Goal: Task Accomplishment & Management: Manage account settings

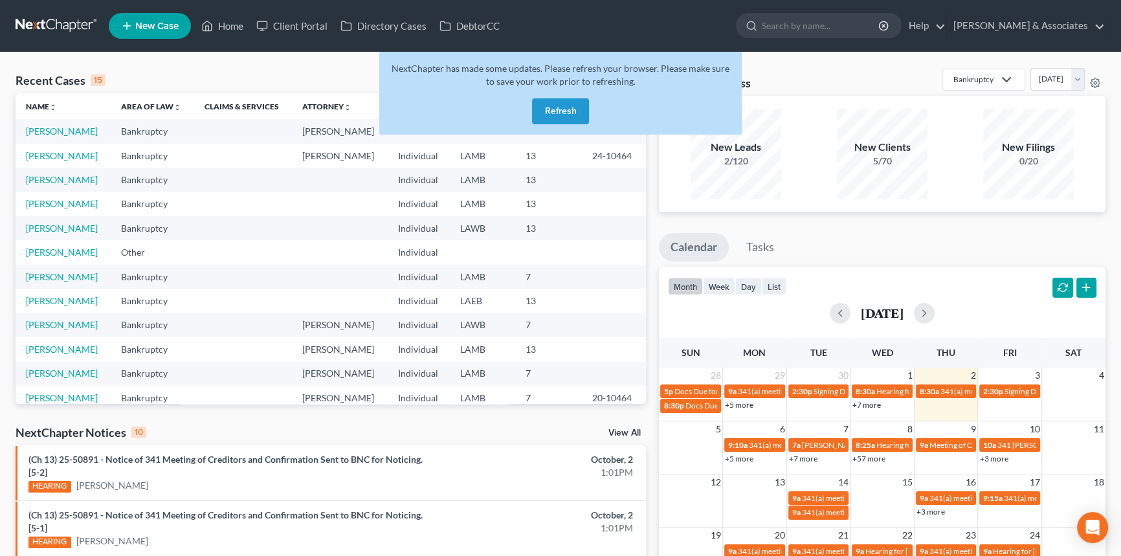
click at [568, 106] on button "Refresh" at bounding box center [560, 111] width 57 height 26
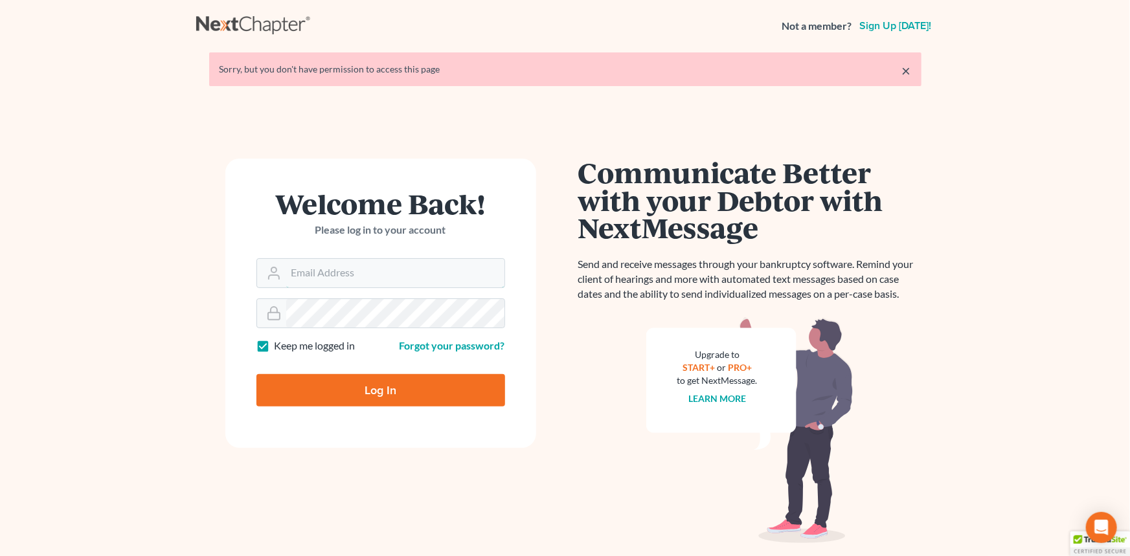
type input "postp@dimentfirm.com"
click at [329, 392] on input "Log In" at bounding box center [380, 390] width 249 height 32
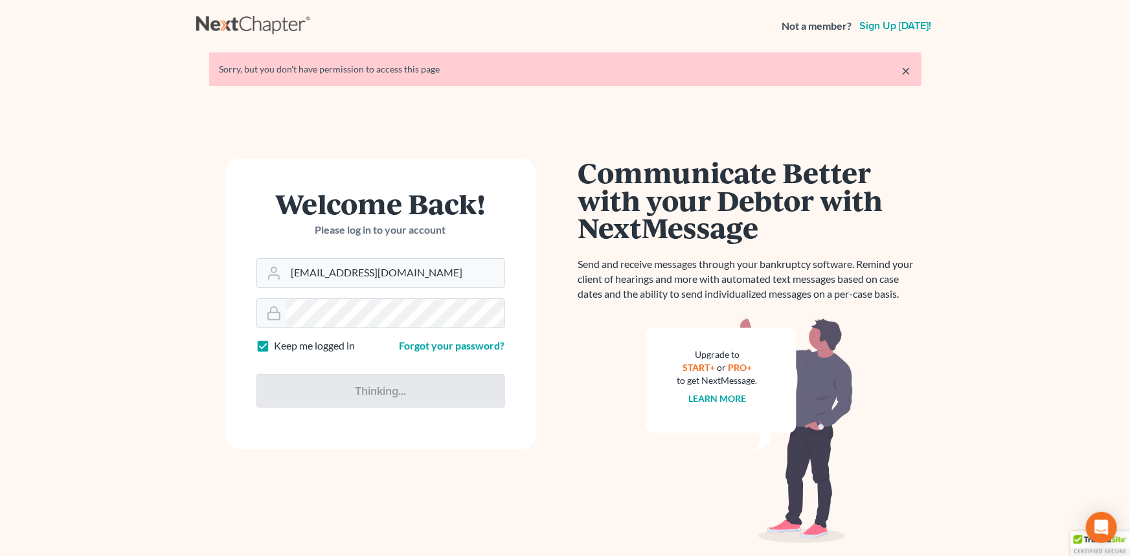
type input "Thinking..."
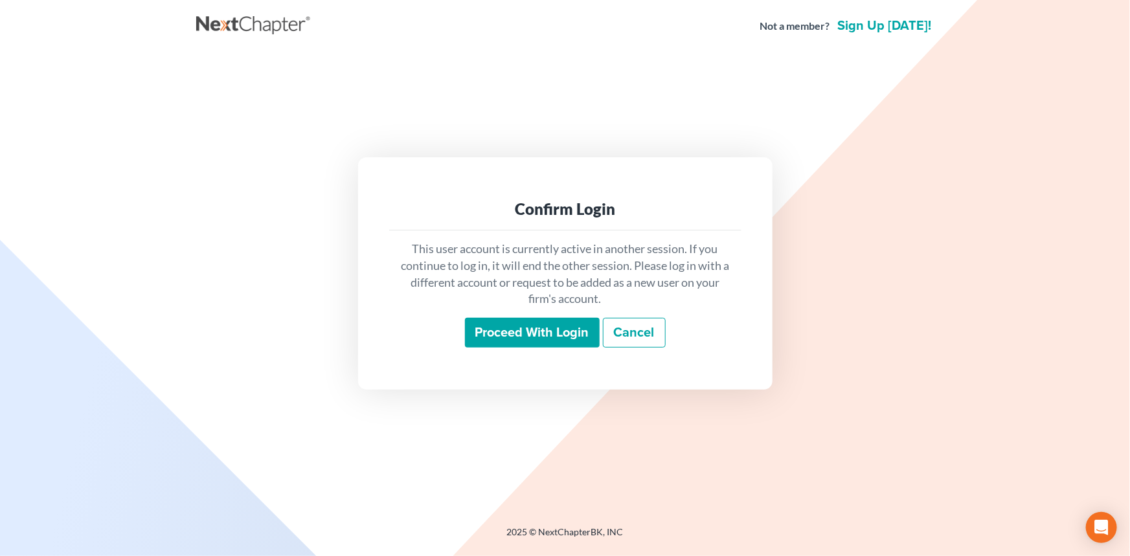
drag, startPoint x: 495, startPoint y: 302, endPoint x: 504, endPoint y: 332, distance: 31.9
click at [496, 307] on p "This user account is currently active in another session. If you continue to lo…" at bounding box center [564, 274] width 331 height 67
click at [506, 337] on input "Proceed with login" at bounding box center [532, 333] width 135 height 30
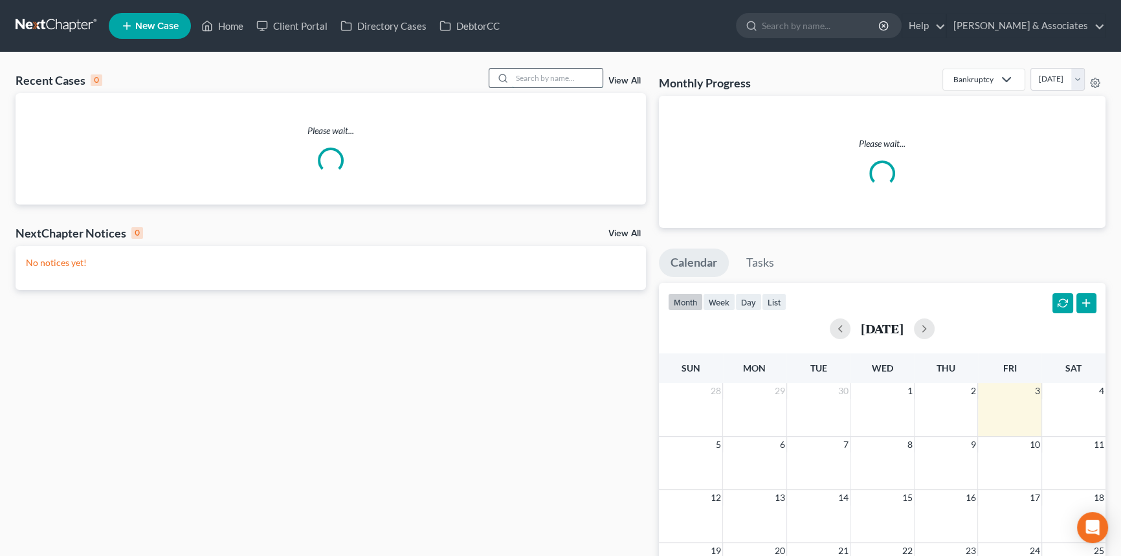
click at [526, 82] on input "search" at bounding box center [557, 78] width 91 height 19
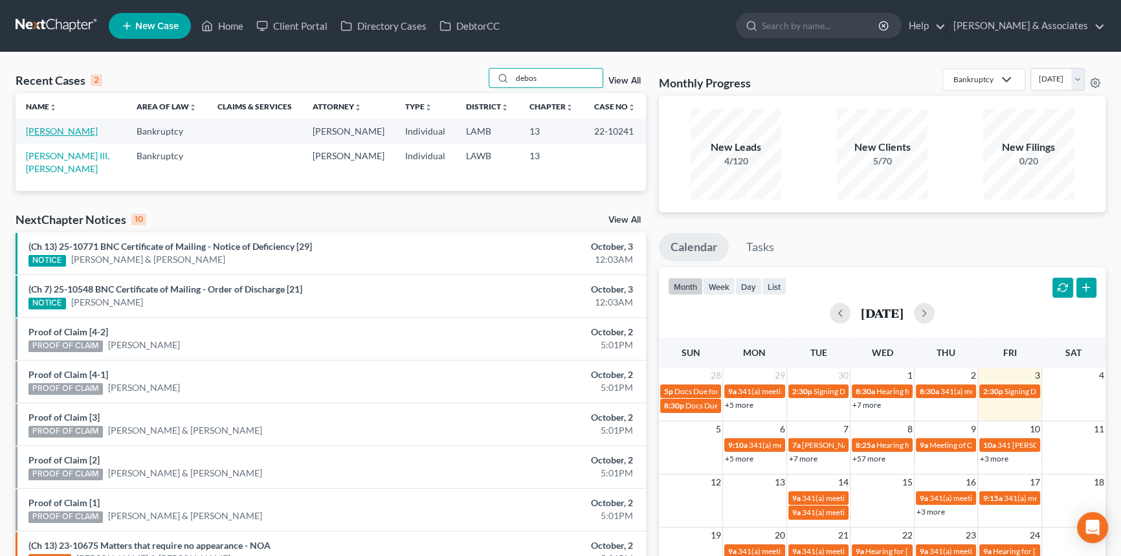
click at [60, 131] on link "DeBose, Willis" at bounding box center [62, 131] width 72 height 11
click at [565, 77] on input "debos" at bounding box center [557, 78] width 91 height 19
type input "joann"
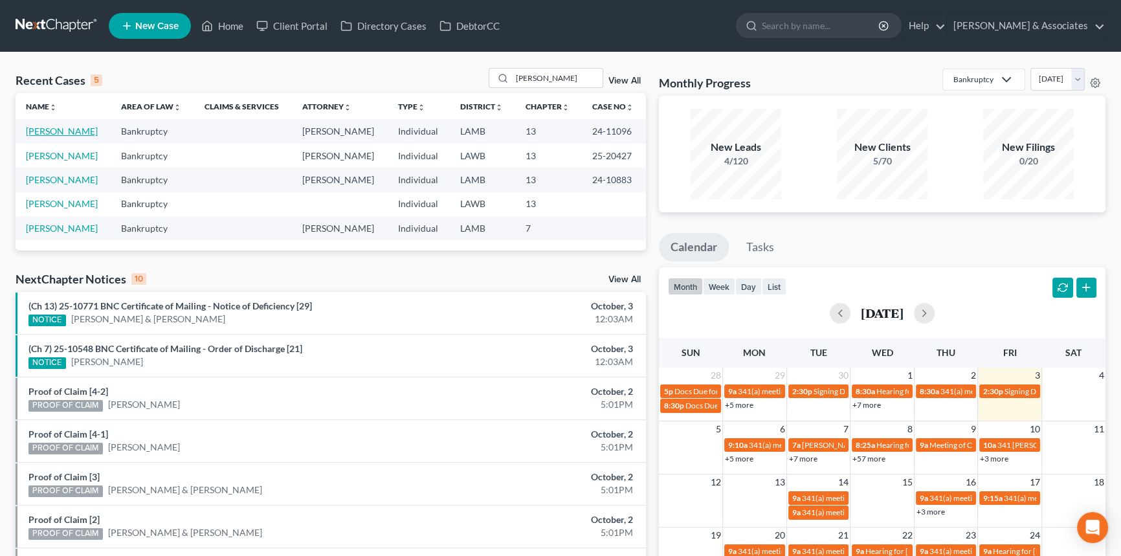
click at [50, 129] on link "[PERSON_NAME]" at bounding box center [62, 131] width 72 height 11
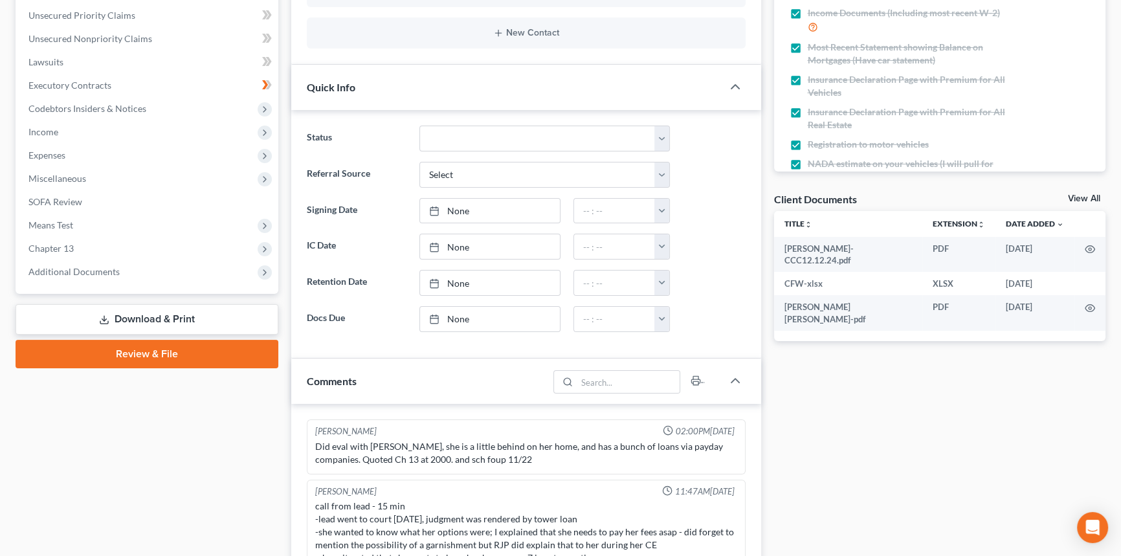
scroll to position [4209, 0]
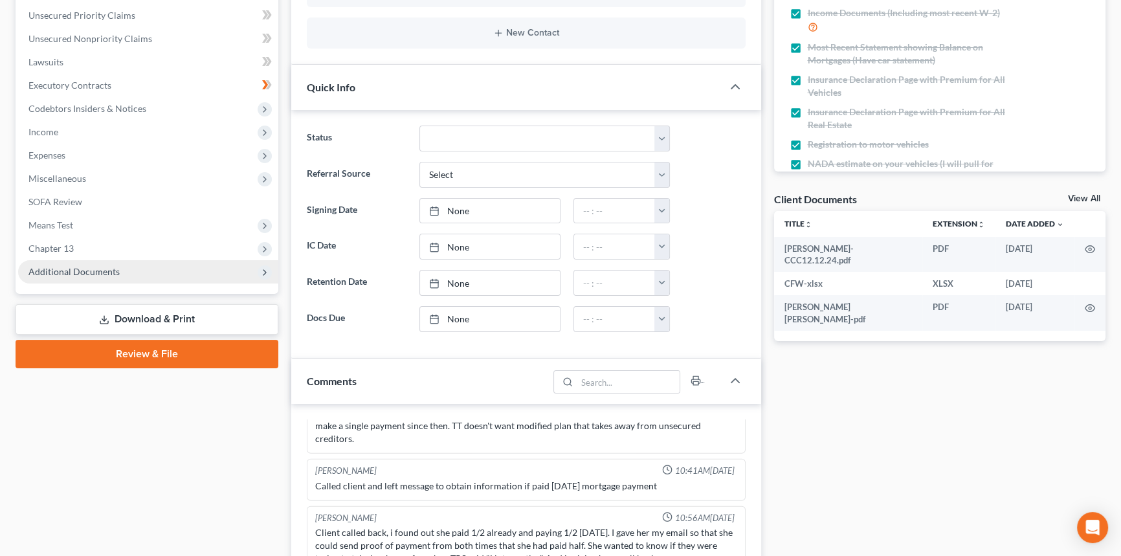
click at [146, 280] on span "Additional Documents" at bounding box center [148, 271] width 260 height 23
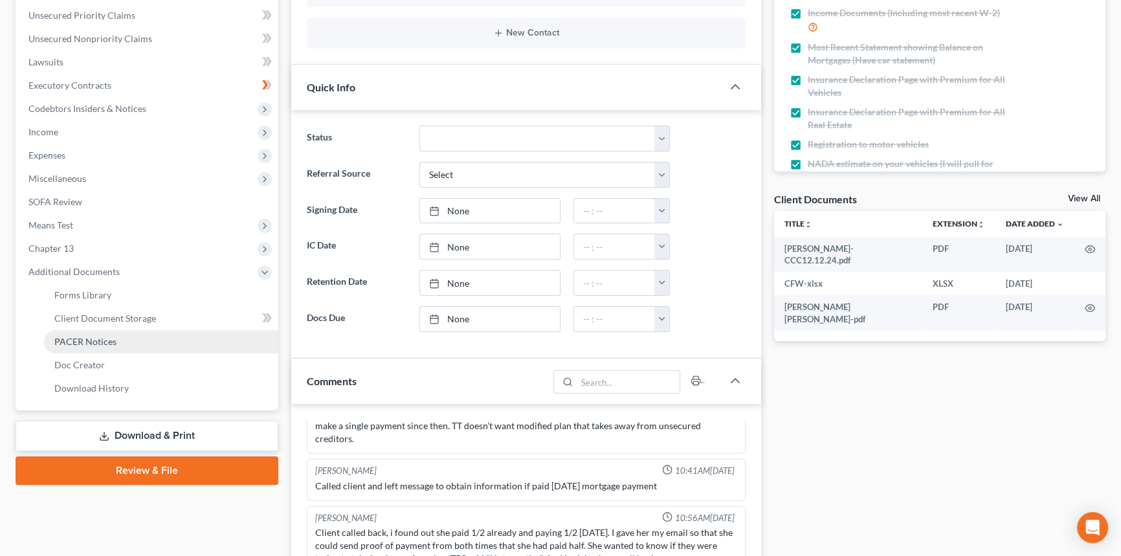
scroll to position [202, 0]
click at [132, 341] on link "PACER Notices" at bounding box center [161, 341] width 234 height 23
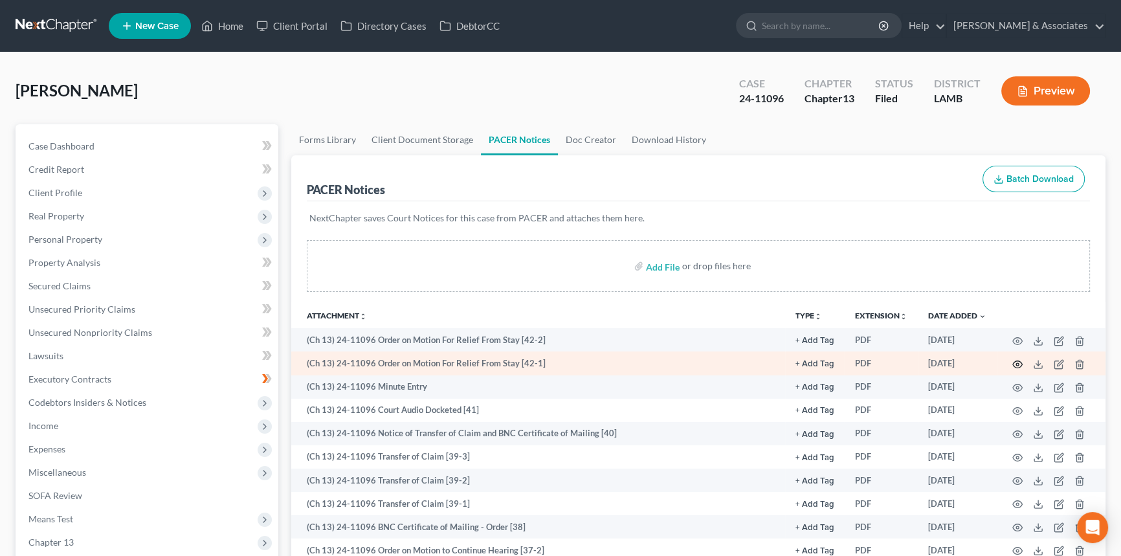
click at [1018, 363] on circle "button" at bounding box center [1017, 364] width 3 height 3
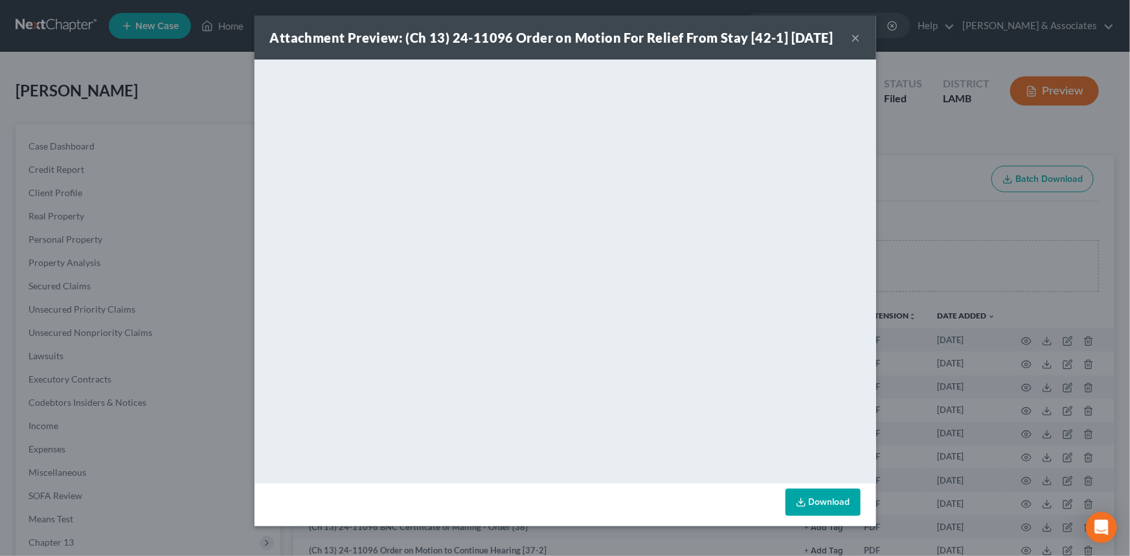
click at [851, 39] on button "×" at bounding box center [855, 38] width 9 height 16
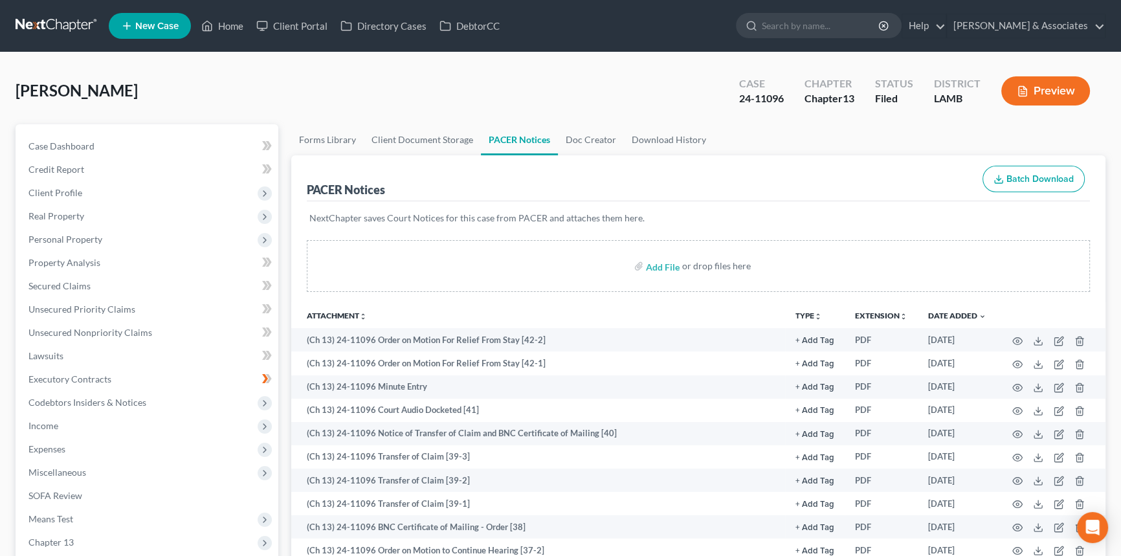
click at [79, 34] on link at bounding box center [57, 25] width 83 height 23
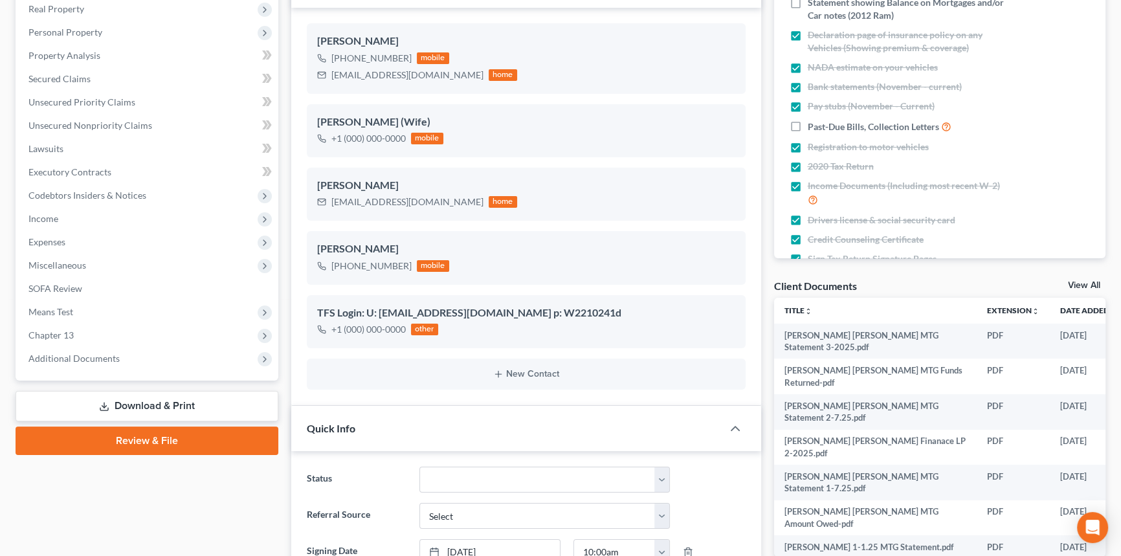
scroll to position [412, 0]
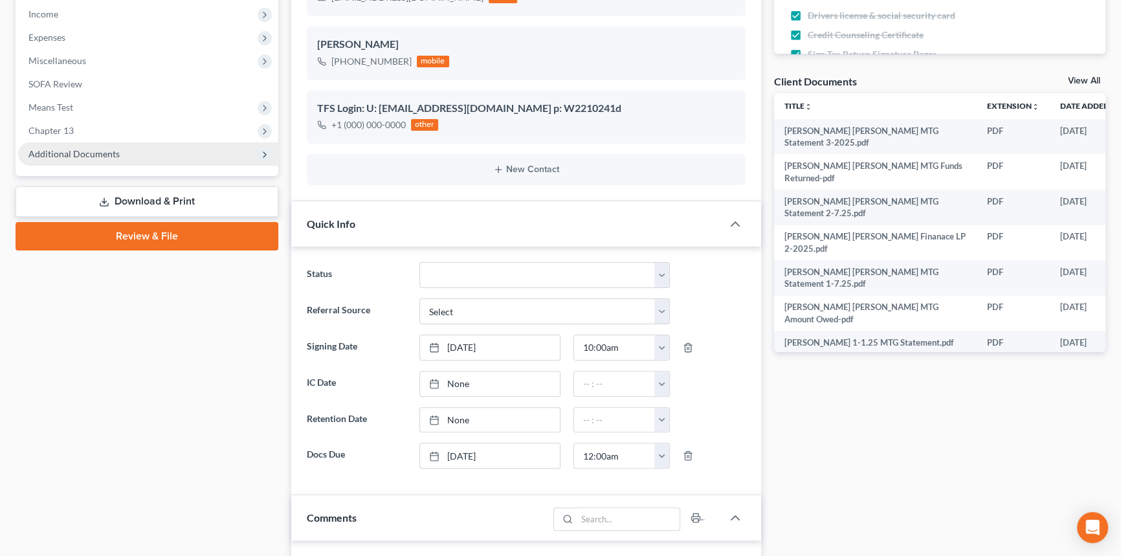
click at [107, 153] on span "Additional Documents" at bounding box center [73, 153] width 91 height 11
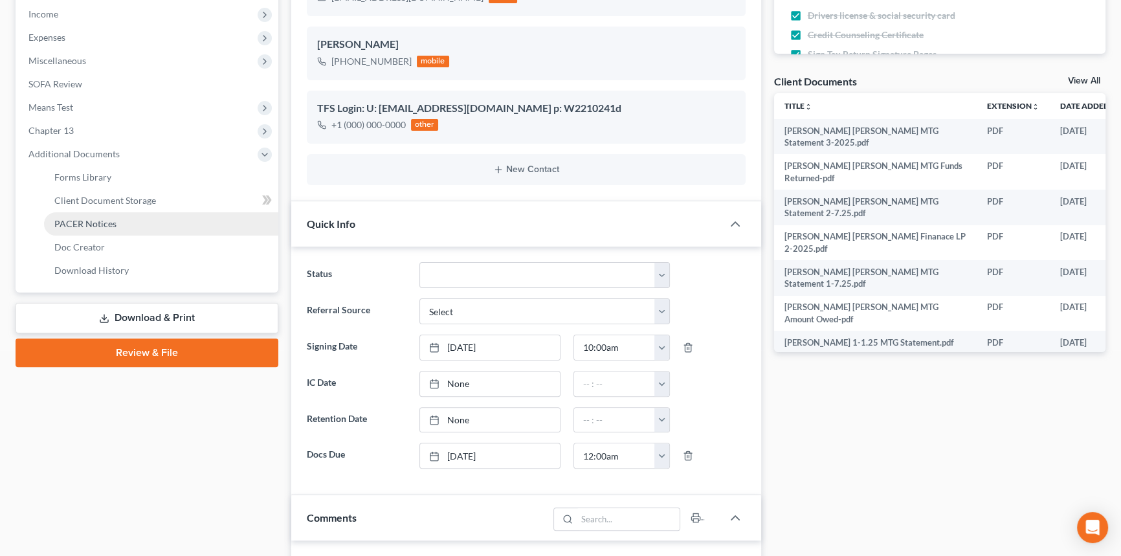
click at [106, 218] on span "PACER Notices" at bounding box center [85, 223] width 62 height 11
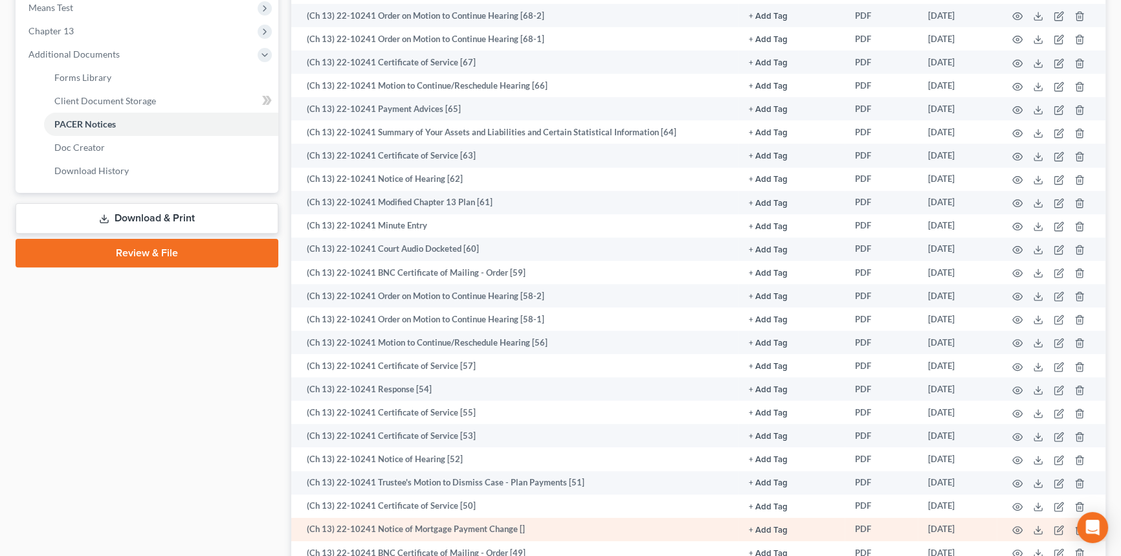
scroll to position [530, 0]
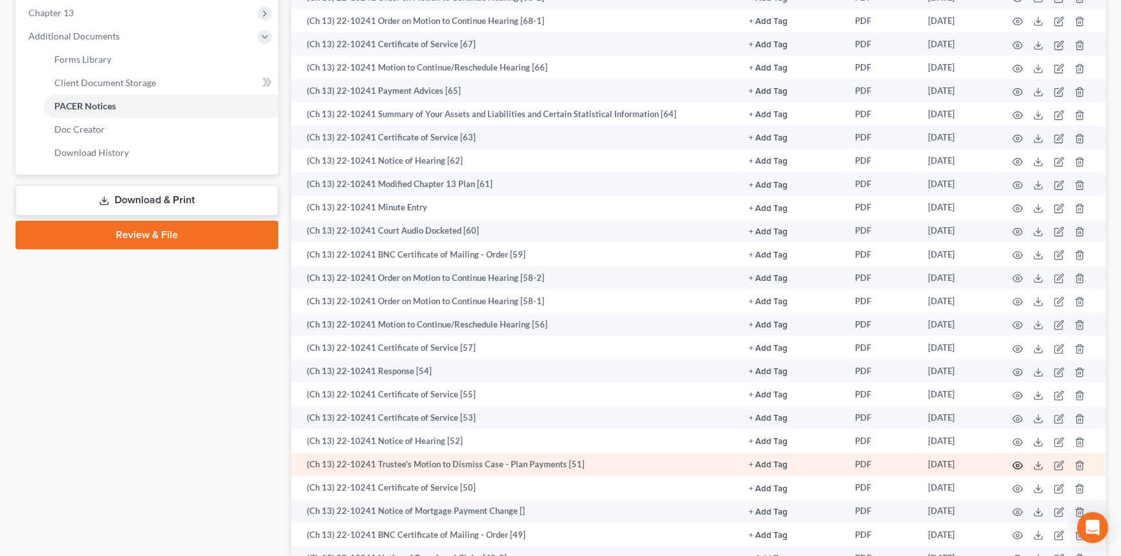
click at [1016, 464] on circle "button" at bounding box center [1017, 465] width 3 height 3
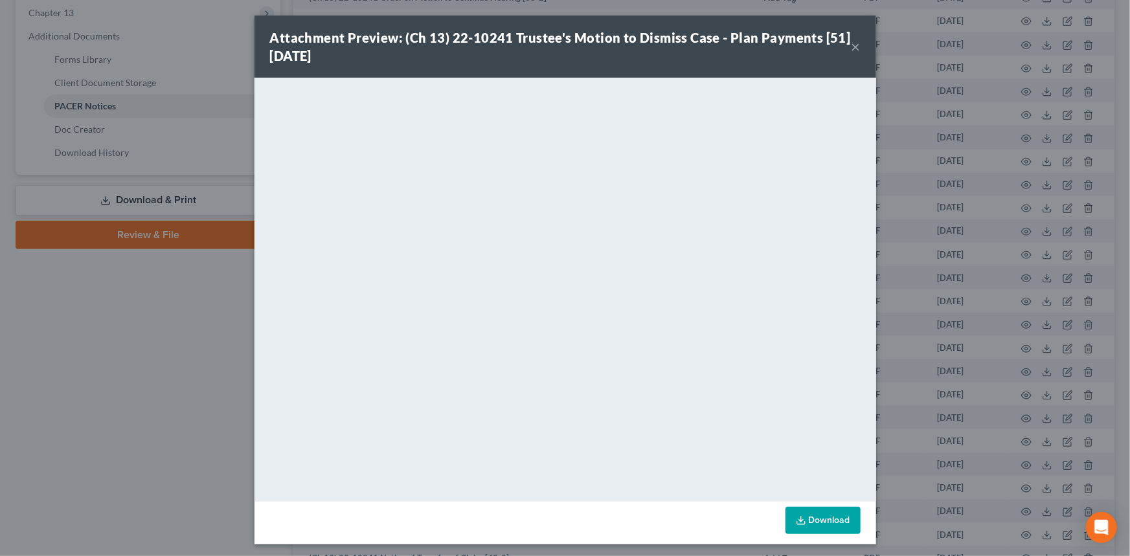
drag, startPoint x: 848, startPoint y: 49, endPoint x: 1067, endPoint y: 142, distance: 238.1
click at [851, 49] on button "×" at bounding box center [855, 47] width 9 height 16
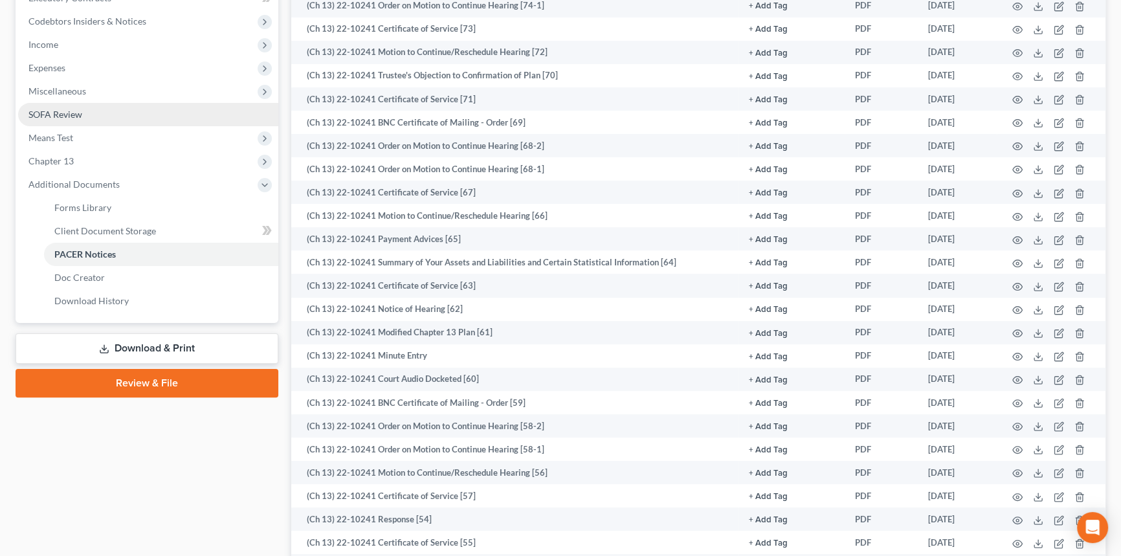
scroll to position [294, 0]
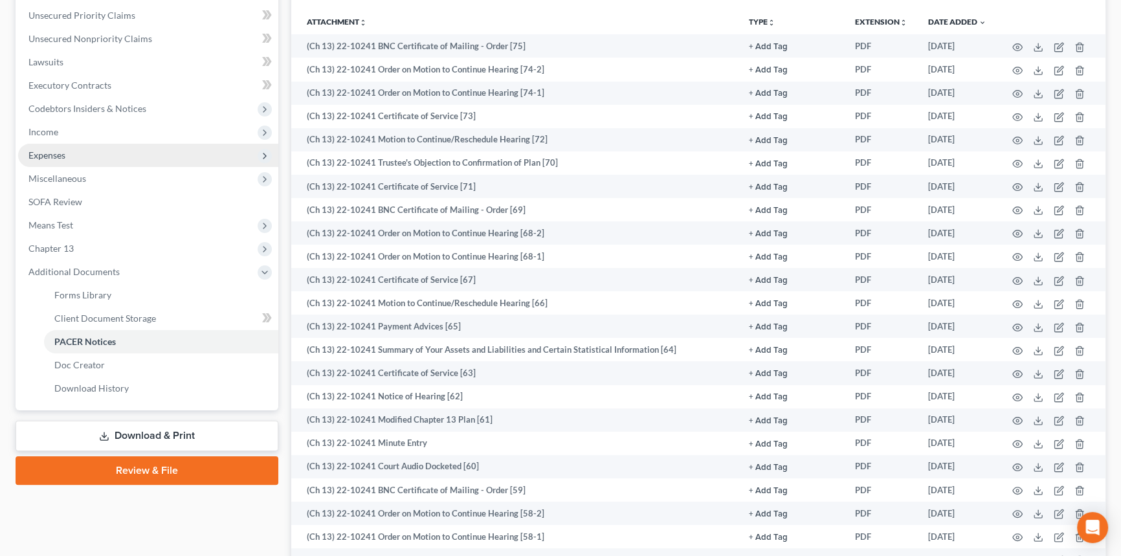
click at [67, 154] on span "Expenses" at bounding box center [148, 155] width 260 height 23
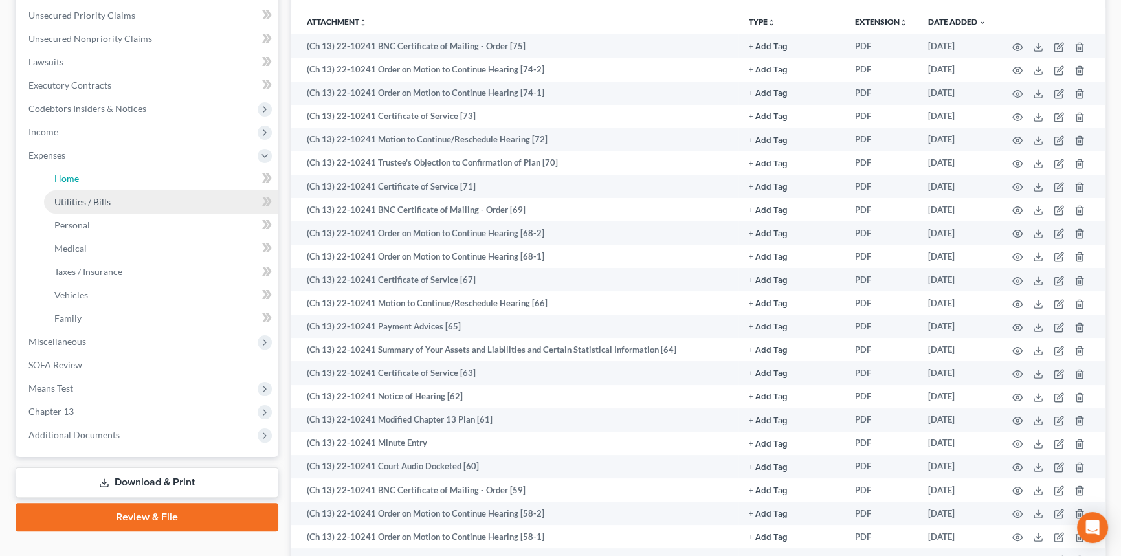
drag, startPoint x: 71, startPoint y: 174, endPoint x: 201, endPoint y: 192, distance: 132.1
click at [71, 174] on span "Home" at bounding box center [66, 178] width 25 height 11
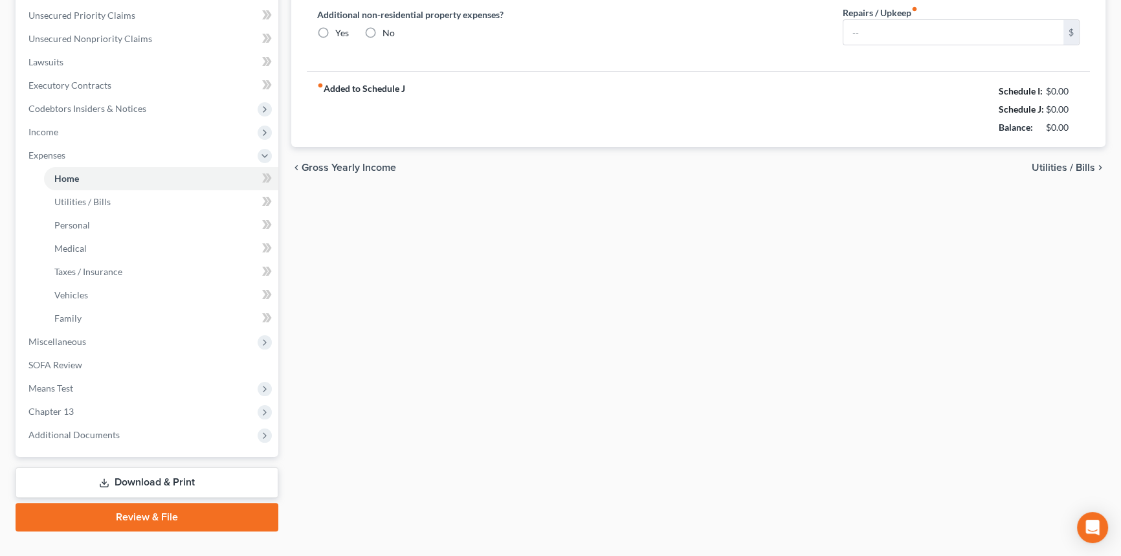
type input "2,903.00"
type input "0.00"
radio input "true"
type input "0.00"
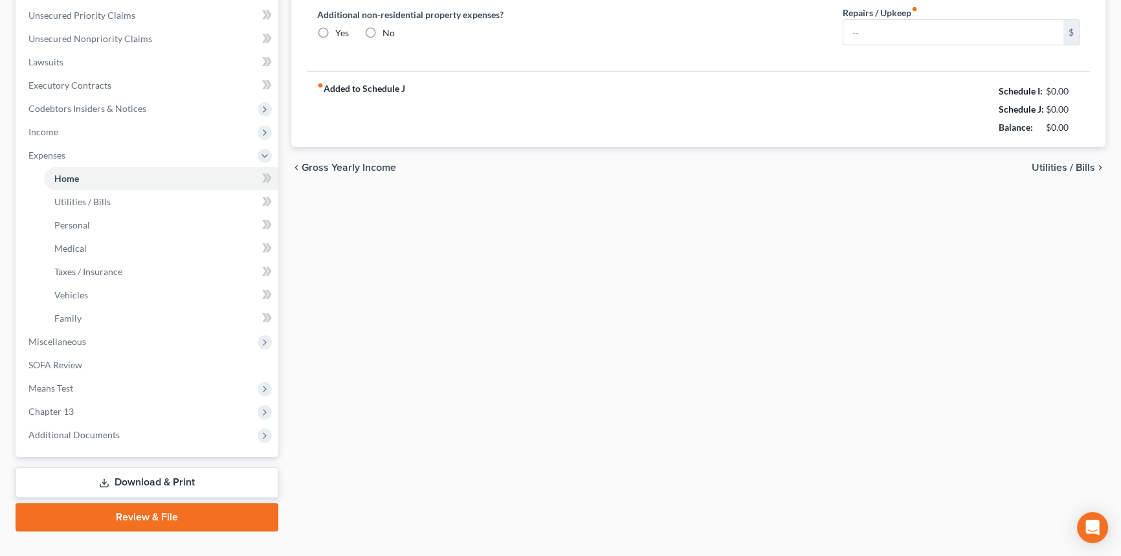
type input "0.00"
type input "30.00"
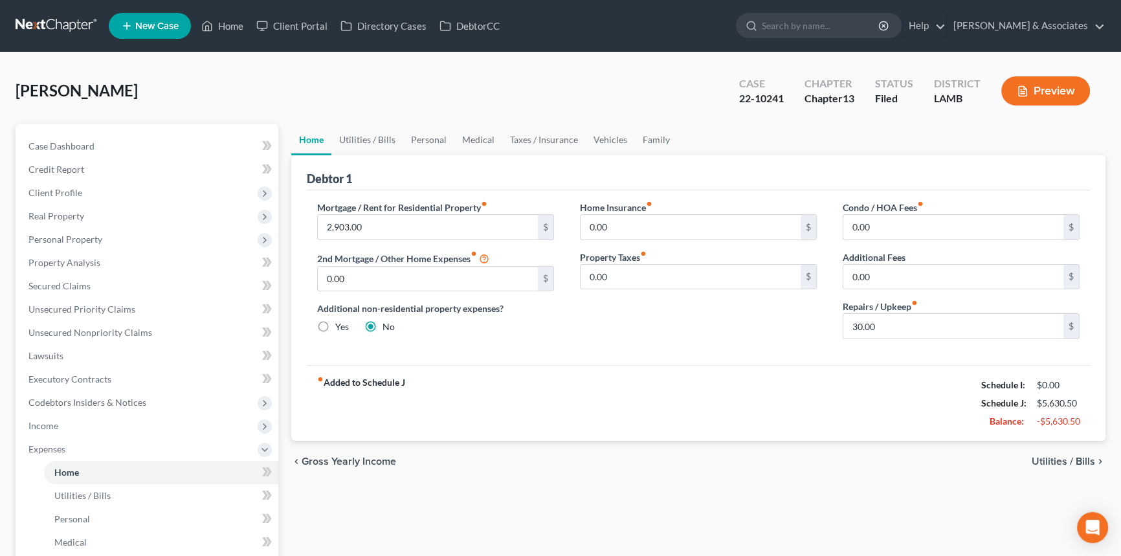
click at [608, 441] on div "chevron_left Gross Yearly Income Utilities / Bills chevron_right" at bounding box center [698, 461] width 814 height 41
click at [136, 135] on link "Case Dashboard" at bounding box center [148, 146] width 260 height 23
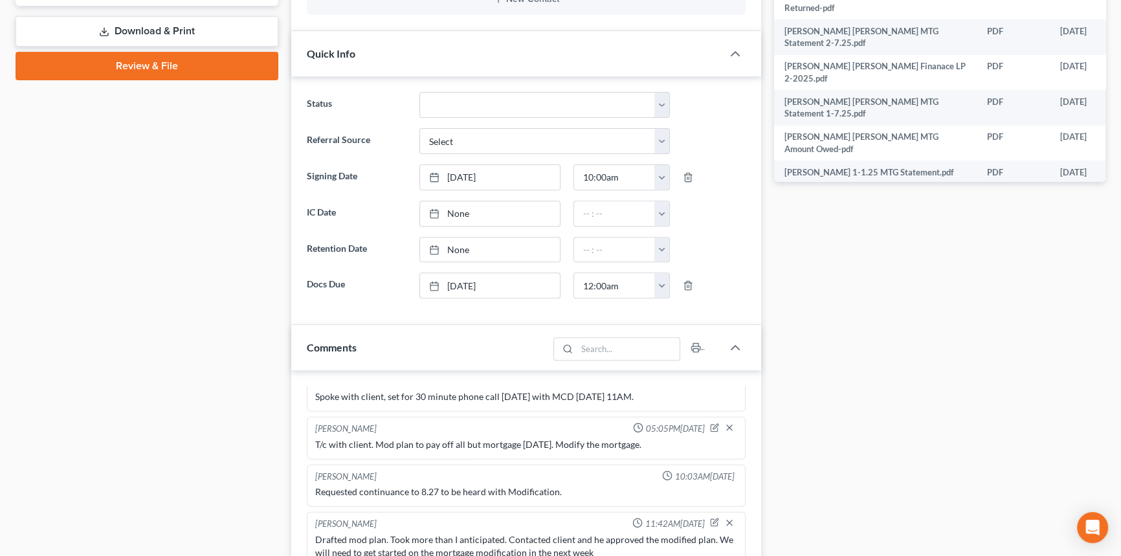
scroll to position [882, 0]
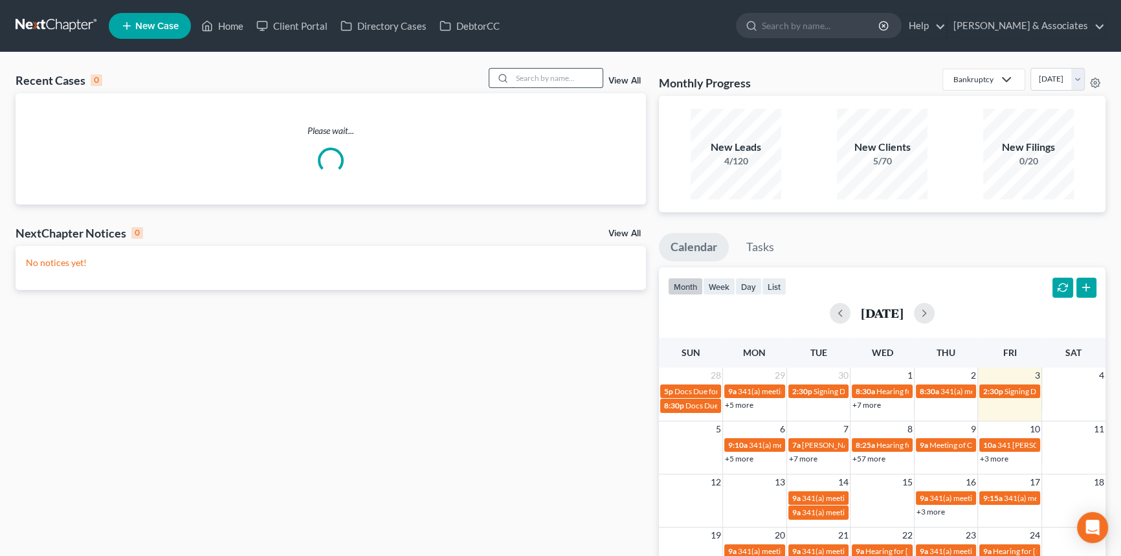
click at [555, 85] on input "search" at bounding box center [557, 78] width 91 height 19
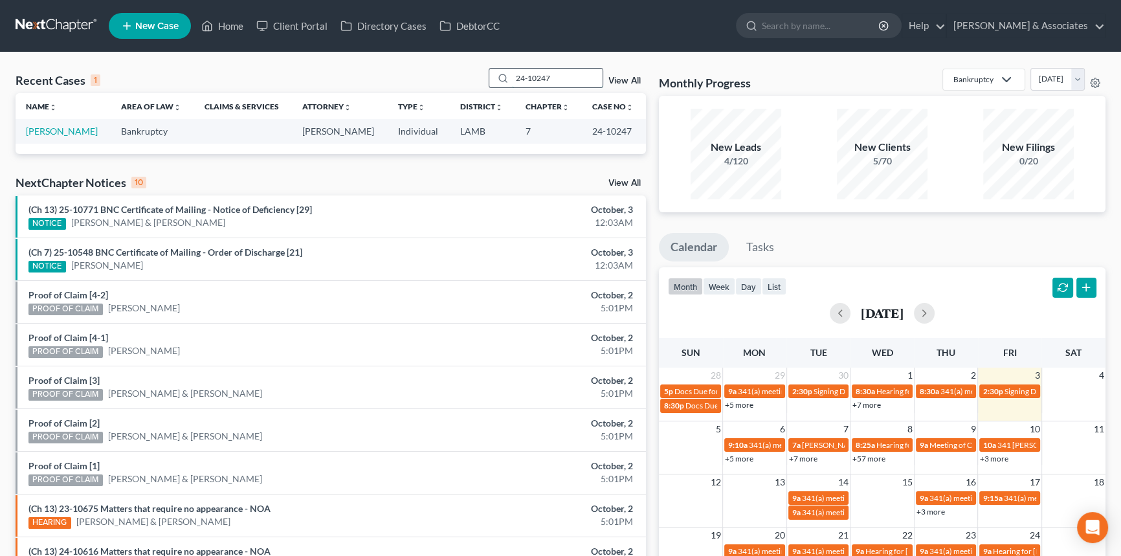
click at [519, 79] on input "24-10247" at bounding box center [557, 78] width 91 height 19
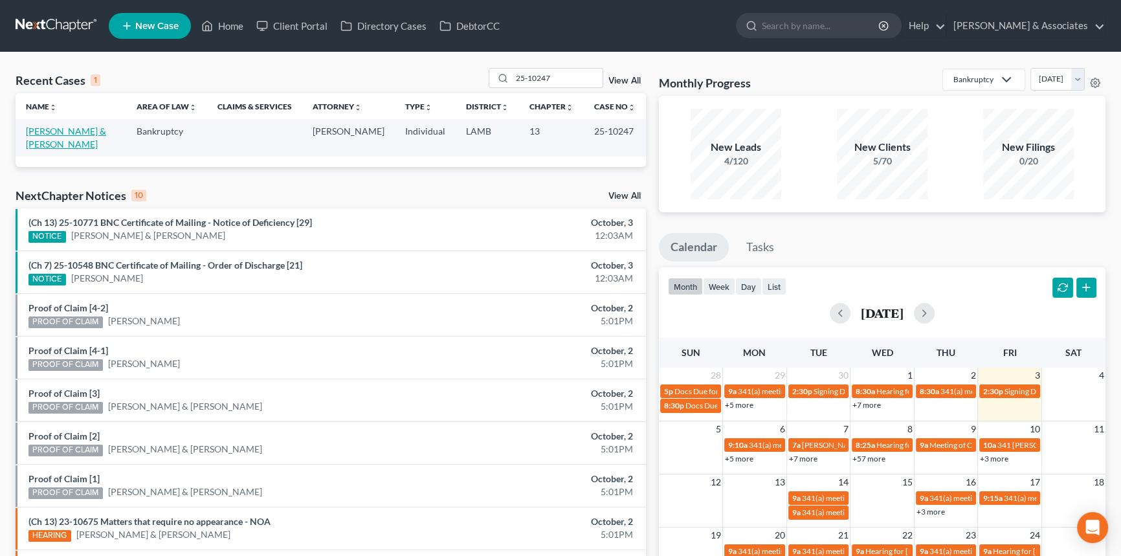
click at [36, 133] on link "[PERSON_NAME] & [PERSON_NAME]" at bounding box center [66, 138] width 80 height 24
click at [549, 82] on input "25-10247" at bounding box center [557, 78] width 91 height 19
type input "25-10616"
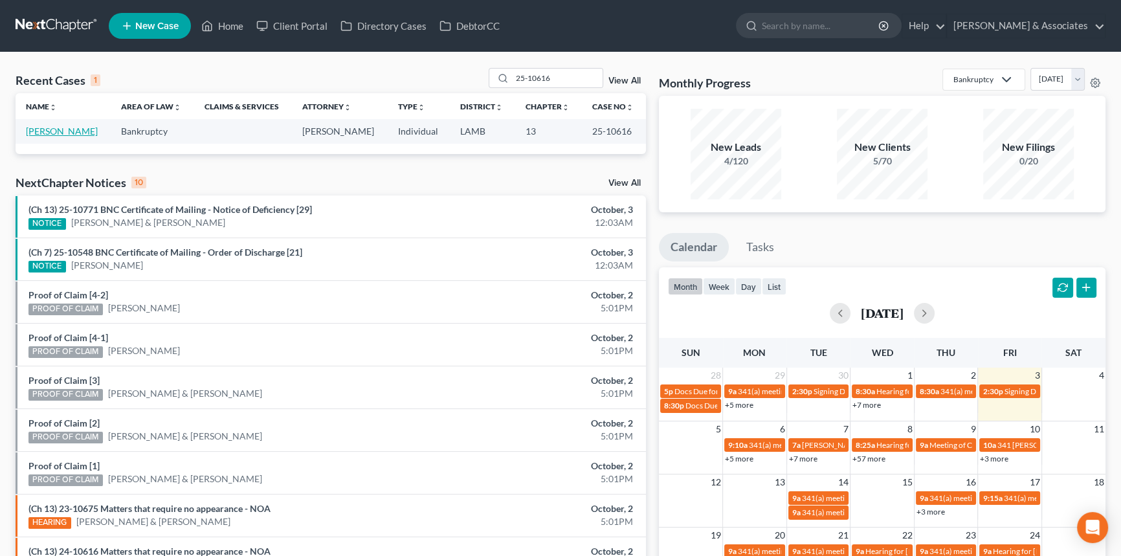
click at [46, 129] on link "[PERSON_NAME]" at bounding box center [62, 131] width 72 height 11
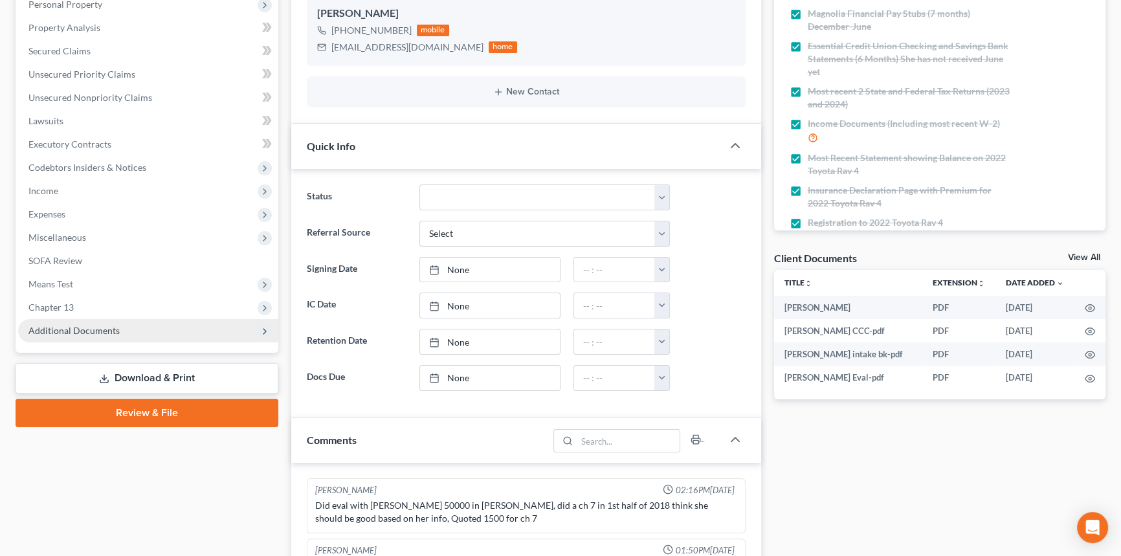
scroll to position [2806, 0]
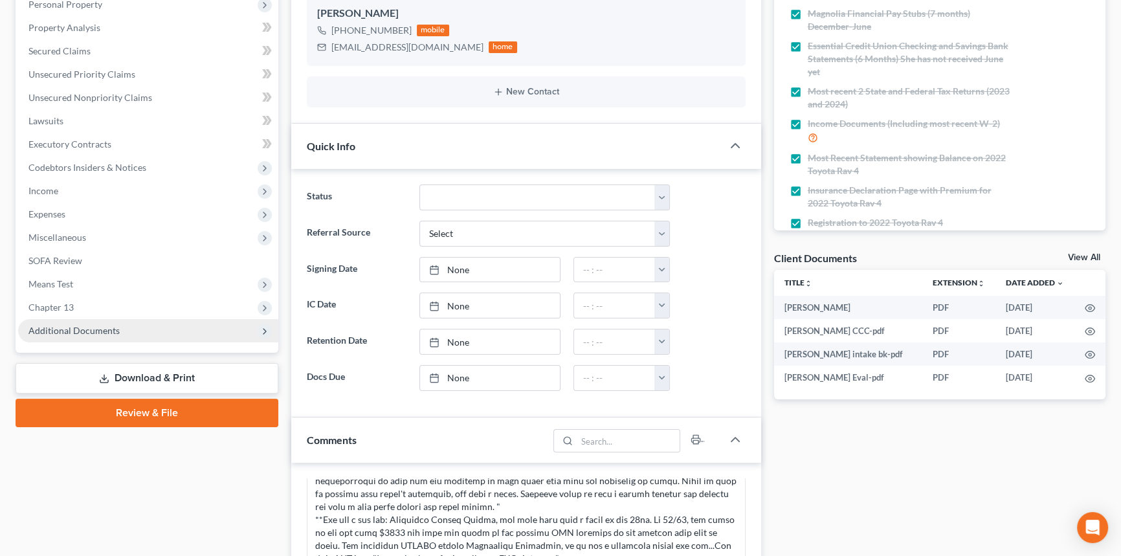
click at [96, 321] on span "Additional Documents" at bounding box center [148, 330] width 260 height 23
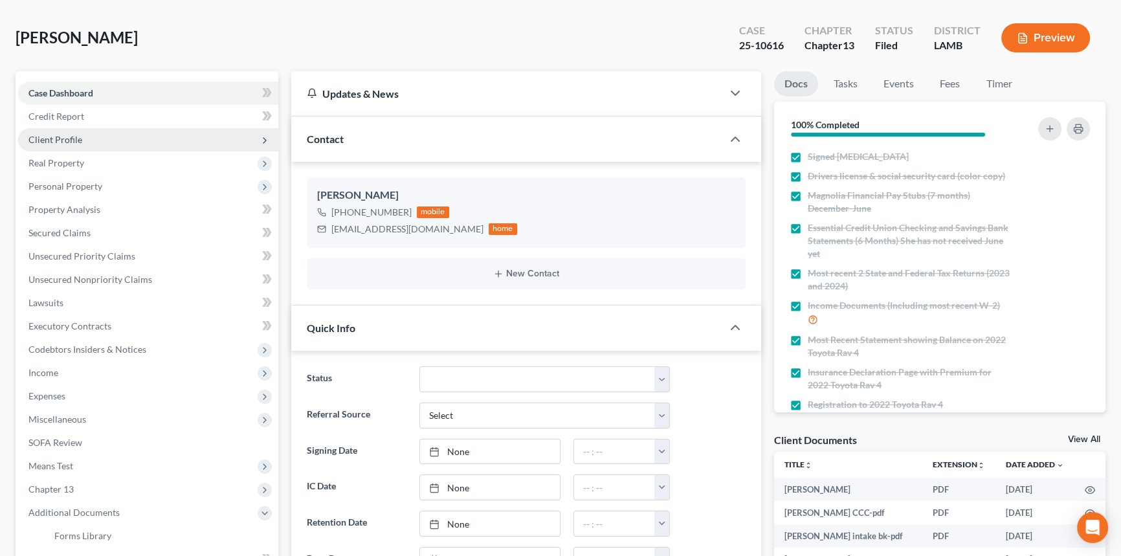
scroll to position [0, 0]
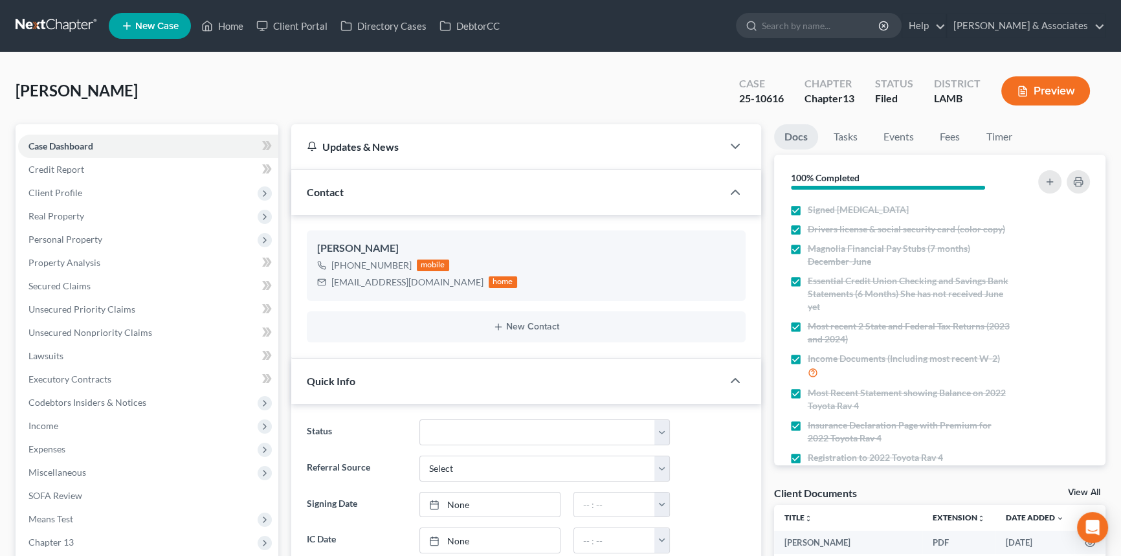
click at [60, 28] on link at bounding box center [57, 25] width 83 height 23
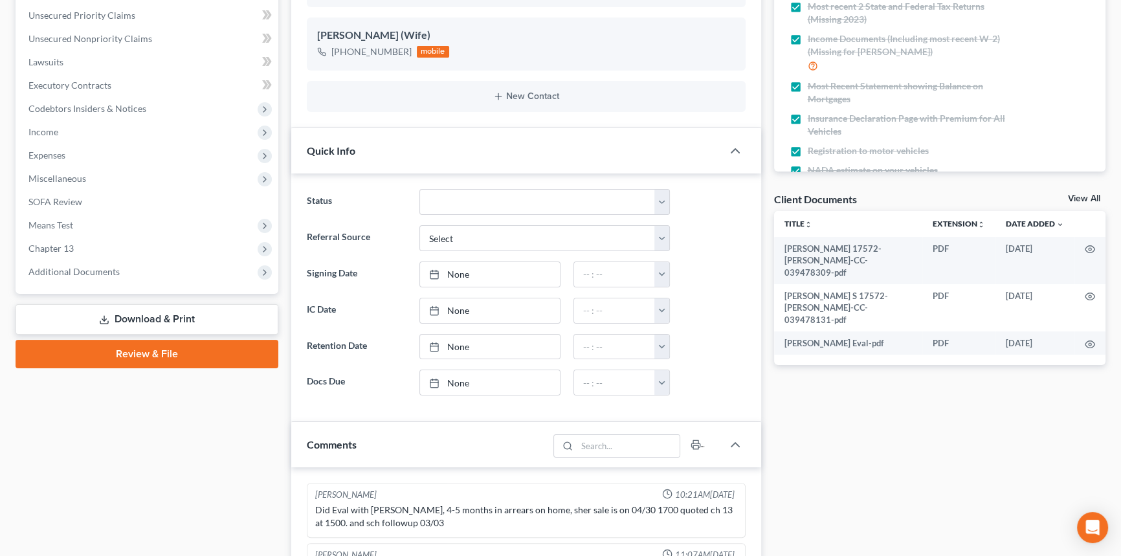
scroll to position [2778, 0]
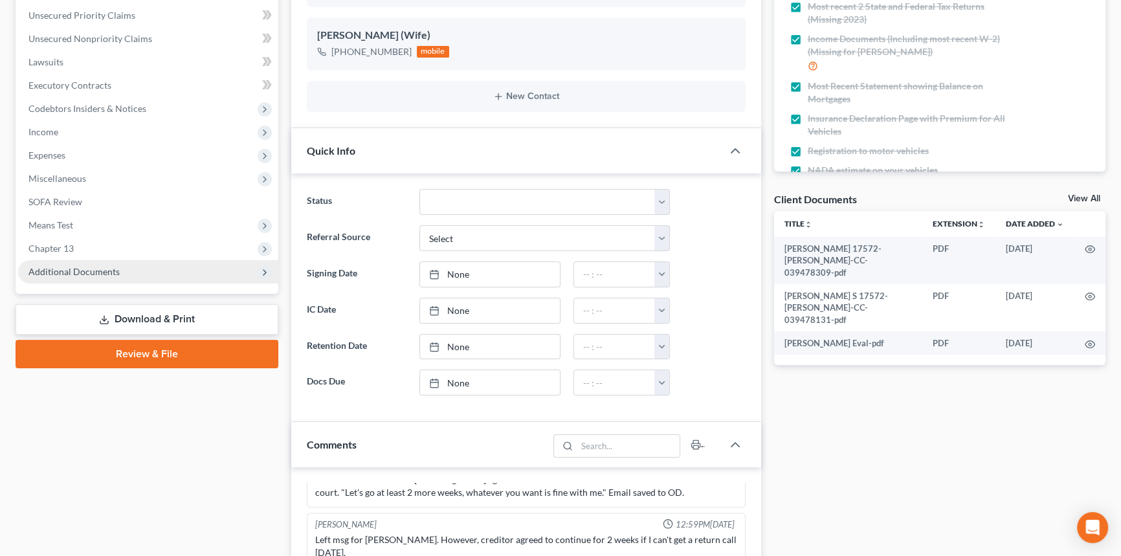
click at [109, 261] on span "Additional Documents" at bounding box center [148, 271] width 260 height 23
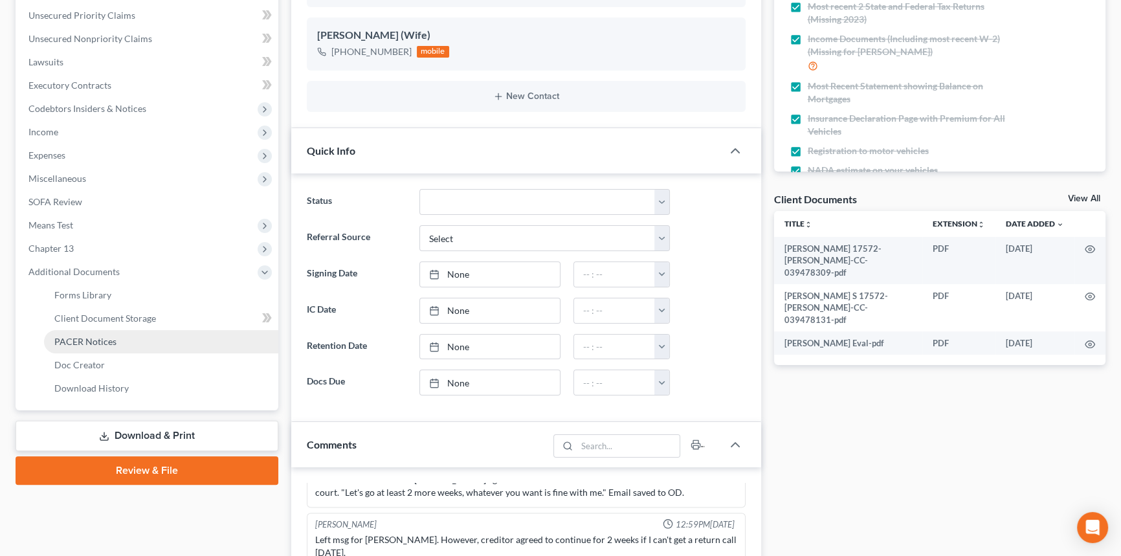
click at [115, 339] on span "PACER Notices" at bounding box center [85, 341] width 62 height 11
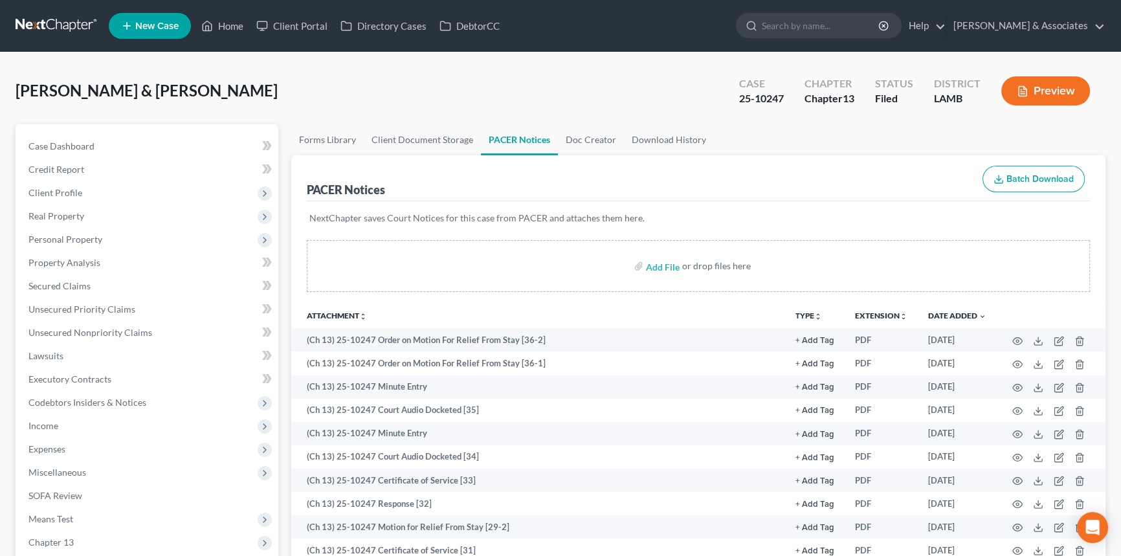
click at [67, 30] on link at bounding box center [57, 25] width 83 height 23
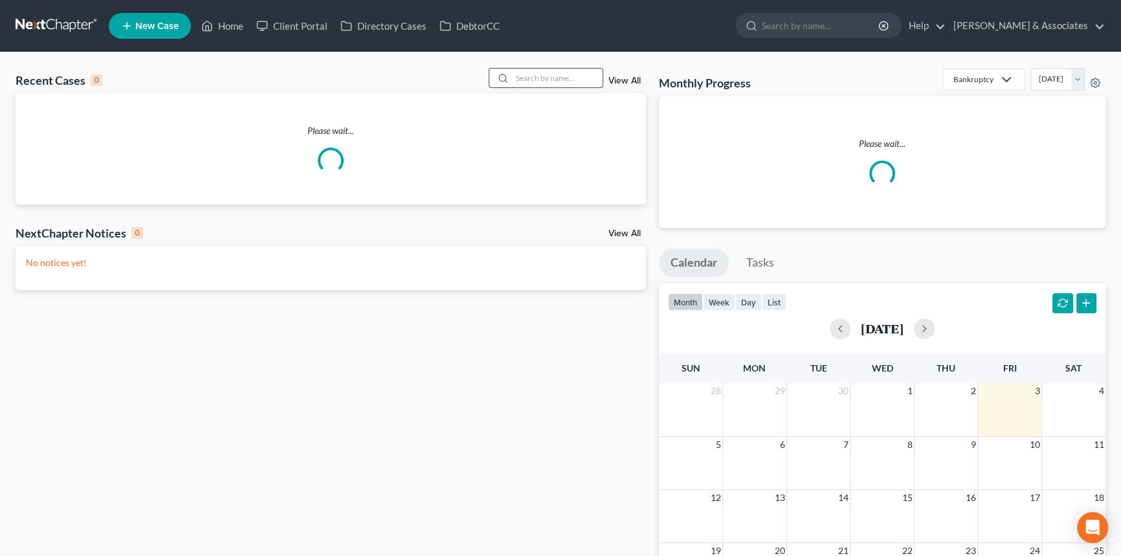
click at [529, 76] on input "search" at bounding box center [557, 78] width 91 height 19
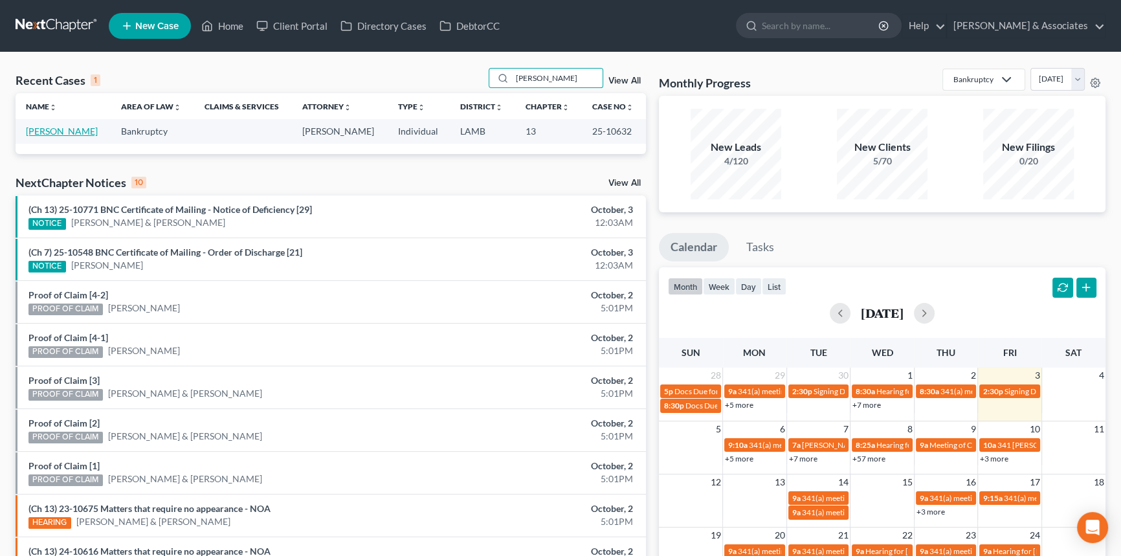
click at [56, 128] on link "[PERSON_NAME]" at bounding box center [62, 131] width 72 height 11
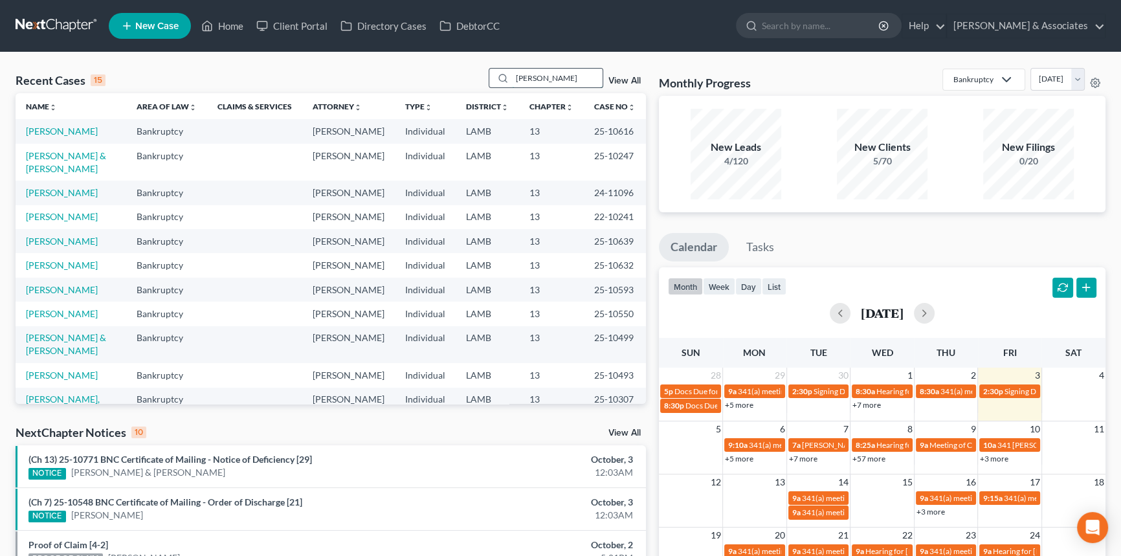
click at [544, 85] on input "[PERSON_NAME]" at bounding box center [557, 78] width 91 height 19
type input "brown"
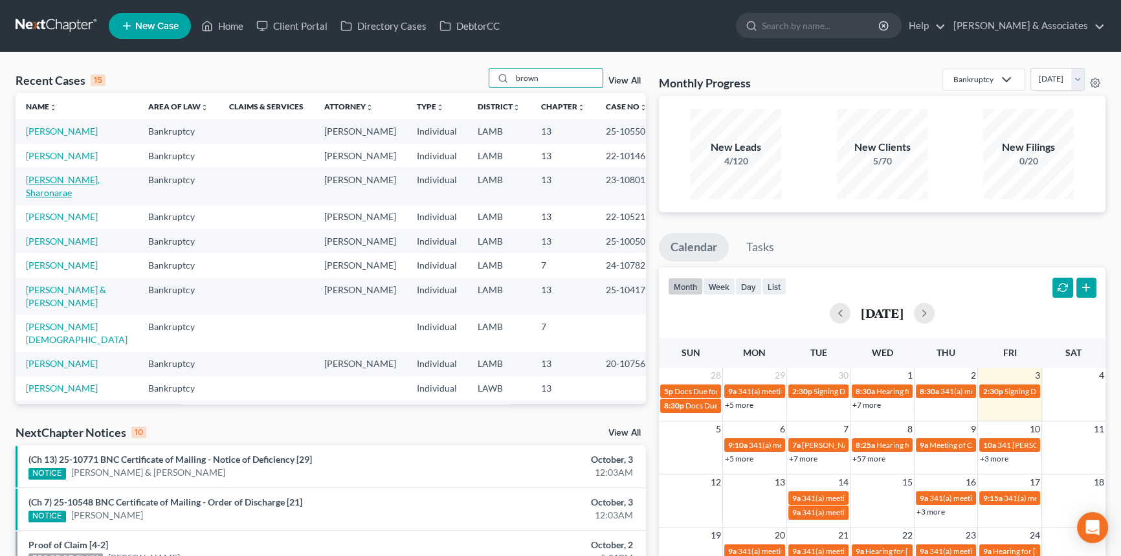
click at [60, 194] on link "[PERSON_NAME], Sharonarae" at bounding box center [63, 186] width 74 height 24
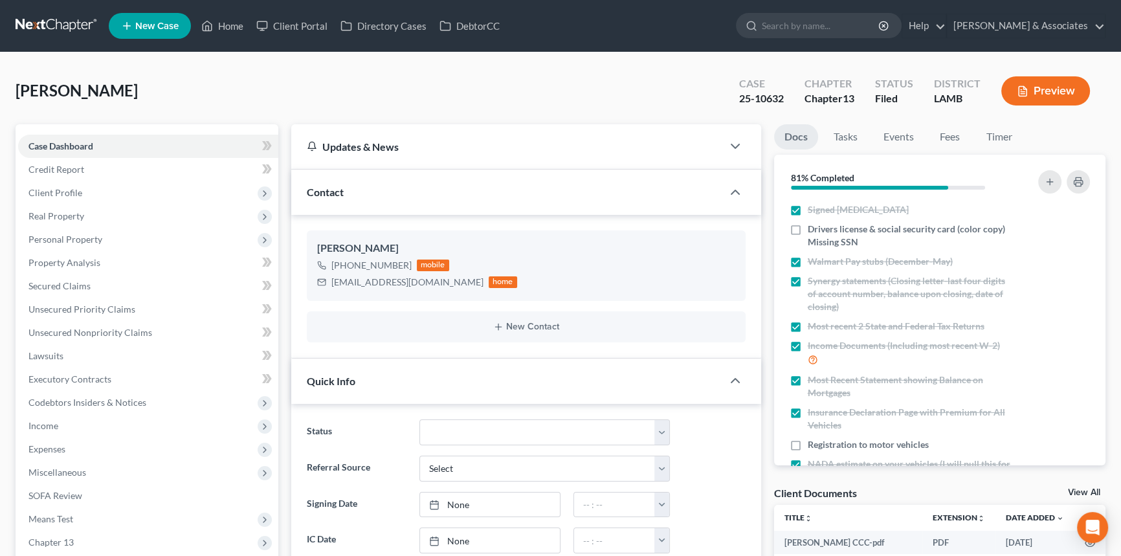
scroll to position [353, 0]
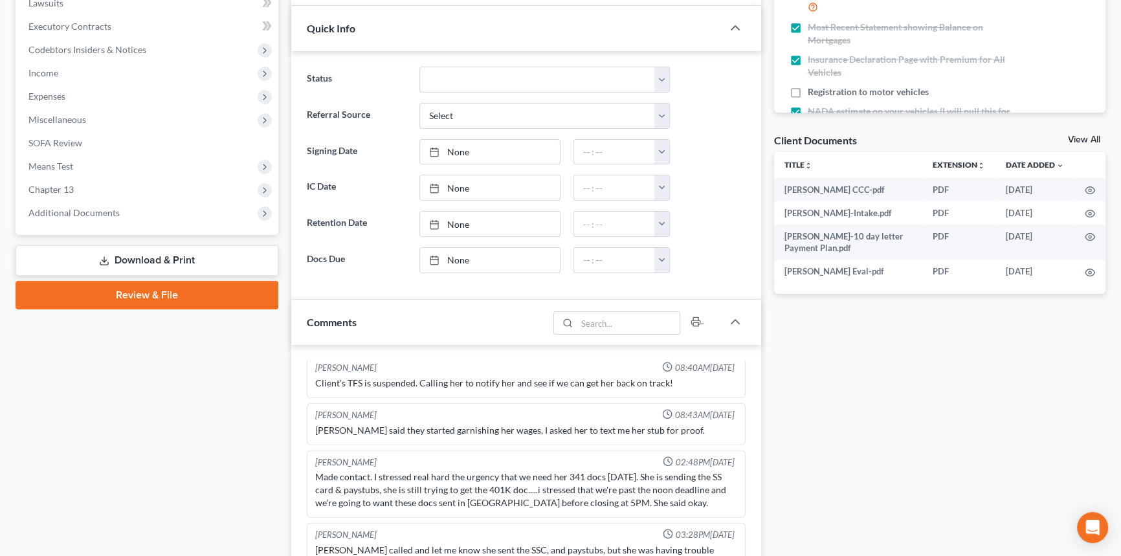
click at [152, 220] on span "Additional Documents" at bounding box center [148, 212] width 260 height 23
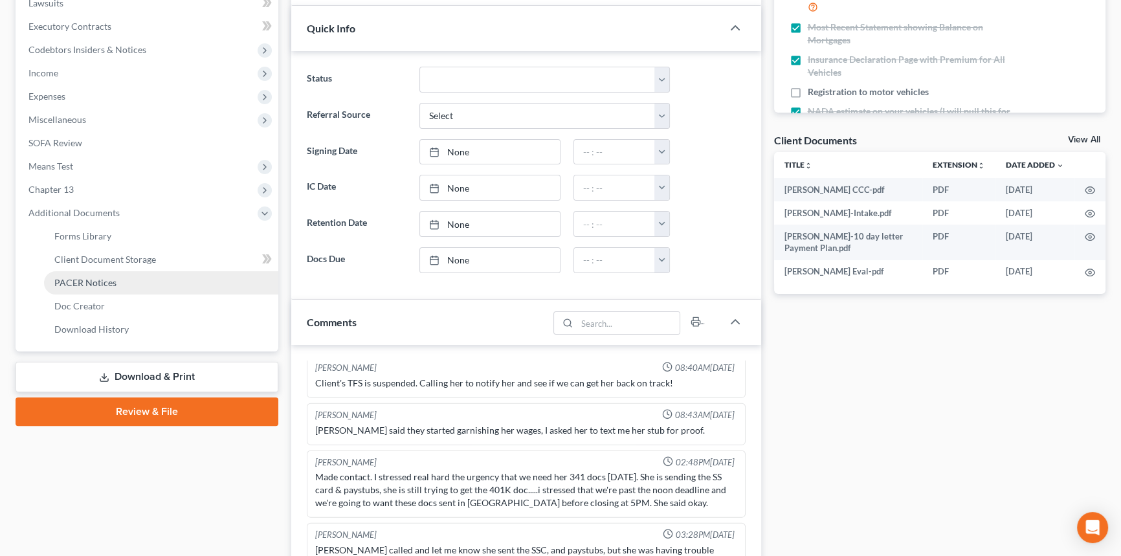
click at [128, 279] on link "PACER Notices" at bounding box center [161, 282] width 234 height 23
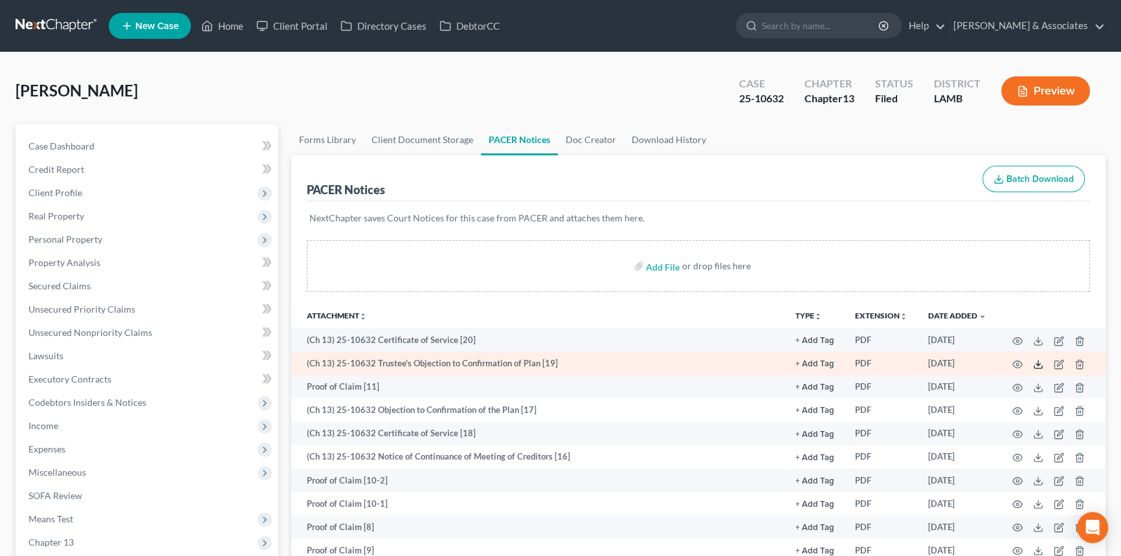
click at [1038, 363] on polyline at bounding box center [1038, 364] width 5 height 2
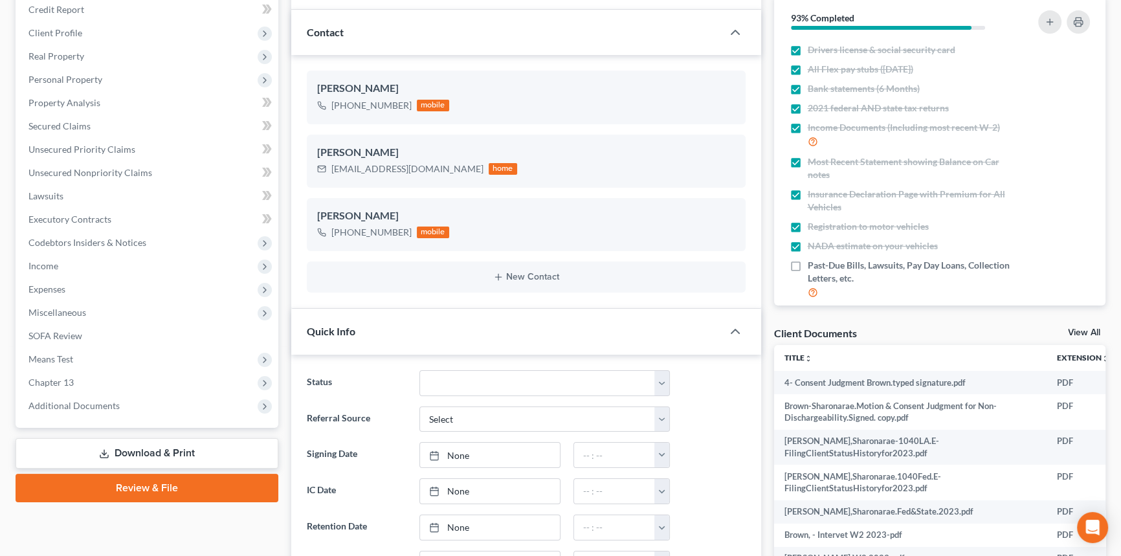
scroll to position [235, 0]
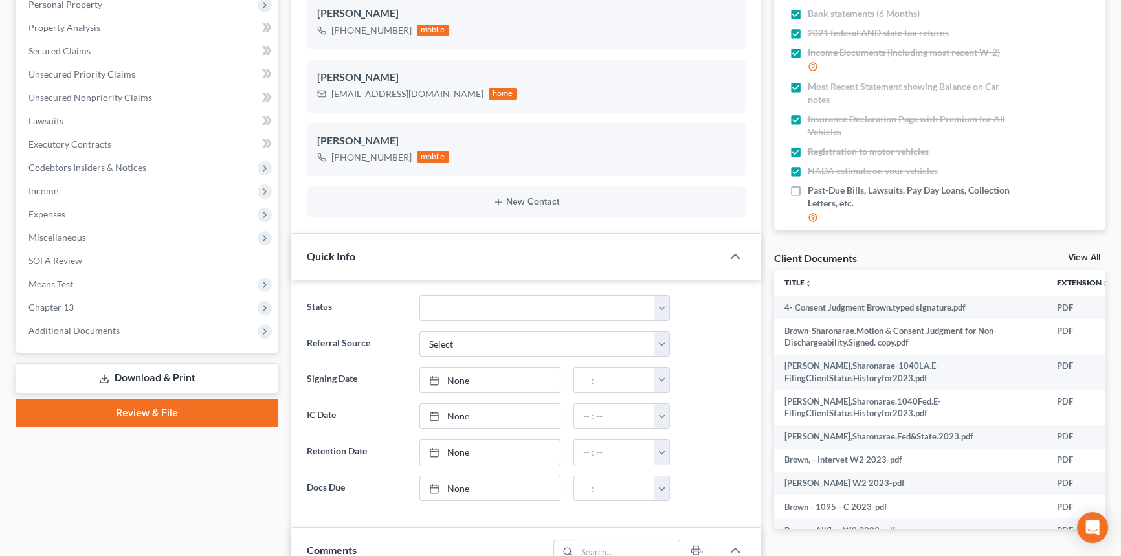
click at [122, 321] on span "Additional Documents" at bounding box center [148, 330] width 260 height 23
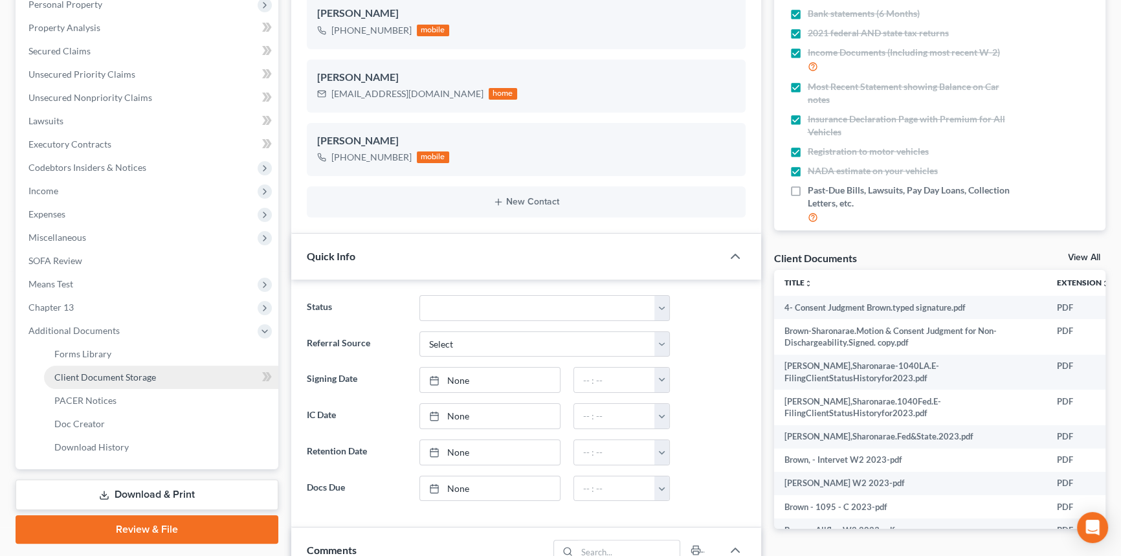
scroll to position [3578, 0]
click at [137, 393] on link "PACER Notices" at bounding box center [161, 400] width 234 height 23
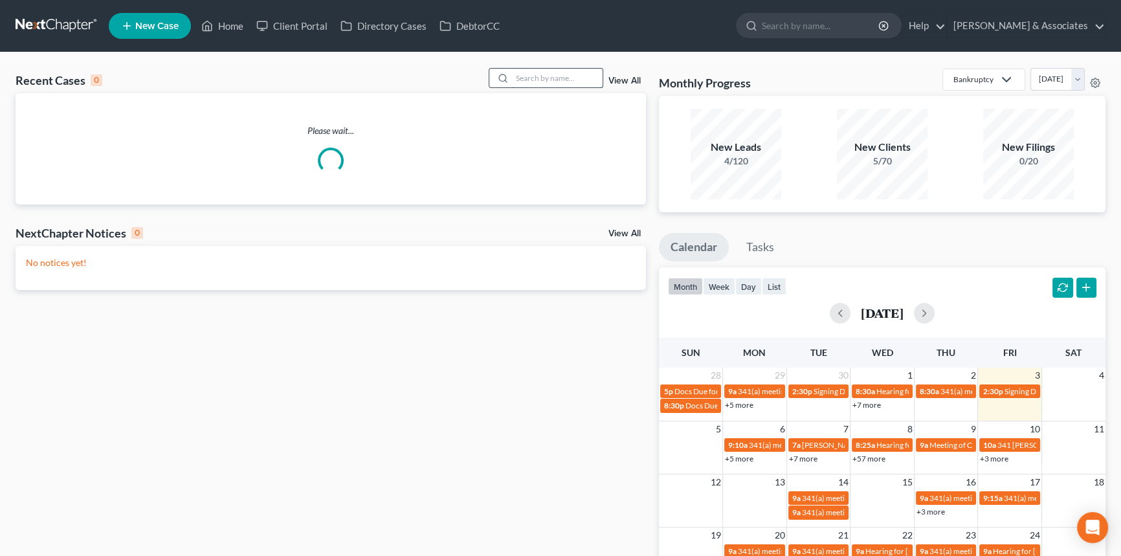
click at [528, 81] on input "search" at bounding box center [557, 78] width 91 height 19
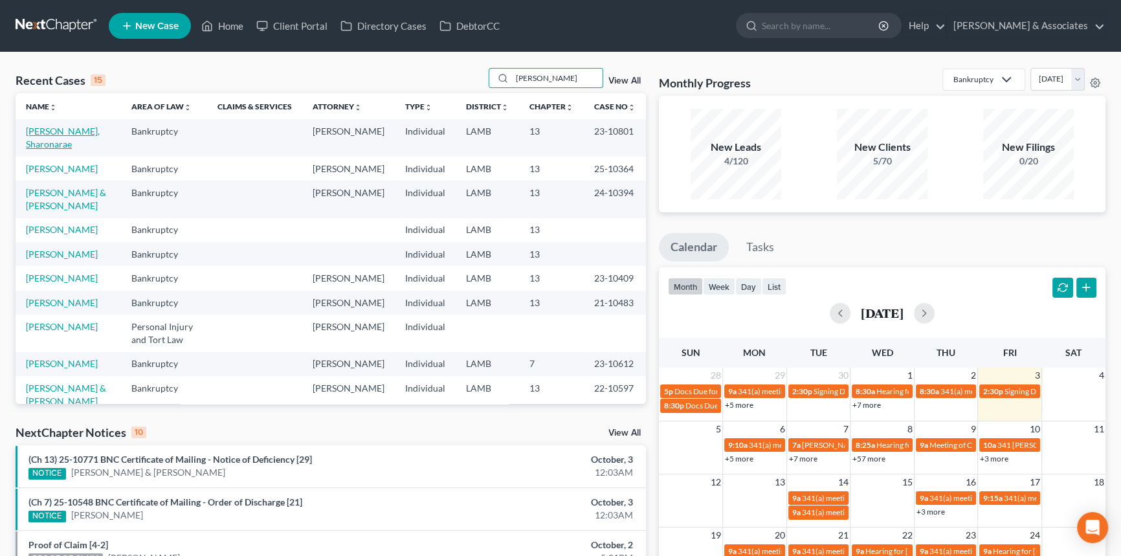
type input "[PERSON_NAME]"
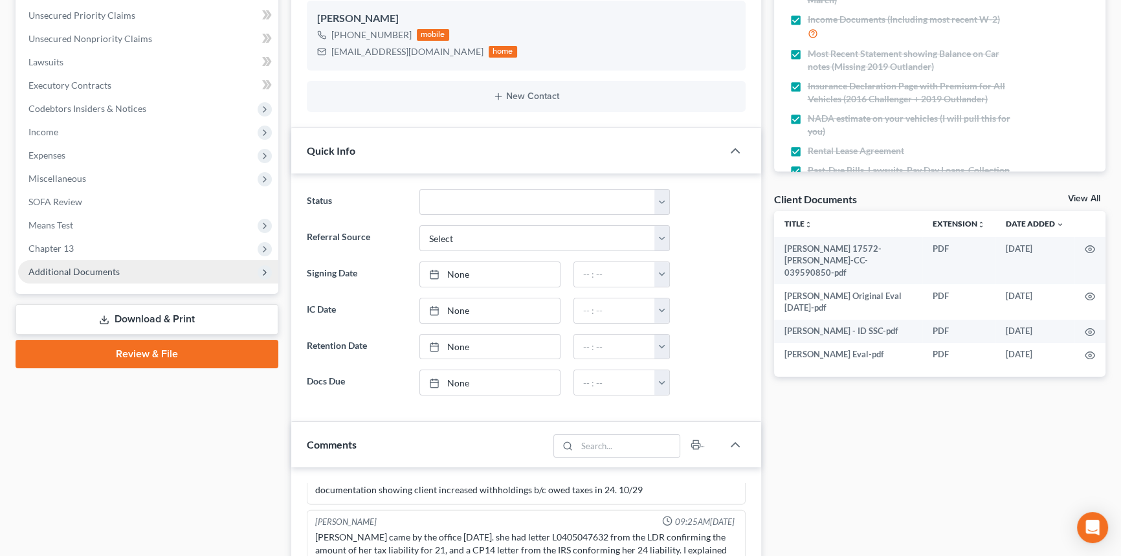
scroll to position [283, 0]
click at [137, 274] on span "Additional Documents" at bounding box center [148, 271] width 260 height 23
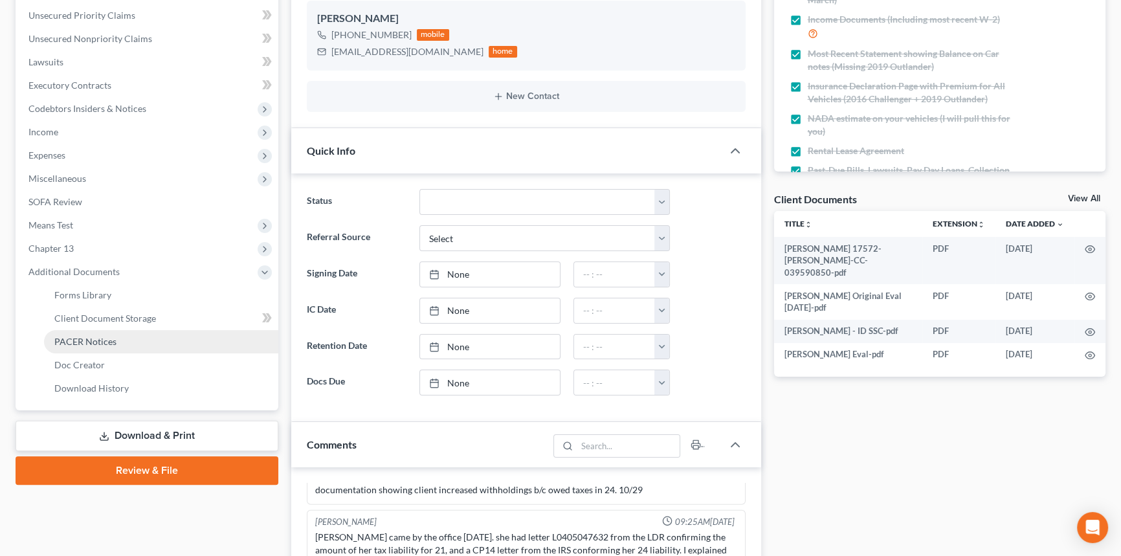
click at [117, 335] on link "PACER Notices" at bounding box center [161, 341] width 234 height 23
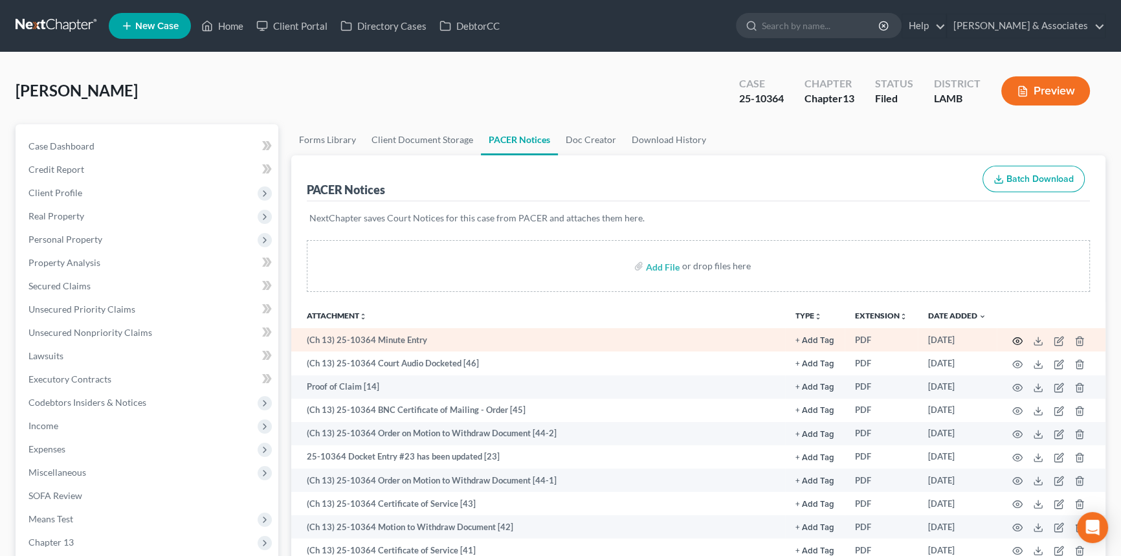
click at [1020, 343] on icon "button" at bounding box center [1018, 341] width 10 height 10
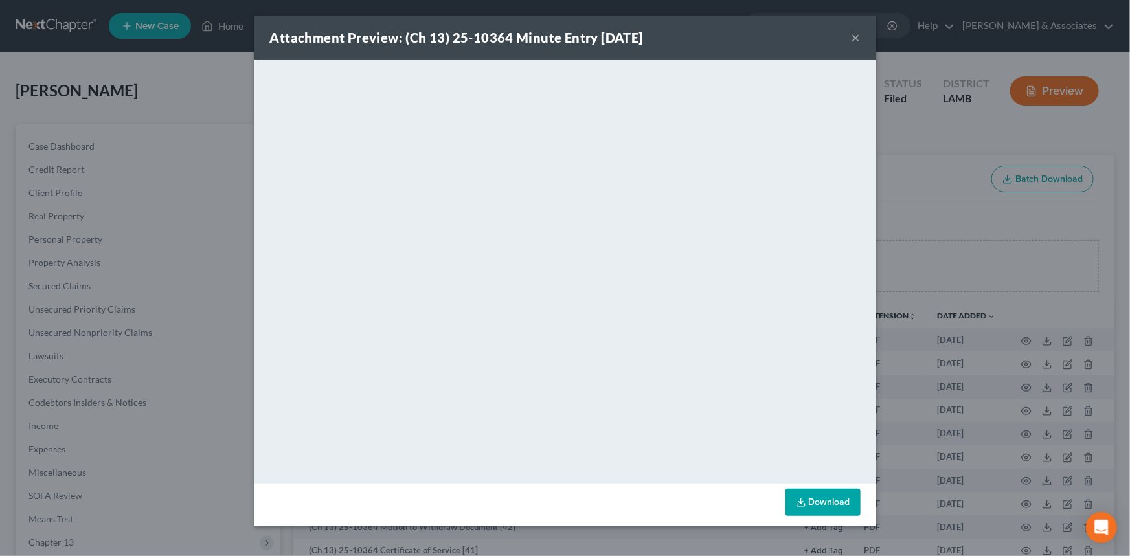
click at [855, 42] on button "×" at bounding box center [855, 38] width 9 height 16
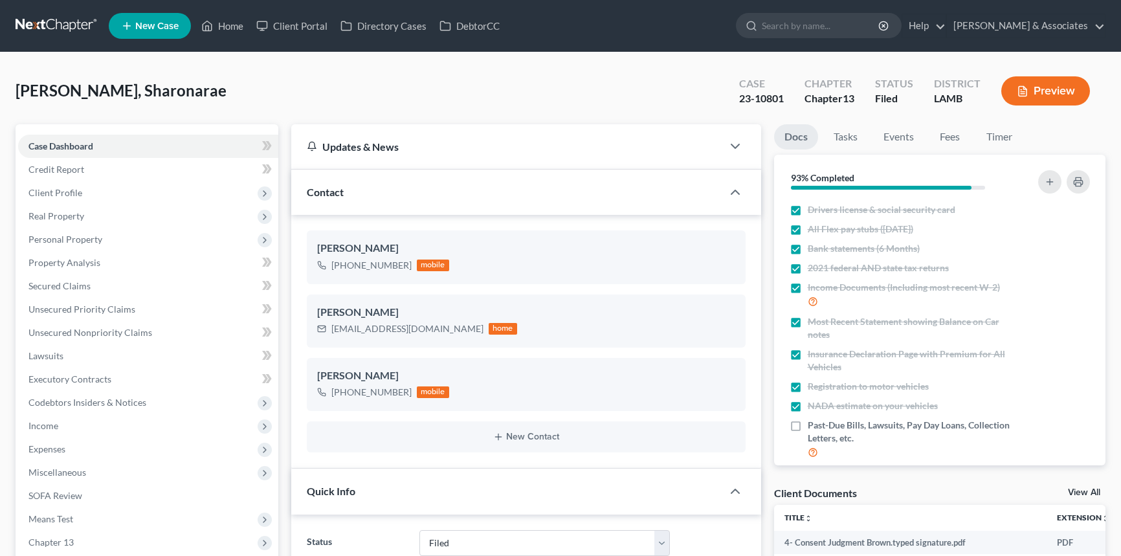
select select "8"
select select "0"
click at [95, 432] on span "Income" at bounding box center [148, 425] width 260 height 23
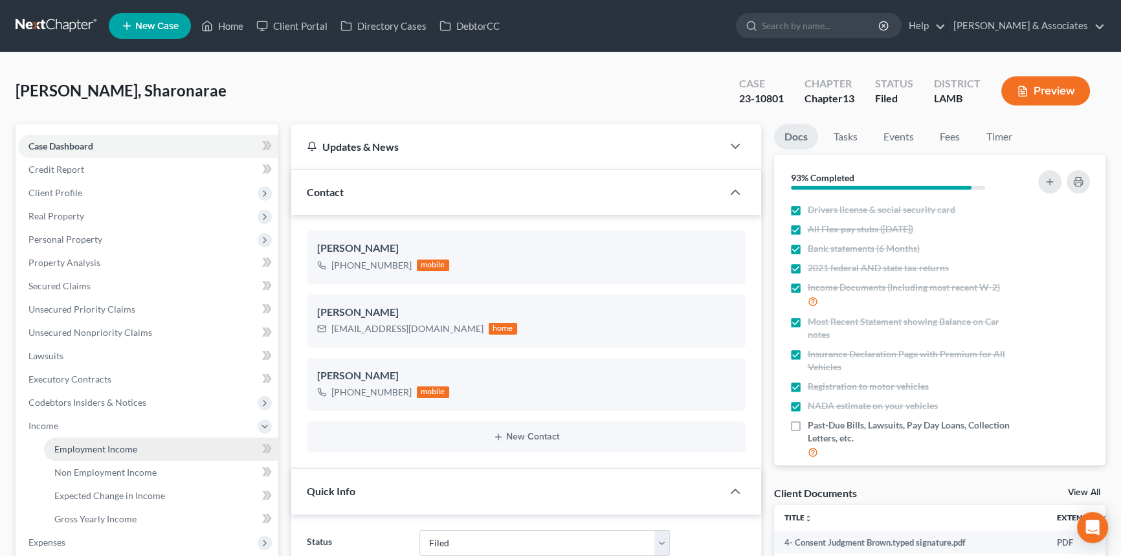
click at [96, 448] on span "Employment Income" at bounding box center [95, 448] width 83 height 11
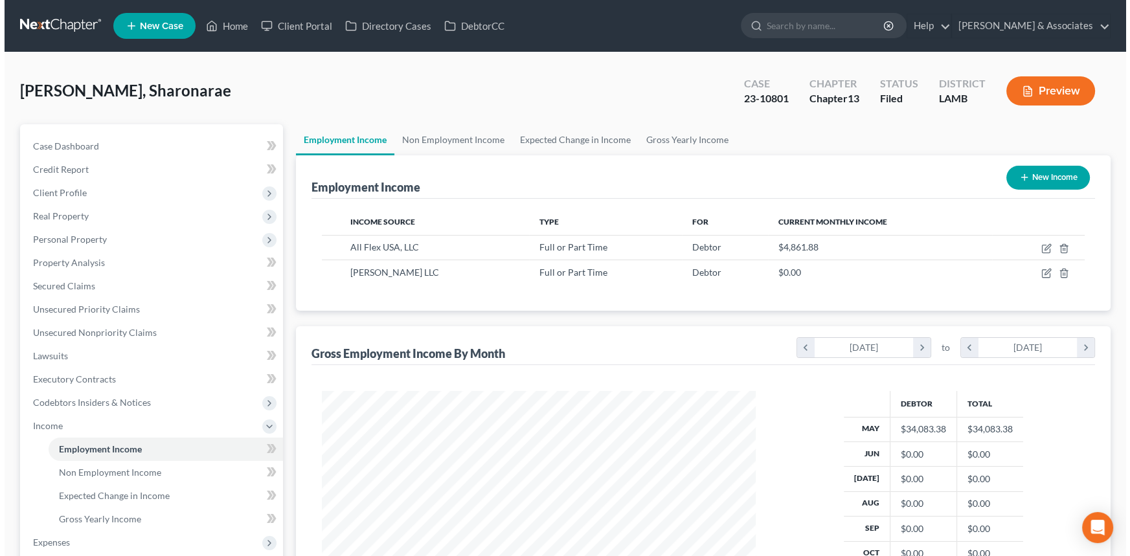
scroll to position [232, 460]
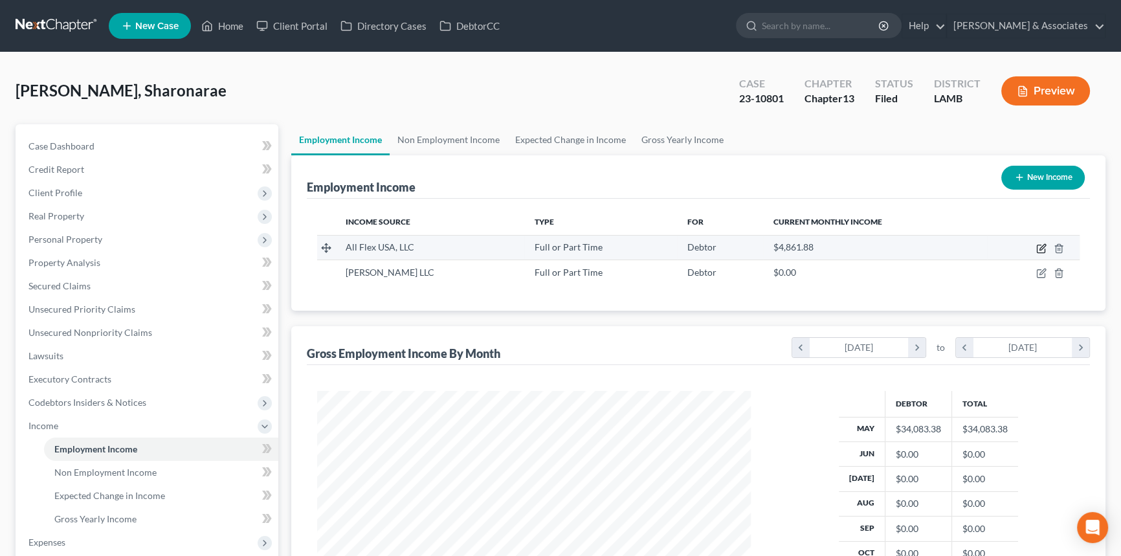
click at [1040, 245] on icon "button" at bounding box center [1041, 248] width 10 height 10
select select "0"
select select "33"
select select "0"
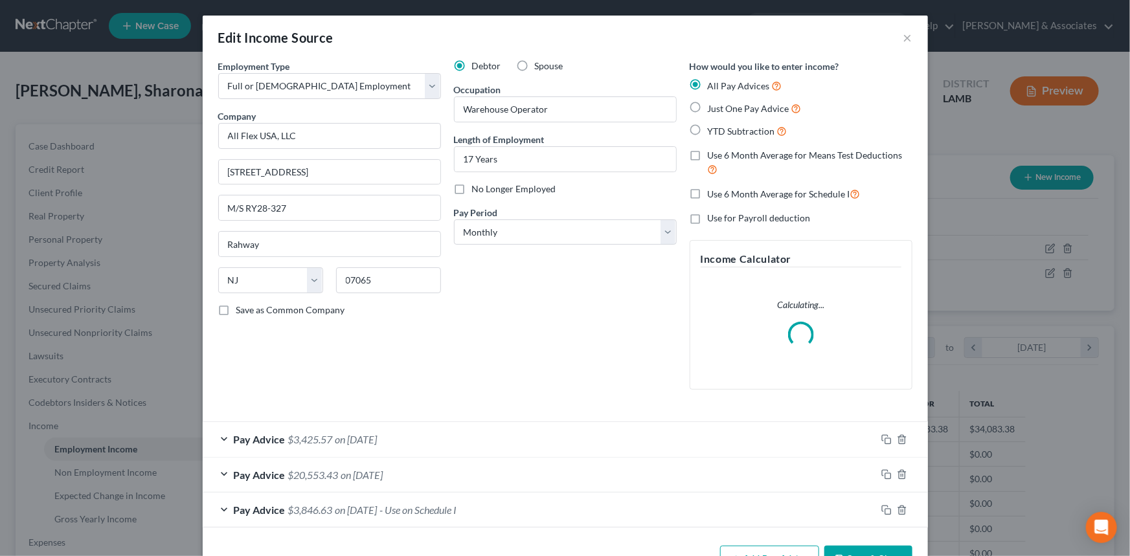
scroll to position [41, 0]
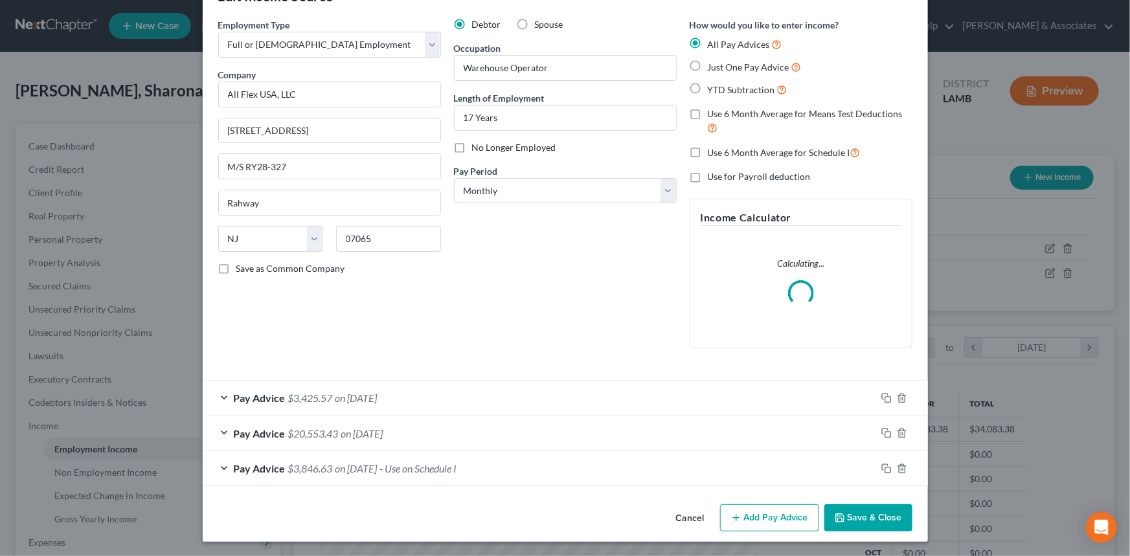
click at [765, 521] on button "Add Pay Advice" at bounding box center [769, 517] width 99 height 27
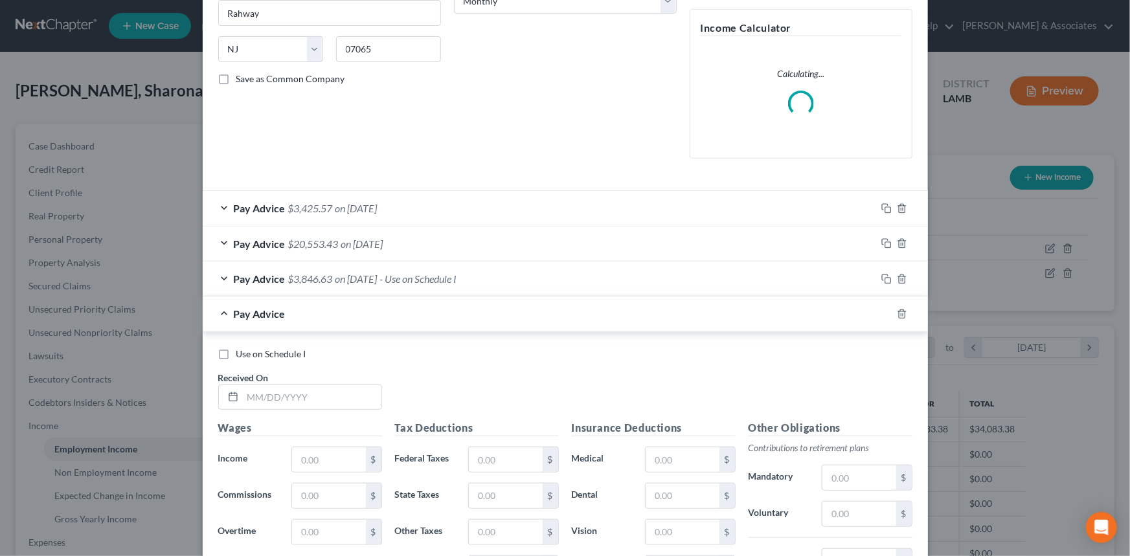
scroll to position [453, 0]
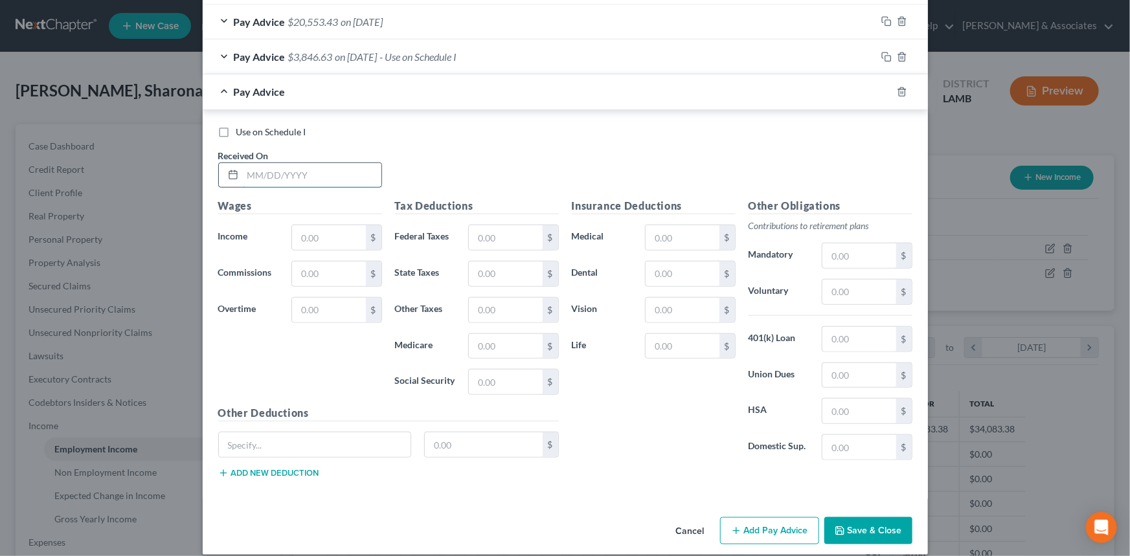
click at [263, 177] on input "text" at bounding box center [312, 175] width 139 height 25
type input "10/3/2021"
click at [265, 122] on div "Use on Schedule I Received On * 10/3/2021 Wages Income * $ Commissions $ Overti…" at bounding box center [565, 304] width 725 height 389
click at [267, 126] on span "Use on Schedule I" at bounding box center [271, 131] width 70 height 11
click at [250, 126] on input "Use on Schedule I" at bounding box center [245, 130] width 8 height 8
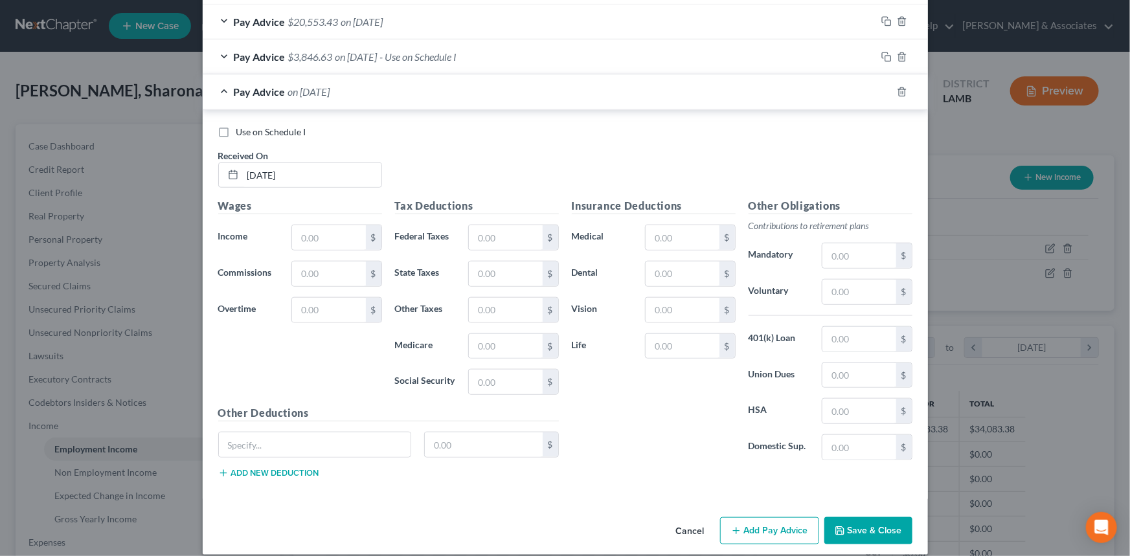
checkbox input "true"
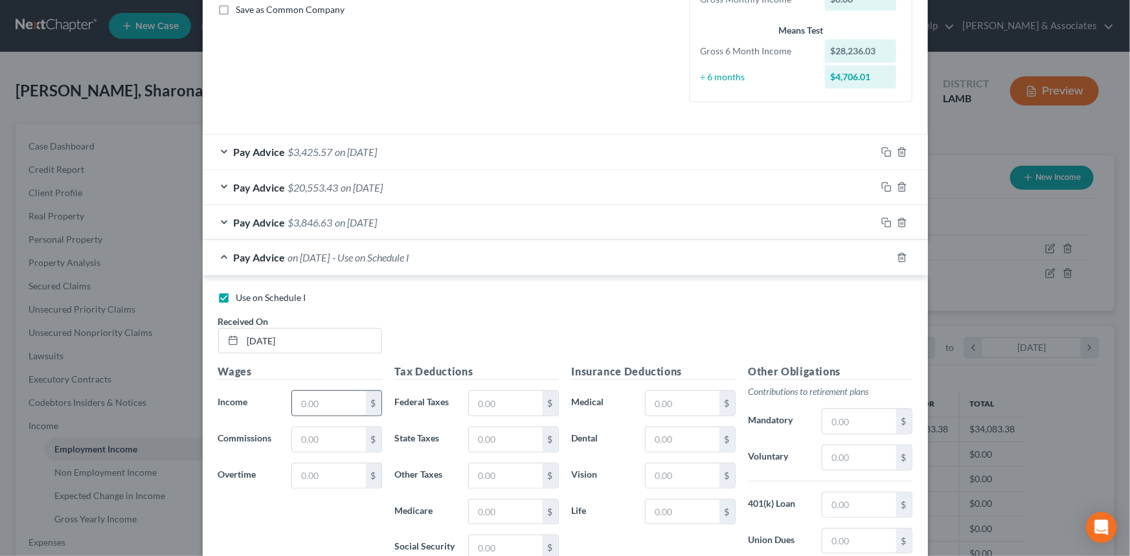
scroll to position [353, 0]
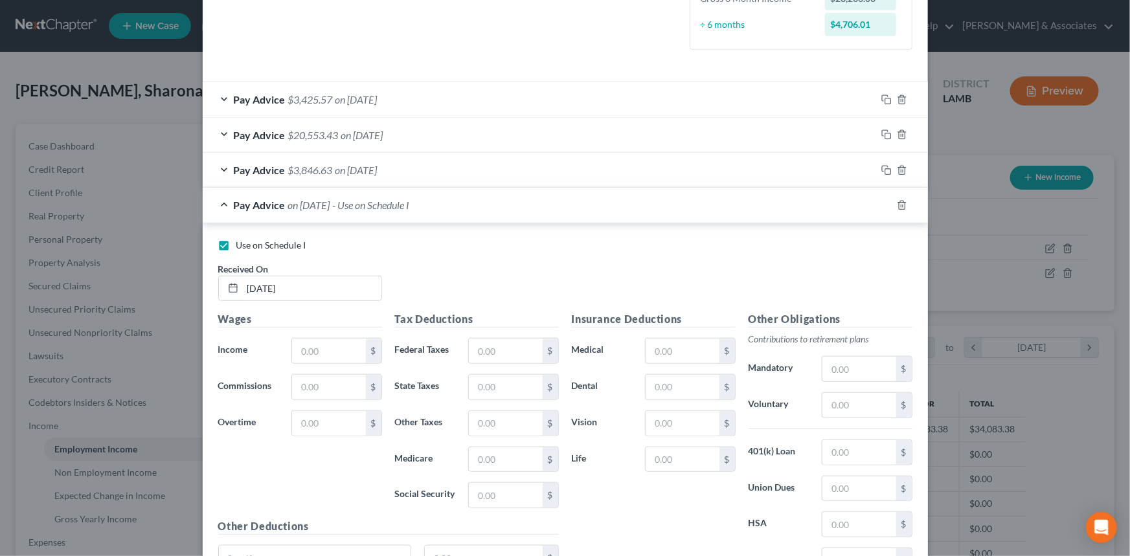
click at [376, 169] on span "on 07/31/2021" at bounding box center [356, 170] width 42 height 12
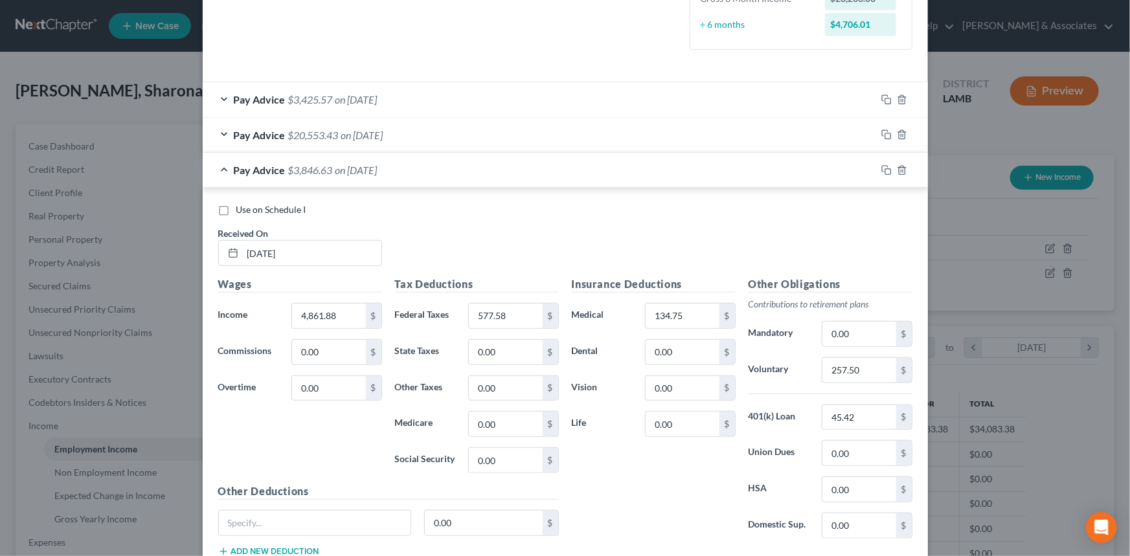
click at [377, 168] on span "on 07/31/2021" at bounding box center [356, 170] width 42 height 12
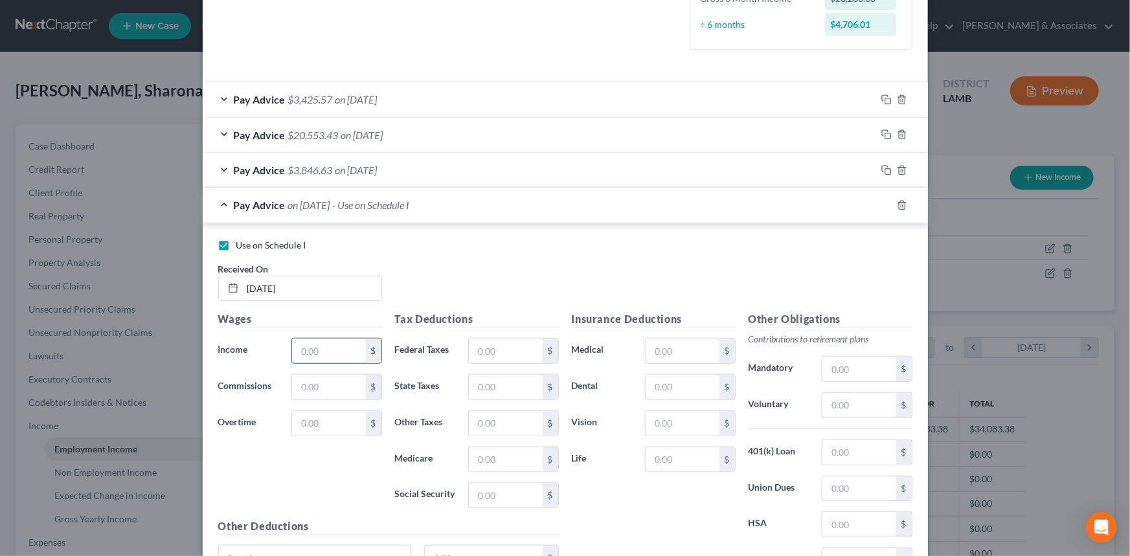
click at [319, 339] on input "text" at bounding box center [328, 351] width 73 height 25
type input "4,942.44"
click at [306, 166] on span "$3,846.63" at bounding box center [310, 170] width 45 height 12
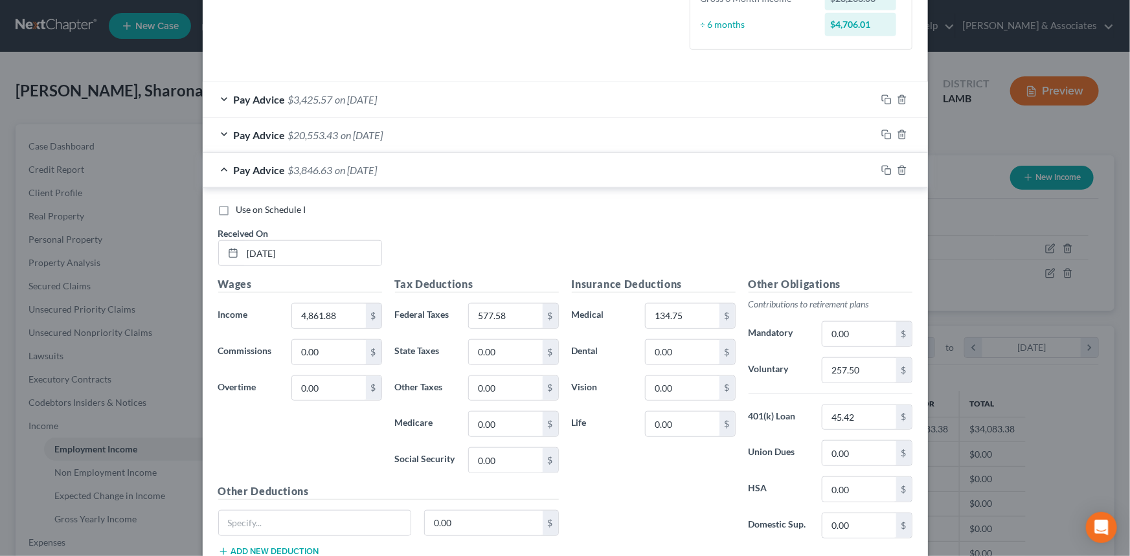
click at [351, 177] on div "Pay Advice $3,846.63 on 07/31/2021" at bounding box center [539, 170] width 673 height 34
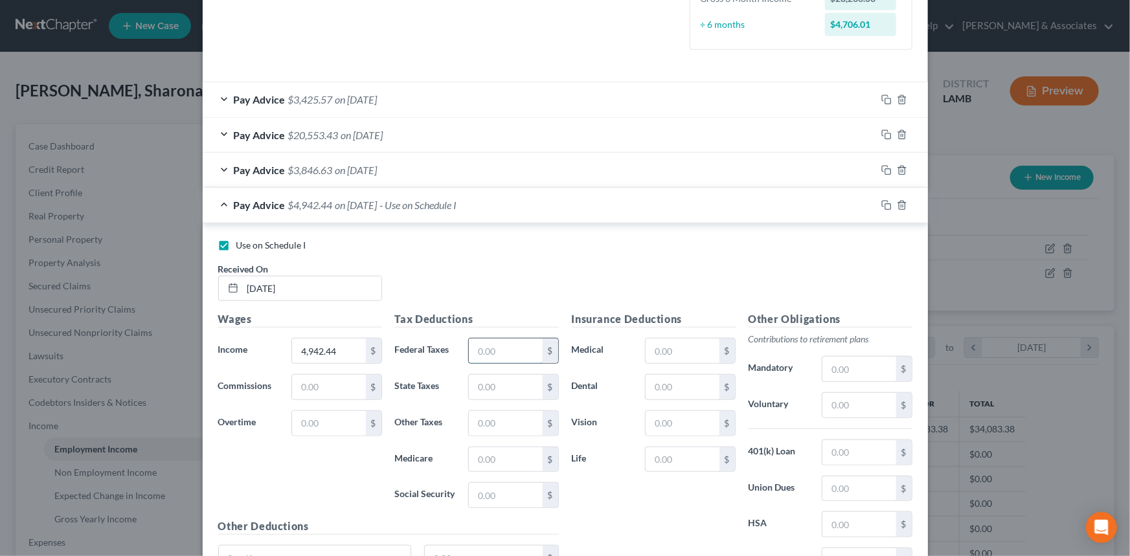
click at [523, 348] on input "text" at bounding box center [505, 351] width 73 height 25
type input "572.98"
click at [664, 354] on input "text" at bounding box center [681, 351] width 73 height 25
type input "139.45"
click at [855, 404] on input "text" at bounding box center [858, 405] width 73 height 25
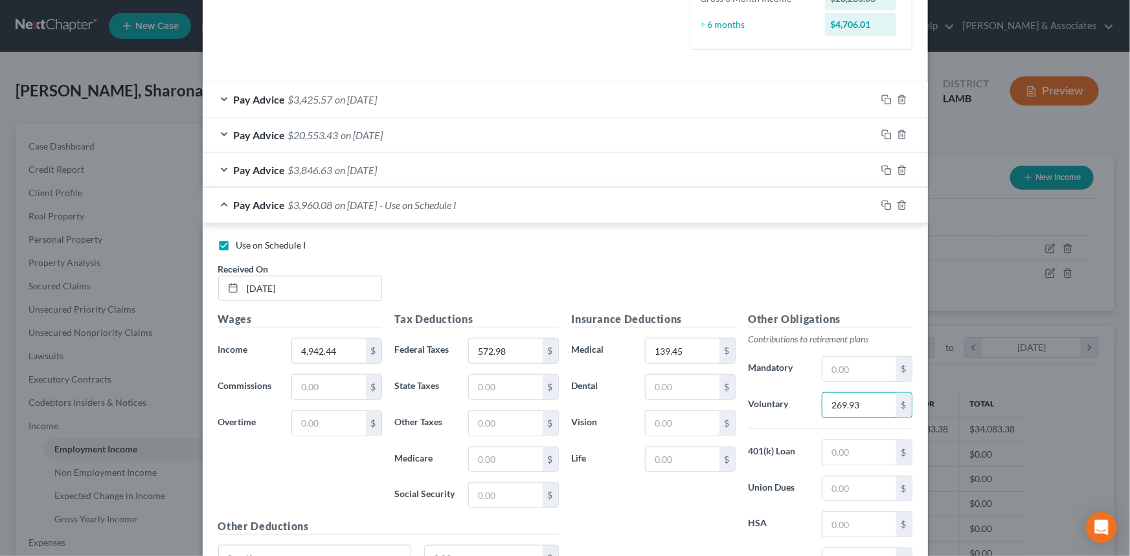
type input "269.93"
click at [550, 161] on div "Pay Advice $3,846.63 on 07/31/2021" at bounding box center [539, 170] width 673 height 34
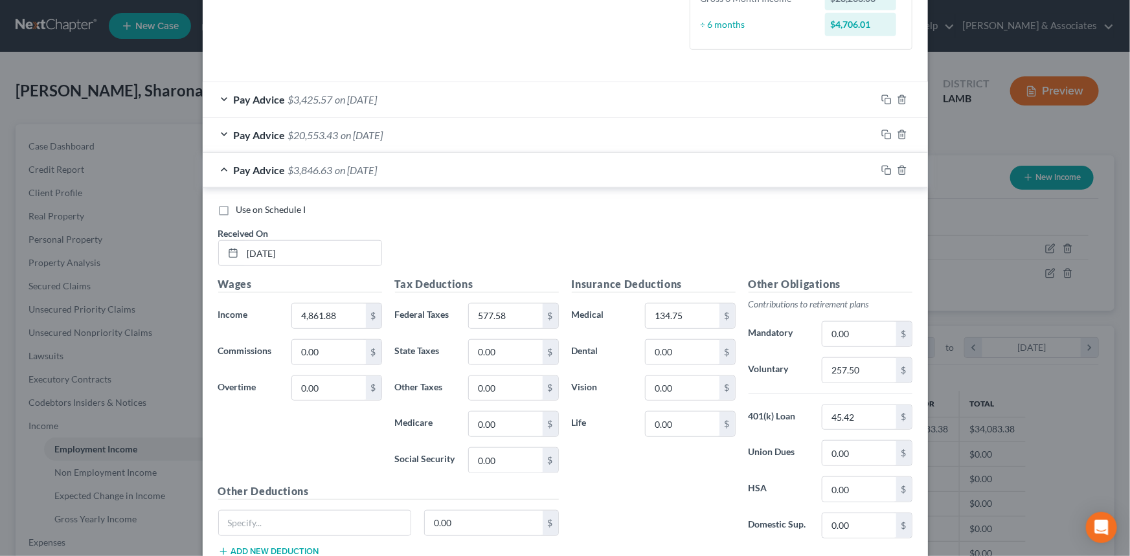
click at [550, 161] on div "Pay Advice $3,846.63 on 07/31/2021" at bounding box center [539, 170] width 673 height 34
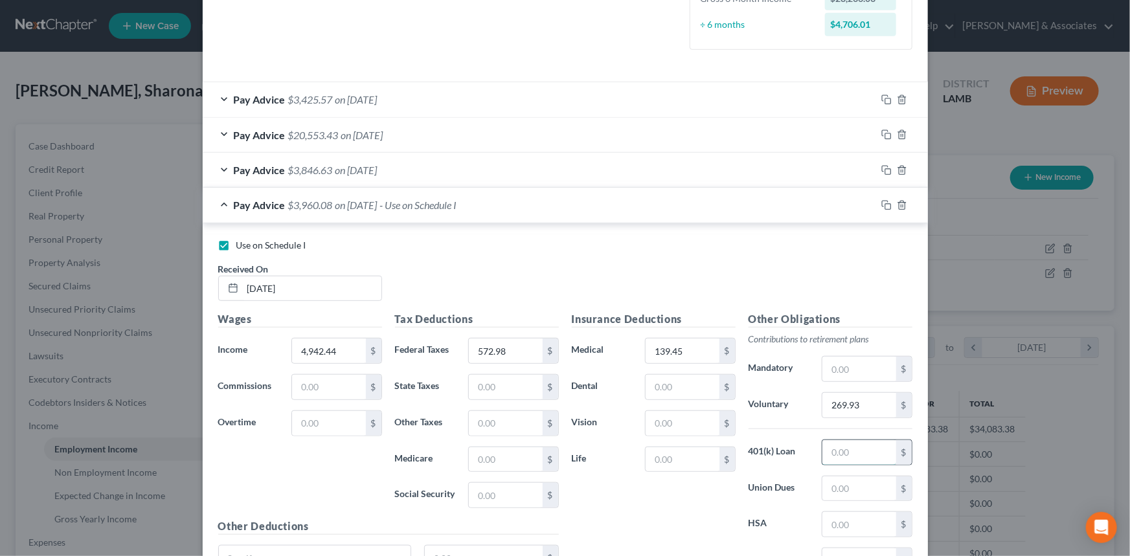
click at [868, 444] on input "text" at bounding box center [858, 452] width 73 height 25
type input "47.94"
click at [556, 174] on div "Pay Advice $3,846.63 on 07/31/2021" at bounding box center [539, 170] width 673 height 34
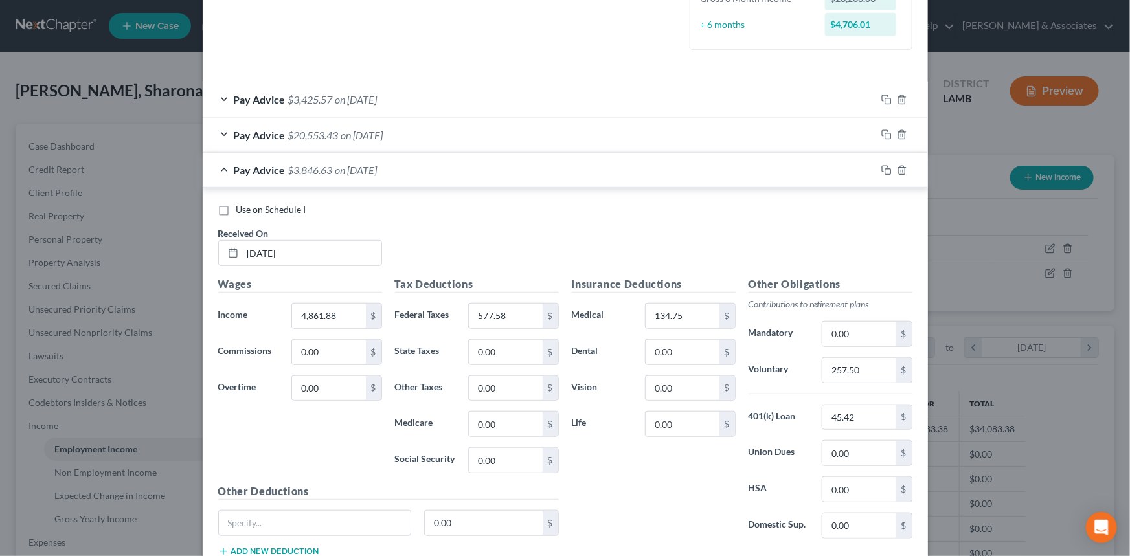
click at [551, 171] on div "Pay Advice $3,846.63 on 07/31/2021" at bounding box center [539, 170] width 673 height 34
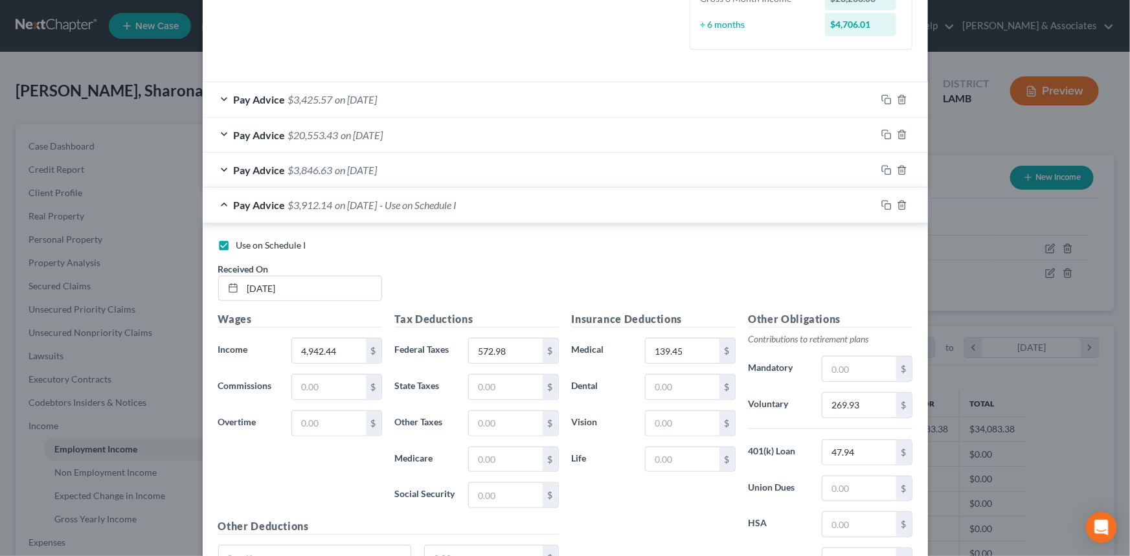
click at [551, 171] on div "Pay Advice $3,846.63 on 07/31/2021" at bounding box center [539, 170] width 673 height 34
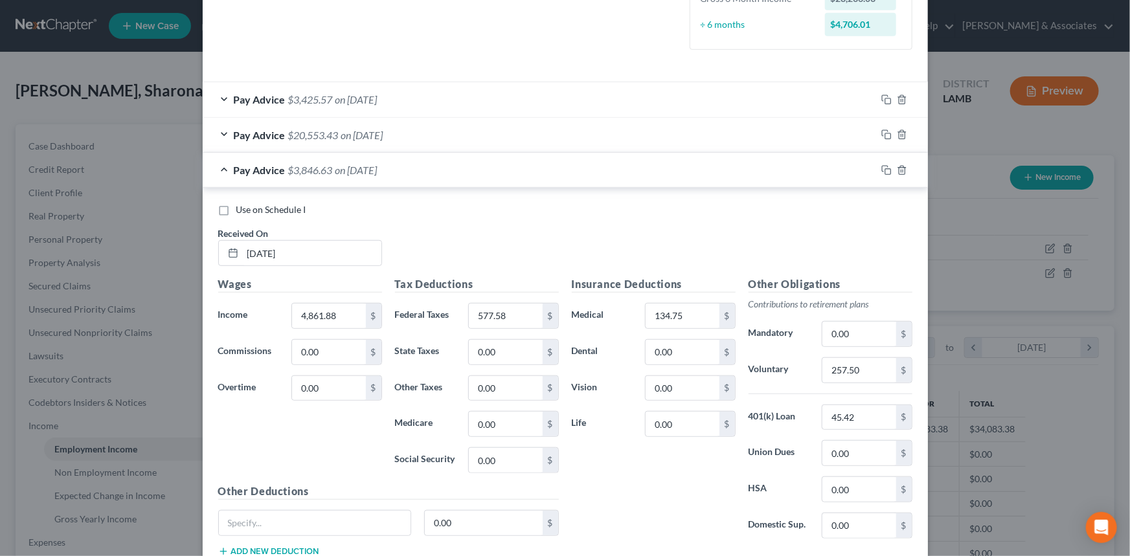
click at [548, 175] on div "Pay Advice $3,846.63 on 07/31/2021" at bounding box center [539, 170] width 673 height 34
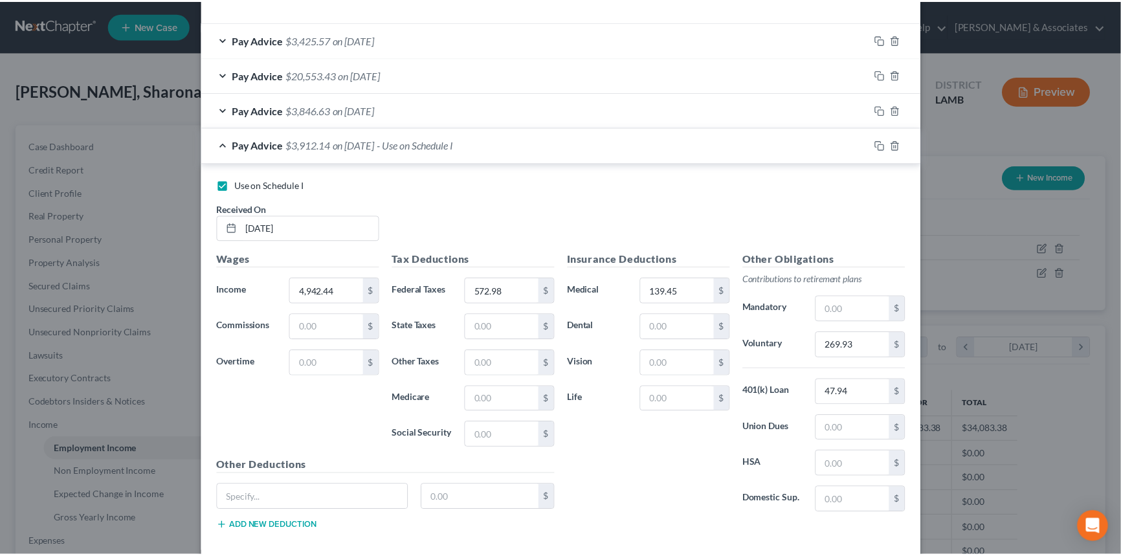
scroll to position [478, 0]
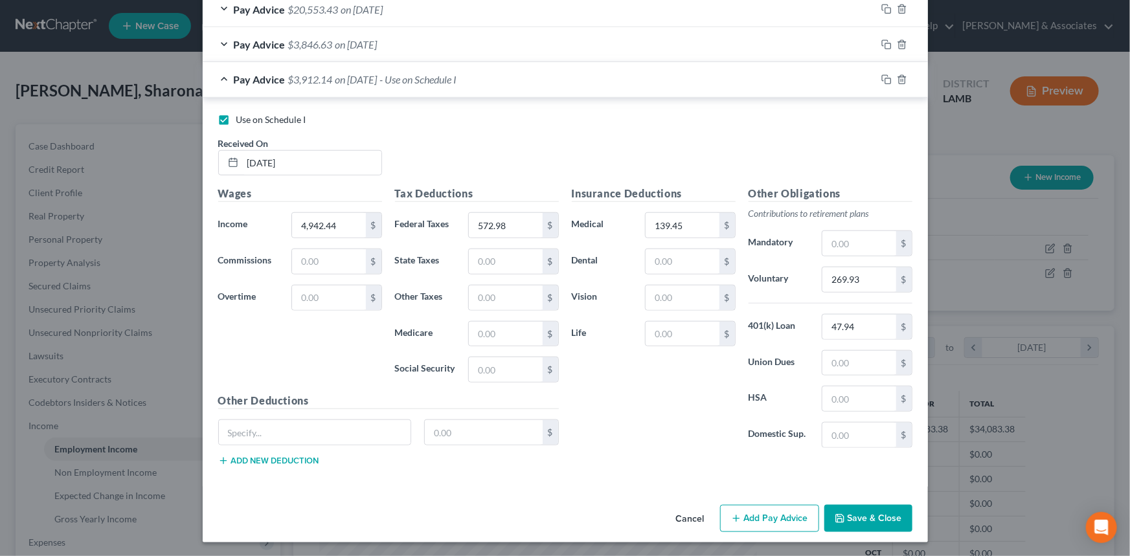
click at [864, 524] on button "Save & Close" at bounding box center [868, 518] width 88 height 27
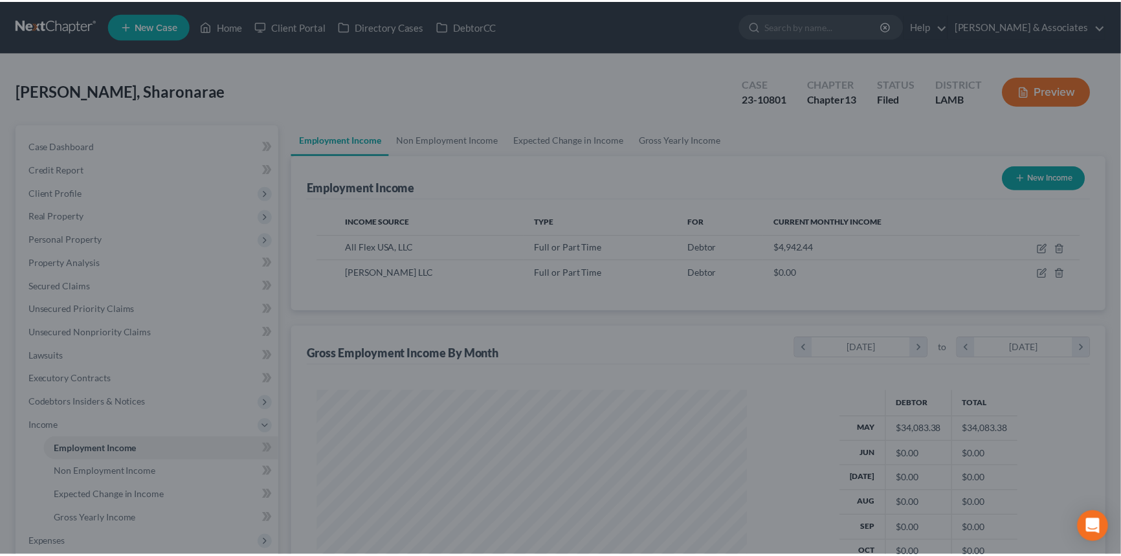
scroll to position [647165, 646937]
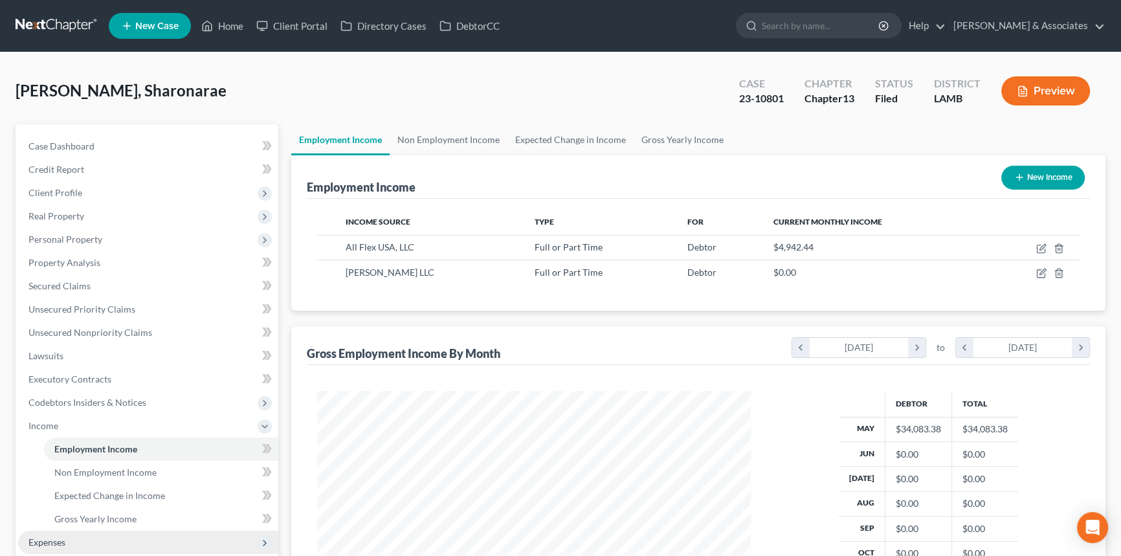
click at [56, 537] on span "Expenses" at bounding box center [46, 542] width 37 height 11
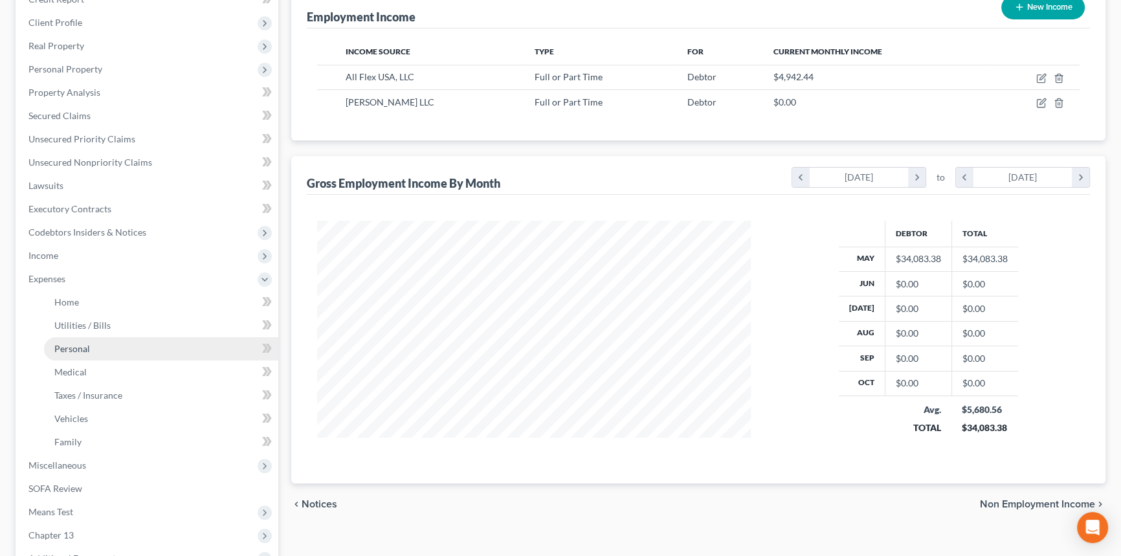
scroll to position [176, 0]
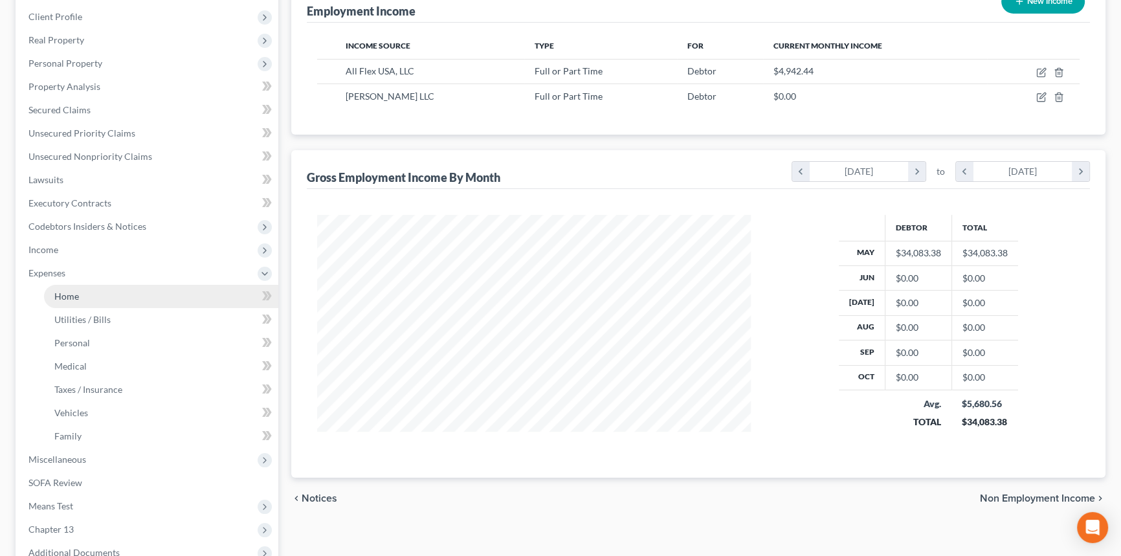
click at [96, 298] on link "Home" at bounding box center [161, 296] width 234 height 23
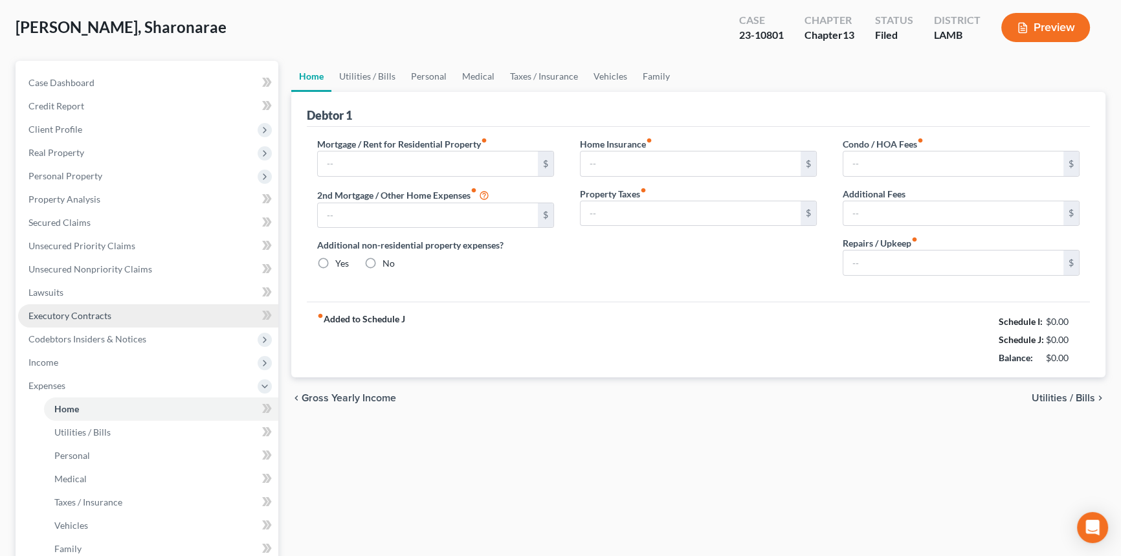
type input "400.00"
type input "0.00"
radio input "true"
type input "0.00"
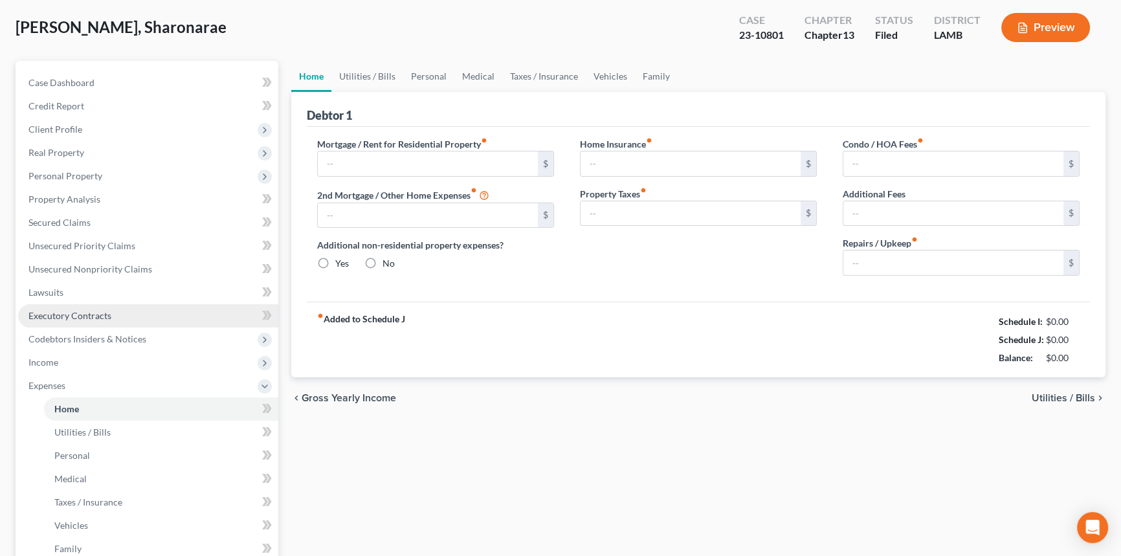
type input "0.00"
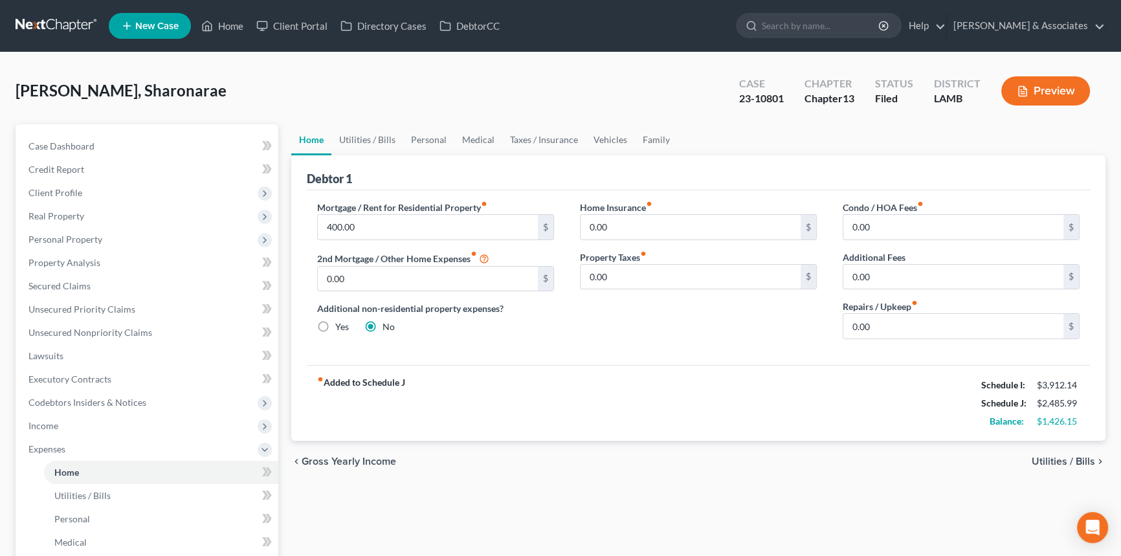
click at [820, 418] on div "fiber_manual_record Added to Schedule J Schedule I: $3,912.14 Schedule J: $2,48…" at bounding box center [698, 403] width 783 height 76
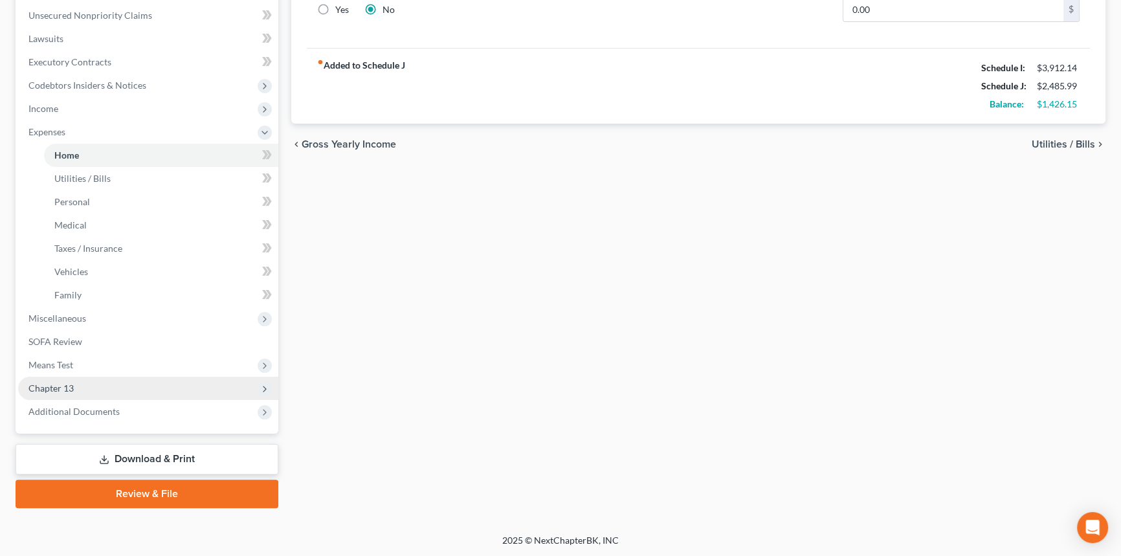
click at [117, 388] on span "Chapter 13" at bounding box center [148, 388] width 260 height 23
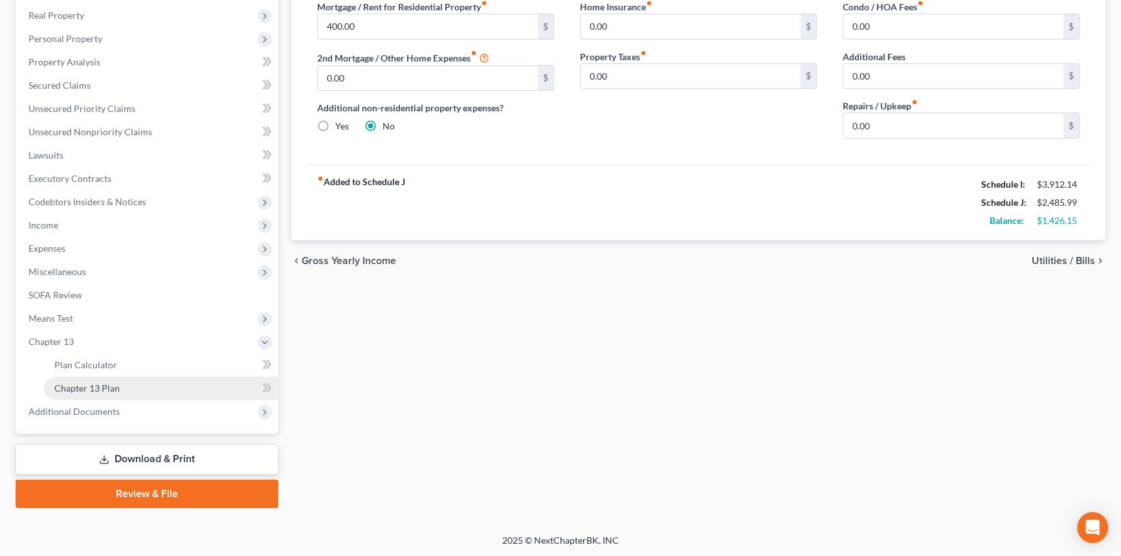
click at [123, 387] on link "Chapter 13 Plan" at bounding box center [161, 388] width 234 height 23
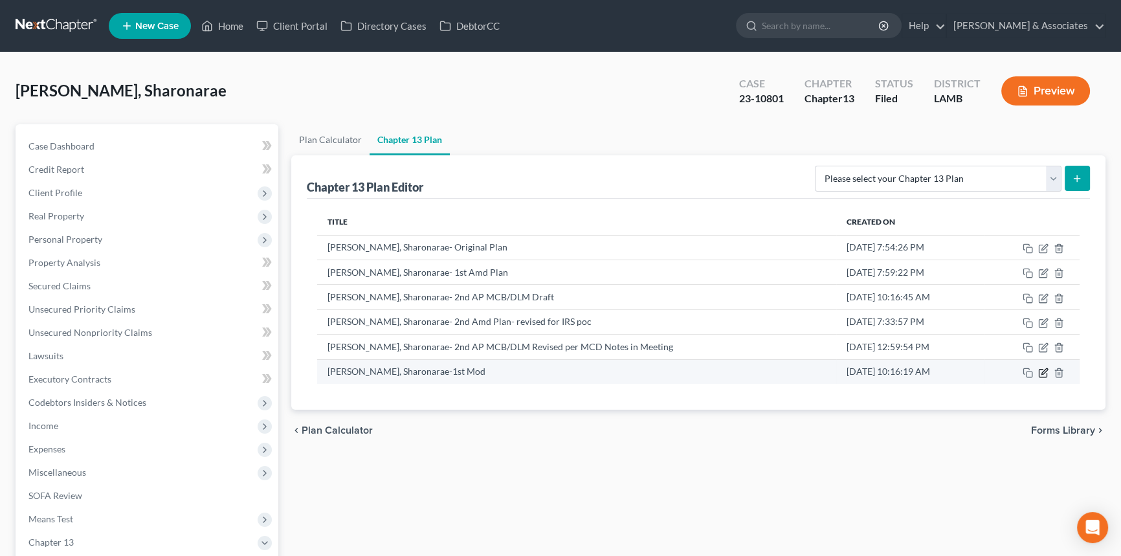
click at [1041, 375] on icon "button" at bounding box center [1043, 373] width 10 height 10
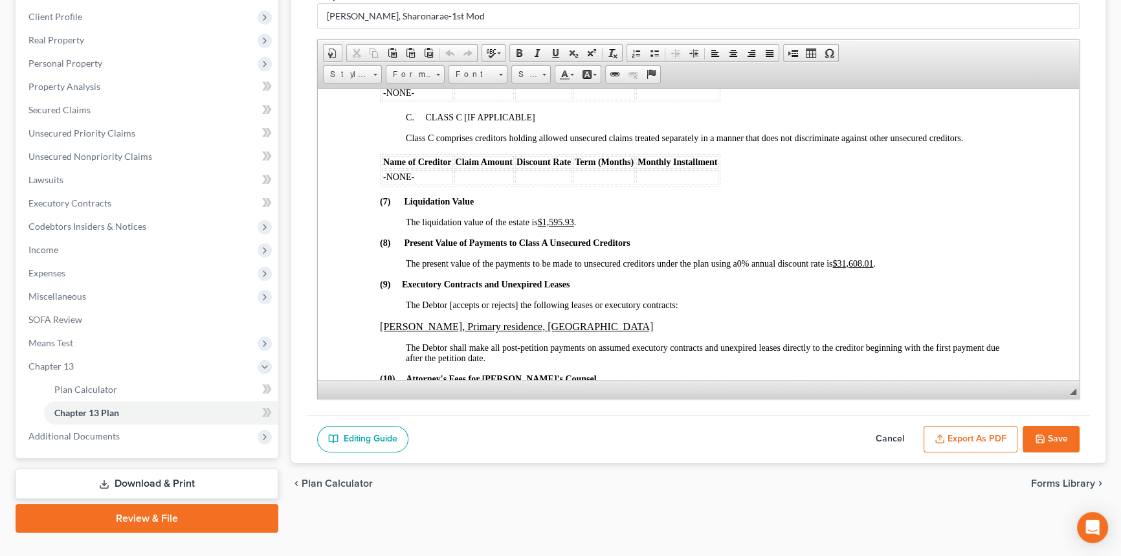
scroll to position [2766, 0]
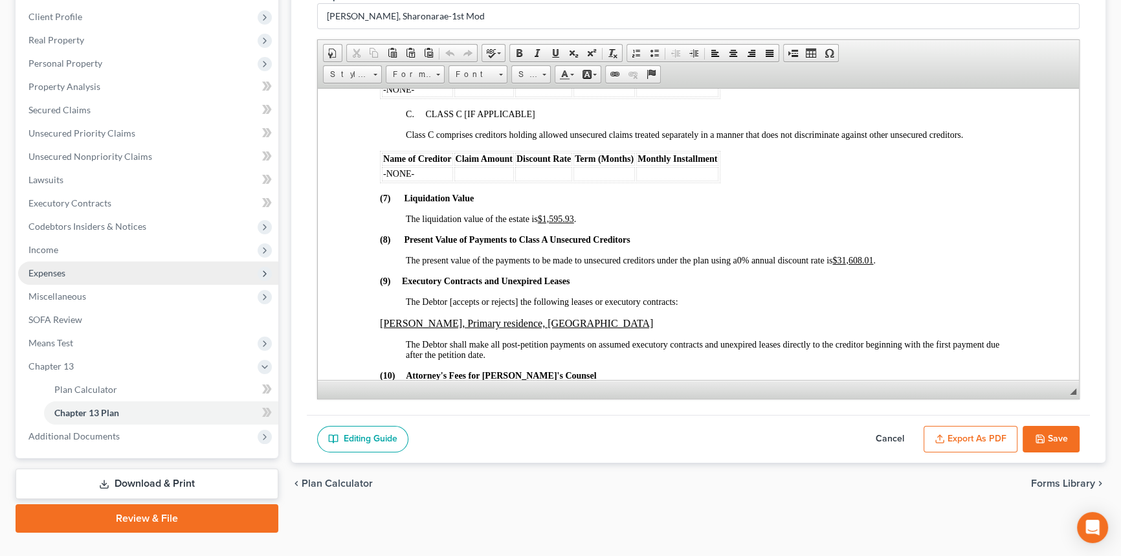
click at [81, 268] on span "Expenses" at bounding box center [148, 273] width 260 height 23
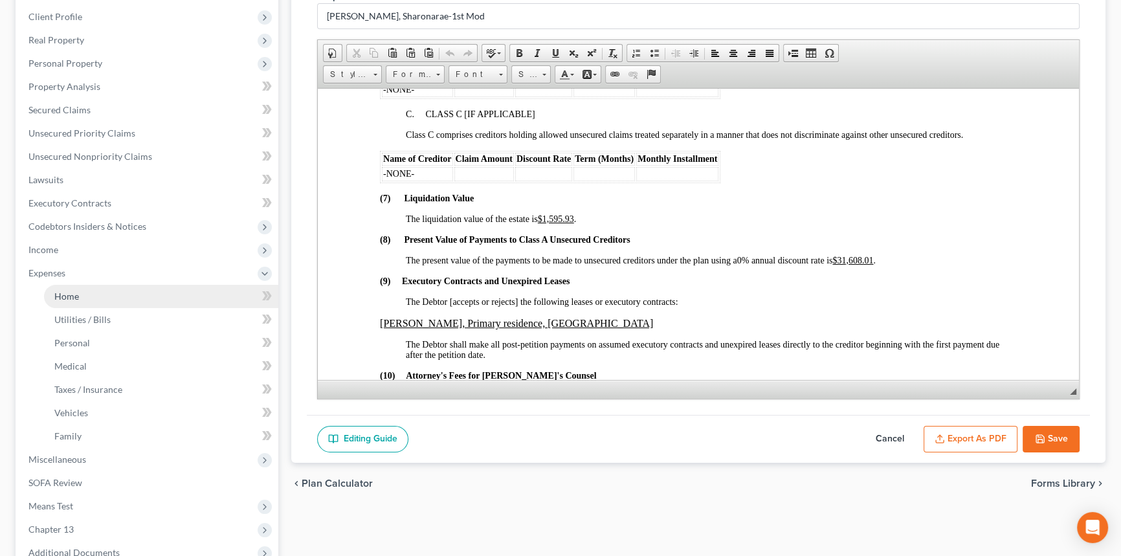
drag, startPoint x: 81, startPoint y: 292, endPoint x: 111, endPoint y: 302, distance: 31.5
click at [81, 292] on link "Home" at bounding box center [161, 296] width 234 height 23
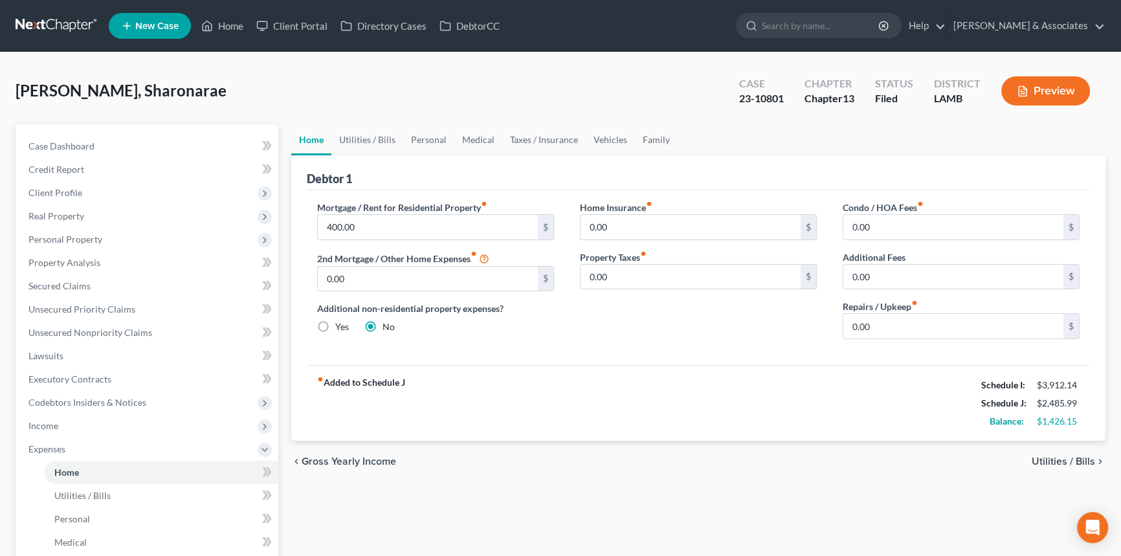
scroll to position [235, 0]
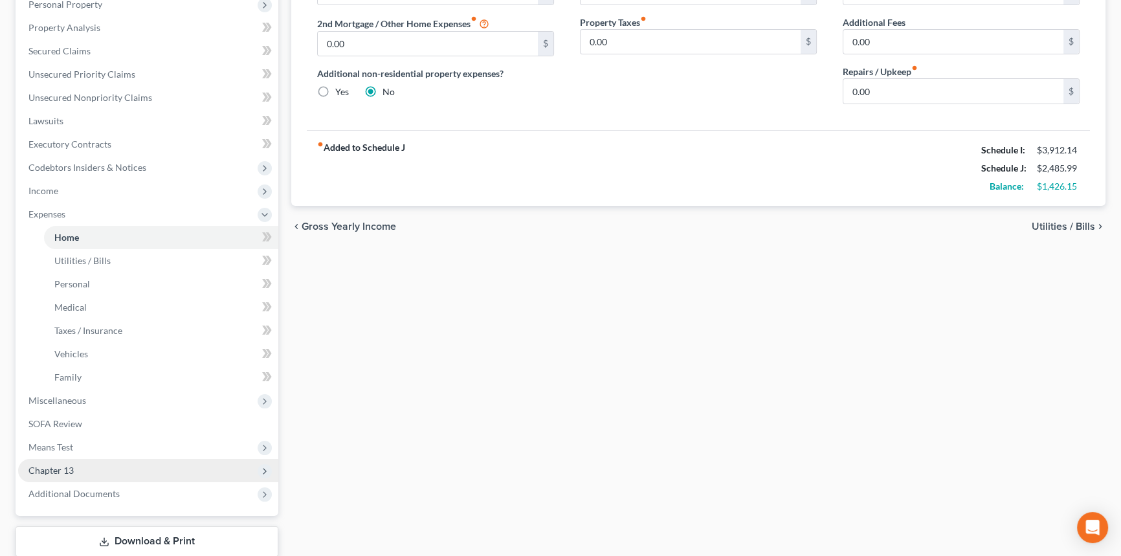
click at [118, 465] on span "Chapter 13" at bounding box center [148, 470] width 260 height 23
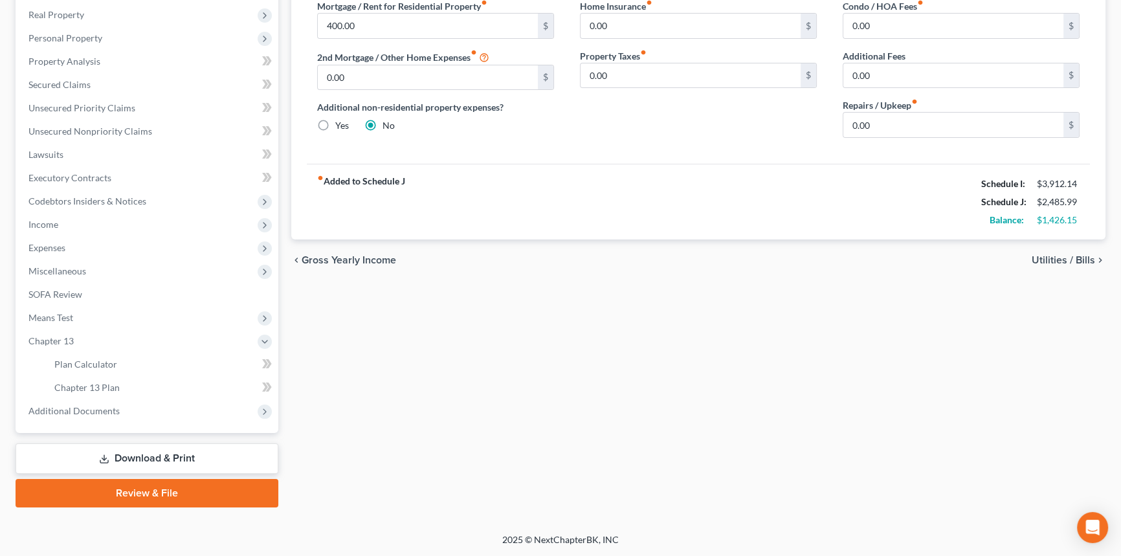
scroll to position [201, 0]
click at [148, 389] on link "Chapter 13 Plan" at bounding box center [161, 388] width 234 height 23
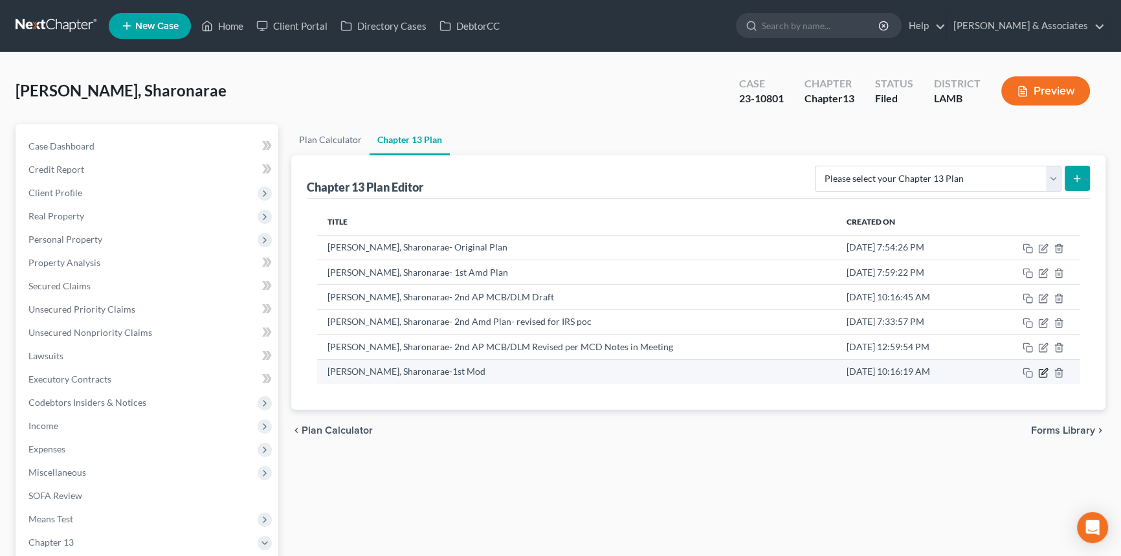
click at [1046, 372] on icon "button" at bounding box center [1043, 373] width 10 height 10
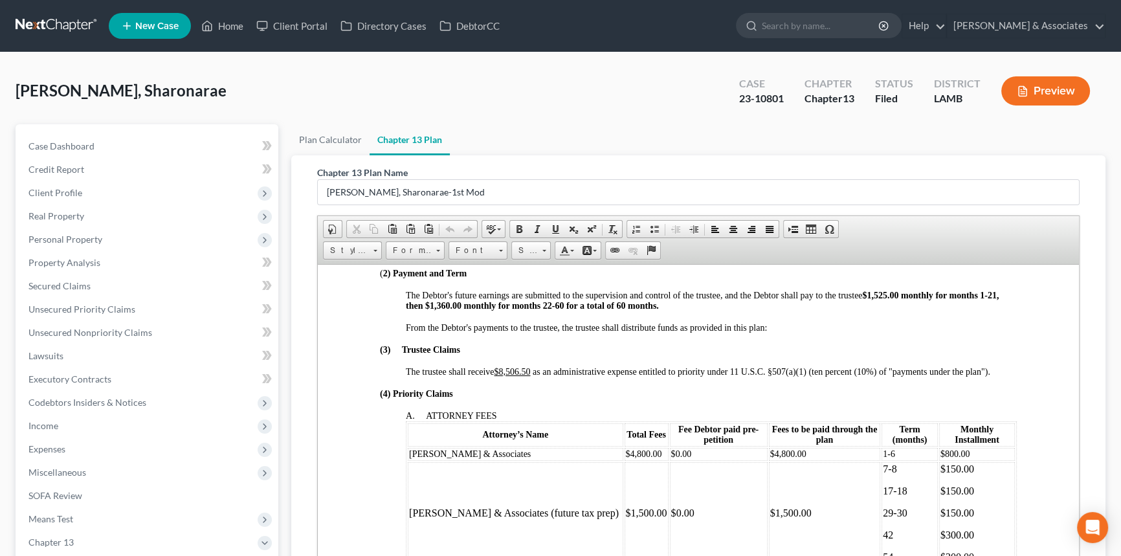
scroll to position [471, 0]
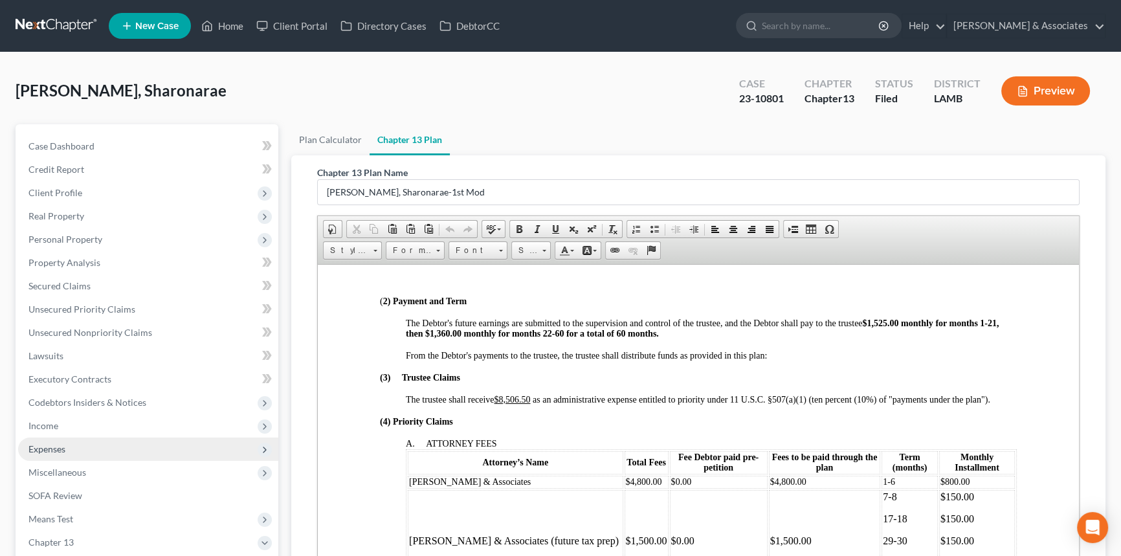
click at [117, 451] on span "Expenses" at bounding box center [148, 449] width 260 height 23
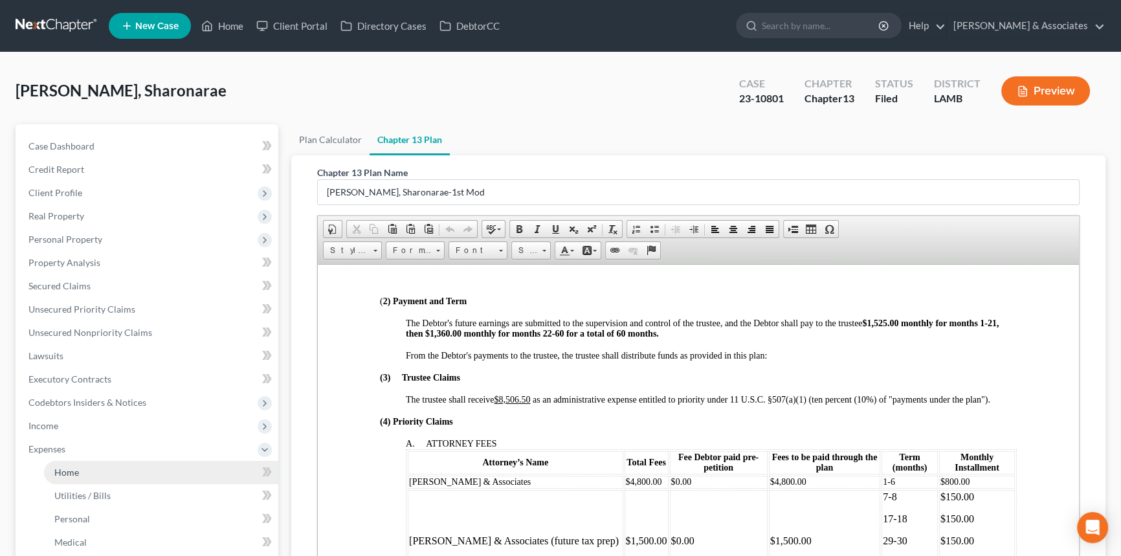
click at [117, 464] on link "Home" at bounding box center [161, 472] width 234 height 23
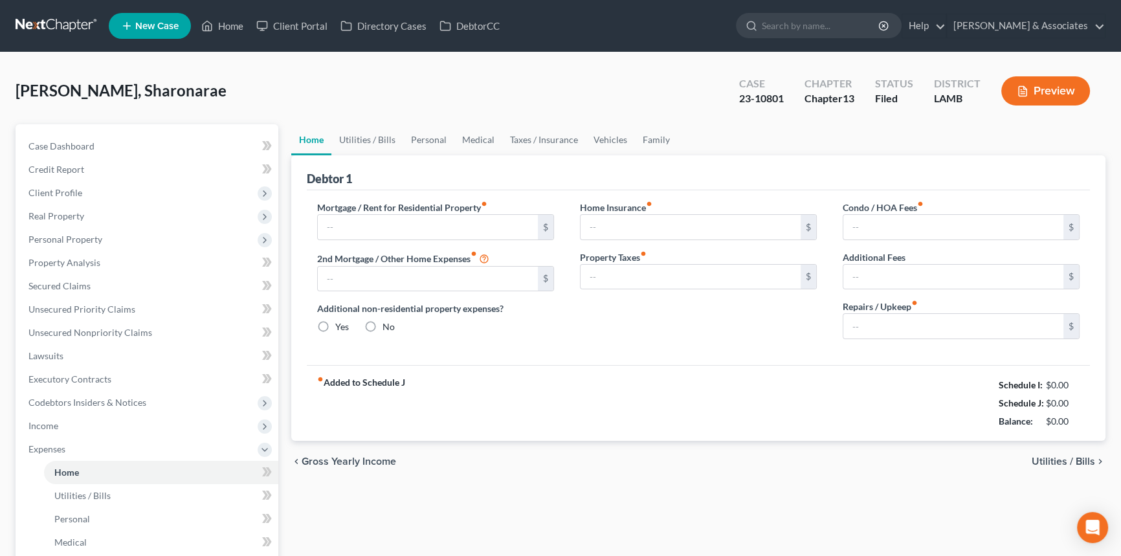
type input "400.00"
type input "0.00"
radio input "true"
type input "0.00"
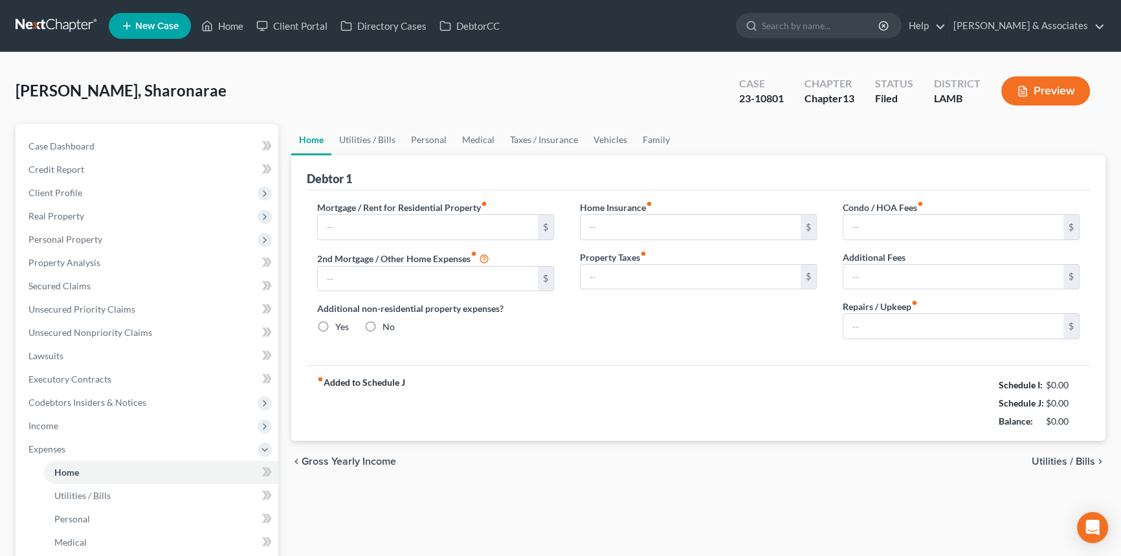
type input "0.00"
click at [382, 148] on link "Utilities / Bills" at bounding box center [367, 139] width 72 height 31
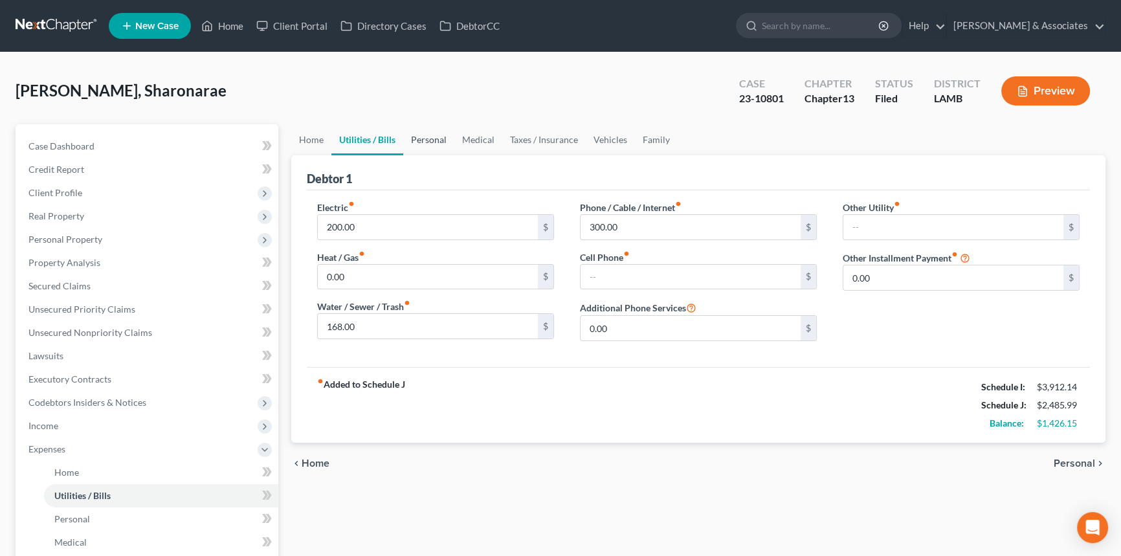
click at [440, 140] on link "Personal" at bounding box center [428, 139] width 51 height 31
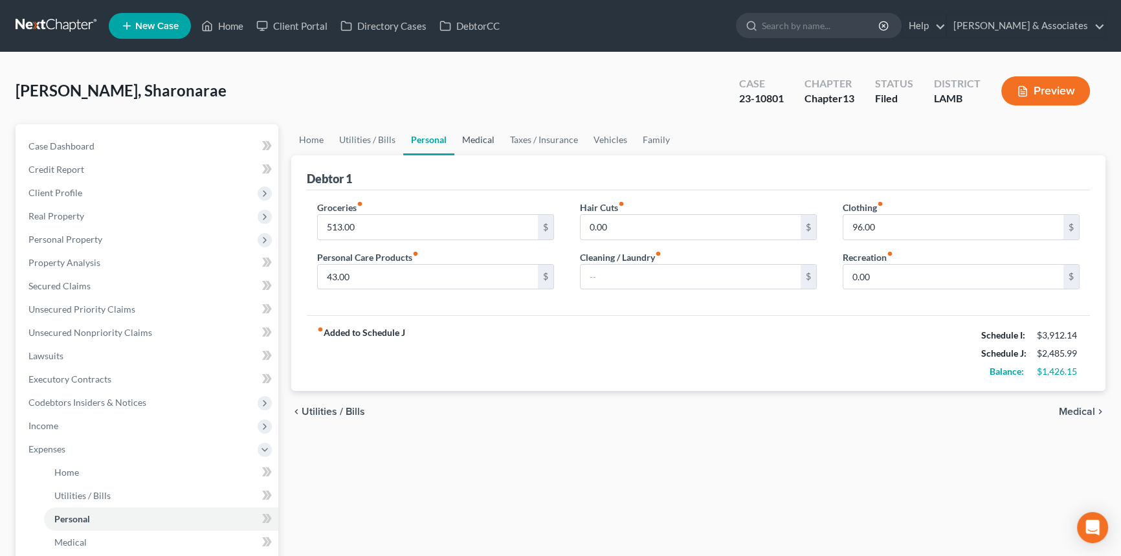
click at [482, 142] on link "Medical" at bounding box center [478, 139] width 48 height 31
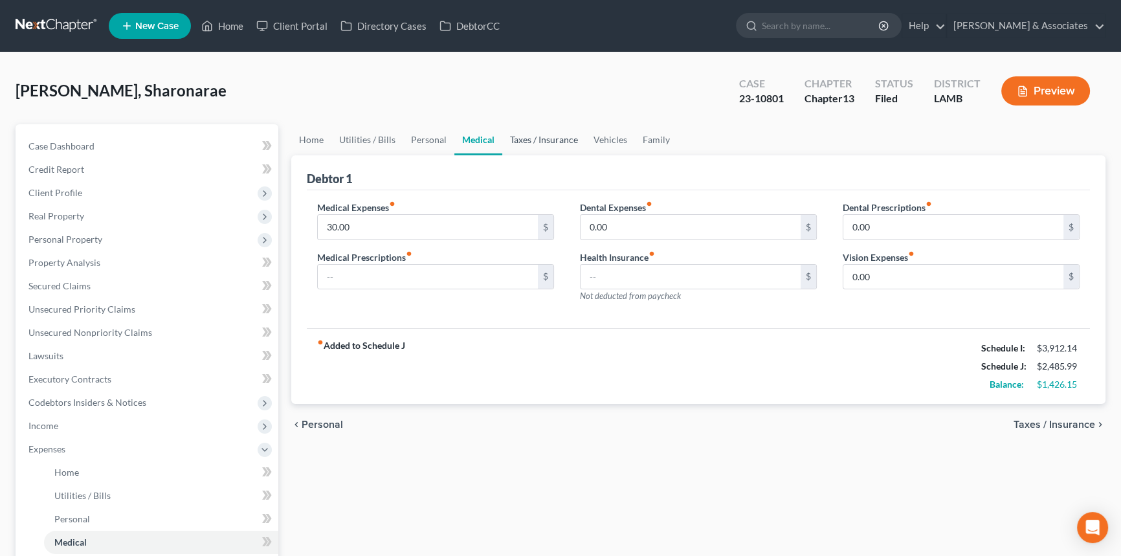
click at [535, 142] on link "Taxes / Insurance" at bounding box center [544, 139] width 84 height 31
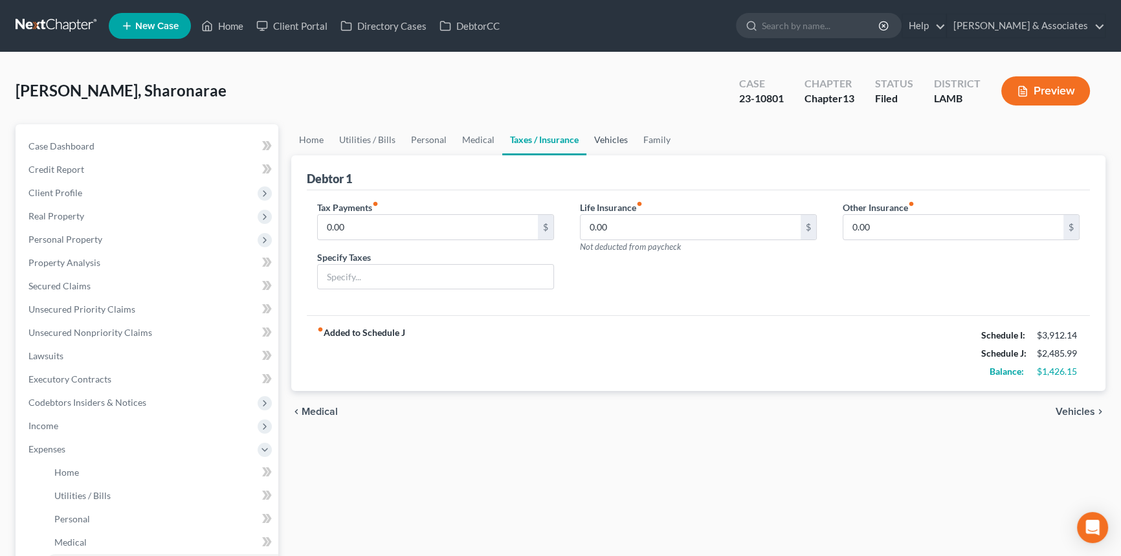
click at [606, 144] on link "Vehicles" at bounding box center [611, 139] width 49 height 31
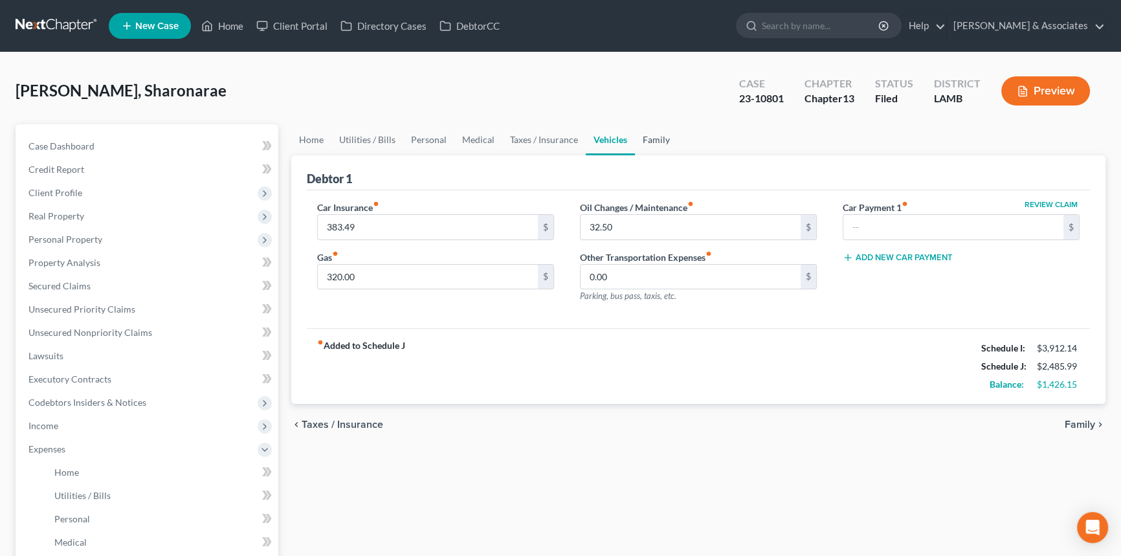
click at [647, 140] on link "Family" at bounding box center [656, 139] width 43 height 31
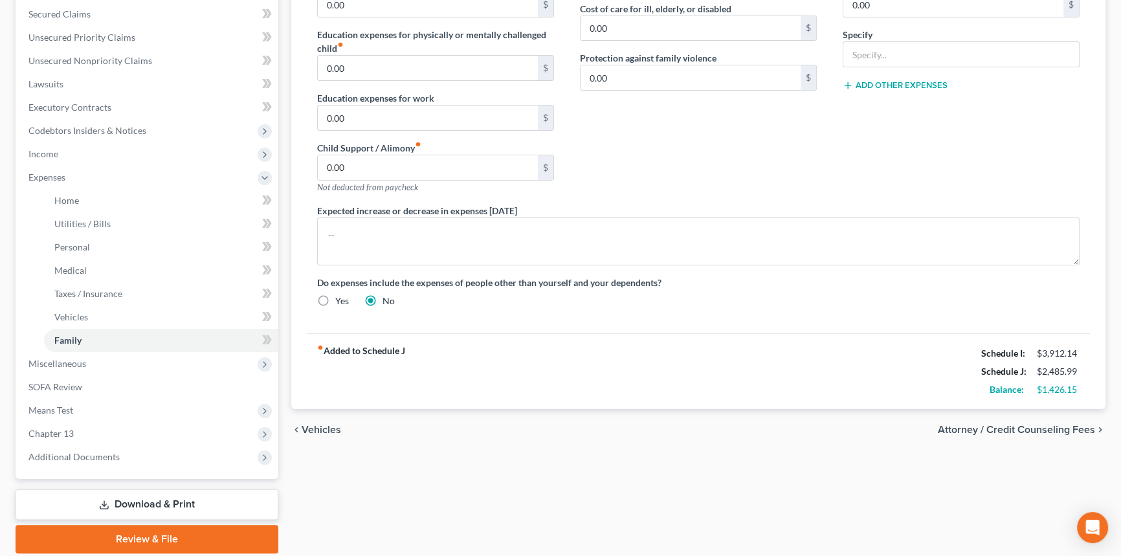
scroll to position [294, 0]
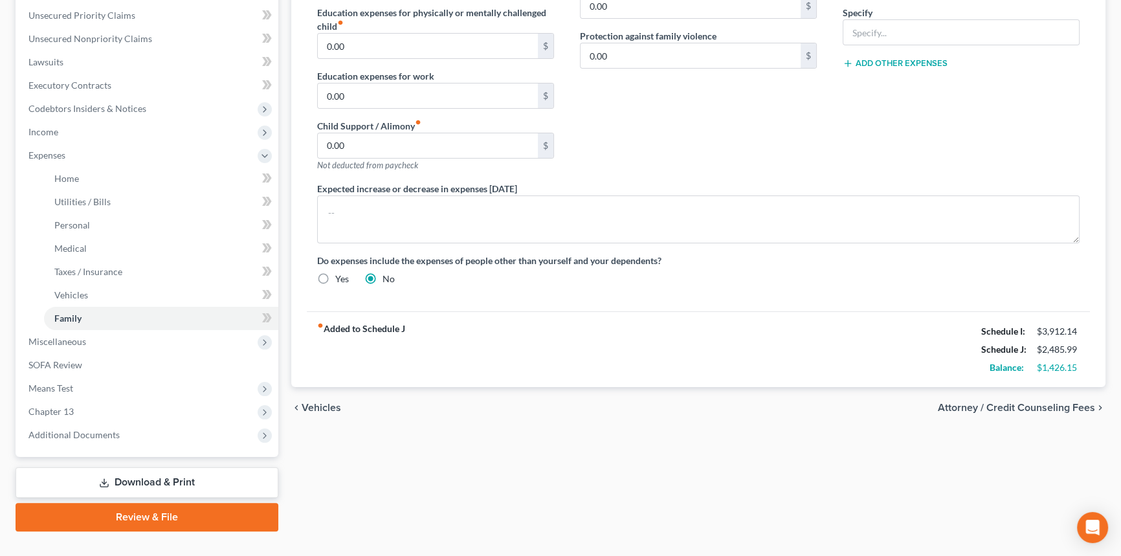
click at [157, 451] on div "Case Dashboard Payments Invoices Payments Payments Credit Report Client Profile…" at bounding box center [147, 143] width 263 height 627
click at [158, 440] on span "Additional Documents" at bounding box center [148, 434] width 260 height 23
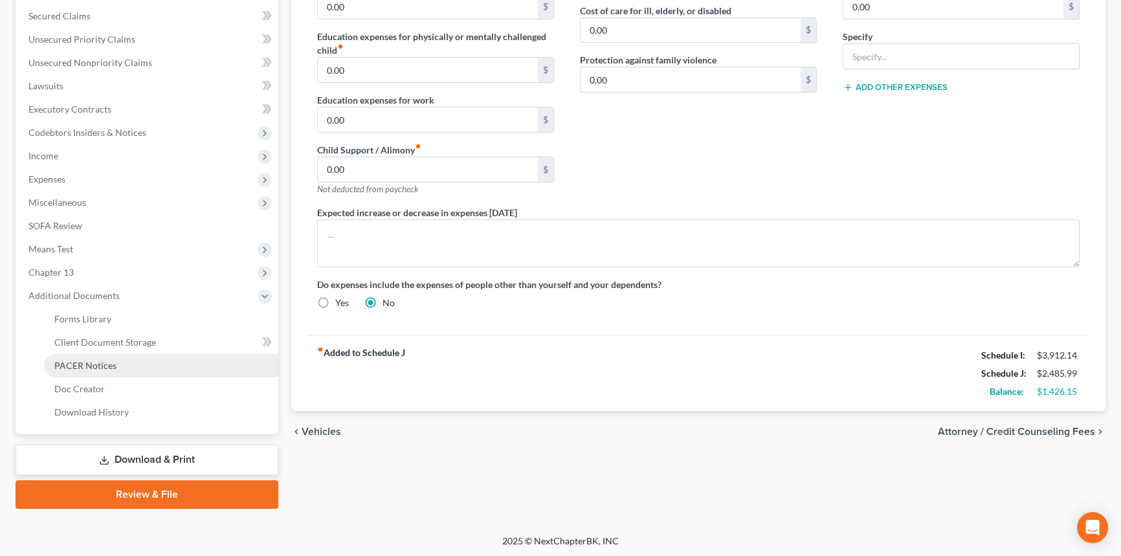
click at [123, 362] on link "PACER Notices" at bounding box center [161, 365] width 234 height 23
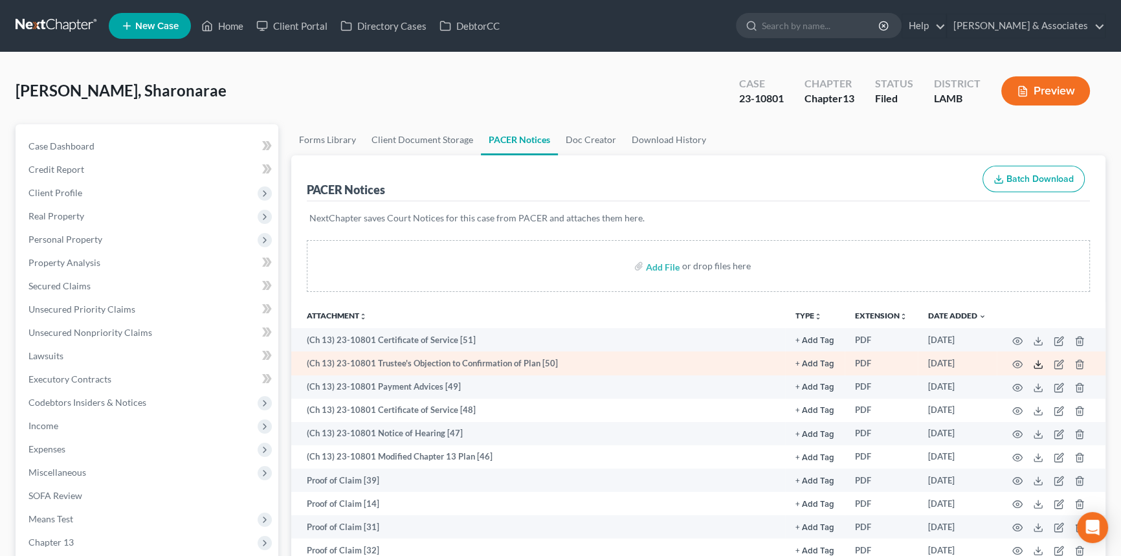
click at [1041, 363] on icon at bounding box center [1038, 364] width 10 height 10
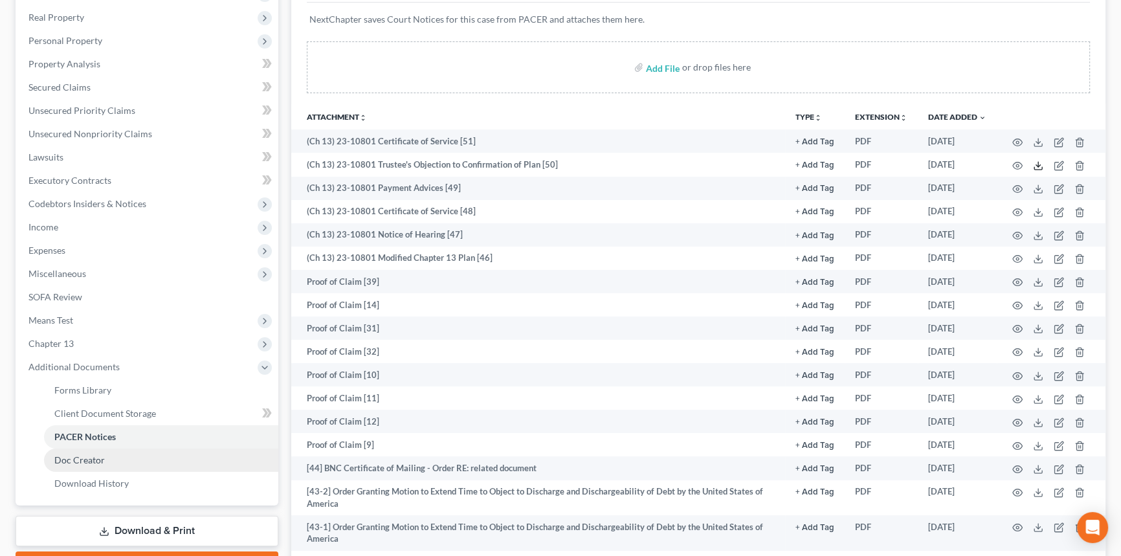
scroll to position [294, 0]
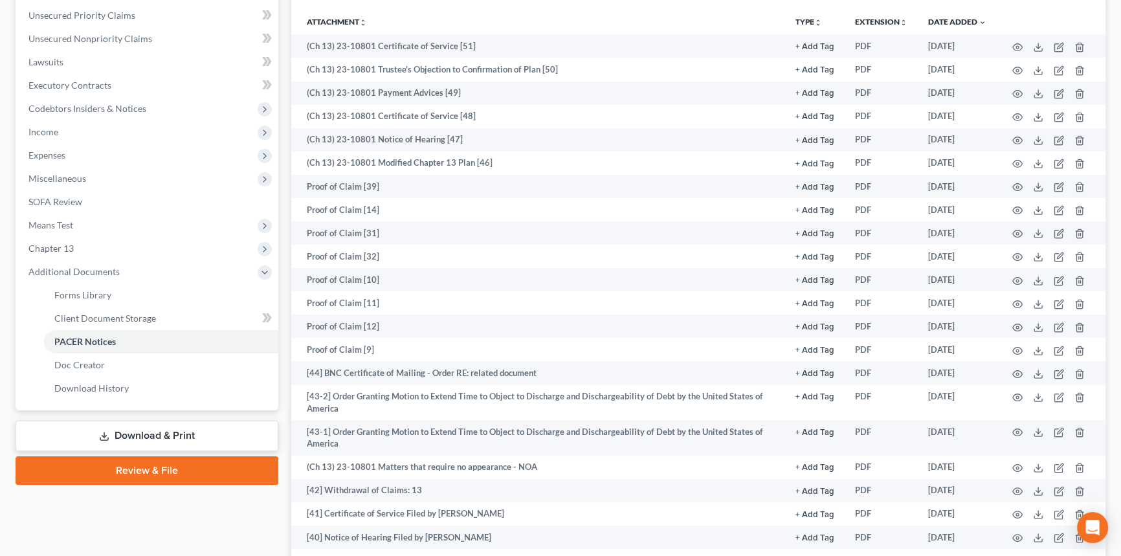
click at [91, 423] on link "Download & Print" at bounding box center [147, 436] width 263 height 30
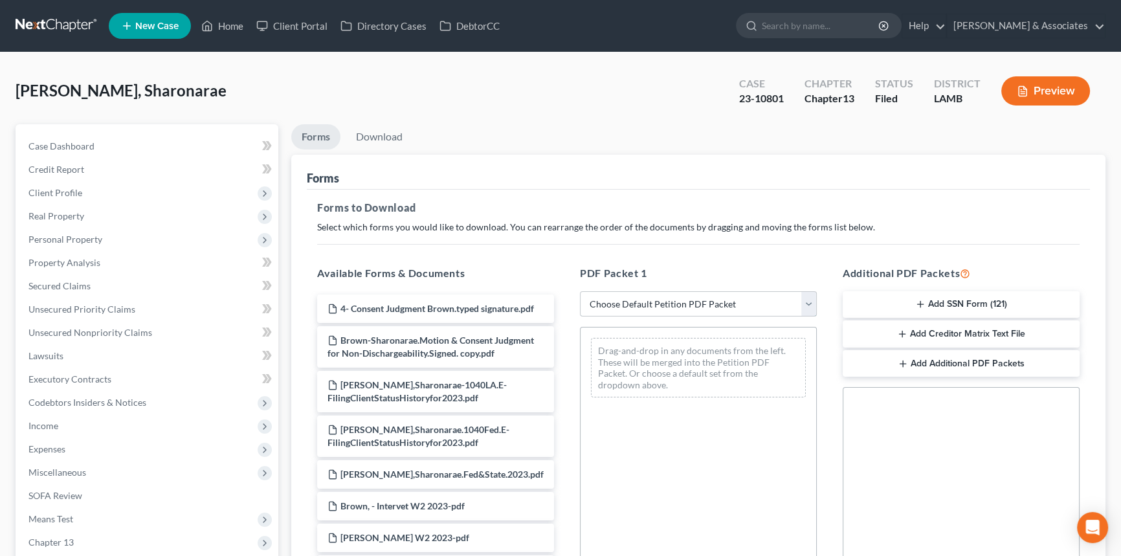
drag, startPoint x: 684, startPoint y: 298, endPoint x: 673, endPoint y: 315, distance: 19.6
click at [684, 298] on select "Choose Default Petition PDF Packet Complete Bankruptcy Petition (all forms and …" at bounding box center [698, 304] width 237 height 26
click at [580, 291] on select "Choose Default Petition PDF Packet Complete Bankruptcy Petition (all forms and …" at bounding box center [698, 304] width 237 height 26
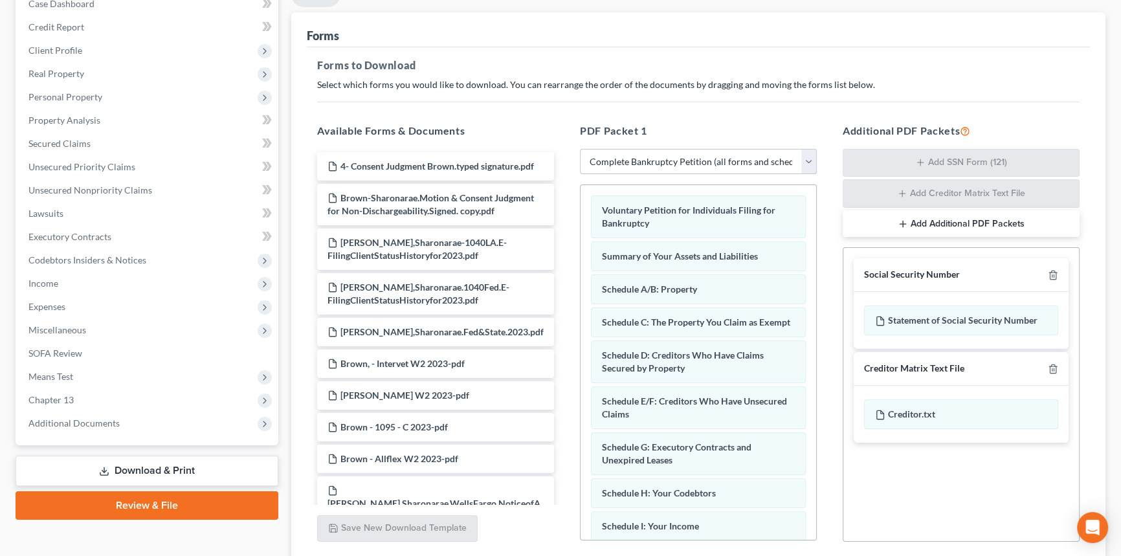
scroll to position [235, 0]
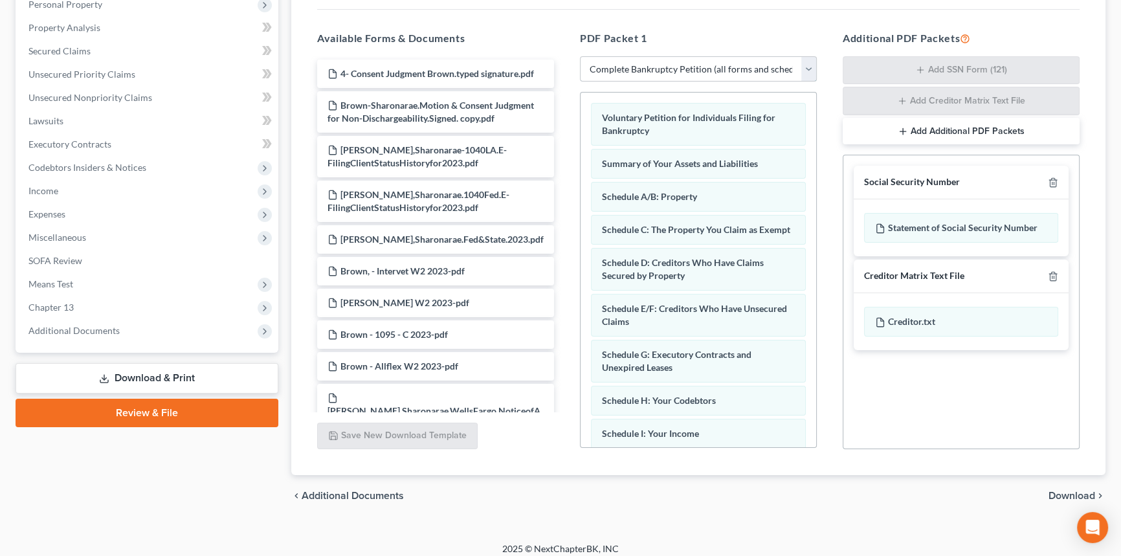
drag, startPoint x: 718, startPoint y: 64, endPoint x: 710, endPoint y: 67, distance: 9.0
click at [717, 63] on select "Choose Default Petition PDF Packet Complete Bankruptcy Petition (all forms and …" at bounding box center [698, 69] width 237 height 26
select select "2"
click at [580, 56] on select "Choose Default Petition PDF Packet Complete Bankruptcy Petition (all forms and …" at bounding box center [698, 69] width 237 height 26
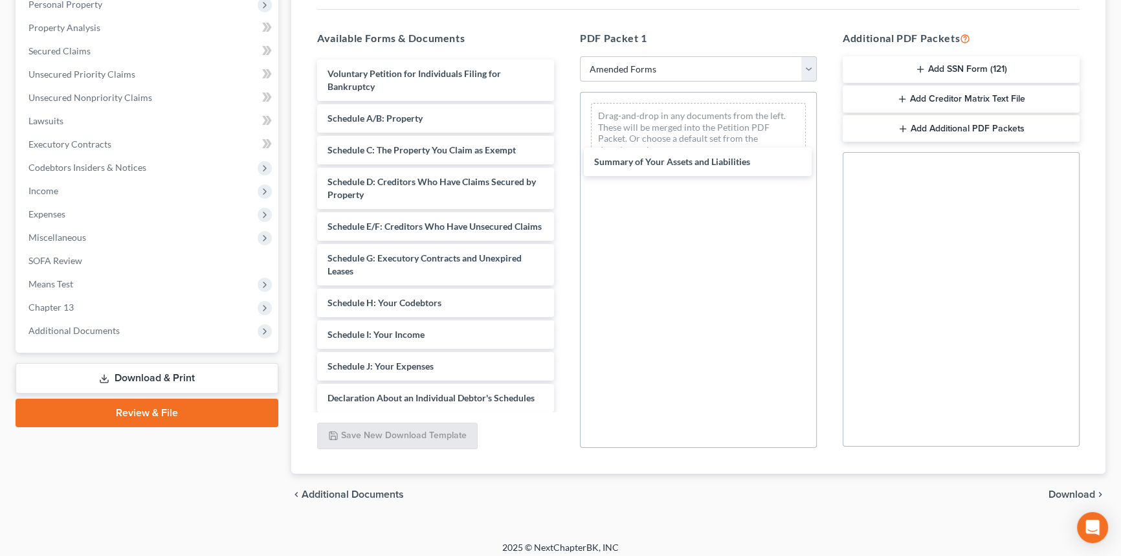
drag, startPoint x: 381, startPoint y: 123, endPoint x: 636, endPoint y: 174, distance: 260.7
click at [565, 161] on div "Summary of Your Assets and Liabilities Voluntary Petition for Individuals Filin…" at bounding box center [436, 367] width 258 height 614
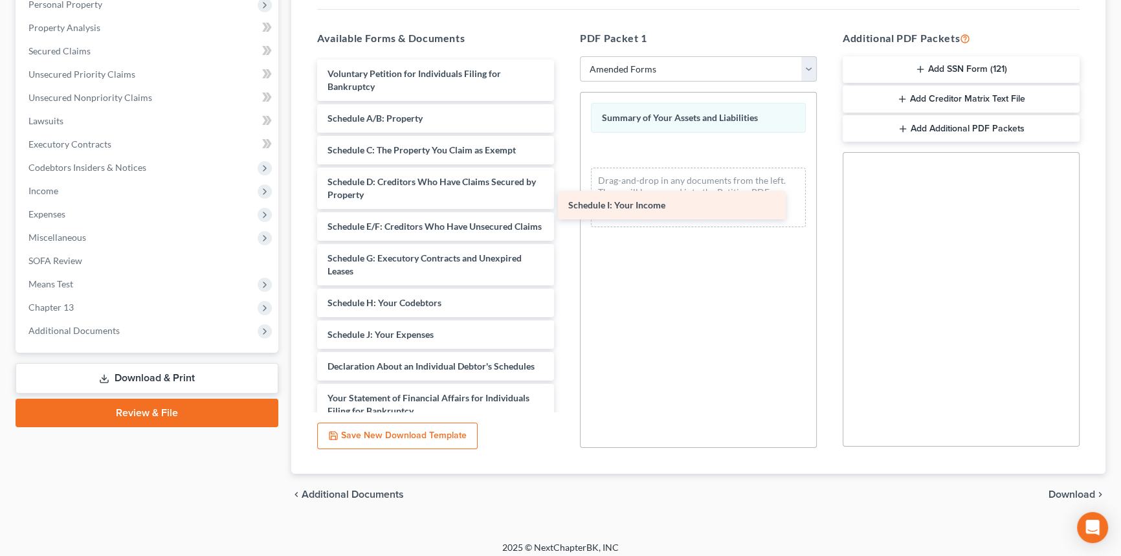
drag, startPoint x: 414, startPoint y: 344, endPoint x: 655, endPoint y: 203, distance: 278.6
click at [565, 203] on div "Schedule I: Your Income Voluntary Petition for Individuals Filing for Bankruptc…" at bounding box center [436, 351] width 258 height 582
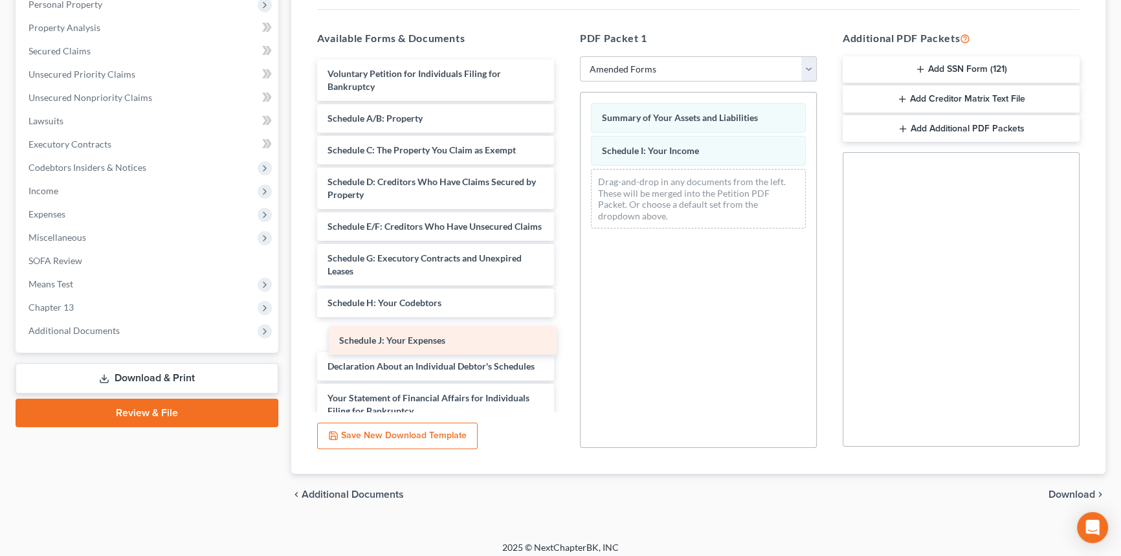
drag, startPoint x: 443, startPoint y: 353, endPoint x: 702, endPoint y: 209, distance: 296.2
click at [565, 207] on div "Schedule J: Your Expenses Voluntary Petition for Individuals Filing for Bankrup…" at bounding box center [436, 351] width 258 height 582
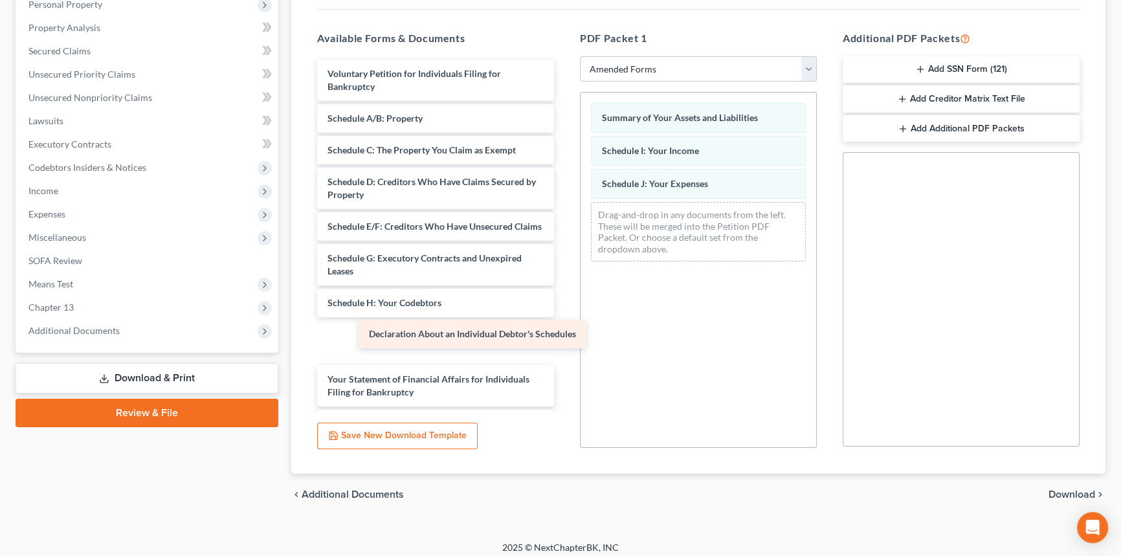
drag, startPoint x: 444, startPoint y: 356, endPoint x: 702, endPoint y: 236, distance: 284.4
click at [565, 236] on div "Declaration About an Individual Debtor's Schedules Voluntary Petition for Indiv…" at bounding box center [436, 341] width 258 height 563
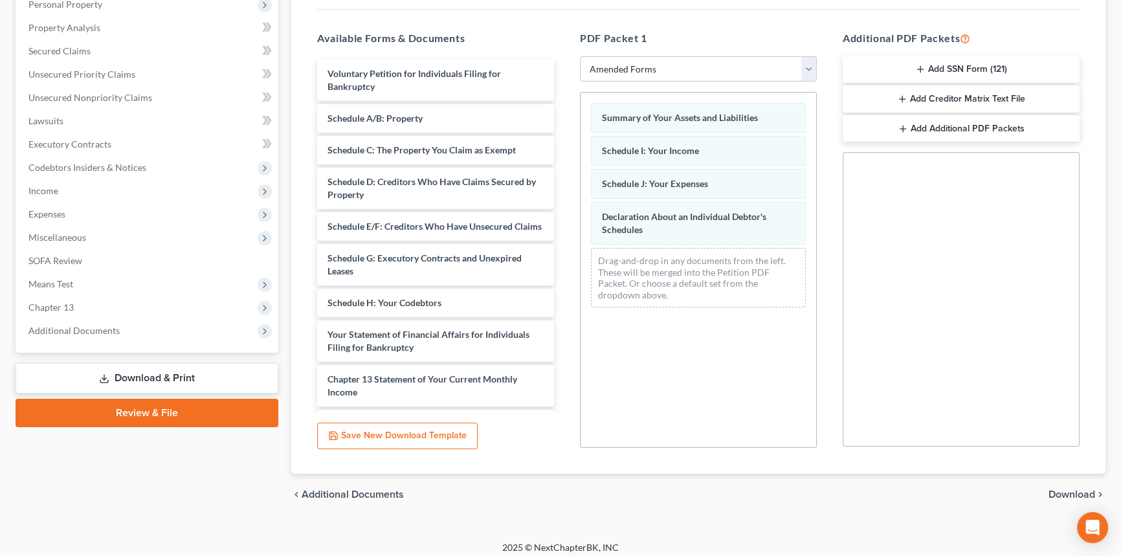
click at [1056, 490] on span "Download" at bounding box center [1072, 494] width 47 height 10
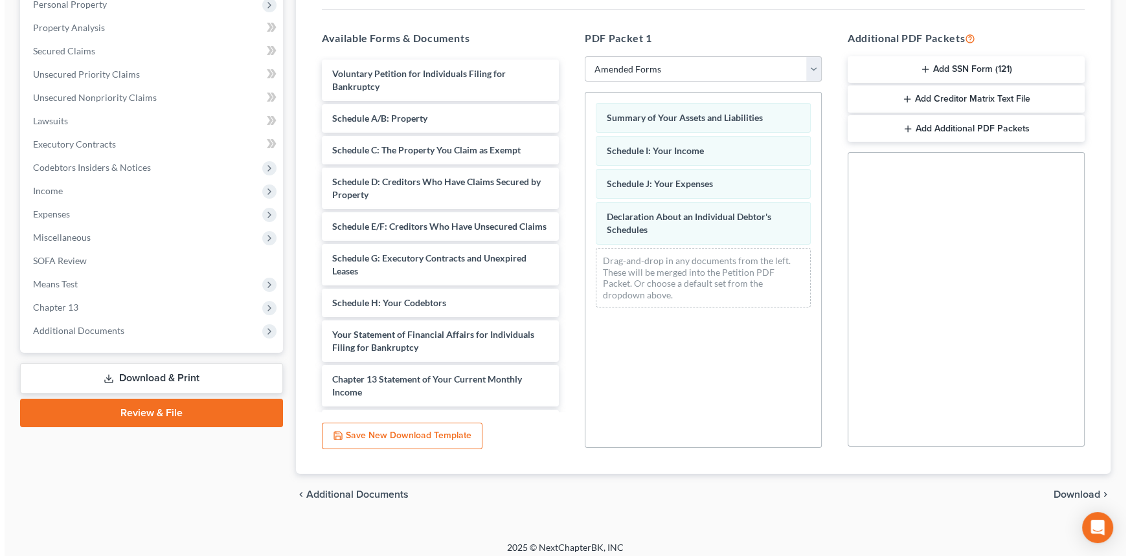
scroll to position [153, 0]
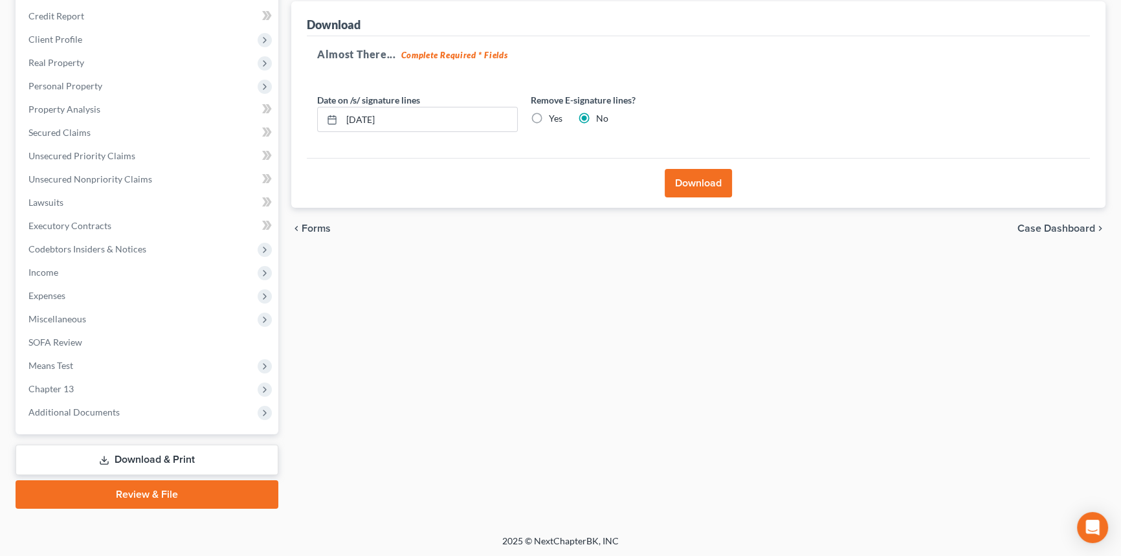
click at [680, 176] on button "Download" at bounding box center [698, 183] width 67 height 28
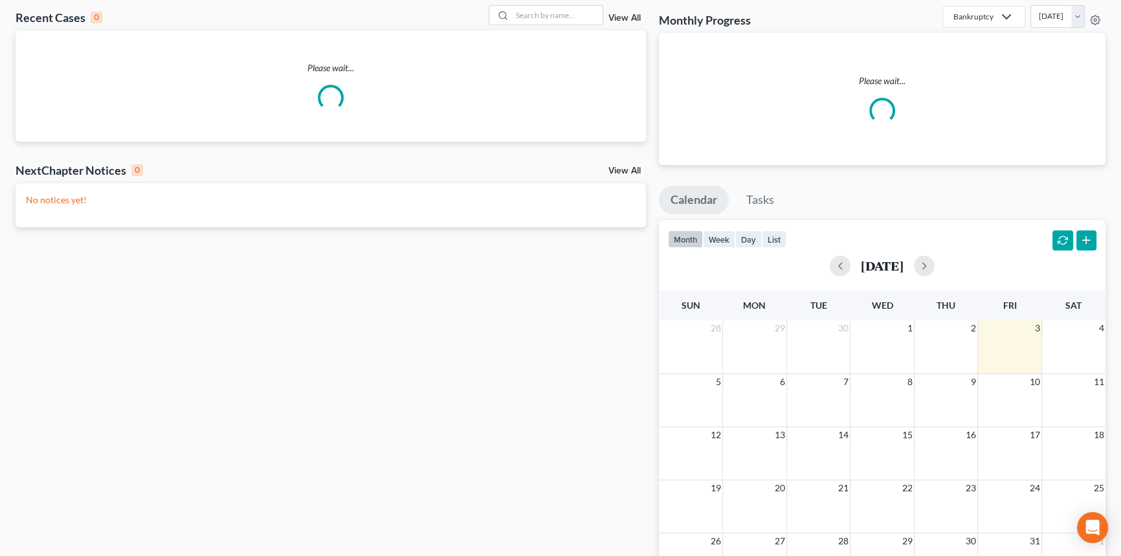
scroll to position [191, 0]
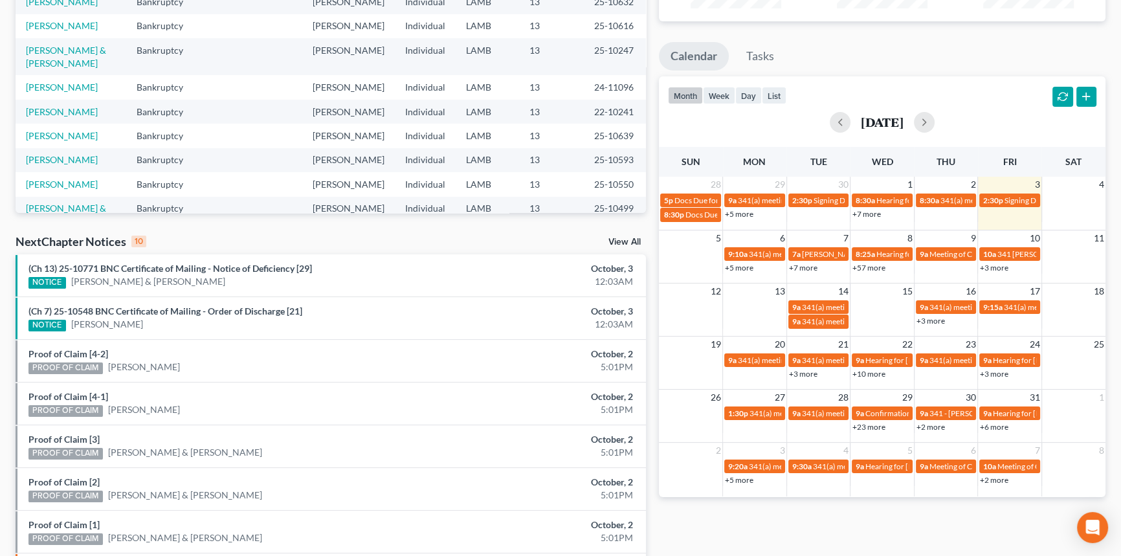
click at [879, 268] on link "+57 more" at bounding box center [869, 268] width 33 height 10
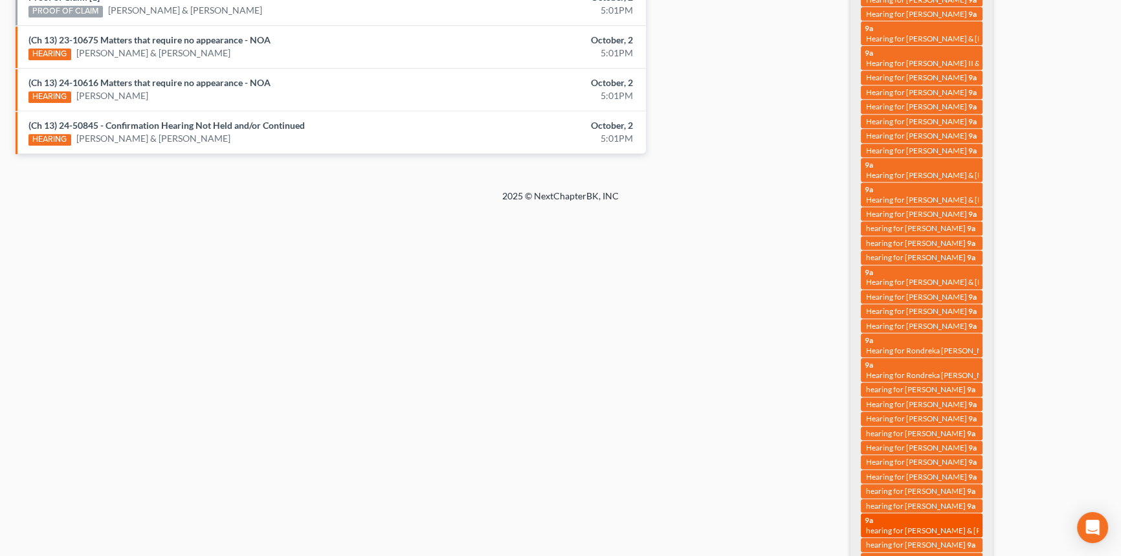
scroll to position [805, 0]
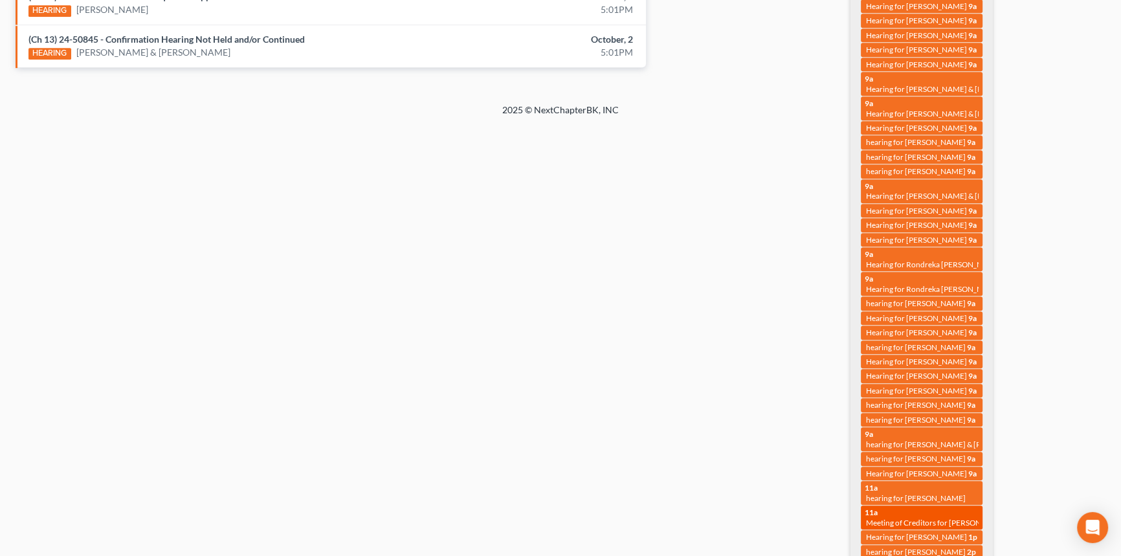
click at [948, 518] on span "Meeting of Creditors for [PERSON_NAME]" at bounding box center [938, 523] width 144 height 10
select select "Days"
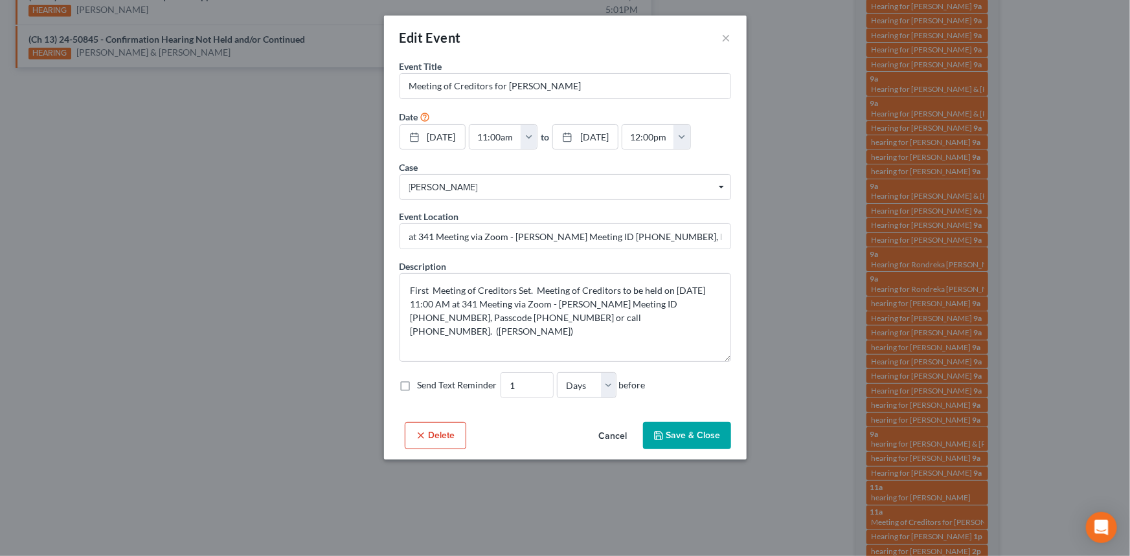
click at [611, 434] on button "Cancel" at bounding box center [612, 436] width 49 height 26
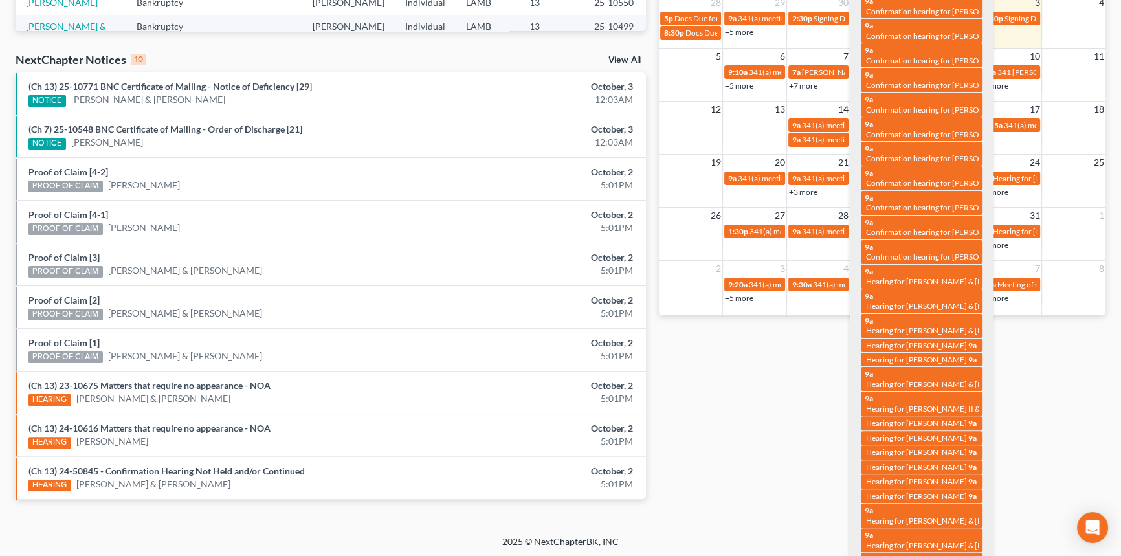
drag, startPoint x: 491, startPoint y: 421, endPoint x: 506, endPoint y: 427, distance: 16.2
click at [492, 421] on html "Home New Case Client Portal Directory Cases DebtorCC [PERSON_NAME] & Associates…" at bounding box center [560, 93] width 1121 height 932
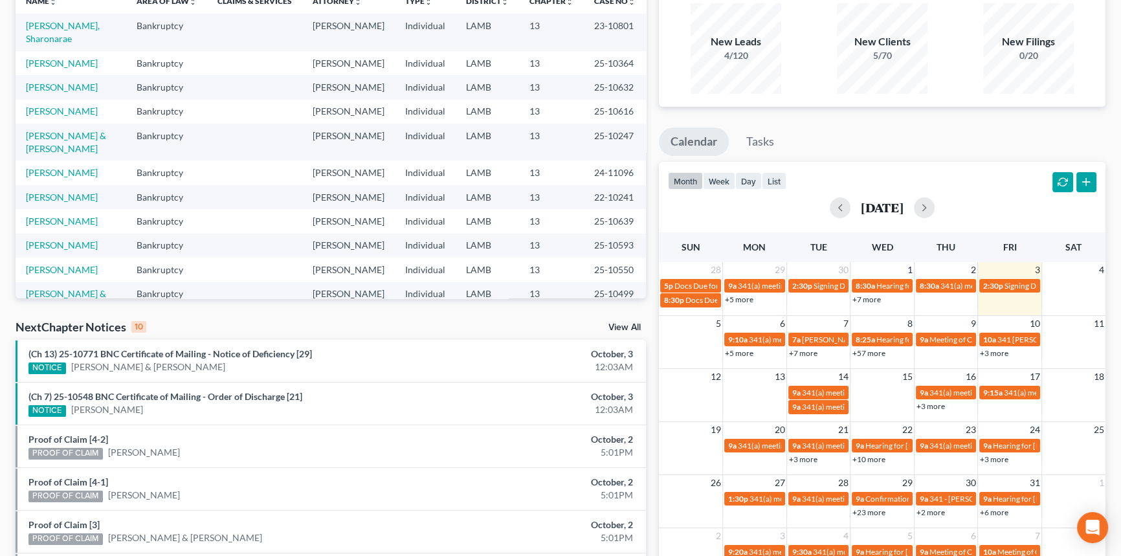
scroll to position [0, 0]
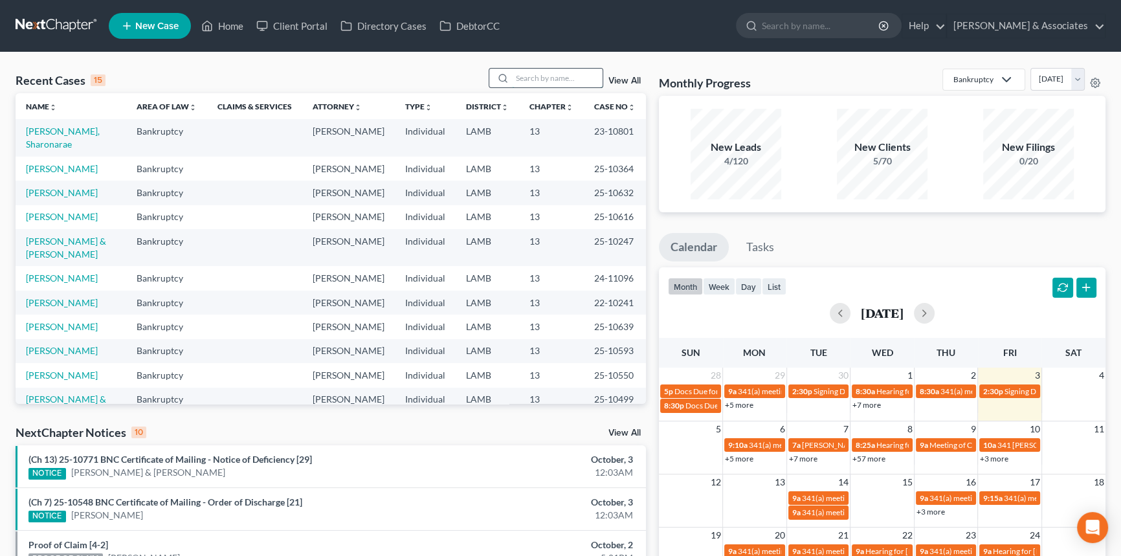
click at [559, 73] on input "search" at bounding box center [557, 78] width 91 height 19
type input "[PERSON_NAME]"
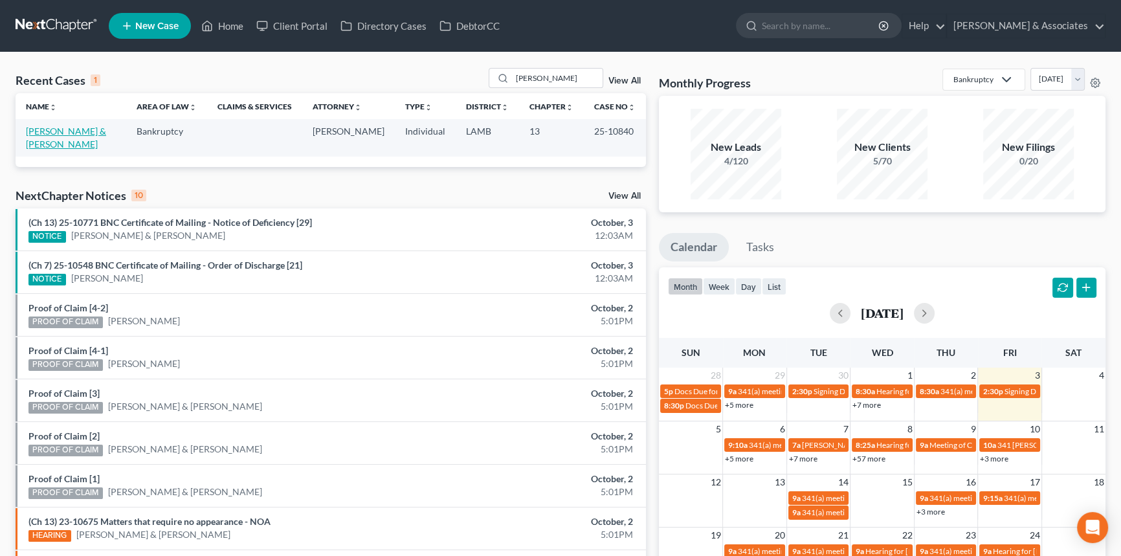
click at [81, 126] on link "[PERSON_NAME] & [PERSON_NAME]" at bounding box center [66, 138] width 80 height 24
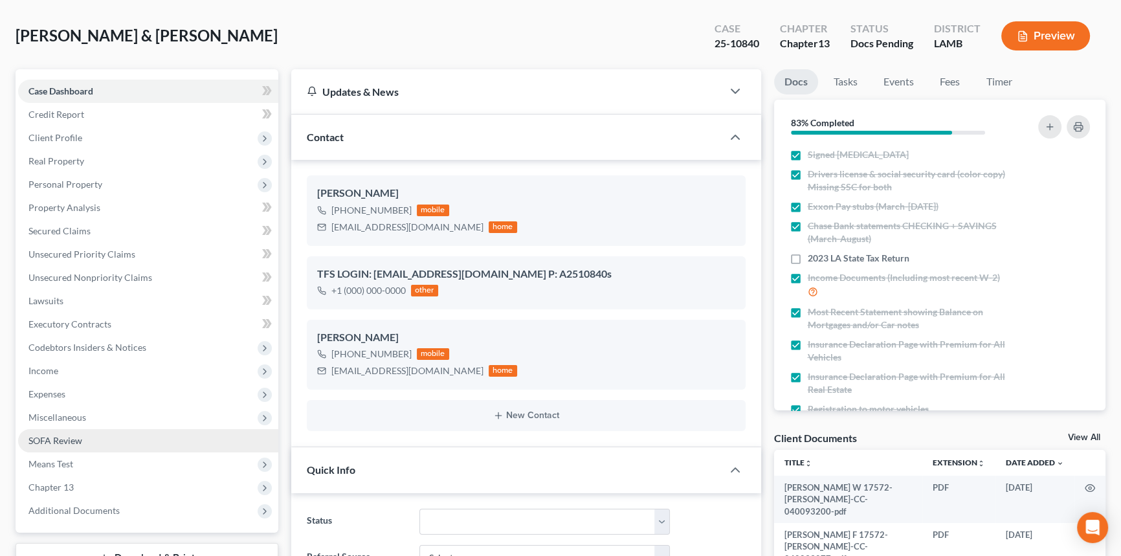
scroll to position [117, 0]
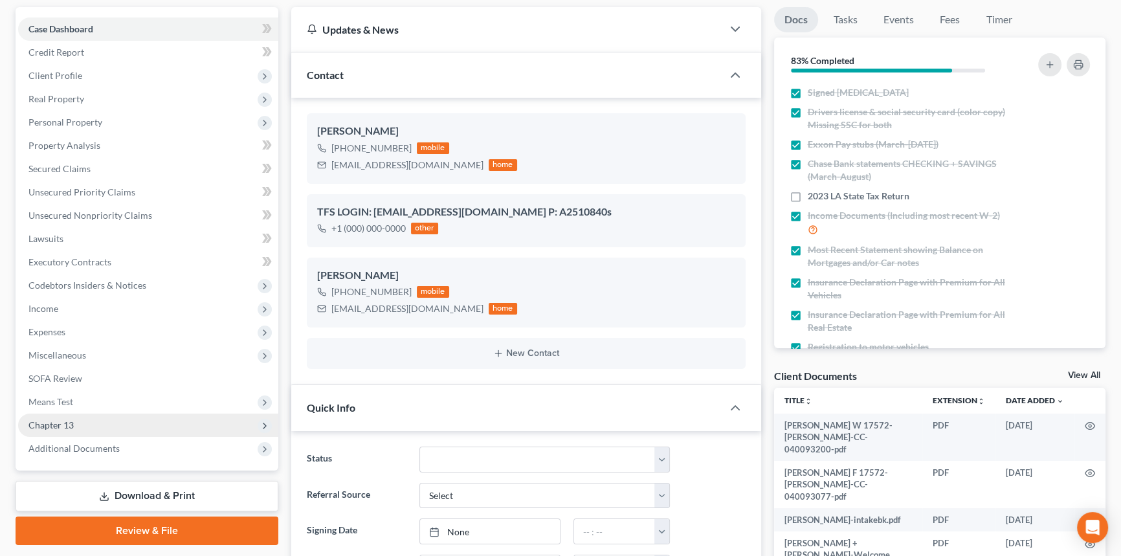
click at [60, 427] on span "Chapter 13" at bounding box center [50, 425] width 45 height 11
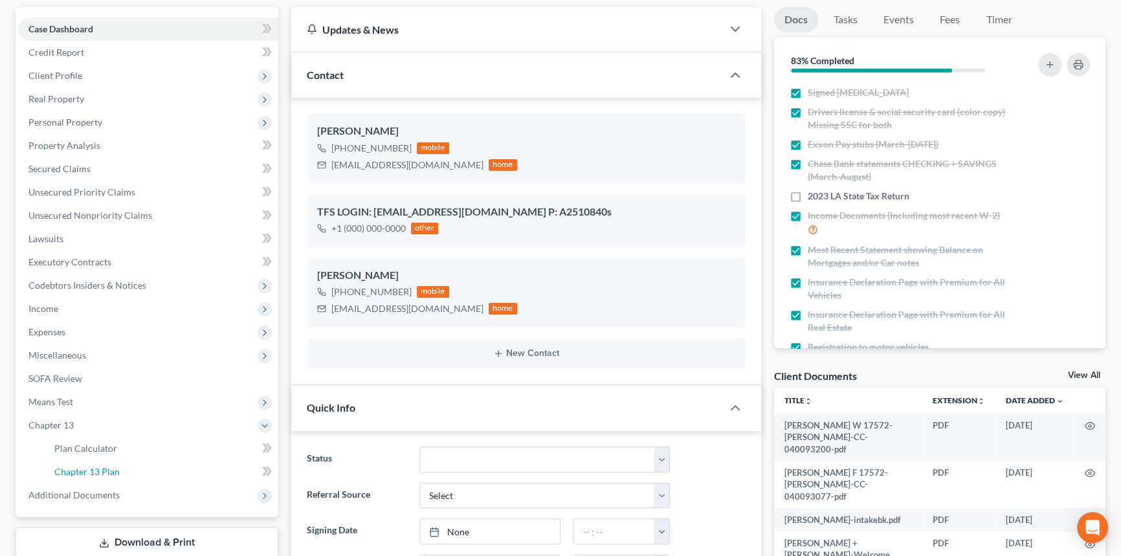
click at [100, 469] on span "Chapter 13 Plan" at bounding box center [86, 471] width 65 height 11
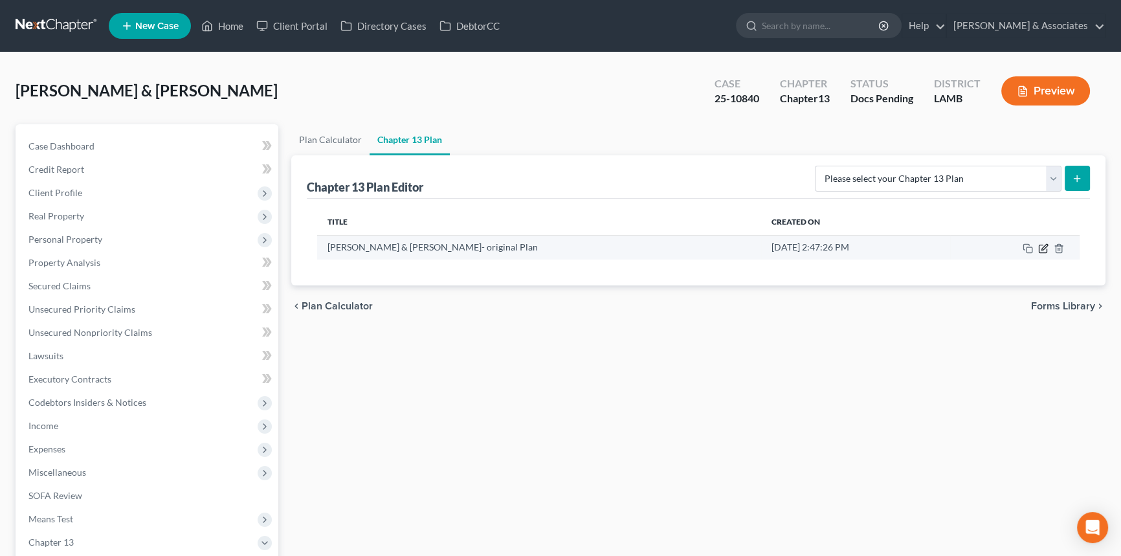
click at [1042, 248] on icon "button" at bounding box center [1045, 247] width 6 height 6
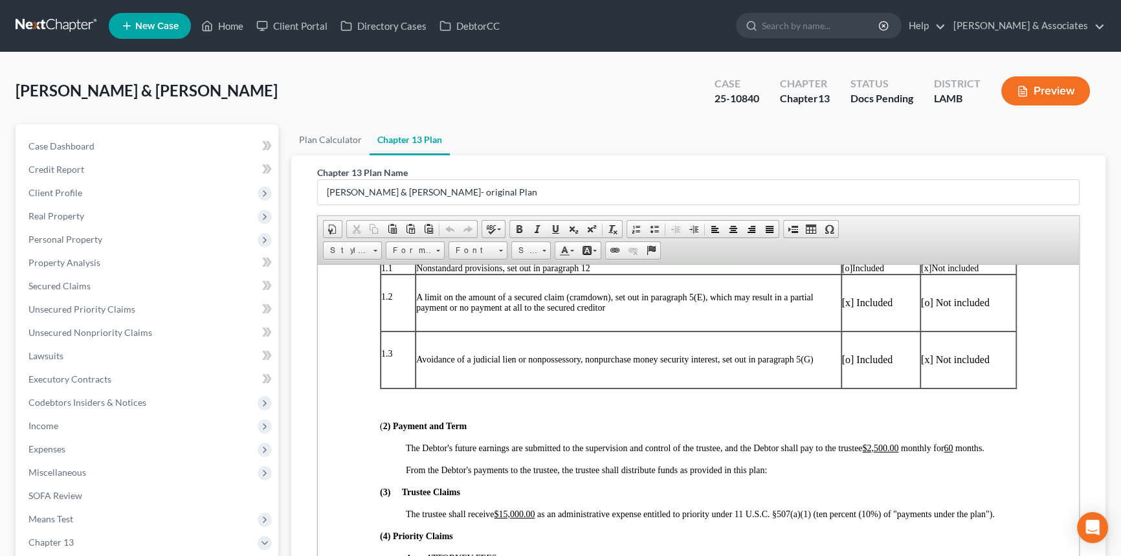
scroll to position [353, 0]
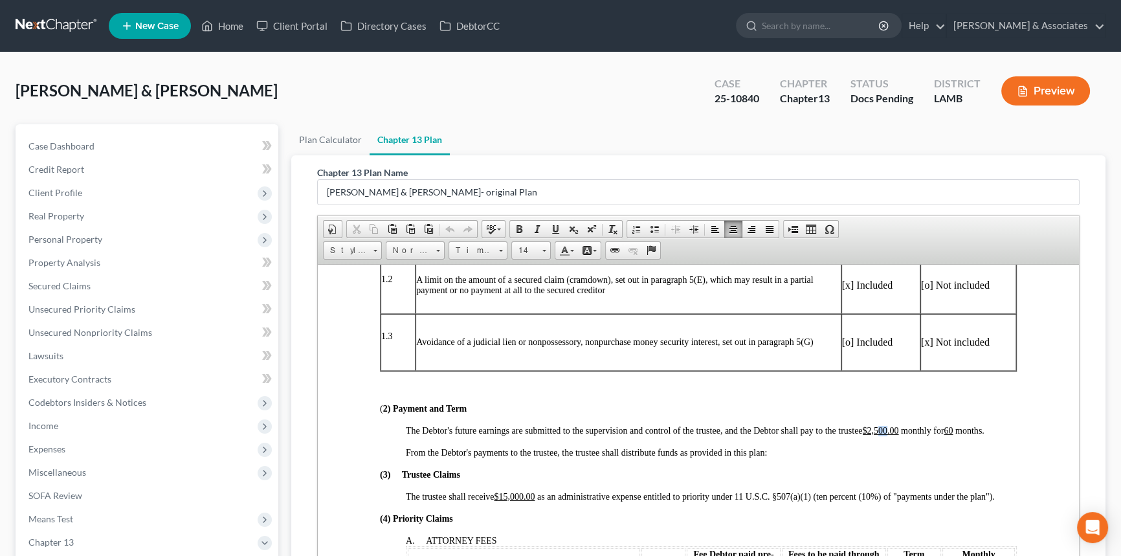
click at [888, 435] on u "$2,500.00" at bounding box center [880, 430] width 36 height 10
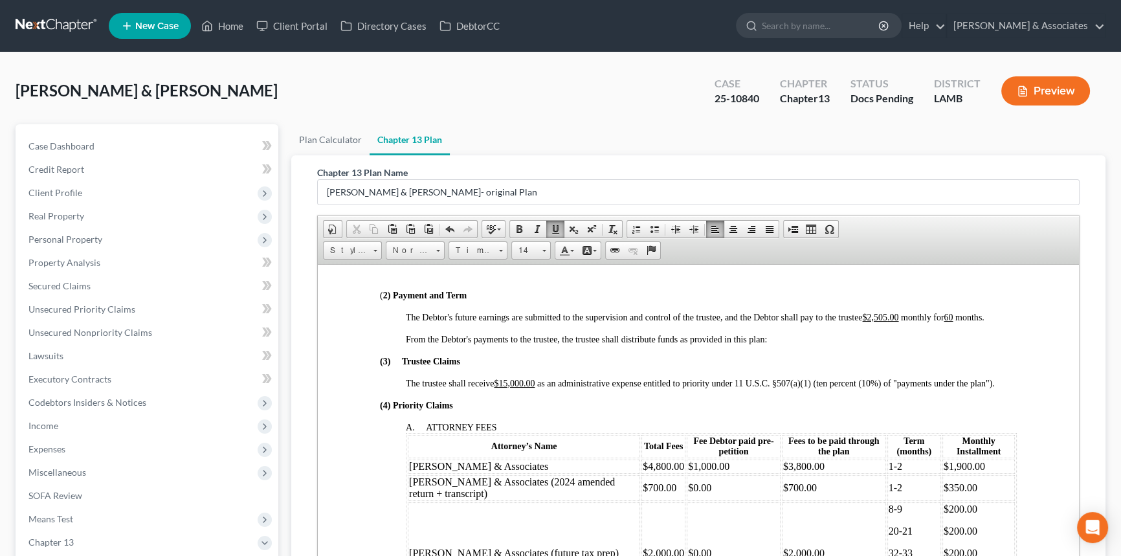
scroll to position [471, 0]
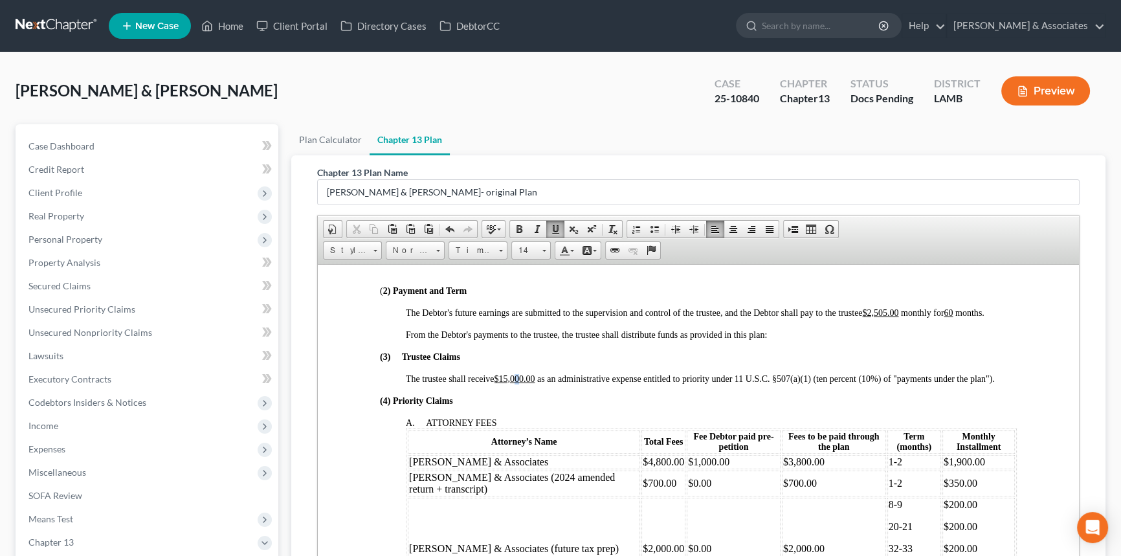
click at [517, 383] on u "$15,000.00" at bounding box center [514, 379] width 41 height 10
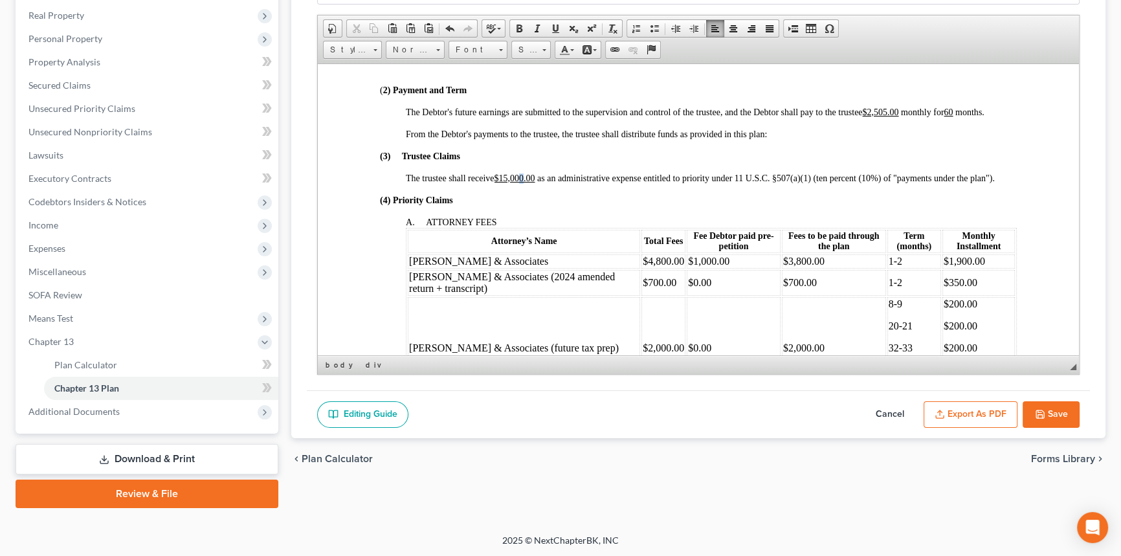
click at [521, 183] on u "$15,000.00" at bounding box center [514, 178] width 41 height 10
click at [520, 183] on u "$15,000.00" at bounding box center [514, 178] width 41 height 10
click at [889, 266] on span "1-2" at bounding box center [896, 260] width 14 height 11
drag, startPoint x: 975, startPoint y: 282, endPoint x: 938, endPoint y: 286, distance: 37.2
click at [943, 268] on td "$1,900.00" at bounding box center [979, 261] width 73 height 14
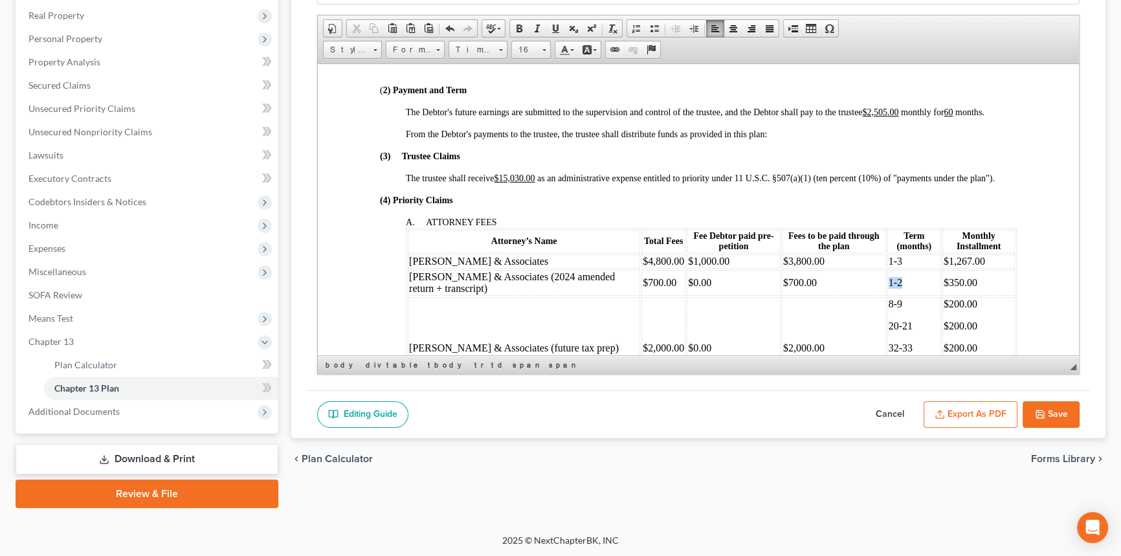
drag, startPoint x: 885, startPoint y: 303, endPoint x: 875, endPoint y: 304, distance: 9.8
click at [888, 295] on td "1-2" at bounding box center [915, 282] width 54 height 26
drag, startPoint x: 966, startPoint y: 303, endPoint x: 939, endPoint y: 306, distance: 27.4
click at [943, 295] on td "$350.00" at bounding box center [979, 282] width 73 height 26
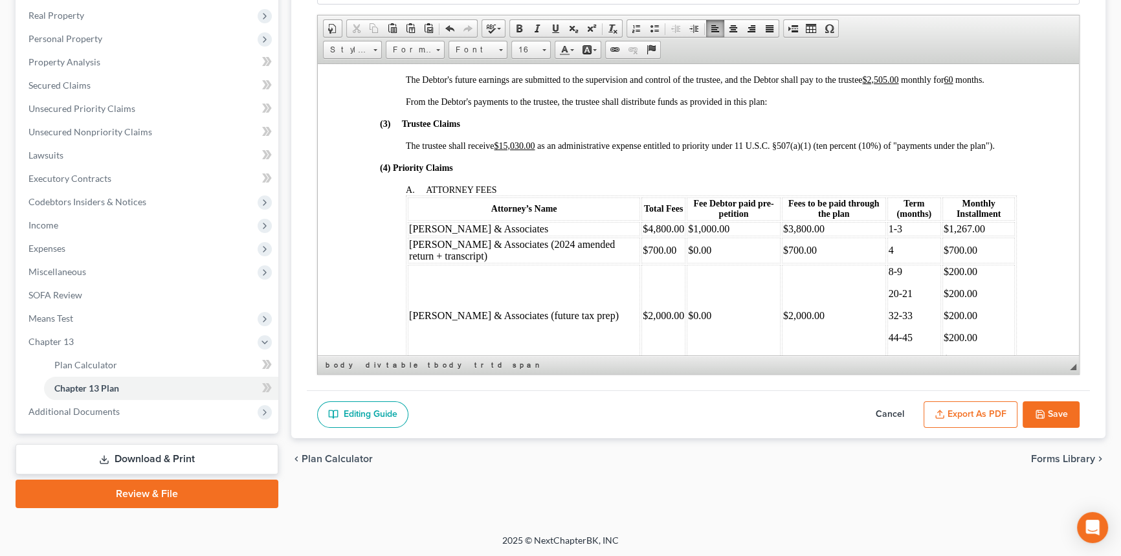
scroll to position [530, 0]
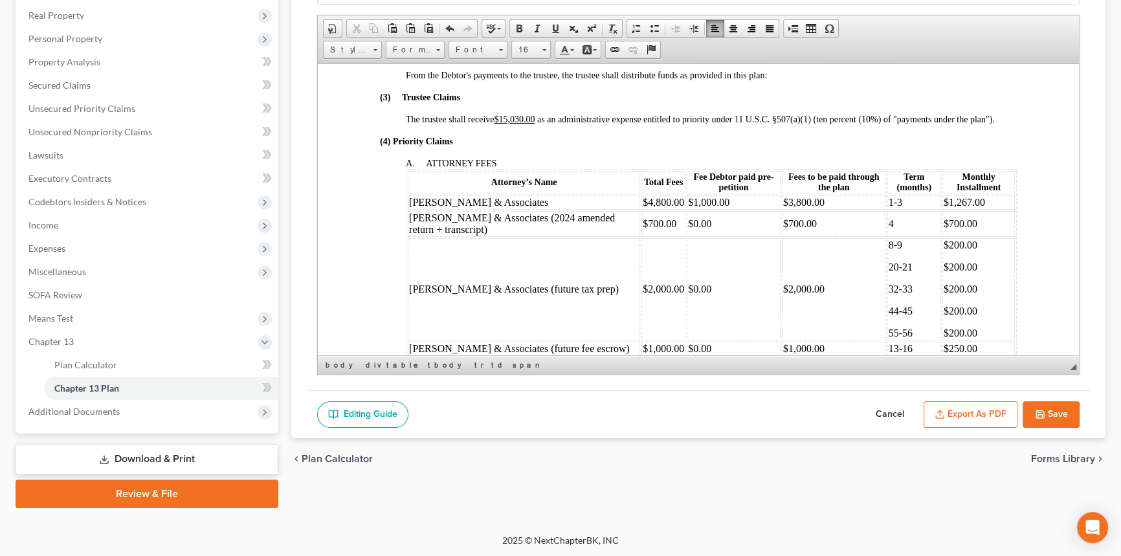
click at [893, 251] on p "8-9" at bounding box center [914, 245] width 51 height 12
click at [895, 251] on p "8-9" at bounding box center [914, 245] width 51 height 12
drag, startPoint x: 901, startPoint y: 287, endPoint x: 886, endPoint y: 291, distance: 15.2
click at [889, 273] on p "20-21" at bounding box center [914, 267] width 51 height 12
drag, startPoint x: 898, startPoint y: 312, endPoint x: 884, endPoint y: 311, distance: 13.7
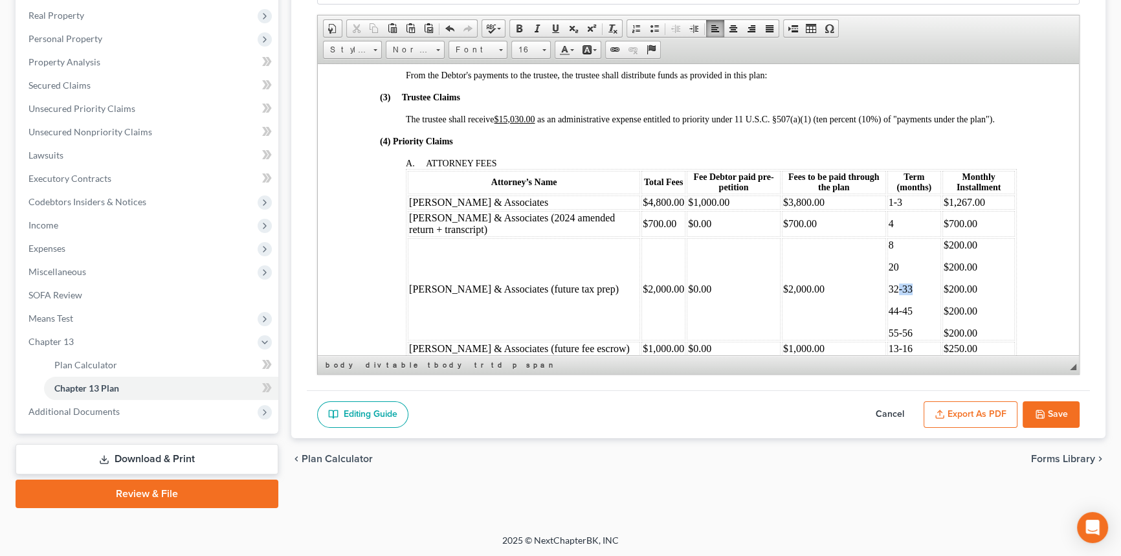
click at [889, 295] on p "32-33" at bounding box center [914, 289] width 51 height 12
drag, startPoint x: 894, startPoint y: 335, endPoint x: 886, endPoint y: 335, distance: 8.4
click at [889, 317] on p "44-45" at bounding box center [914, 311] width 51 height 12
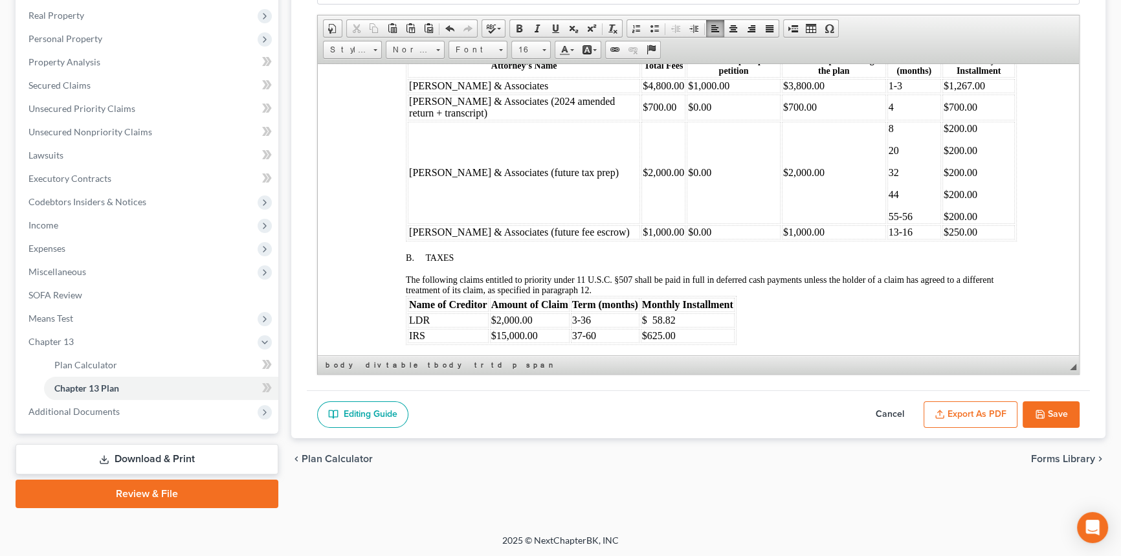
scroll to position [647, 0]
drag, startPoint x: 895, startPoint y: 239, endPoint x: 880, endPoint y: 241, distance: 14.5
click at [889, 221] on p "55-56" at bounding box center [914, 215] width 51 height 12
click at [944, 132] on span "$200.00" at bounding box center [961, 126] width 34 height 11
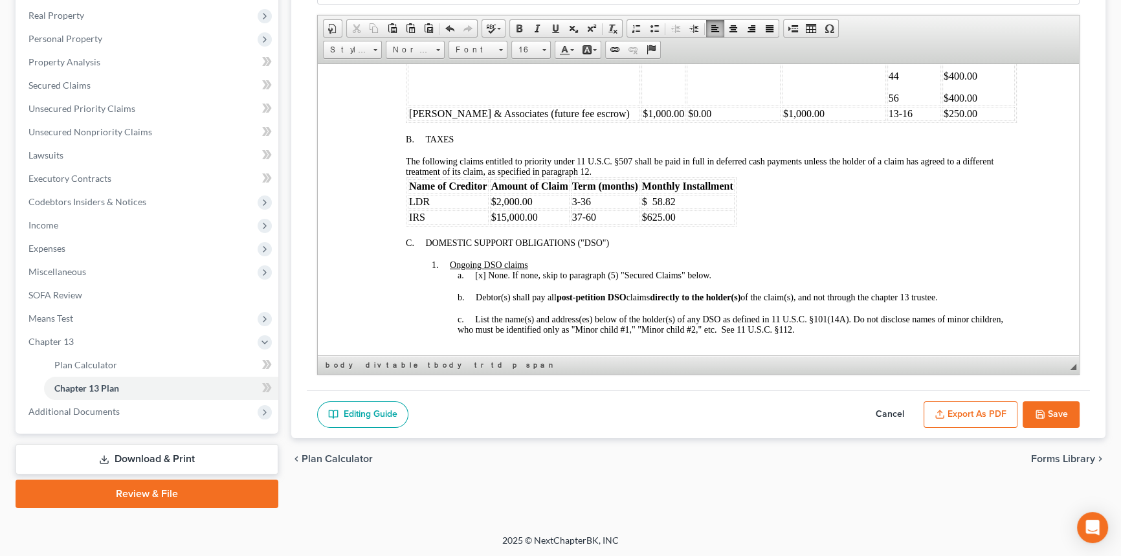
click at [701, 208] on td "$ 58.82" at bounding box center [688, 201] width 94 height 14
drag, startPoint x: 598, startPoint y: 227, endPoint x: 573, endPoint y: 227, distance: 24.6
click at [573, 208] on td "3-36" at bounding box center [605, 201] width 69 height 14
drag, startPoint x: 596, startPoint y: 241, endPoint x: 579, endPoint y: 241, distance: 16.8
click at [579, 224] on td "37-60" at bounding box center [605, 217] width 69 height 14
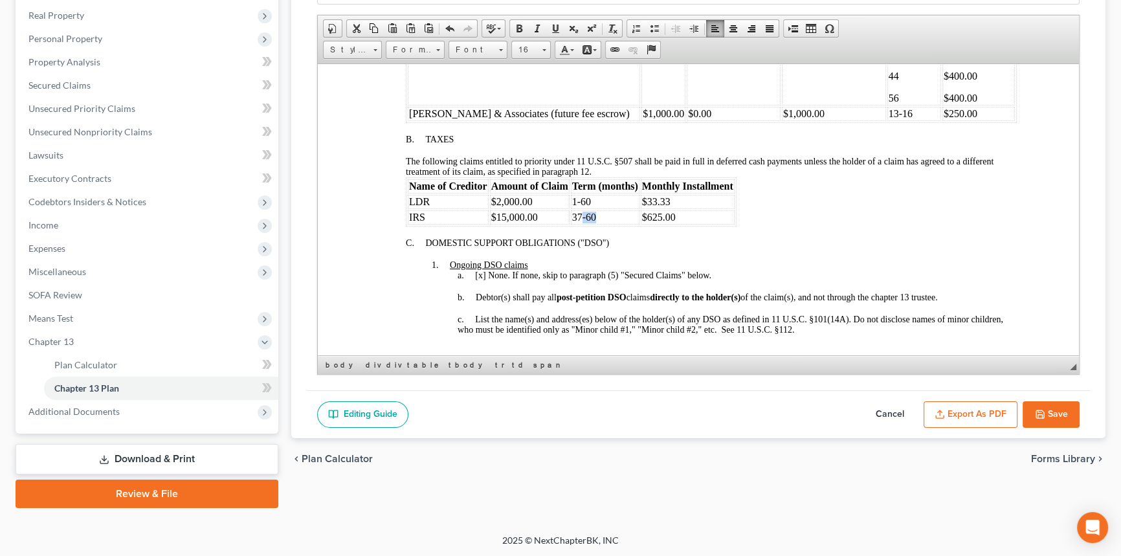
click at [579, 222] on span "37-60" at bounding box center [584, 216] width 24 height 11
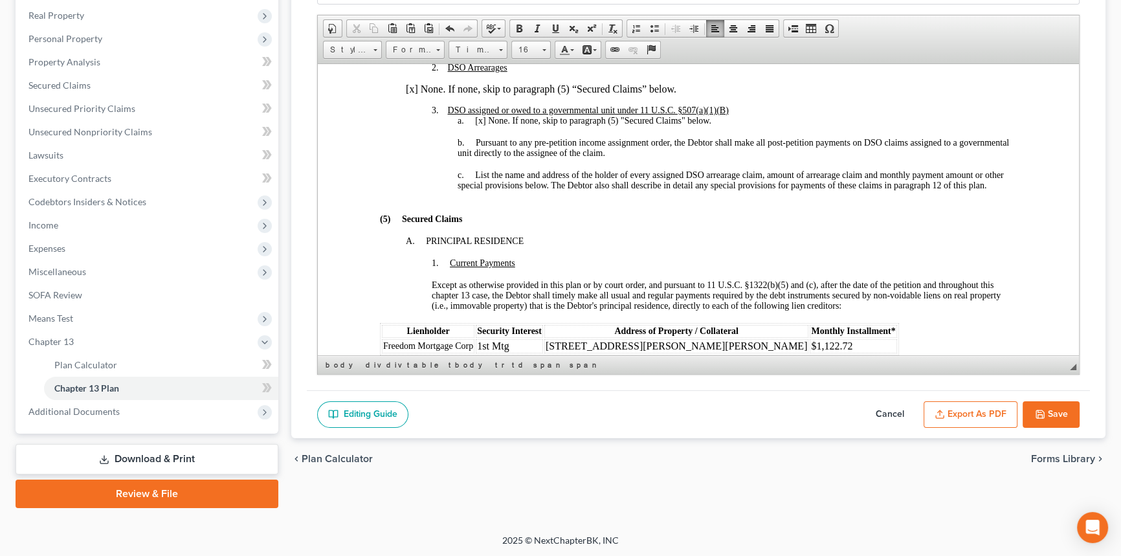
scroll to position [1295, 0]
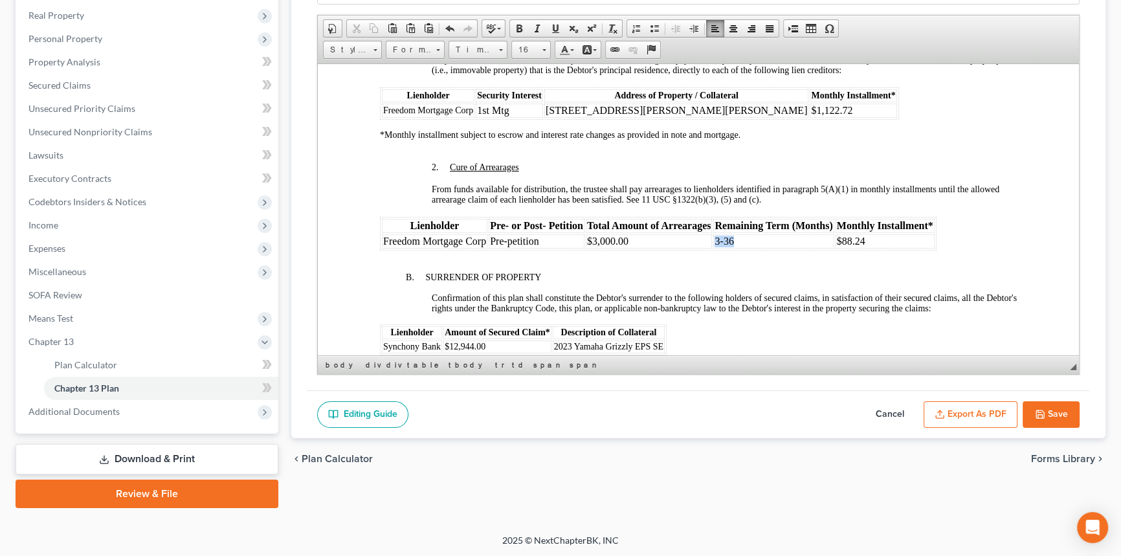
drag, startPoint x: 732, startPoint y: 286, endPoint x: 715, endPoint y: 287, distance: 16.8
click at [715, 247] on p "3-36" at bounding box center [774, 241] width 118 height 12
drag, startPoint x: 875, startPoint y: 287, endPoint x: 842, endPoint y: 287, distance: 33.0
click at [842, 247] on p "$88.24" at bounding box center [885, 241] width 96 height 12
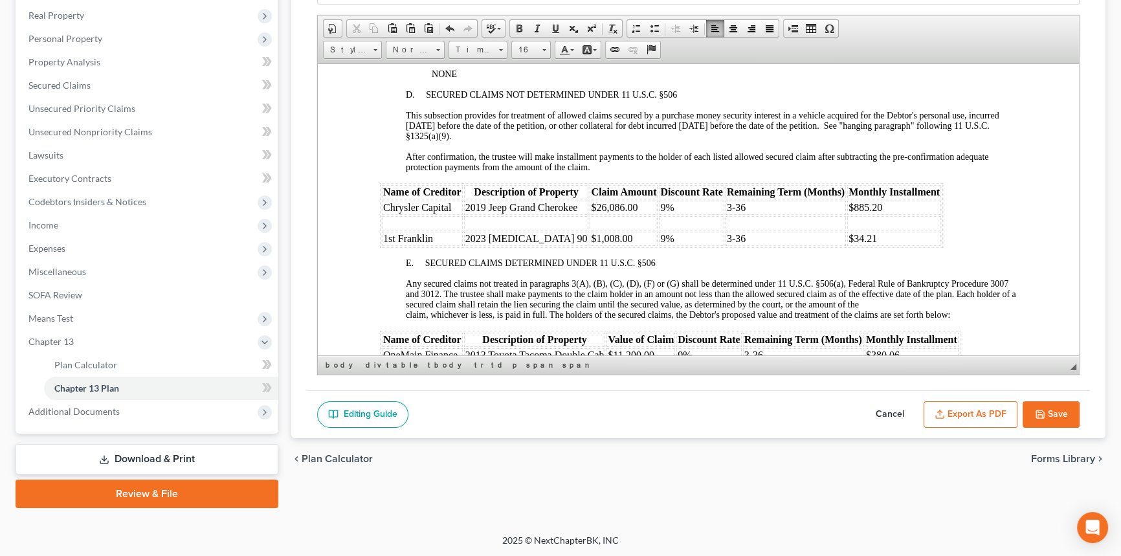
scroll to position [1765, 0]
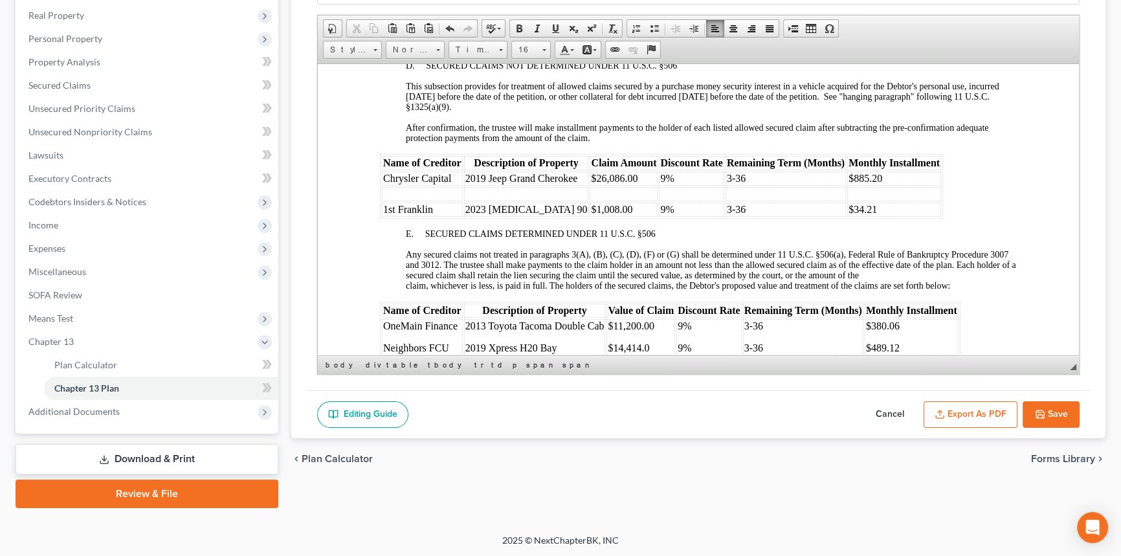
click at [414, 201] on td at bounding box center [422, 193] width 81 height 14
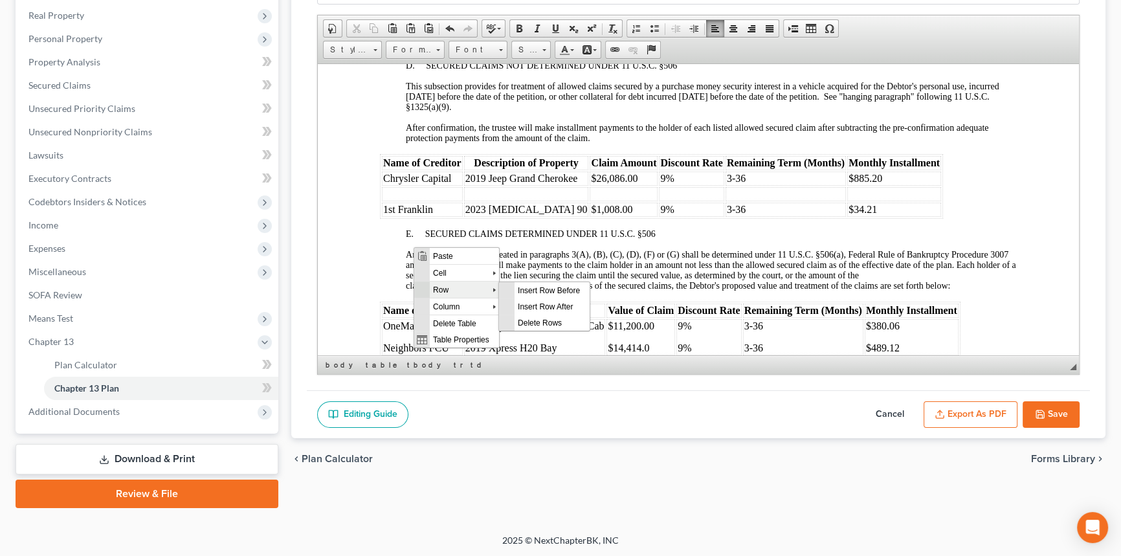
scroll to position [0, 0]
click at [547, 320] on span "Delete Rows" at bounding box center [551, 323] width 75 height 16
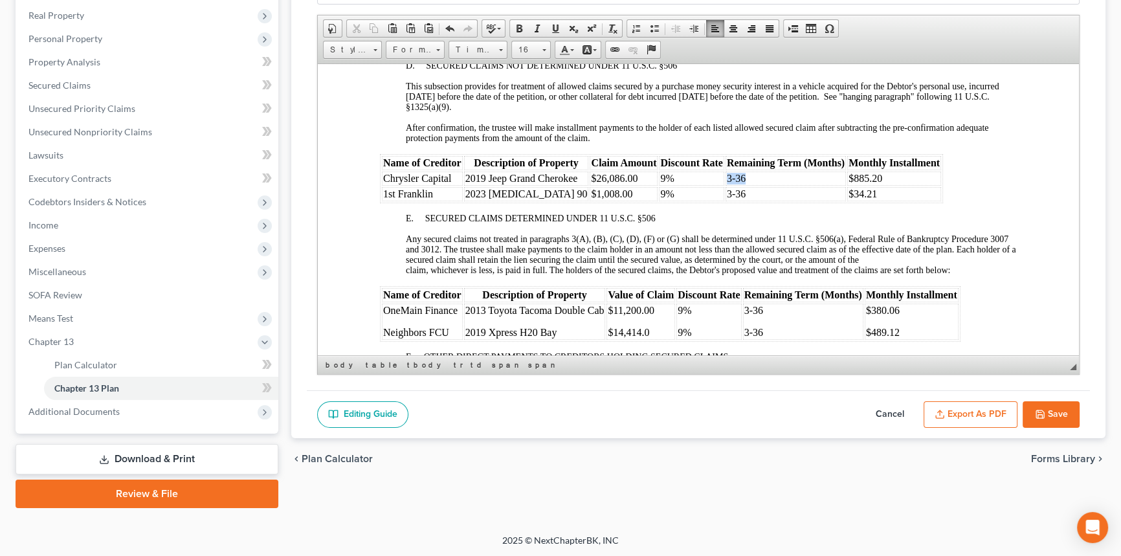
drag, startPoint x: 737, startPoint y: 229, endPoint x: 717, endPoint y: 229, distance: 20.1
click at [727, 184] on p "3-36" at bounding box center [786, 178] width 118 height 12
drag, startPoint x: 737, startPoint y: 245, endPoint x: 713, endPoint y: 246, distance: 23.3
click at [713, 203] on table "Name of Creditor Description of Property Claim Amount Discount Rate Remaining T…" at bounding box center [661, 177] width 563 height 49
click at [736, 185] on td "1-3" at bounding box center [786, 178] width 120 height 14
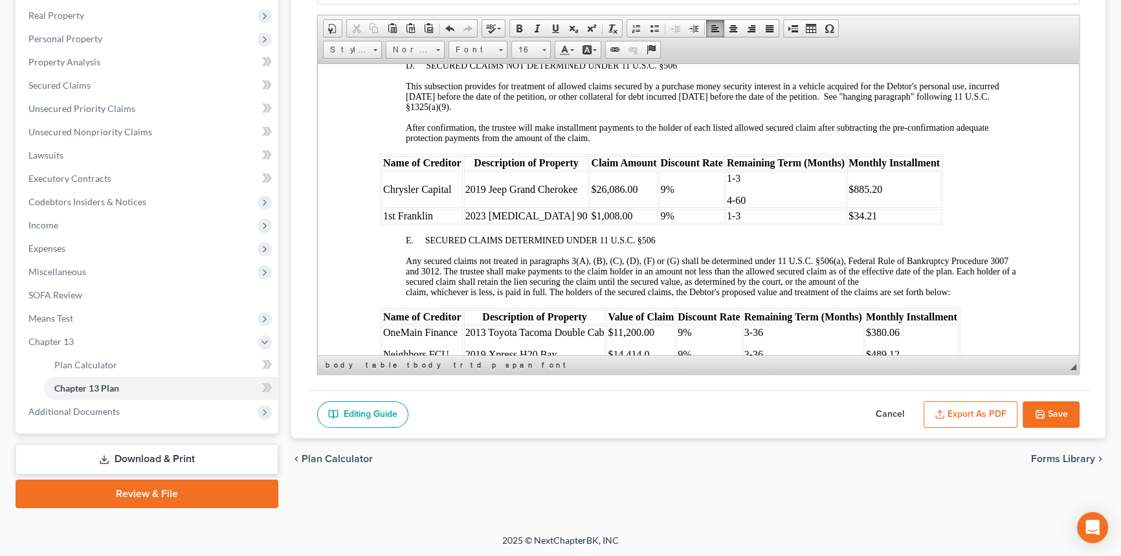
click at [741, 223] on td "1-3" at bounding box center [786, 215] width 120 height 14
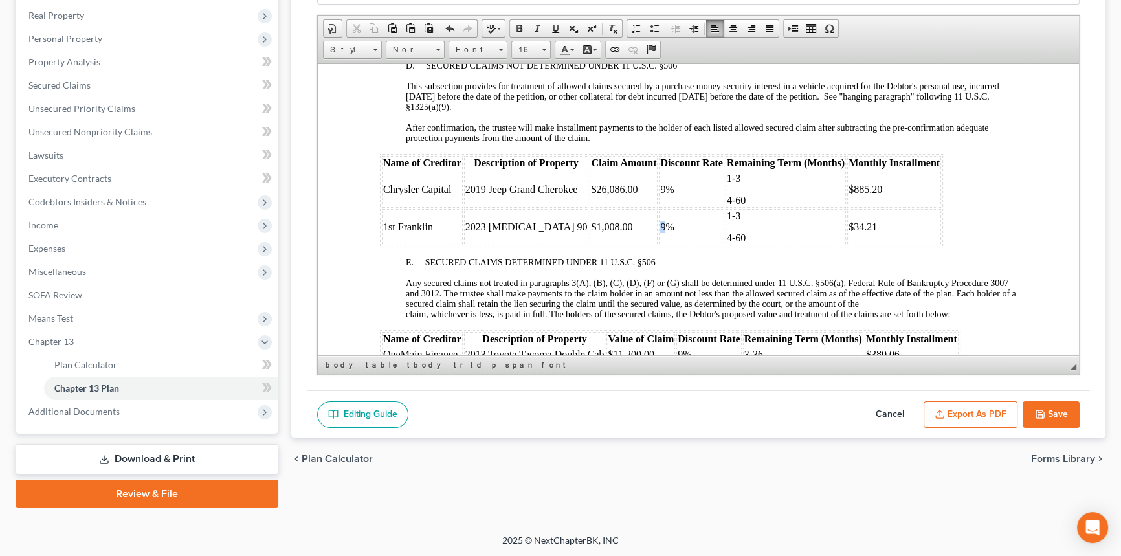
click at [660, 232] on span "9%" at bounding box center [667, 226] width 14 height 11
click at [849, 232] on span "$34.21" at bounding box center [863, 226] width 28 height 11
click at [660, 194] on span "9%" at bounding box center [667, 188] width 14 height 11
click at [849, 194] on span "$885.20" at bounding box center [866, 188] width 34 height 11
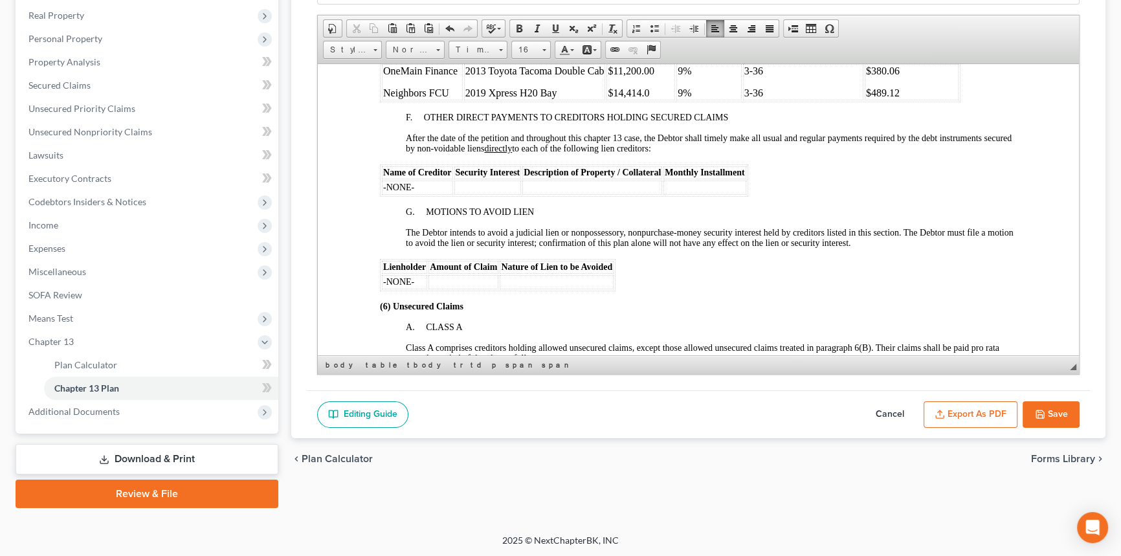
scroll to position [2059, 0]
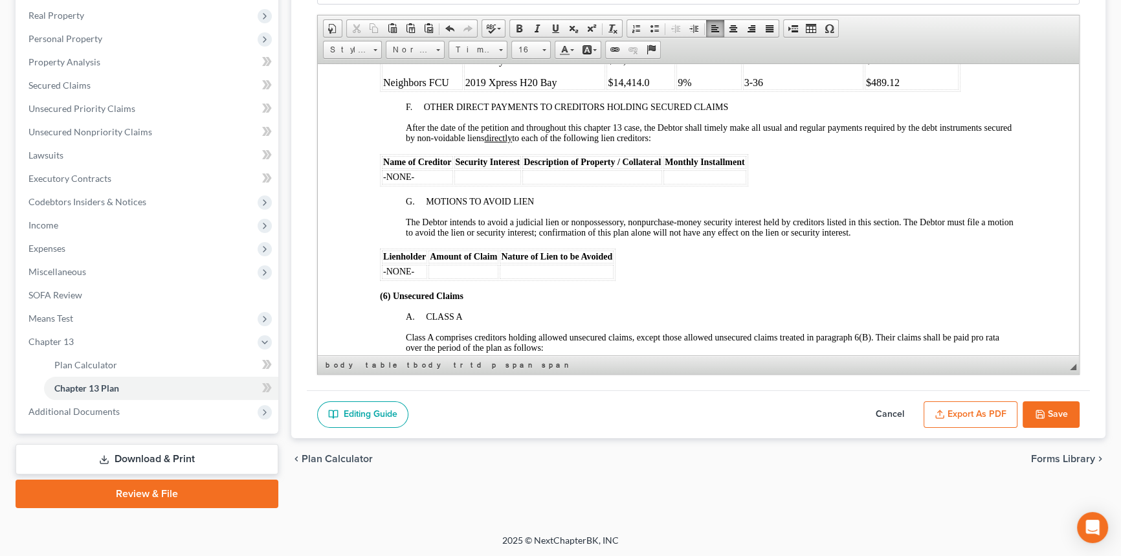
click at [907, 89] on td "$380.06 $489.12" at bounding box center [912, 71] width 94 height 36
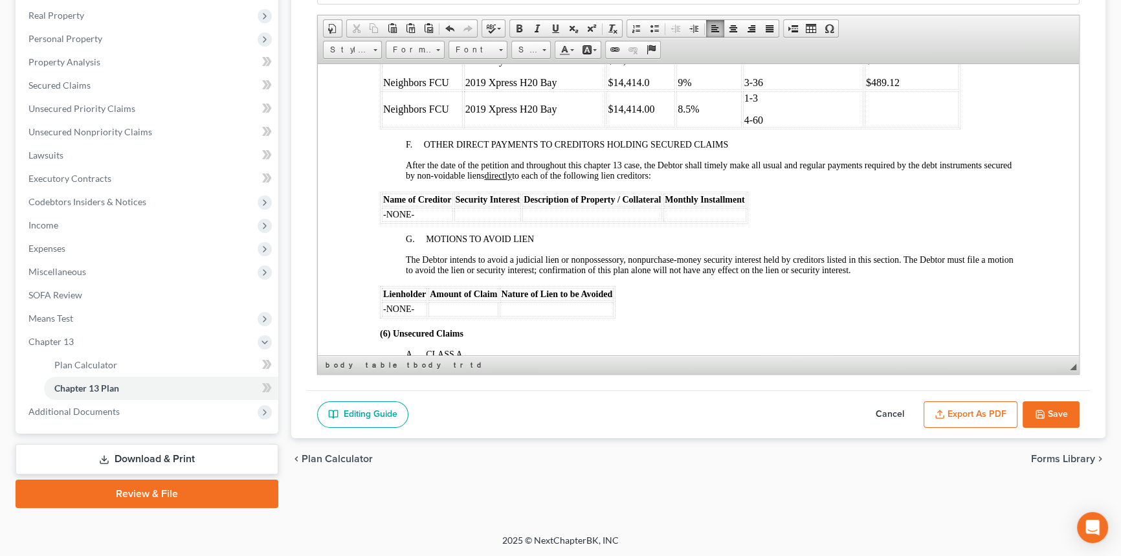
click at [893, 127] on td at bounding box center [912, 109] width 94 height 36
drag, startPoint x: 894, startPoint y: 141, endPoint x: 862, endPoint y: 139, distance: 32.4
click at [862, 129] on table "Name of Creditor Description of Property Value of Claim Discount Rate Remaining…" at bounding box center [670, 82] width 581 height 93
click at [946, 88] on p "$489.12" at bounding box center [911, 82] width 91 height 12
click at [913, 88] on p "$489.12" at bounding box center [911, 82] width 91 height 12
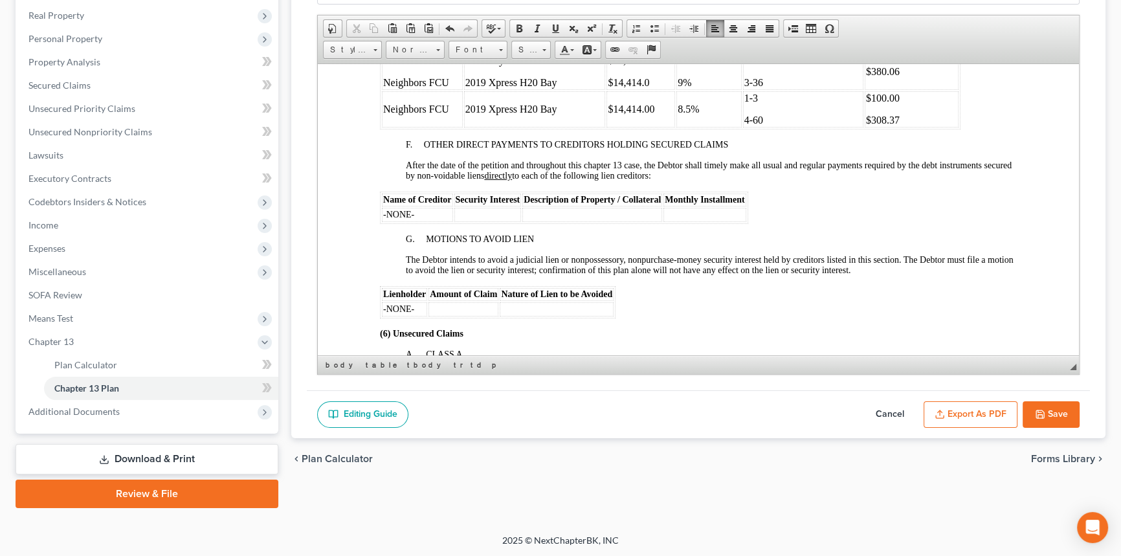
click at [791, 88] on p "3-36" at bounding box center [804, 82] width 118 height 12
click at [690, 87] on span "9%" at bounding box center [685, 81] width 14 height 11
drag, startPoint x: 653, startPoint y: 138, endPoint x: 606, endPoint y: 137, distance: 46.6
click at [607, 89] on td "$11,200.00 $14,414.0" at bounding box center [641, 71] width 69 height 36
drag, startPoint x: 570, startPoint y: 141, endPoint x: 464, endPoint y: 141, distance: 106.2
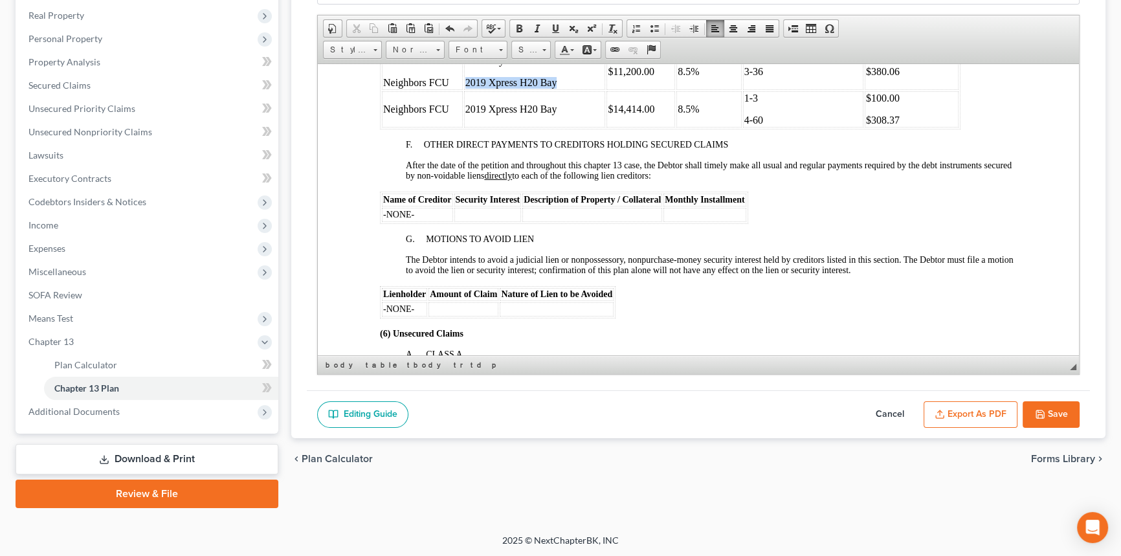
click at [465, 88] on p "2019 Xpress H20 Bay" at bounding box center [534, 82] width 139 height 12
drag, startPoint x: 456, startPoint y: 141, endPoint x: 385, endPoint y: 141, distance: 71.2
click at [385, 88] on p "Neighbors FCU" at bounding box center [422, 82] width 78 height 12
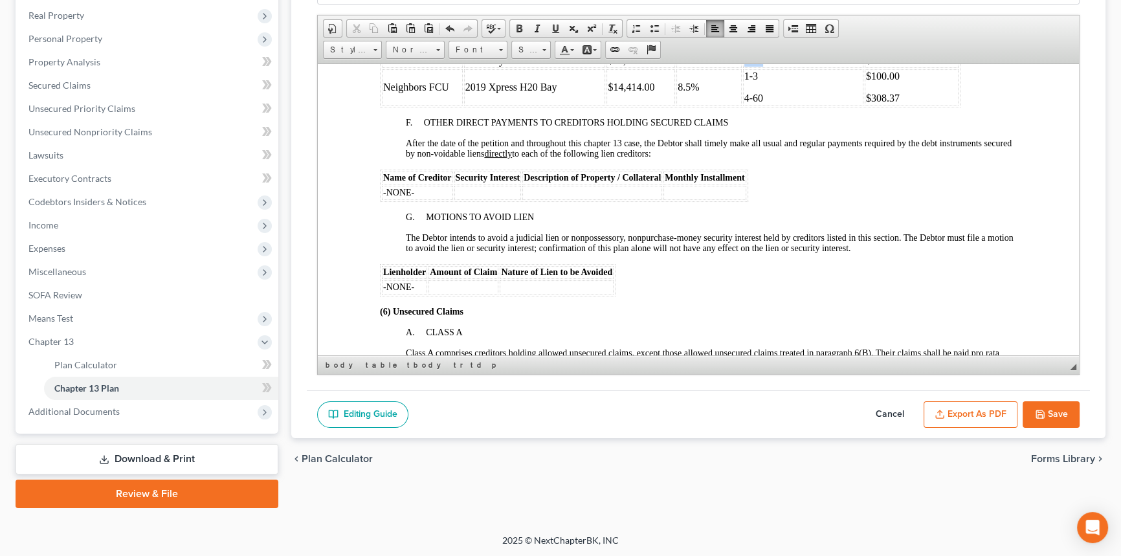
drag, startPoint x: 765, startPoint y: 117, endPoint x: 743, endPoint y: 117, distance: 22.0
click at [745, 66] on p "3-36" at bounding box center [804, 60] width 118 height 12
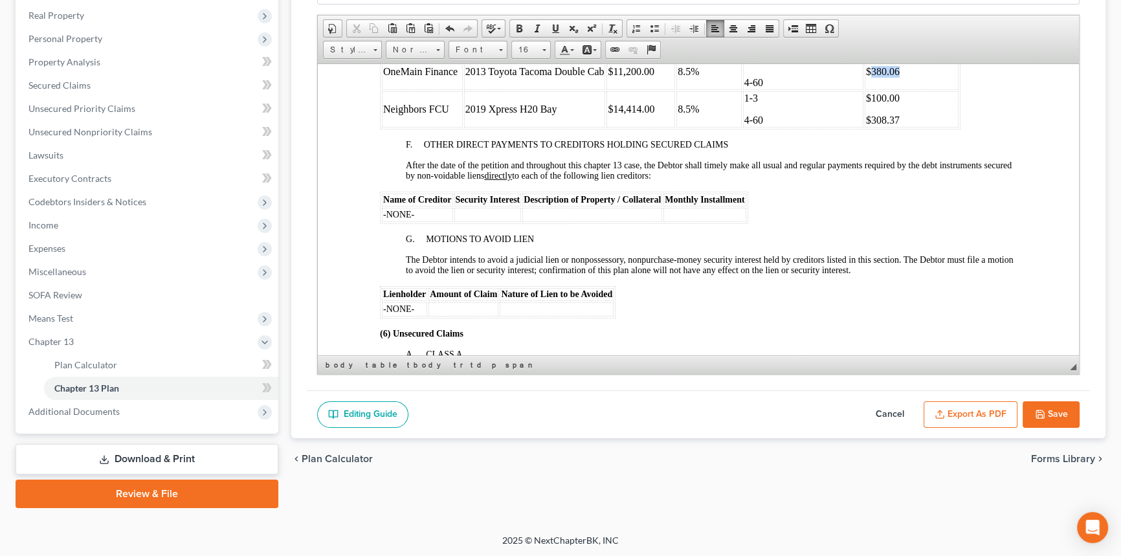
drag, startPoint x: 889, startPoint y: 129, endPoint x: 871, endPoint y: 129, distance: 18.1
click at [871, 76] on span "$380.06" at bounding box center [883, 70] width 34 height 11
click at [871, 76] on span "$238.17" at bounding box center [883, 70] width 34 height 11
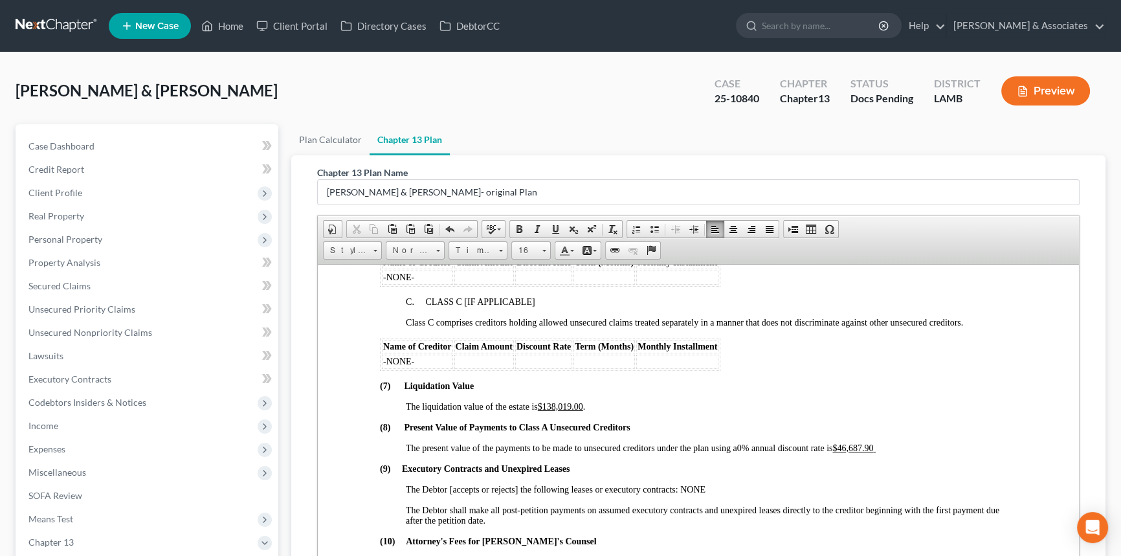
scroll to position [2825, 0]
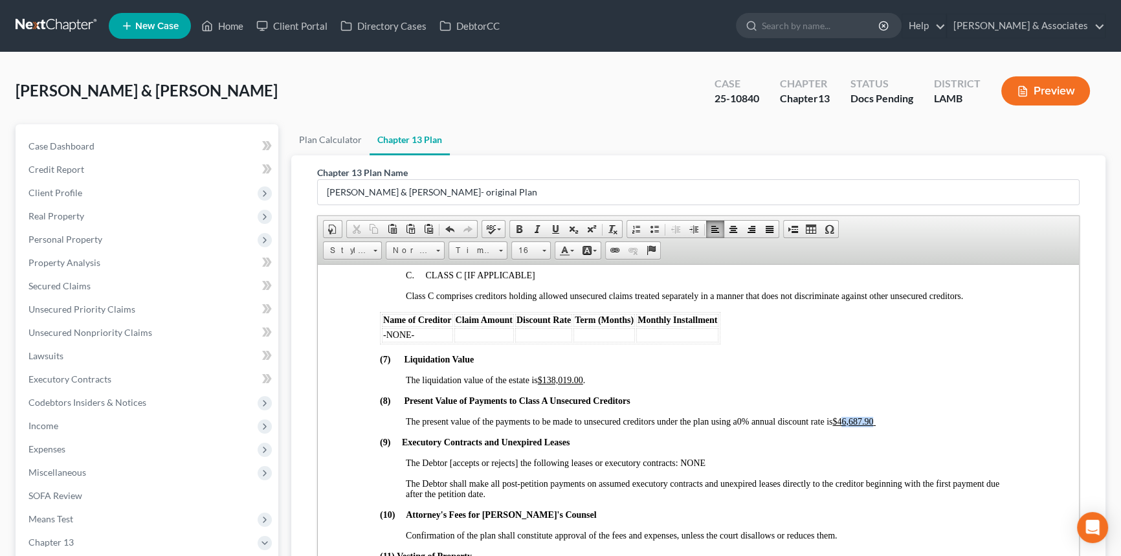
drag, startPoint x: 849, startPoint y: 489, endPoint x: 879, endPoint y: 489, distance: 29.1
click at [873, 426] on u "$46,687.90" at bounding box center [853, 421] width 41 height 10
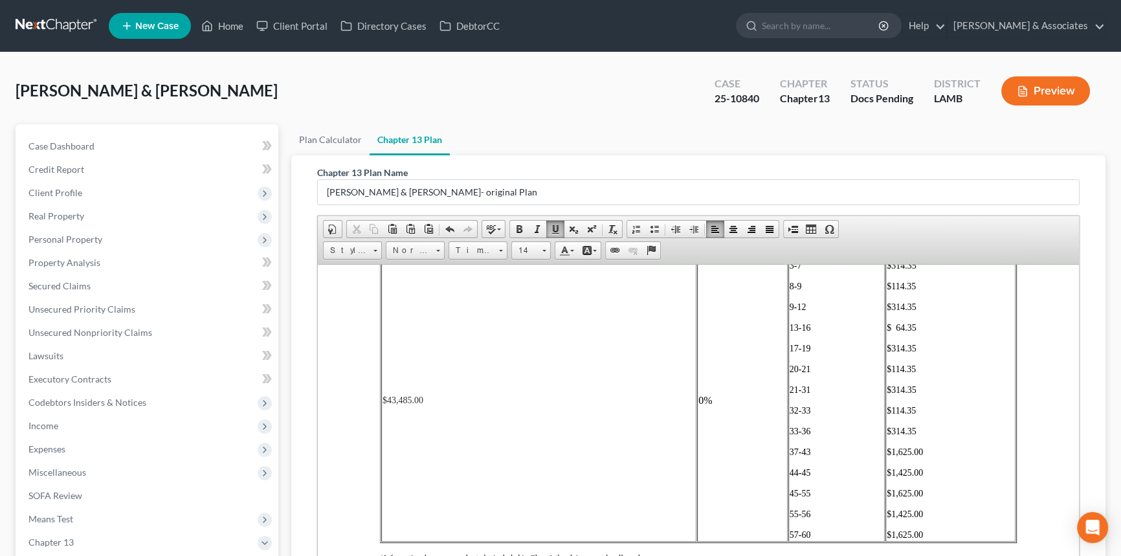
scroll to position [2413, 0]
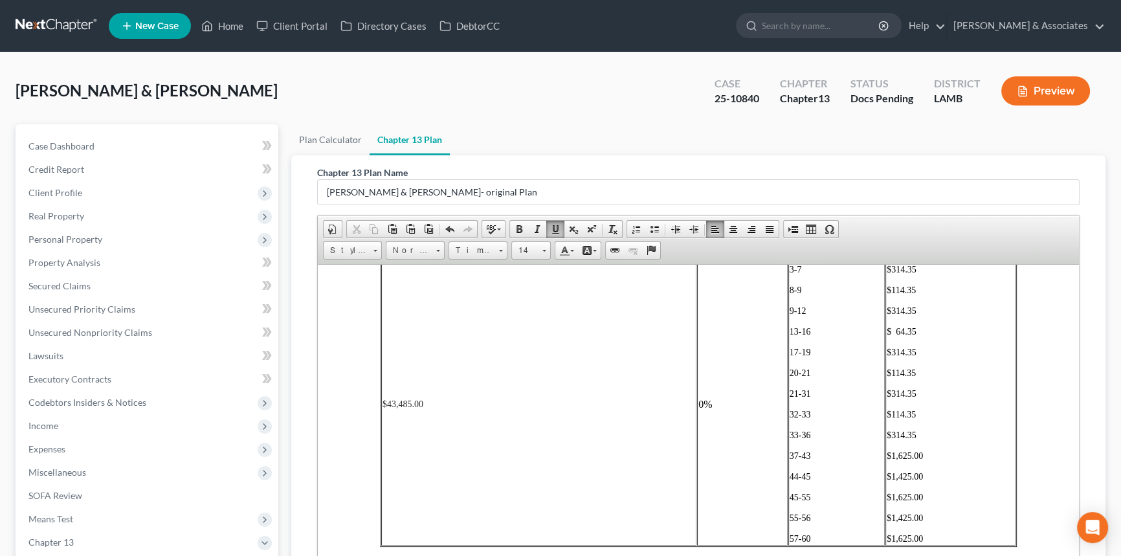
click at [789, 329] on td "3-7 8-9 9-12 13-16 17-19 20-21 21-31 32-33 33-36 37-43 44-45 45-55 55-56 57-60" at bounding box center [837, 404] width 97 height 282
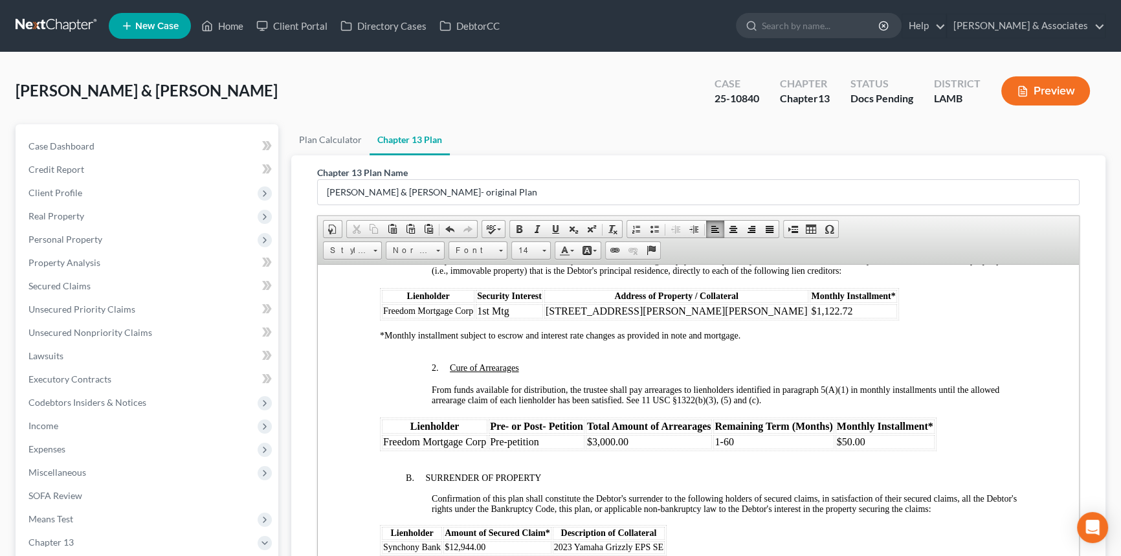
scroll to position [1295, 0]
click at [594, 447] on span "$3,000.00" at bounding box center [607, 441] width 41 height 11
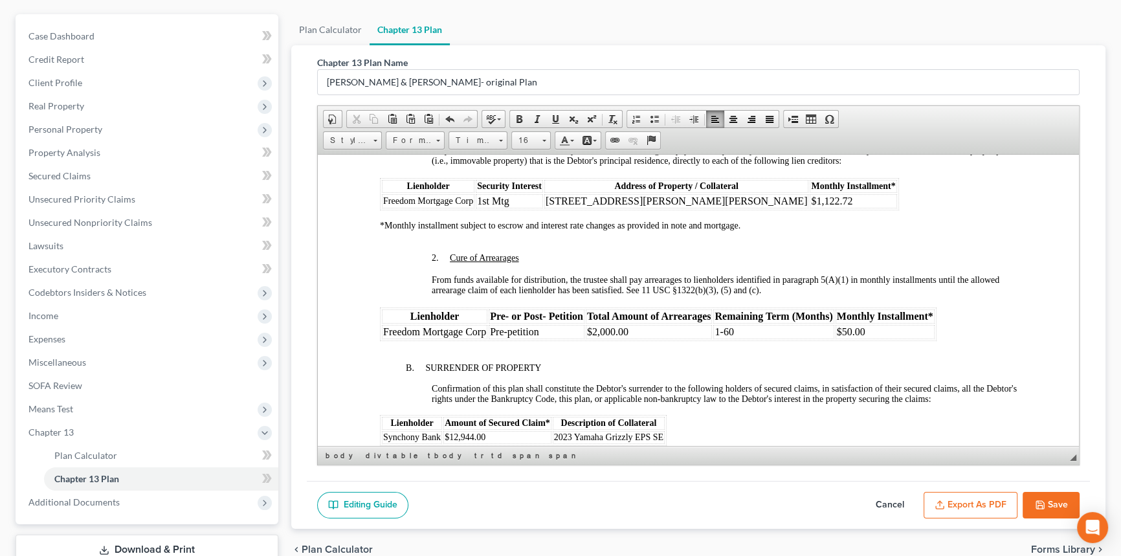
scroll to position [201, 0]
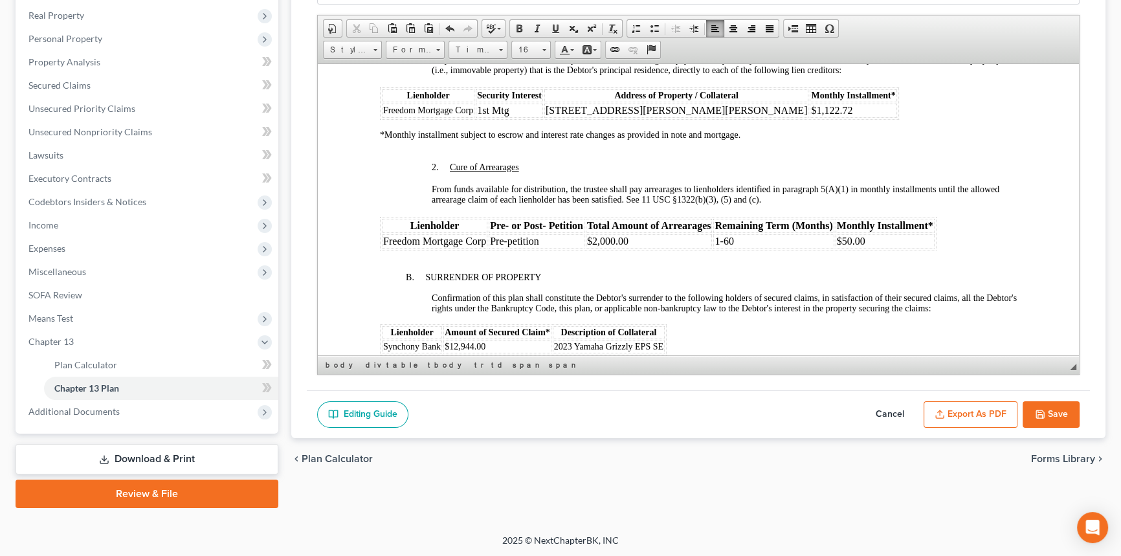
click at [1053, 416] on button "Save" at bounding box center [1051, 414] width 57 height 27
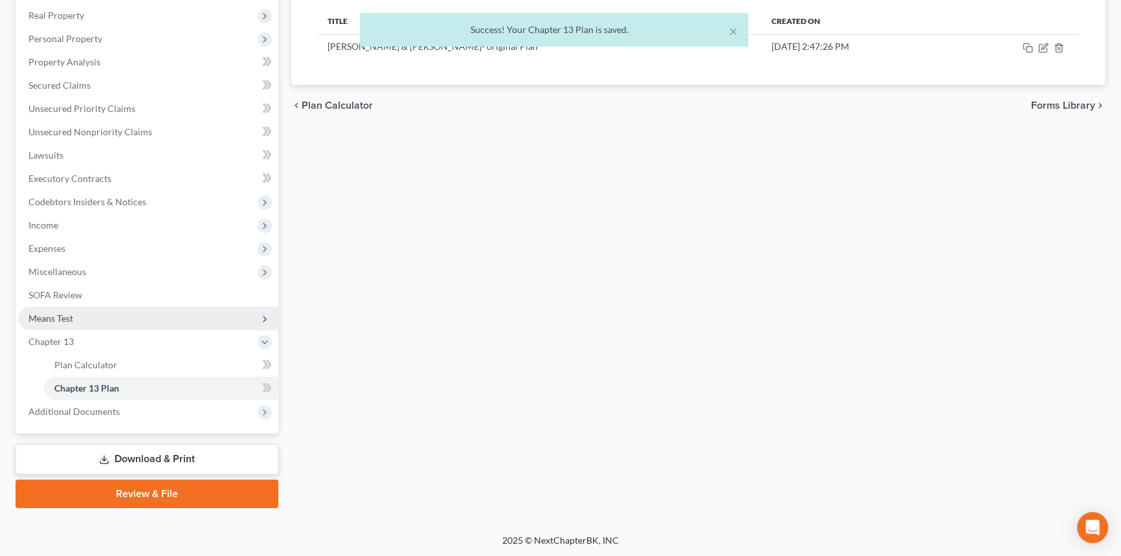
click at [99, 315] on span "Means Test" at bounding box center [148, 318] width 260 height 23
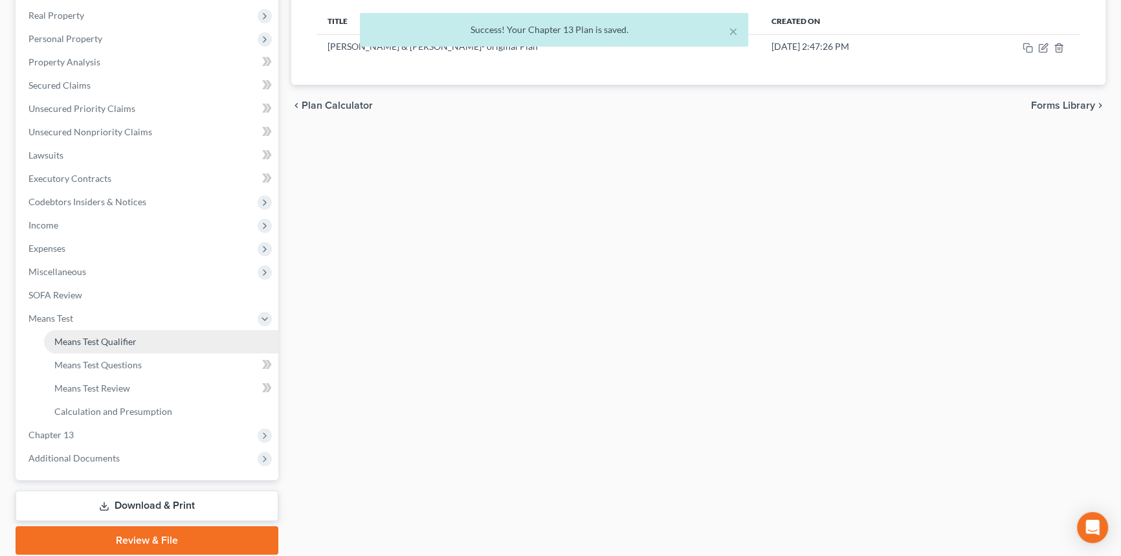
click at [115, 340] on span "Means Test Qualifier" at bounding box center [95, 341] width 82 height 11
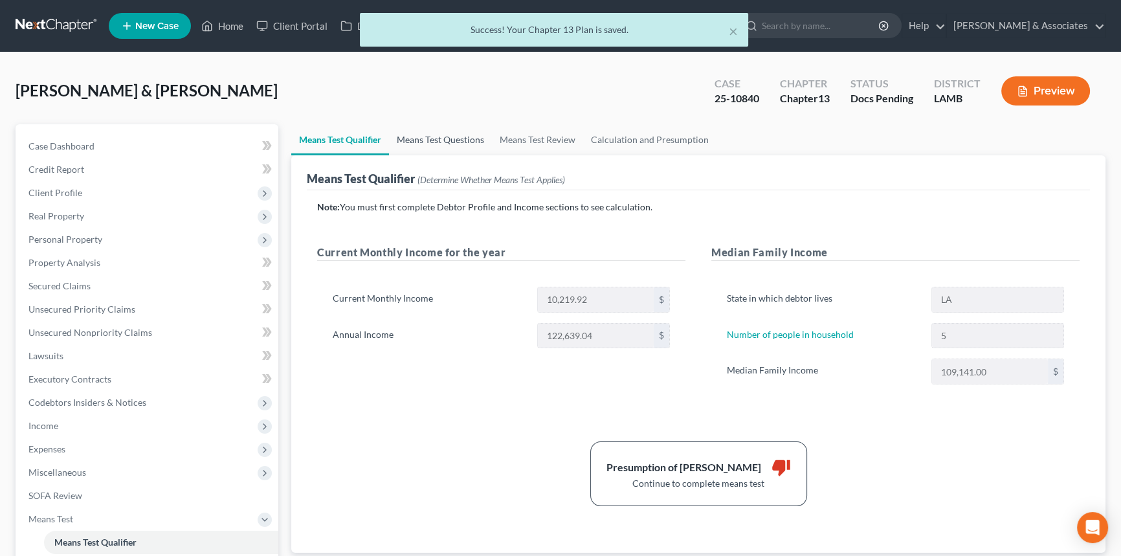
click at [429, 133] on link "Means Test Questions" at bounding box center [440, 139] width 103 height 31
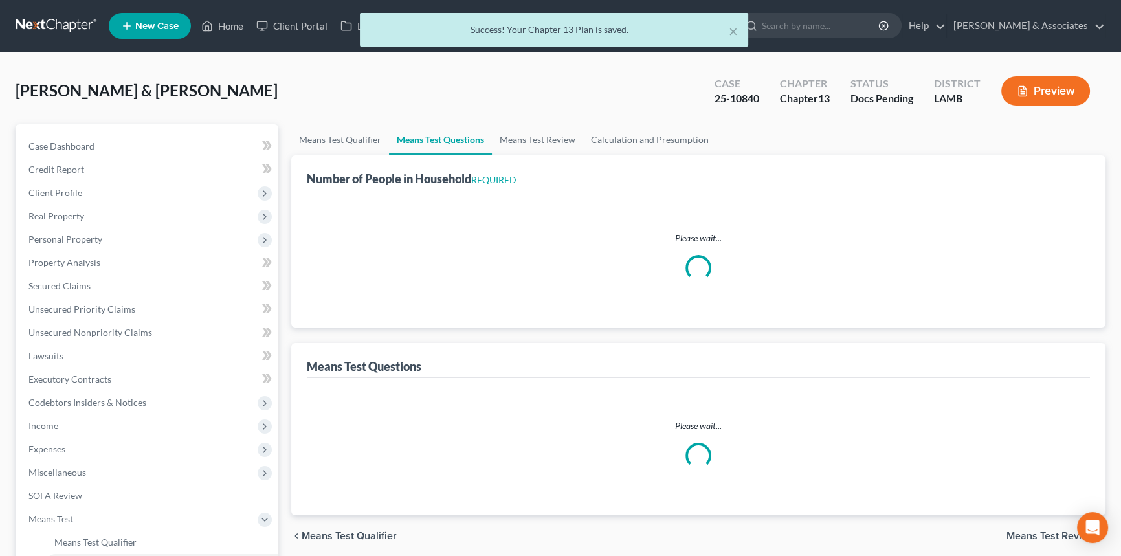
select select "0"
select select "60"
select select "1"
select select "60"
select select "1"
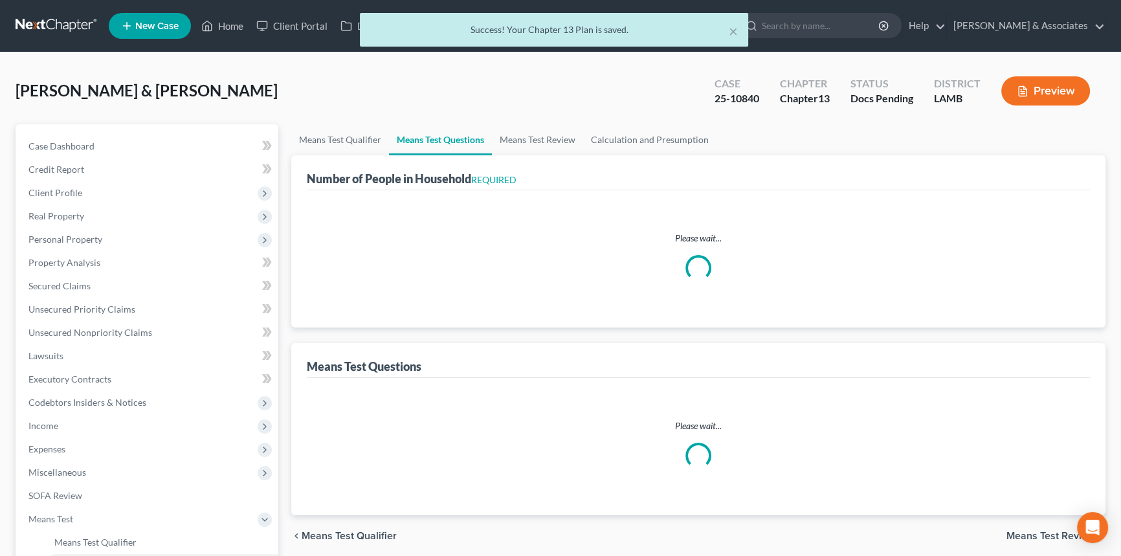
select select "60"
select select "1"
select select "60"
select select "1"
select select "60"
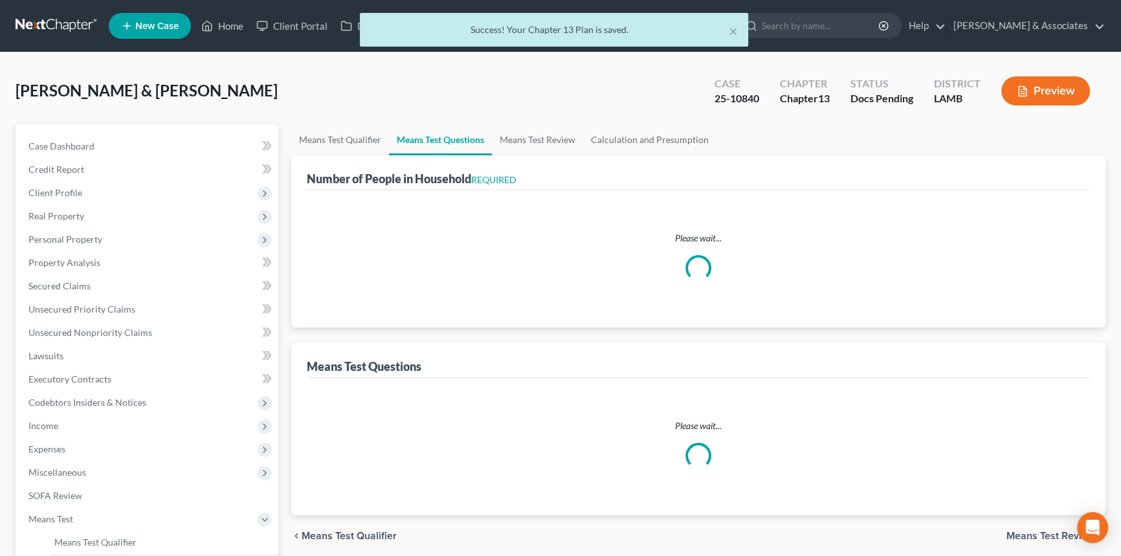
select select "5"
select select "2"
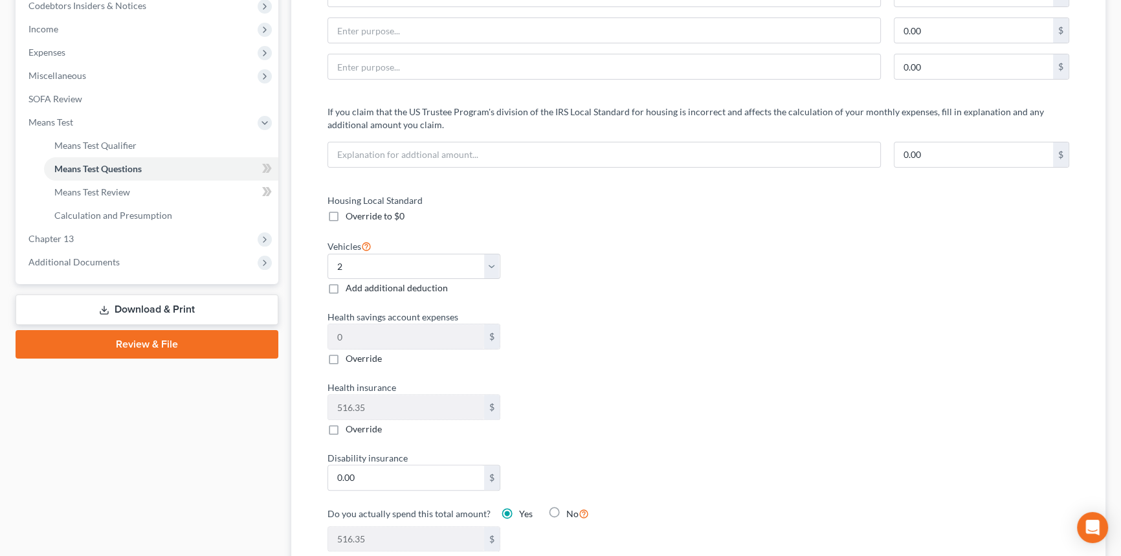
scroll to position [294, 0]
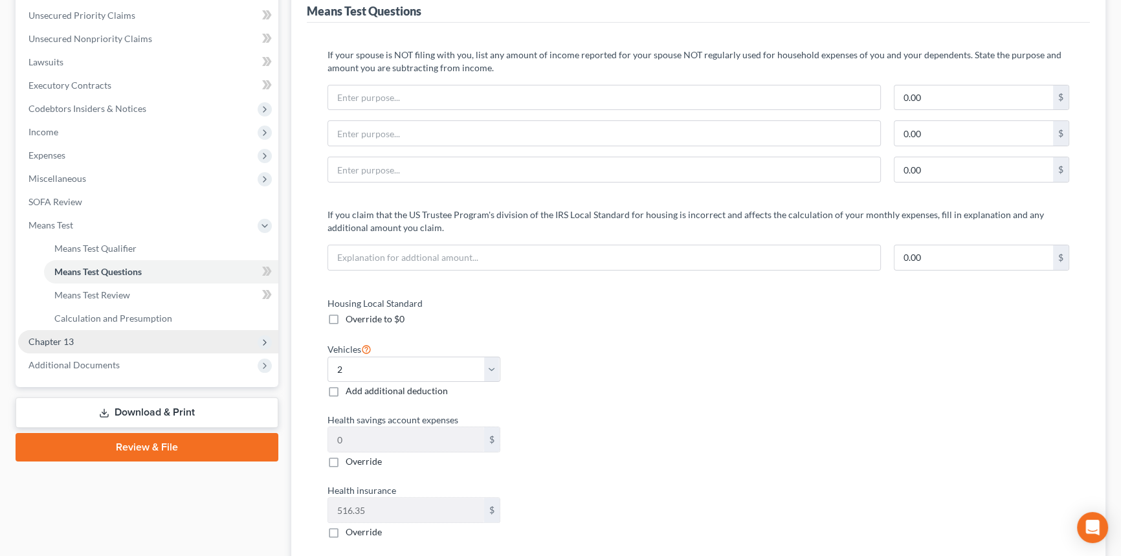
click at [64, 350] on ul "Case Dashboard Payments Invoices Payments Payments Credit Report Client Profile" at bounding box center [148, 109] width 260 height 536
click at [71, 343] on span "Chapter 13" at bounding box center [50, 341] width 45 height 11
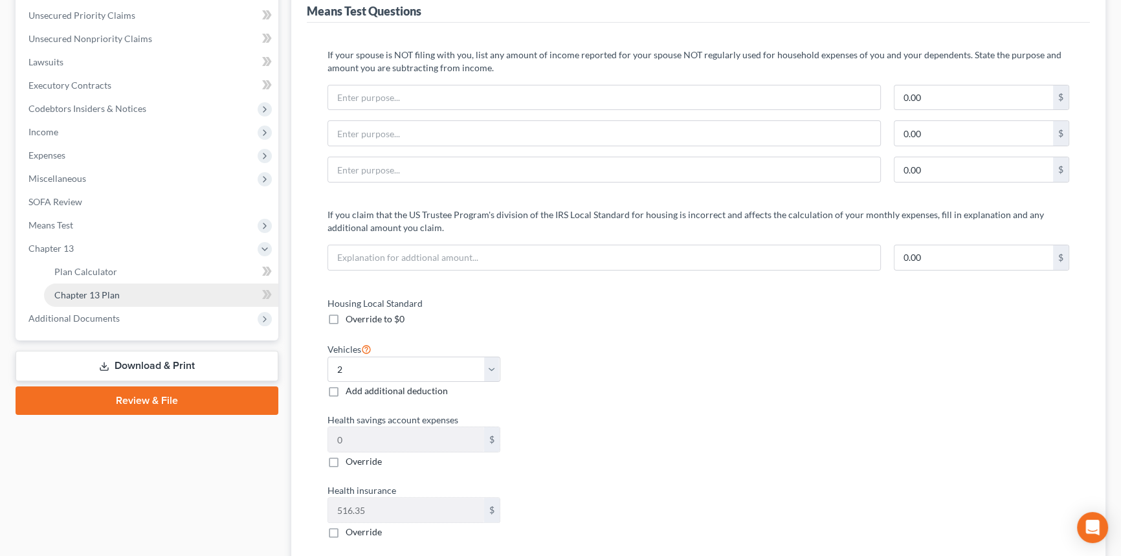
click at [137, 297] on link "Chapter 13 Plan" at bounding box center [161, 295] width 234 height 23
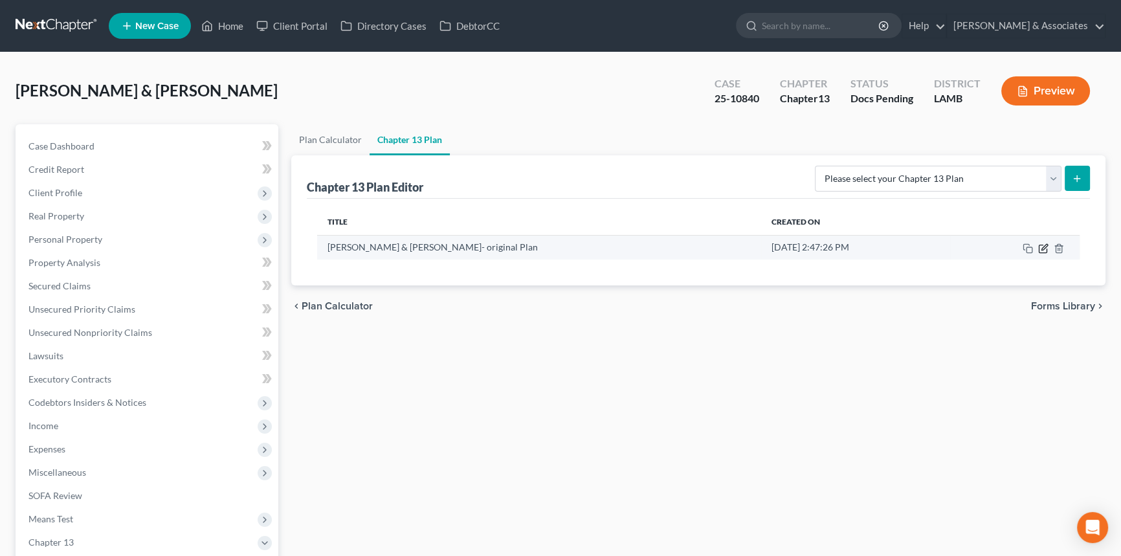
click at [1042, 252] on icon "button" at bounding box center [1043, 249] width 8 height 8
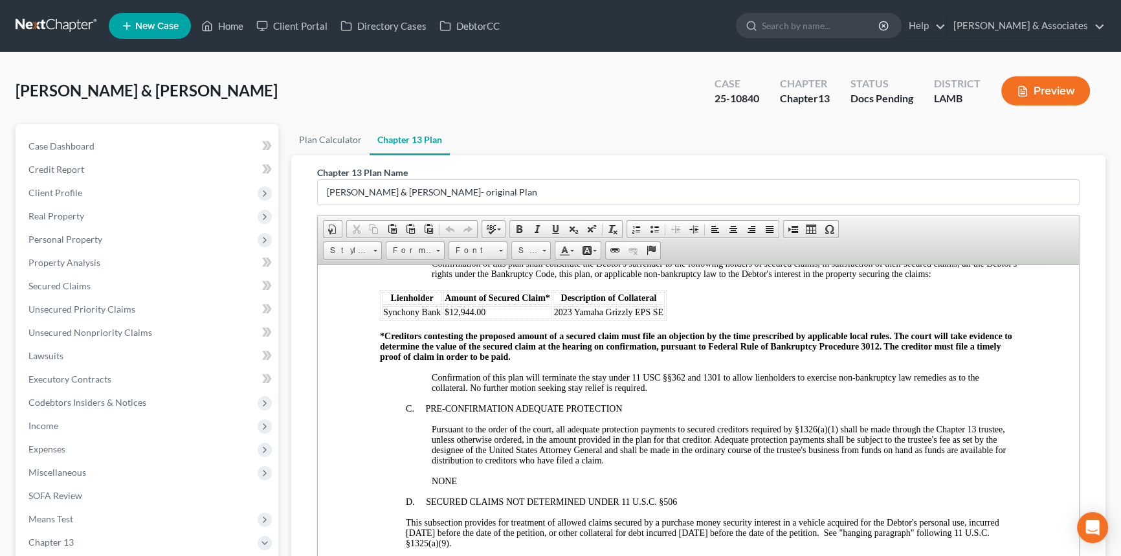
scroll to position [1471, 0]
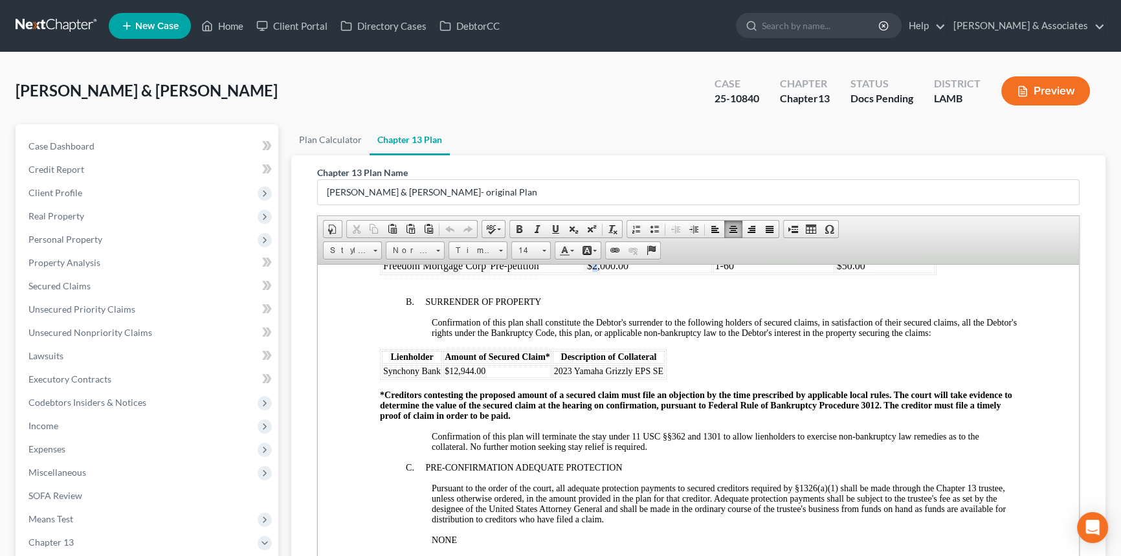
click at [591, 271] on span "$2,000.00" at bounding box center [607, 265] width 41 height 11
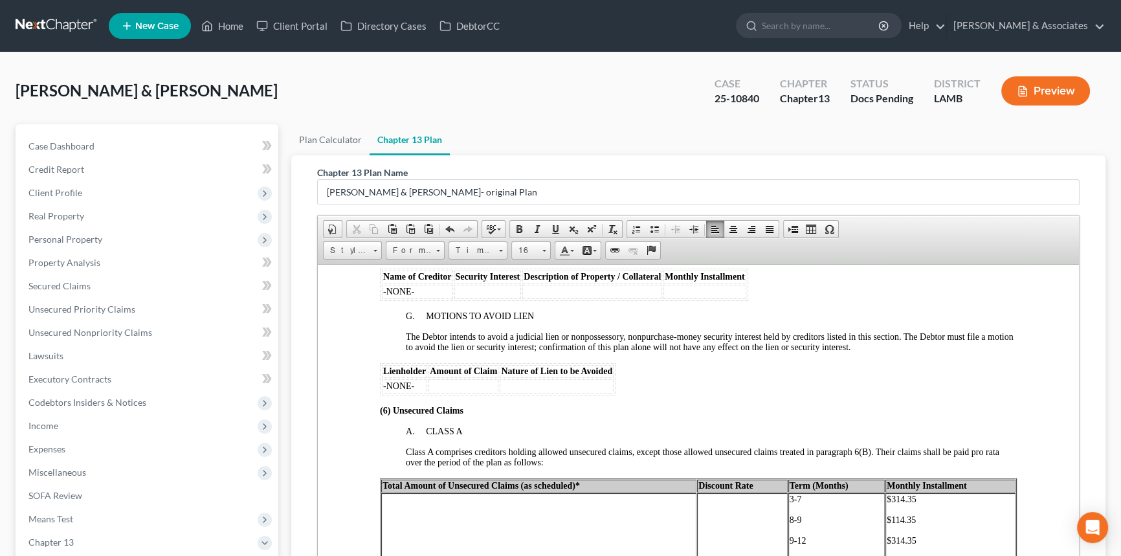
scroll to position [2413, 0]
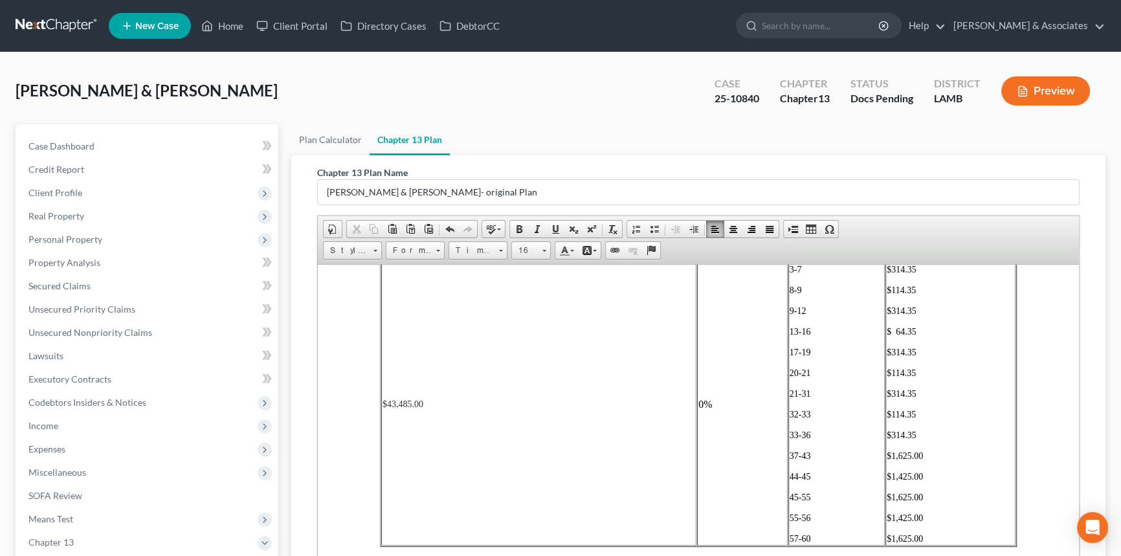
click at [790, 274] on span "3-7" at bounding box center [796, 269] width 12 height 10
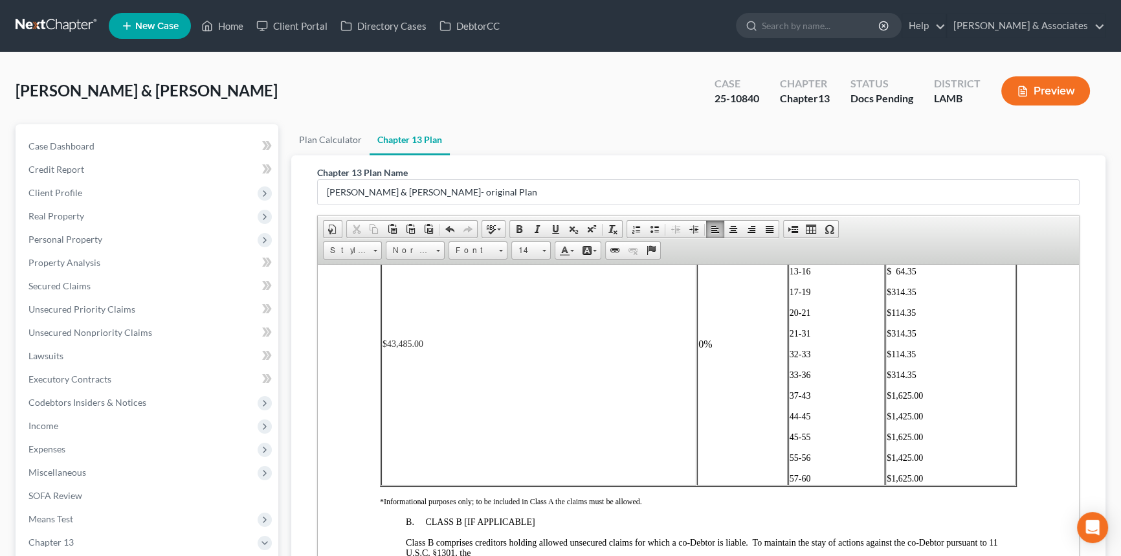
scroll to position [2648, 0]
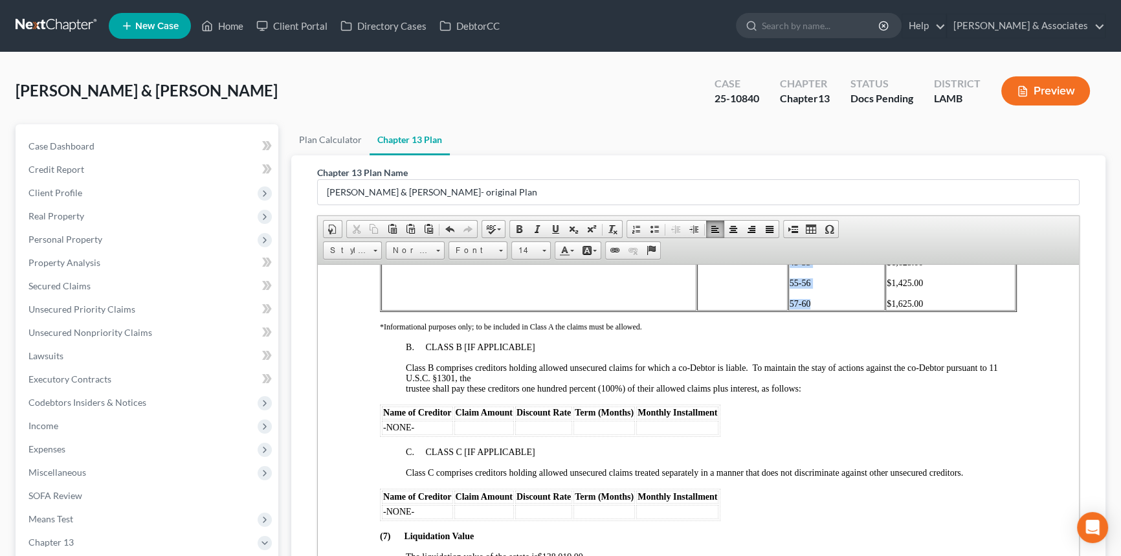
click at [808, 309] on p "57-60" at bounding box center [837, 303] width 95 height 10
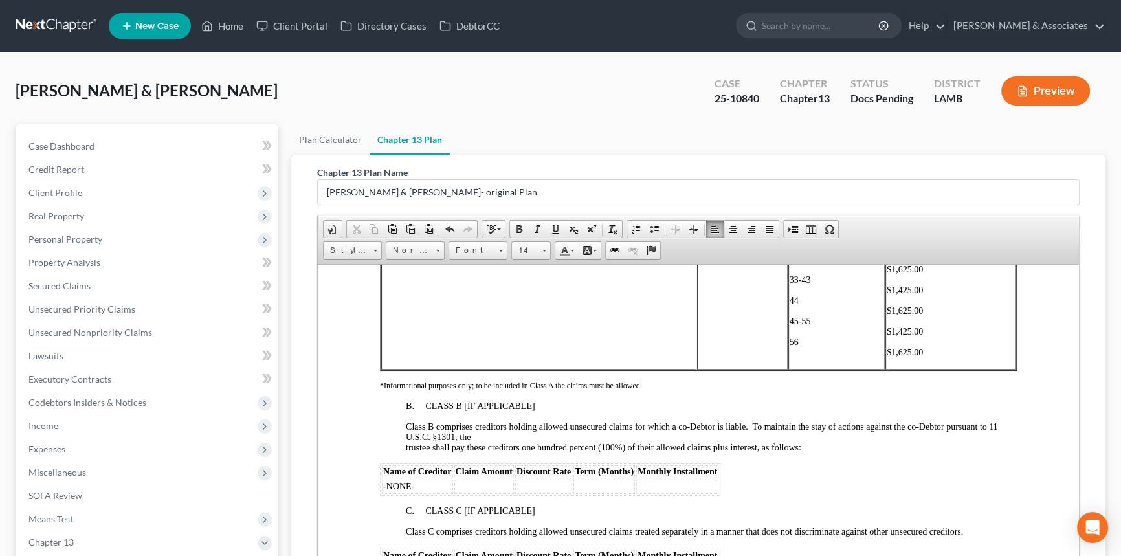
scroll to position [2621, 0]
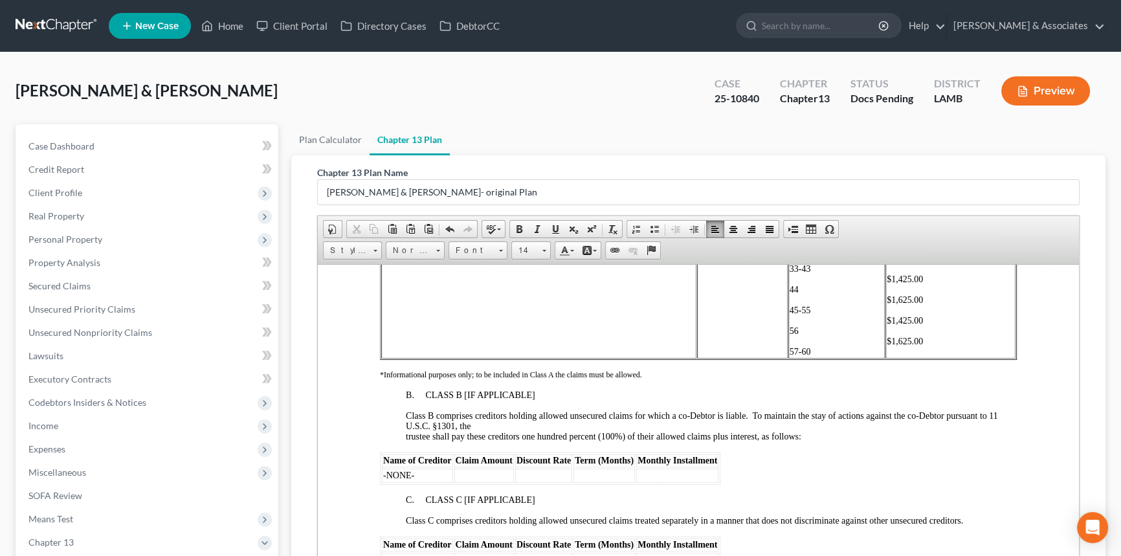
click at [924, 346] on p "$1,625.00" at bounding box center [951, 341] width 128 height 10
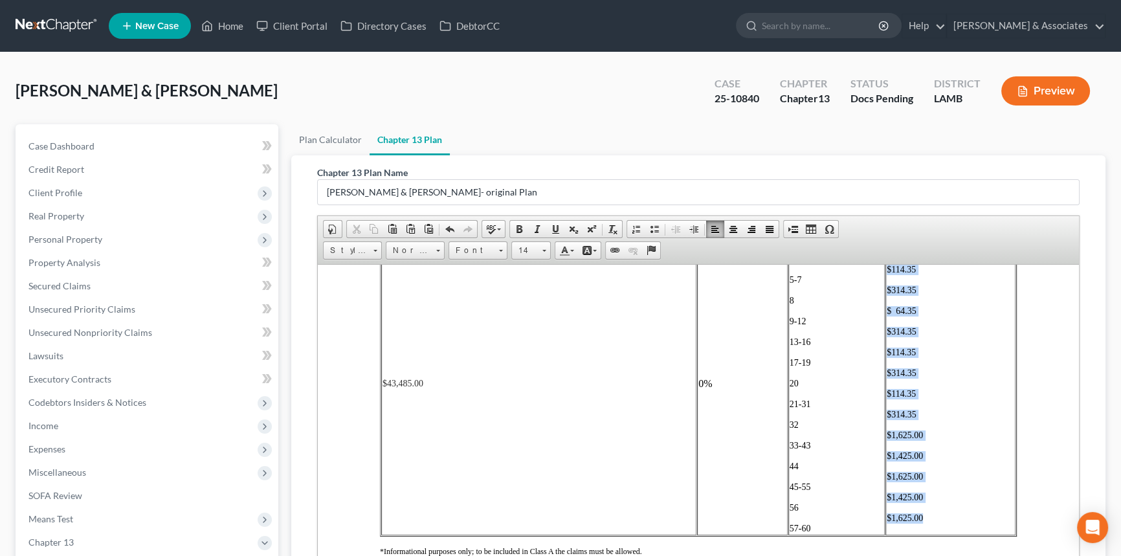
click at [887, 253] on span "$314.35" at bounding box center [902, 248] width 30 height 10
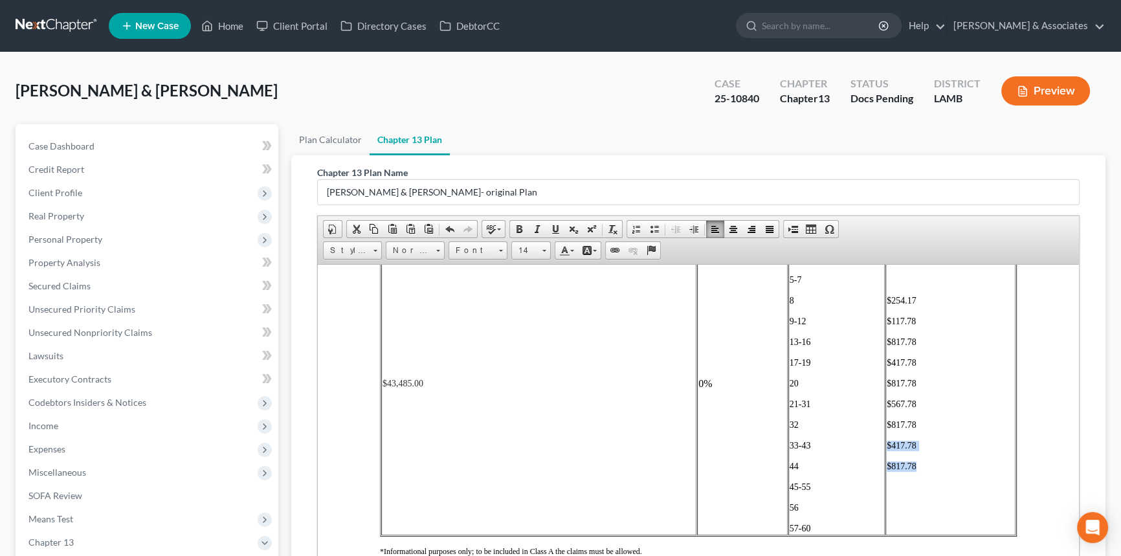
copy td "$417.78 $817.78"
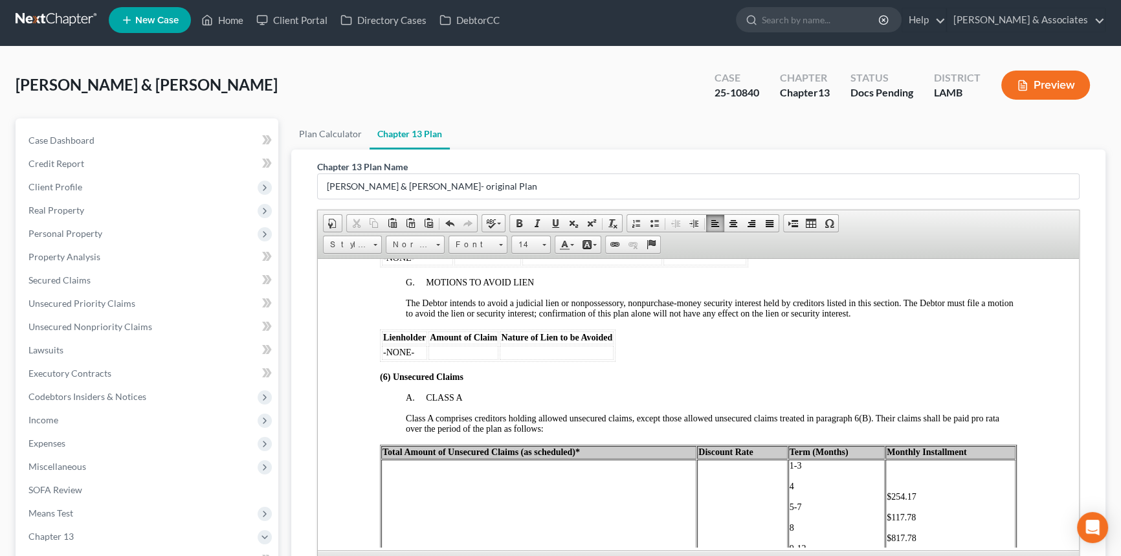
scroll to position [2385, 0]
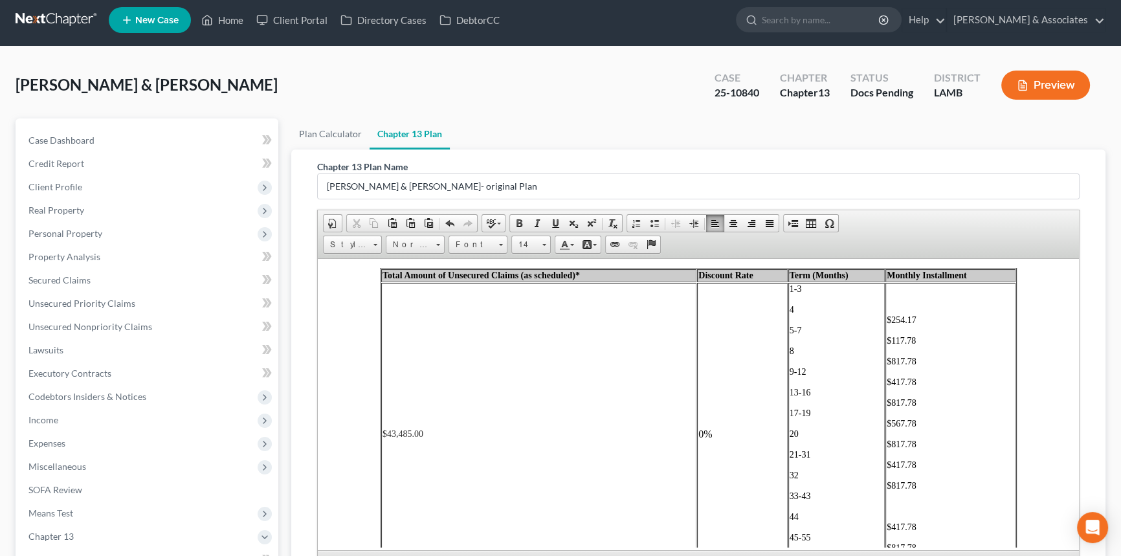
click at [891, 324] on span "$254.17" at bounding box center [902, 320] width 30 height 10
drag, startPoint x: 910, startPoint y: 402, endPoint x: 886, endPoint y: 401, distance: 24.0
click at [887, 345] on p "$117.78" at bounding box center [951, 340] width 128 height 10
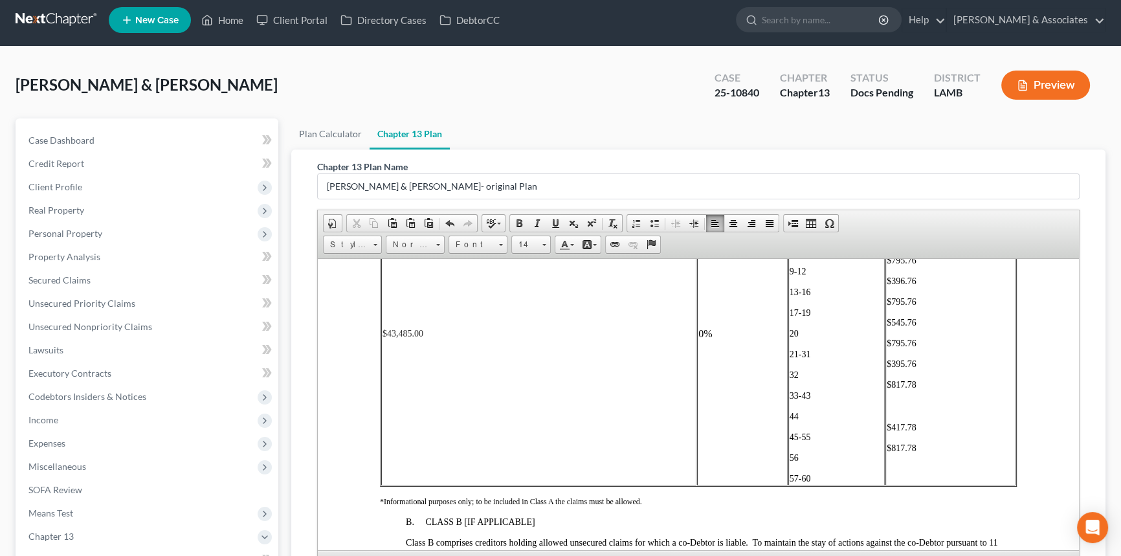
scroll to position [2562, 0]
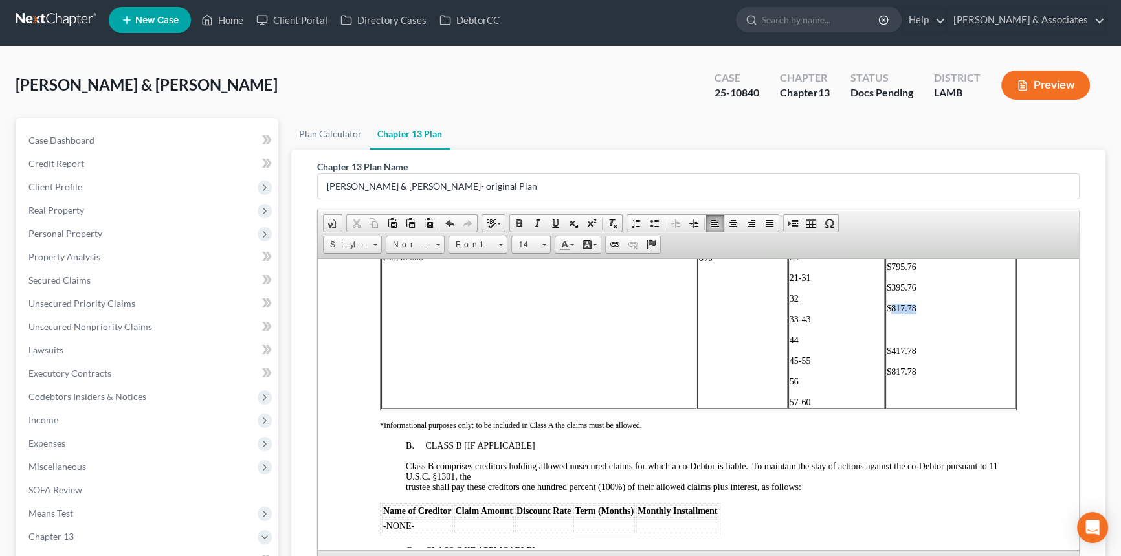
drag, startPoint x: 912, startPoint y: 367, endPoint x: 886, endPoint y: 366, distance: 25.3
click at [887, 313] on p "$817.78" at bounding box center [951, 308] width 128 height 10
copy td "$395.76 $795.76"
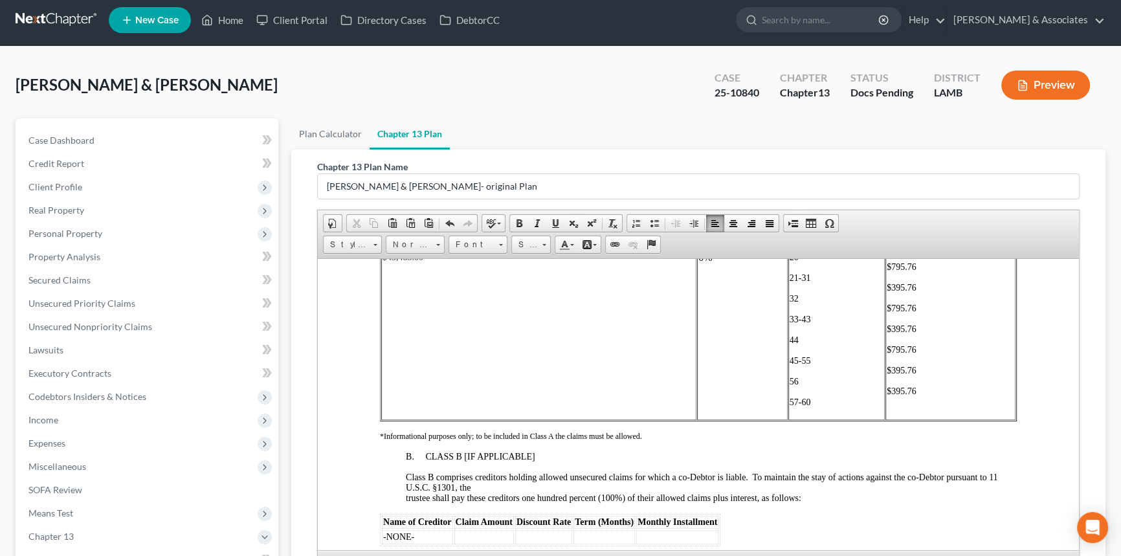
scroll to position [2562, 0]
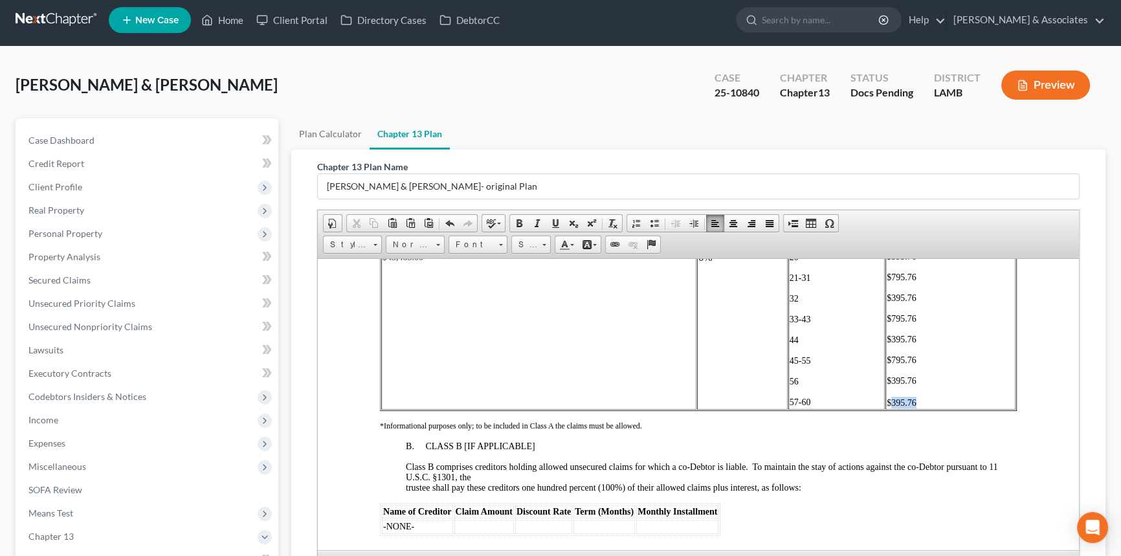
drag, startPoint x: 909, startPoint y: 467, endPoint x: 881, endPoint y: 467, distance: 27.8
click at [887, 408] on p "$395.76 ​" at bounding box center [951, 402] width 128 height 12
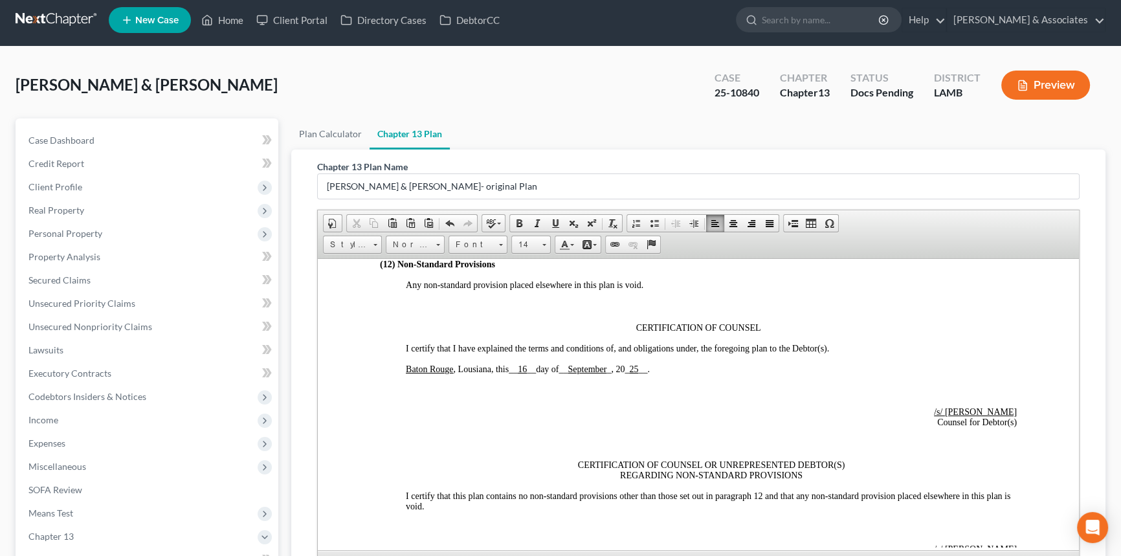
scroll to position [3209, 0]
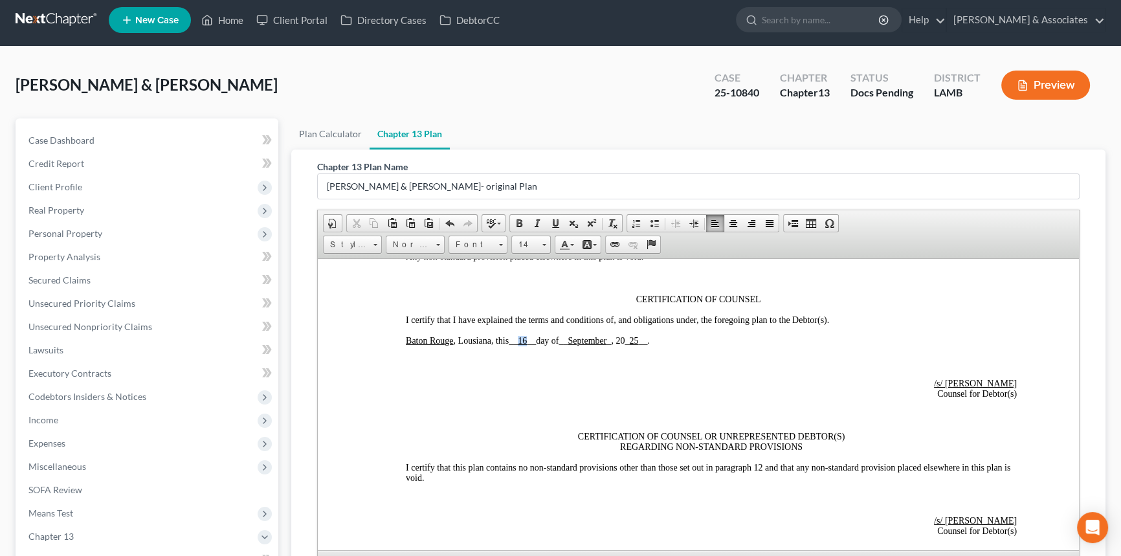
drag, startPoint x: 520, startPoint y: 414, endPoint x: 528, endPoint y: 414, distance: 7.8
click at [527, 345] on u "16" at bounding box center [522, 340] width 9 height 10
click at [496, 421] on p at bounding box center [711, 415] width 611 height 12
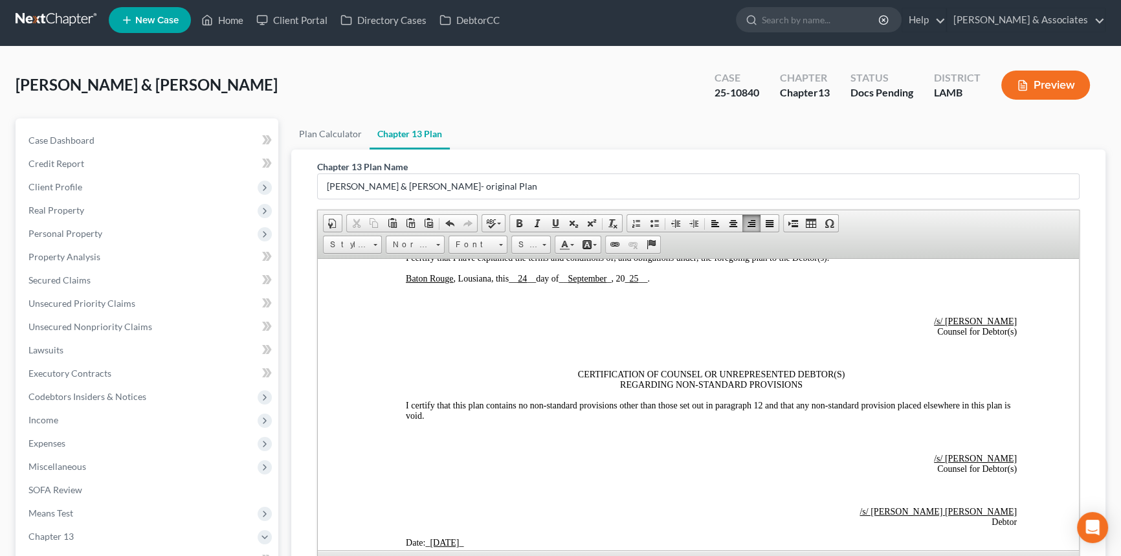
scroll to position [3386, 0]
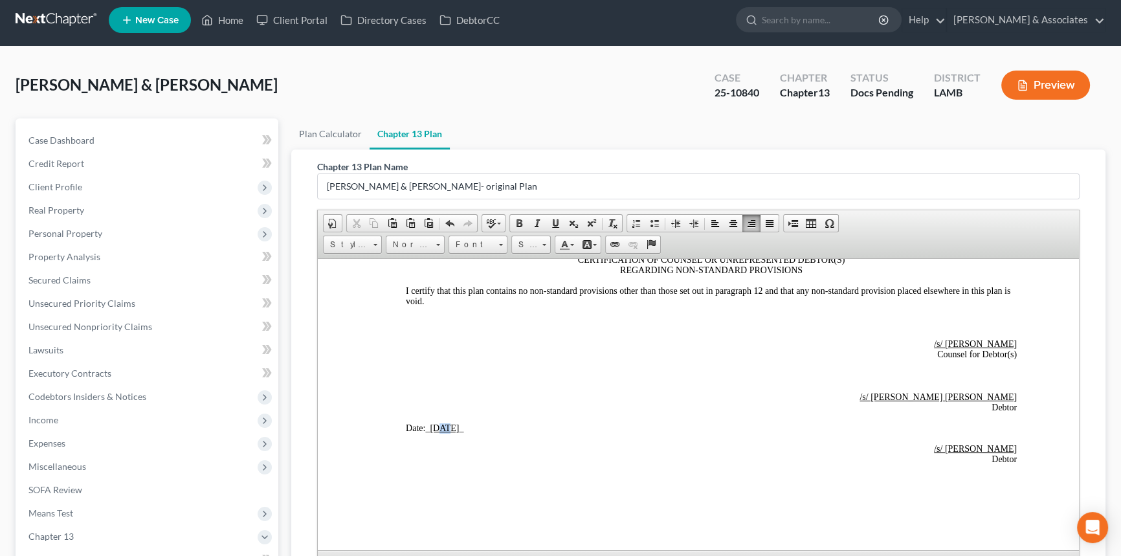
drag, startPoint x: 440, startPoint y: 502, endPoint x: 447, endPoint y: 502, distance: 7.8
click at [447, 432] on u "9/16/2025" at bounding box center [444, 428] width 29 height 10
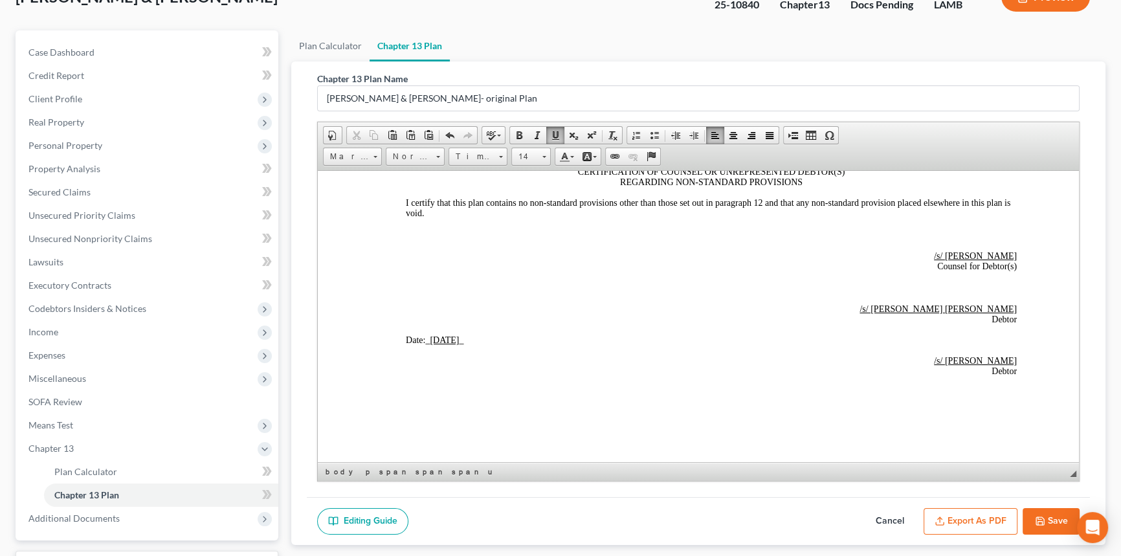
scroll to position [201, 0]
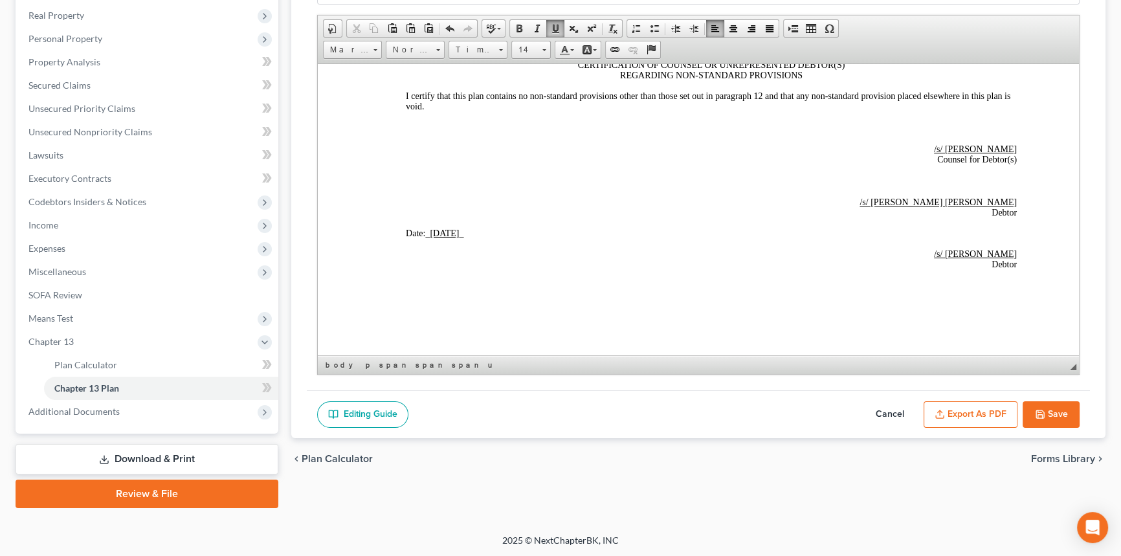
click at [1055, 409] on button "Save" at bounding box center [1051, 414] width 57 height 27
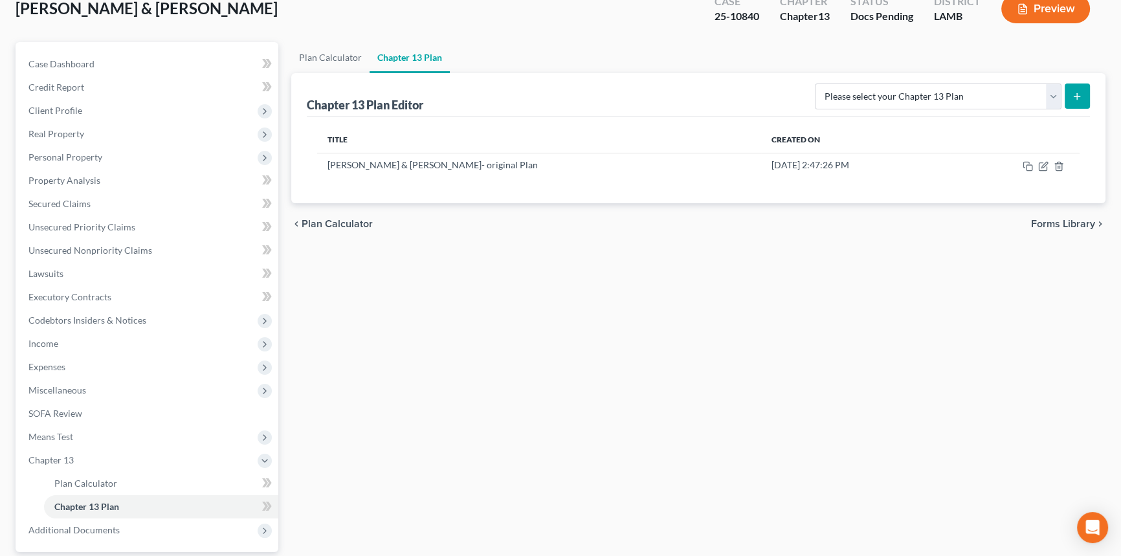
scroll to position [0, 0]
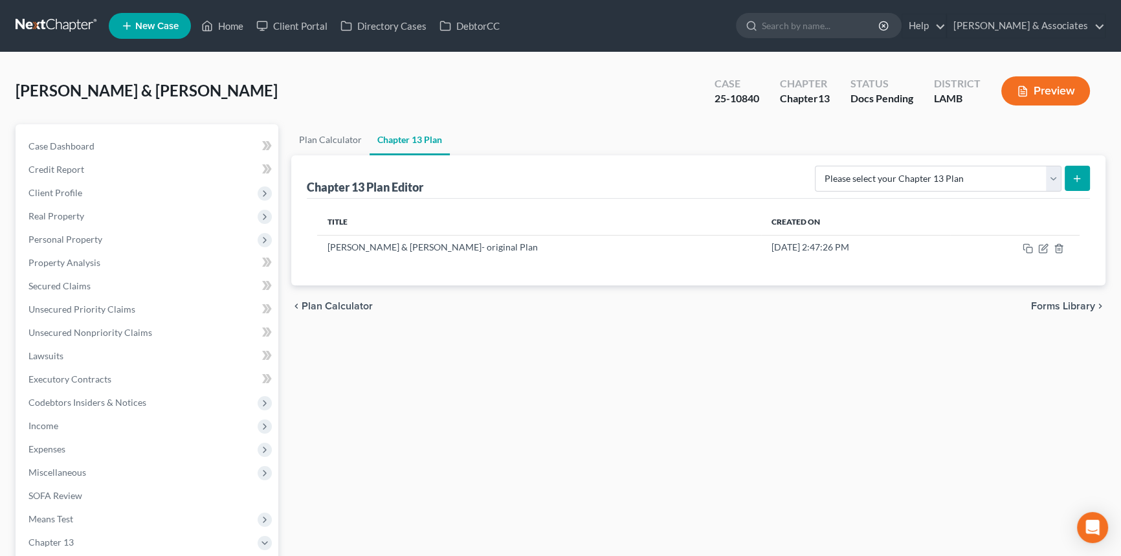
click at [37, 23] on link at bounding box center [57, 25] width 83 height 23
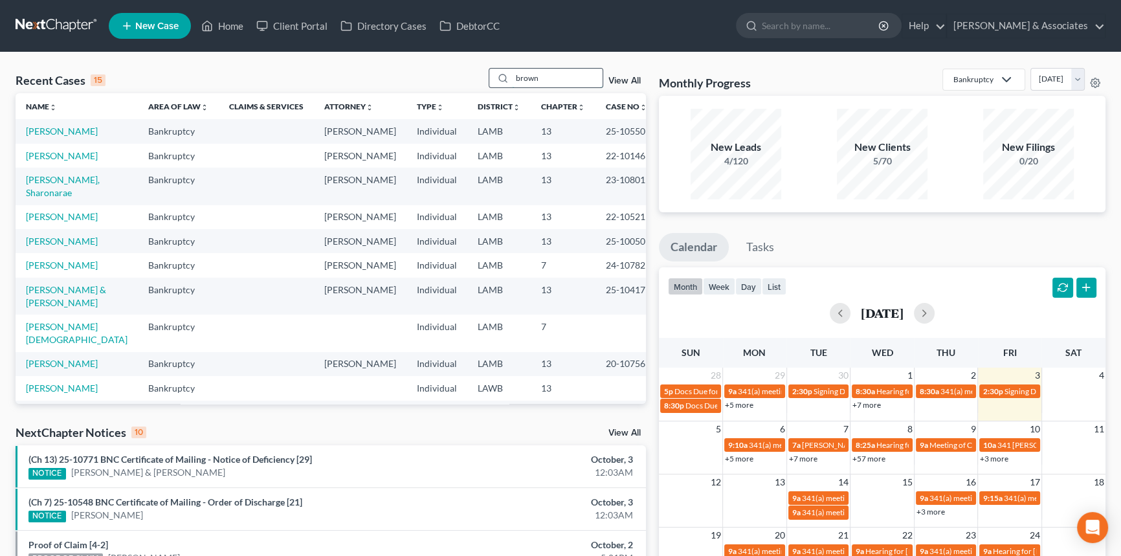
click at [558, 73] on input "brown" at bounding box center [557, 78] width 91 height 19
type input "[PERSON_NAME]"
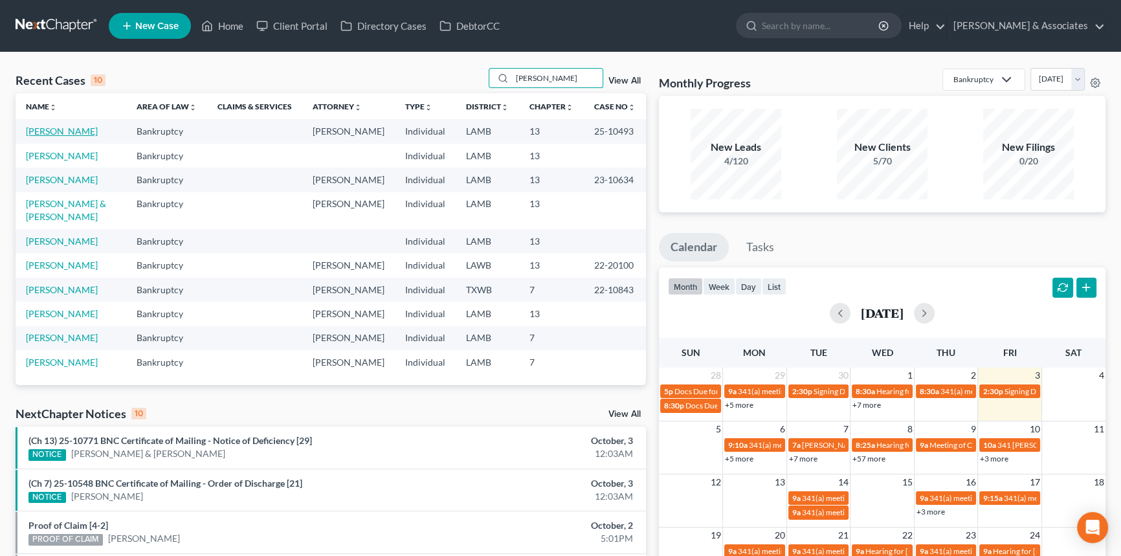
click at [82, 136] on link "[PERSON_NAME]" at bounding box center [62, 131] width 72 height 11
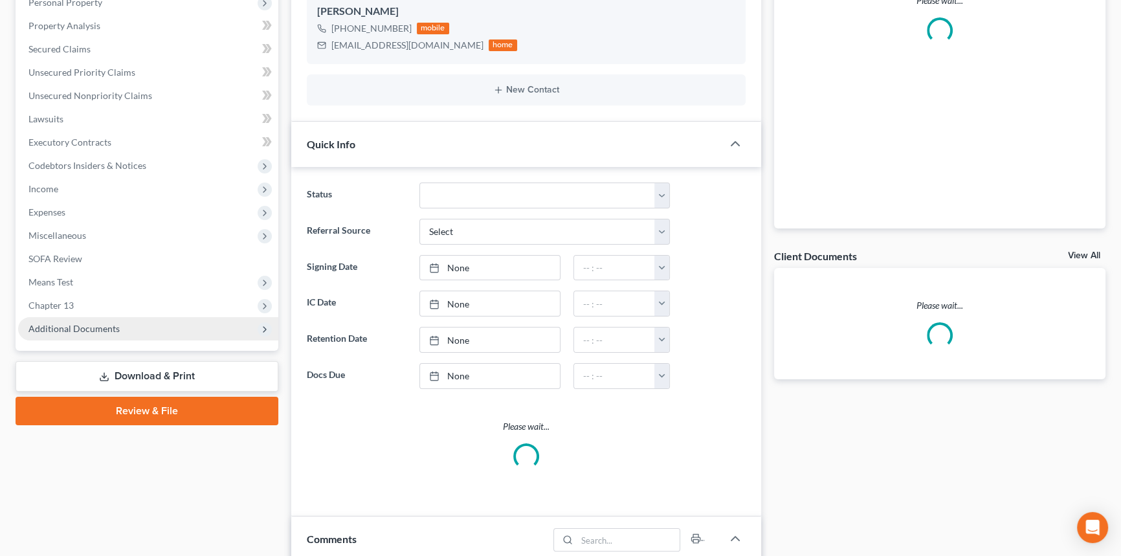
click at [102, 323] on span "Additional Documents" at bounding box center [73, 328] width 91 height 11
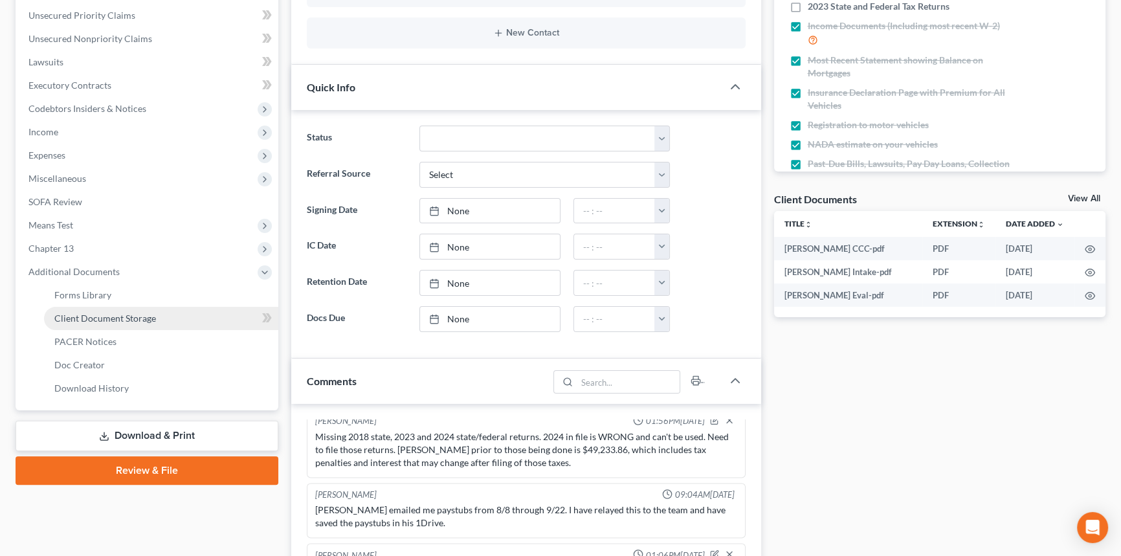
scroll to position [202, 0]
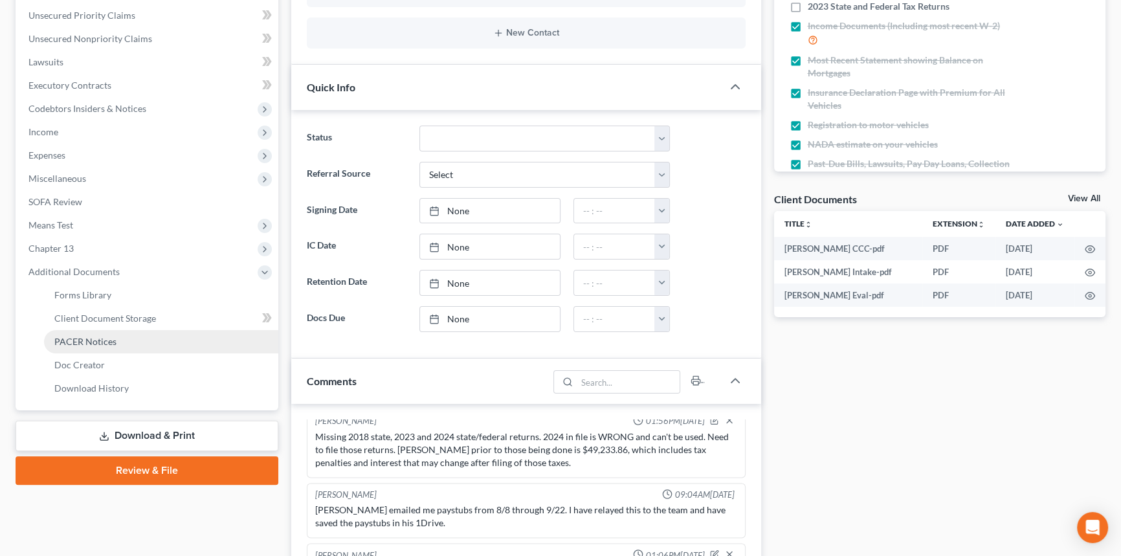
click at [117, 335] on link "PACER Notices" at bounding box center [161, 341] width 234 height 23
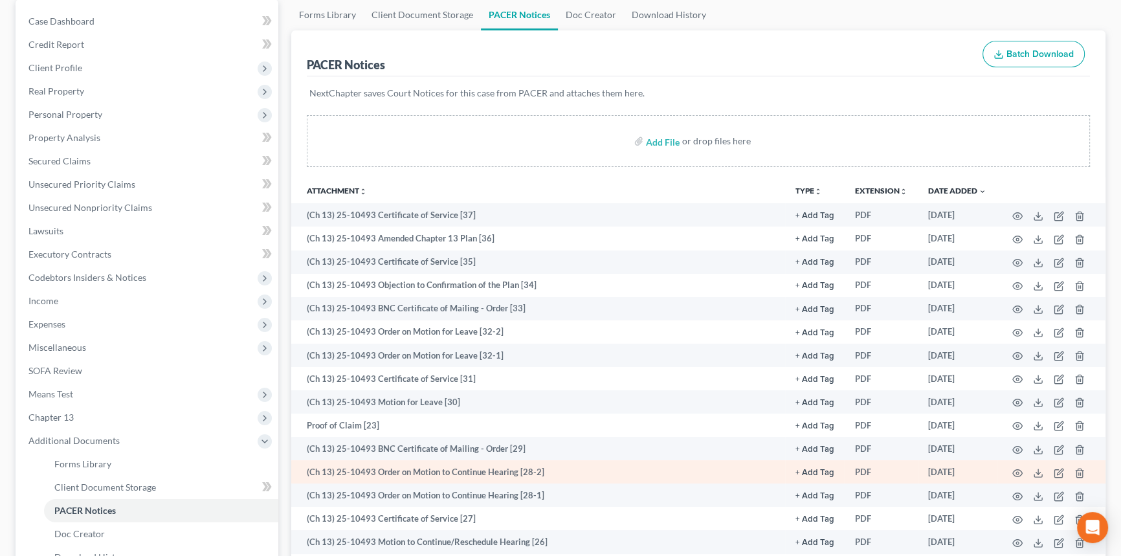
scroll to position [176, 0]
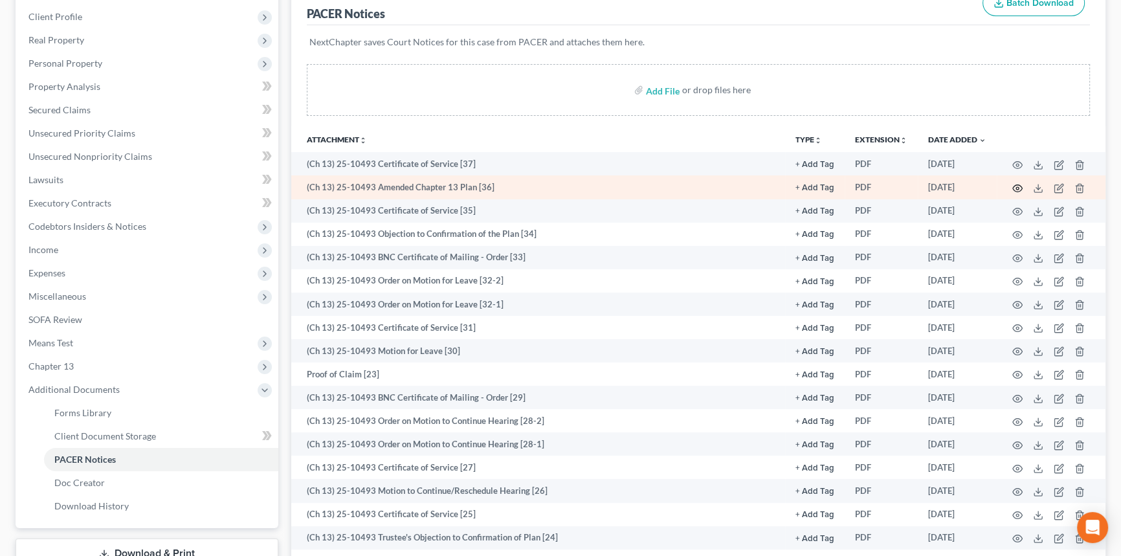
click at [1018, 183] on icon "button" at bounding box center [1018, 188] width 10 height 10
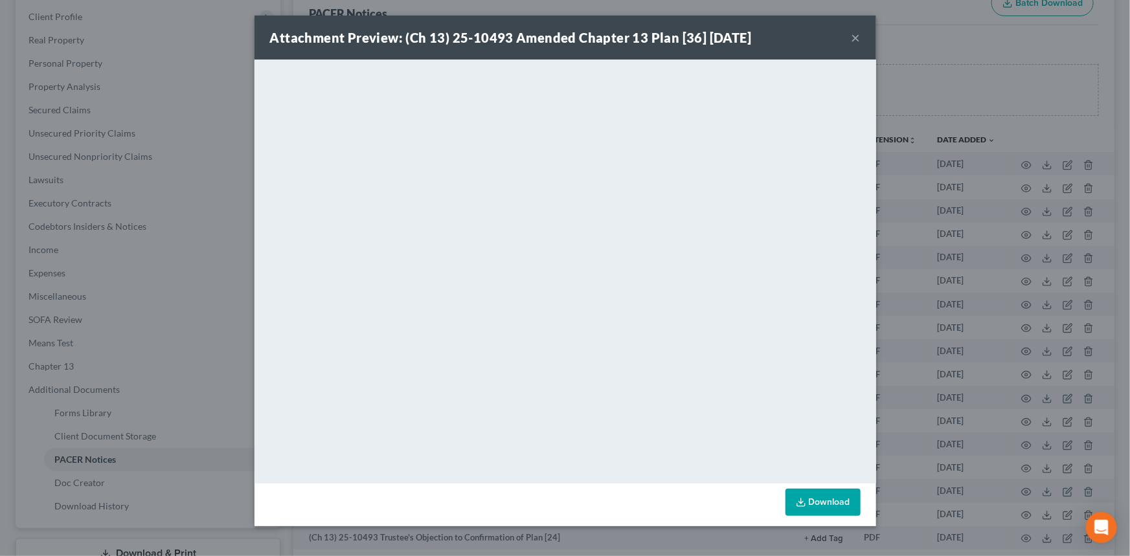
click at [859, 39] on button "×" at bounding box center [855, 38] width 9 height 16
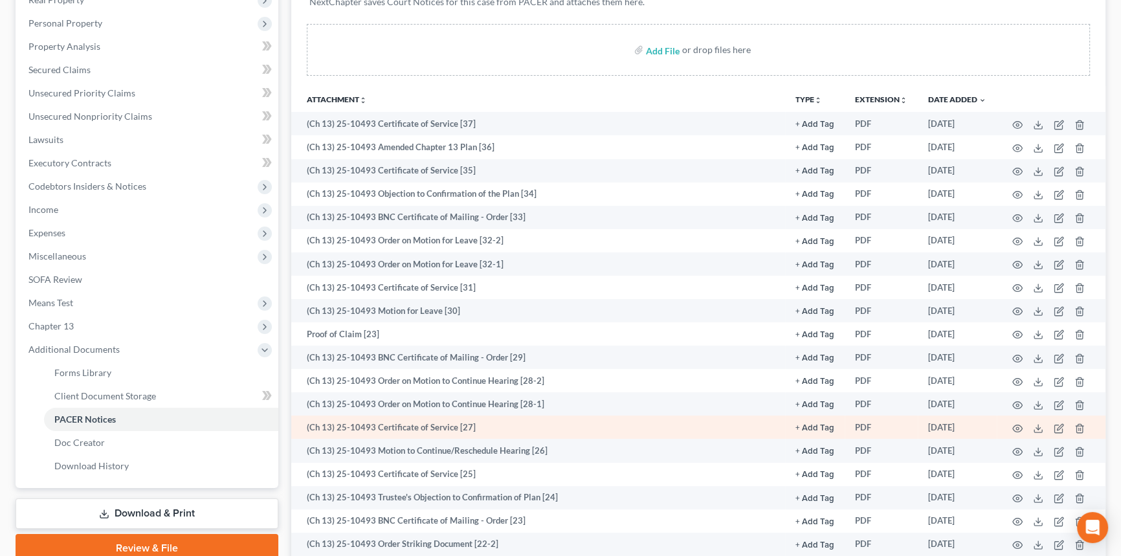
scroll to position [235, 0]
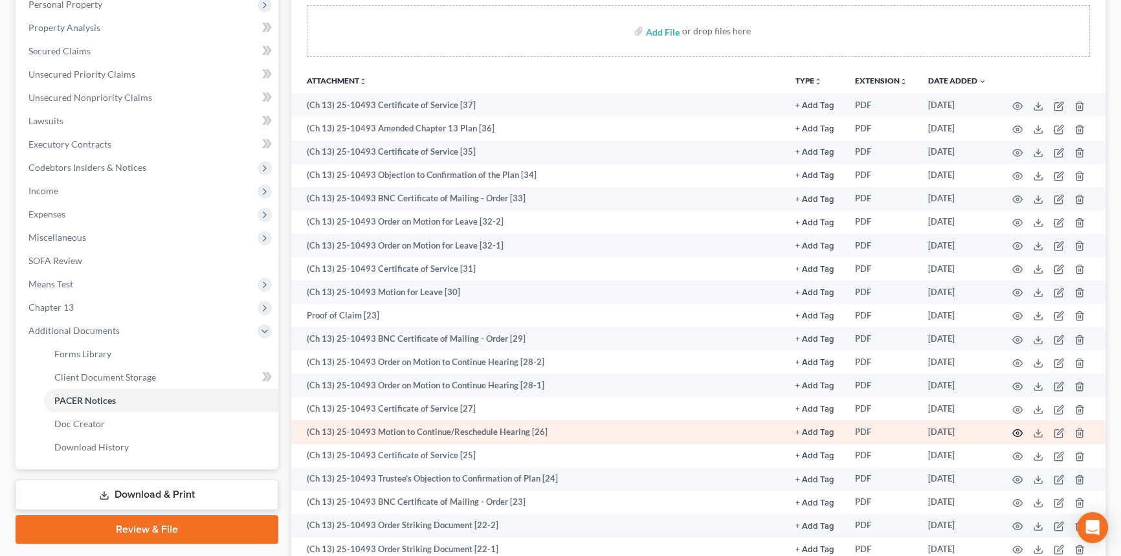
click at [1017, 434] on icon "button" at bounding box center [1018, 433] width 10 height 10
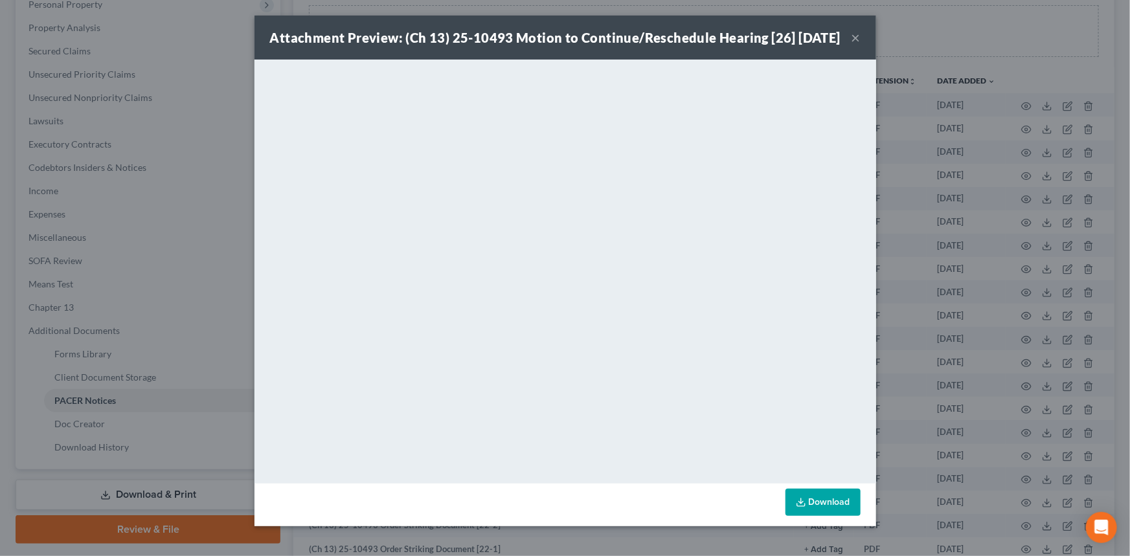
click at [851, 45] on button "×" at bounding box center [855, 38] width 9 height 16
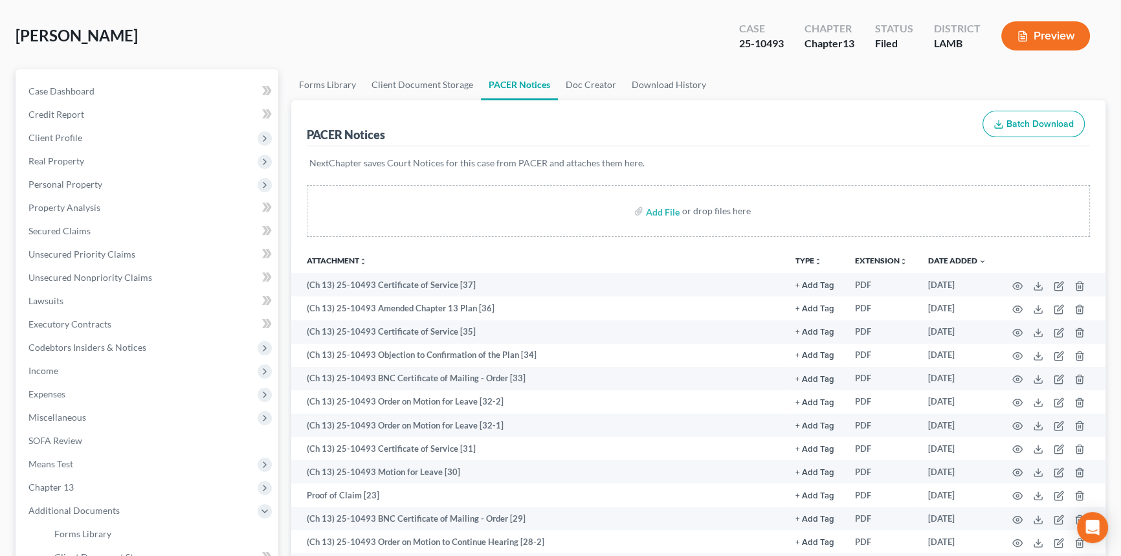
scroll to position [0, 0]
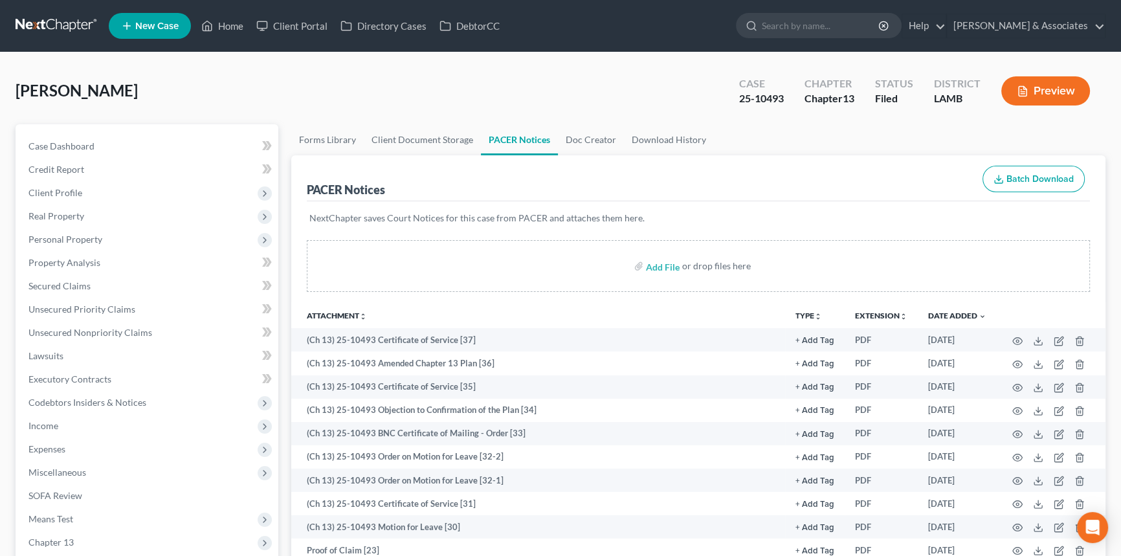
click at [75, 28] on link at bounding box center [57, 25] width 83 height 23
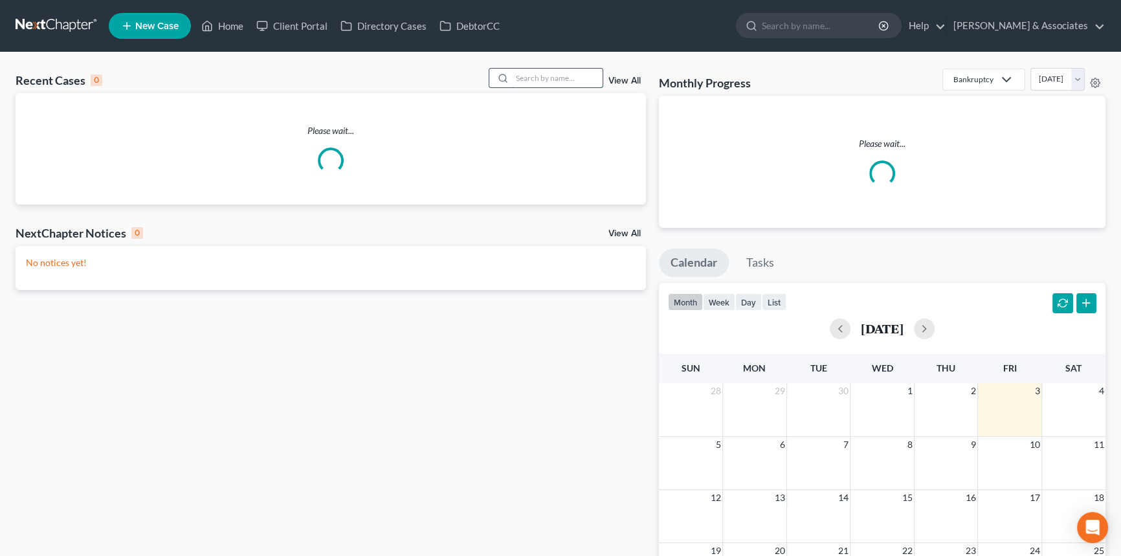
click at [548, 80] on input "search" at bounding box center [557, 78] width 91 height 19
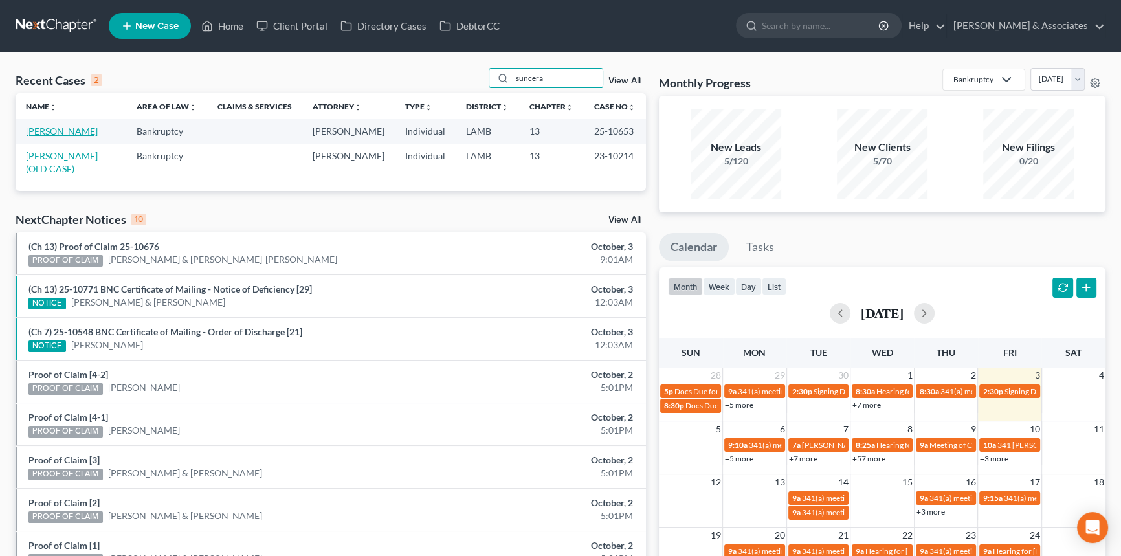
click at [52, 133] on link "[PERSON_NAME]" at bounding box center [62, 131] width 72 height 11
click at [564, 74] on input "suncera" at bounding box center [557, 78] width 91 height 19
type input "charon"
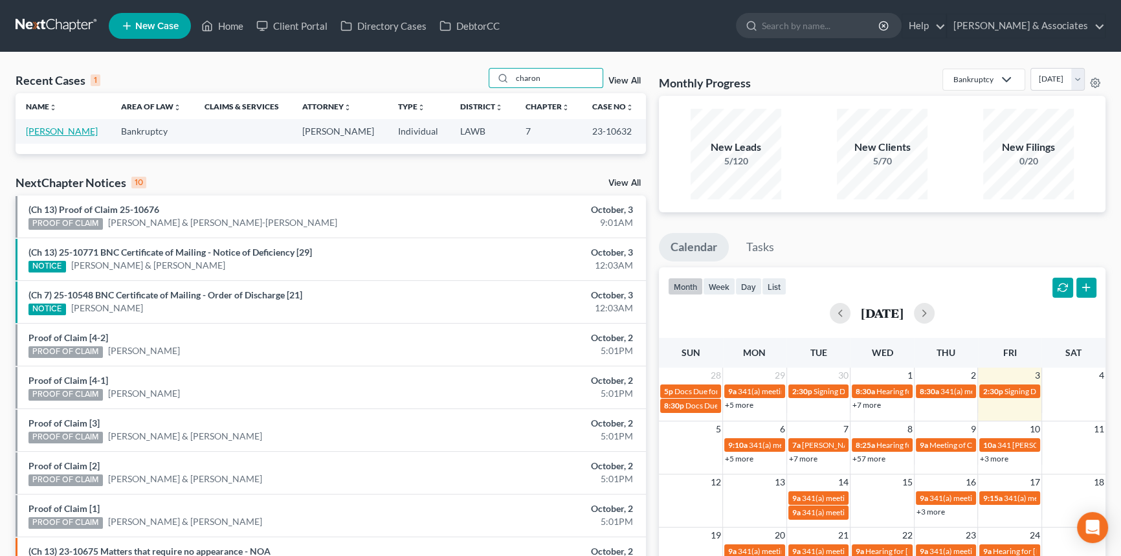
click at [73, 129] on link "[PERSON_NAME]" at bounding box center [62, 131] width 72 height 11
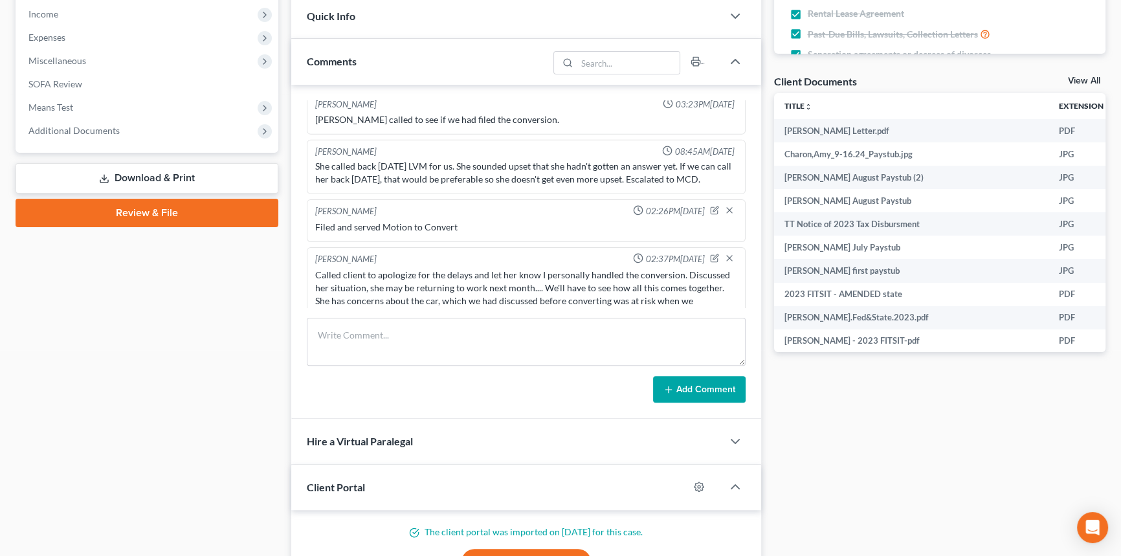
scroll to position [691, 0]
click at [148, 139] on span "Additional Documents" at bounding box center [148, 130] width 260 height 23
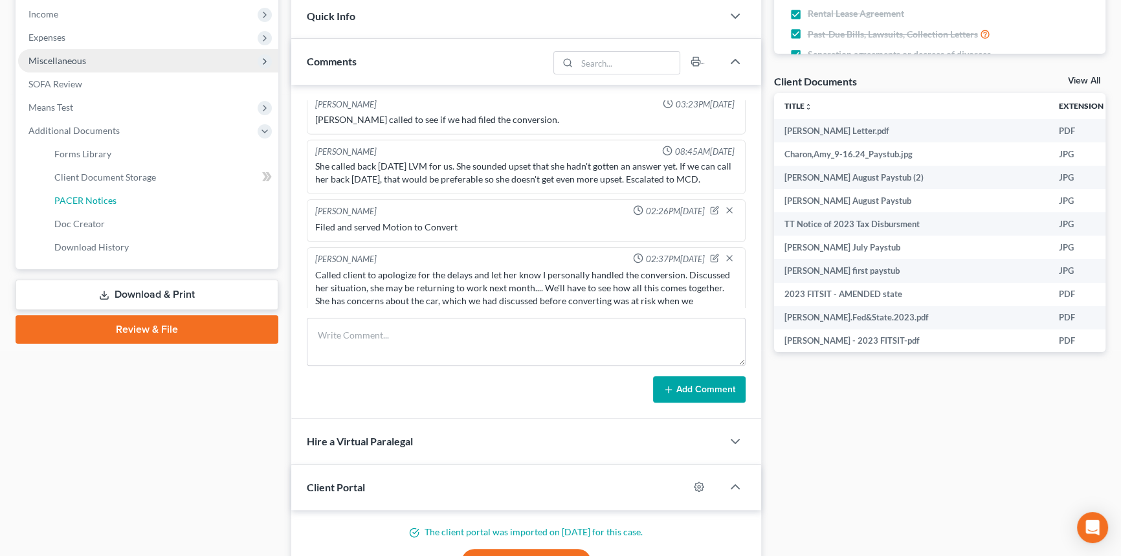
drag, startPoint x: 112, startPoint y: 204, endPoint x: 120, endPoint y: 218, distance: 15.7
click at [112, 203] on span "PACER Notices" at bounding box center [85, 200] width 62 height 11
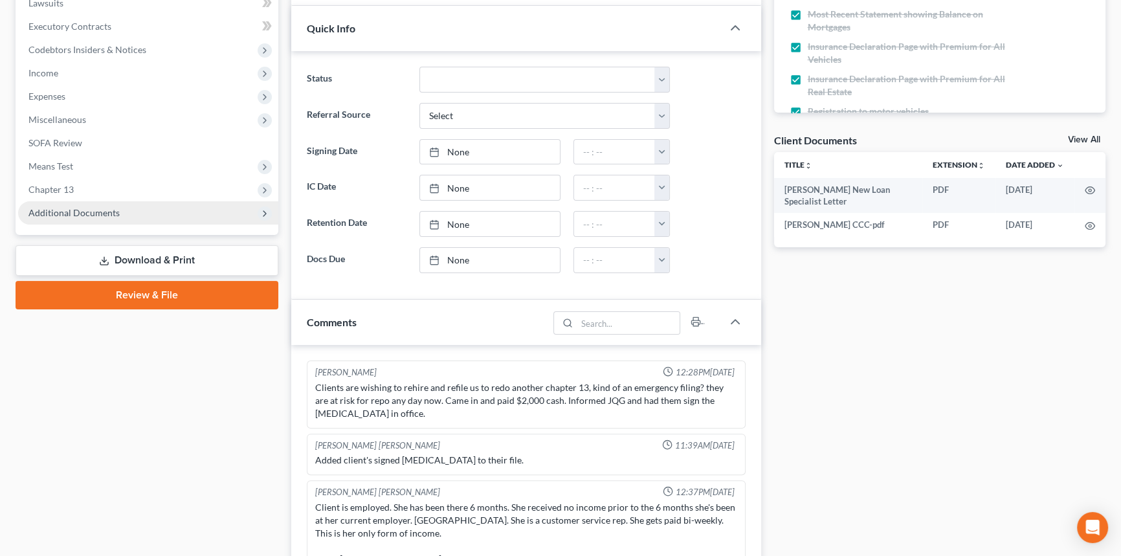
scroll to position [2377, 0]
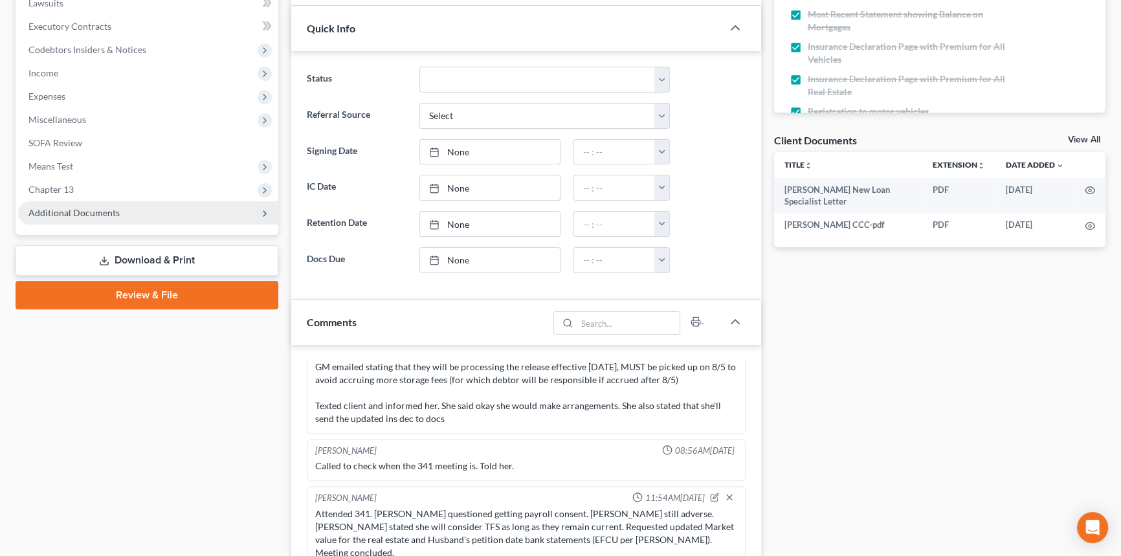
click at [111, 214] on span "Additional Documents" at bounding box center [73, 212] width 91 height 11
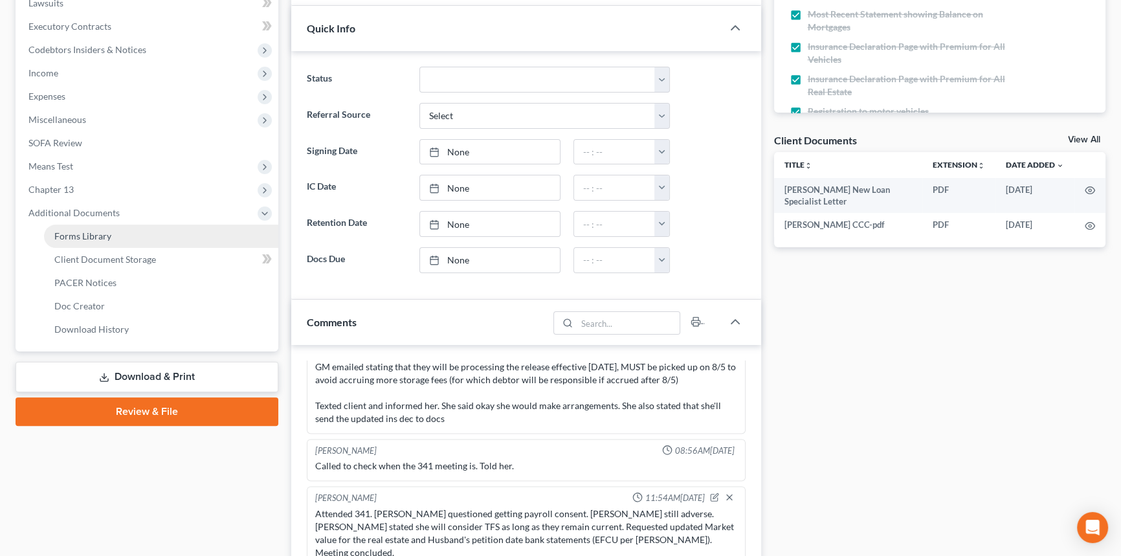
scroll to position [2906, 0]
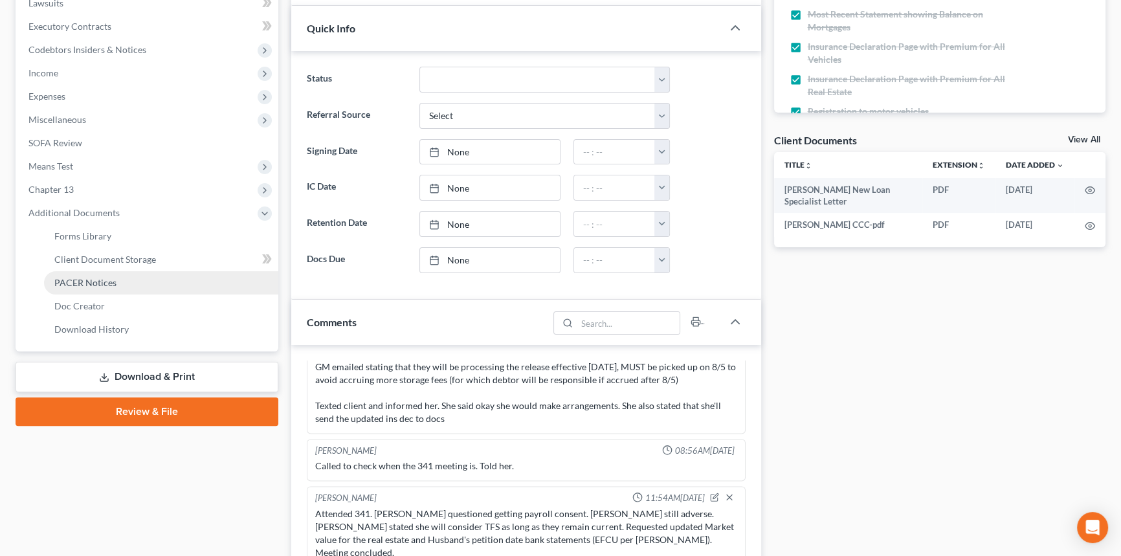
click at [118, 282] on link "PACER Notices" at bounding box center [161, 282] width 234 height 23
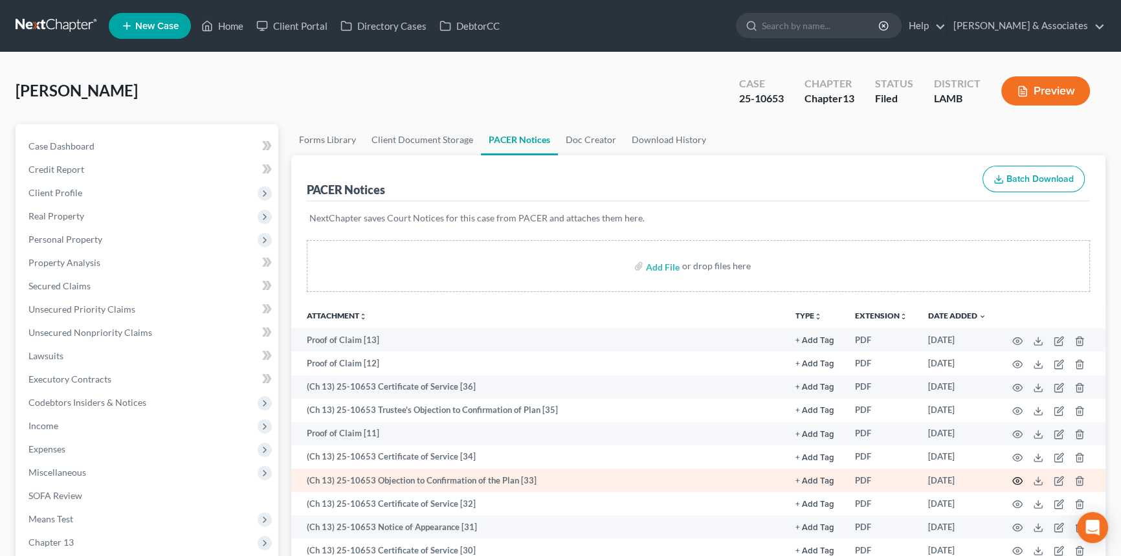
click at [1018, 477] on icon "button" at bounding box center [1018, 481] width 10 height 10
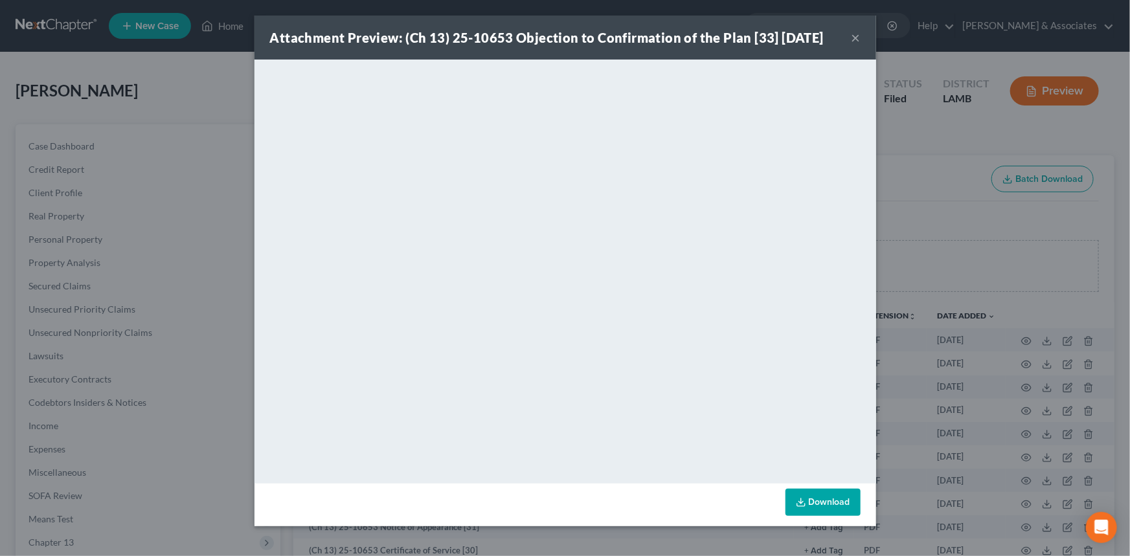
click at [861, 34] on div "Attachment Preview: (Ch 13) 25-10653 Objection to Confirmation of the Plan [33]…" at bounding box center [565, 38] width 622 height 44
click at [856, 34] on button "×" at bounding box center [855, 38] width 9 height 16
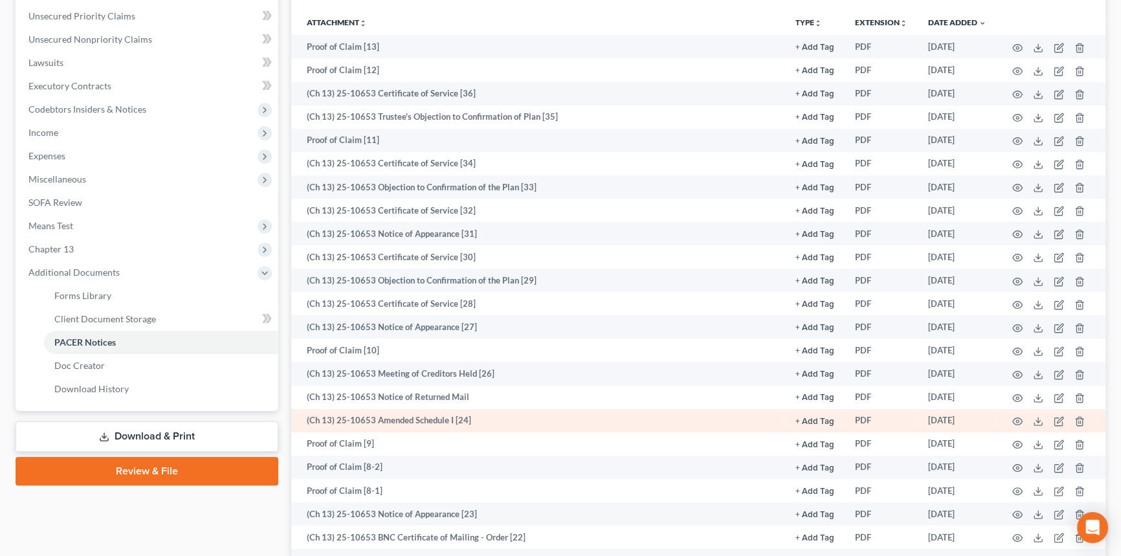
scroll to position [294, 0]
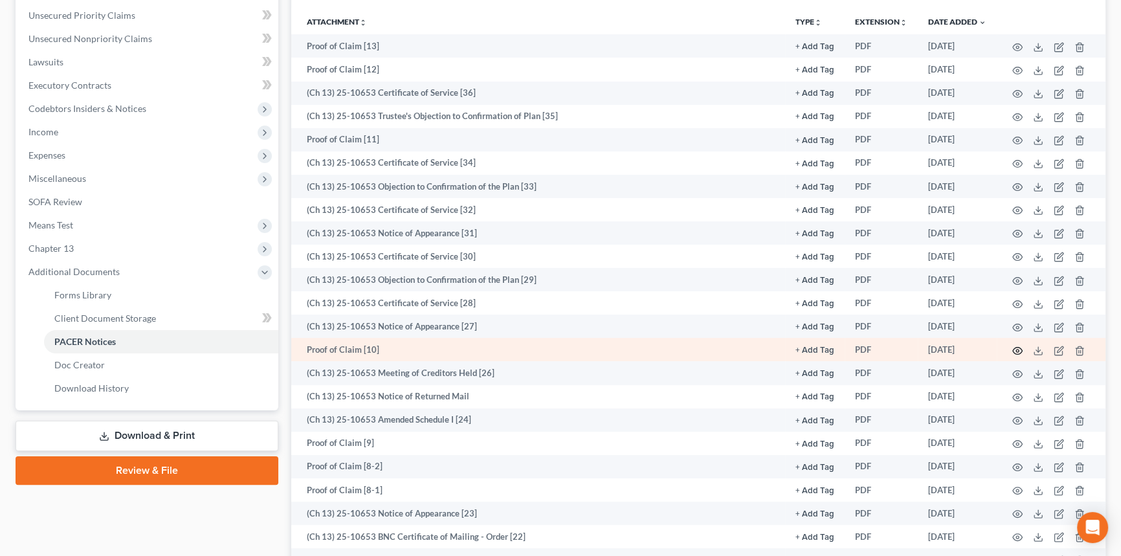
click at [1016, 350] on icon "button" at bounding box center [1018, 351] width 10 height 10
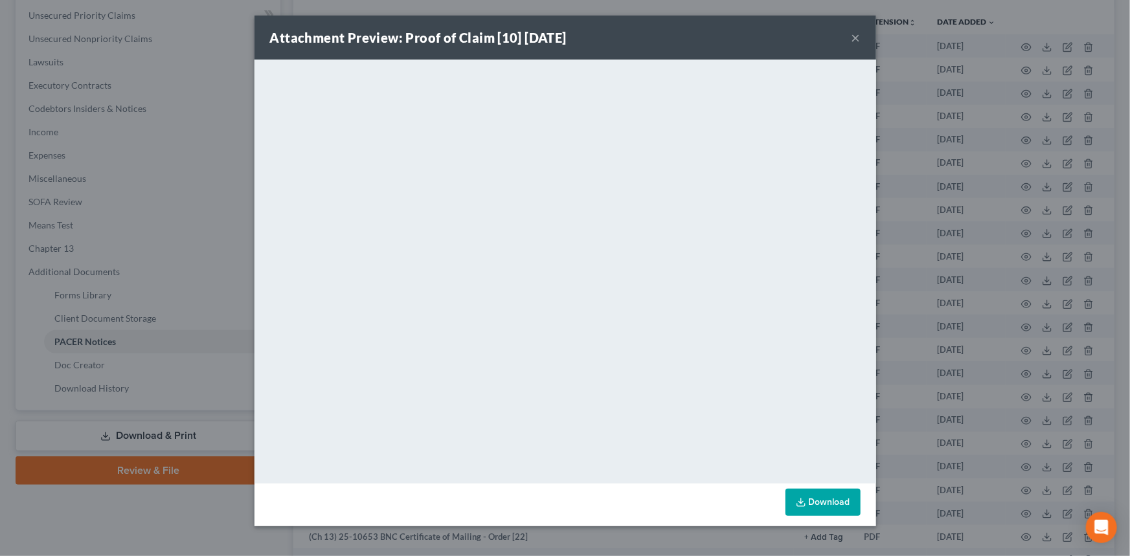
click at [857, 32] on button "×" at bounding box center [855, 38] width 9 height 16
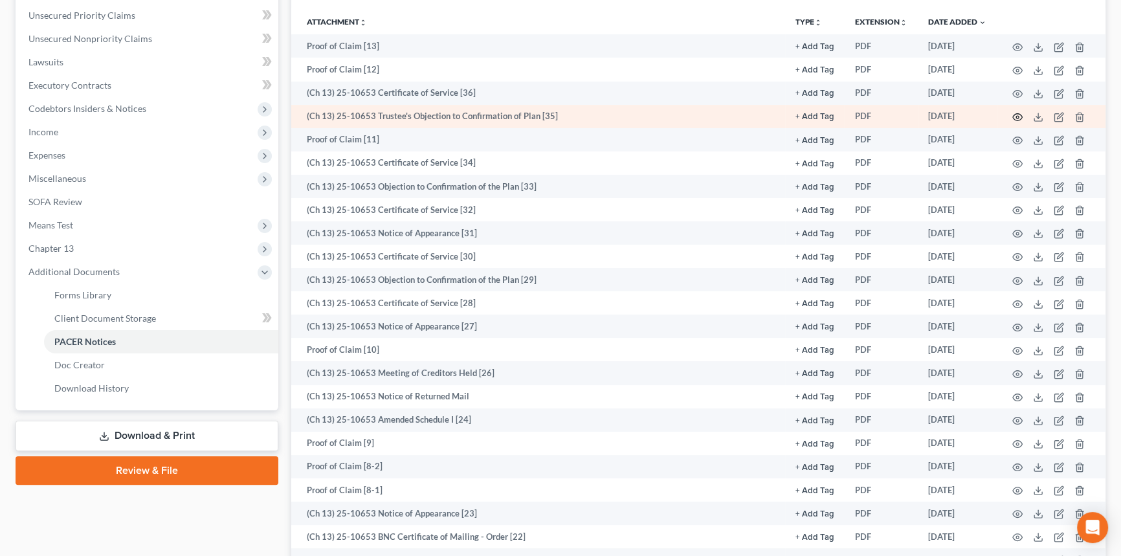
click at [1014, 114] on icon "button" at bounding box center [1018, 117] width 10 height 10
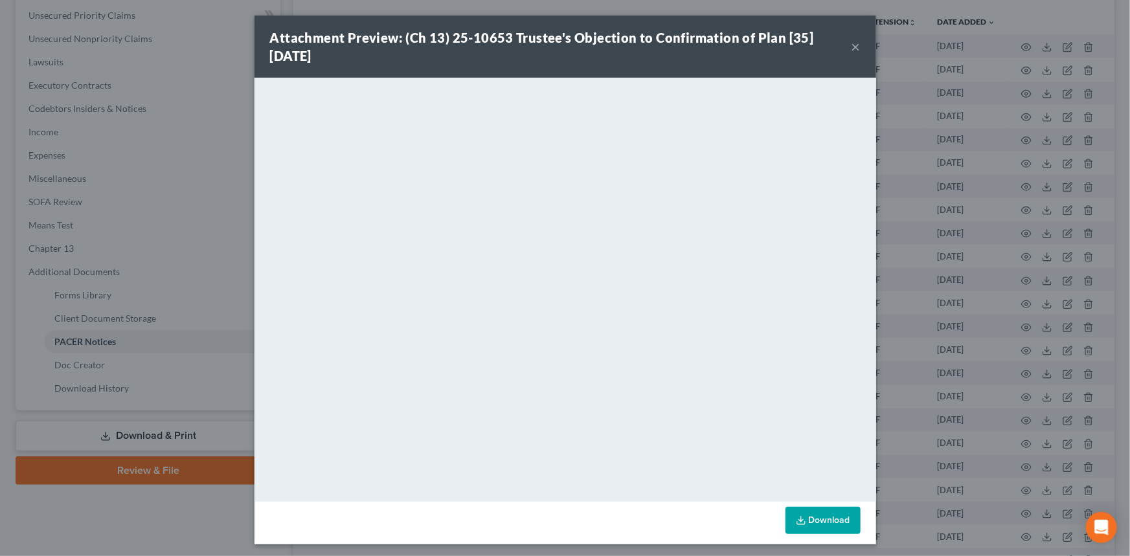
click at [859, 51] on div "Attachment Preview: (Ch 13) 25-10653 Trustee's Objection to Confirmation of Pla…" at bounding box center [565, 47] width 622 height 62
click at [853, 47] on button "×" at bounding box center [855, 47] width 9 height 16
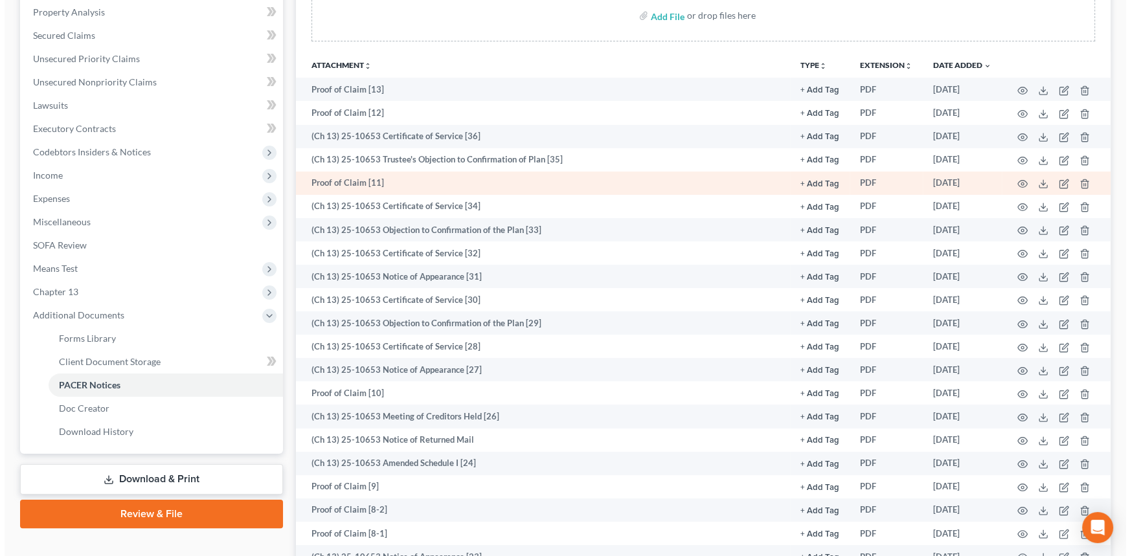
scroll to position [176, 0]
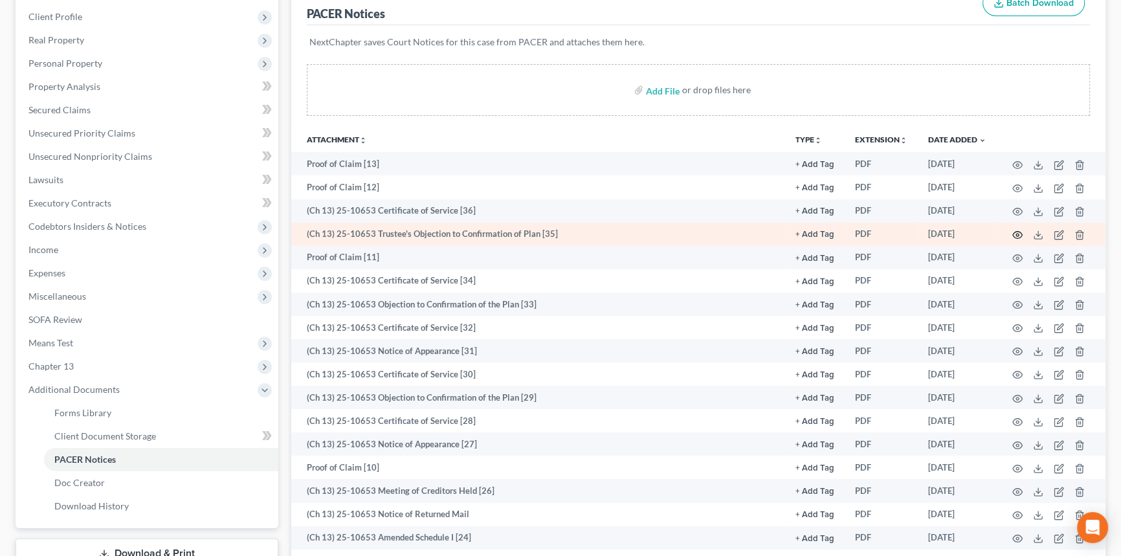
click at [1016, 231] on icon "button" at bounding box center [1018, 235] width 10 height 10
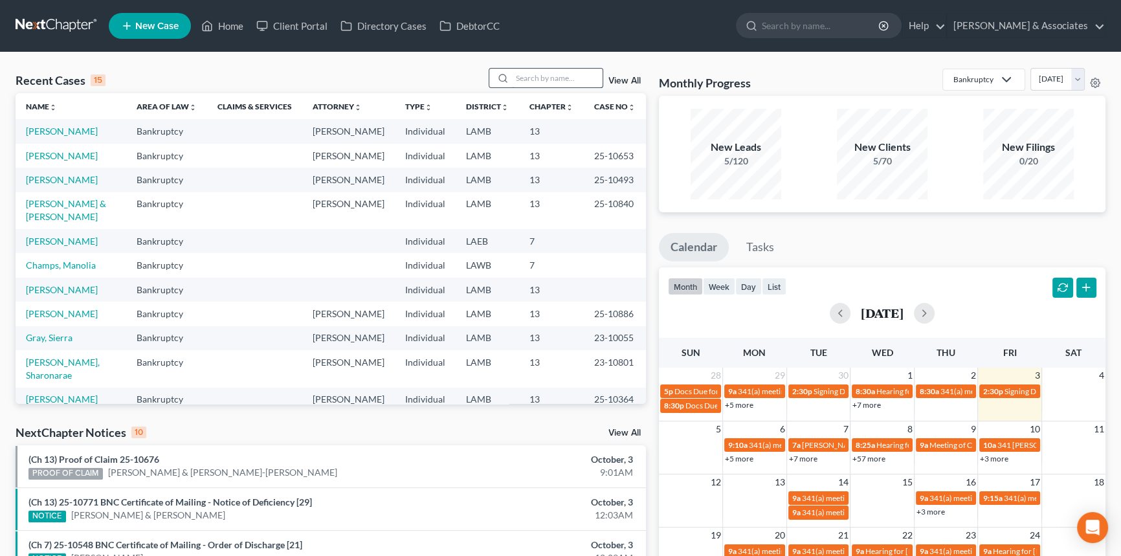
click at [576, 81] on input "search" at bounding box center [557, 78] width 91 height 19
type input "[PERSON_NAME]"
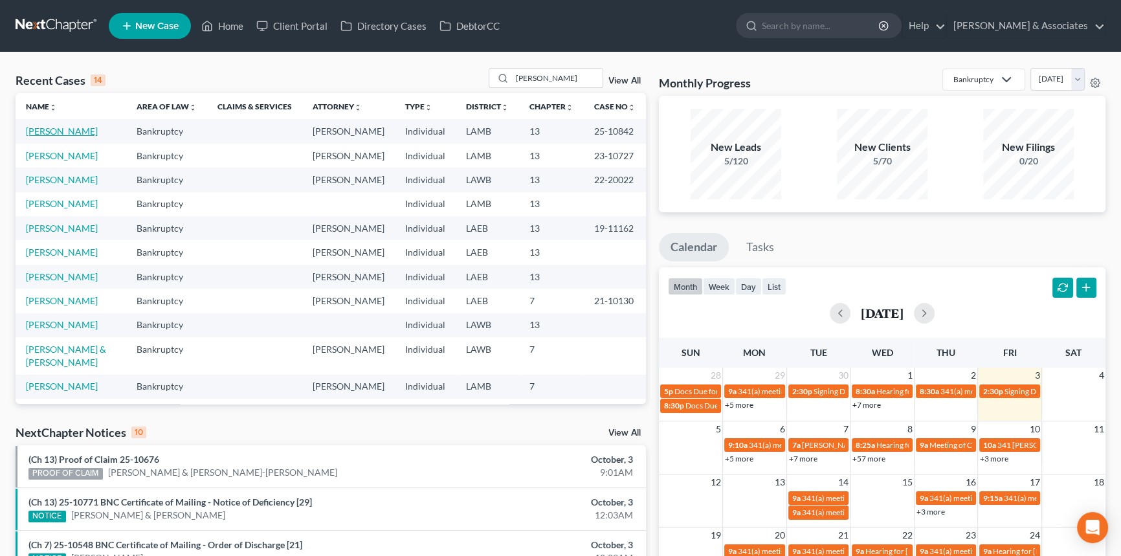
click at [52, 131] on link "[PERSON_NAME]" at bounding box center [62, 131] width 72 height 11
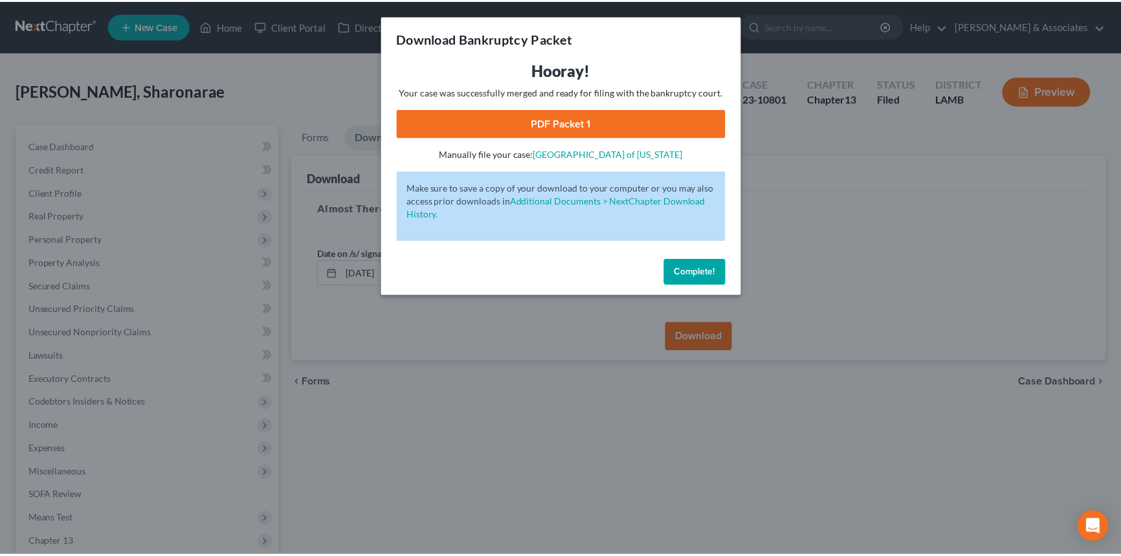
scroll to position [153, 0]
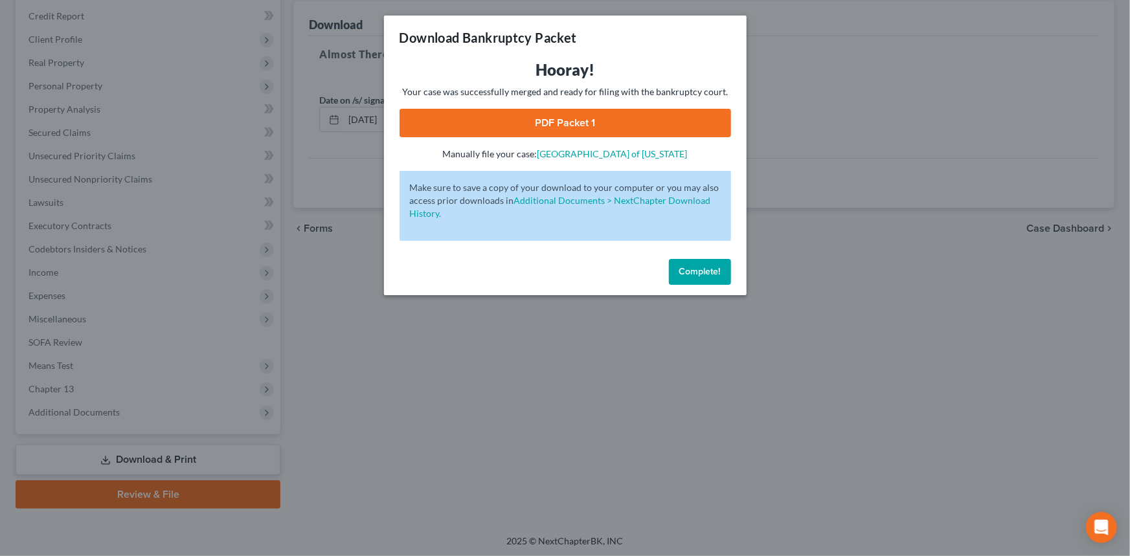
click at [723, 285] on div "Complete!" at bounding box center [565, 274] width 363 height 41
click at [721, 273] on button "Complete!" at bounding box center [700, 272] width 62 height 26
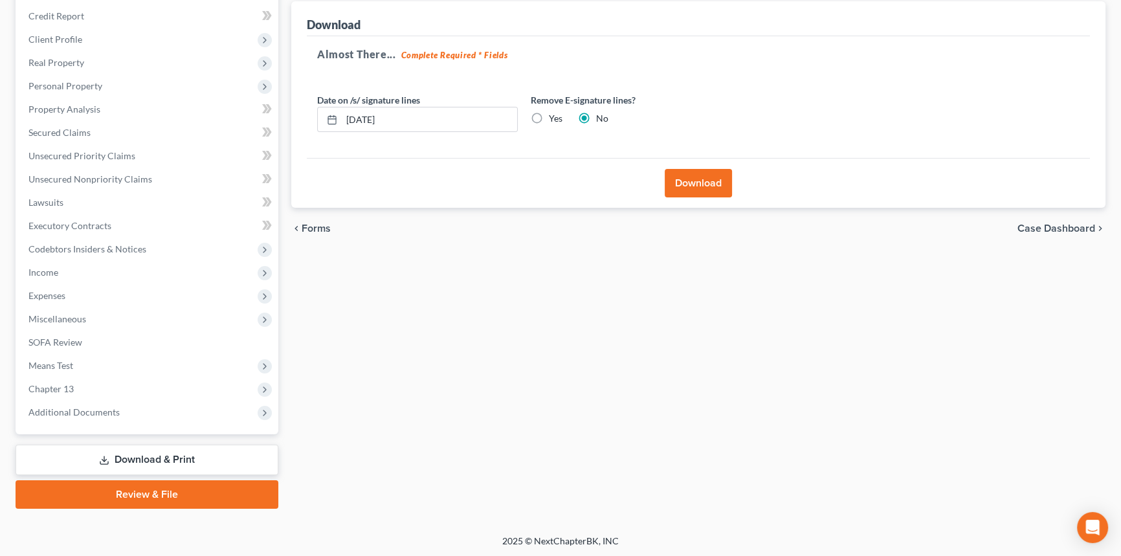
scroll to position [0, 0]
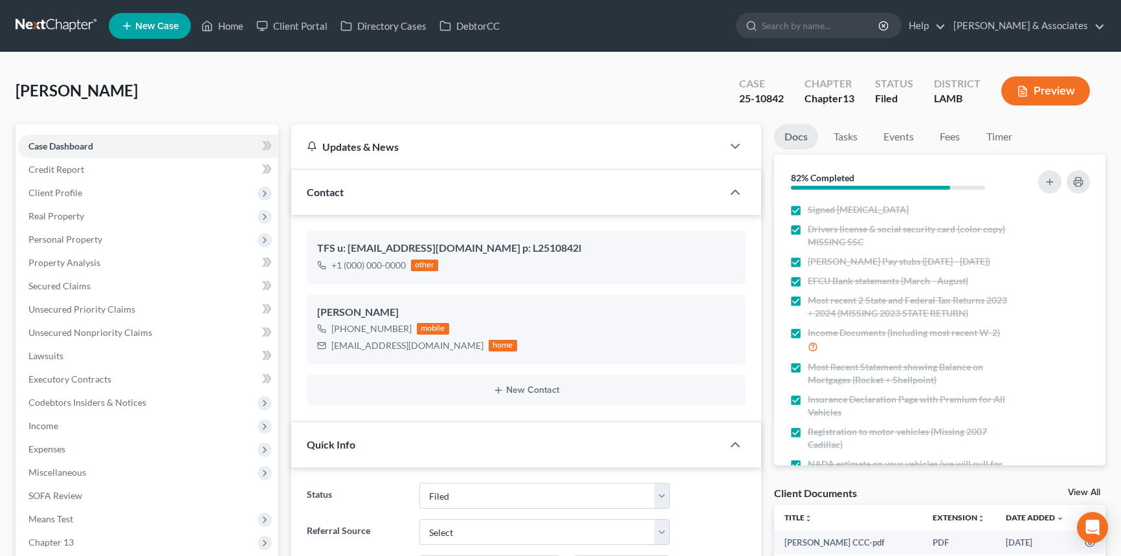
select select "8"
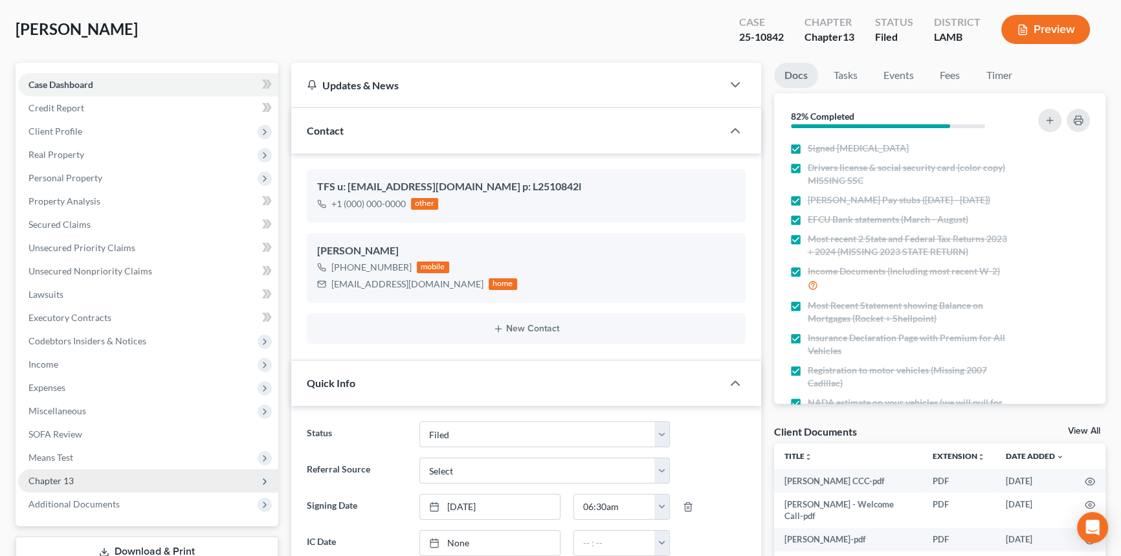
scroll to position [117, 0]
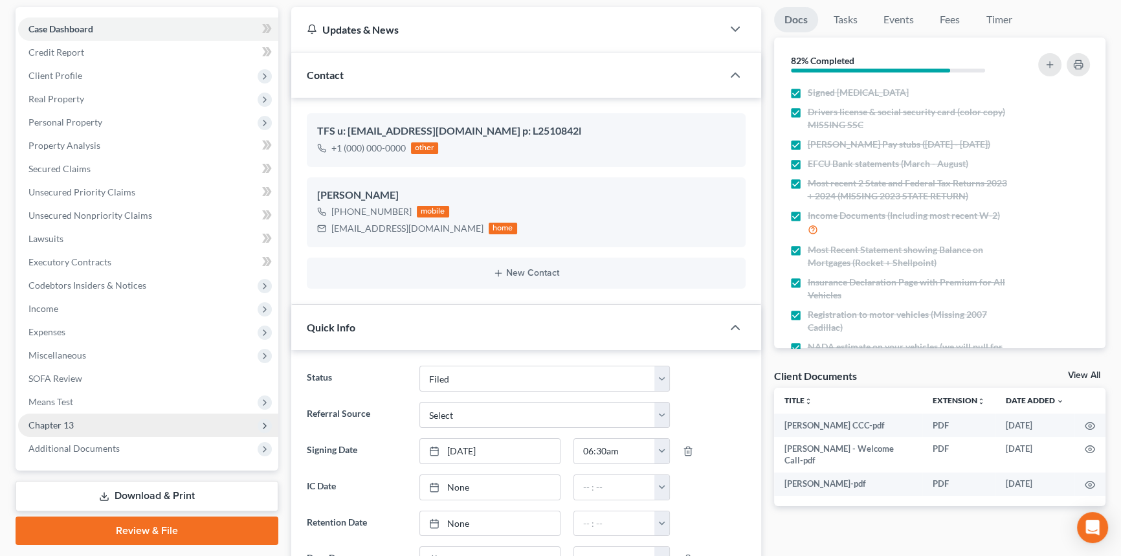
click at [122, 427] on span "Chapter 13" at bounding box center [148, 425] width 260 height 23
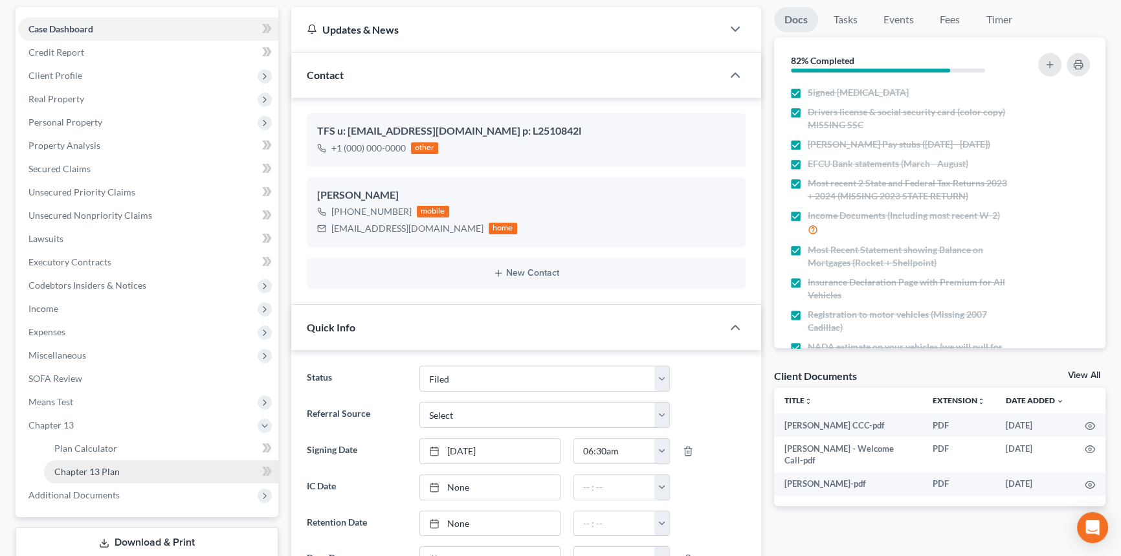
click at [117, 466] on span "Chapter 13 Plan" at bounding box center [86, 471] width 65 height 11
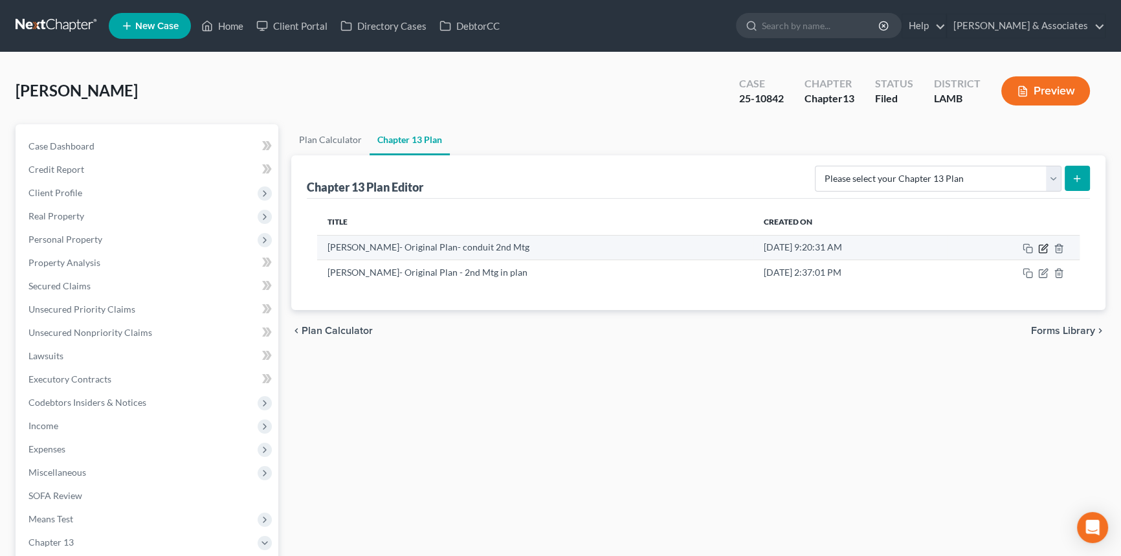
click at [1040, 246] on icon "button" at bounding box center [1043, 248] width 10 height 10
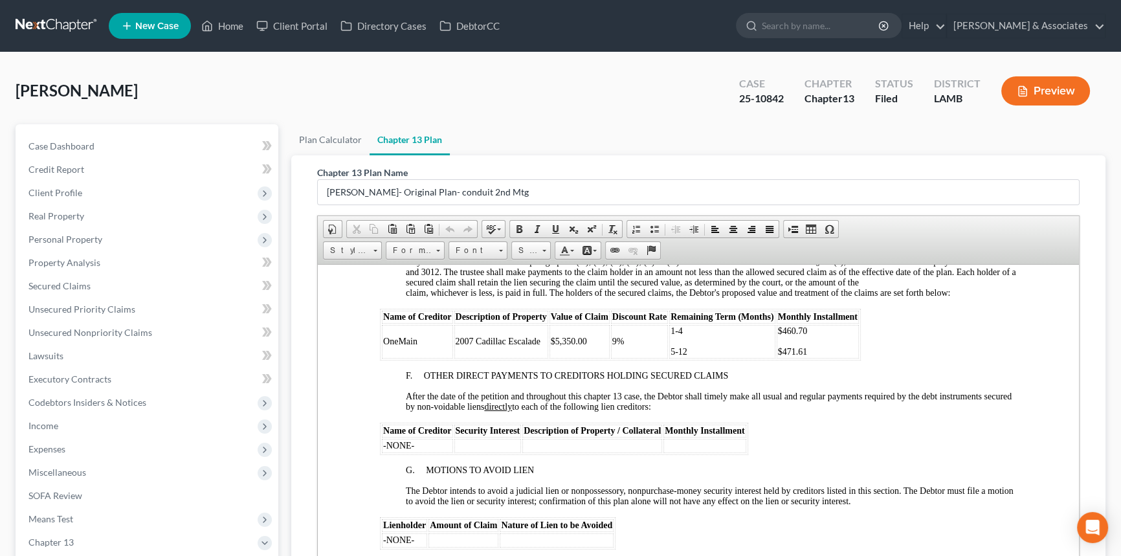
scroll to position [2000, 0]
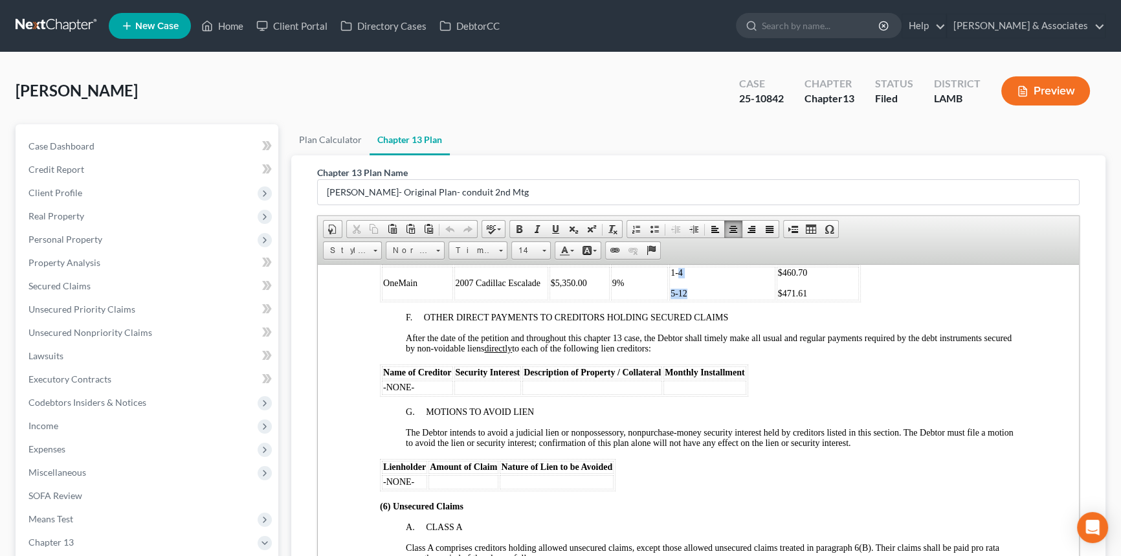
drag, startPoint x: 685, startPoint y: 322, endPoint x: 676, endPoint y: 319, distance: 9.4
click at [676, 300] on td "1-4 5-12" at bounding box center [722, 283] width 106 height 34
click at [692, 278] on p "1-4" at bounding box center [722, 272] width 103 height 10
click at [680, 278] on p "1-4" at bounding box center [722, 272] width 103 height 10
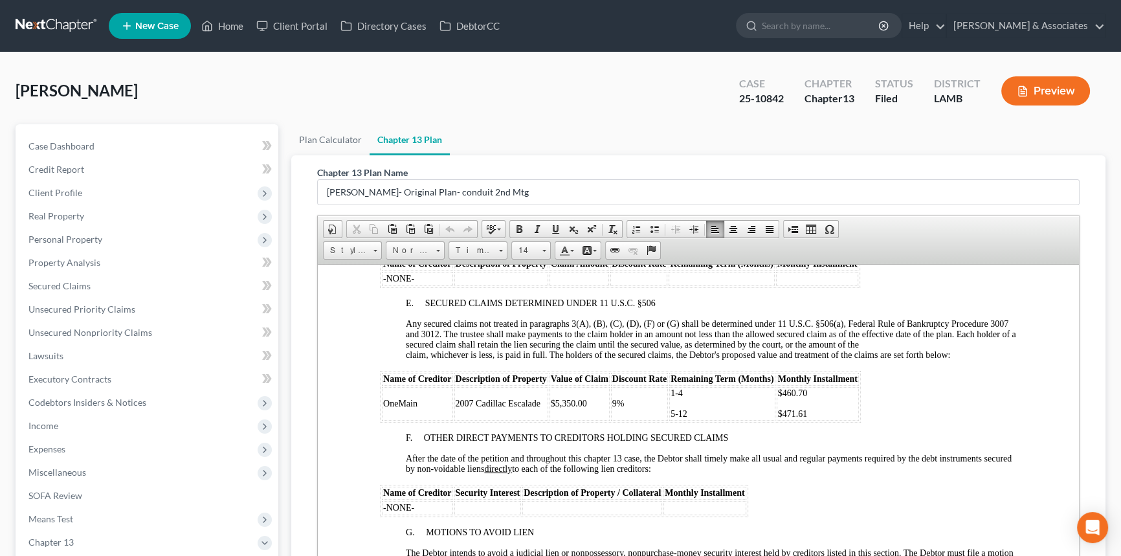
scroll to position [1883, 0]
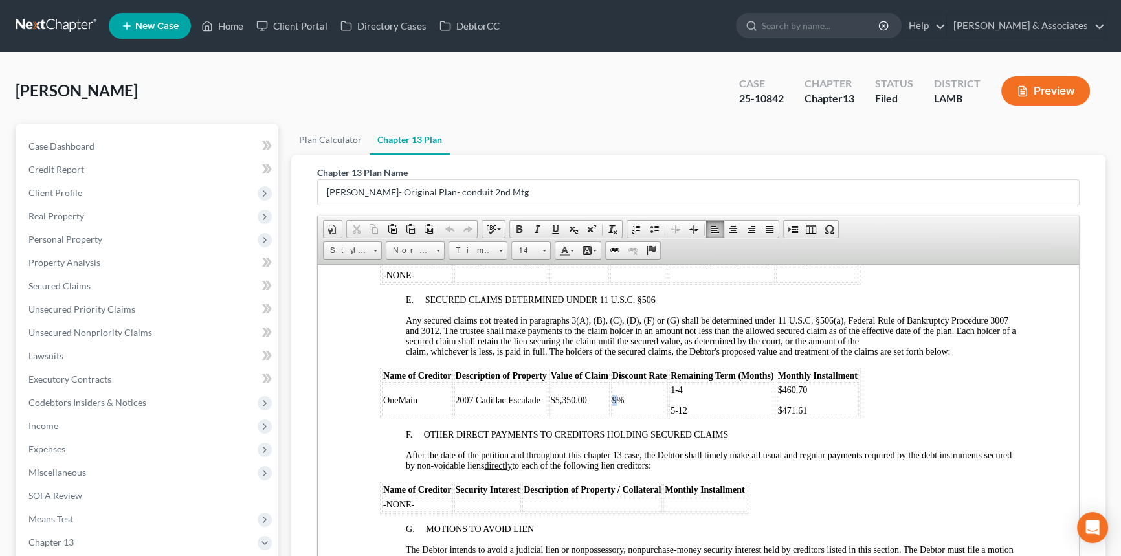
click at [612, 405] on span "9%" at bounding box center [618, 400] width 12 height 10
click at [680, 395] on p "1-4" at bounding box center [722, 390] width 103 height 10
click at [680, 394] on span "1-4" at bounding box center [677, 390] width 12 height 10
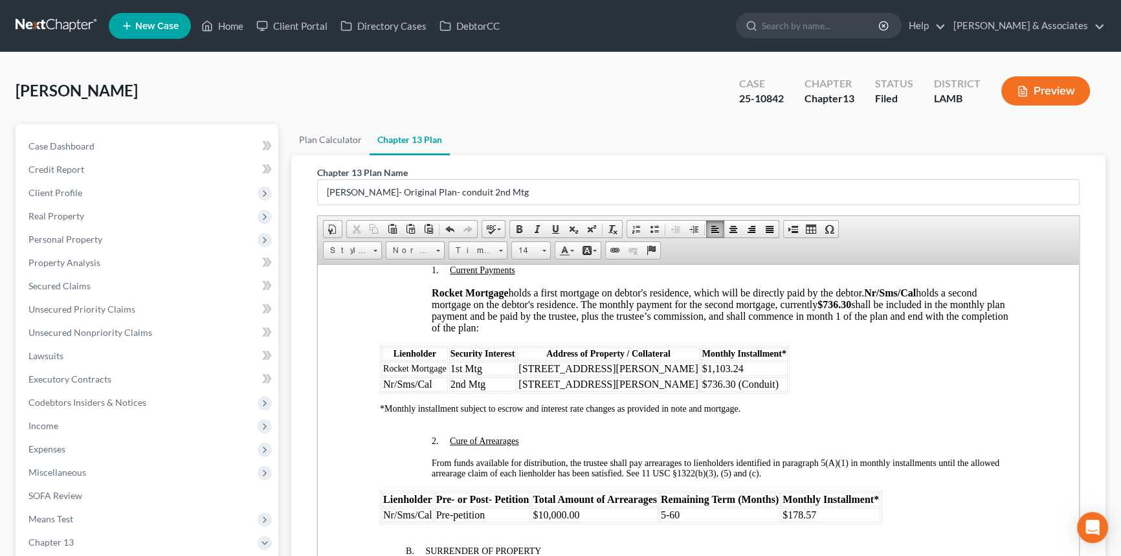
scroll to position [1295, 0]
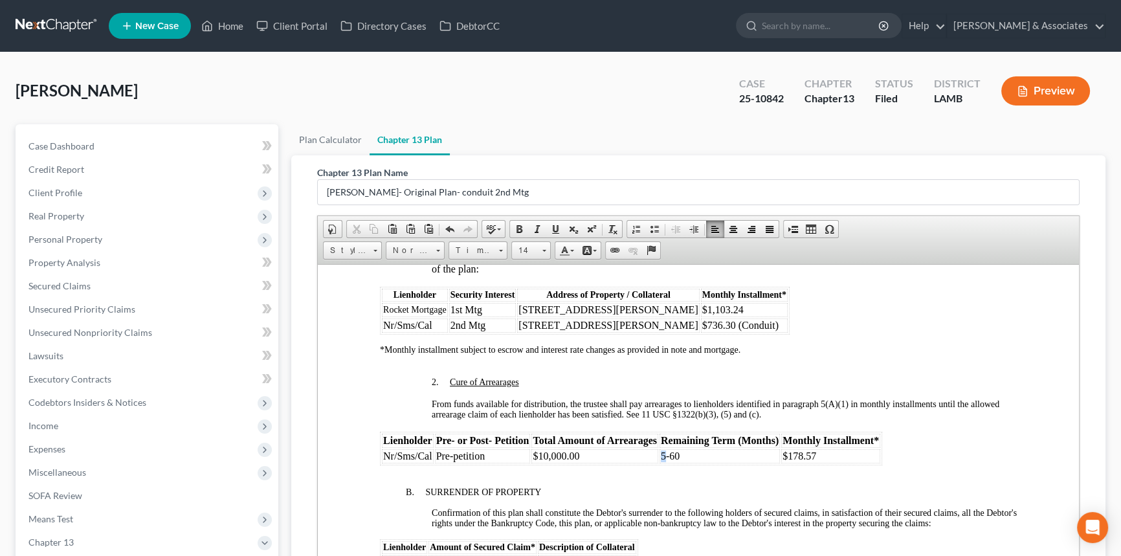
click at [660, 463] on td "5-60" at bounding box center [720, 456] width 120 height 14
drag, startPoint x: 821, startPoint y: 490, endPoint x: 784, endPoint y: 490, distance: 36.9
click at [784, 463] on td "$178.57" at bounding box center [830, 456] width 99 height 14
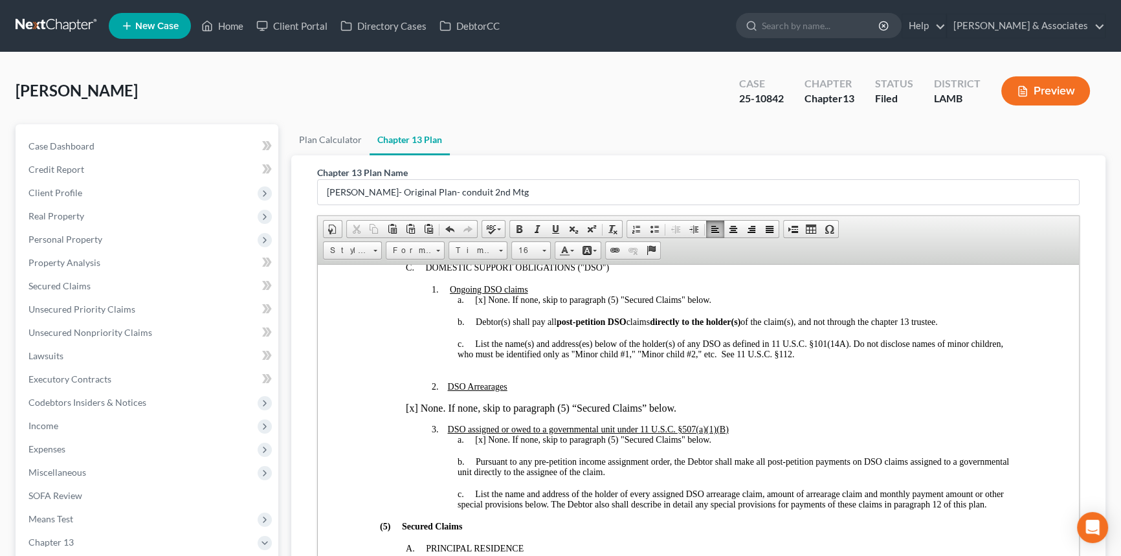
scroll to position [765, 0]
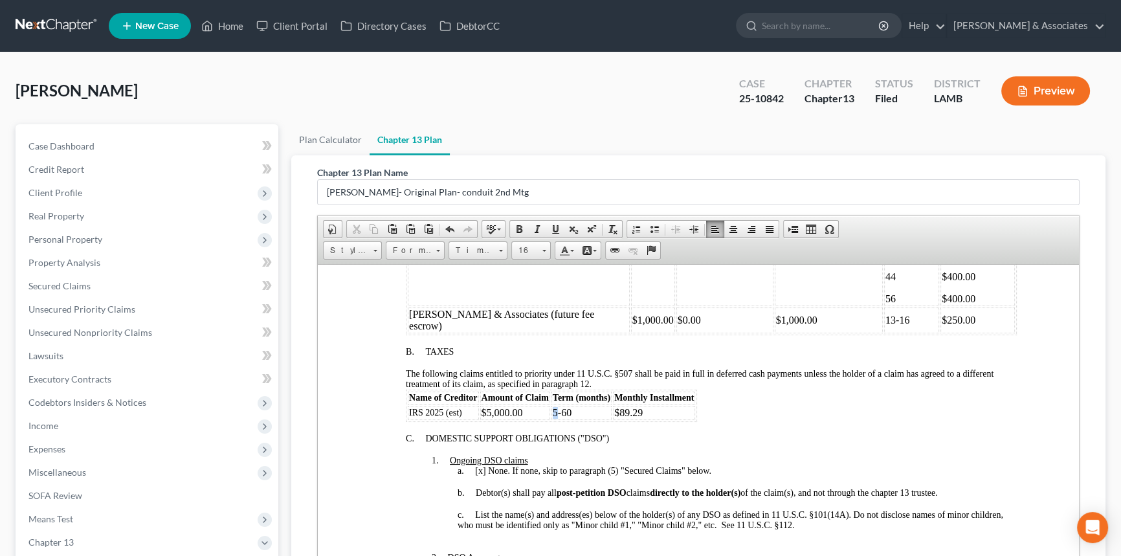
click at [555, 420] on td "5-60" at bounding box center [582, 412] width 60 height 14
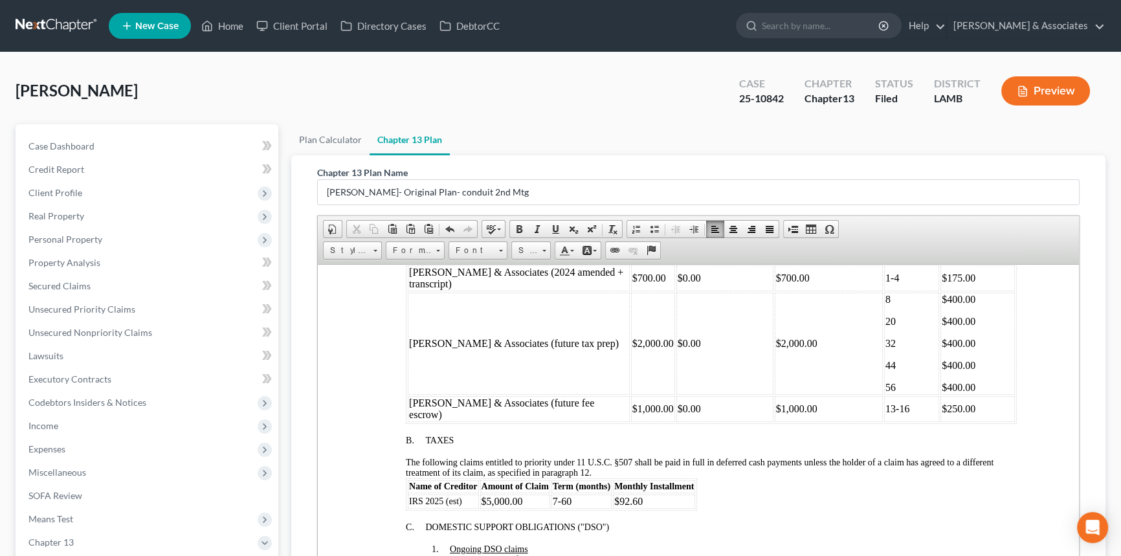
scroll to position [647, 0]
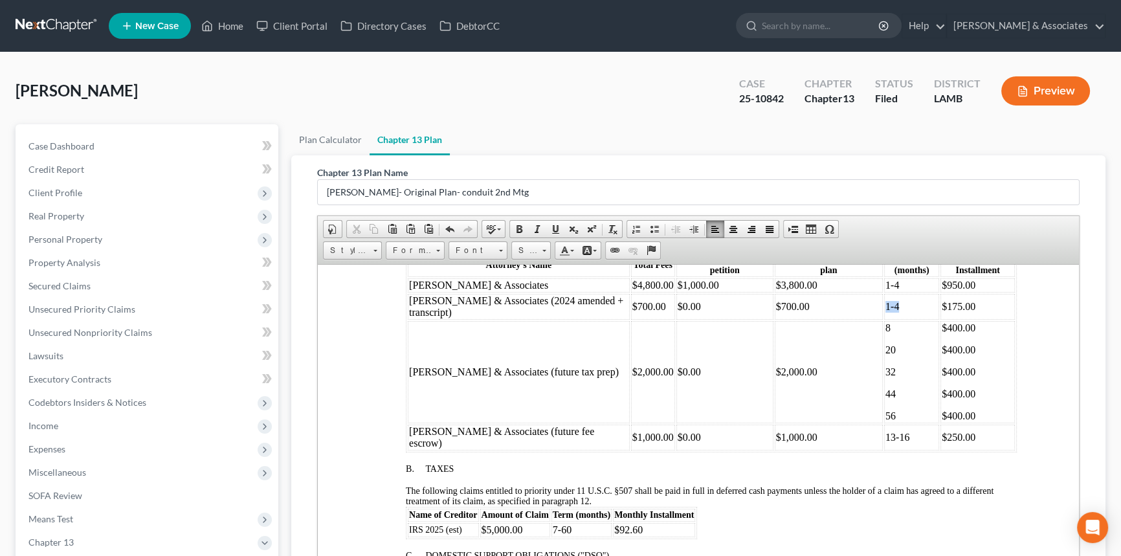
drag, startPoint x: 889, startPoint y: 325, endPoint x: 871, endPoint y: 327, distance: 17.6
click at [884, 319] on td "1-4" at bounding box center [911, 306] width 55 height 26
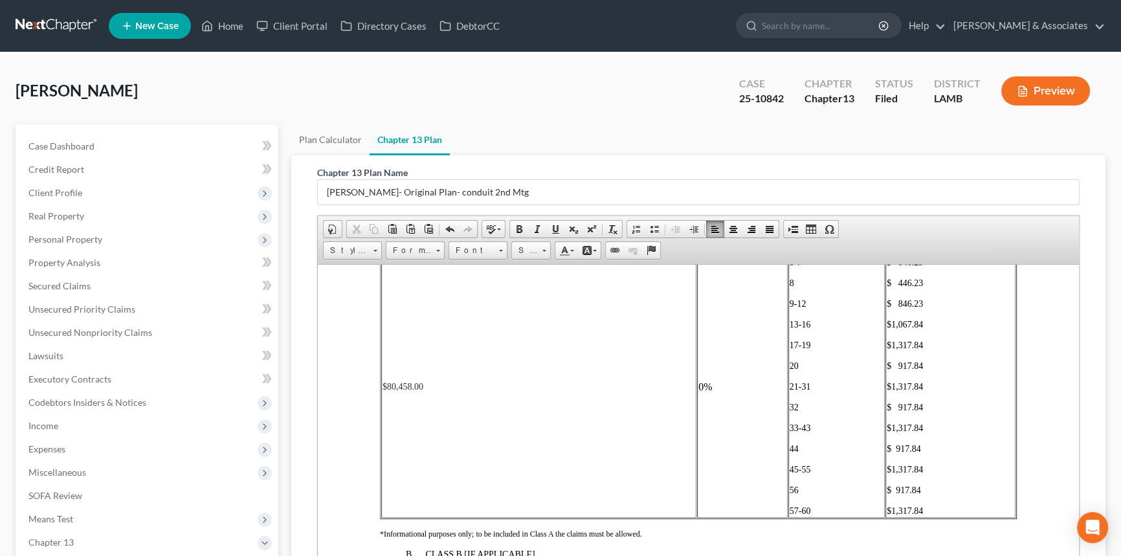
scroll to position [2354, 0]
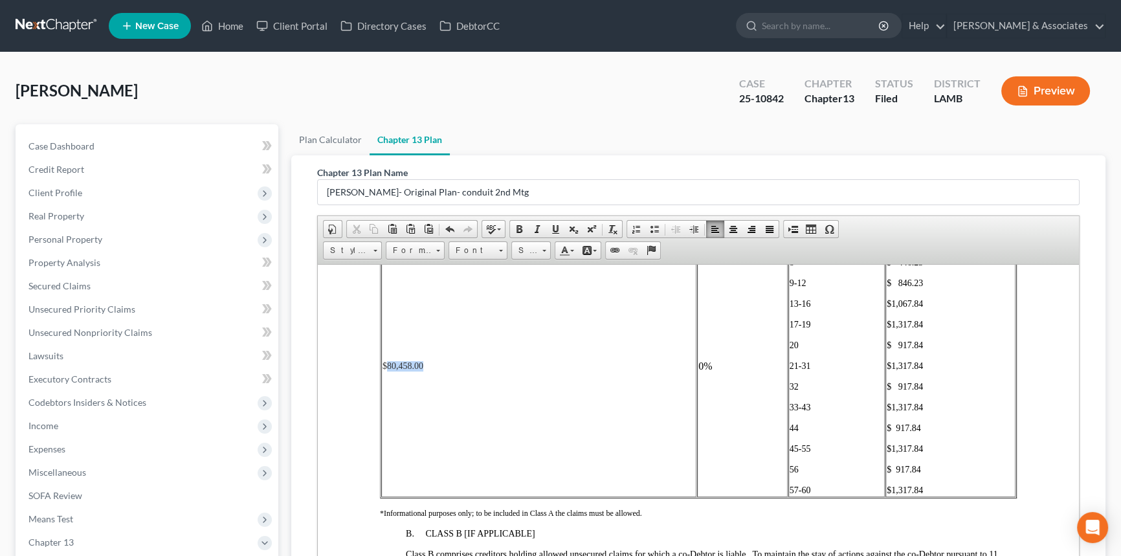
drag, startPoint x: 399, startPoint y: 410, endPoint x: 387, endPoint y: 409, distance: 11.7
click at [387, 370] on span "$80,458.00" at bounding box center [403, 366] width 41 height 10
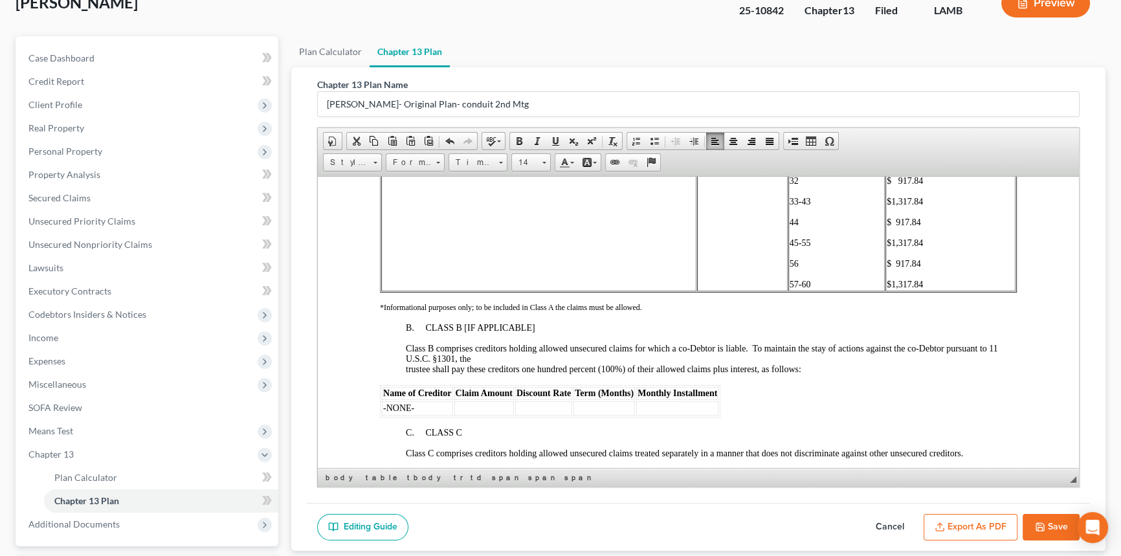
scroll to position [201, 0]
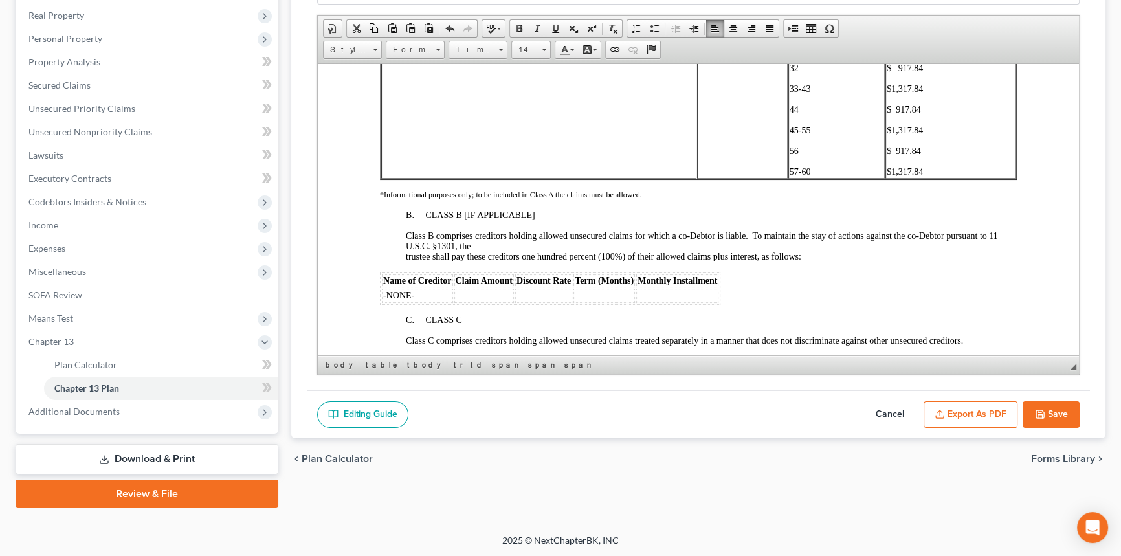
click at [1044, 415] on icon "button" at bounding box center [1040, 414] width 8 height 8
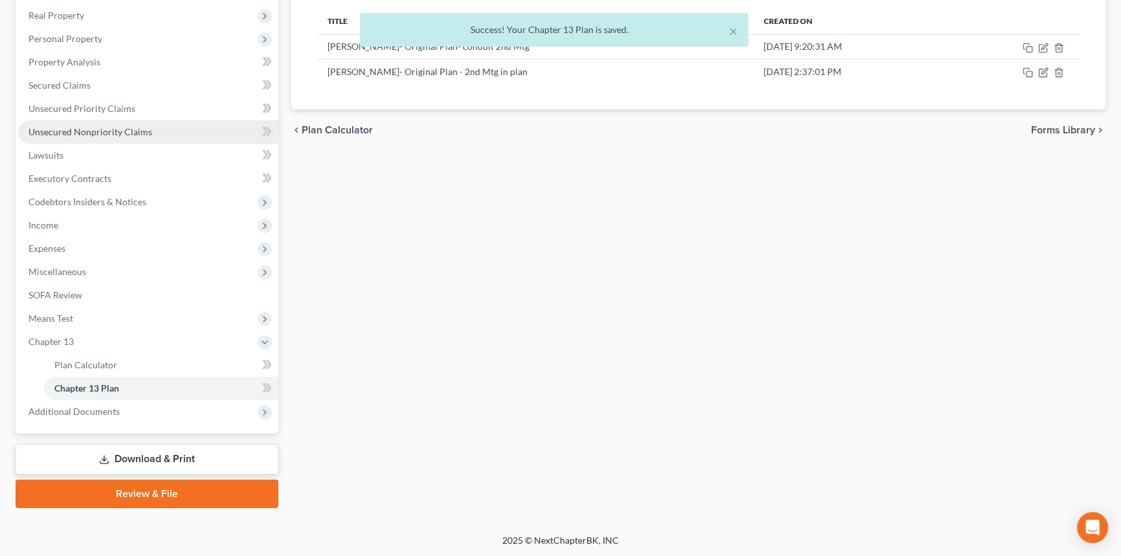
click at [141, 137] on link "Unsecured Nonpriority Claims" at bounding box center [148, 131] width 260 height 23
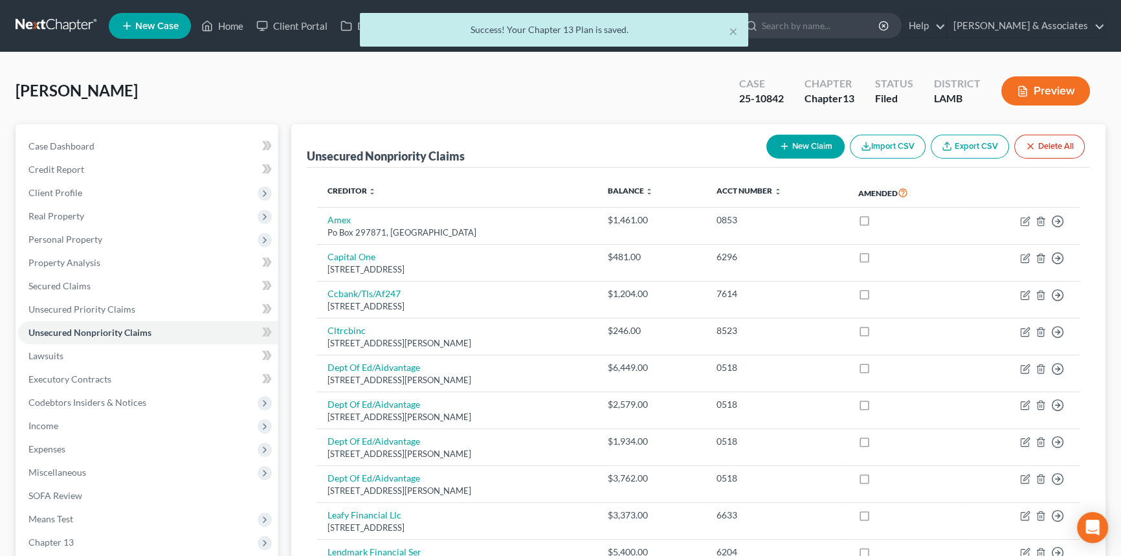
scroll to position [343, 0]
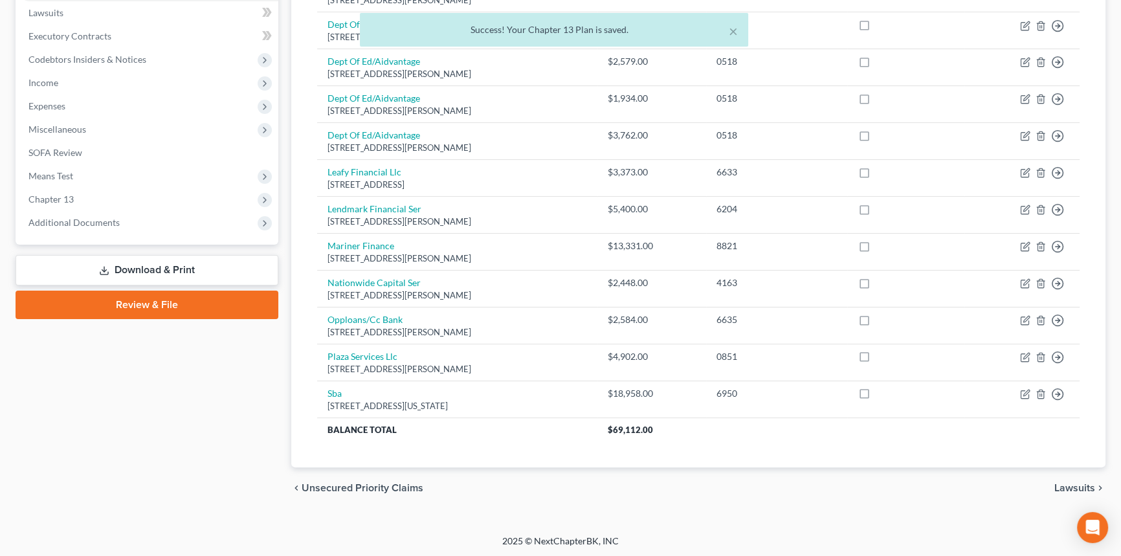
drag, startPoint x: 717, startPoint y: 128, endPoint x: 741, endPoint y: 518, distance: 390.5
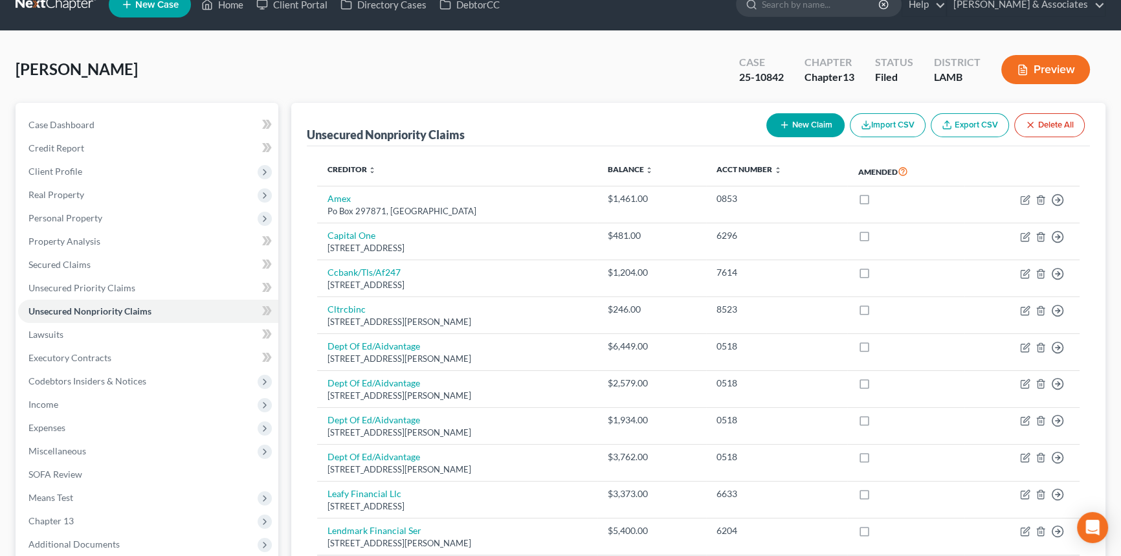
scroll to position [0, 0]
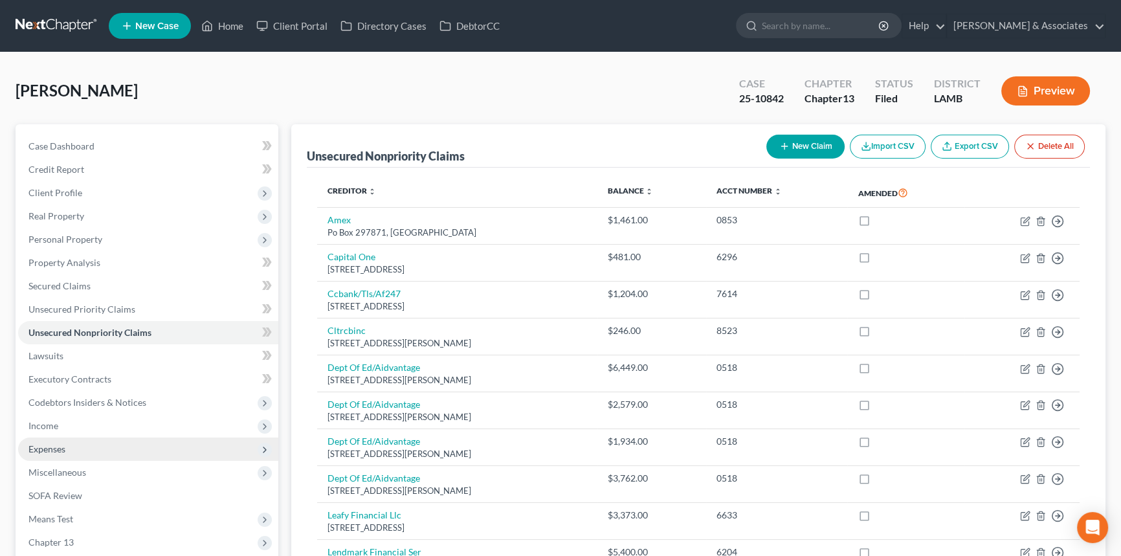
click at [73, 450] on span "Expenses" at bounding box center [148, 449] width 260 height 23
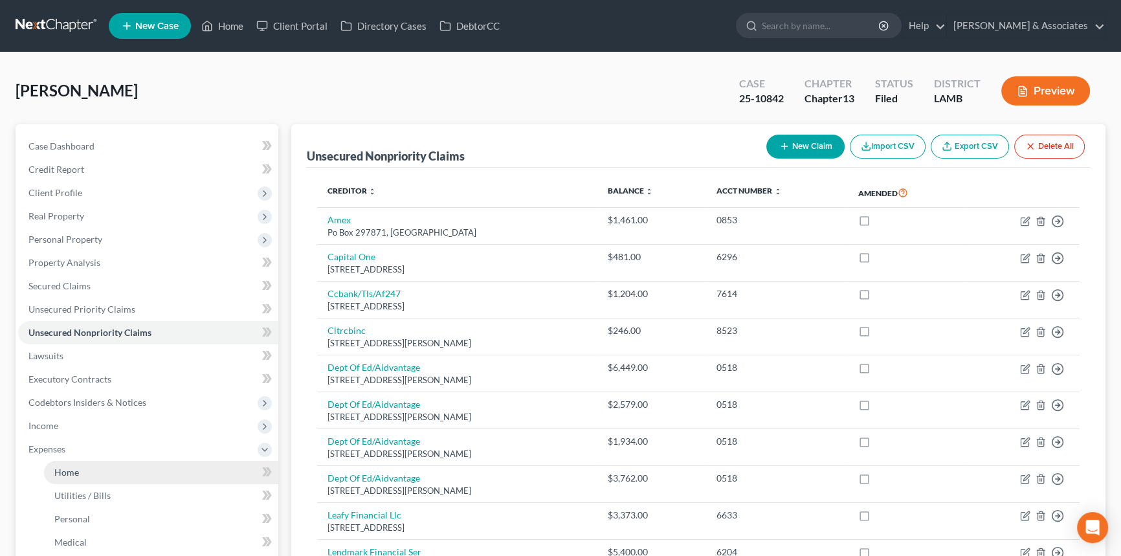
click at [79, 466] on link "Home" at bounding box center [161, 472] width 234 height 23
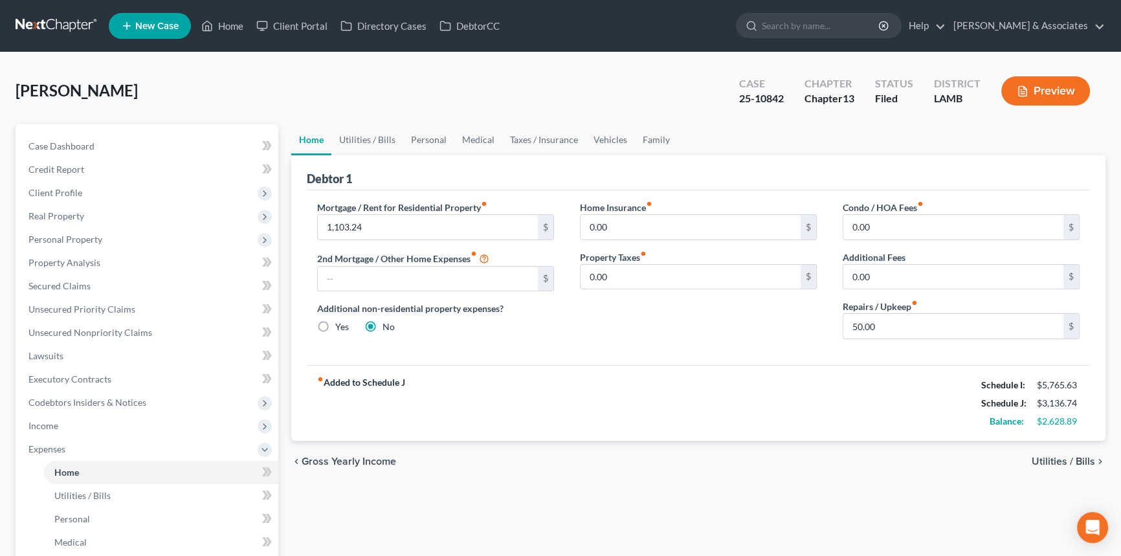
scroll to position [176, 0]
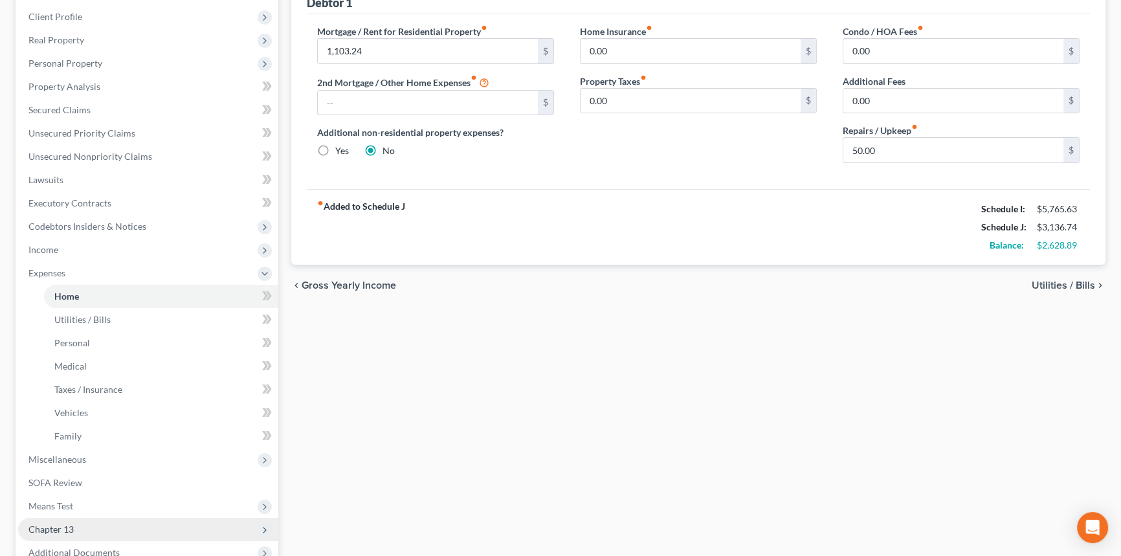
click at [91, 518] on span "Chapter 13" at bounding box center [148, 529] width 260 height 23
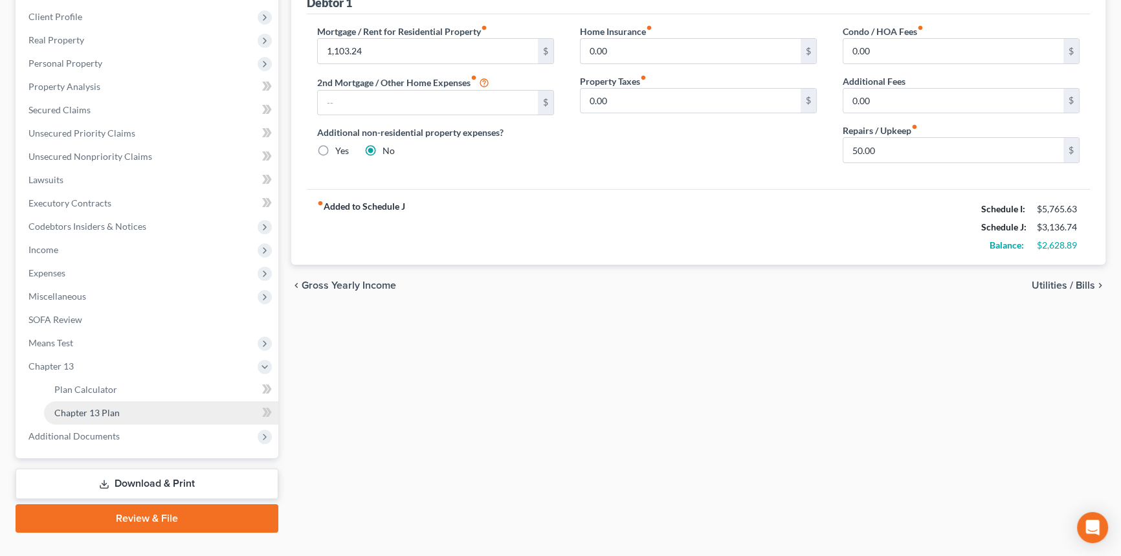
click at [117, 413] on span "Chapter 13 Plan" at bounding box center [86, 412] width 65 height 11
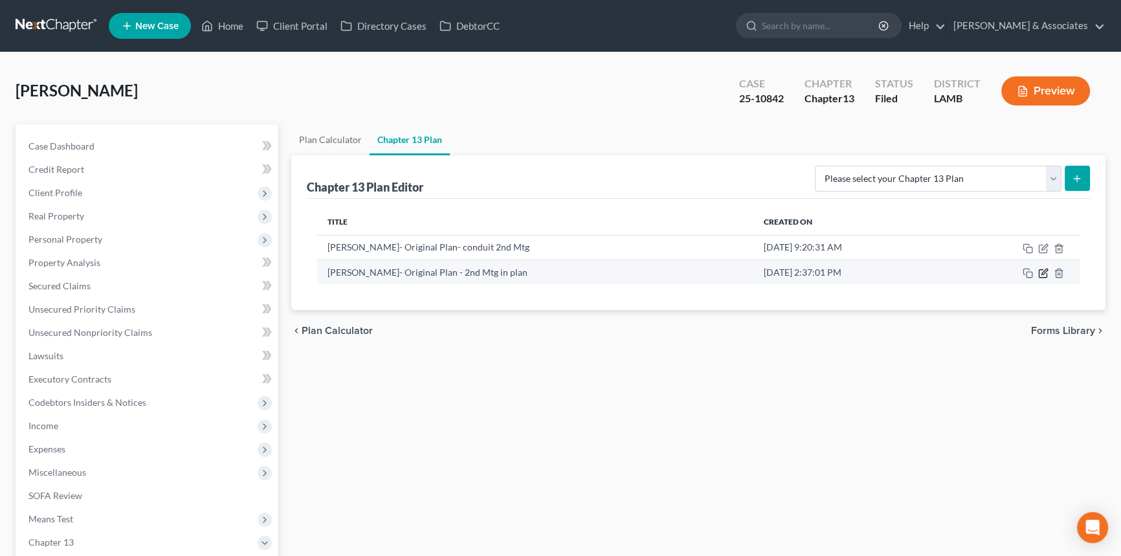
click at [1044, 270] on icon "button" at bounding box center [1045, 272] width 6 height 6
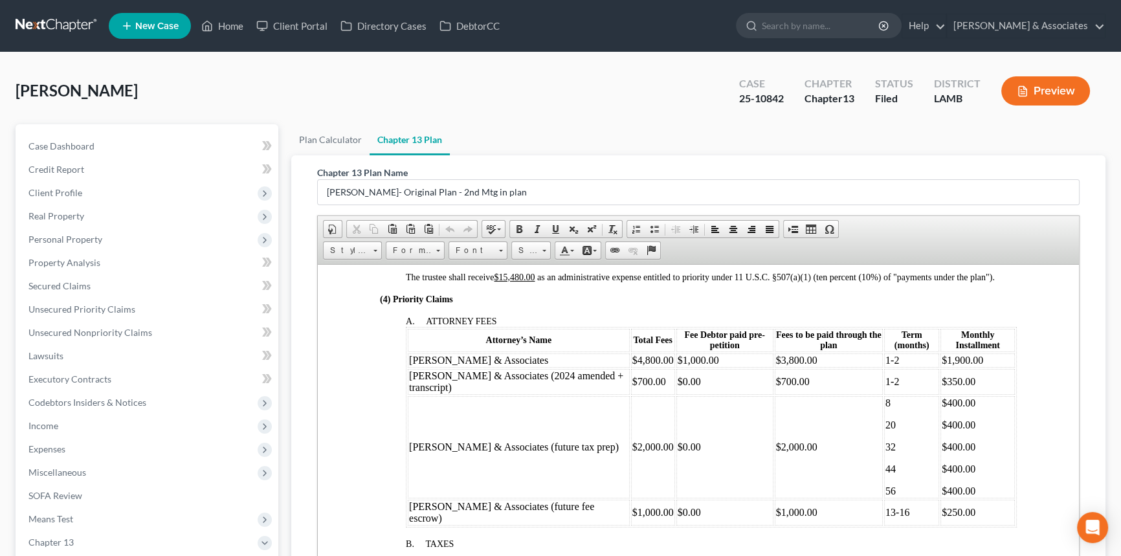
scroll to position [706, 0]
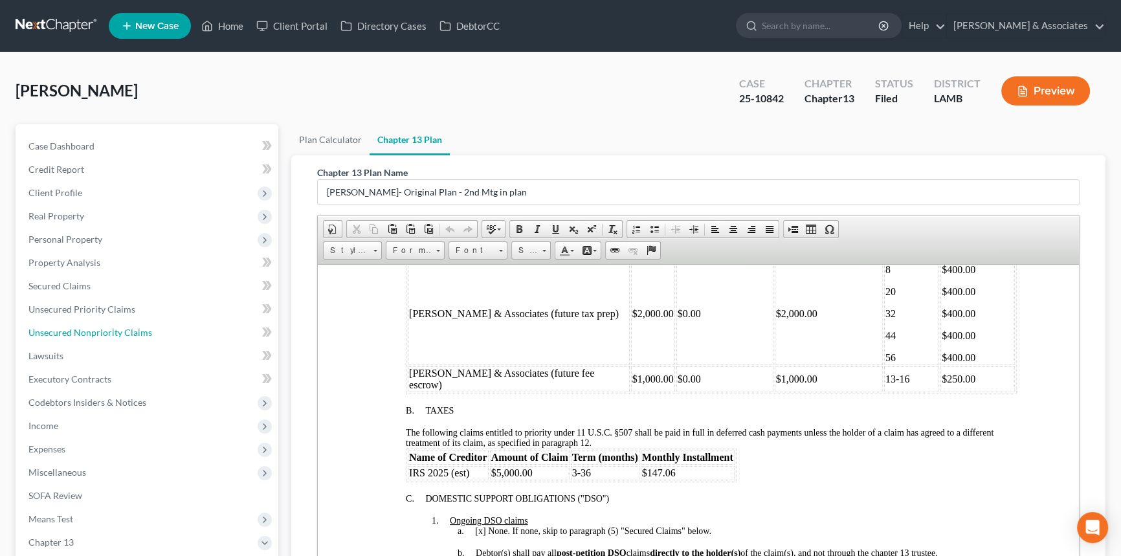
click at [163, 334] on link "Unsecured Nonpriority Claims" at bounding box center [148, 332] width 260 height 23
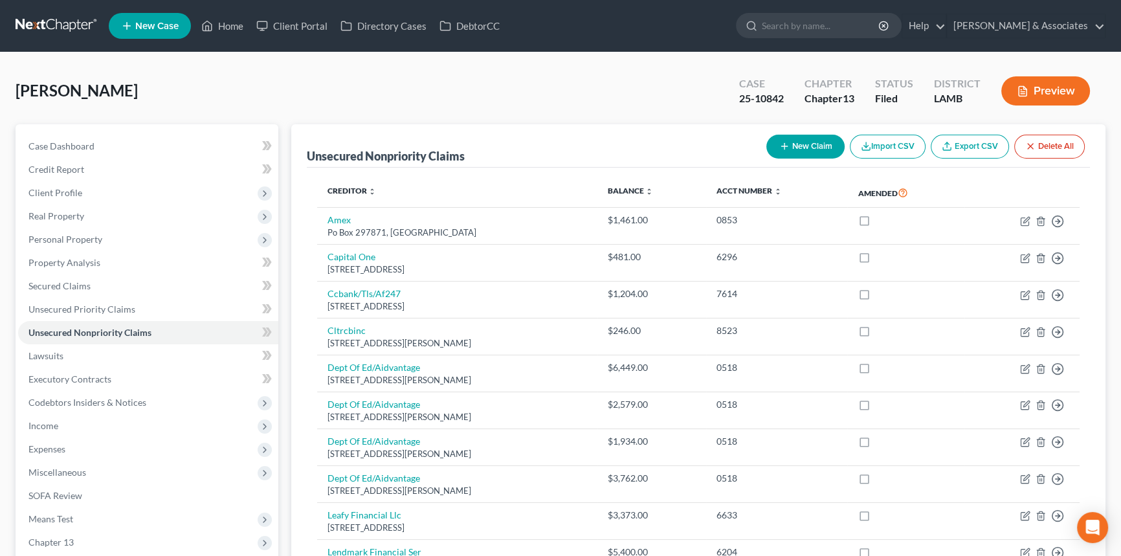
click at [1052, 91] on button "Preview" at bounding box center [1046, 90] width 89 height 29
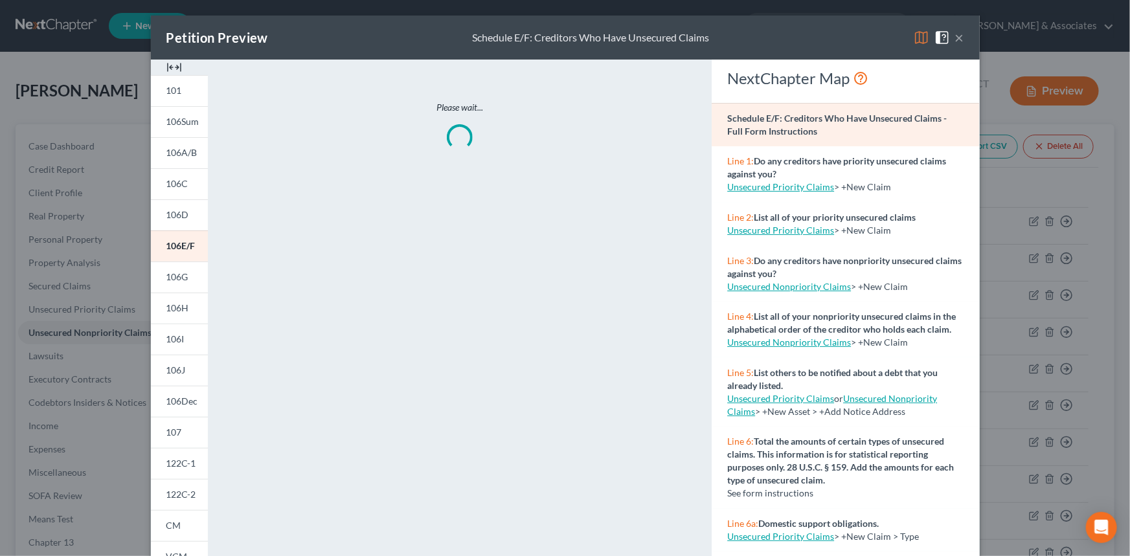
click at [956, 38] on button "×" at bounding box center [959, 38] width 9 height 16
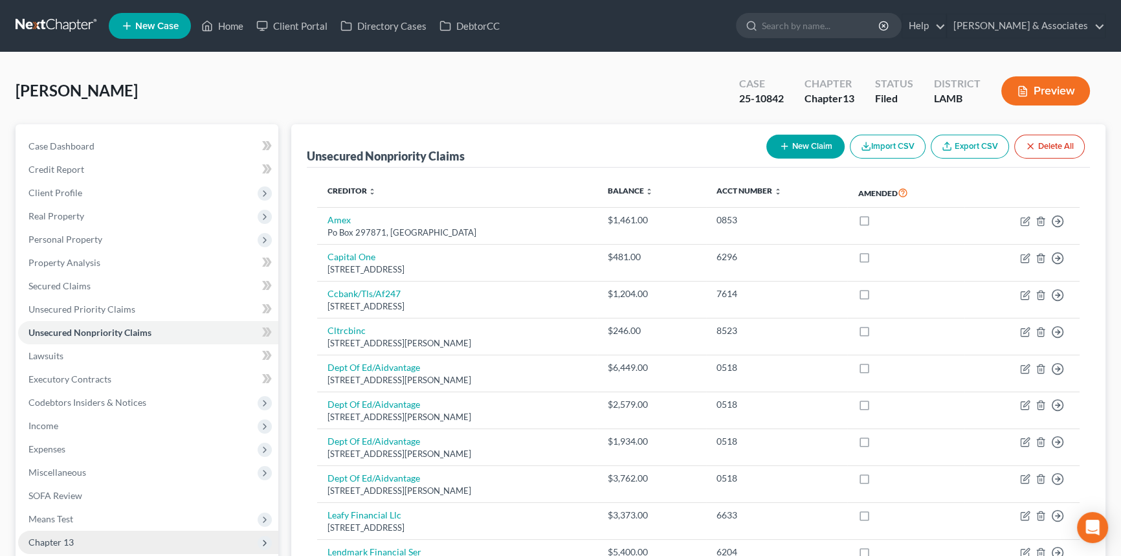
click at [73, 544] on span "Chapter 13" at bounding box center [50, 542] width 45 height 11
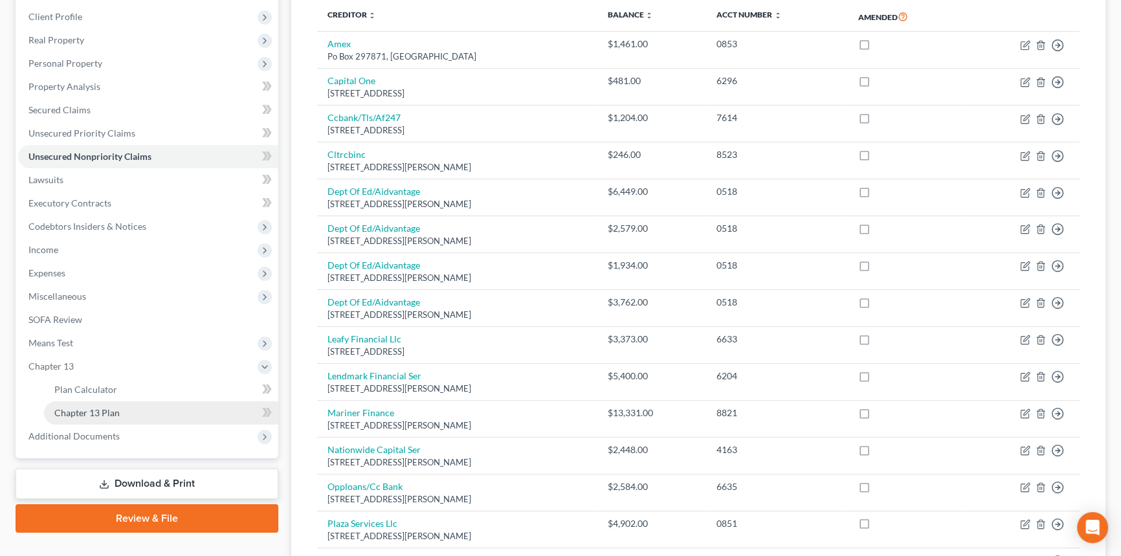
click at [101, 410] on span "Chapter 13 Plan" at bounding box center [86, 412] width 65 height 11
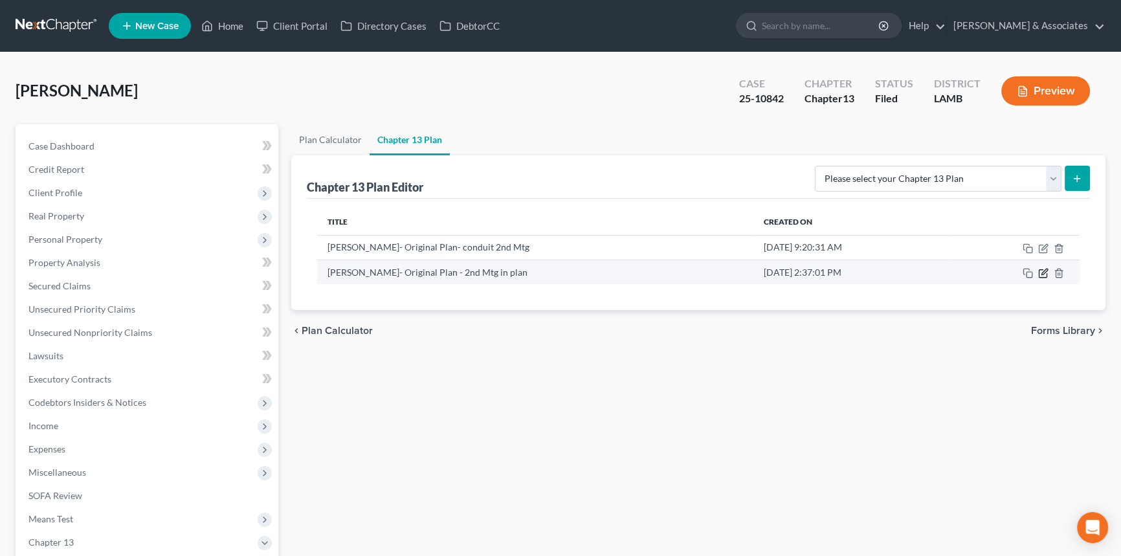
click at [1042, 274] on icon "button" at bounding box center [1043, 273] width 10 height 10
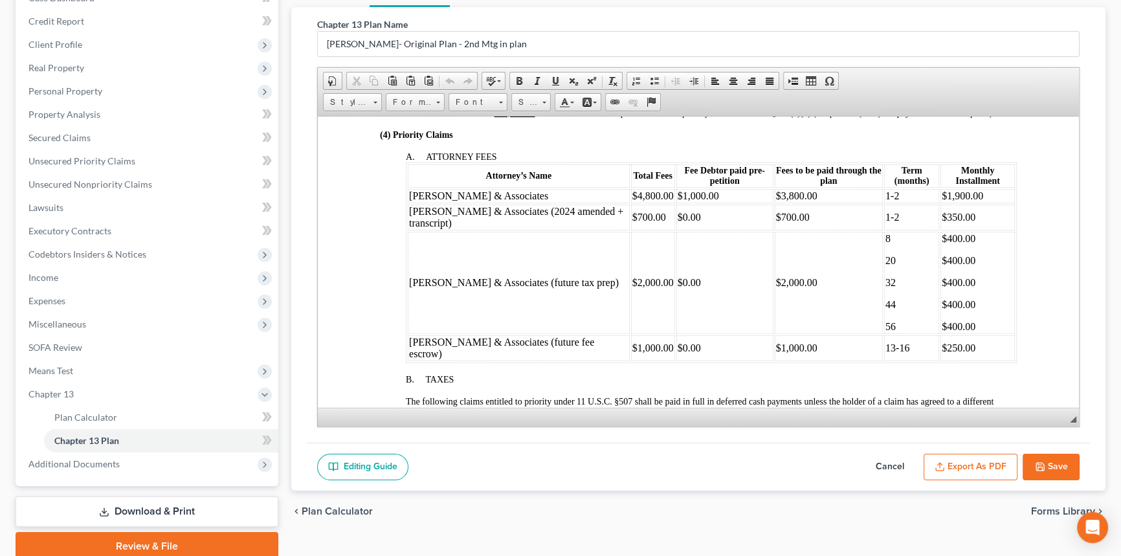
scroll to position [201, 0]
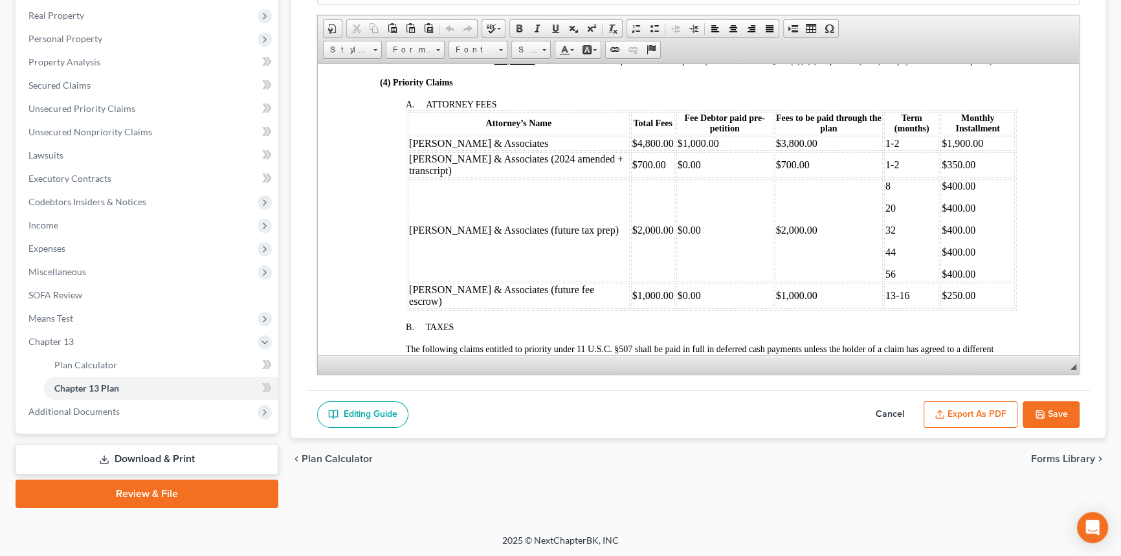
click at [917, 416] on button "Cancel" at bounding box center [890, 414] width 57 height 27
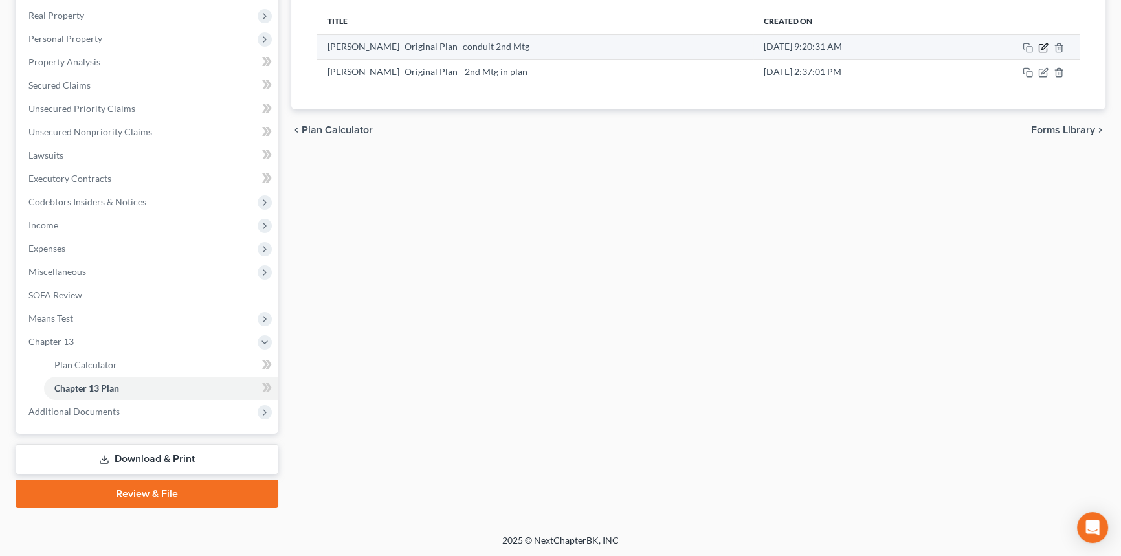
click at [1043, 49] on icon "button" at bounding box center [1043, 48] width 10 height 10
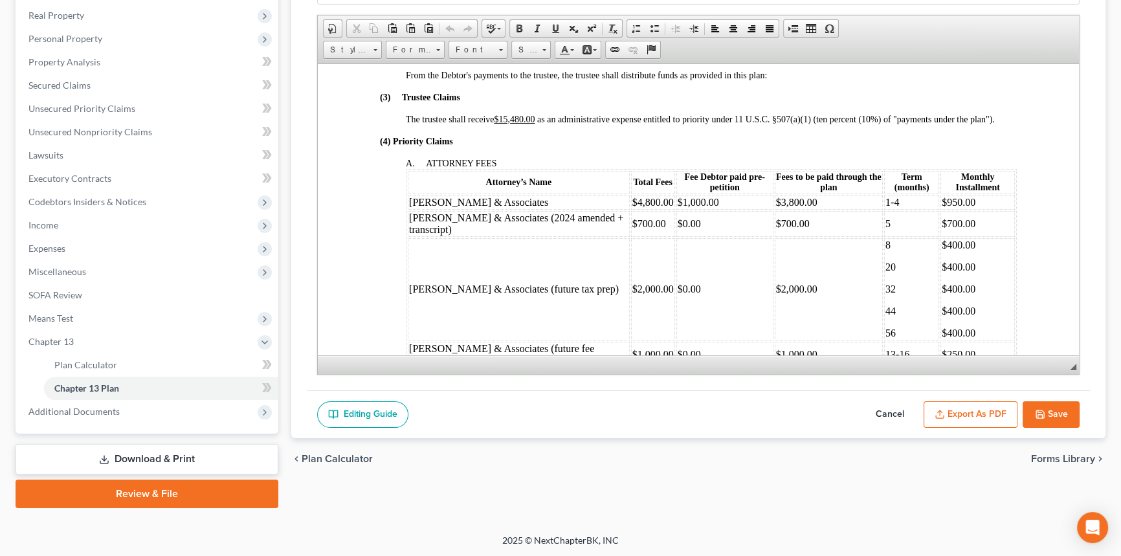
scroll to position [588, 0]
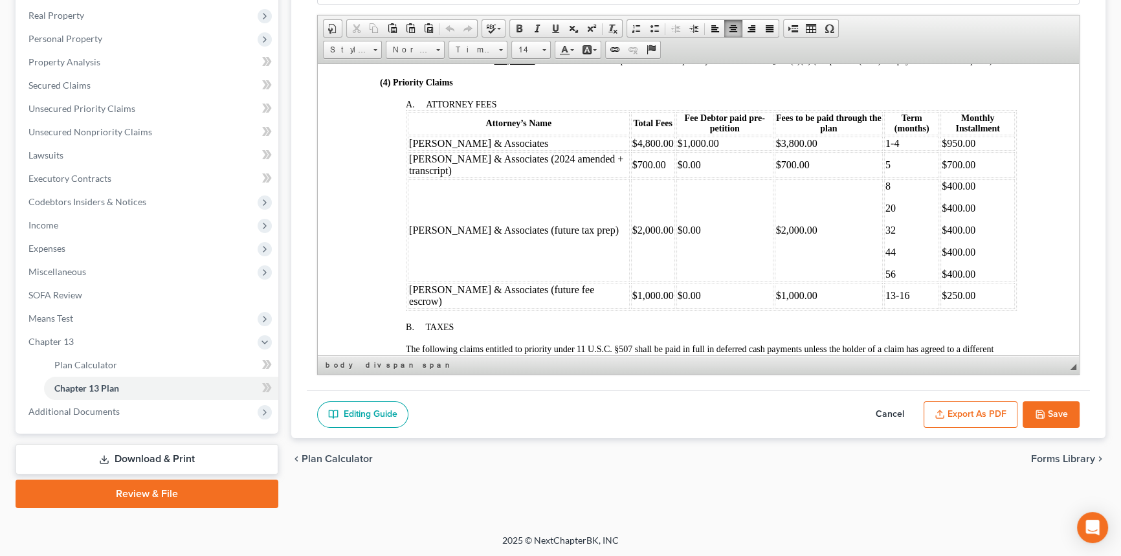
drag, startPoint x: 804, startPoint y: 187, endPoint x: 787, endPoint y: 187, distance: 17.5
click at [787, 177] on td "$700.00" at bounding box center [829, 164] width 108 height 26
drag, startPoint x: 879, startPoint y: 186, endPoint x: 872, endPoint y: 188, distance: 7.4
click at [884, 177] on td "5" at bounding box center [911, 164] width 55 height 26
drag, startPoint x: 966, startPoint y: 183, endPoint x: 937, endPoint y: 186, distance: 29.3
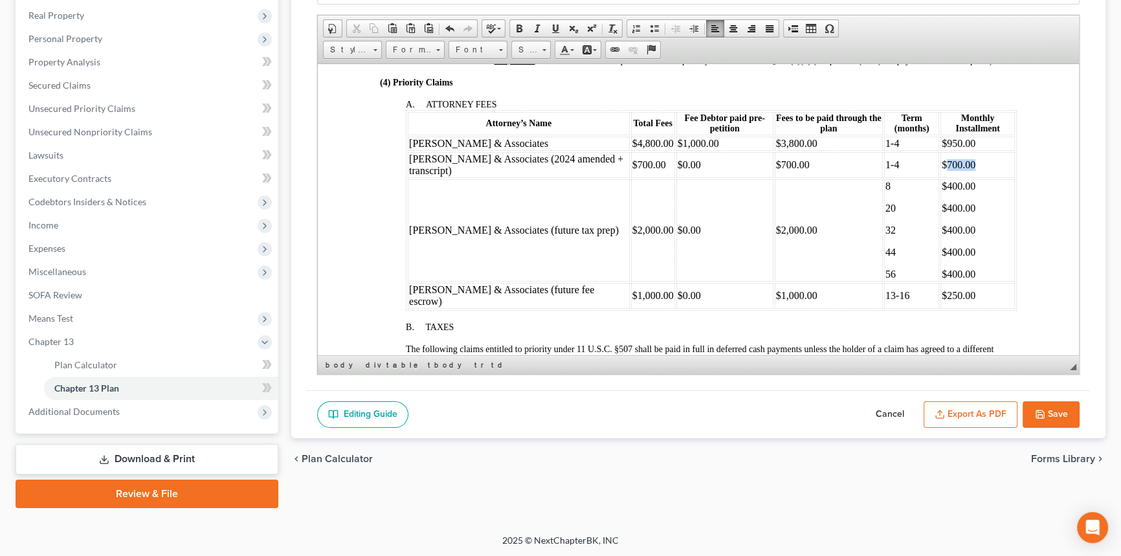
click at [941, 177] on td "$700.00" at bounding box center [978, 164] width 74 height 26
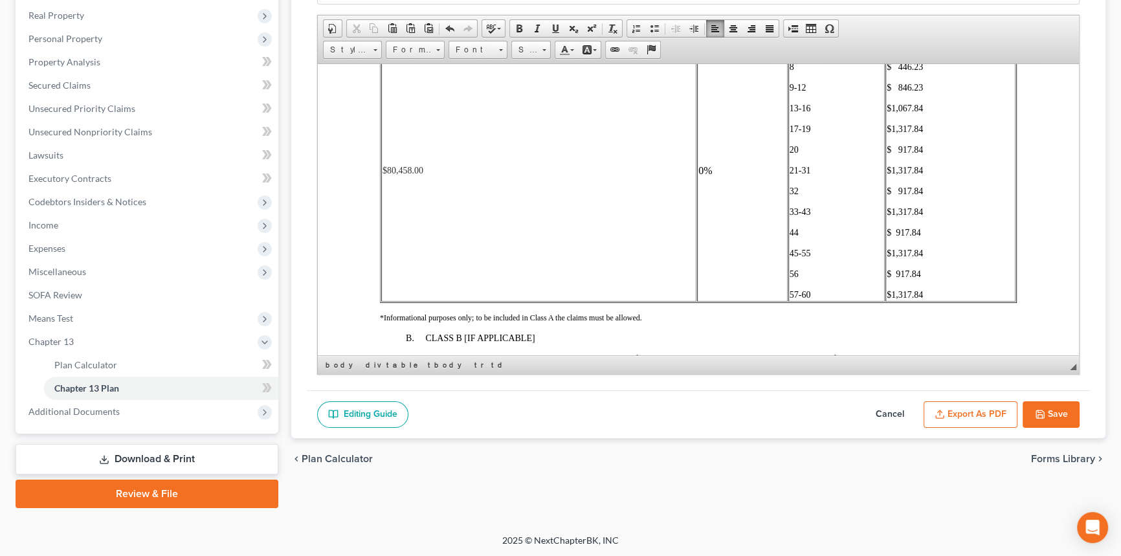
scroll to position [2354, 0]
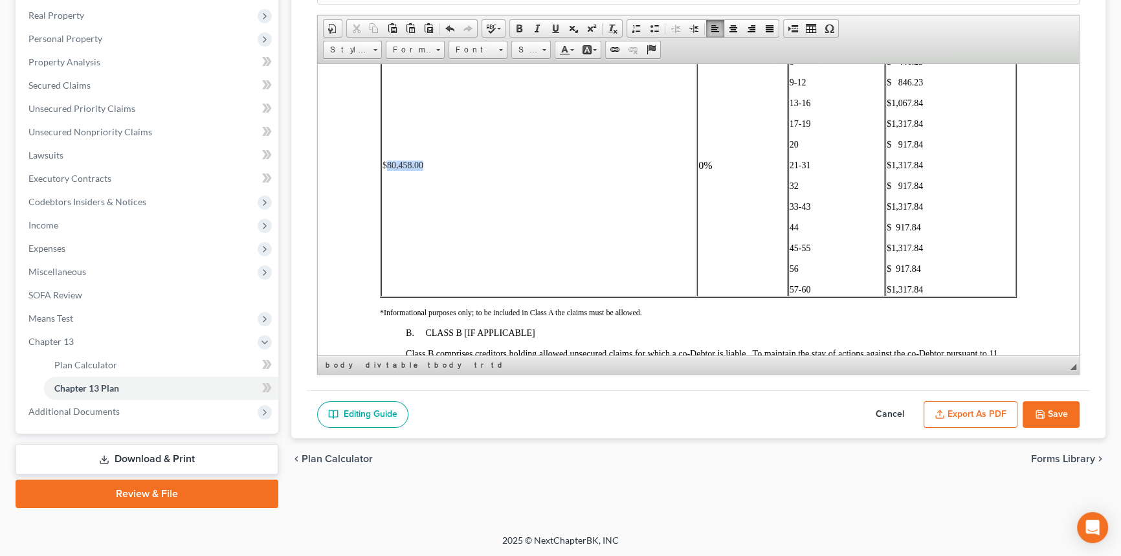
drag, startPoint x: 425, startPoint y: 210, endPoint x: 385, endPoint y: 210, distance: 40.1
click at [385, 210] on td "$80,458.00" at bounding box center [538, 165] width 315 height 262
click at [427, 214] on td "$80,458.00" at bounding box center [538, 165] width 315 height 262
drag, startPoint x: 422, startPoint y: 212, endPoint x: 387, endPoint y: 211, distance: 35.0
click at [387, 170] on span "$80,458.00" at bounding box center [403, 165] width 41 height 10
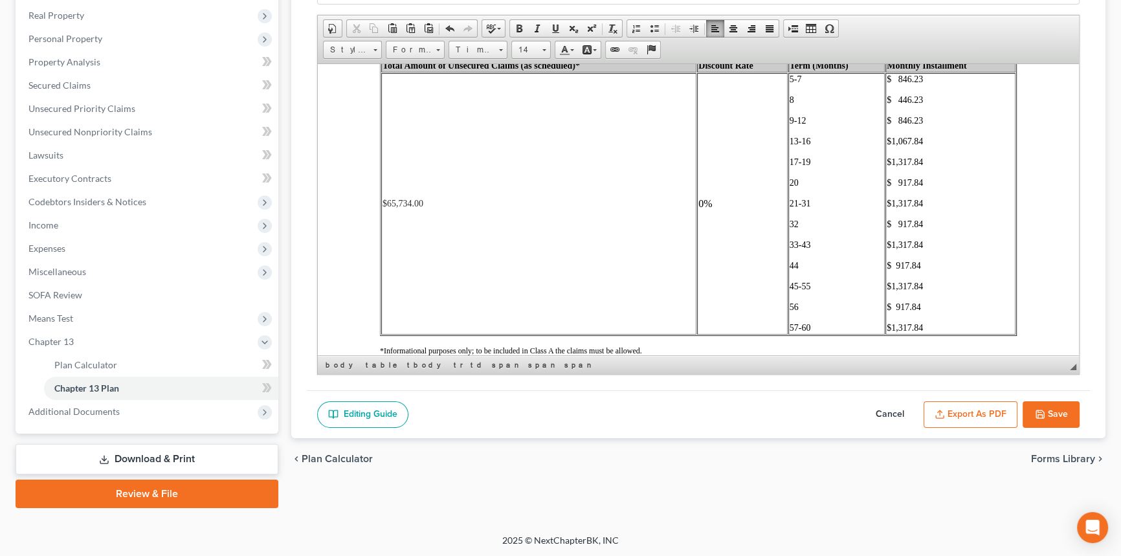
scroll to position [2295, 0]
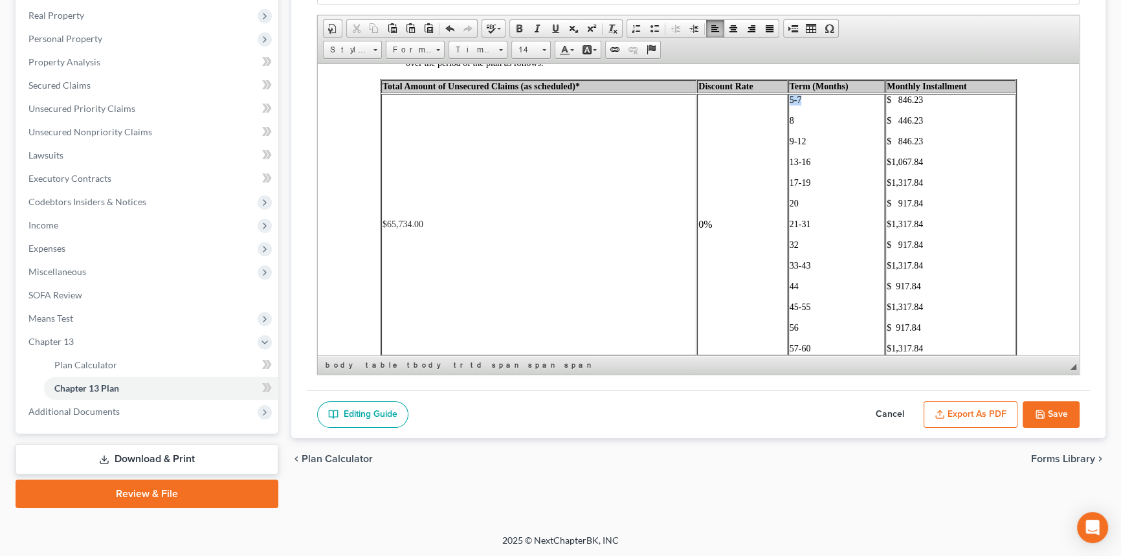
drag, startPoint x: 803, startPoint y: 145, endPoint x: 785, endPoint y: 144, distance: 18.1
click at [790, 105] on p "5-7" at bounding box center [837, 100] width 95 height 10
drag, startPoint x: 884, startPoint y: 148, endPoint x: 916, endPoint y: 146, distance: 32.4
click at [916, 104] on span "$ 846.23" at bounding box center [905, 100] width 36 height 10
drag, startPoint x: 907, startPoint y: 144, endPoint x: 884, endPoint y: 145, distance: 23.3
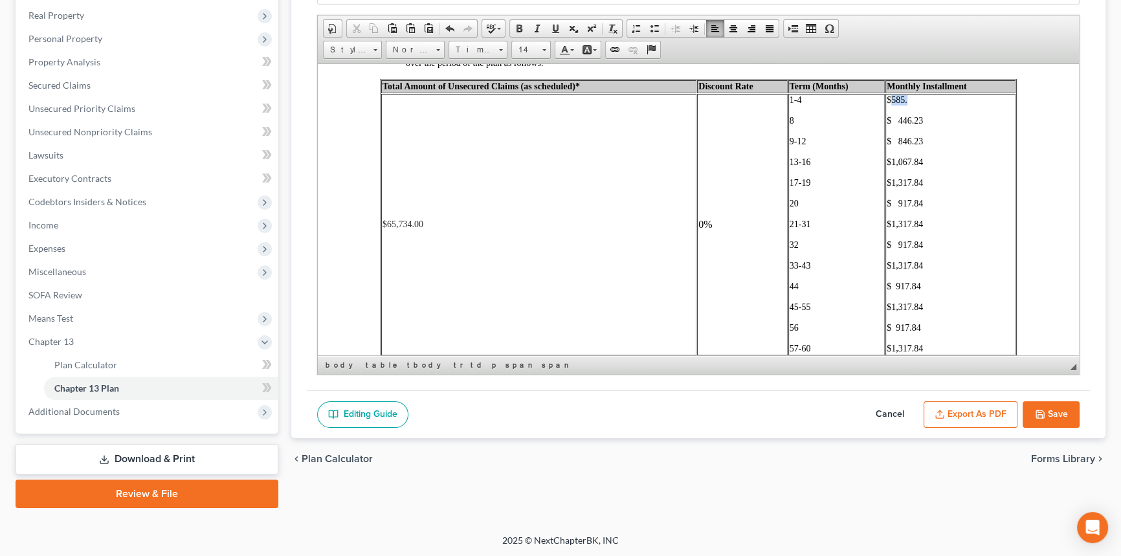
click at [887, 105] on p "$585." at bounding box center [951, 100] width 128 height 10
drag, startPoint x: 783, startPoint y: 165, endPoint x: 790, endPoint y: 166, distance: 7.9
click at [789, 165] on td "1-4 8 9-12 13-16 17-19 20 21-31 32 33-43 44 45-55 56 57-60" at bounding box center [837, 224] width 97 height 262
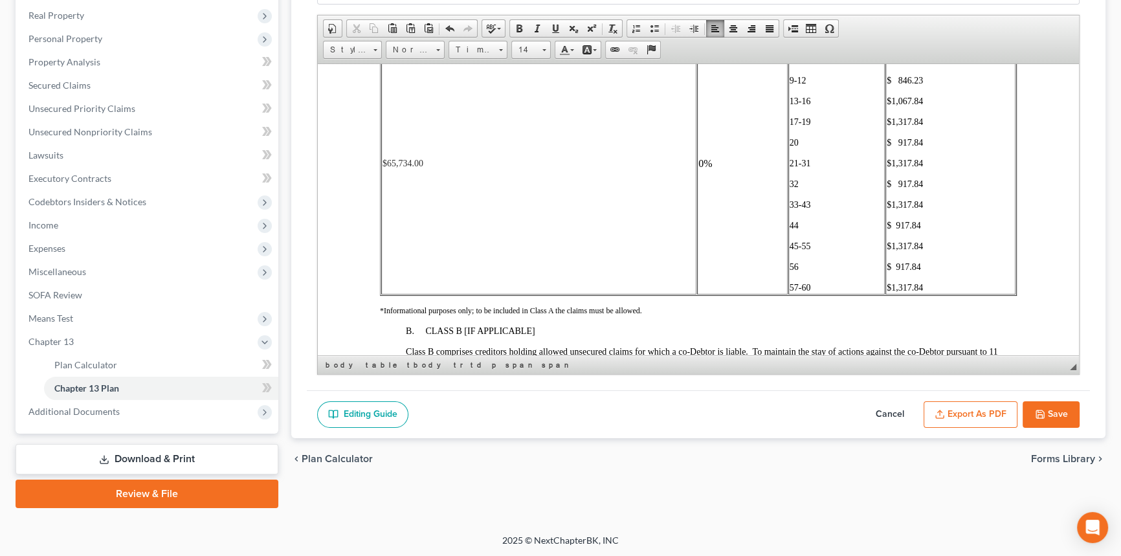
scroll to position [2413, 0]
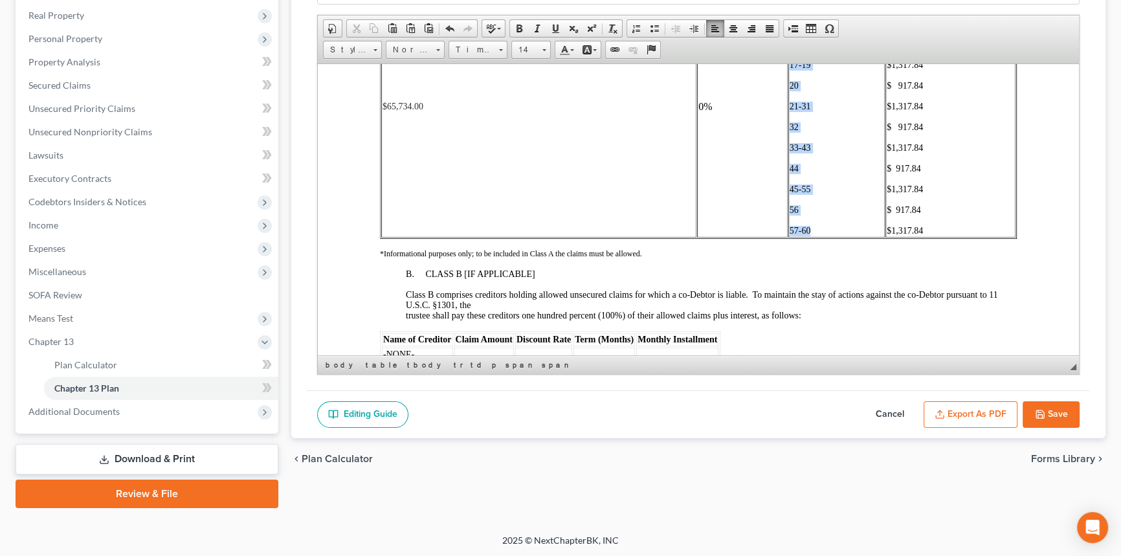
click at [820, 236] on p "57-60" at bounding box center [837, 230] width 95 height 10
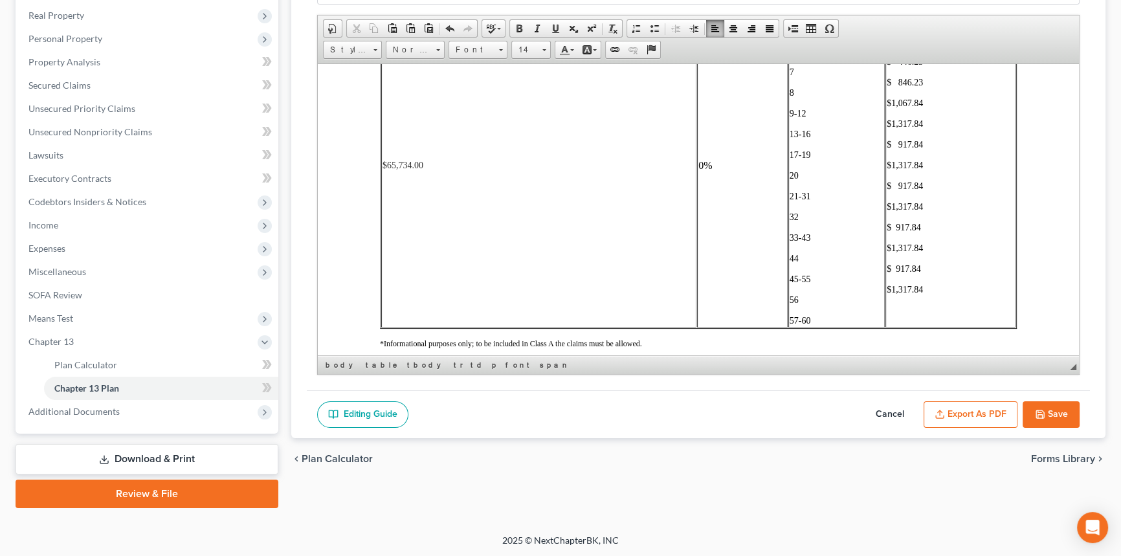
scroll to position [2326, 0]
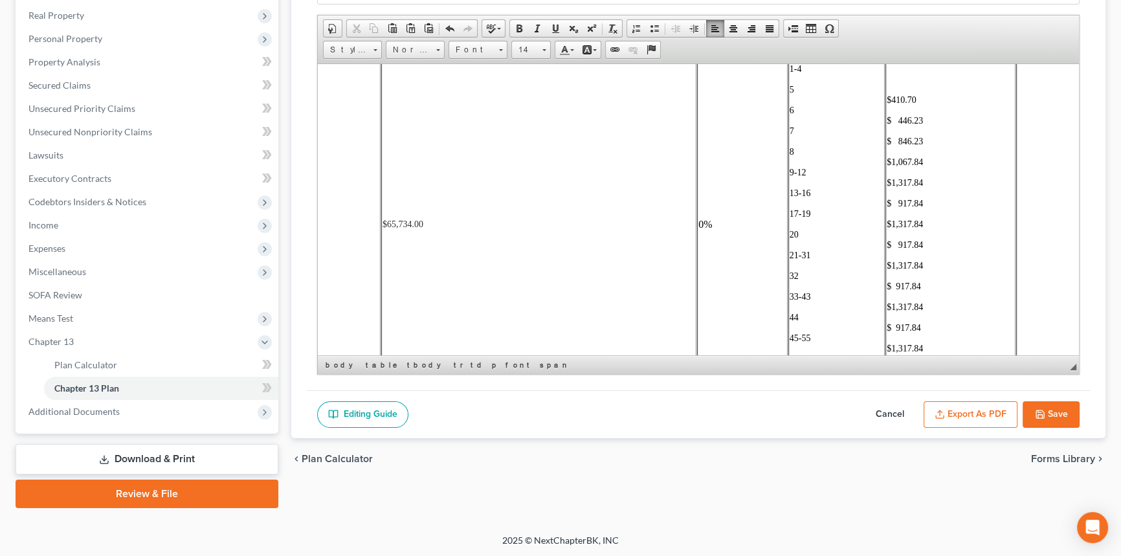
drag, startPoint x: 790, startPoint y: 134, endPoint x: 808, endPoint y: 138, distance: 18.5
click at [790, 95] on p "5" at bounding box center [837, 89] width 95 height 10
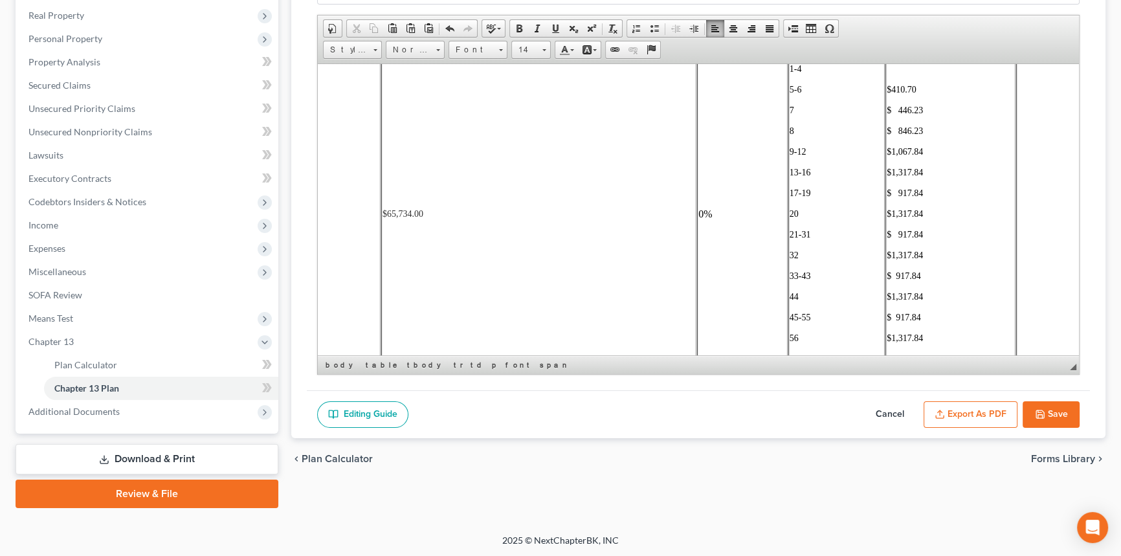
drag, startPoint x: 885, startPoint y: 154, endPoint x: 897, endPoint y: 156, distance: 12.5
click at [887, 115] on span "$ 446.23" at bounding box center [905, 110] width 36 height 10
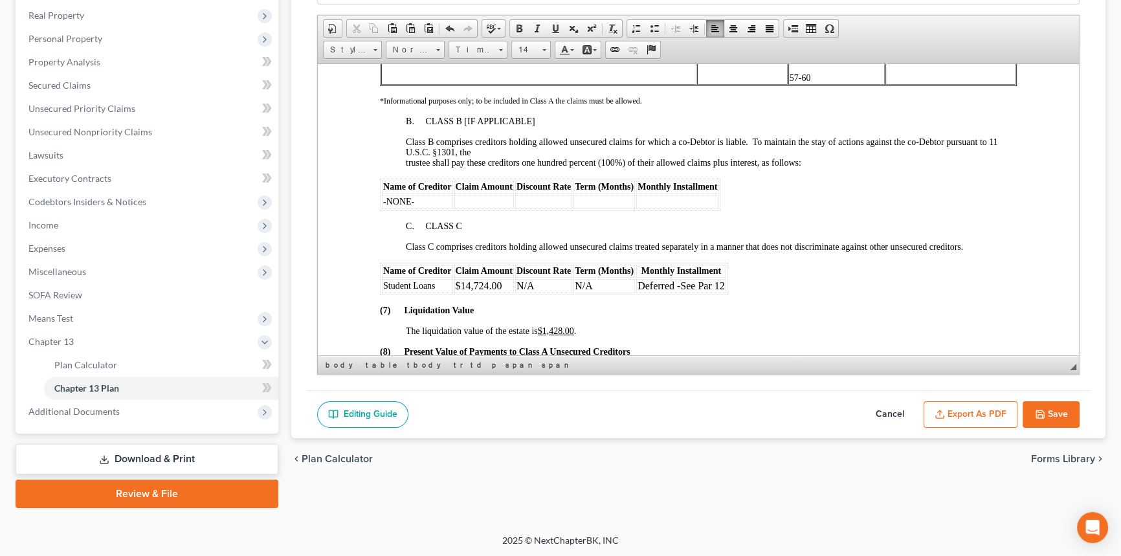
scroll to position [2621, 0]
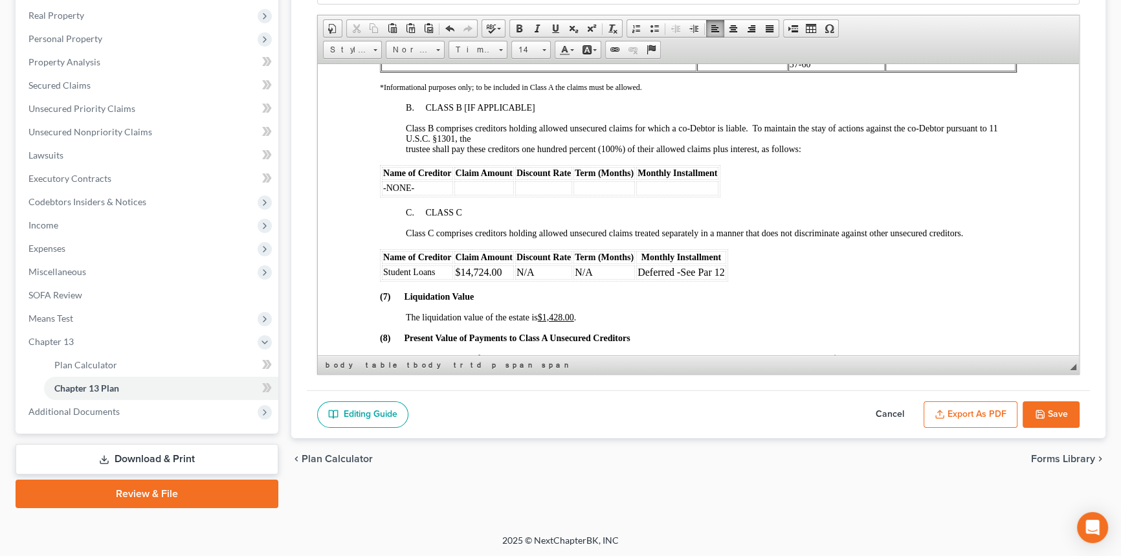
click at [939, 49] on p "$1,317.84" at bounding box center [951, 43] width 128 height 10
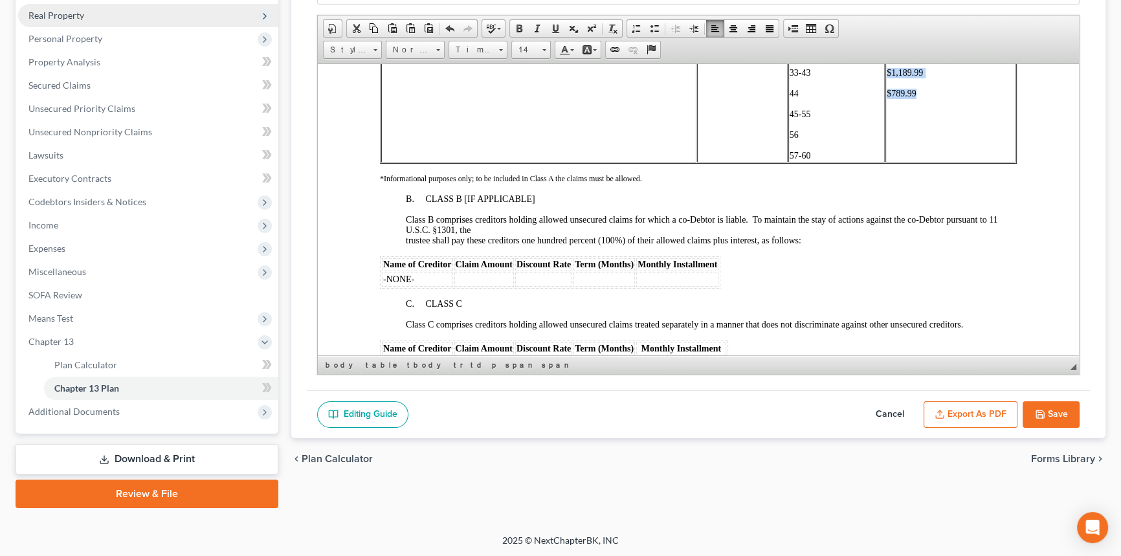
copy td "$1,189.99 $789.99"
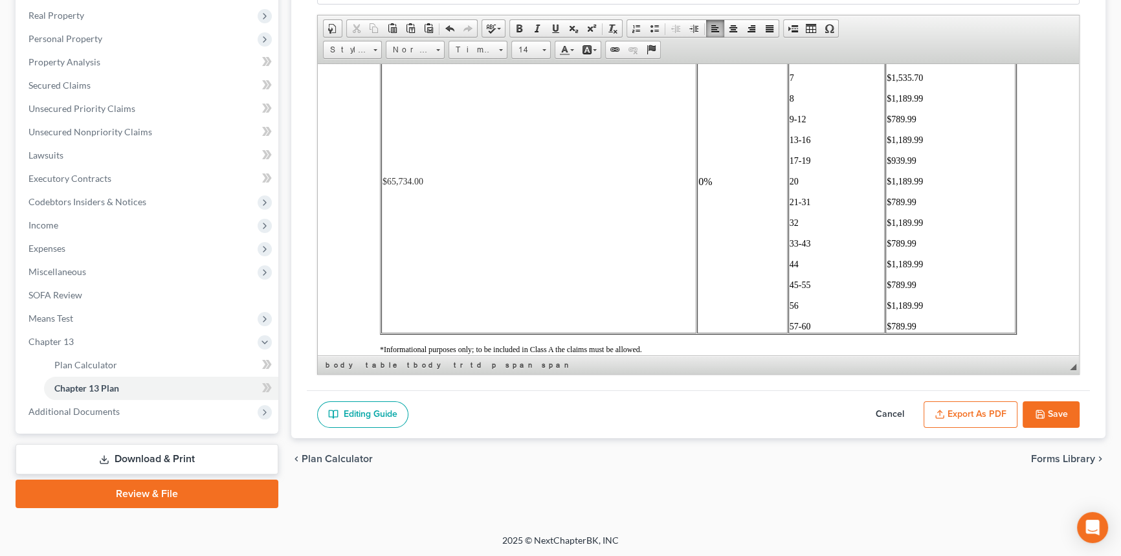
scroll to position [2353, 0]
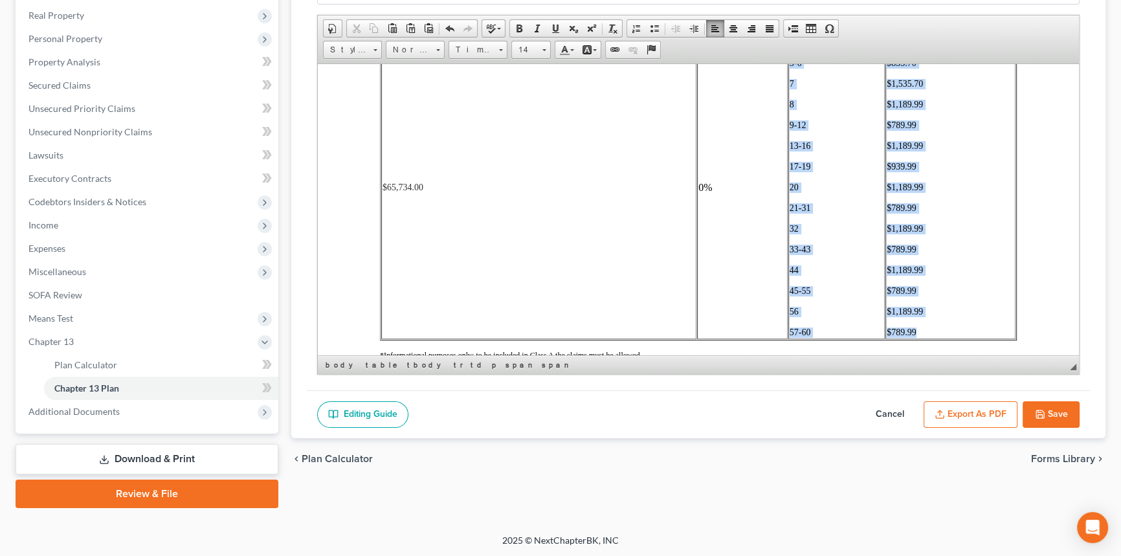
click at [789, 88] on td "1-4 5- 6 7 8 9-12 13-16 17-19 20 21-31 32 33-43 44 45-55 56 57-60" at bounding box center [837, 187] width 97 height 303
click at [518, 48] on span "14" at bounding box center [525, 49] width 26 height 17
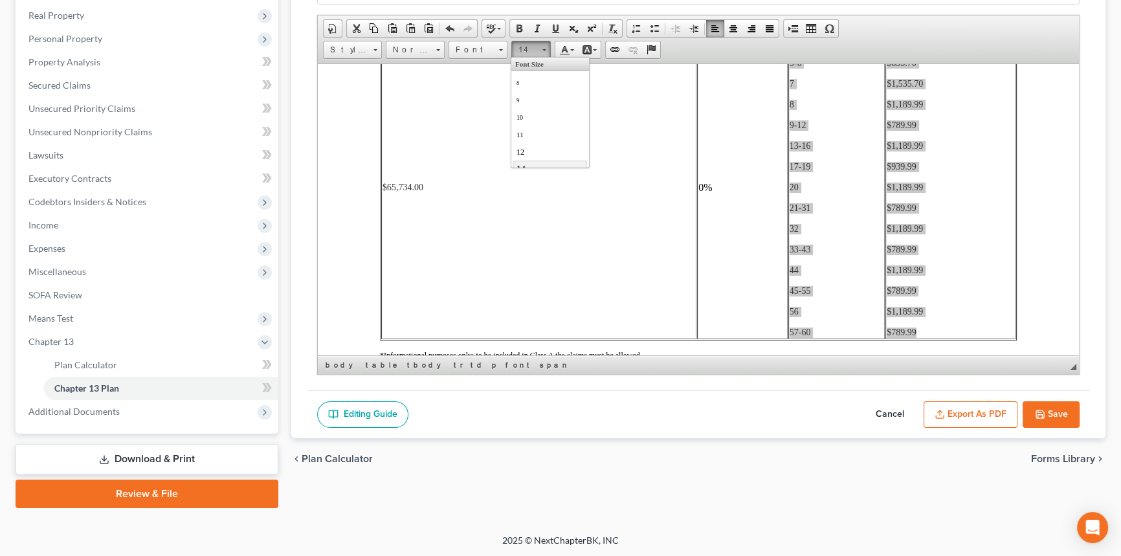
scroll to position [13, 0]
click at [531, 157] on link "14" at bounding box center [550, 155] width 74 height 17
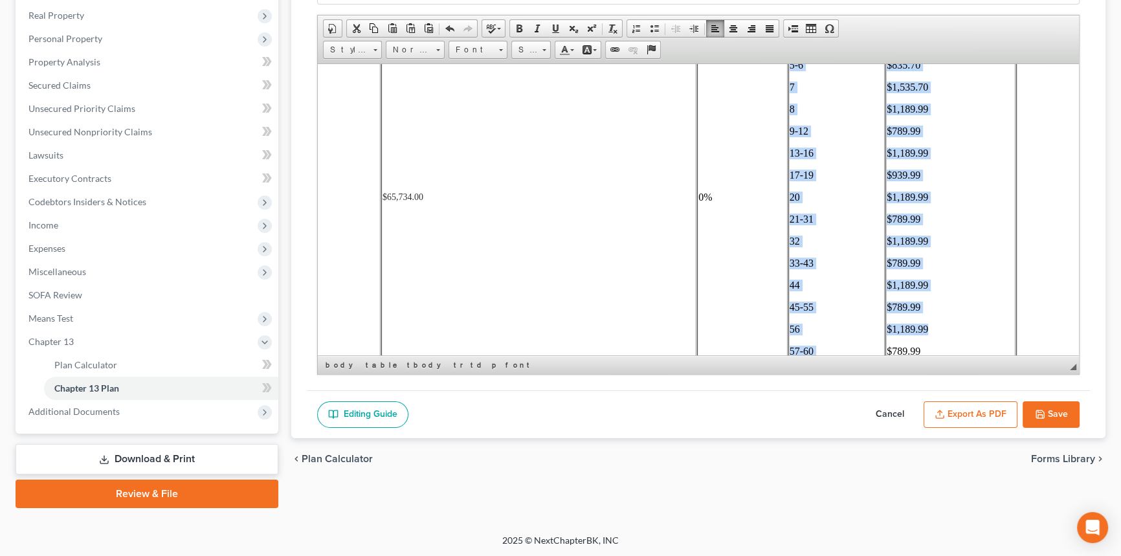
scroll to position [2385, 0]
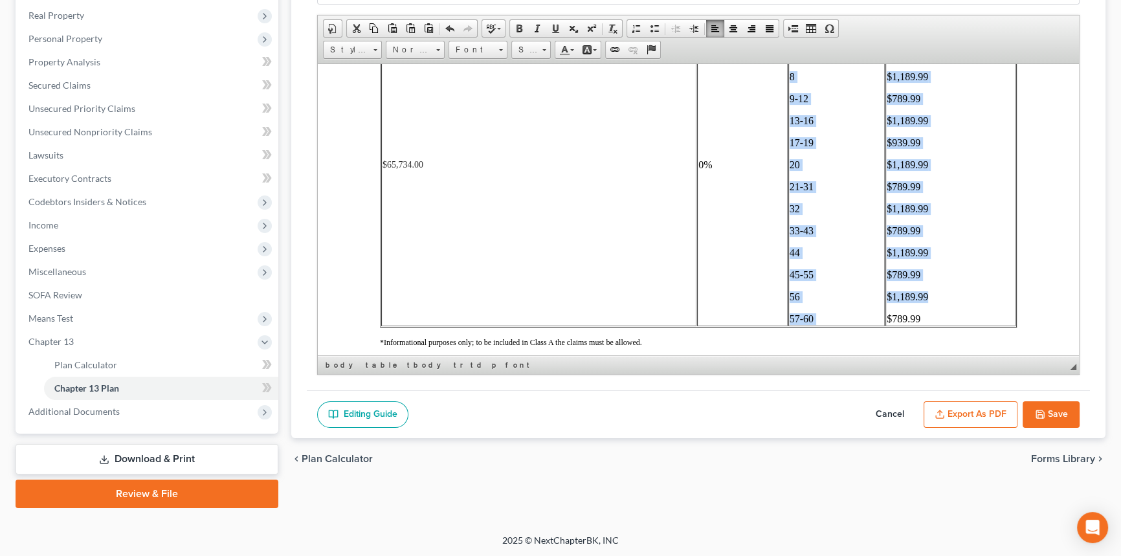
click at [952, 247] on td "$410.70 $835.70 $1,535.70 $1,189.99 $789.99 $1,189.99 $939.99 $1,189.99 $789.99…" at bounding box center [951, 164] width 130 height 322
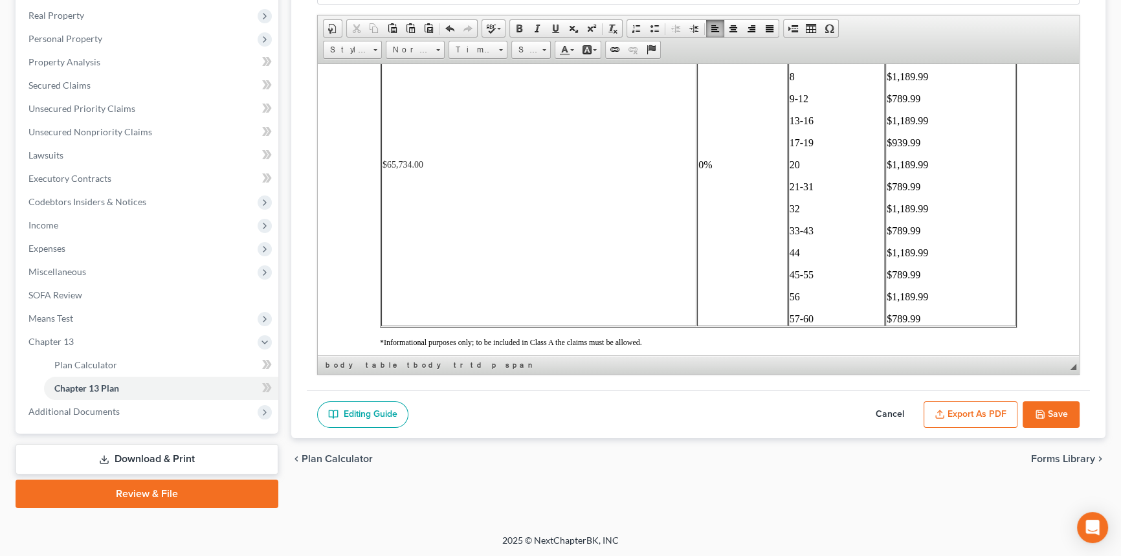
click at [928, 192] on p "$789.99" at bounding box center [951, 187] width 128 height 12
click at [926, 170] on p "$1,189.99" at bounding box center [951, 165] width 128 height 12
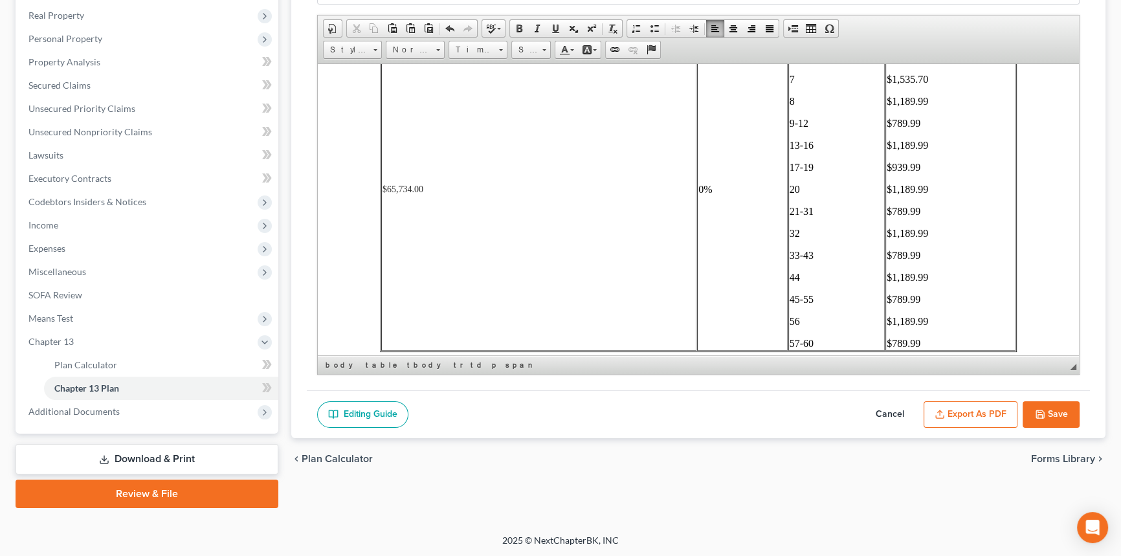
scroll to position [2326, 0]
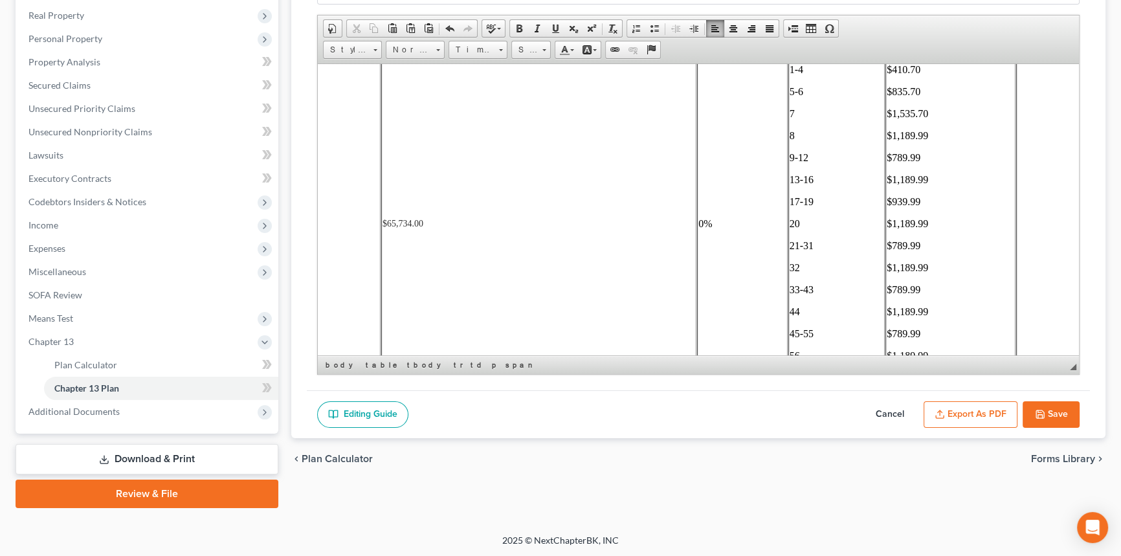
click at [914, 97] on p "$835.70" at bounding box center [951, 91] width 128 height 12
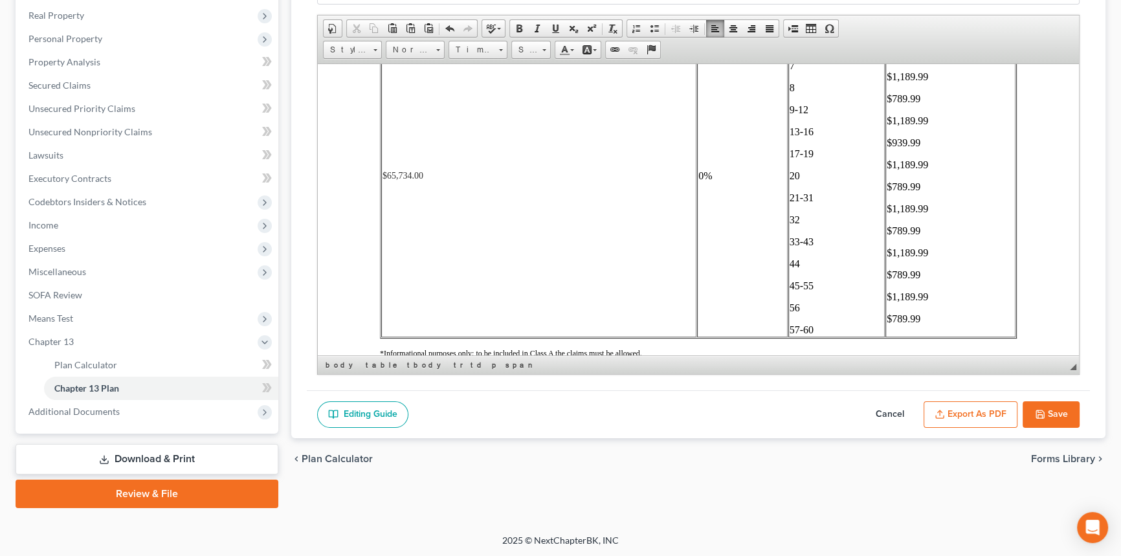
scroll to position [2444, 0]
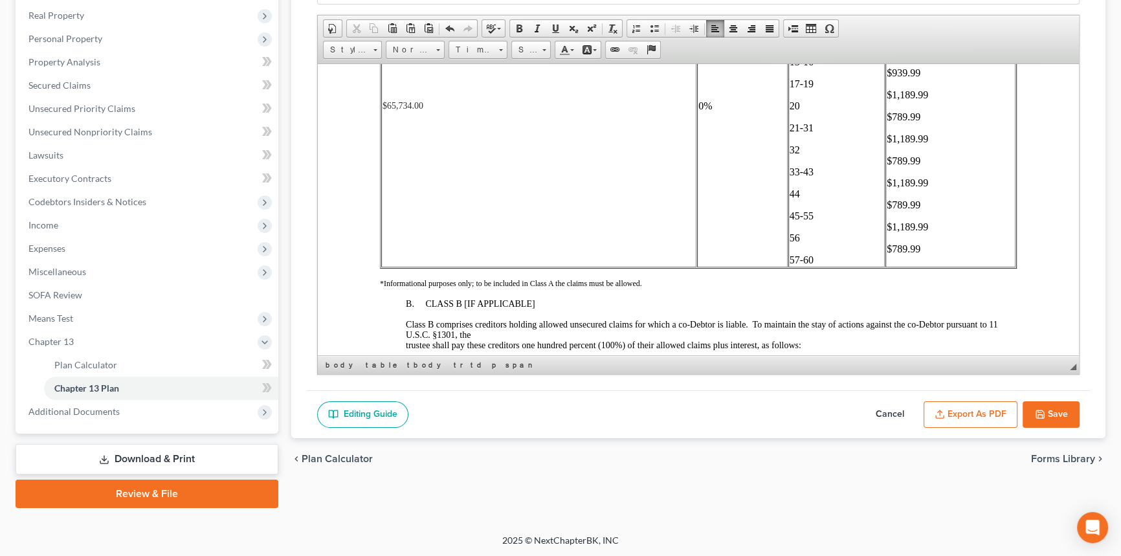
click at [918, 254] on p "$789.99" at bounding box center [951, 249] width 128 height 12
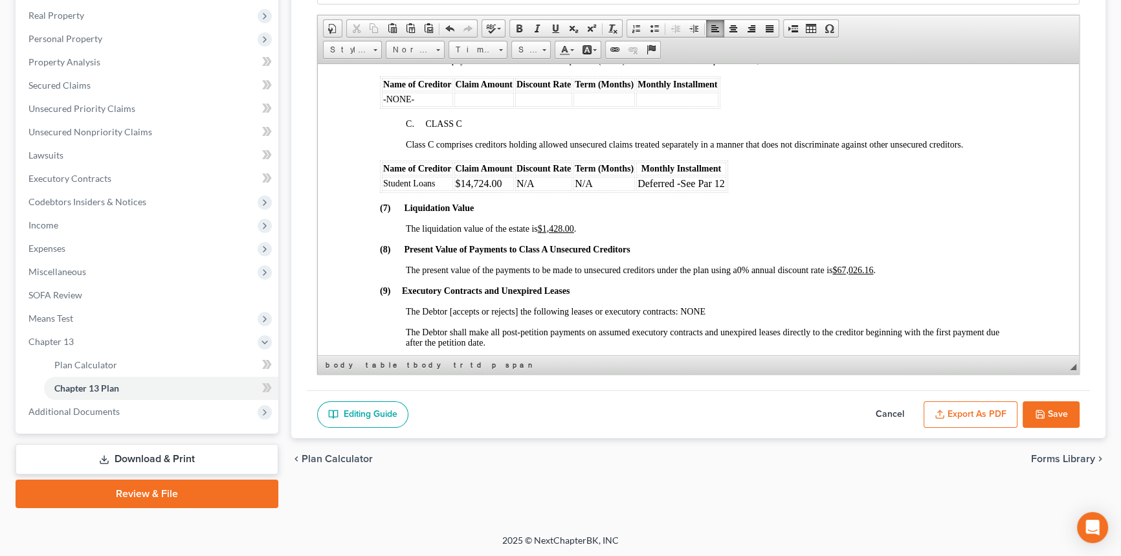
scroll to position [2738, 0]
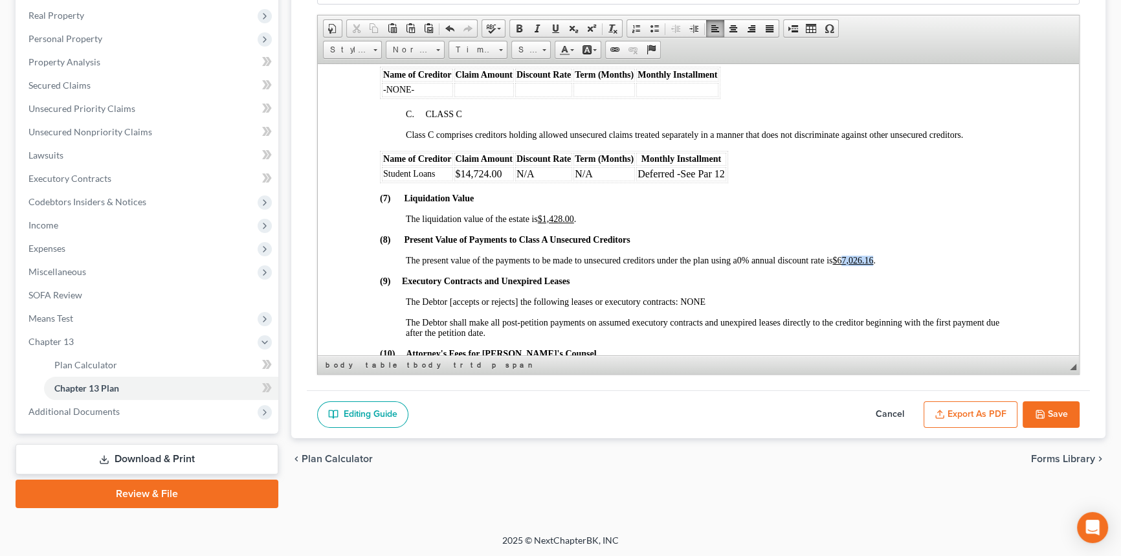
drag, startPoint x: 848, startPoint y: 320, endPoint x: 881, endPoint y: 322, distance: 33.1
click at [881, 265] on p "The present value of the payments to be made to unsecured creditors under the p…" at bounding box center [711, 260] width 611 height 10
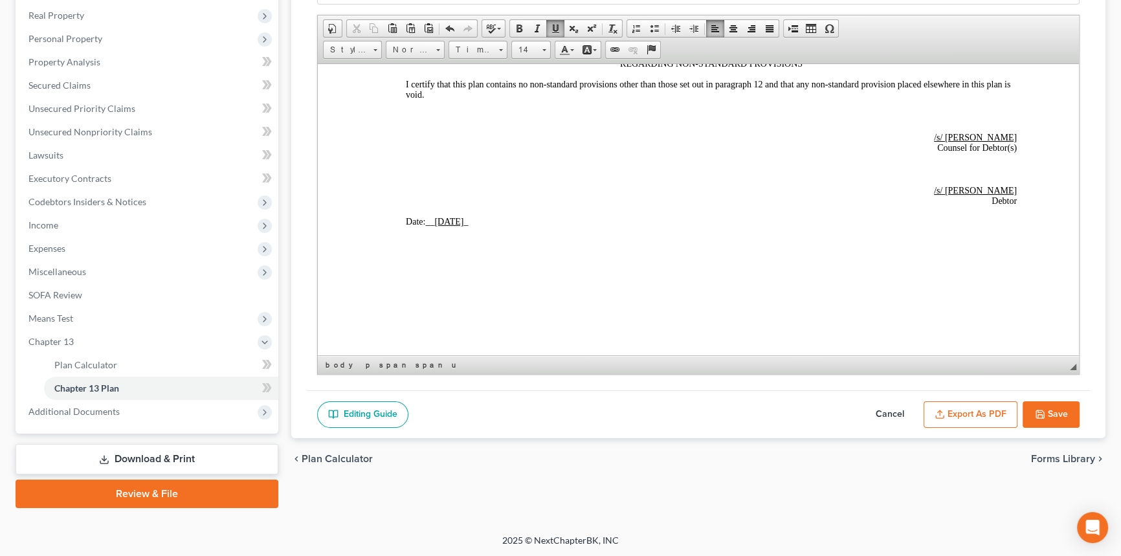
scroll to position [3573, 0]
click at [1038, 404] on button "Save" at bounding box center [1051, 414] width 57 height 27
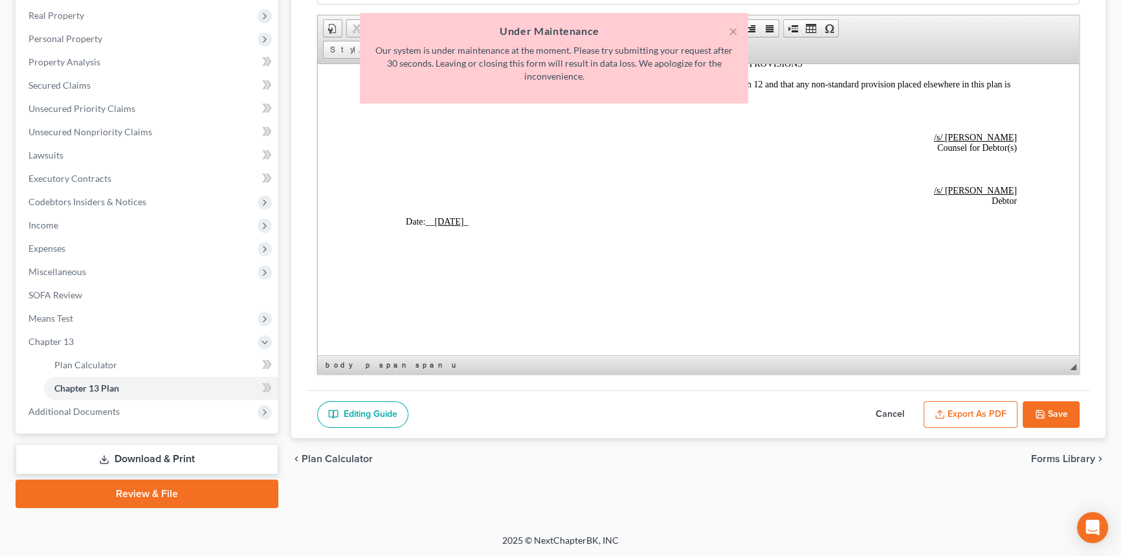
click at [729, 28] on button "×" at bounding box center [733, 31] width 9 height 16
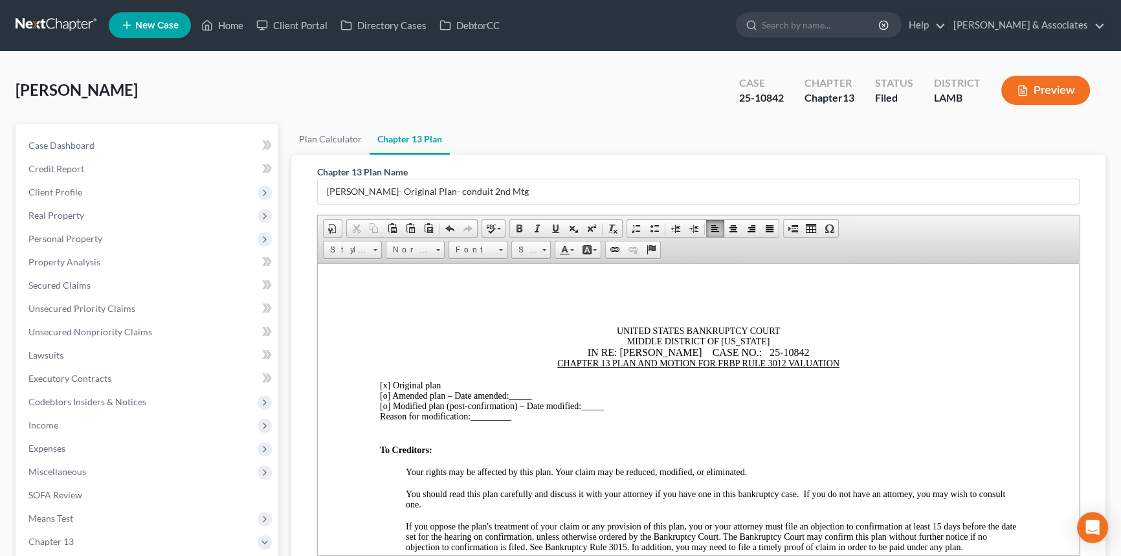
scroll to position [0, 0]
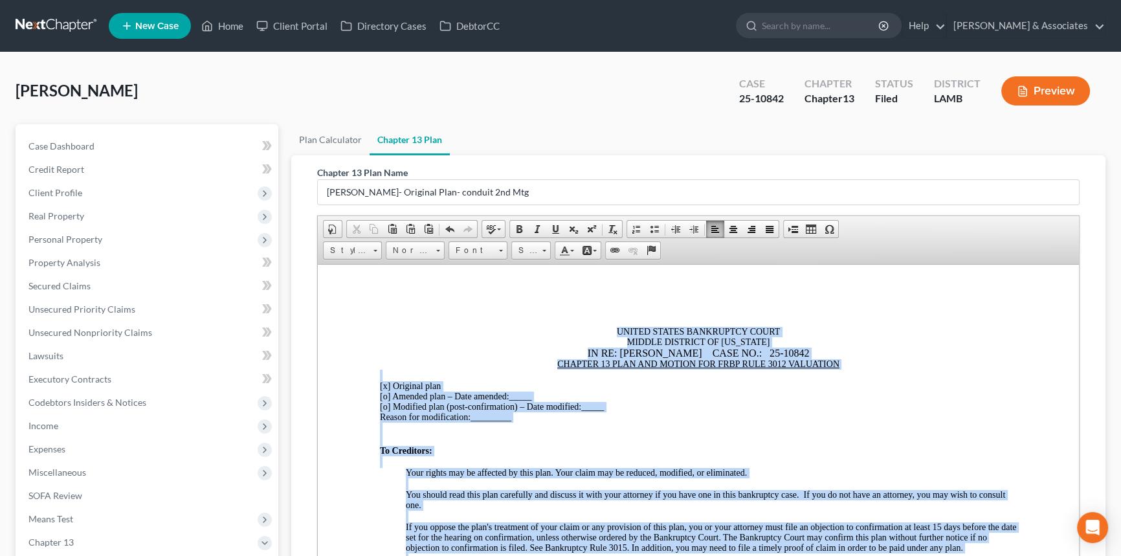
copy body "UNITED STATES BANKRUPTCY COURT MIDDLE DISTRICT OF LOUISIANA IN RE: LEON LEE CAS…"
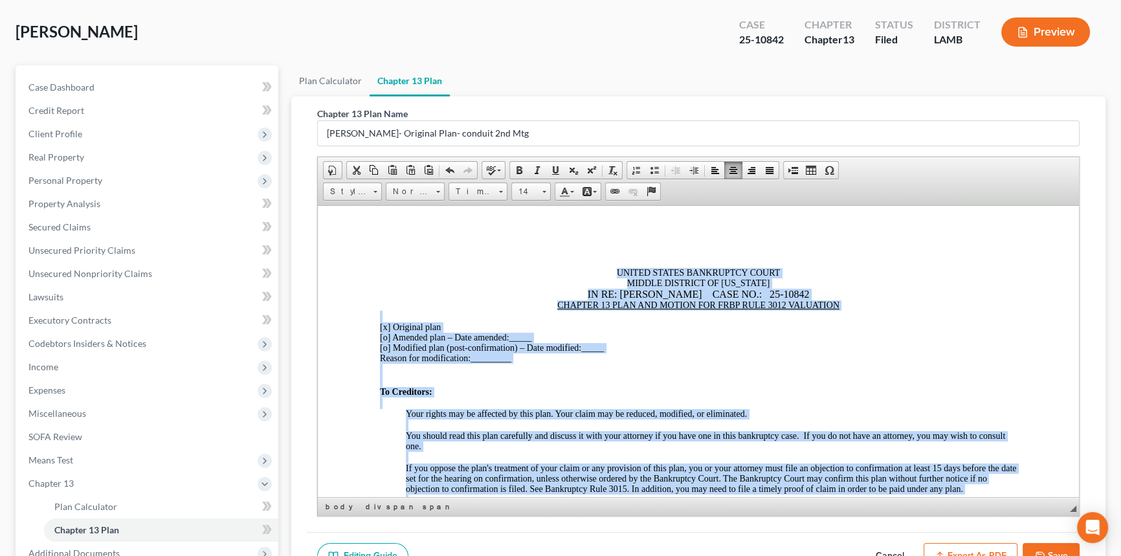
scroll to position [176, 0]
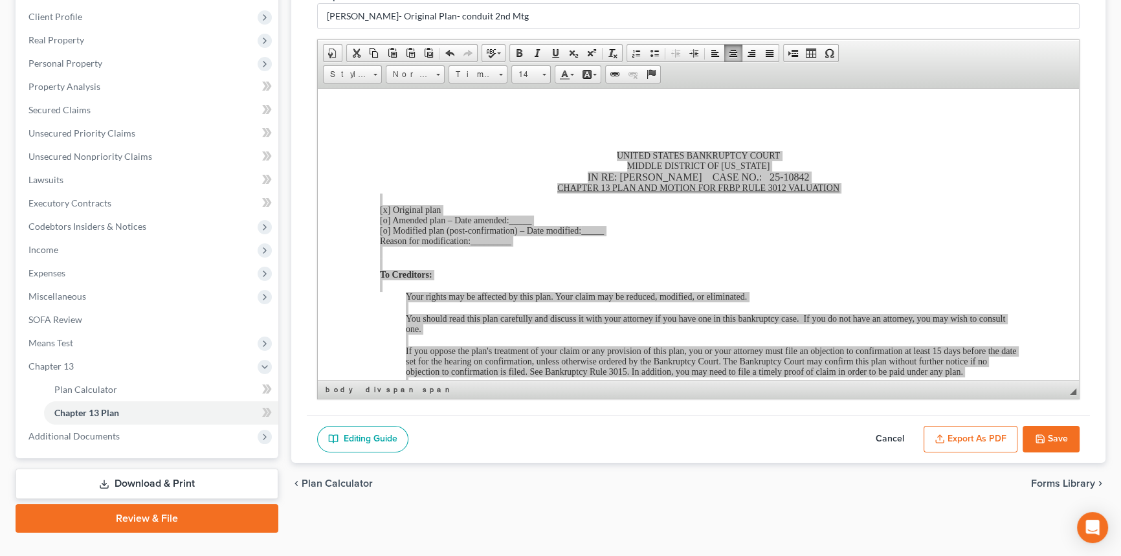
click at [1040, 436] on icon "button" at bounding box center [1040, 439] width 10 height 10
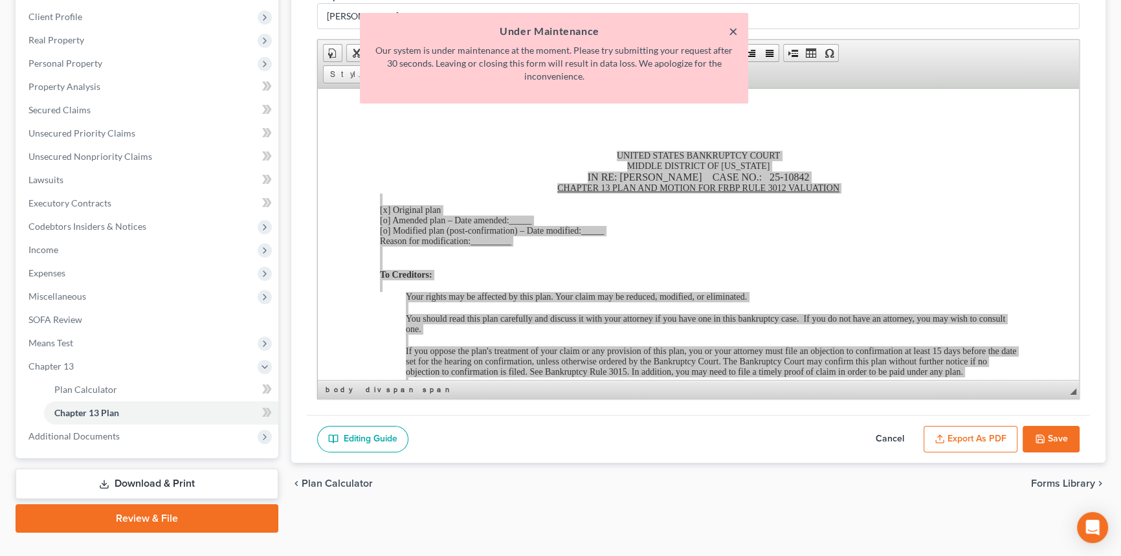
click at [732, 31] on button "×" at bounding box center [733, 31] width 9 height 16
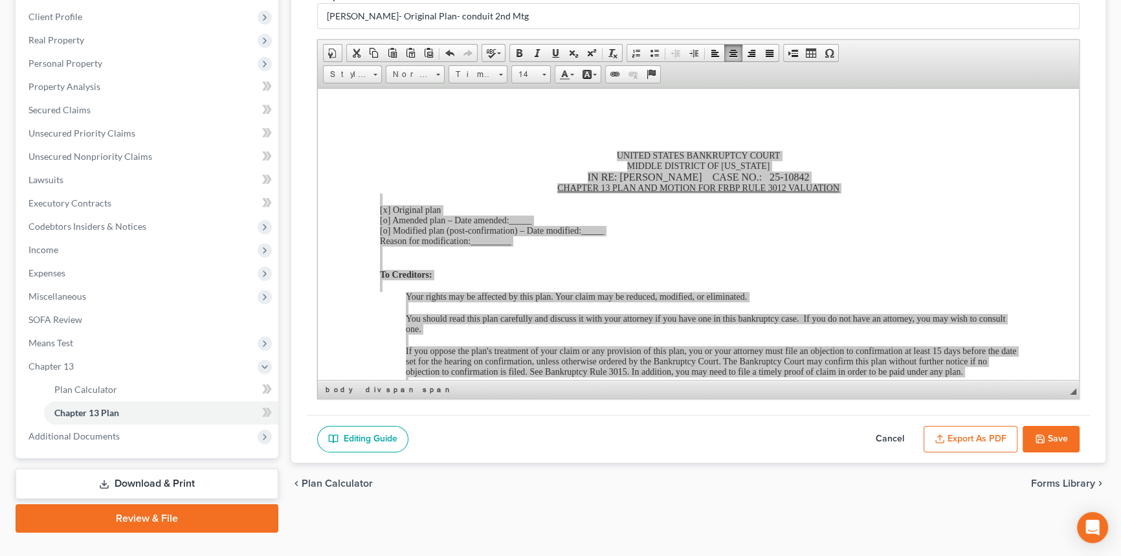
click at [743, 453] on div "Editing Guide Cancel Export as PDF Save" at bounding box center [698, 439] width 783 height 49
click at [714, 466] on div "chevron_left Plan Calculator Forms Library chevron_right" at bounding box center [698, 483] width 814 height 41
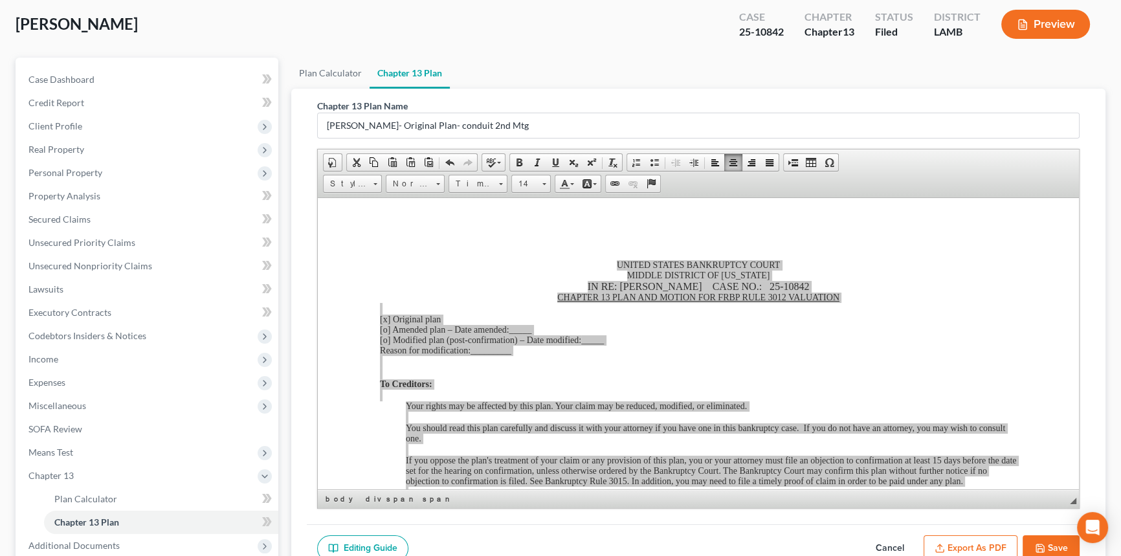
scroll to position [201, 0]
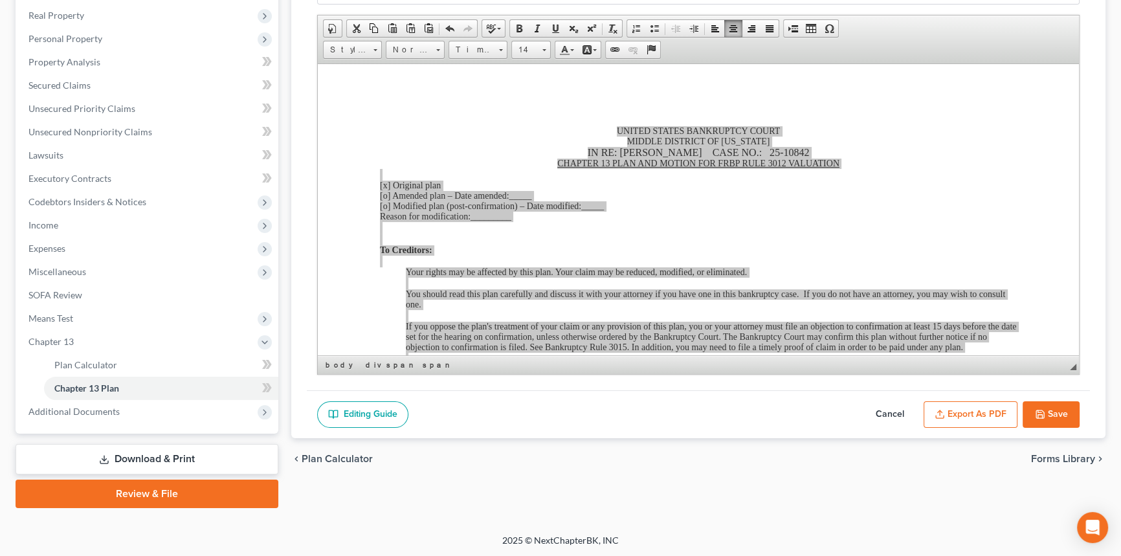
click at [1041, 410] on icon "button" at bounding box center [1040, 414] width 10 height 10
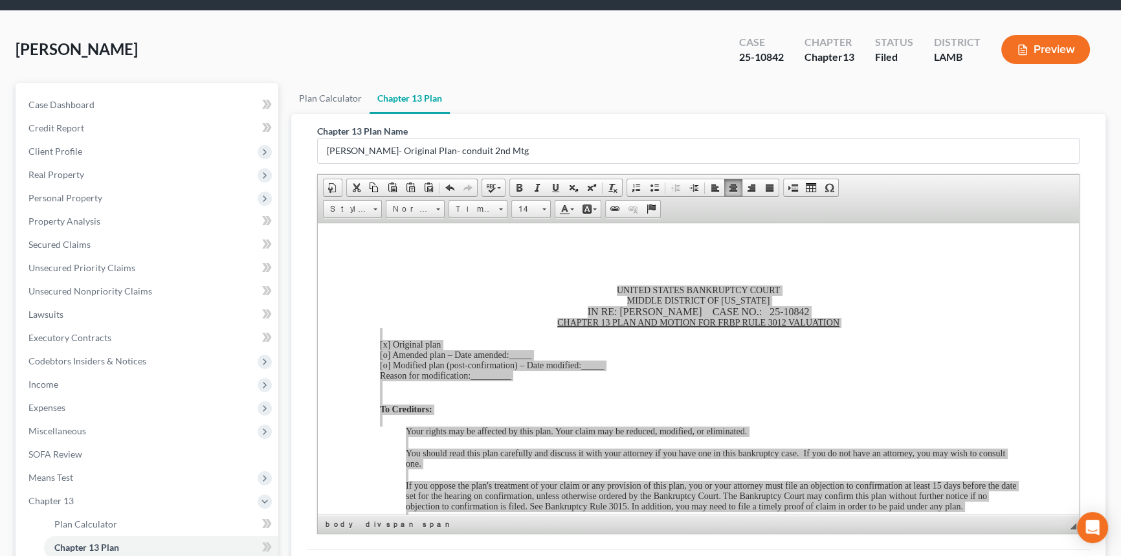
scroll to position [0, 0]
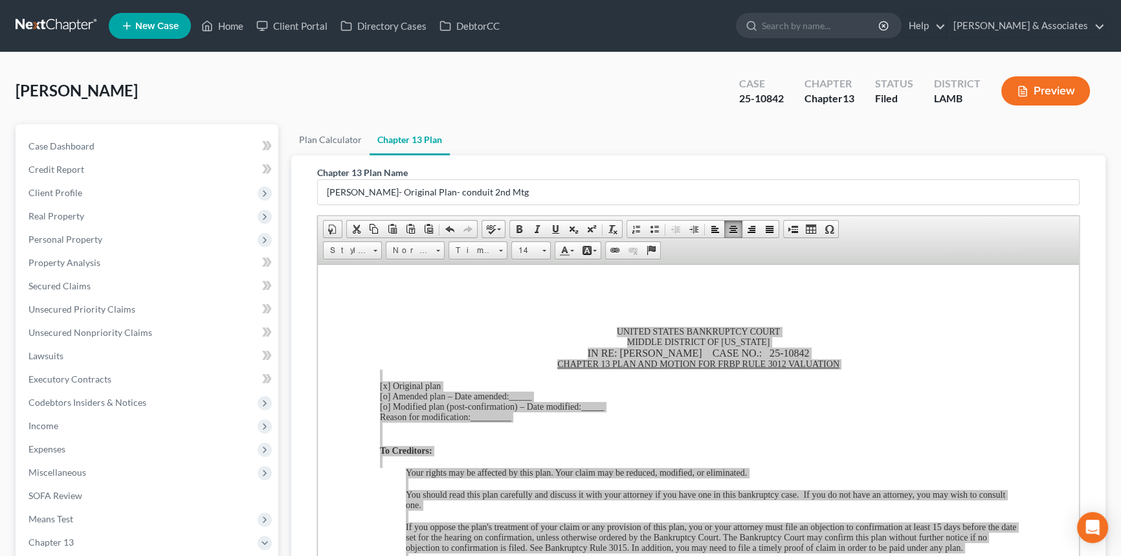
click at [790, 117] on div "Lee, Leon Upgraded Case 25-10842 Chapter Chapter 13 Status Filed District LAMB …" at bounding box center [561, 96] width 1090 height 56
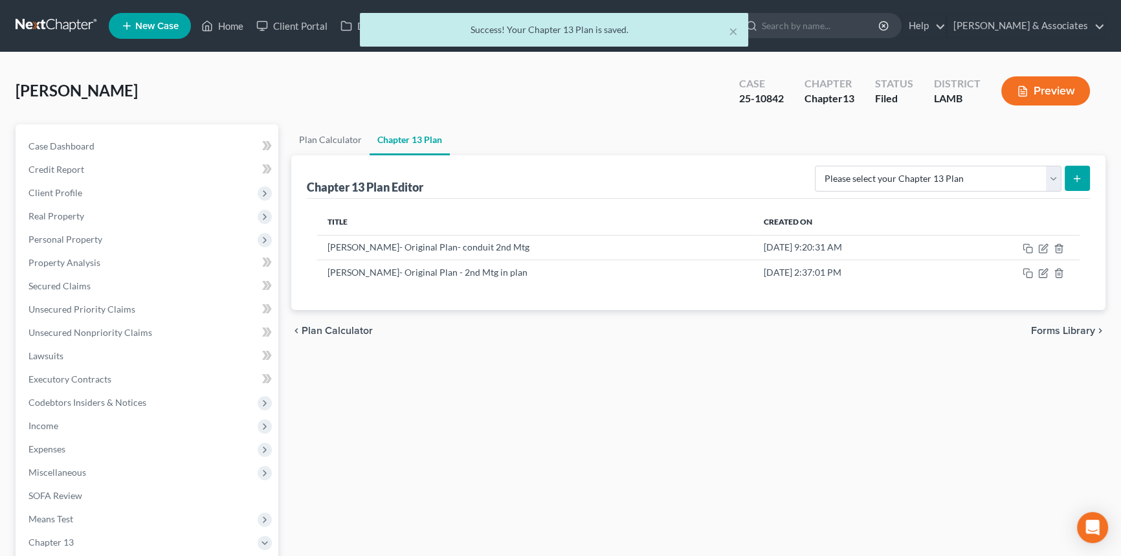
click at [722, 127] on ul "Plan Calculator Chapter 13 Plan" at bounding box center [698, 139] width 814 height 31
click at [1060, 273] on line "button" at bounding box center [1060, 274] width 0 height 3
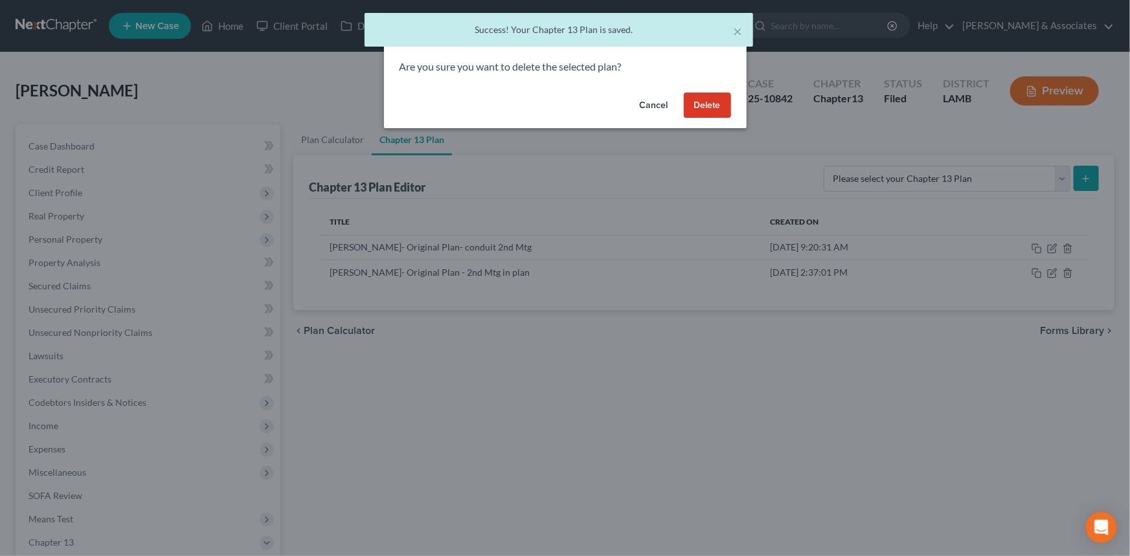
click at [715, 107] on button "Delete" at bounding box center [707, 106] width 47 height 26
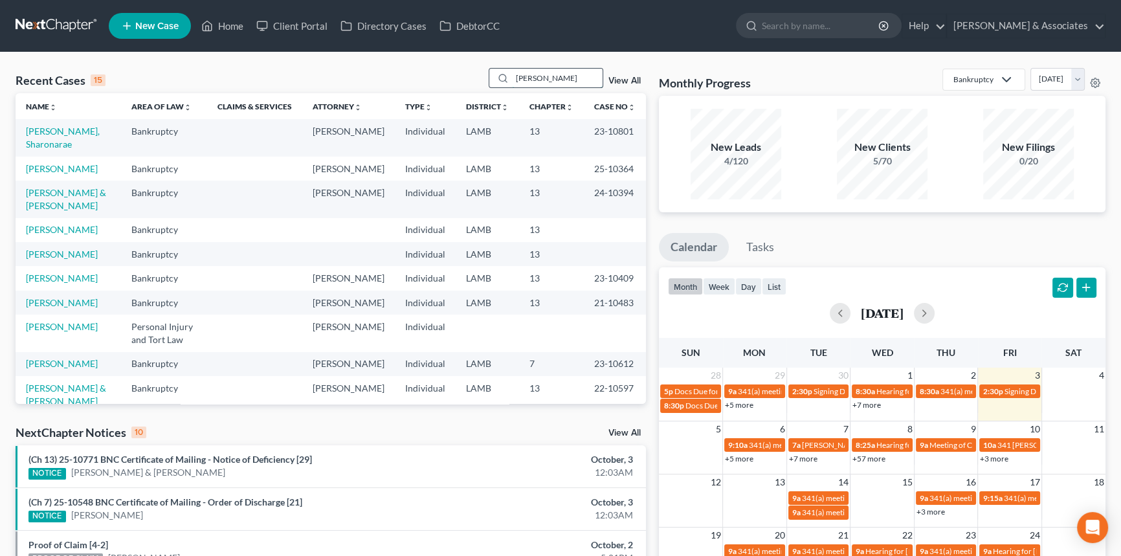
click at [546, 71] on input "[PERSON_NAME]" at bounding box center [557, 78] width 91 height 19
click at [546, 74] on input "[PERSON_NAME]" at bounding box center [557, 78] width 91 height 19
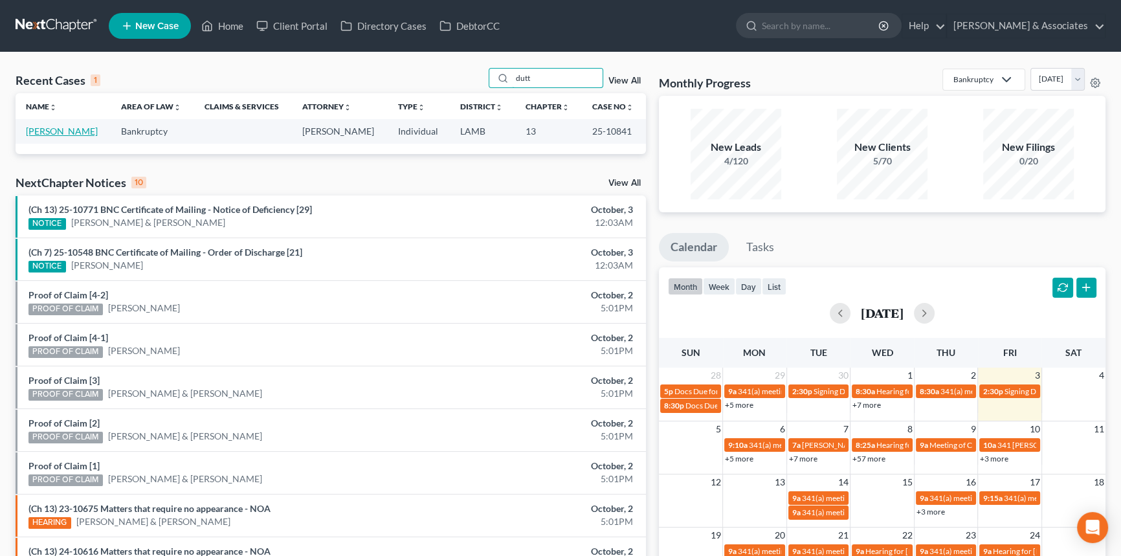
type input "dutt"
click at [70, 124] on td "[PERSON_NAME]" at bounding box center [63, 131] width 95 height 24
click at [68, 128] on link "[PERSON_NAME]" at bounding box center [62, 131] width 72 height 11
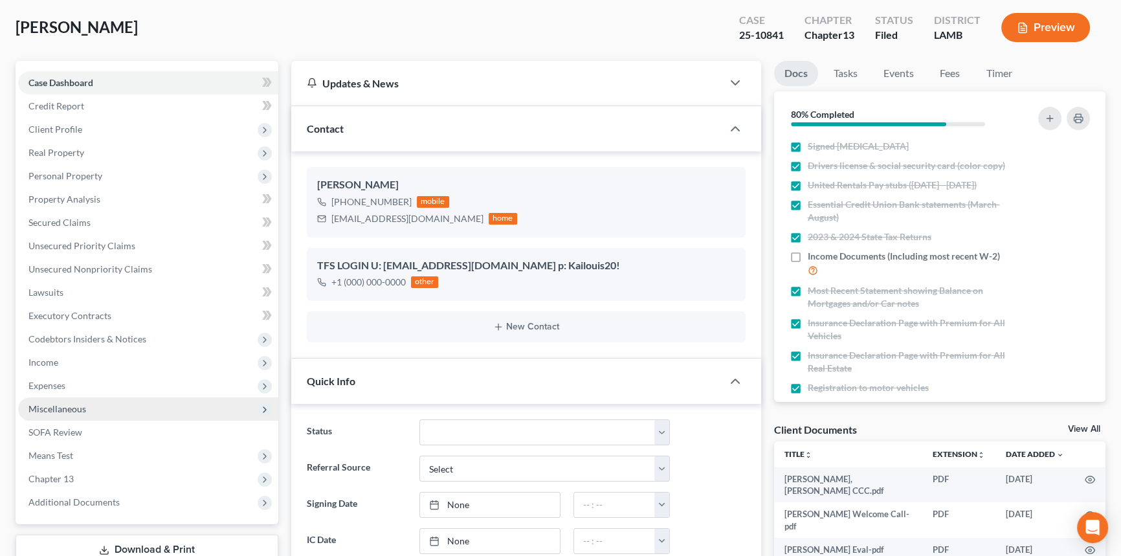
scroll to position [176, 0]
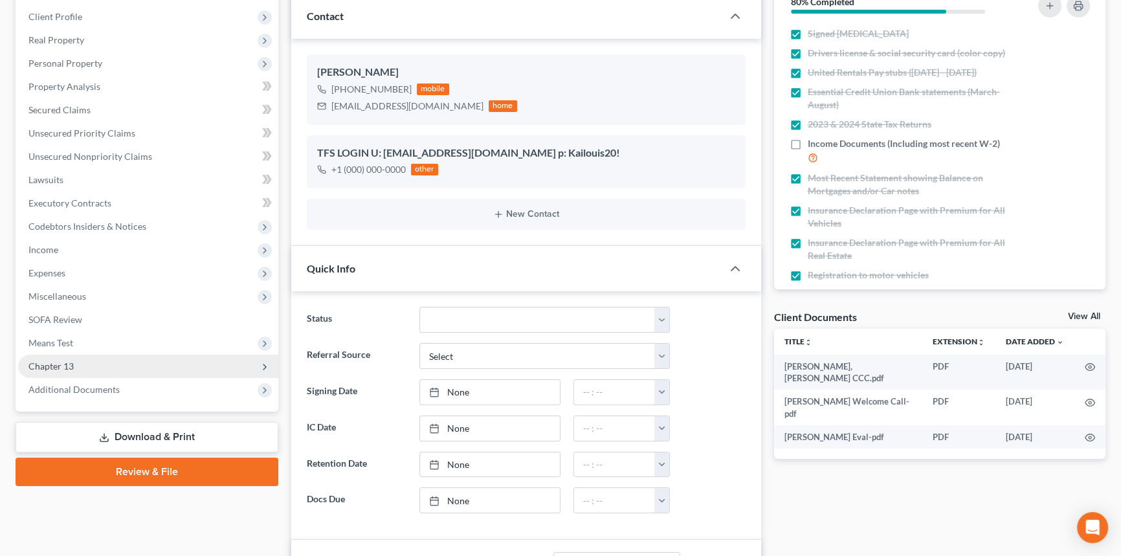
click at [104, 366] on span "Chapter 13" at bounding box center [148, 366] width 260 height 23
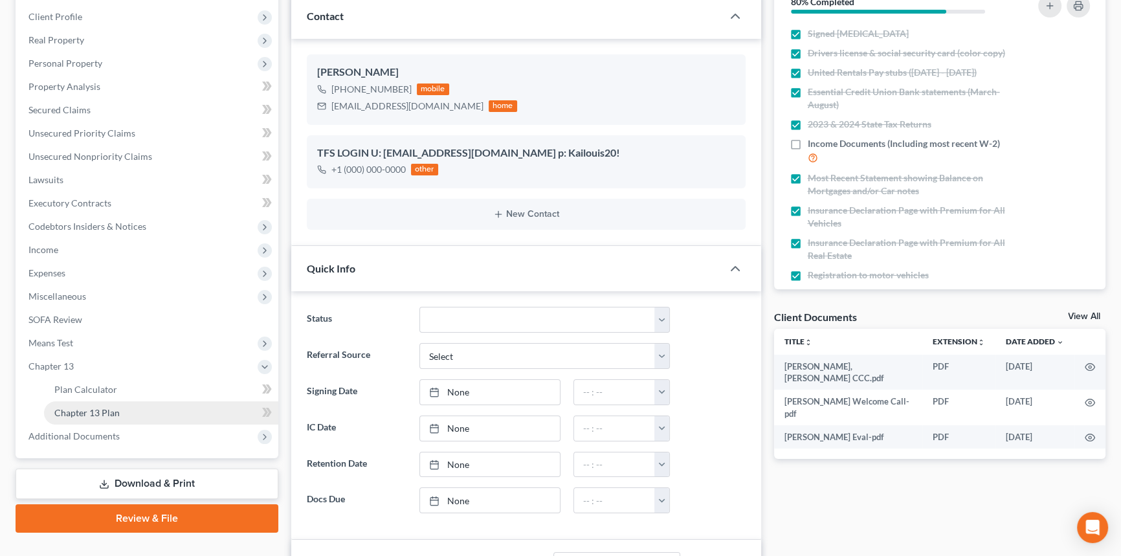
click at [110, 408] on span "Chapter 13 Plan" at bounding box center [86, 412] width 65 height 11
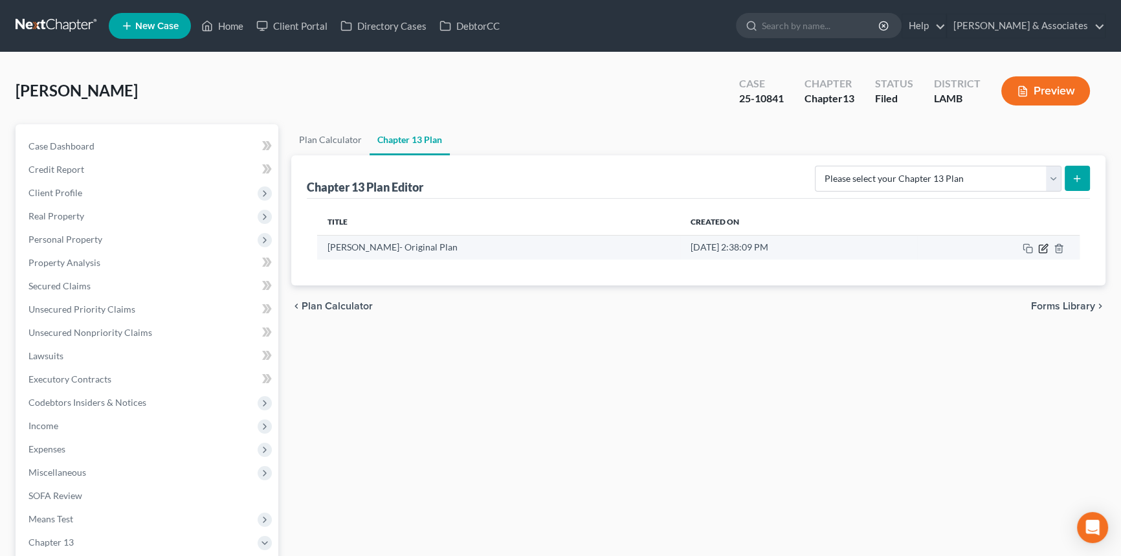
click at [1041, 249] on icon "button" at bounding box center [1043, 248] width 10 height 10
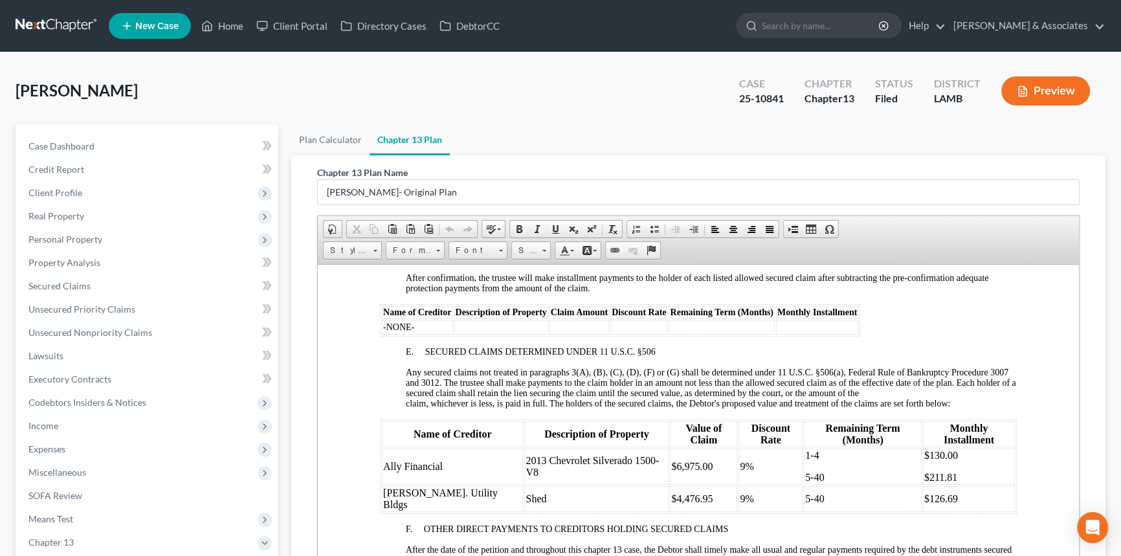
scroll to position [1824, 0]
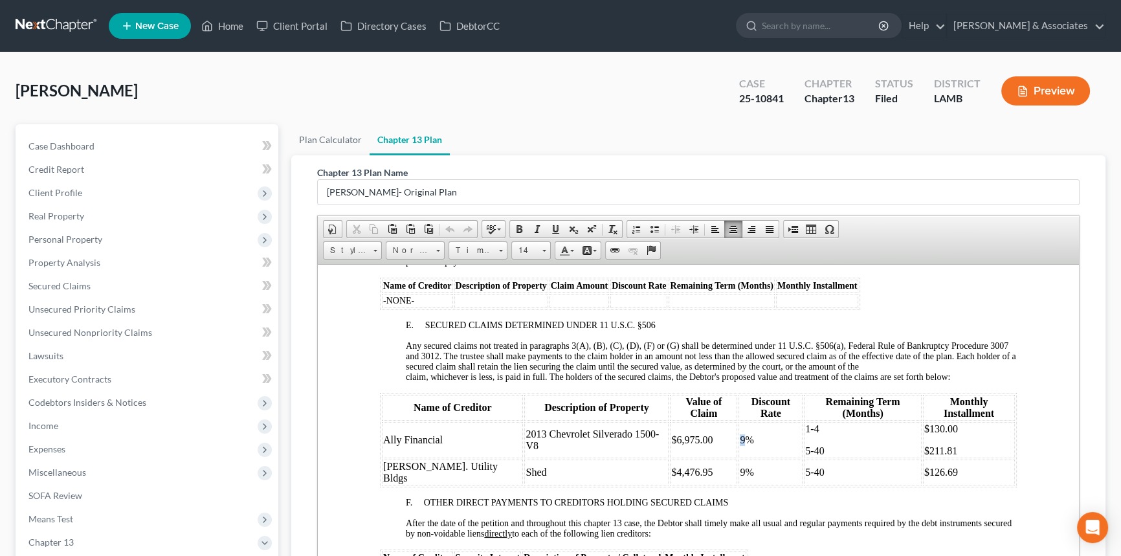
drag, startPoint x: 730, startPoint y: 460, endPoint x: 724, endPoint y: 462, distance: 6.8
click at [739, 458] on td "9%" at bounding box center [771, 439] width 64 height 36
click at [740, 477] on span "9%" at bounding box center [747, 471] width 14 height 11
click at [597, 485] on td "Shed" at bounding box center [596, 472] width 144 height 26
click at [805, 434] on p "1-4" at bounding box center [862, 429] width 115 height 12
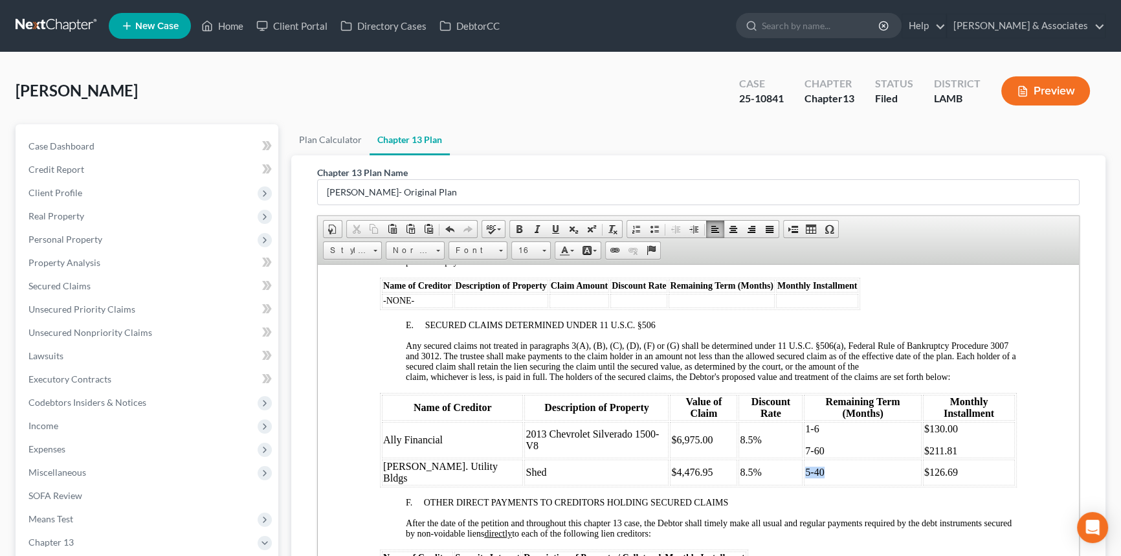
drag, startPoint x: 824, startPoint y: 488, endPoint x: 792, endPoint y: 484, distance: 32.0
click at [805, 478] on p "5-40" at bounding box center [862, 472] width 115 height 12
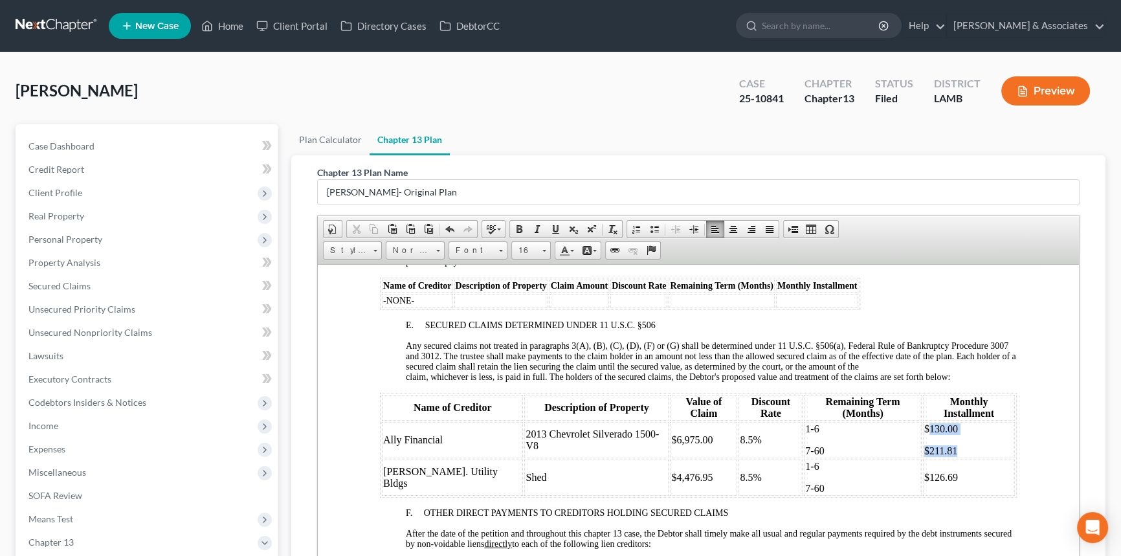
drag, startPoint x: 943, startPoint y: 465, endPoint x: 915, endPoint y: 451, distance: 30.7
click at [923, 451] on td "$130.00 $211.81" at bounding box center [969, 439] width 92 height 36
drag, startPoint x: 917, startPoint y: 497, endPoint x: 945, endPoint y: 498, distance: 27.9
click at [945, 482] on span "$126.69" at bounding box center [941, 476] width 34 height 11
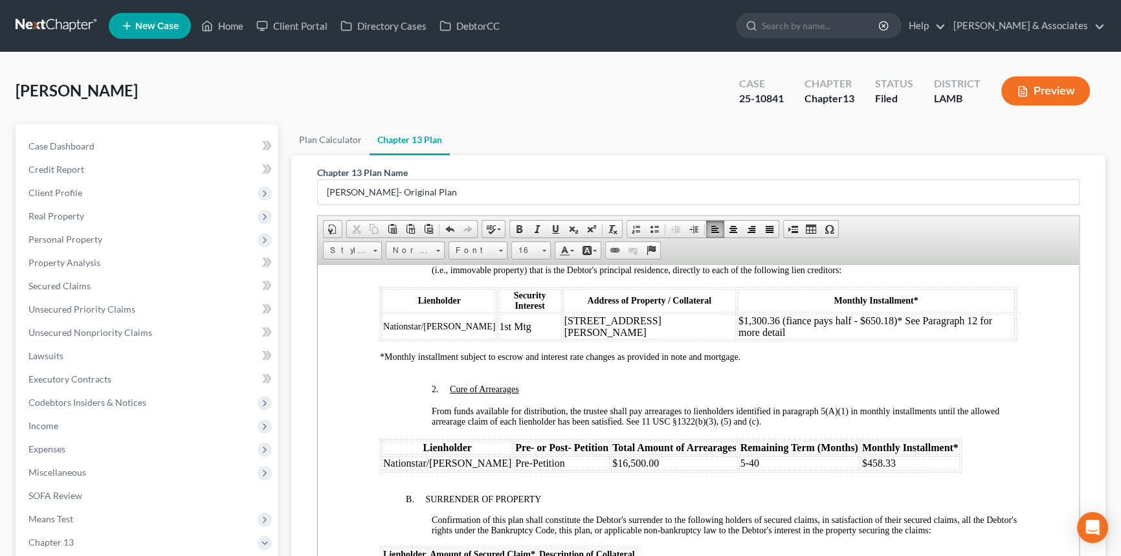
scroll to position [1236, 0]
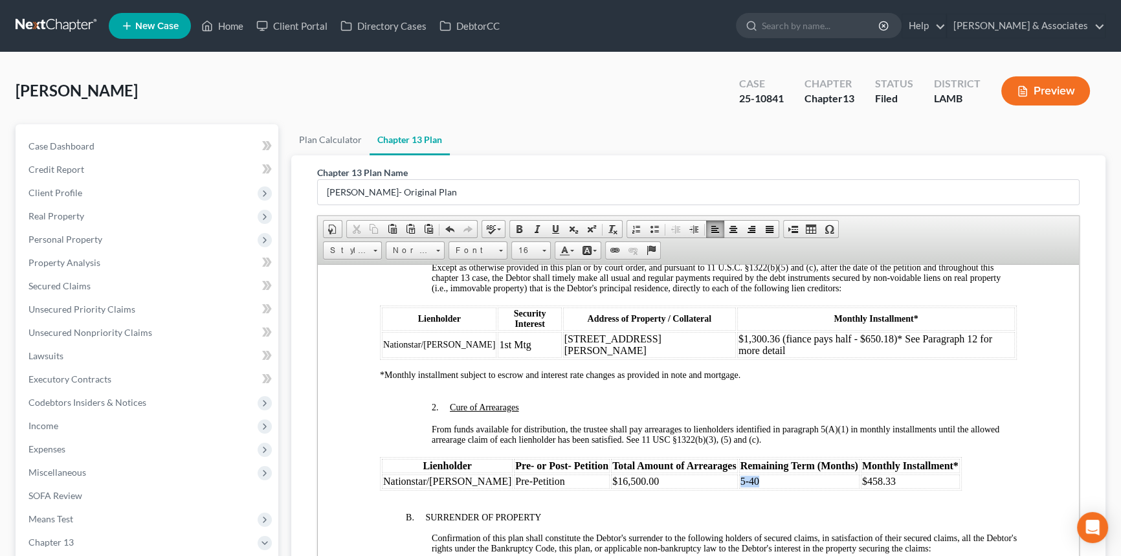
drag, startPoint x: 702, startPoint y: 505, endPoint x: 722, endPoint y: 504, distance: 19.4
click at [739, 488] on td "5-40" at bounding box center [799, 481] width 120 height 14
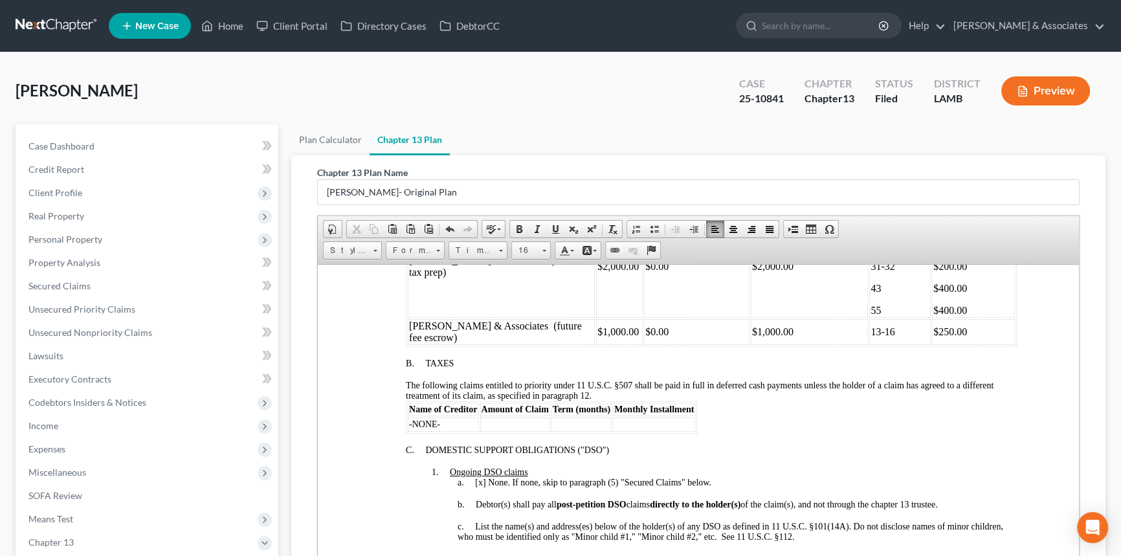
scroll to position [647, 0]
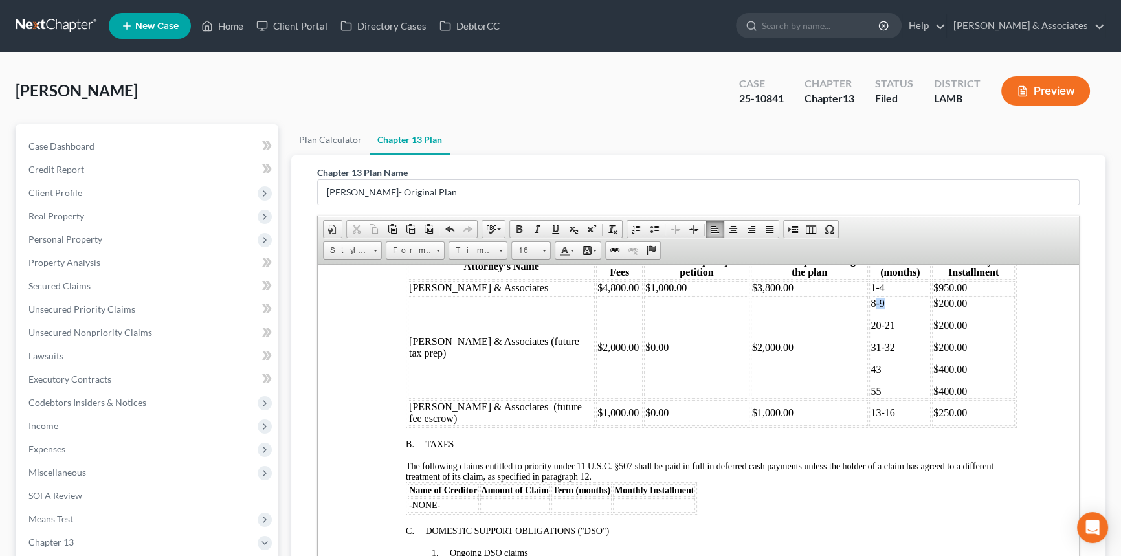
drag, startPoint x: 860, startPoint y: 324, endPoint x: 867, endPoint y: 324, distance: 6.5
click at [871, 309] on p "8-9" at bounding box center [900, 303] width 59 height 12
click at [882, 331] on p "20-21" at bounding box center [900, 325] width 59 height 12
click at [884, 353] on p "31-32" at bounding box center [900, 347] width 59 height 12
click at [871, 375] on p "43" at bounding box center [900, 369] width 59 height 12
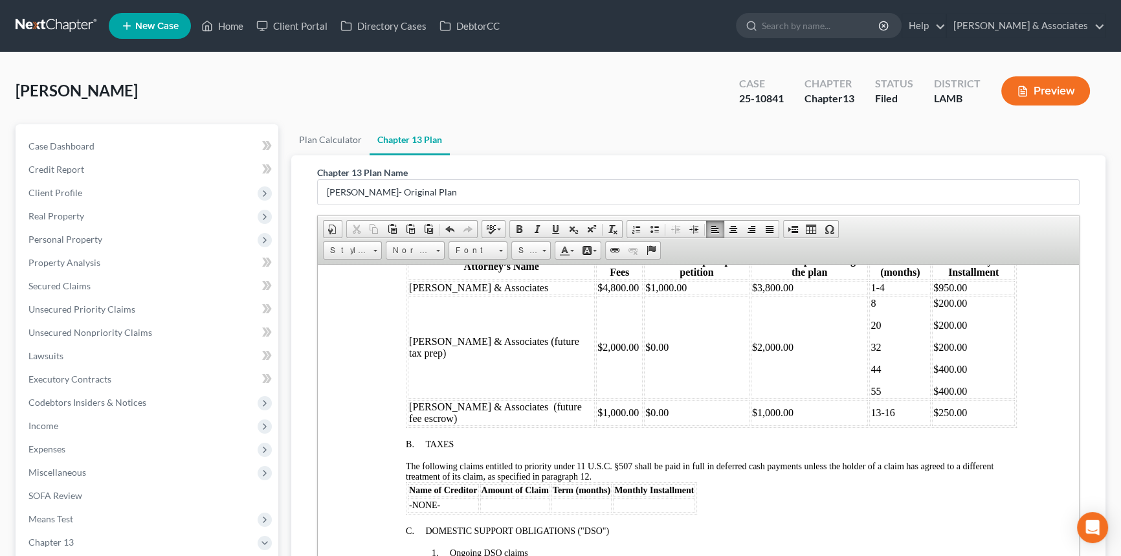
click at [871, 375] on p "44" at bounding box center [900, 369] width 59 height 12
click at [871, 397] on p "55" at bounding box center [900, 391] width 59 height 12
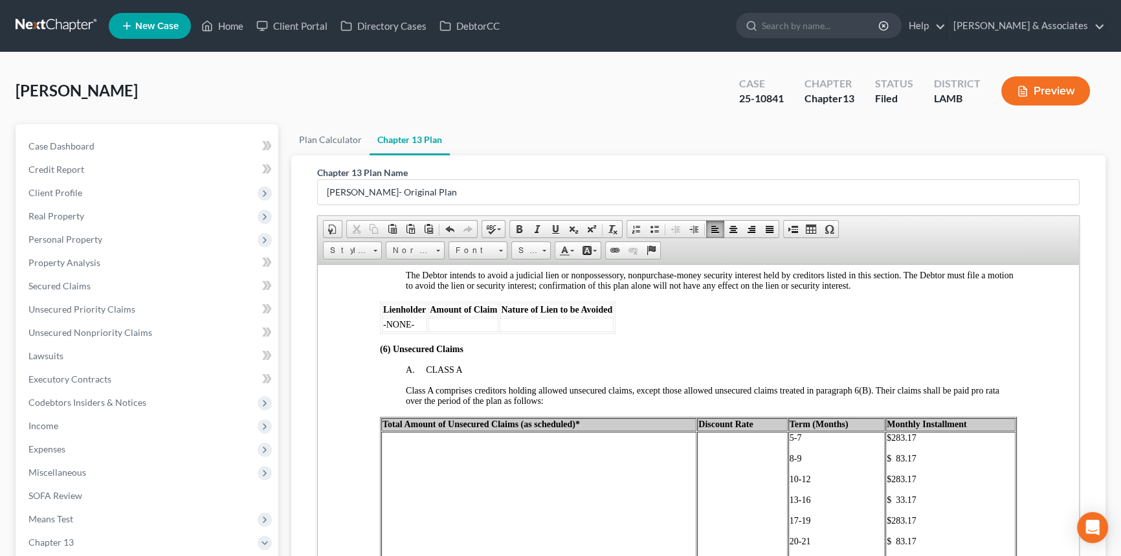
scroll to position [2354, 0]
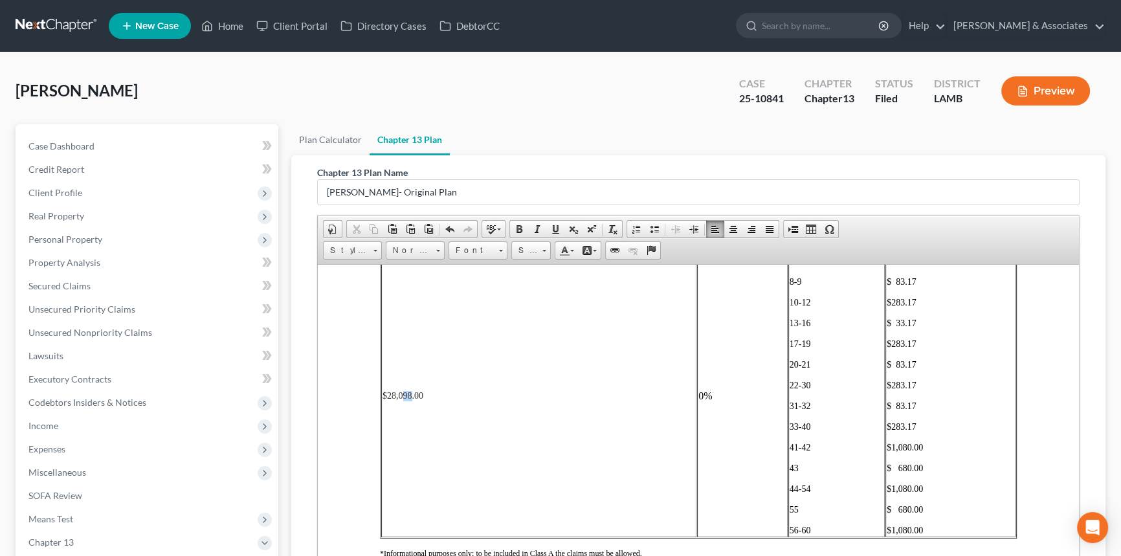
drag, startPoint x: 401, startPoint y: 423, endPoint x: 410, endPoint y: 423, distance: 9.1
click at [410, 400] on span "$28,098.00" at bounding box center [403, 395] width 41 height 10
click at [789, 284] on td "5-7 8-9 [PHONE_NUMBER] [PHONE_NUMBER] [PHONE_NUMBER] [PHONE_NUMBER] [PHONE_NUMB…" at bounding box center [837, 395] width 97 height 282
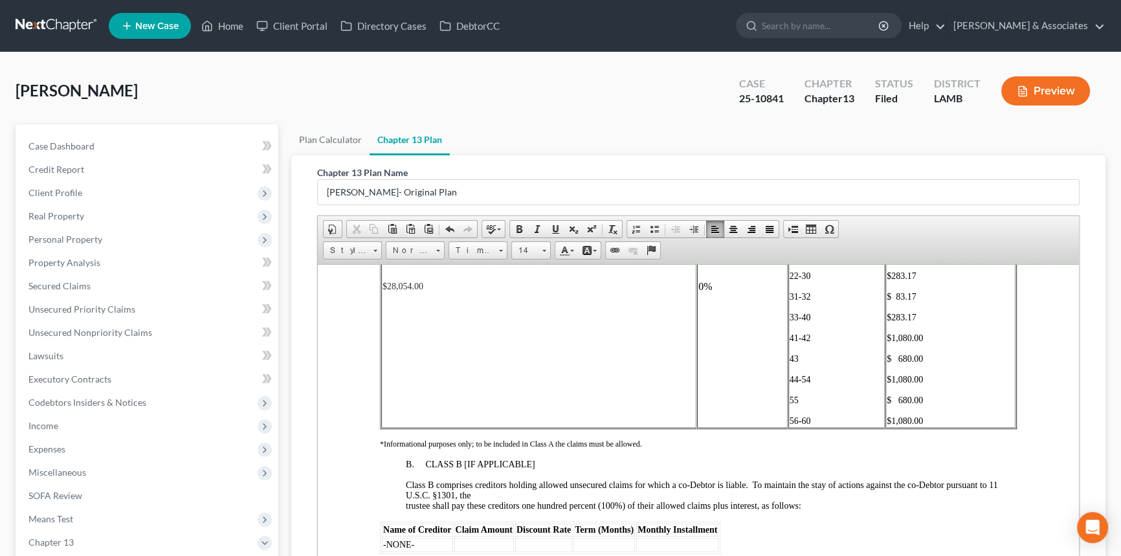
scroll to position [2531, 0]
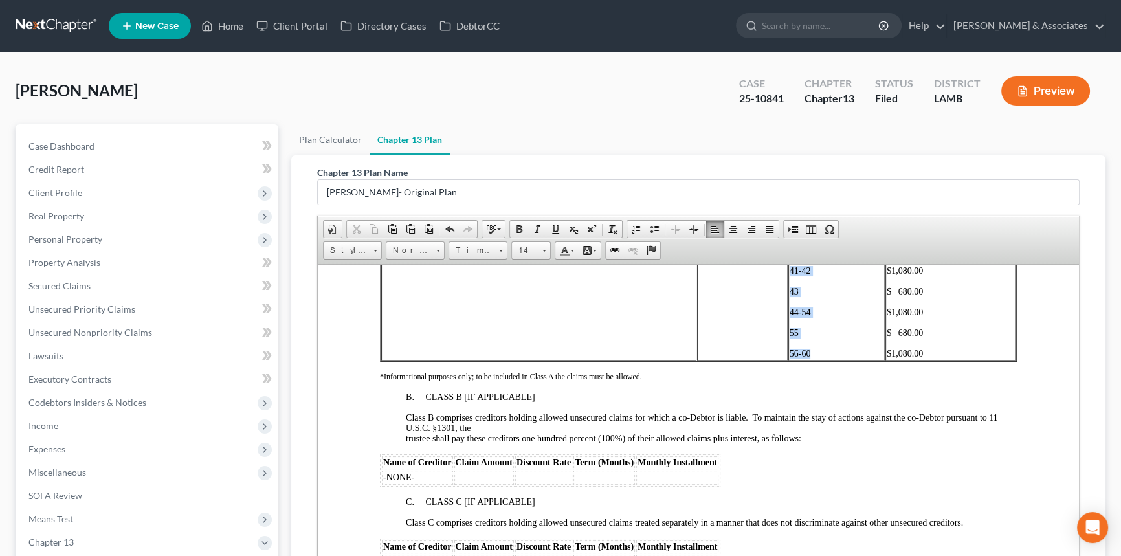
click at [812, 359] on p "56-60" at bounding box center [837, 353] width 95 height 10
click at [814, 359] on p "56-60" at bounding box center [837, 353] width 95 height 10
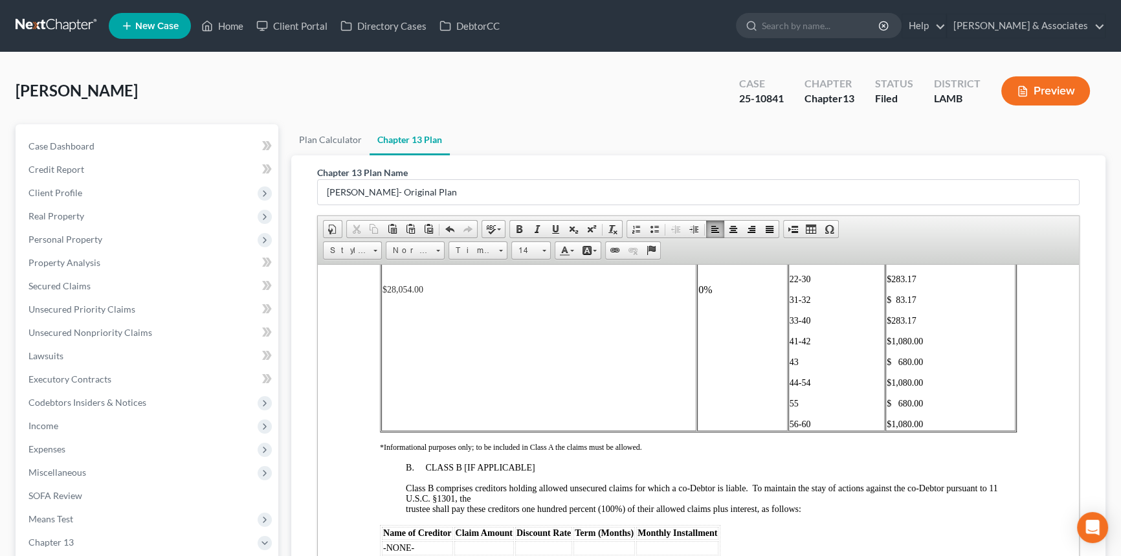
scroll to position [2354, 0]
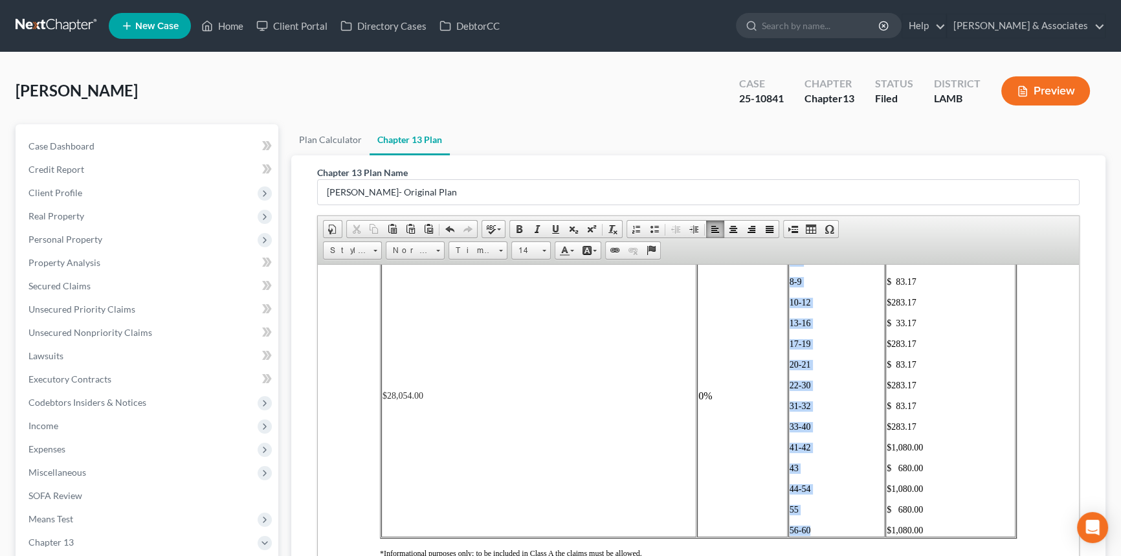
click at [790, 265] on span "5-7" at bounding box center [796, 261] width 12 height 10
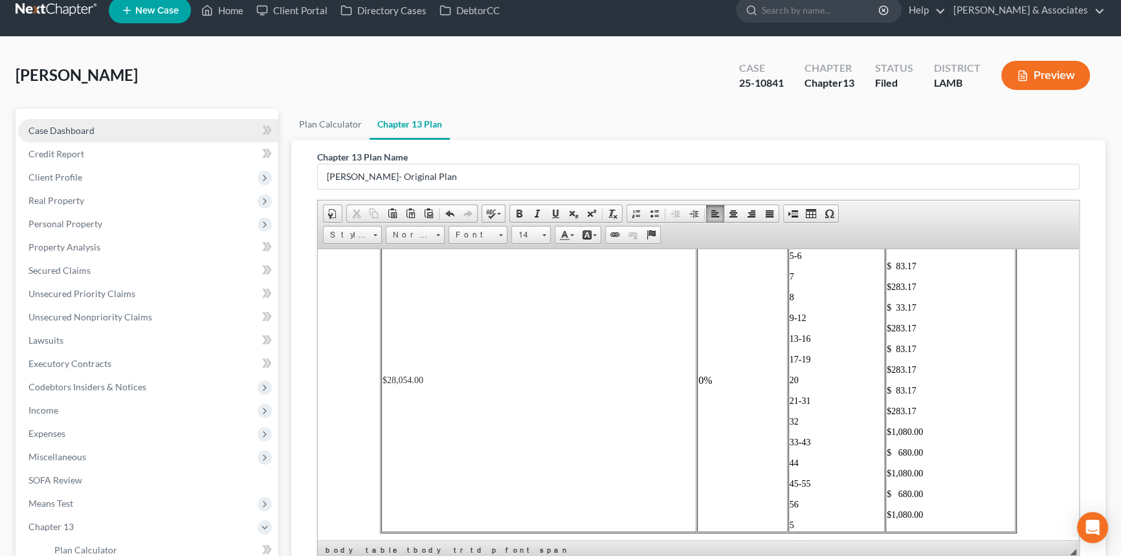
scroll to position [2382, 0]
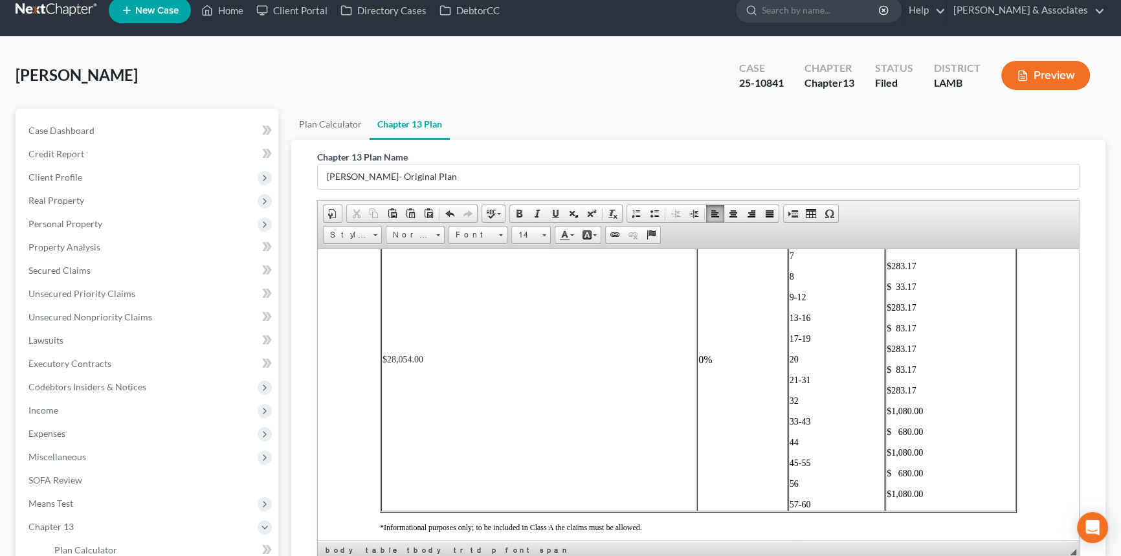
click at [937, 511] on td "$283.17 $ 83.17 $283.17 $ 33.17 $283.17 $ 83.17 $283.17 $ 83.17 $283.17 $1,080.…" at bounding box center [951, 359] width 130 height 303
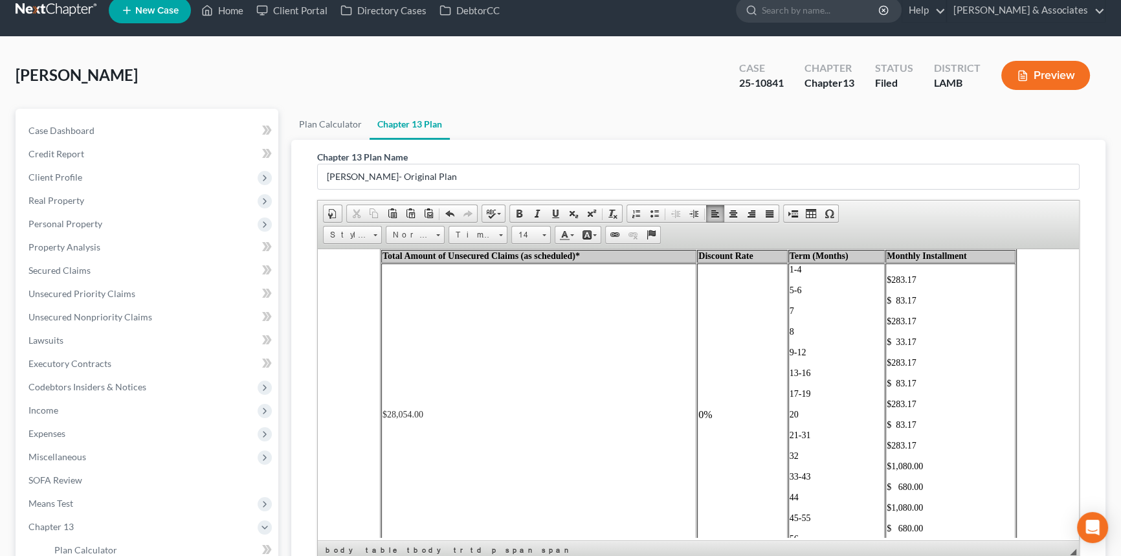
scroll to position [2265, 0]
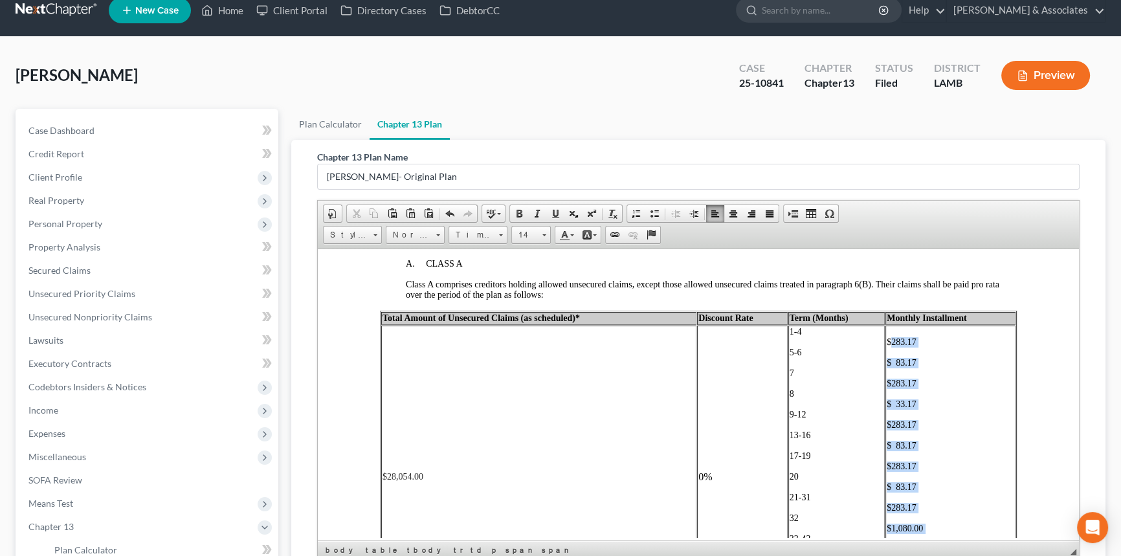
click at [887, 346] on span "$283.17" at bounding box center [902, 342] width 30 height 10
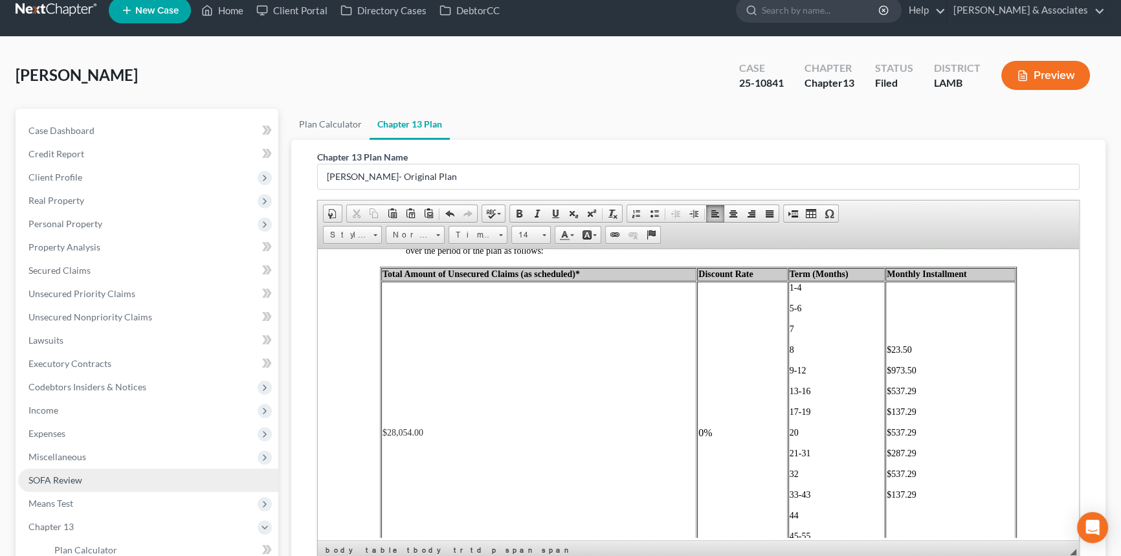
scroll to position [2320, 0]
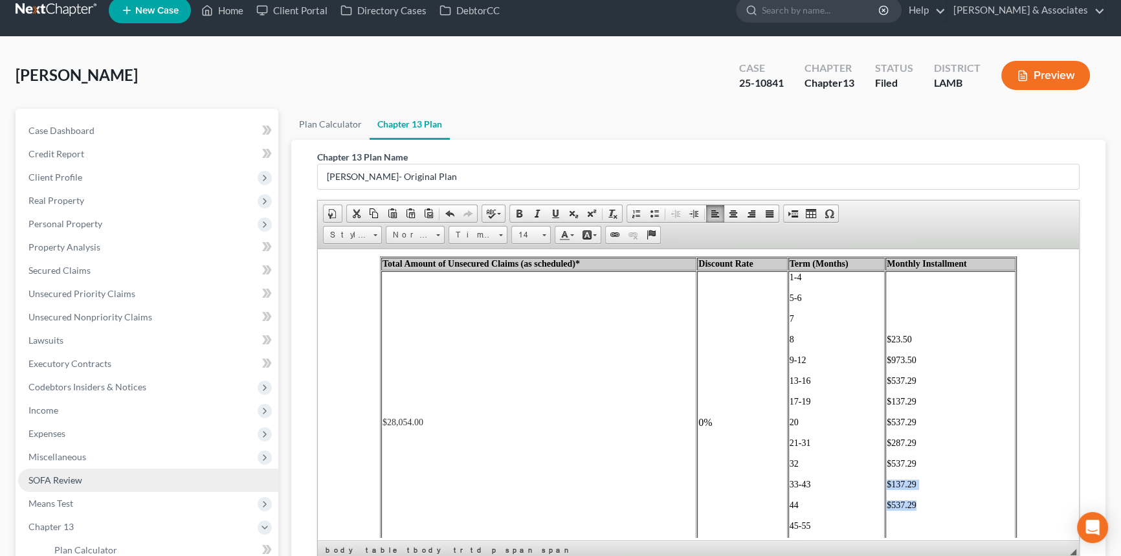
copy td "$137.29 $537.29"
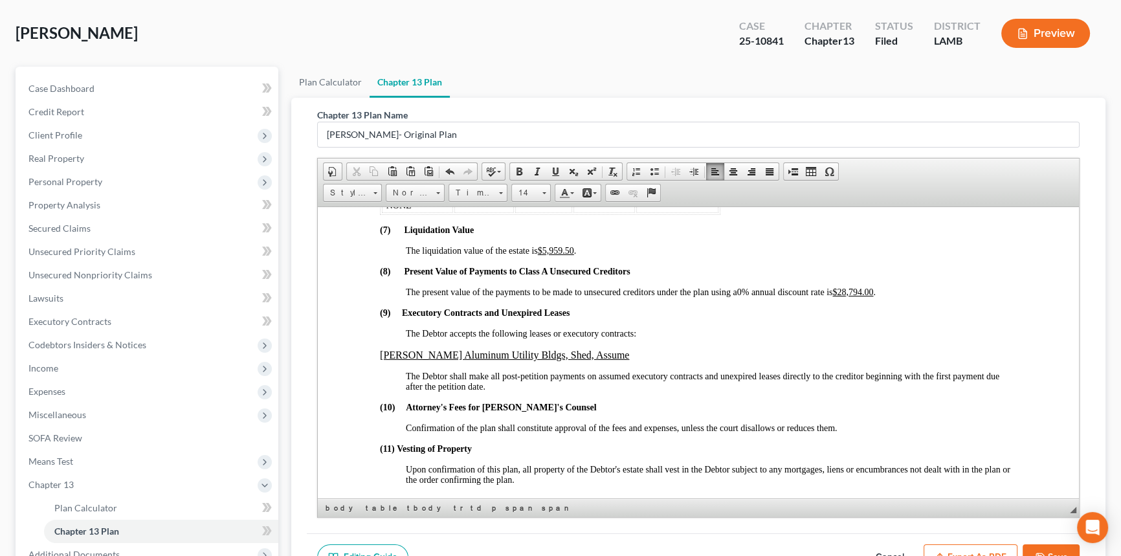
scroll to position [2849, 0]
drag, startPoint x: 855, startPoint y: 320, endPoint x: 868, endPoint y: 320, distance: 12.3
click at [868, 295] on u "$28,794.00" at bounding box center [853, 290] width 41 height 10
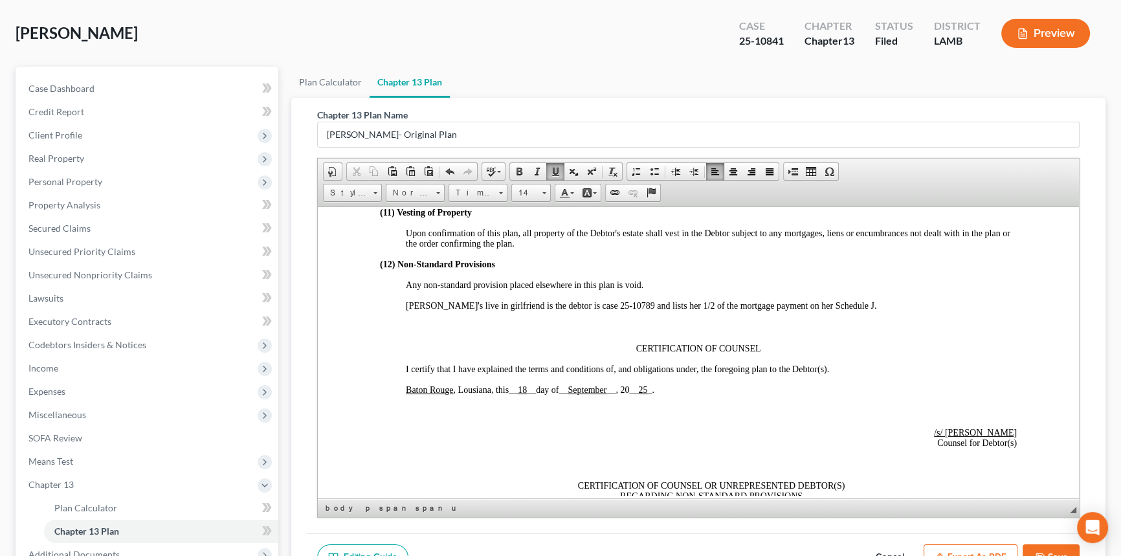
scroll to position [3085, 0]
click at [527, 393] on u "18" at bounding box center [522, 388] width 9 height 10
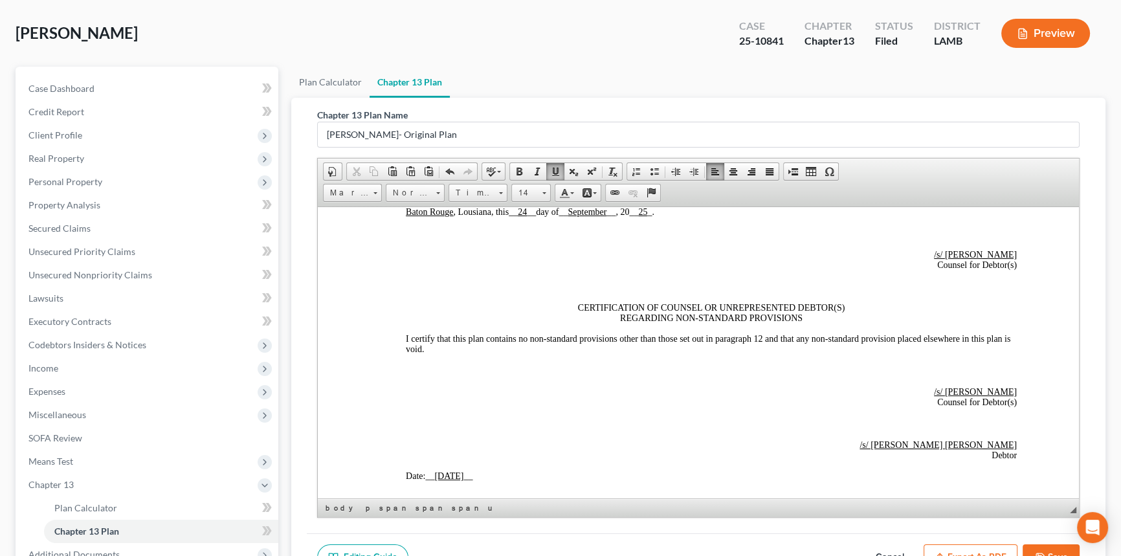
scroll to position [3320, 0]
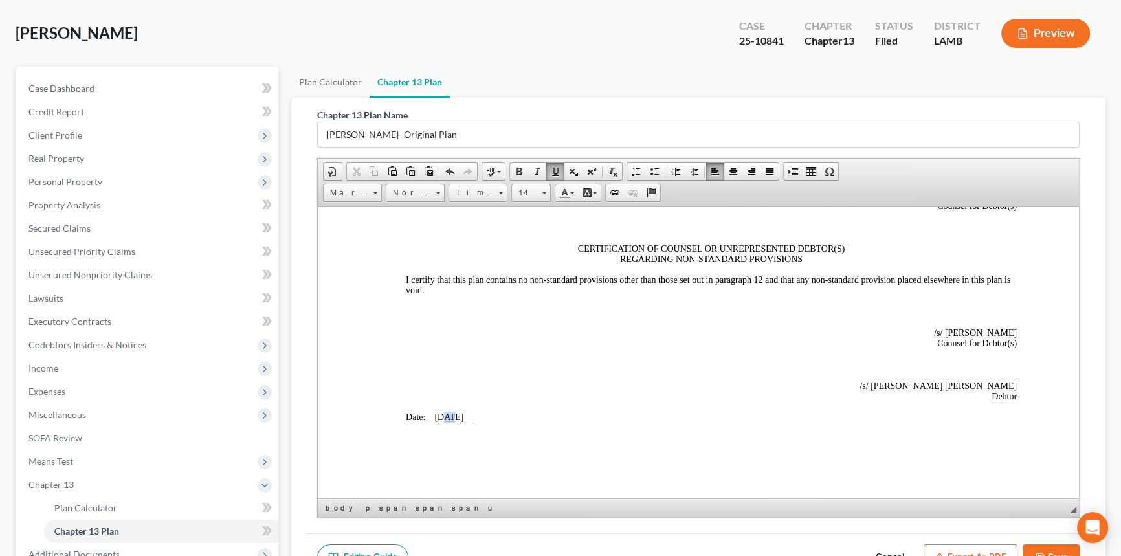
drag, startPoint x: 445, startPoint y: 458, endPoint x: 453, endPoint y: 458, distance: 7.8
click at [453, 421] on u "[DATE]" at bounding box center [448, 417] width 29 height 10
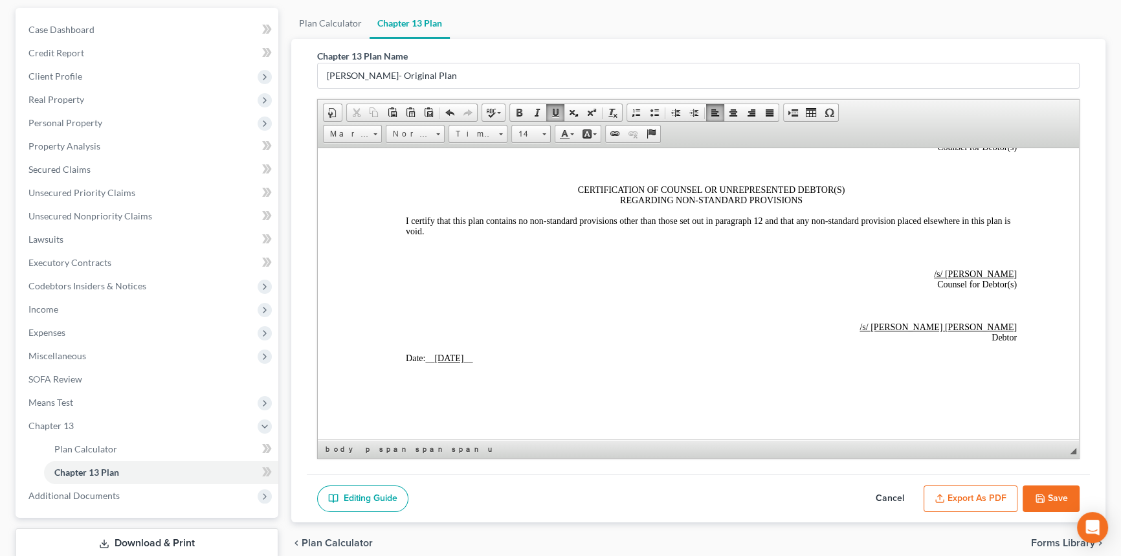
scroll to position [201, 0]
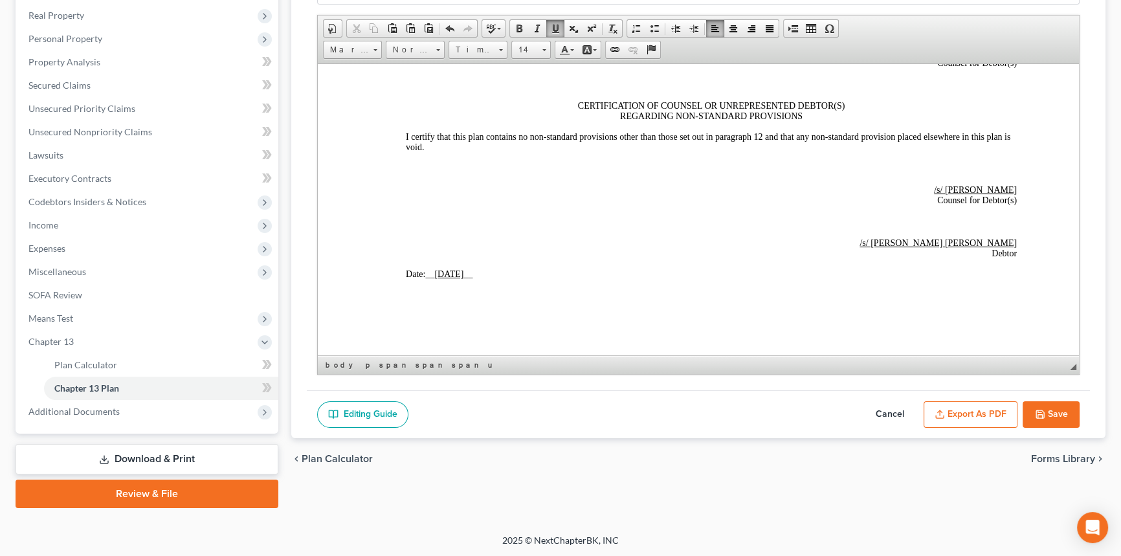
click at [1056, 412] on button "Save" at bounding box center [1051, 414] width 57 height 27
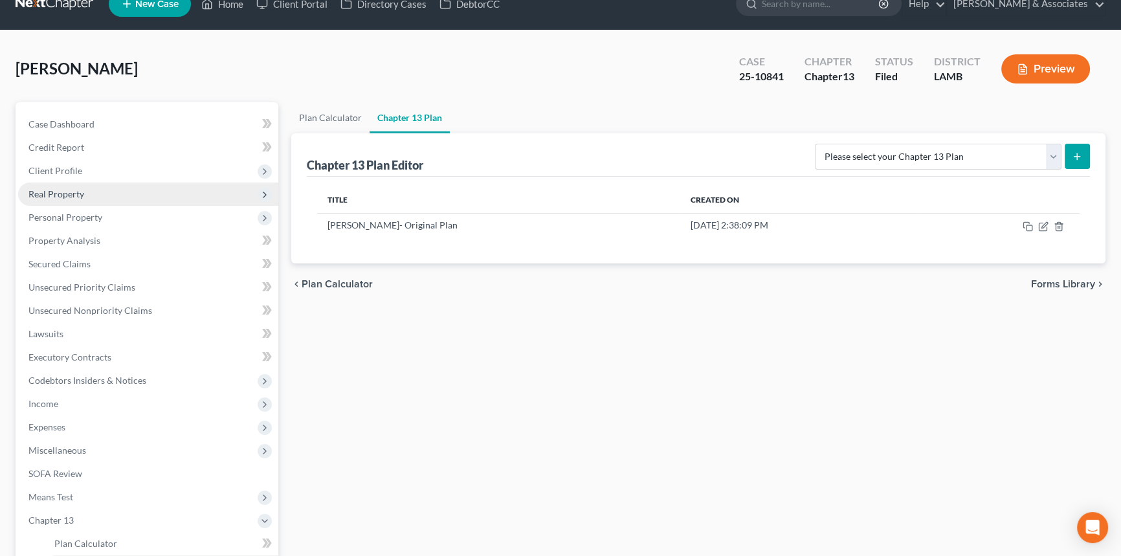
scroll to position [0, 0]
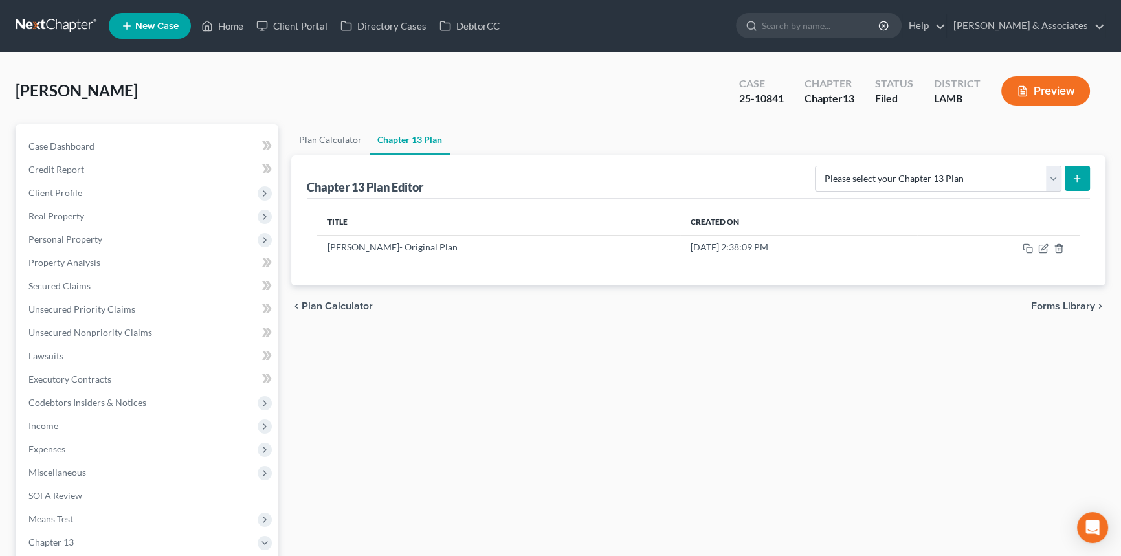
drag, startPoint x: 65, startPoint y: 32, endPoint x: 6, endPoint y: 69, distance: 69.9
click at [65, 32] on link at bounding box center [57, 25] width 83 height 23
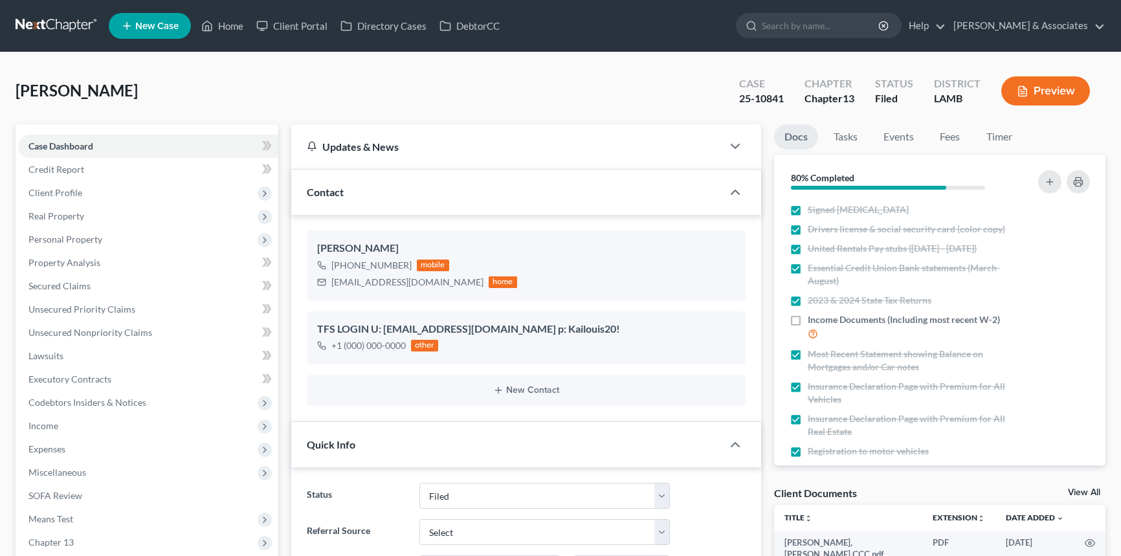
select select "8"
click at [57, 20] on link at bounding box center [57, 25] width 83 height 23
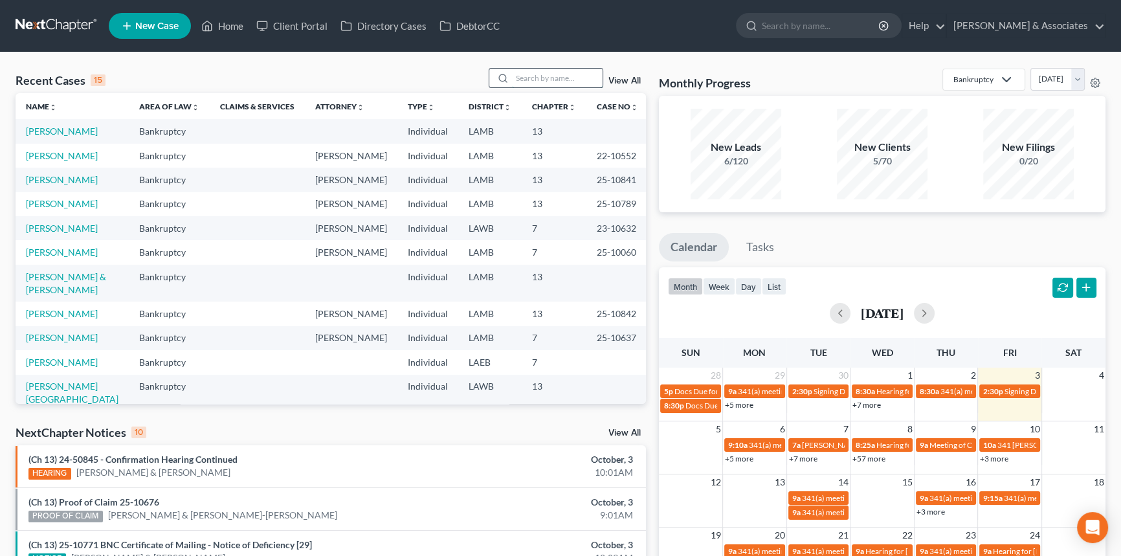
click at [590, 77] on input "search" at bounding box center [557, 78] width 91 height 19
type input "[PERSON_NAME]"
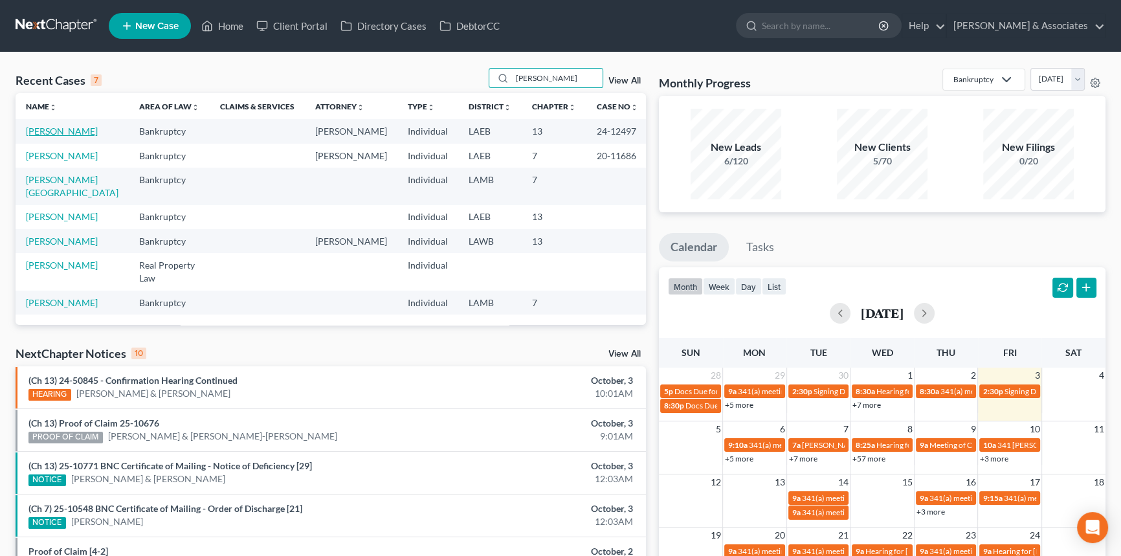
click at [38, 137] on link "[PERSON_NAME]" at bounding box center [62, 131] width 72 height 11
click at [201, 386] on link "(Ch 13) 24-50845 - Confirmation Hearing Continued" at bounding box center [132, 380] width 209 height 11
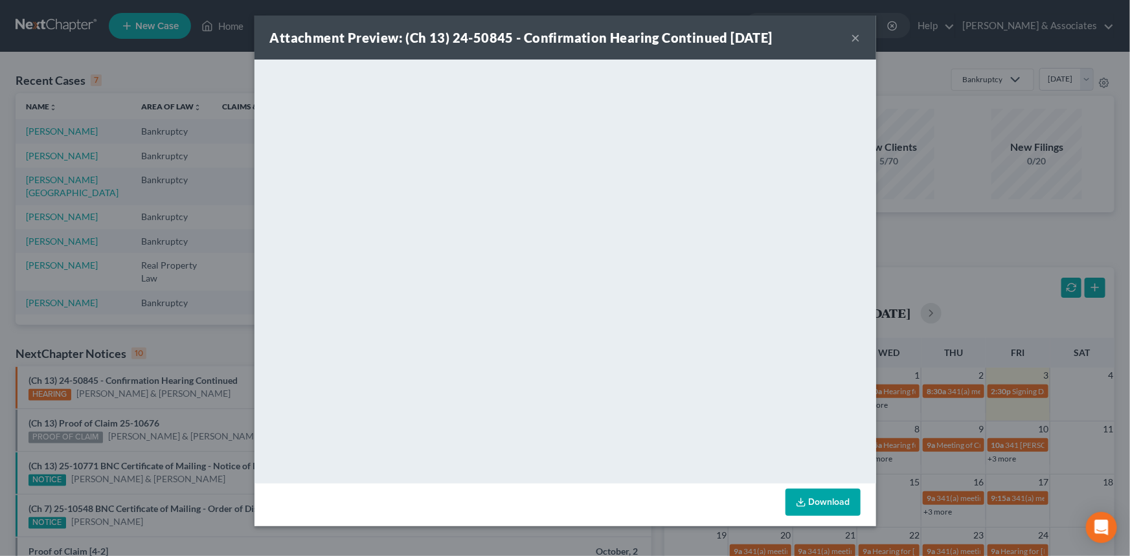
click at [861, 40] on div "Attachment Preview: (Ch 13) 24-50845 - Confirmation Hearing Continued [DATE] ×" at bounding box center [565, 38] width 622 height 44
click at [855, 38] on button "×" at bounding box center [855, 38] width 9 height 16
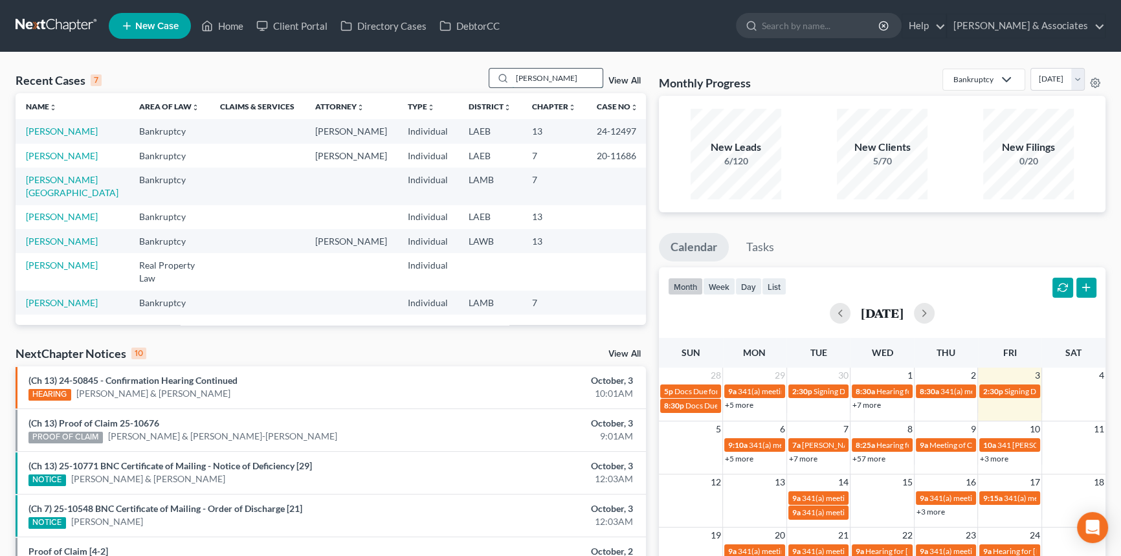
click at [572, 79] on input "[PERSON_NAME]" at bounding box center [557, 78] width 91 height 19
click at [58, 127] on link "[PERSON_NAME]" at bounding box center [62, 131] width 72 height 11
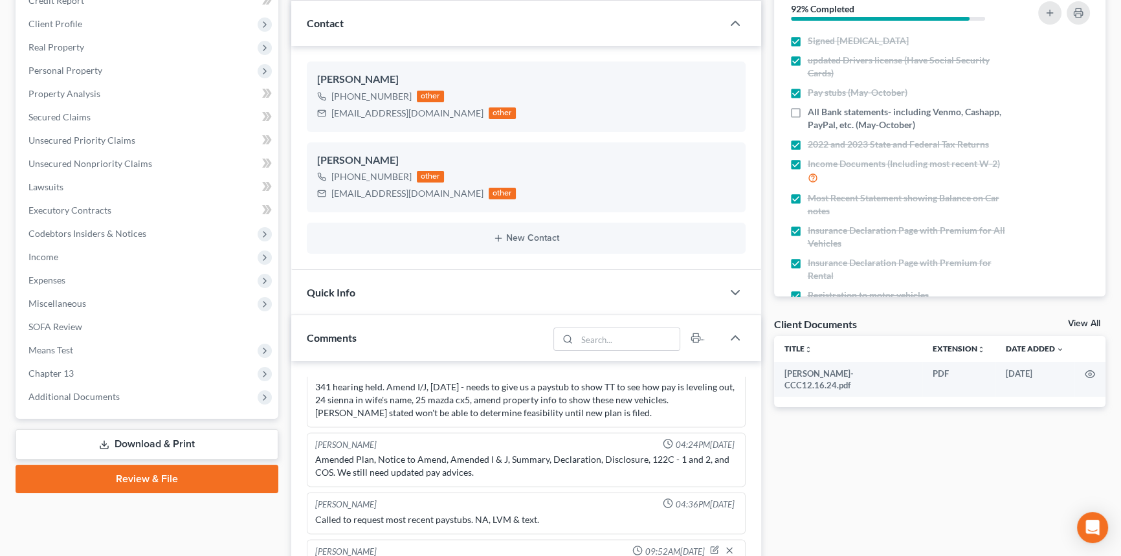
scroll to position [176, 0]
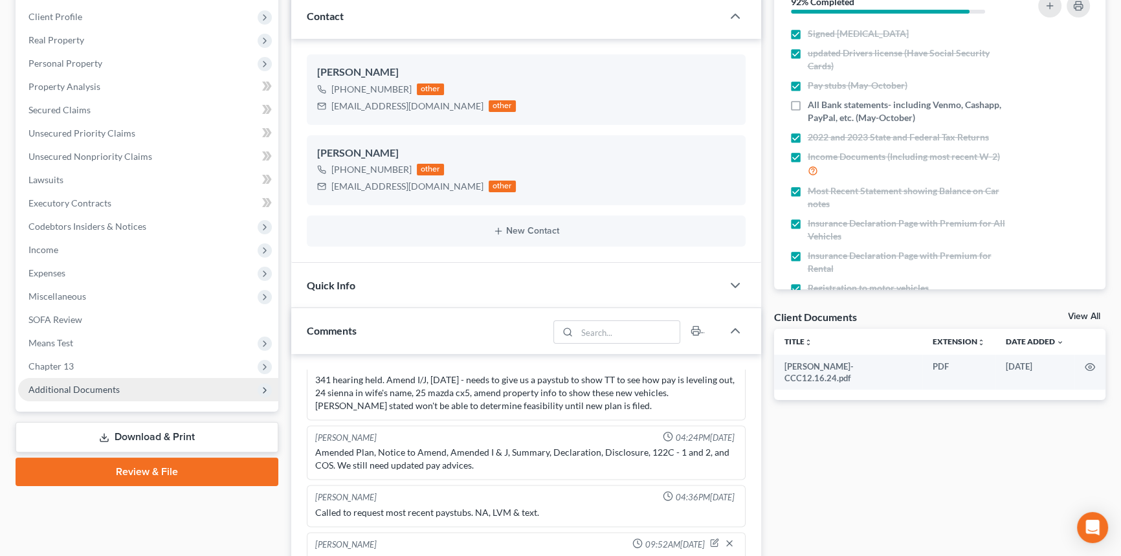
click at [98, 378] on span "Additional Documents" at bounding box center [148, 389] width 260 height 23
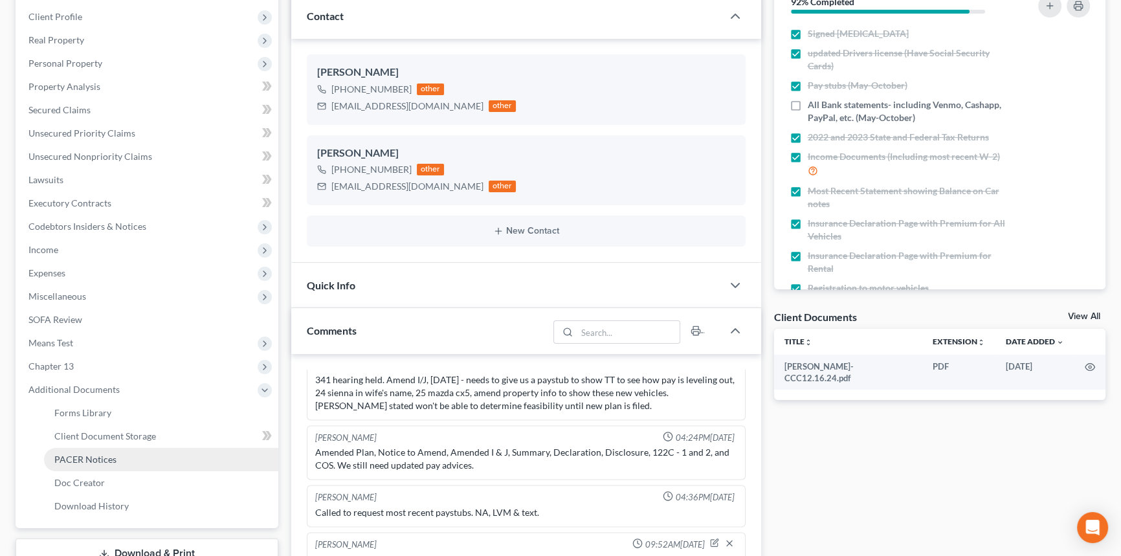
click at [113, 458] on span "PACER Notices" at bounding box center [85, 459] width 62 height 11
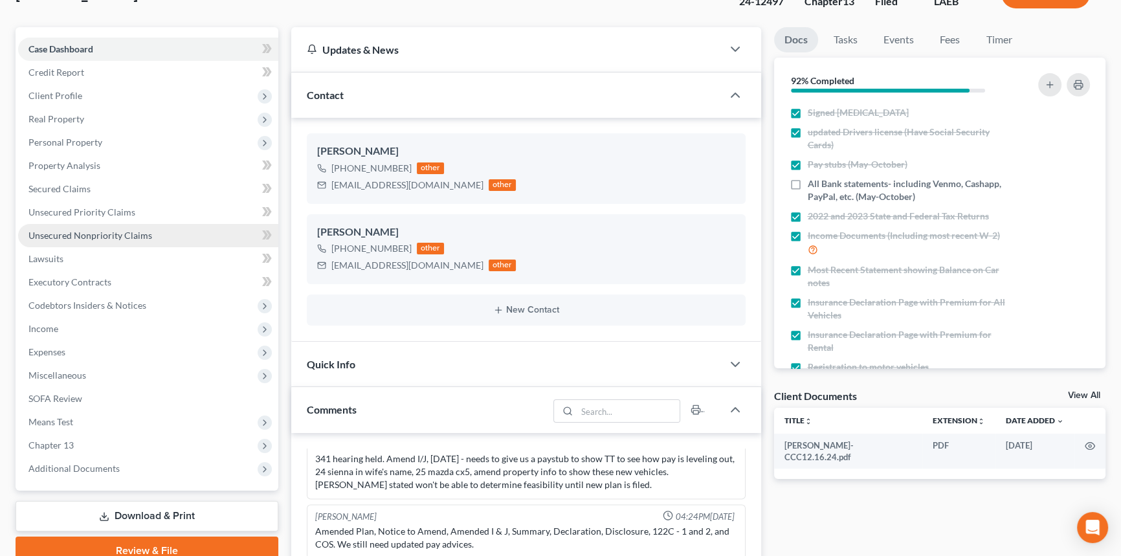
scroll to position [117, 0]
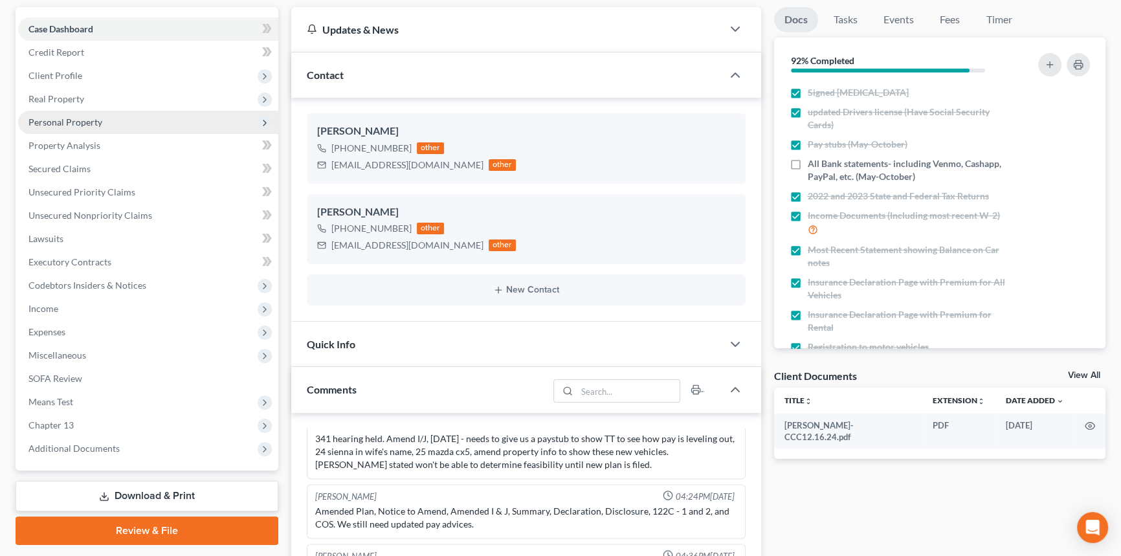
click at [85, 120] on span "Personal Property" at bounding box center [65, 122] width 74 height 11
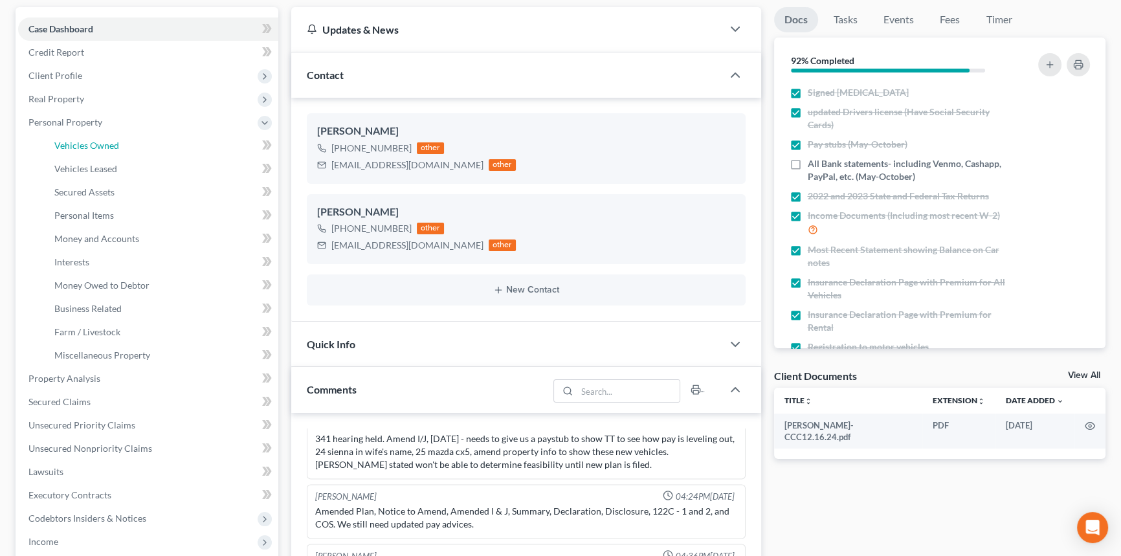
click at [87, 140] on span "Vehicles Owned" at bounding box center [86, 145] width 65 height 11
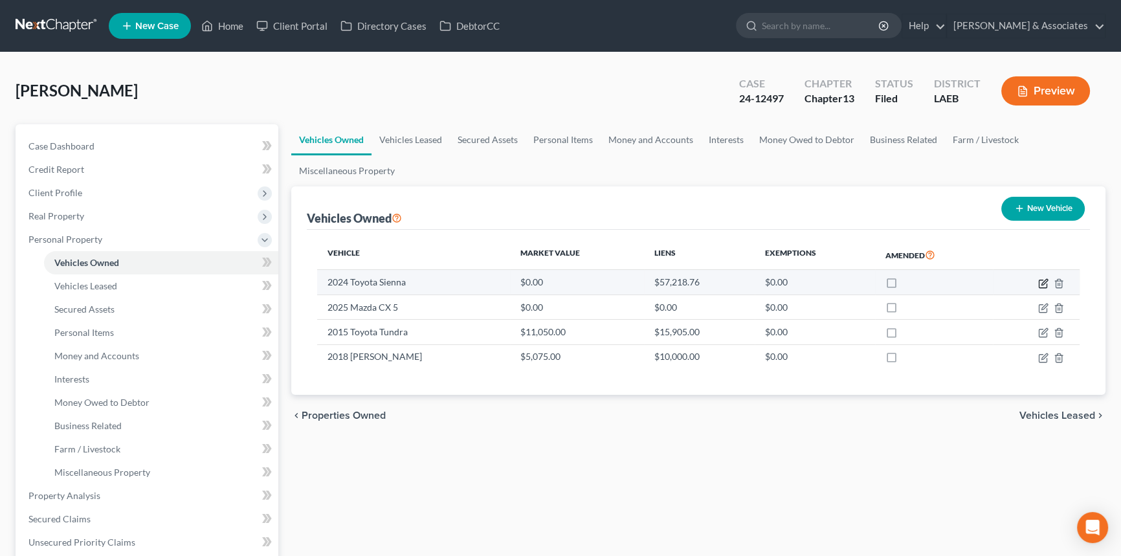
click at [1039, 283] on icon "button" at bounding box center [1043, 284] width 8 height 8
select select "0"
select select "2"
select select "1"
select select "4"
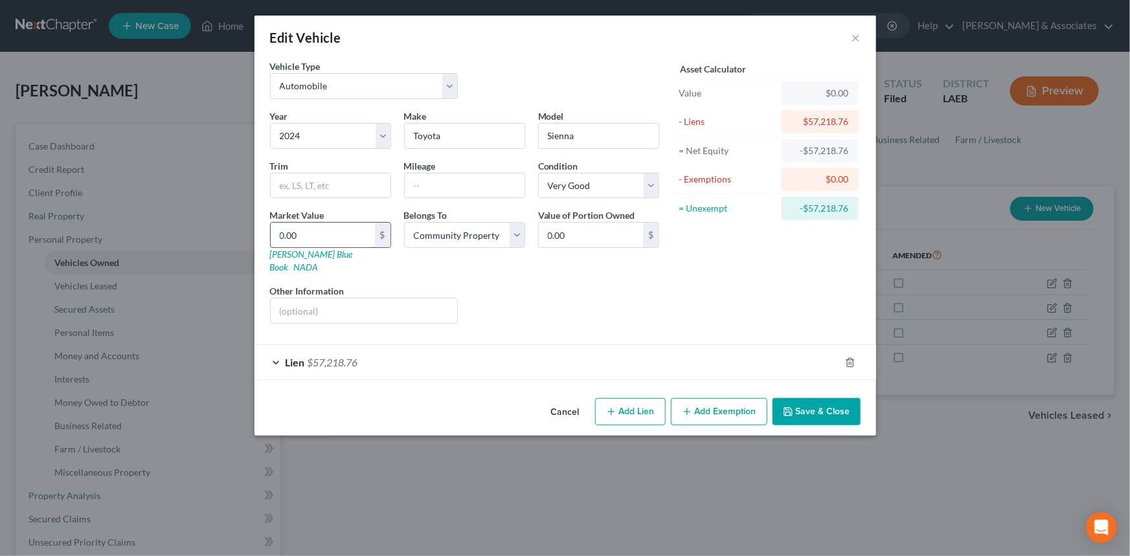
click at [316, 233] on input "0.00" at bounding box center [323, 235] width 104 height 25
click at [356, 240] on input "0.00" at bounding box center [323, 235] width 104 height 25
type input "3"
type input "3.00"
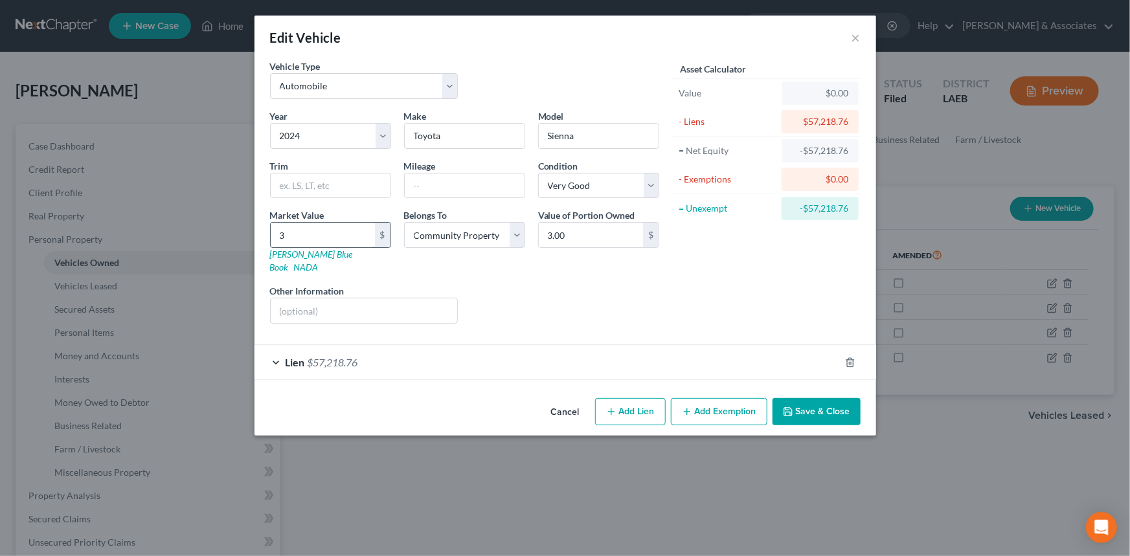
type input "39"
type input "39.00"
type input "392"
type input "392.00"
type input "3,929"
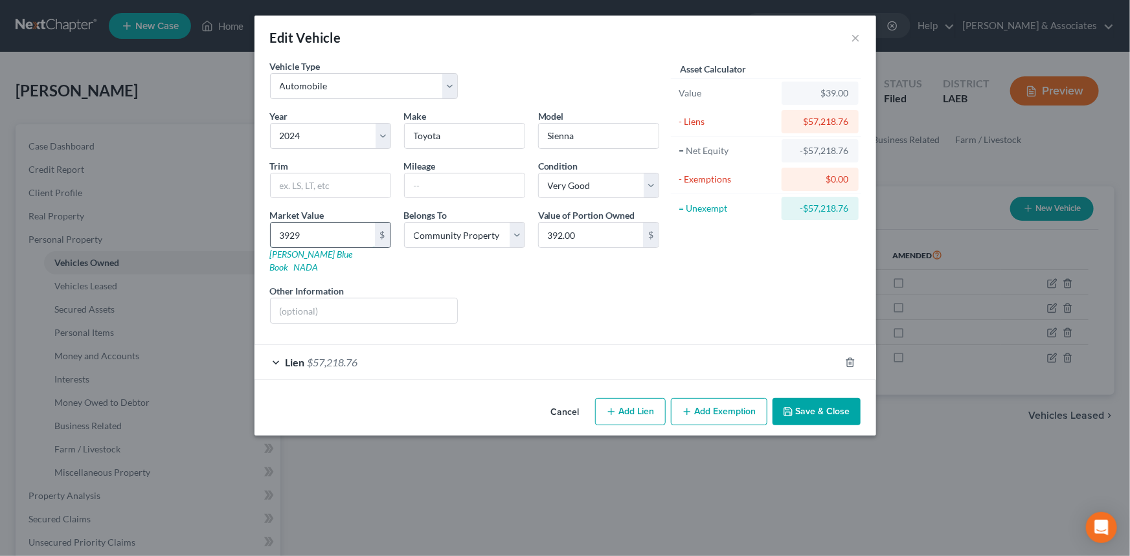
type input "3,929.00"
type input "3,9299"
type input "39,299.00"
type input "39,299"
click at [831, 398] on button "Save & Close" at bounding box center [816, 411] width 88 height 27
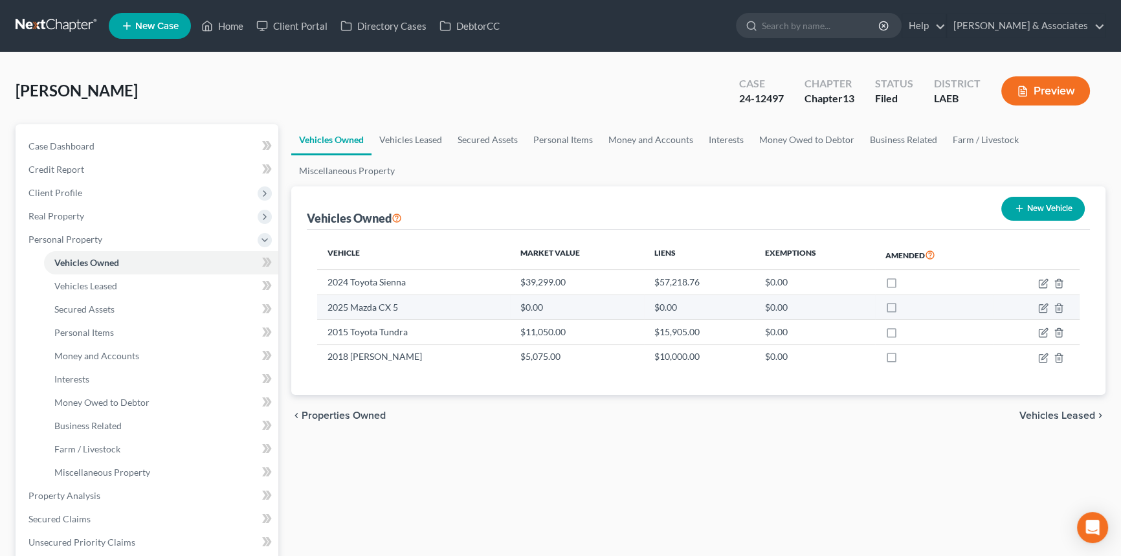
click at [1036, 309] on td at bounding box center [1036, 307] width 87 height 25
click at [1042, 309] on icon "button" at bounding box center [1045, 307] width 6 height 6
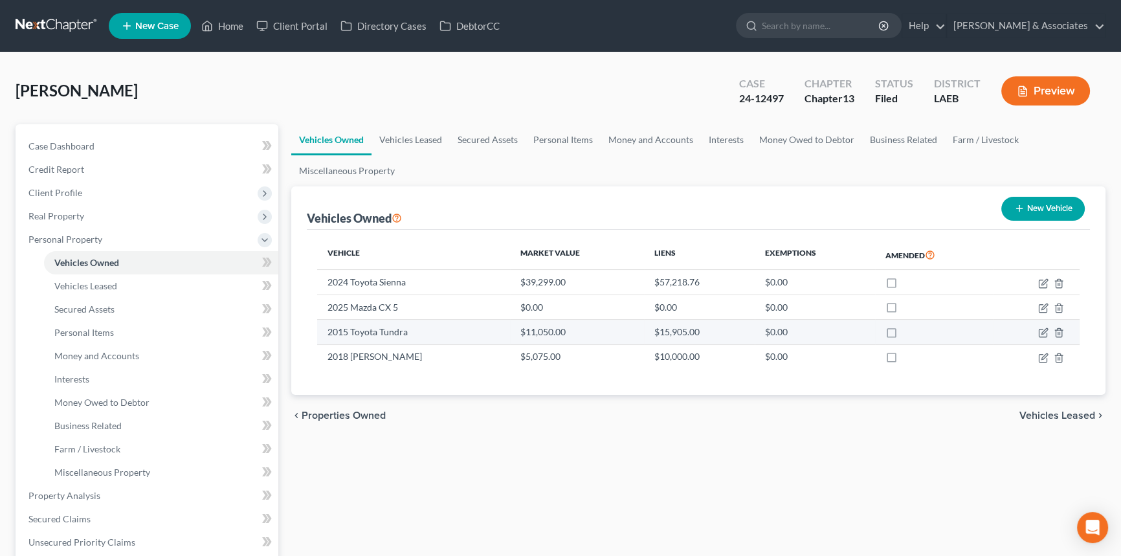
select select "0"
select select "1"
select select "0"
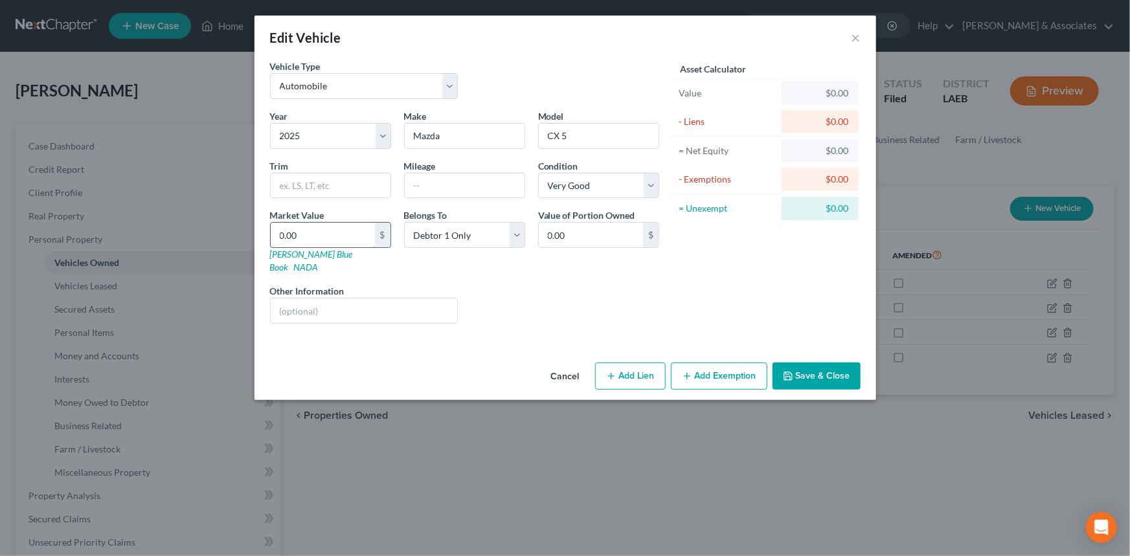
click at [343, 235] on input "0.00" at bounding box center [323, 235] width 104 height 25
type input "2"
type input "2.00"
type input "28"
type input "28.00"
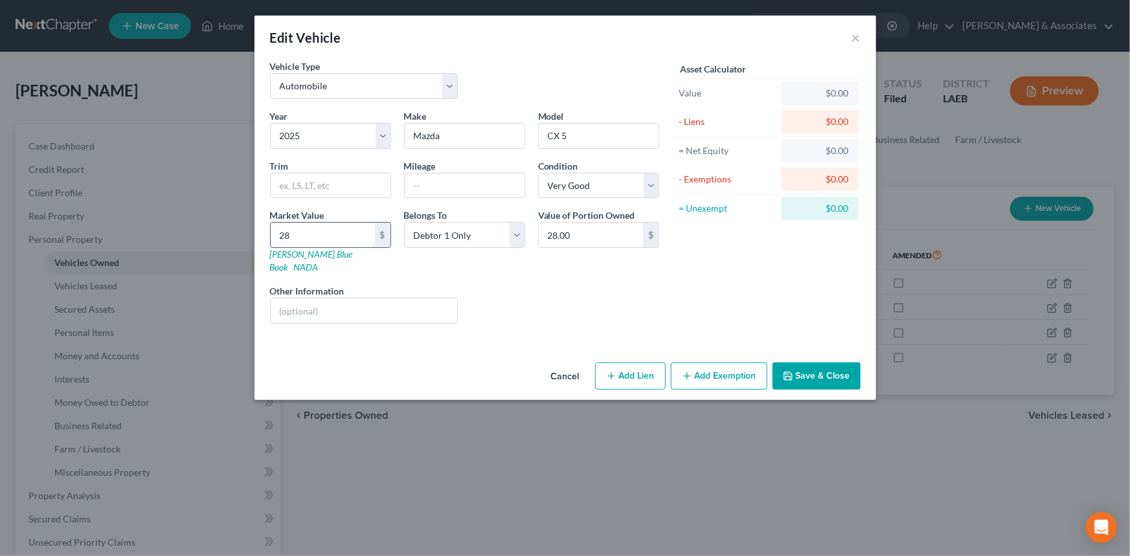
type input "280"
type input "280.00"
type input "2807"
type input "2,807.00"
type input "2,8070"
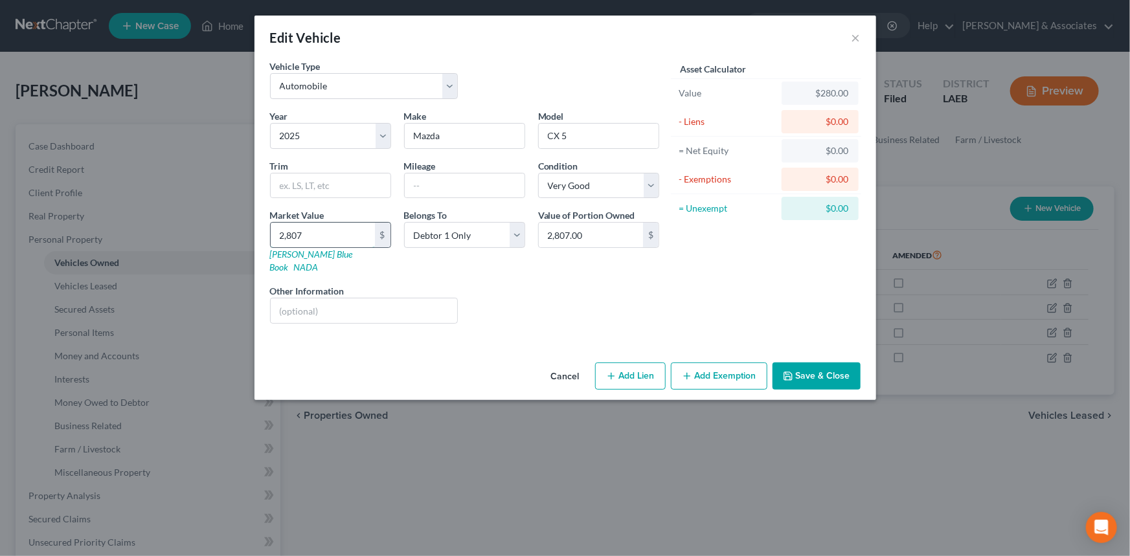
type input "28,070.00"
type input "28,070"
click at [830, 363] on button "Save & Close" at bounding box center [816, 376] width 88 height 27
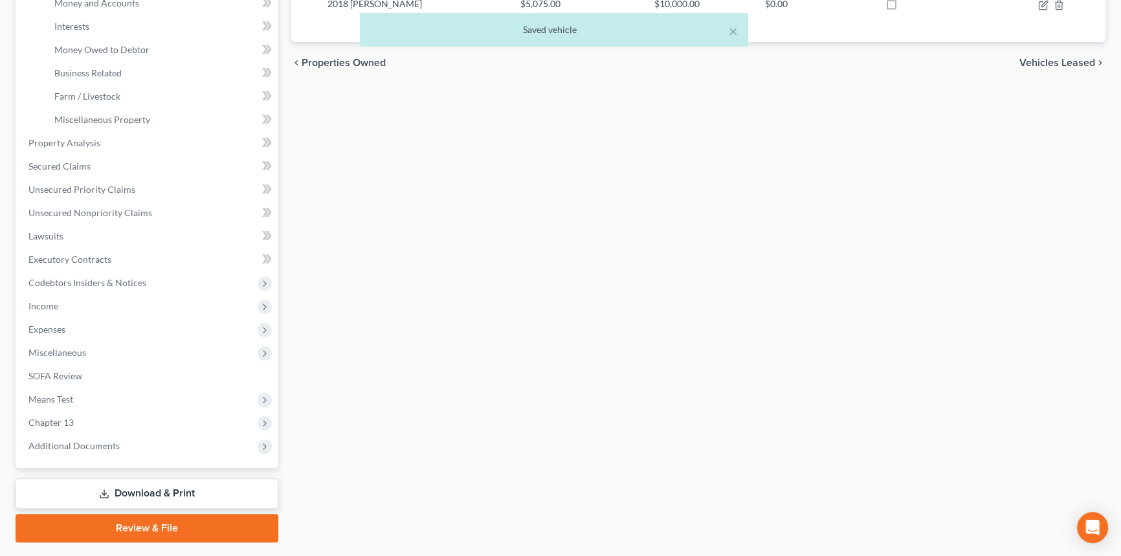
click at [161, 489] on link "Download & Print" at bounding box center [147, 493] width 263 height 30
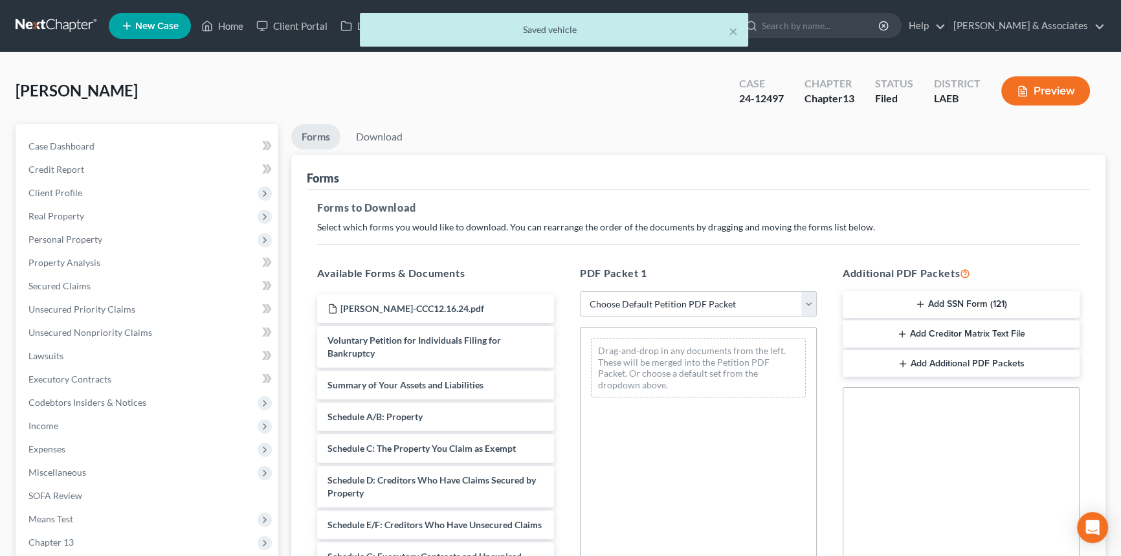
click at [674, 317] on div "PDF Packet 1 Choose Default Petition PDF Packet Complete Bankruptcy Petition (a…" at bounding box center [698, 474] width 263 height 439
drag, startPoint x: 678, startPoint y: 306, endPoint x: 674, endPoint y: 315, distance: 10.1
click at [678, 306] on select "Choose Default Petition PDF Packet Complete Bankruptcy Petition (all forms and …" at bounding box center [698, 304] width 237 height 26
select select "2"
click at [580, 291] on select "Choose Default Petition PDF Packet Complete Bankruptcy Petition (all forms and …" at bounding box center [698, 304] width 237 height 26
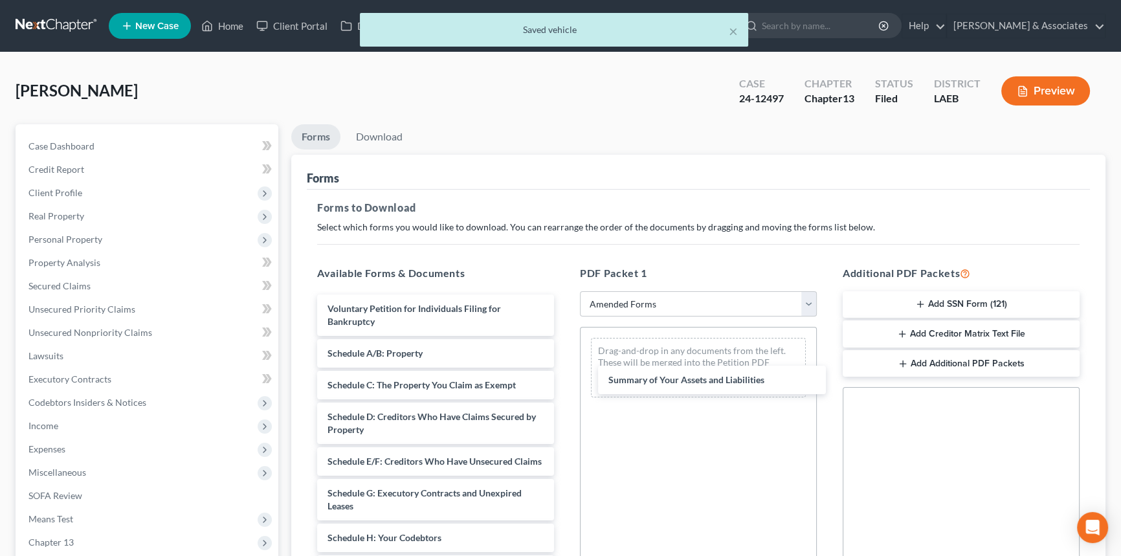
drag, startPoint x: 377, startPoint y: 349, endPoint x: 554, endPoint y: 364, distance: 177.4
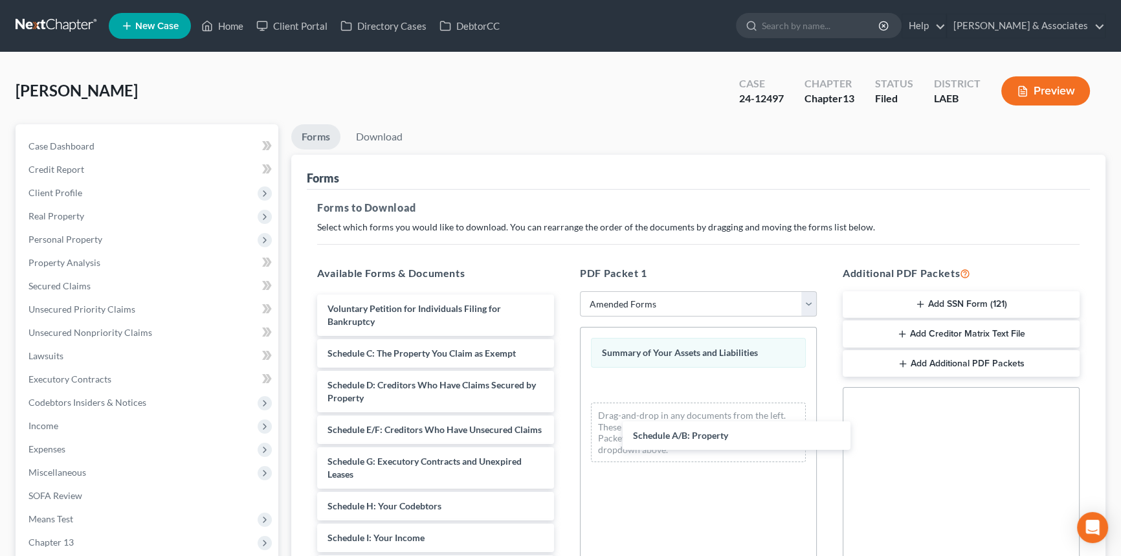
drag, startPoint x: 375, startPoint y: 345, endPoint x: 695, endPoint y: 434, distance: 331.9
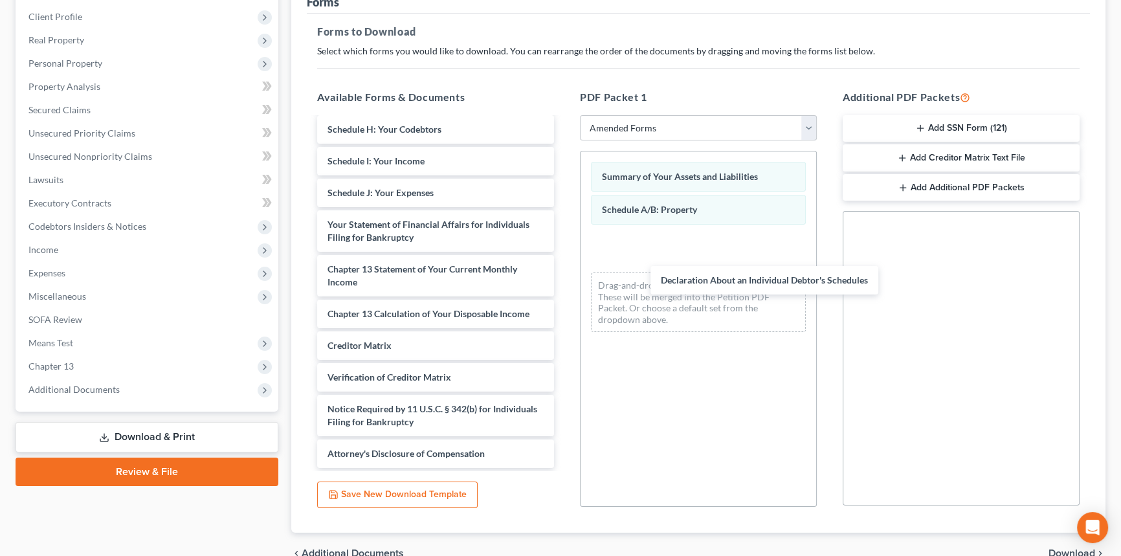
scroll to position [214, 0]
drag, startPoint x: 692, startPoint y: 287, endPoint x: 754, endPoint y: 308, distance: 65.7
click at [565, 304] on div "Declaration About an Individual Debtor's Schedules Voluntary Petition for Indiv…" at bounding box center [436, 193] width 258 height 550
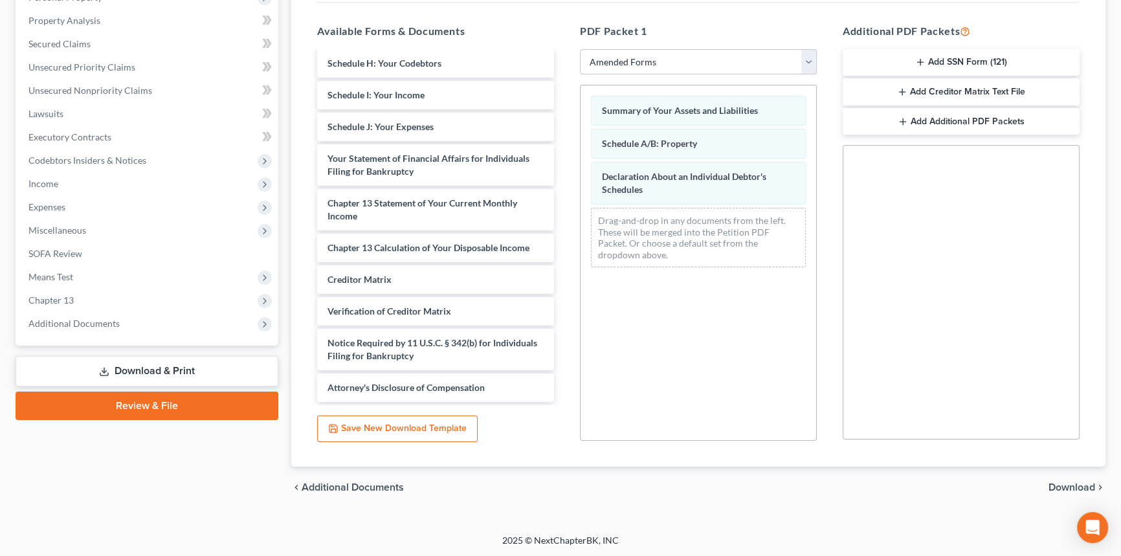
click at [1068, 483] on span "Download" at bounding box center [1072, 487] width 47 height 10
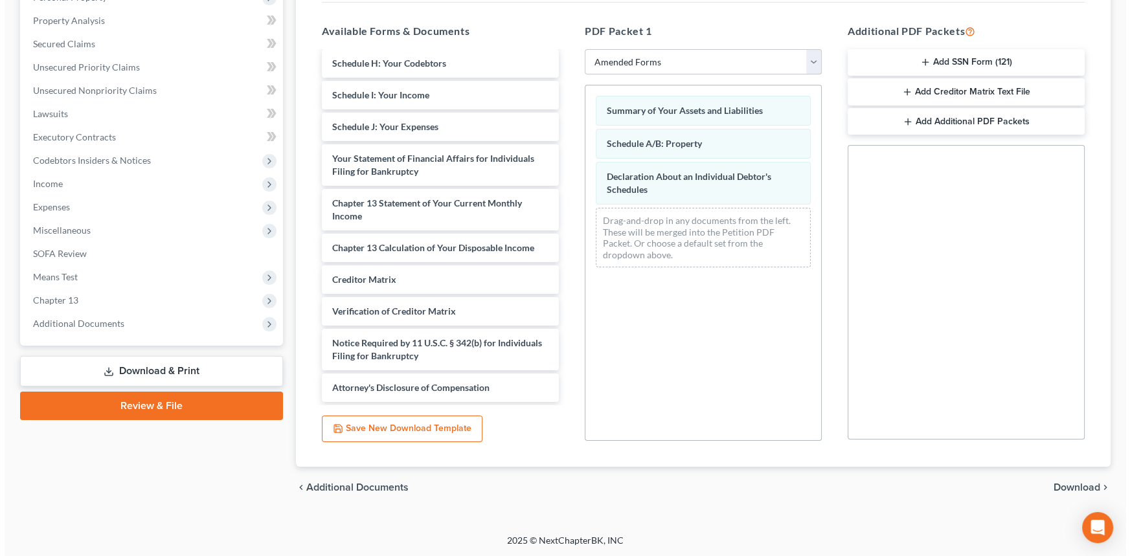
scroll to position [153, 0]
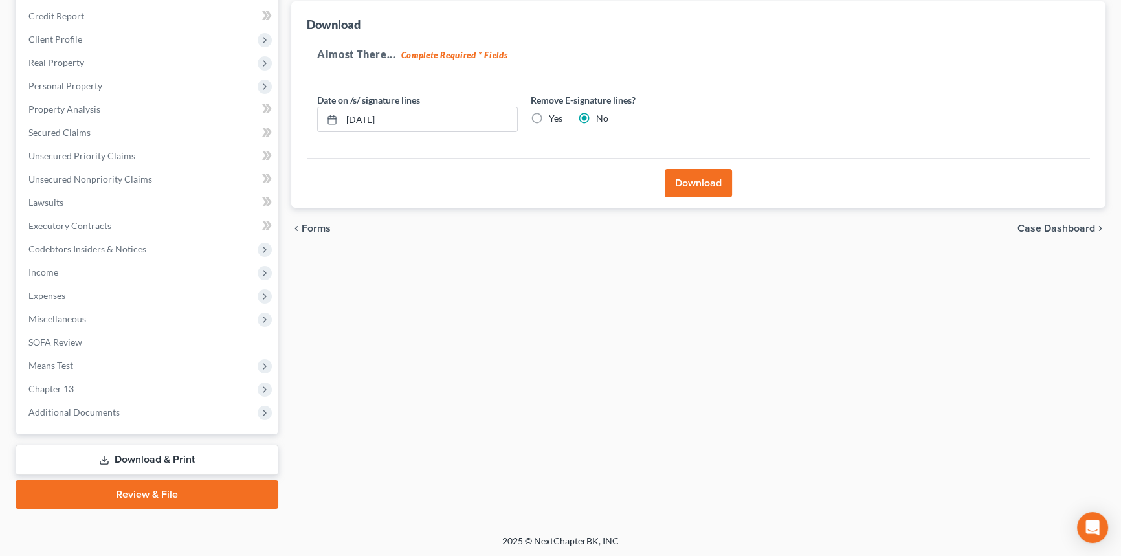
click at [699, 183] on button "Download" at bounding box center [698, 183] width 67 height 28
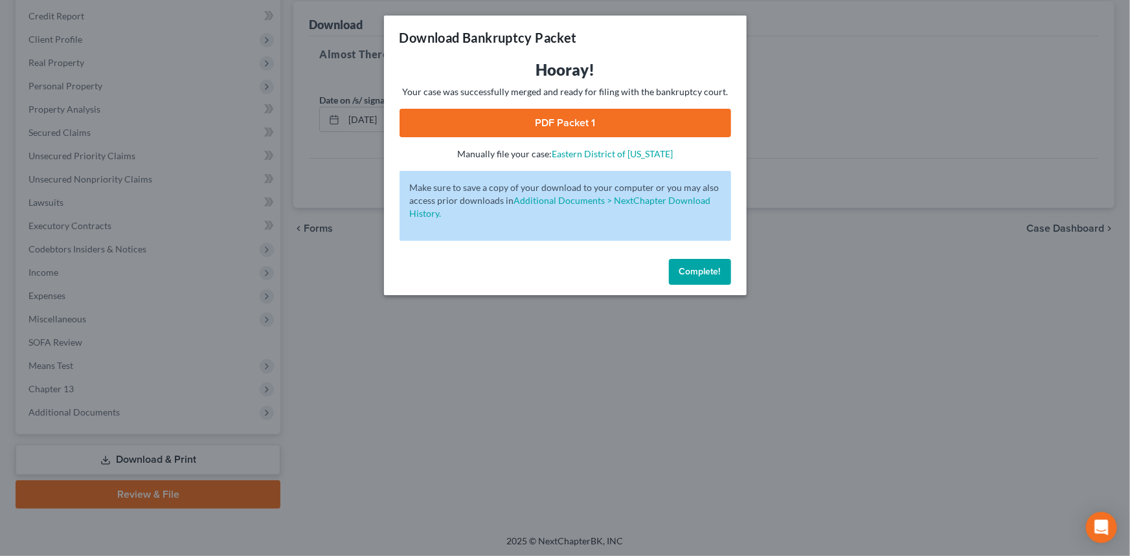
click at [688, 113] on link "PDF Packet 1" at bounding box center [564, 123] width 331 height 28
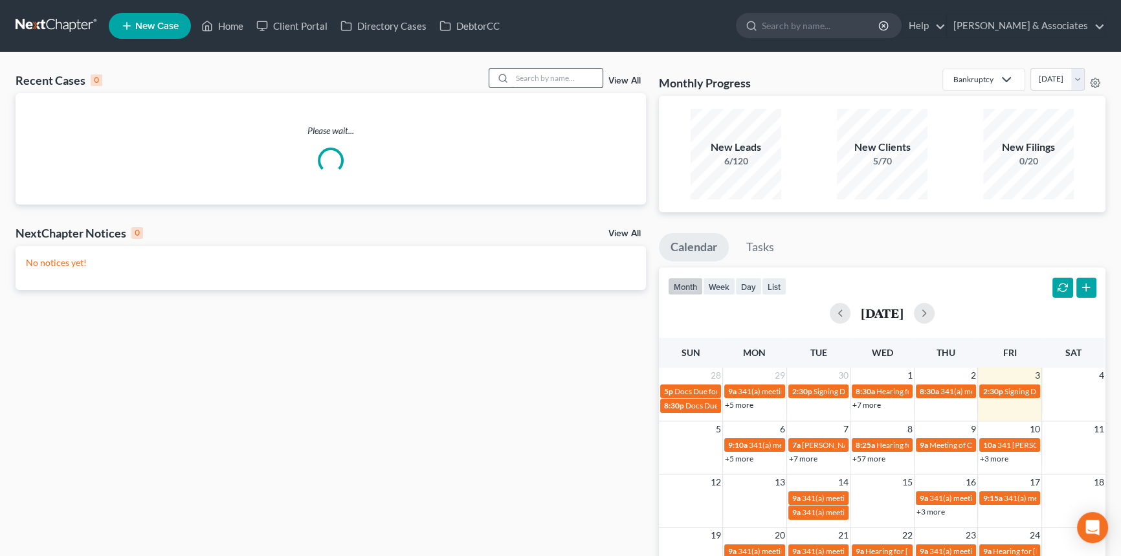
click at [559, 71] on input "search" at bounding box center [557, 78] width 91 height 19
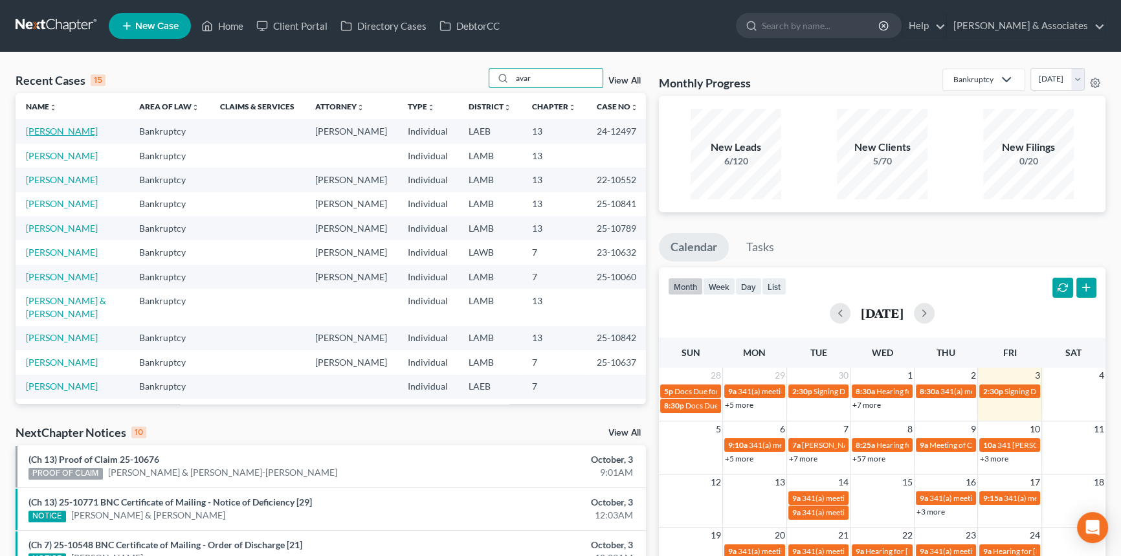
click at [62, 136] on link "[PERSON_NAME]" at bounding box center [62, 131] width 72 height 11
click at [542, 84] on input "avar" at bounding box center [557, 78] width 91 height 19
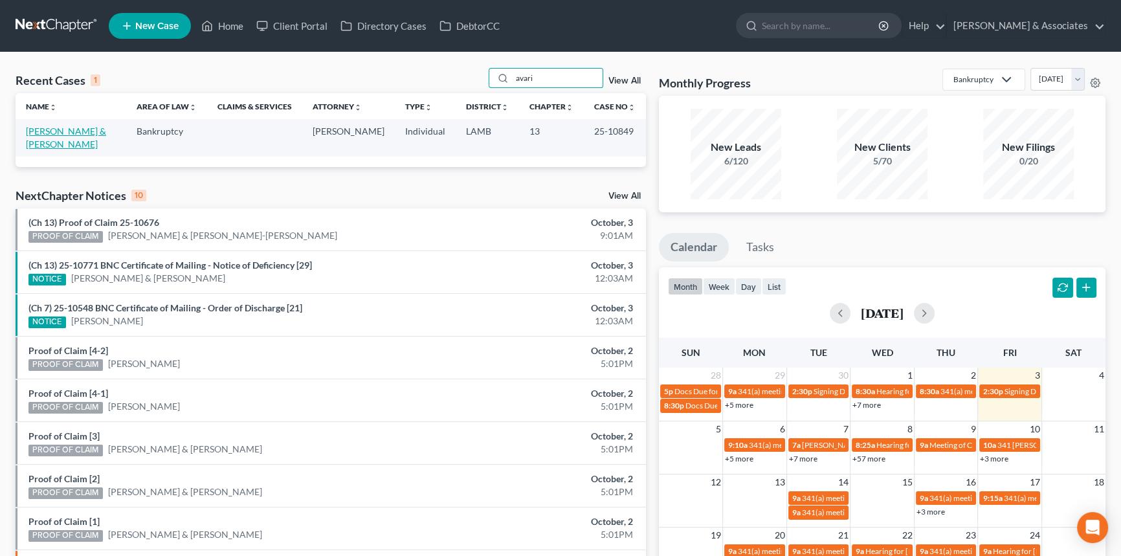
click at [58, 135] on link "[PERSON_NAME] & [PERSON_NAME]" at bounding box center [66, 138] width 80 height 24
click at [550, 81] on input "avari" at bounding box center [557, 78] width 91 height 19
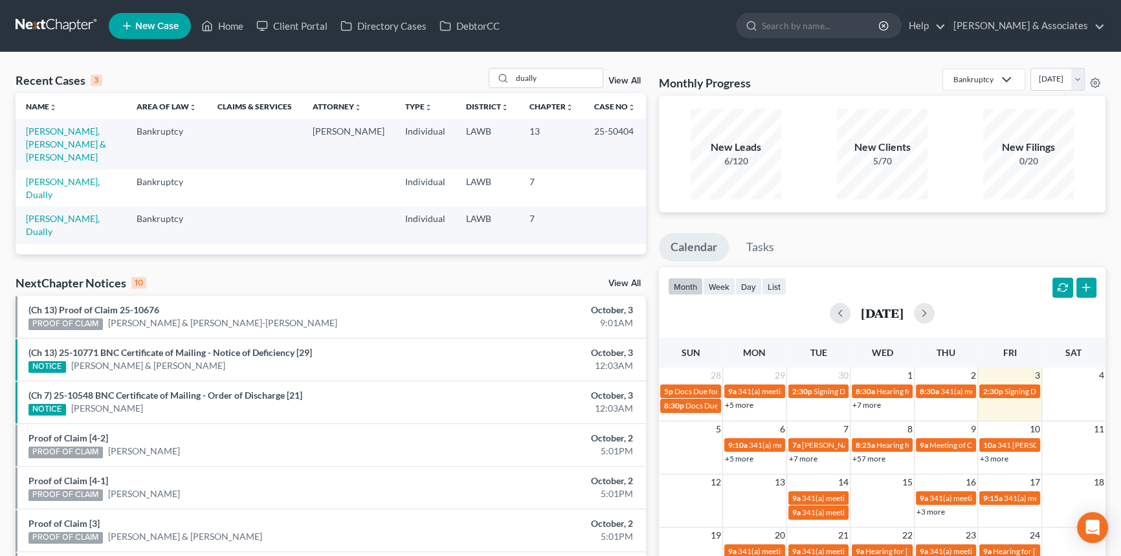
click at [52, 139] on td "[PERSON_NAME], [PERSON_NAME] & [PERSON_NAME]" at bounding box center [71, 144] width 111 height 50
click at [54, 133] on link "[PERSON_NAME], [PERSON_NAME] & [PERSON_NAME]" at bounding box center [66, 144] width 80 height 37
click at [537, 84] on input "dually" at bounding box center [557, 78] width 91 height 19
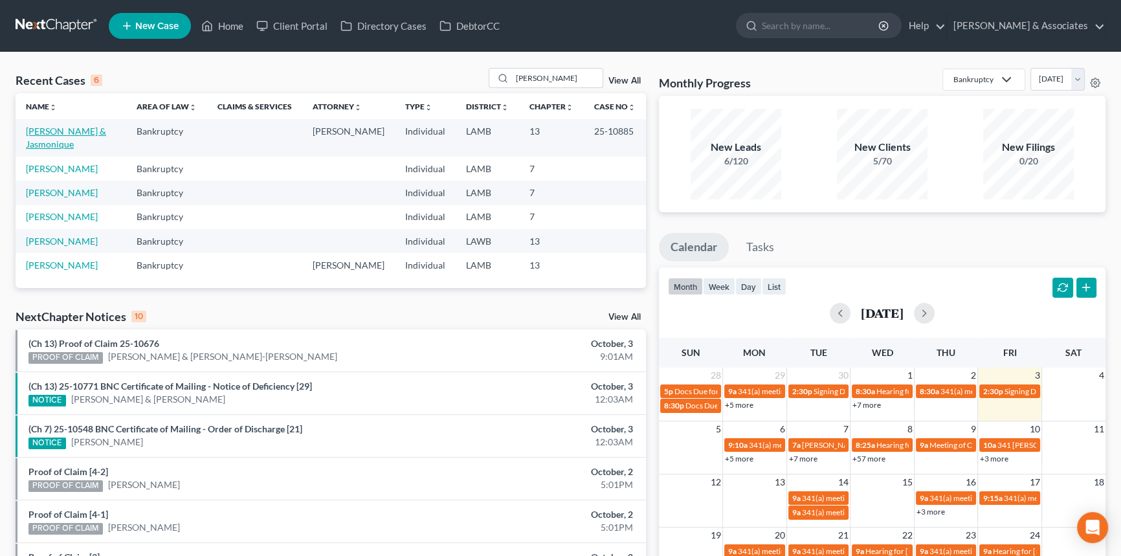
click at [67, 129] on link "[PERSON_NAME] & Jasmonique" at bounding box center [66, 138] width 80 height 24
click at [537, 75] on input "[PERSON_NAME]" at bounding box center [557, 78] width 91 height 19
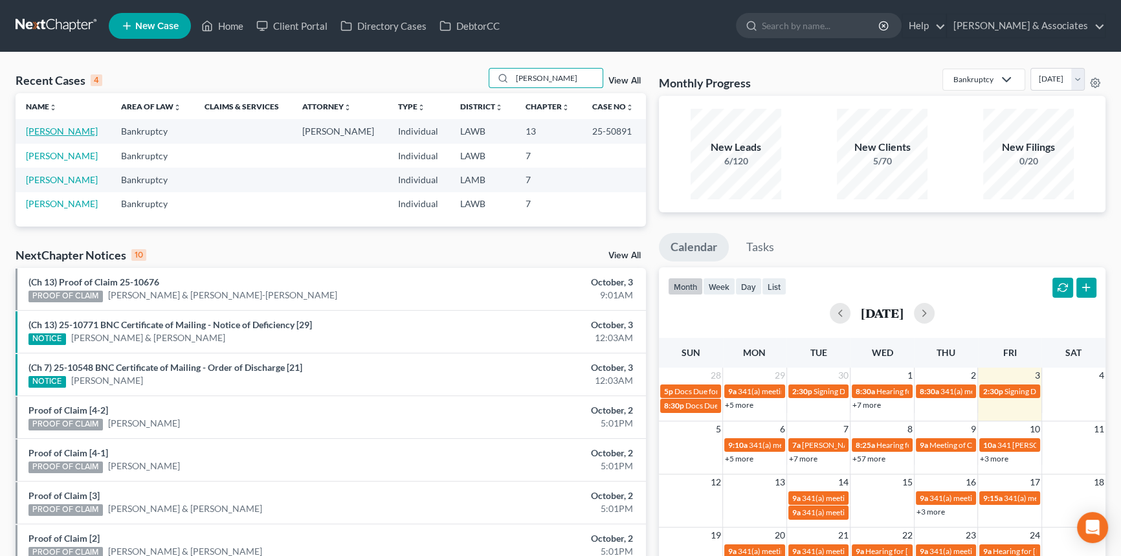
click at [71, 133] on link "[PERSON_NAME]" at bounding box center [62, 131] width 72 height 11
click at [544, 71] on input "[PERSON_NAME]" at bounding box center [557, 78] width 91 height 19
type input "[PERSON_NAME]"
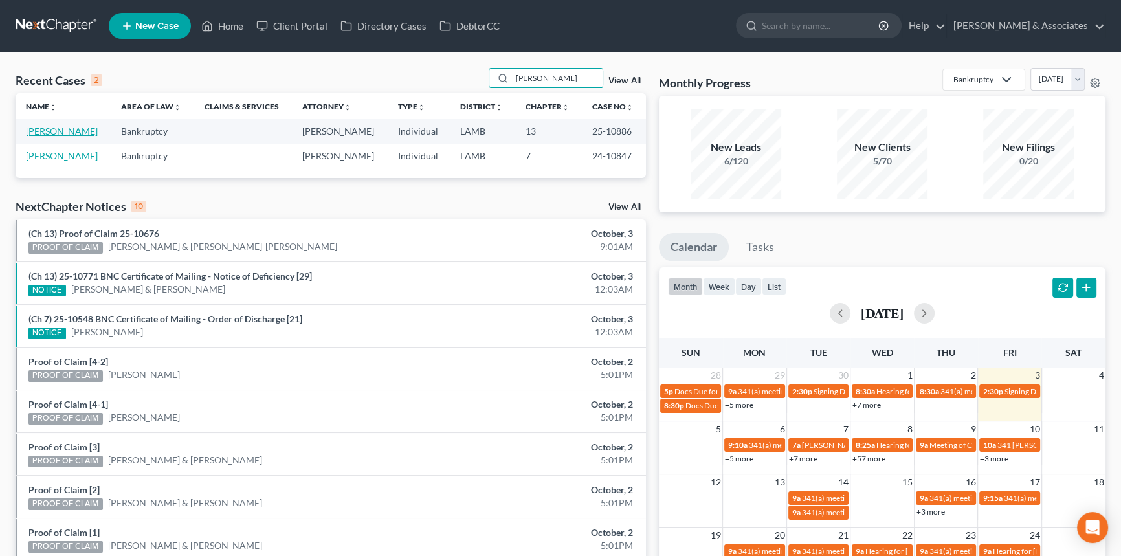
click at [58, 129] on link "Giaccone, Cherie" at bounding box center [62, 131] width 72 height 11
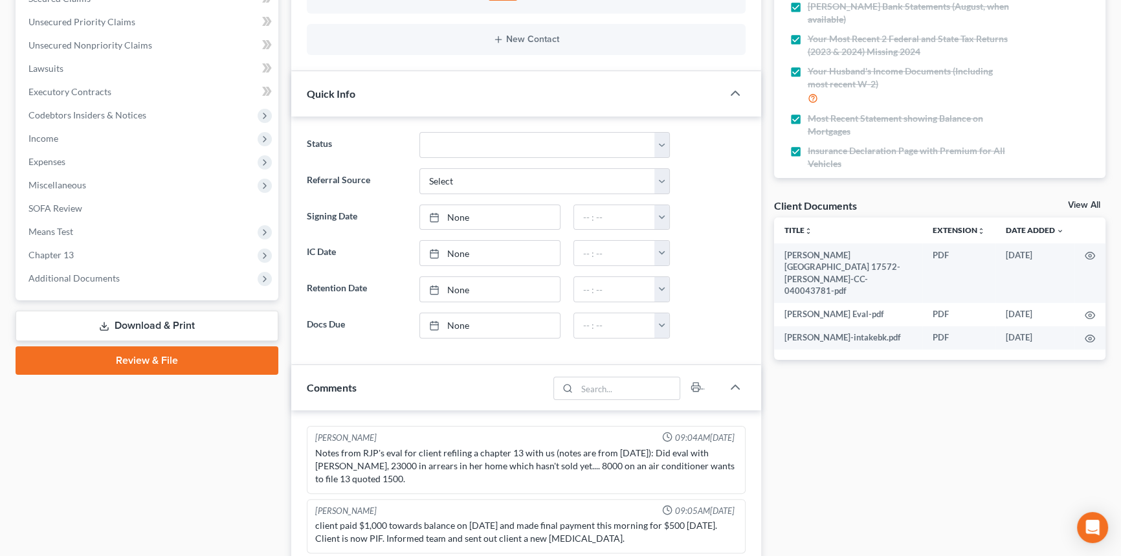
scroll to position [2952, 0]
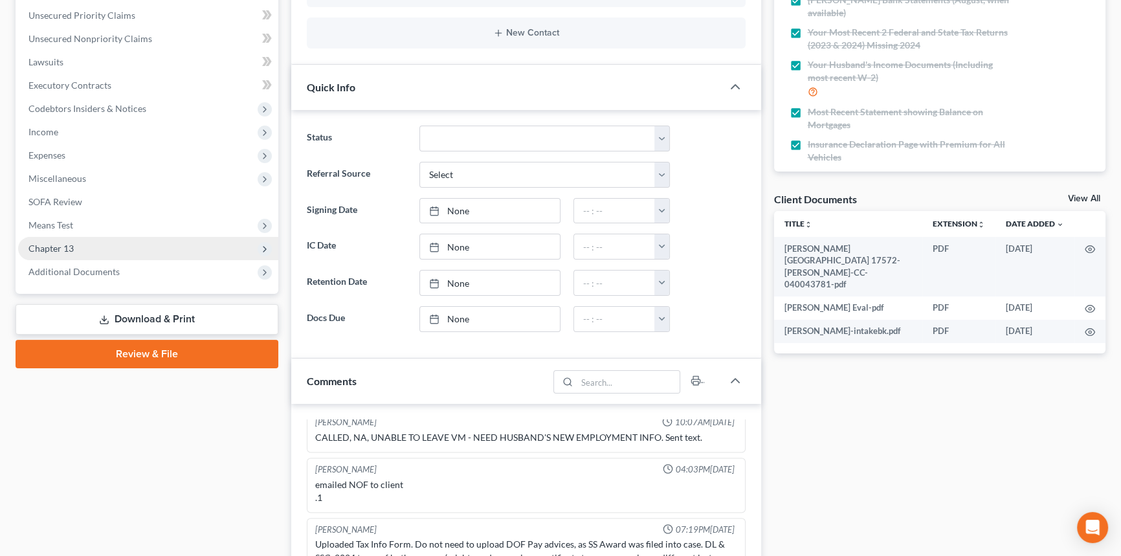
click at [97, 248] on span "Chapter 13" at bounding box center [148, 248] width 260 height 23
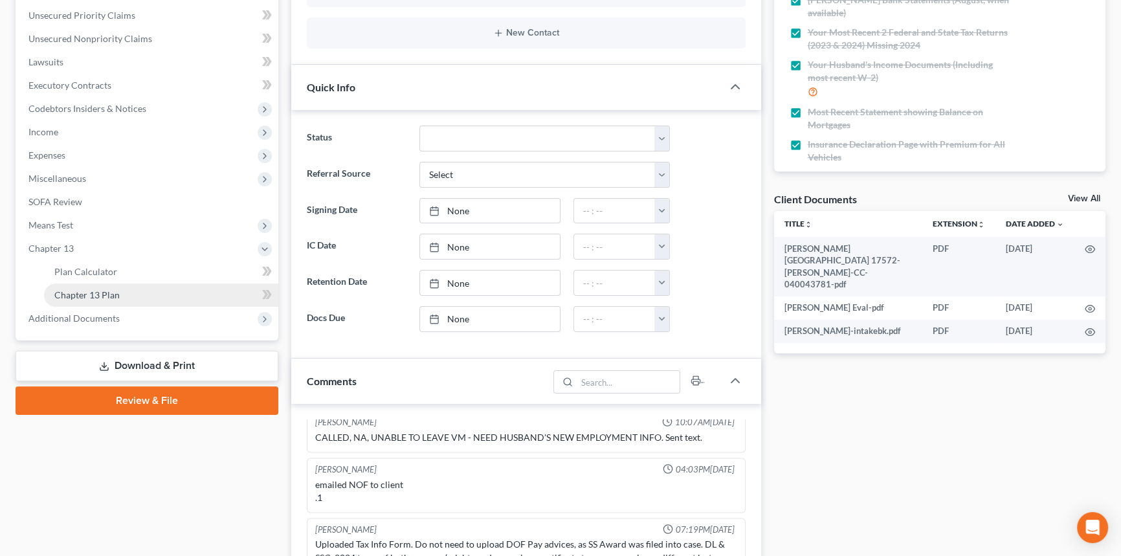
click at [106, 287] on link "Chapter 13 Plan" at bounding box center [161, 295] width 234 height 23
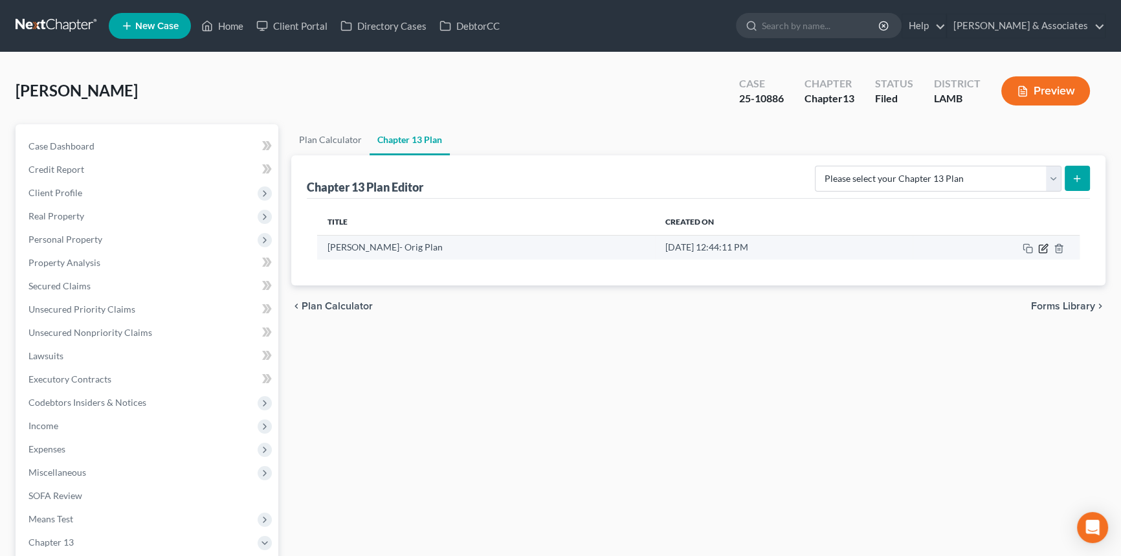
click at [1043, 247] on icon "button" at bounding box center [1043, 248] width 10 height 10
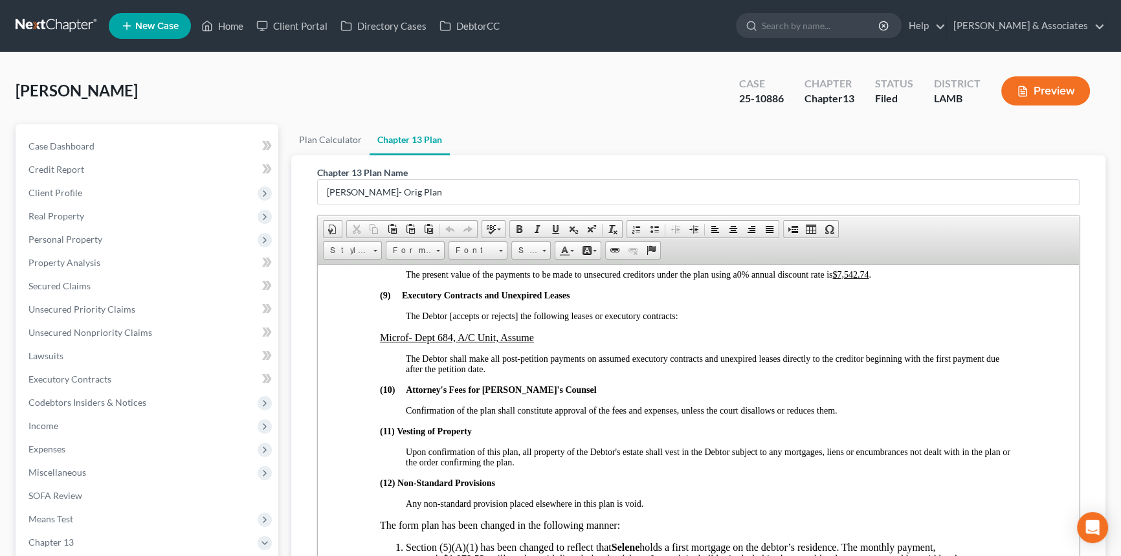
scroll to position [2531, 0]
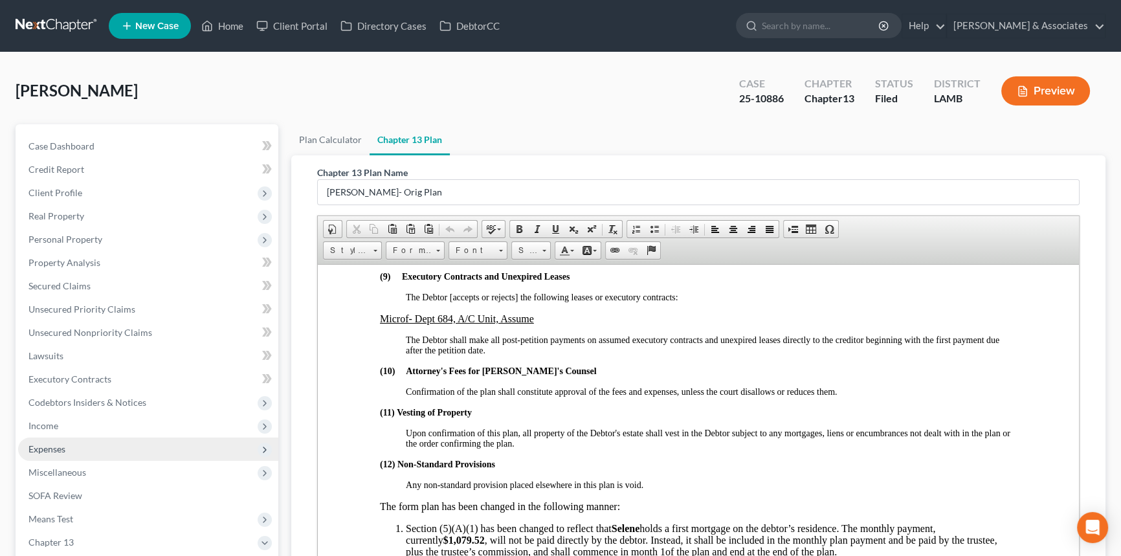
click at [73, 445] on span "Expenses" at bounding box center [148, 449] width 260 height 23
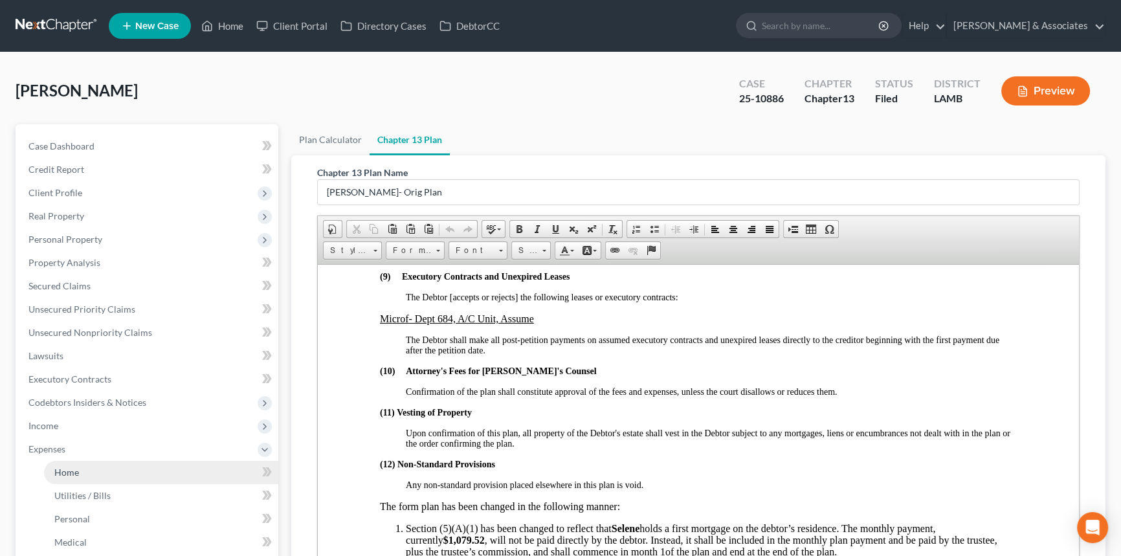
click at [78, 463] on link "Home" at bounding box center [161, 472] width 234 height 23
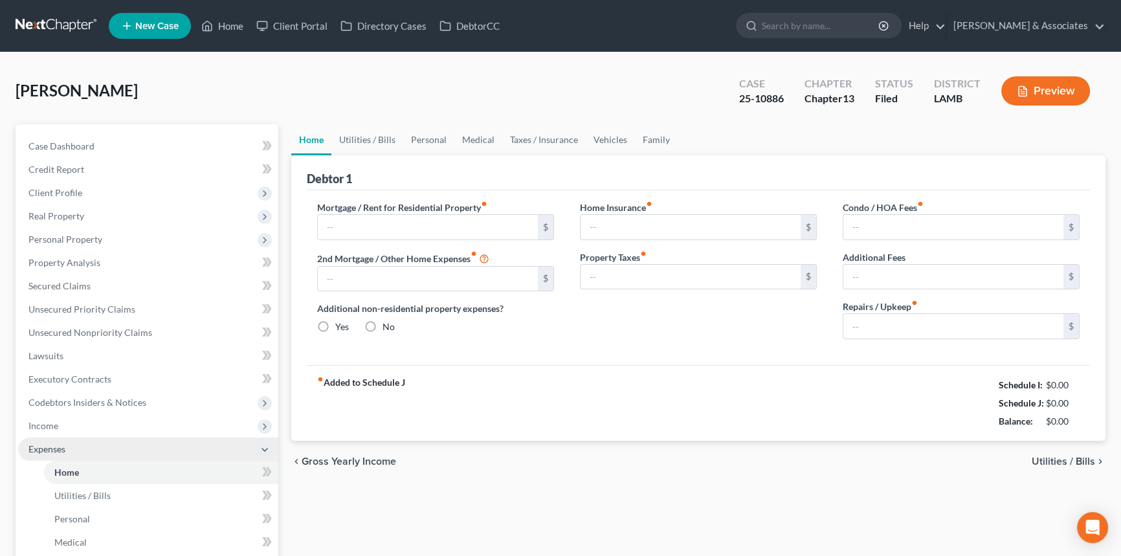
radio input "true"
type input "0.00"
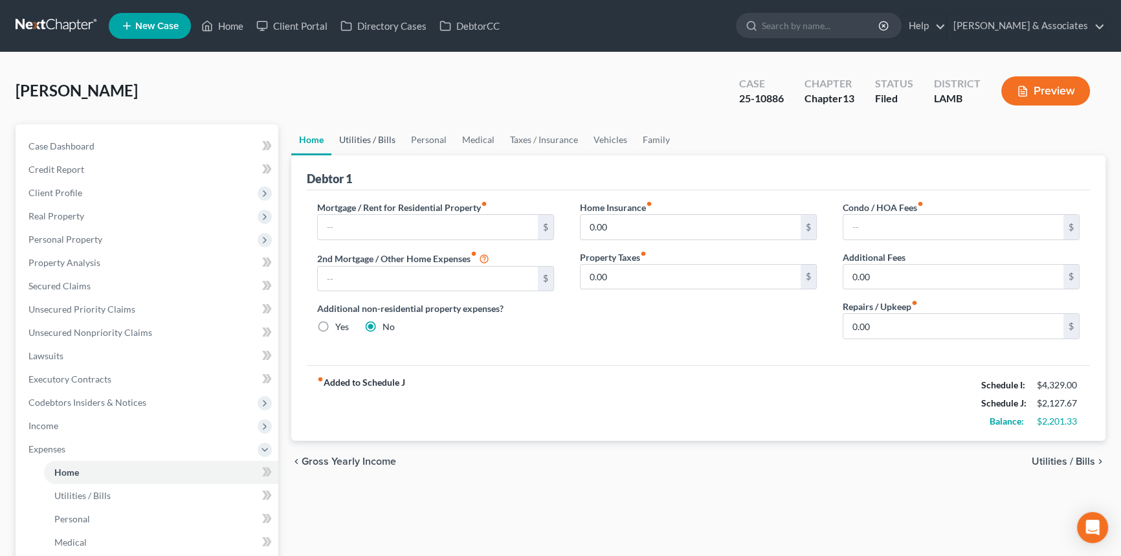
click at [386, 143] on link "Utilities / Bills" at bounding box center [367, 139] width 72 height 31
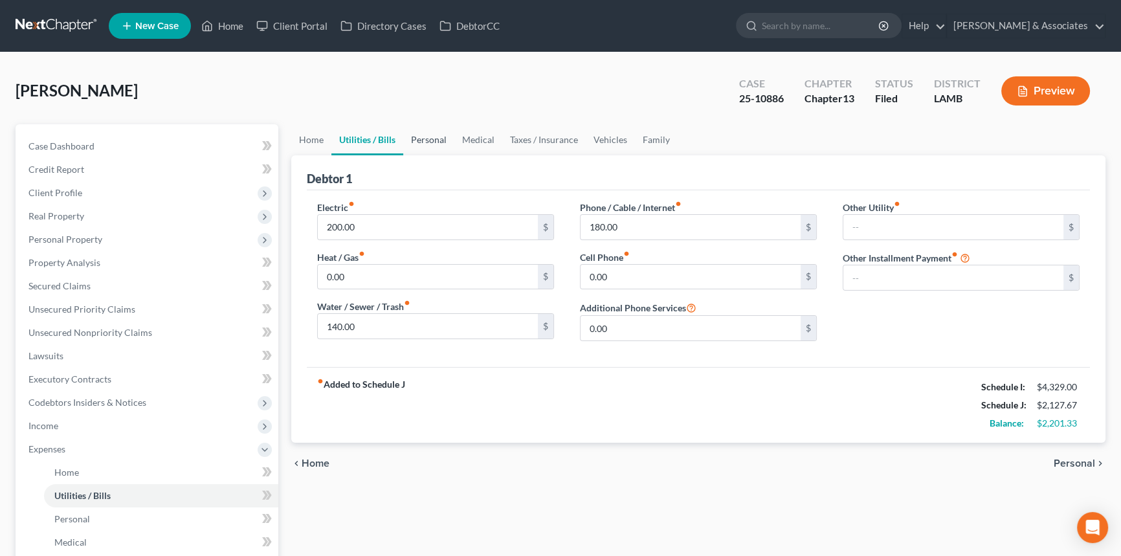
click at [427, 143] on link "Personal" at bounding box center [428, 139] width 51 height 31
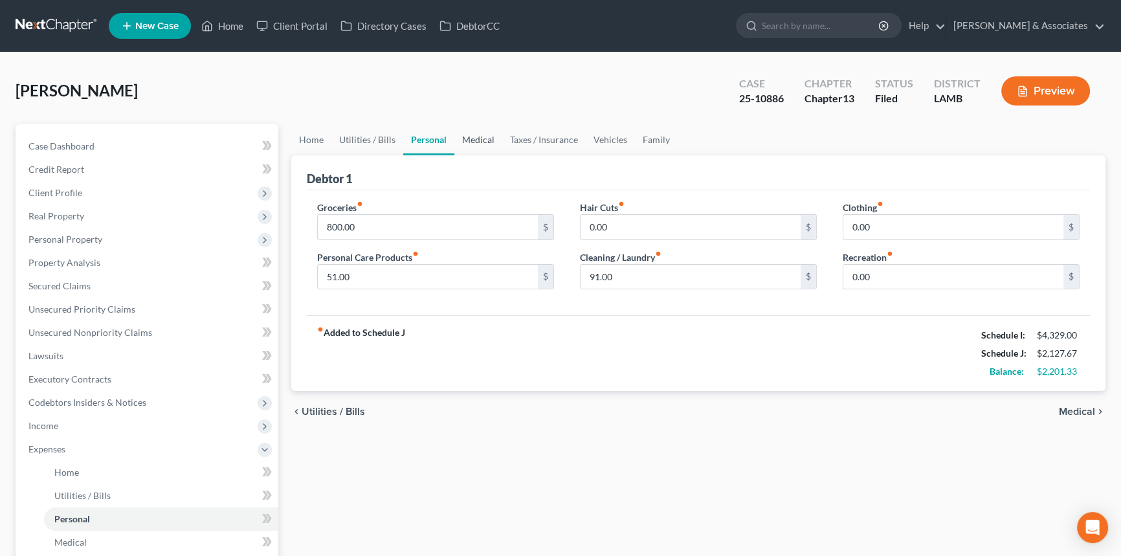
click at [486, 142] on link "Medical" at bounding box center [478, 139] width 48 height 31
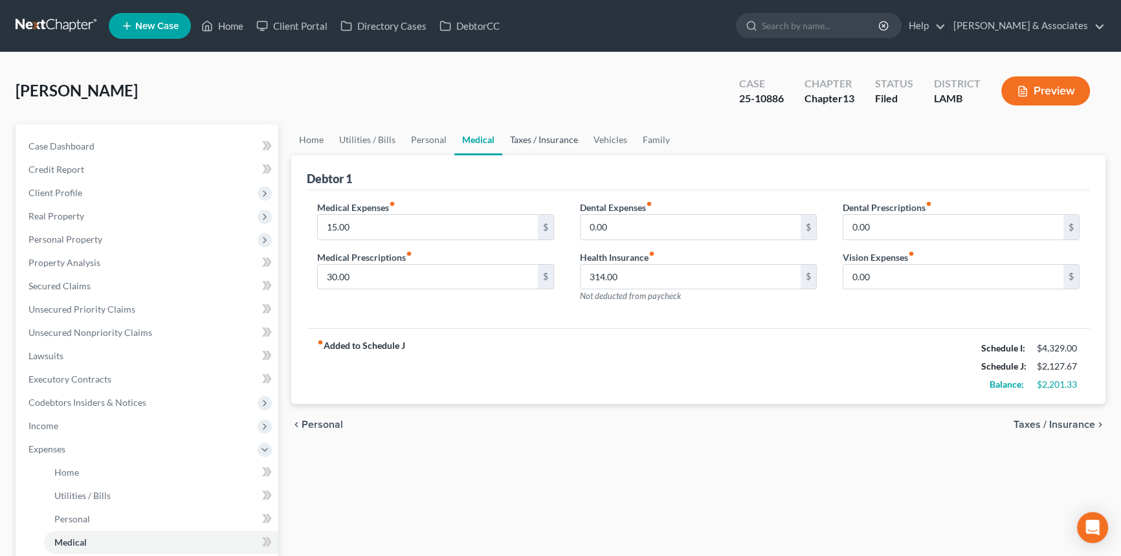
click at [550, 146] on link "Taxes / Insurance" at bounding box center [544, 139] width 84 height 31
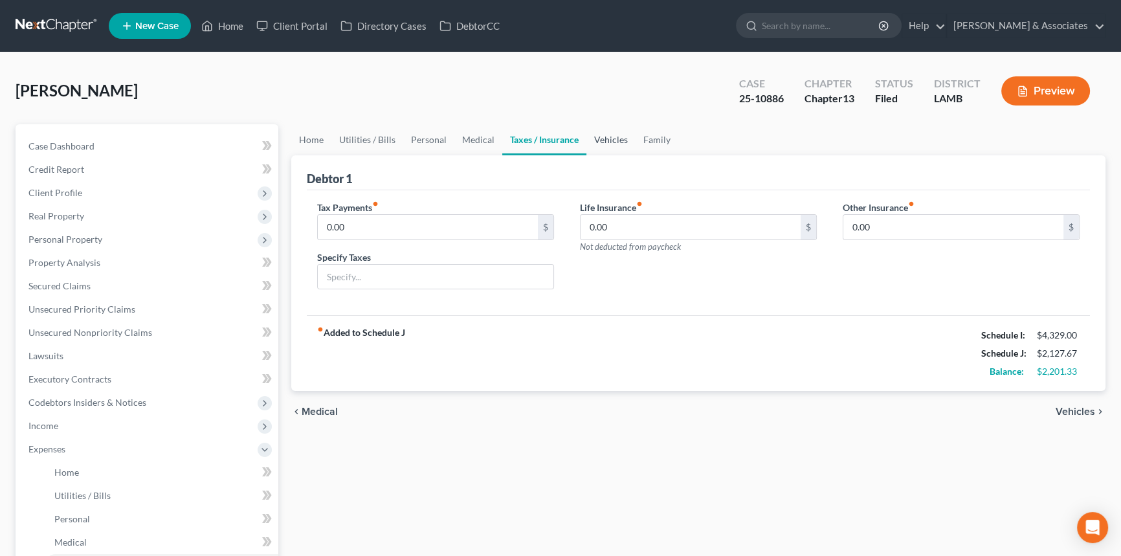
click at [617, 144] on link "Vehicles" at bounding box center [611, 139] width 49 height 31
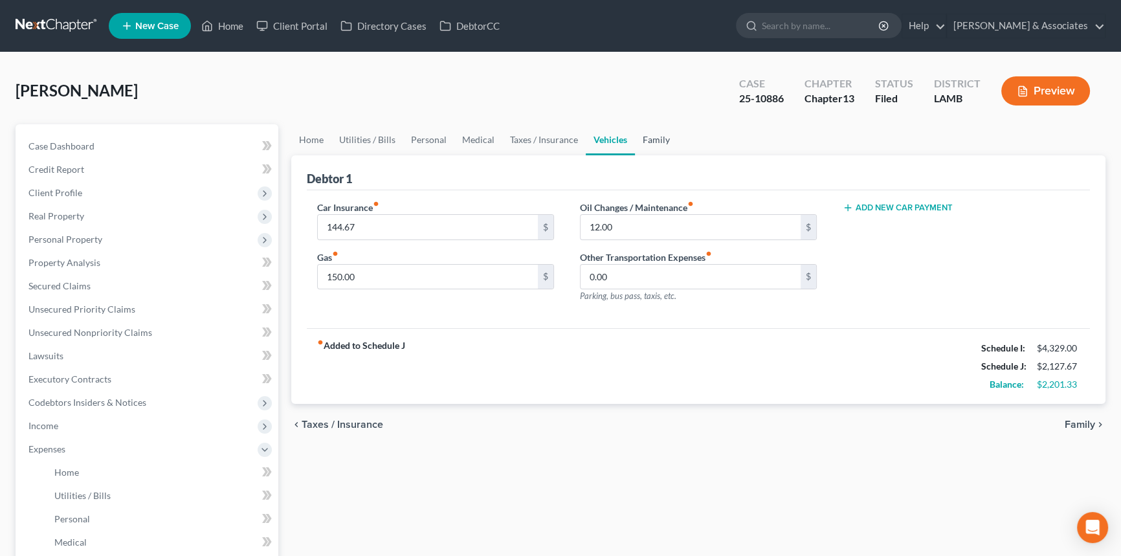
click at [654, 135] on link "Family" at bounding box center [656, 139] width 43 height 31
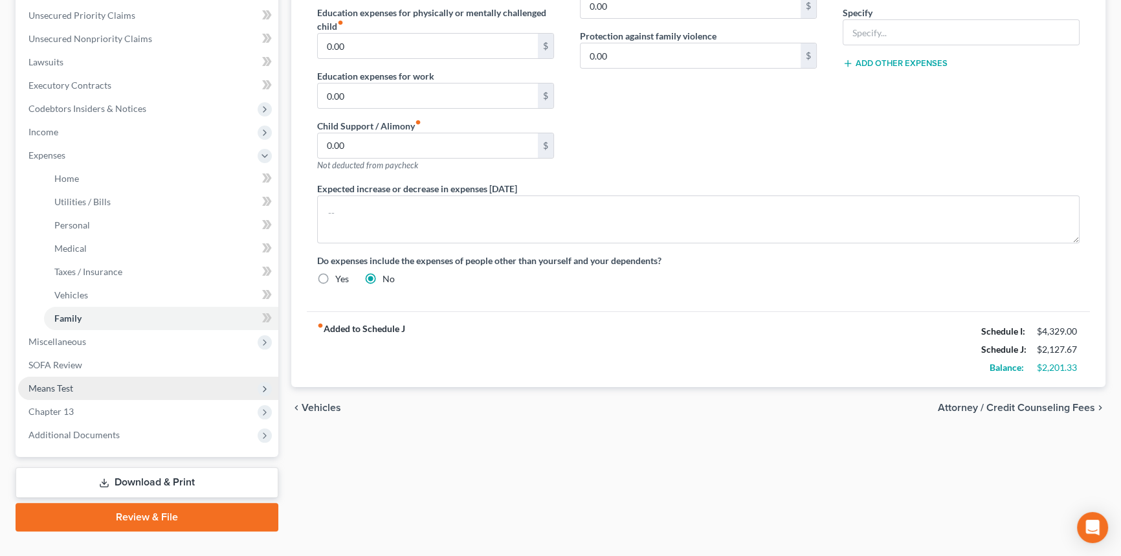
click at [82, 393] on span "Means Test" at bounding box center [148, 388] width 260 height 23
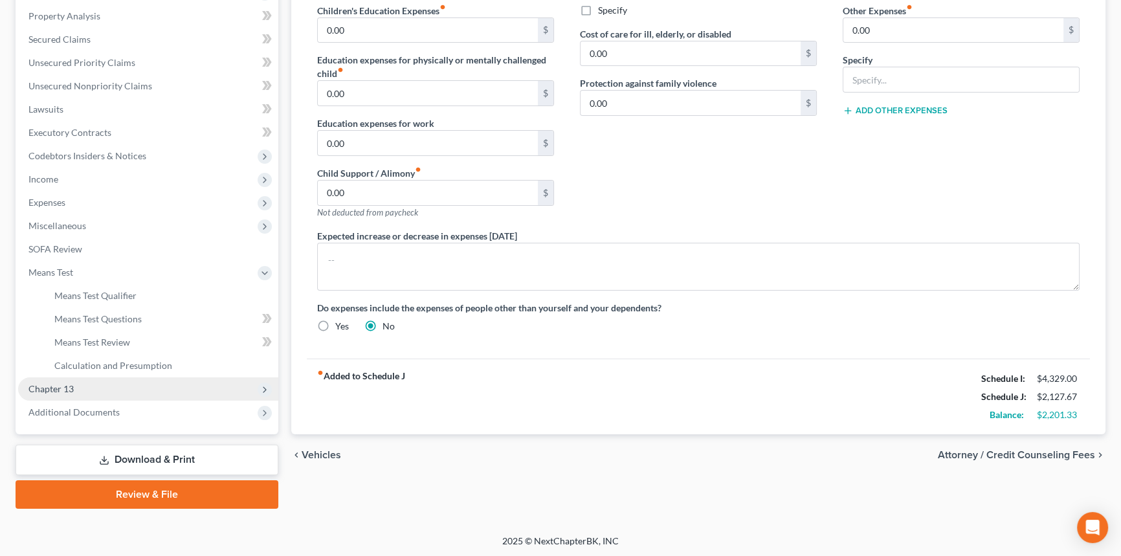
click at [78, 394] on span "Chapter 13" at bounding box center [148, 388] width 260 height 23
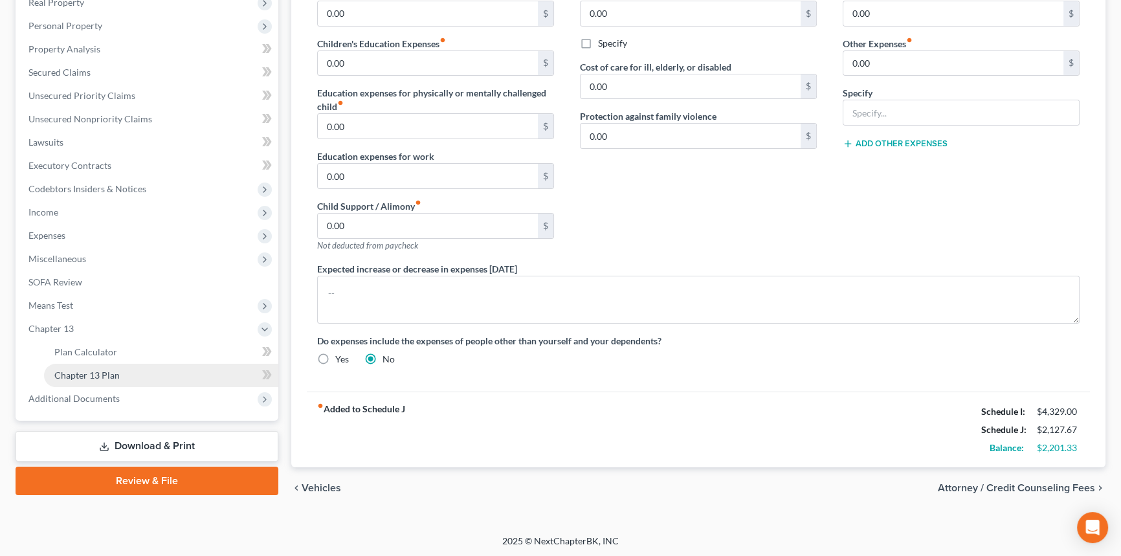
click at [98, 377] on span "Chapter 13 Plan" at bounding box center [86, 375] width 65 height 11
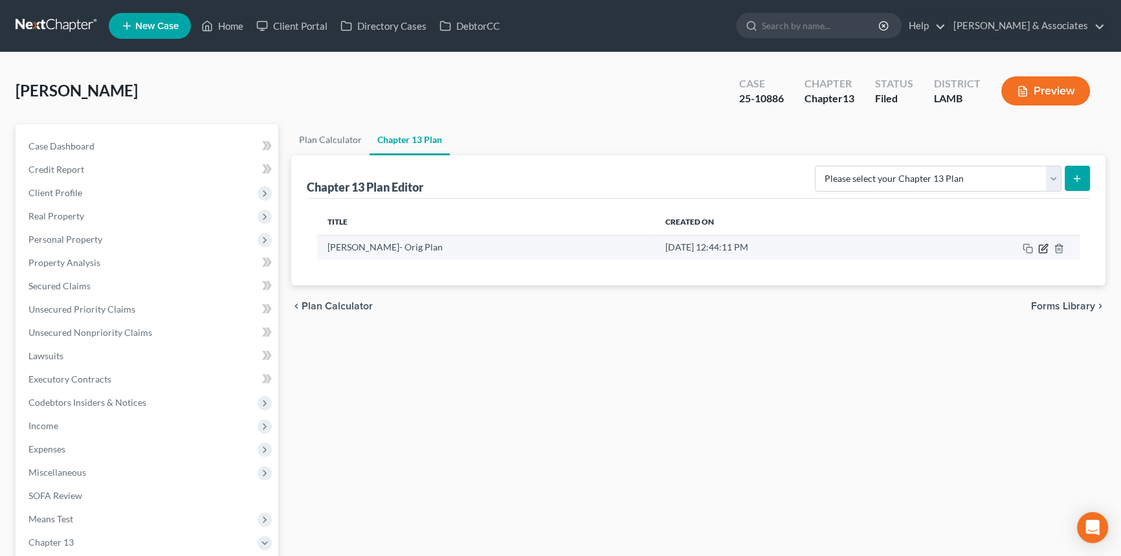
click at [1041, 248] on icon "button" at bounding box center [1043, 248] width 10 height 10
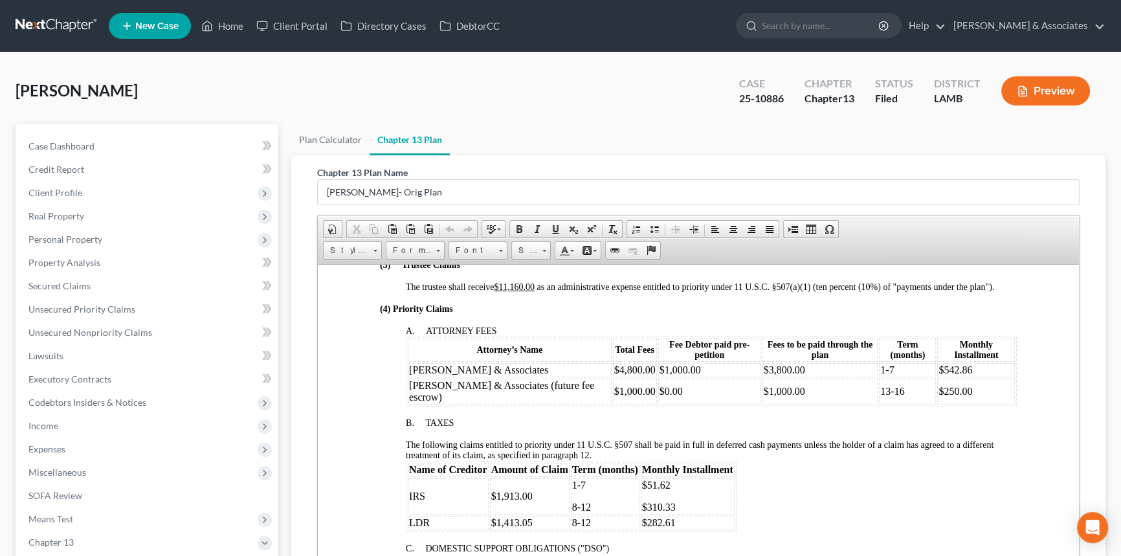
scroll to position [471, 0]
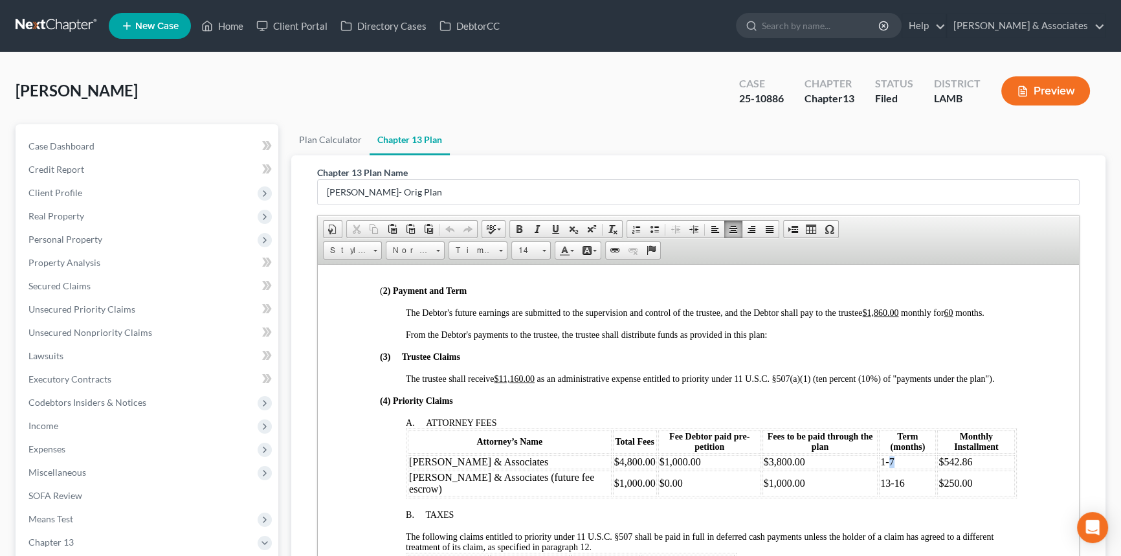
drag, startPoint x: 891, startPoint y: 480, endPoint x: 875, endPoint y: 482, distance: 16.2
click at [880, 467] on p "1-7" at bounding box center [907, 462] width 54 height 12
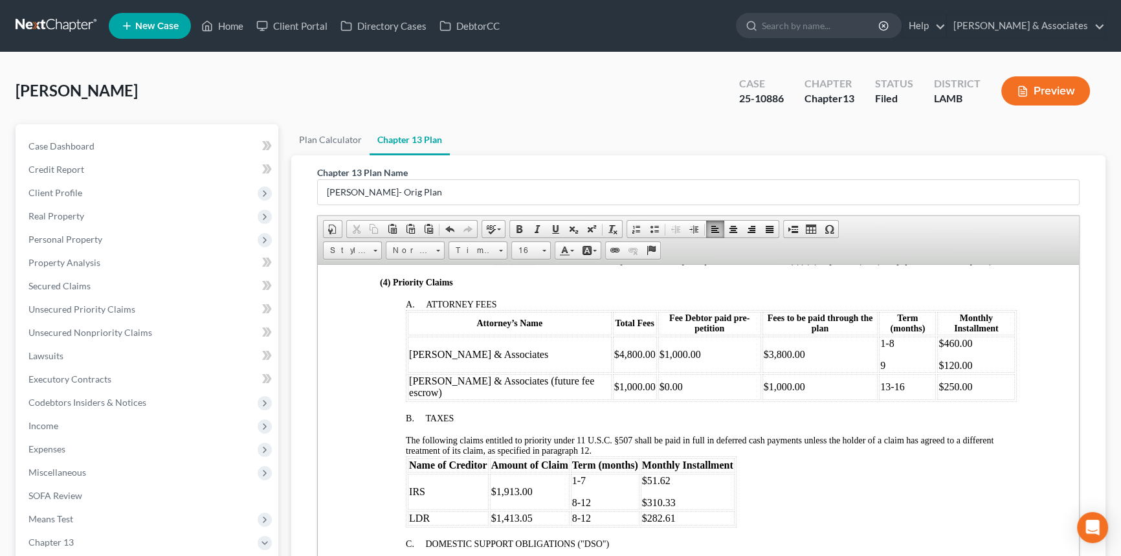
scroll to position [588, 0]
click at [880, 393] on p "13-16" at bounding box center [907, 387] width 54 height 12
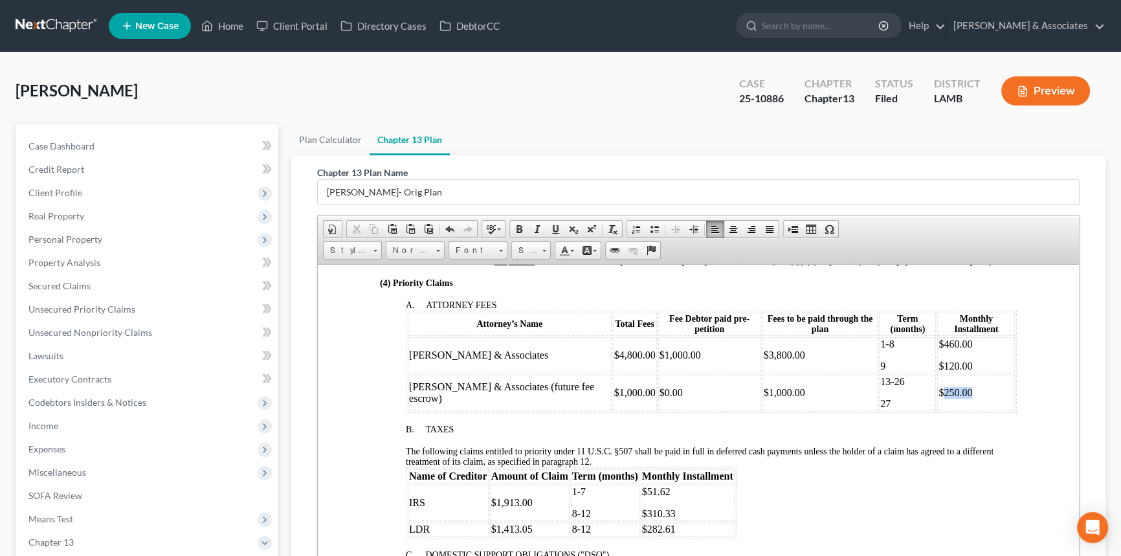
drag, startPoint x: 948, startPoint y: 417, endPoint x: 930, endPoint y: 416, distance: 17.5
click at [939, 398] on p "$250.00" at bounding box center [976, 392] width 75 height 12
drag, startPoint x: 585, startPoint y: 521, endPoint x: 572, endPoint y: 517, distance: 13.1
click at [572, 497] on font "1-7" at bounding box center [579, 491] width 14 height 11
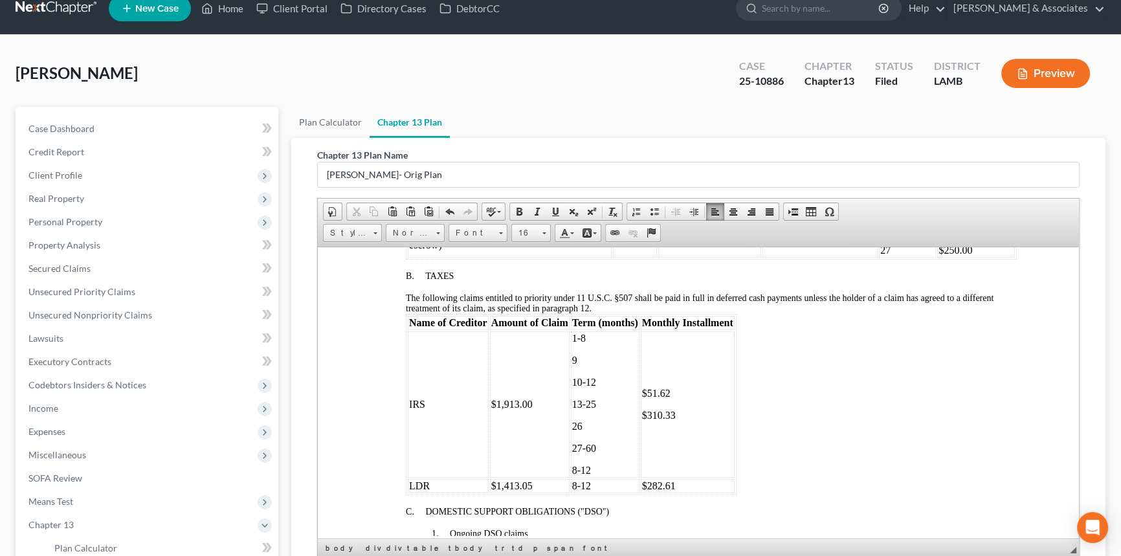
scroll to position [787, 0]
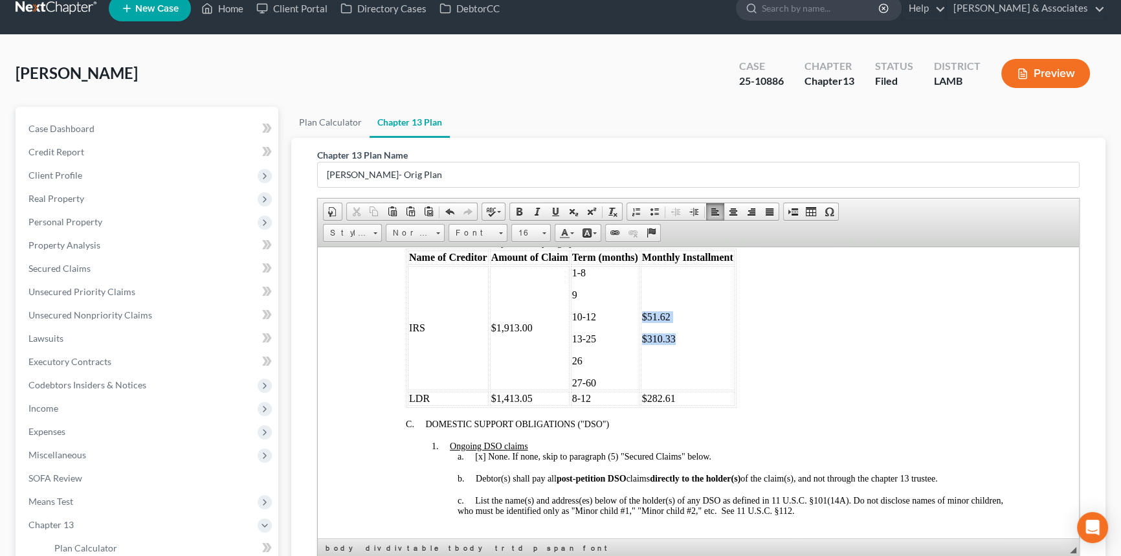
drag, startPoint x: 678, startPoint y: 363, endPoint x: 643, endPoint y: 344, distance: 40.6
click at [643, 344] on td "$51.62 $310.33" at bounding box center [688, 327] width 94 height 124
drag, startPoint x: 588, startPoint y: 429, endPoint x: 574, endPoint y: 427, distance: 14.9
click at [574, 403] on span "8-12" at bounding box center [581, 397] width 19 height 11
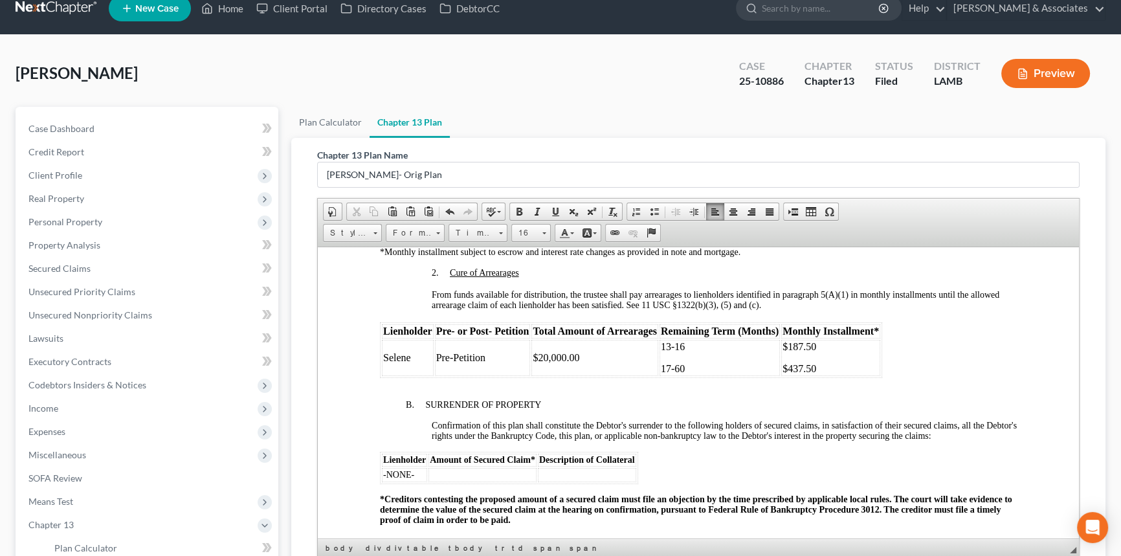
scroll to position [1376, 0]
drag, startPoint x: 664, startPoint y: 393, endPoint x: 671, endPoint y: 409, distance: 17.4
click at [671, 375] on td "13-16 17-60" at bounding box center [720, 357] width 120 height 36
drag, startPoint x: 803, startPoint y: 409, endPoint x: 787, endPoint y: 393, distance: 22.9
click at [787, 375] on td "$187.50 $437.50" at bounding box center [830, 357] width 99 height 36
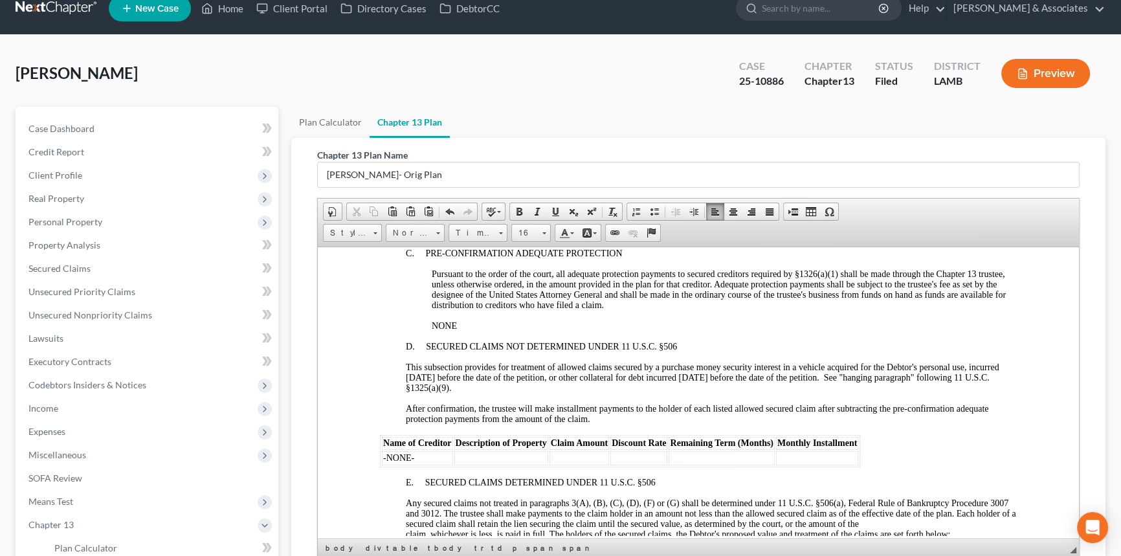
scroll to position [1670, 0]
drag, startPoint x: 98, startPoint y: 289, endPoint x: 60, endPoint y: 265, distance: 44.7
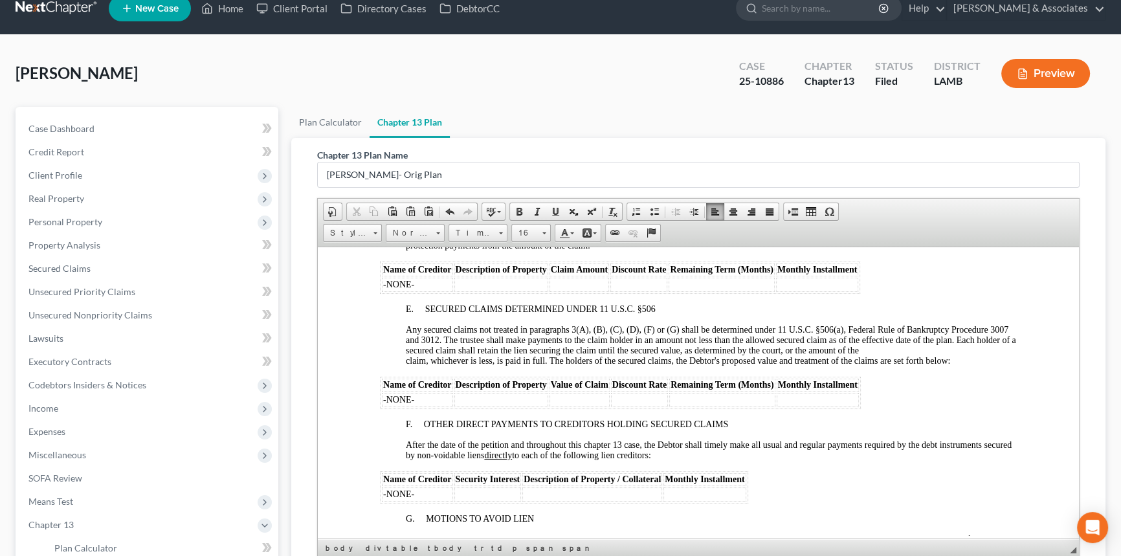
scroll to position [1846, 0]
drag, startPoint x: 418, startPoint y: 453, endPoint x: 384, endPoint y: 455, distance: 33.7
click at [384, 405] on td "-NONE-" at bounding box center [417, 398] width 71 height 14
click at [584, 465] on body "UNITED STATES BANKRUPTCY COURT MIDDLE DISTRICT OF LOUISIANA IN RE: CHERIE GIACC…" at bounding box center [698, 133] width 637 height 3347
click at [584, 405] on td at bounding box center [580, 398] width 60 height 14
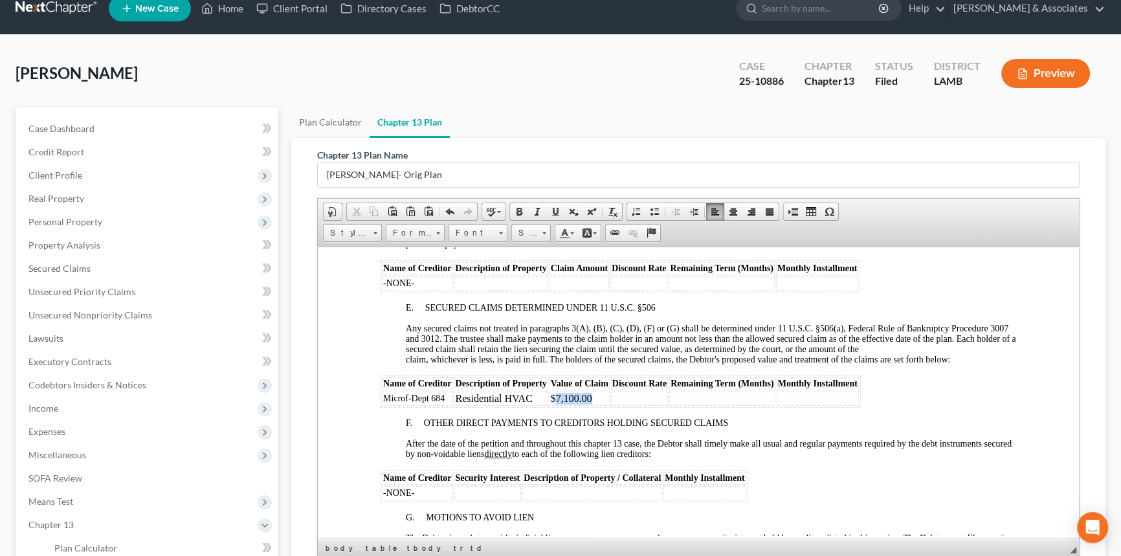
drag, startPoint x: 599, startPoint y: 451, endPoint x: 556, endPoint y: 449, distance: 43.4
click at [556, 405] on td "$7,100.00" at bounding box center [580, 398] width 60 height 14
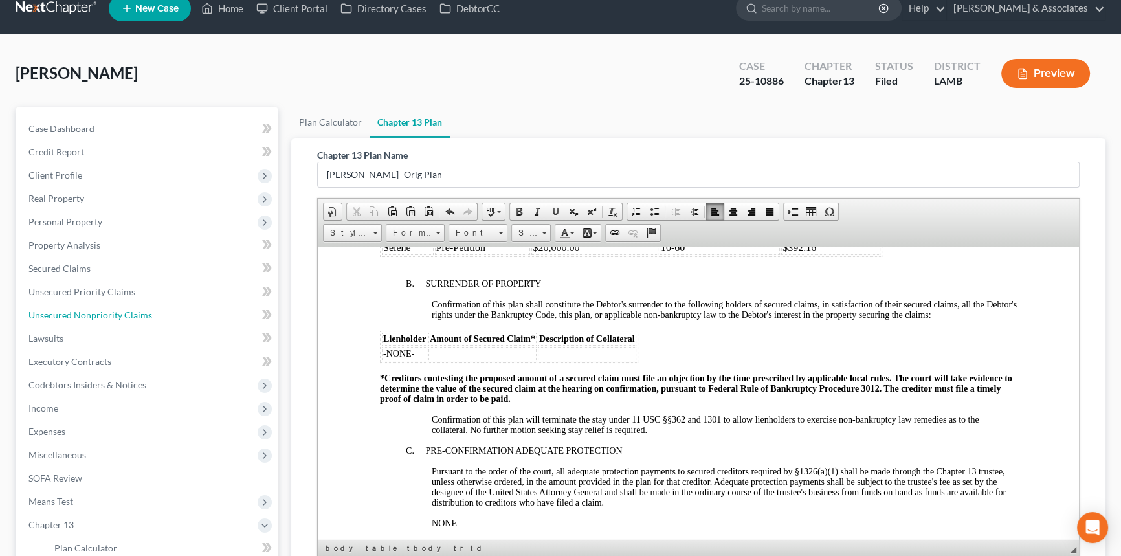
scroll to position [1376, 0]
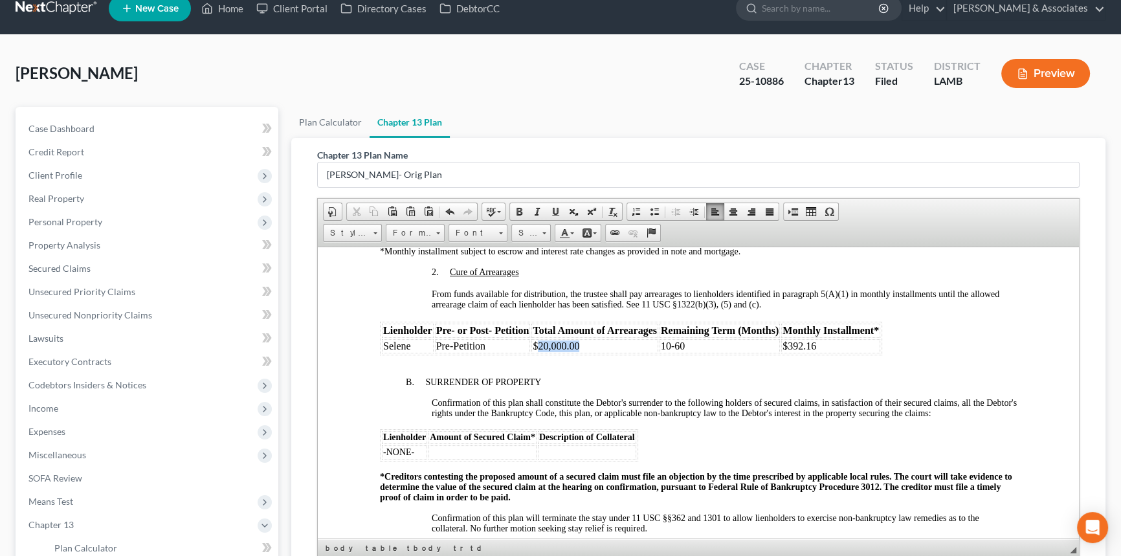
drag, startPoint x: 585, startPoint y: 390, endPoint x: 538, endPoint y: 391, distance: 46.6
click at [538, 353] on td "$20,000.00" at bounding box center [595, 346] width 127 height 14
drag, startPoint x: 696, startPoint y: 391, endPoint x: 660, endPoint y: 386, distance: 36.5
click at [660, 353] on td "10 -60" at bounding box center [720, 346] width 120 height 14
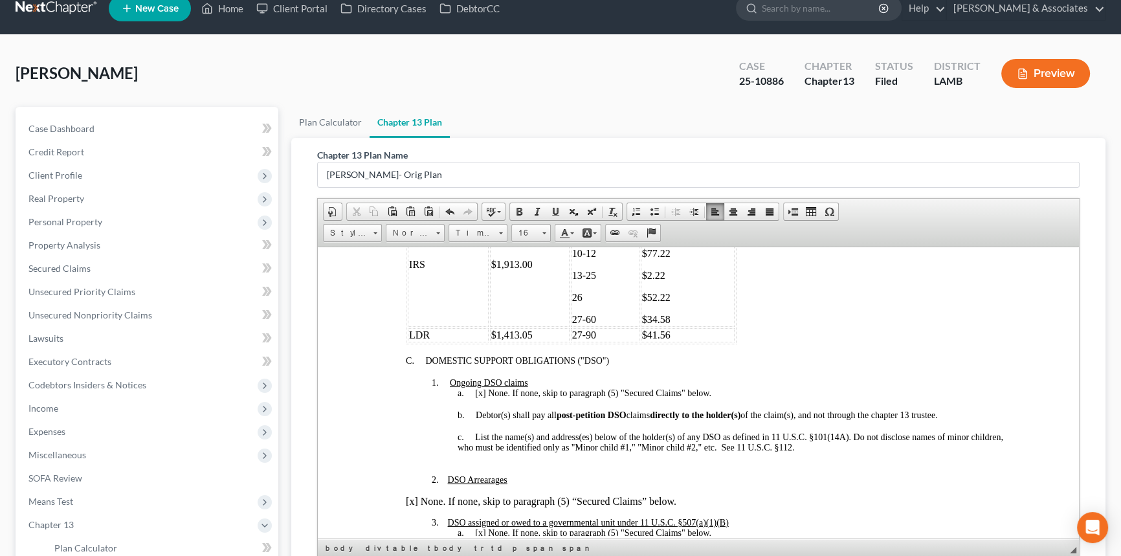
scroll to position [787, 0]
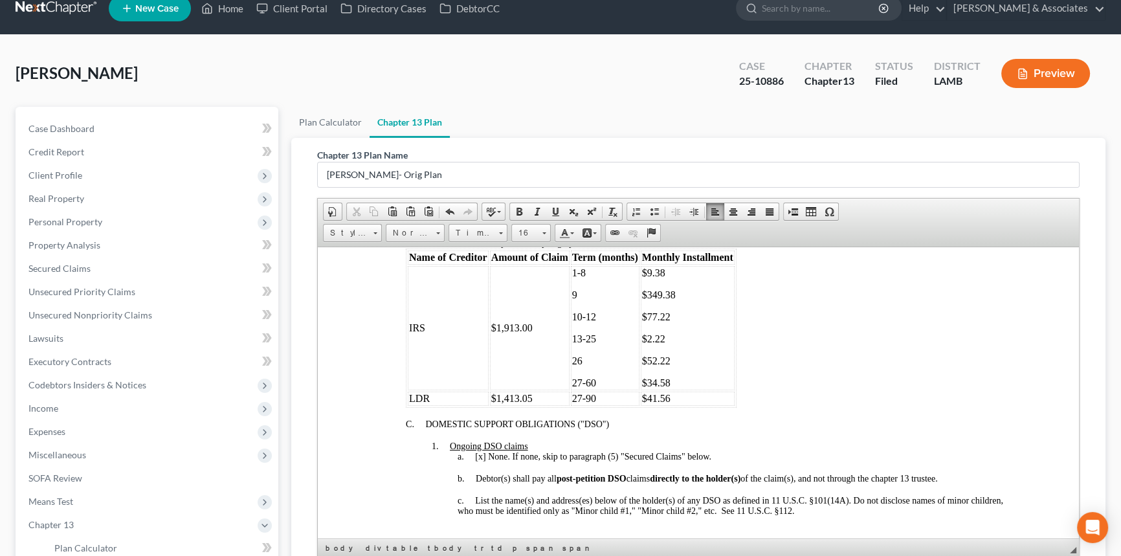
drag, startPoint x: 598, startPoint y: 412, endPoint x: 590, endPoint y: 384, distance: 28.9
click at [598, 388] on p "27-60" at bounding box center [605, 383] width 66 height 12
drag, startPoint x: 570, startPoint y: 299, endPoint x: 626, endPoint y: 612, distance: 317.6
click at [571, 299] on td "1-8 9 10-12 13-25 26 27-60" at bounding box center [605, 327] width 69 height 124
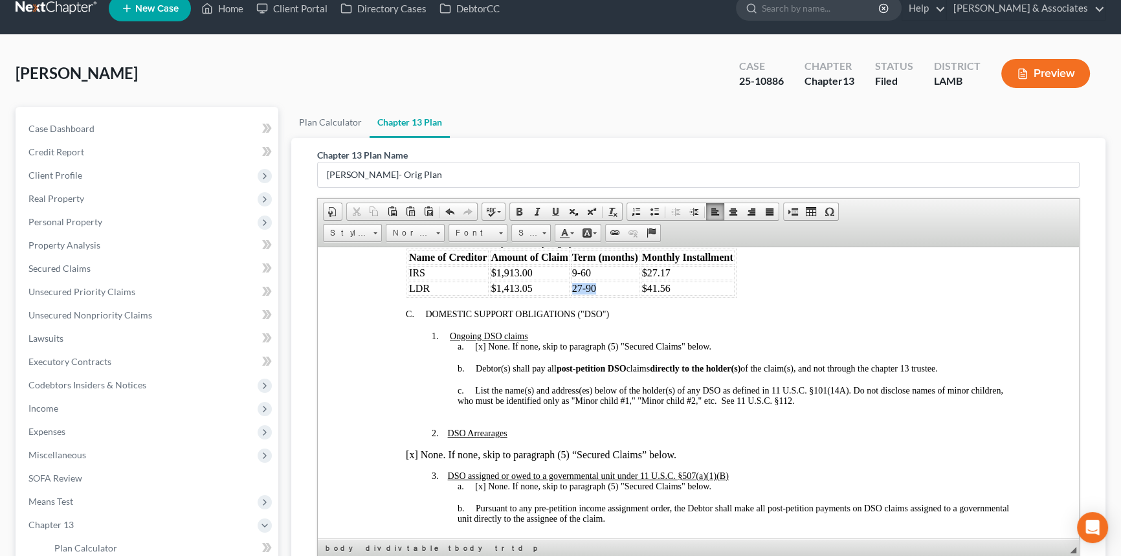
drag, startPoint x: 603, startPoint y: 311, endPoint x: 572, endPoint y: 315, distance: 30.7
click at [572, 295] on td "27-90" at bounding box center [605, 288] width 69 height 14
drag, startPoint x: 669, startPoint y: 301, endPoint x: 648, endPoint y: 298, distance: 21.6
click at [648, 278] on p "$27.17" at bounding box center [687, 273] width 91 height 12
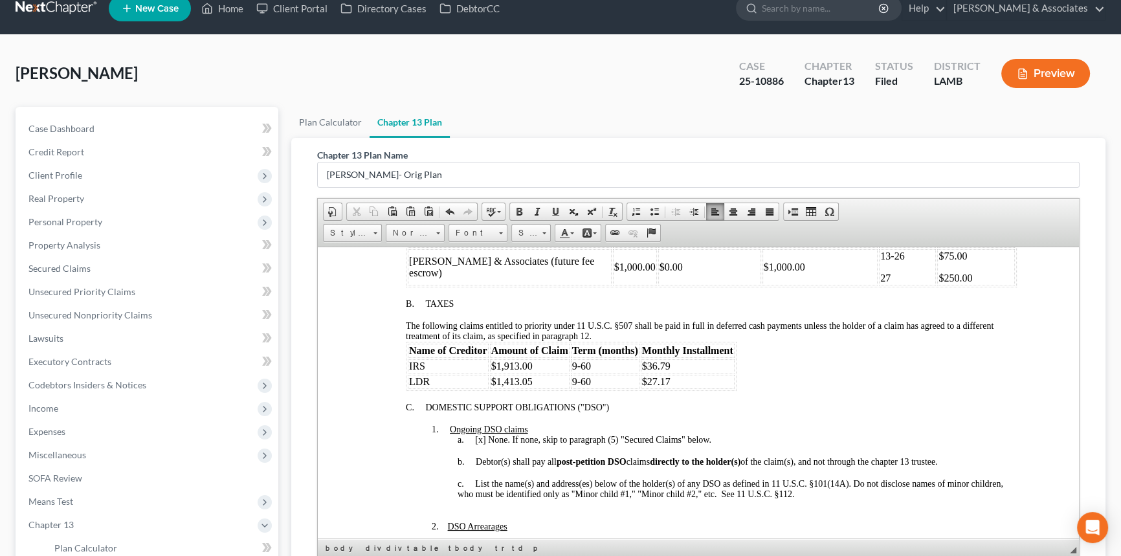
scroll to position [552, 0]
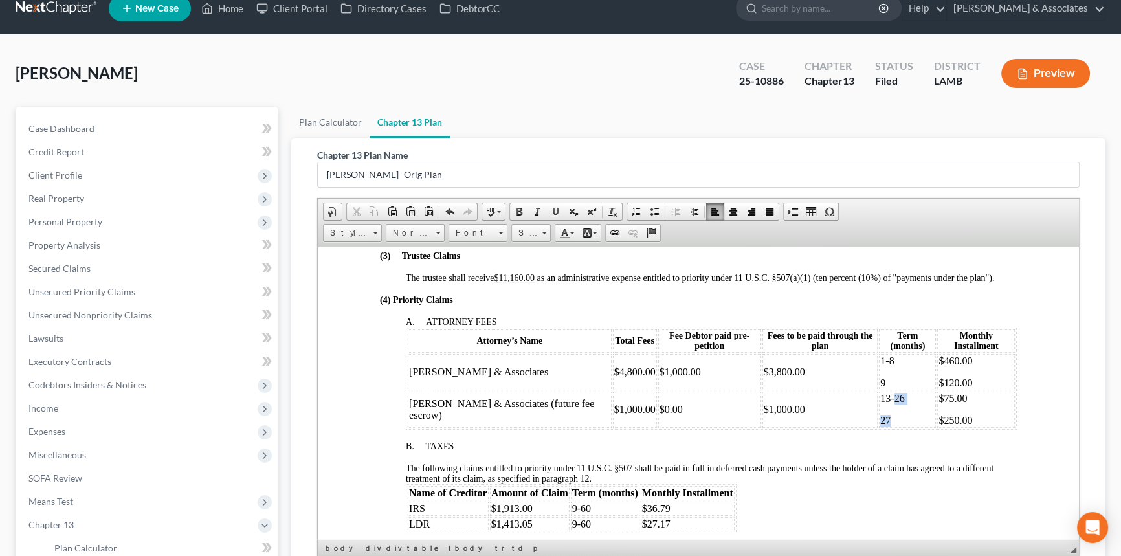
drag, startPoint x: 881, startPoint y: 438, endPoint x: 879, endPoint y: 423, distance: 15.7
click at [879, 423] on td "13-26 27" at bounding box center [907, 409] width 57 height 36
click at [939, 404] on p "$75.00" at bounding box center [976, 398] width 75 height 12
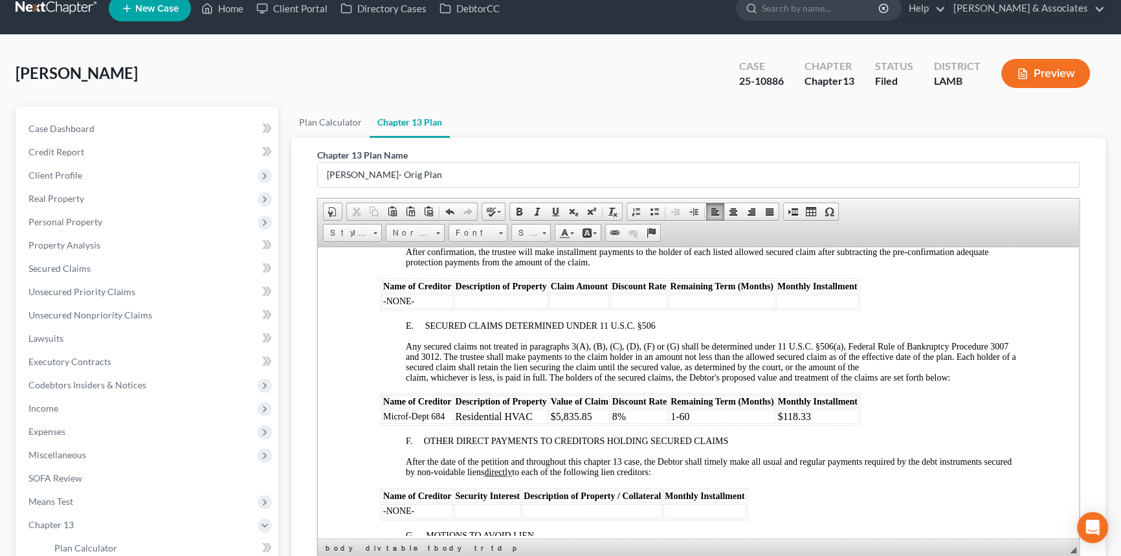
scroll to position [1787, 0]
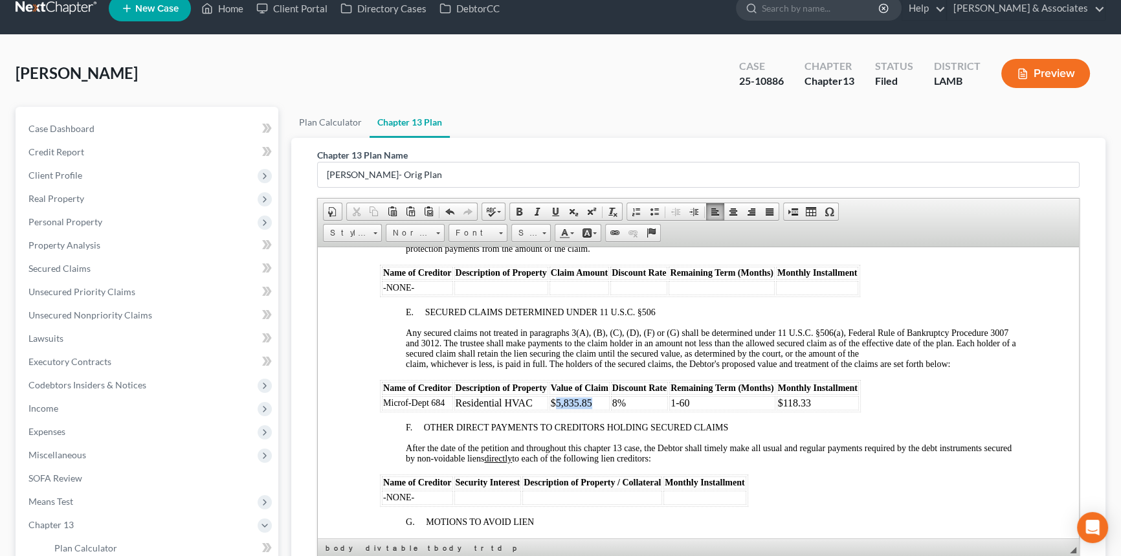
drag, startPoint x: 555, startPoint y: 456, endPoint x: 594, endPoint y: 455, distance: 39.5
click at [594, 410] on td "$5,835.85" at bounding box center [580, 403] width 60 height 14
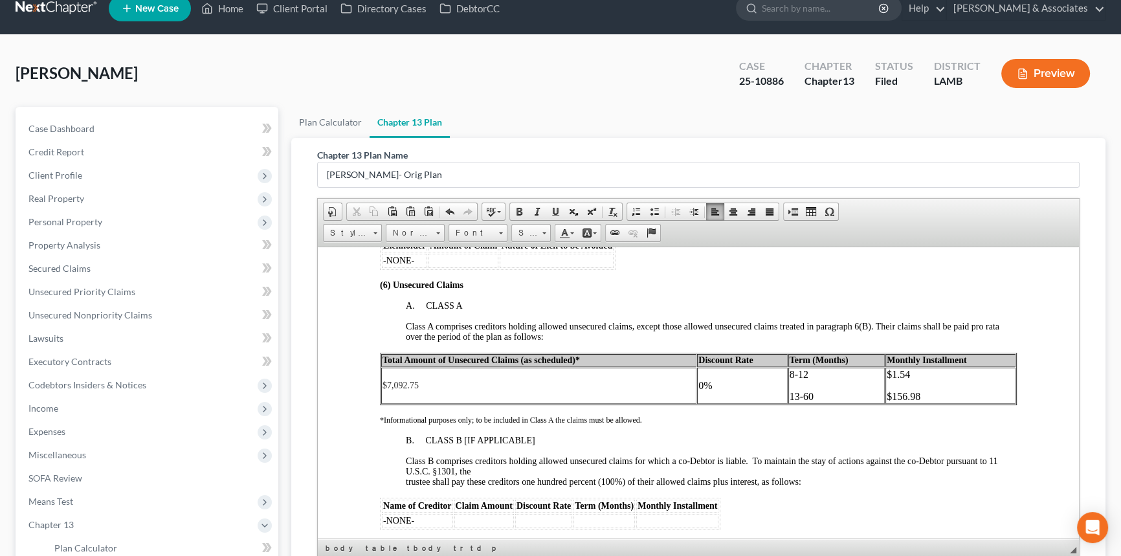
scroll to position [2200, 0]
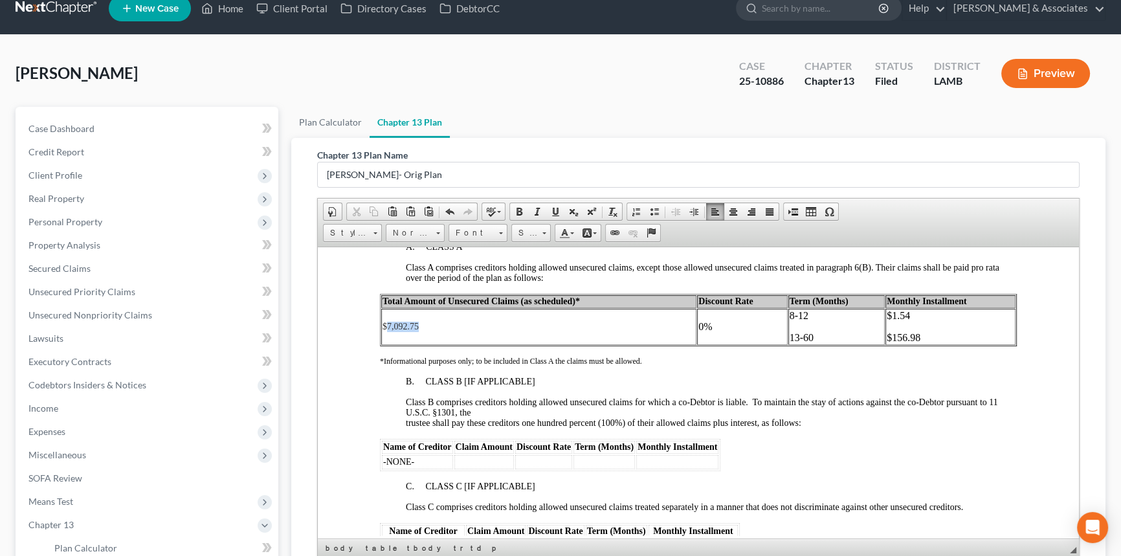
drag, startPoint x: 487, startPoint y: 383, endPoint x: 387, endPoint y: 385, distance: 100.4
click at [387, 344] on td "$7,092.75" at bounding box center [538, 326] width 315 height 36
click at [495, 344] on td "$7,092.75" at bounding box center [538, 326] width 315 height 36
click at [389, 331] on span "$7,092.75" at bounding box center [401, 326] width 36 height 10
drag, startPoint x: 809, startPoint y: 395, endPoint x: 798, endPoint y: 396, distance: 10.4
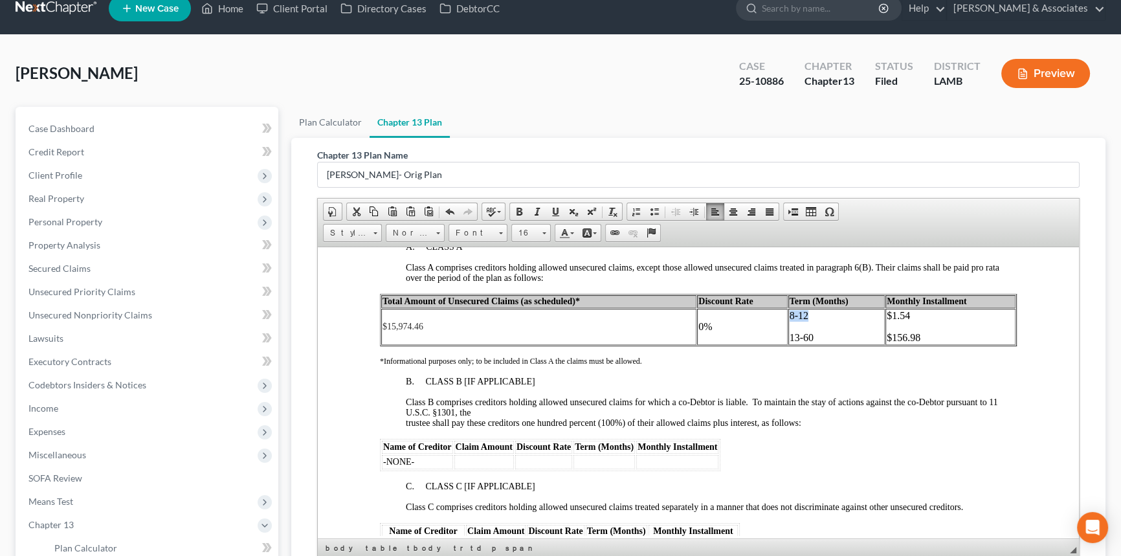
click at [809, 343] on p "13-60" at bounding box center [837, 337] width 95 height 12
drag, startPoint x: 792, startPoint y: 397, endPoint x: 782, endPoint y: 377, distance: 22.0
click at [782, 344] on tr "$15,974.46 0% 8-12 13-60 $1.54 $156.98" at bounding box center [698, 326] width 634 height 36
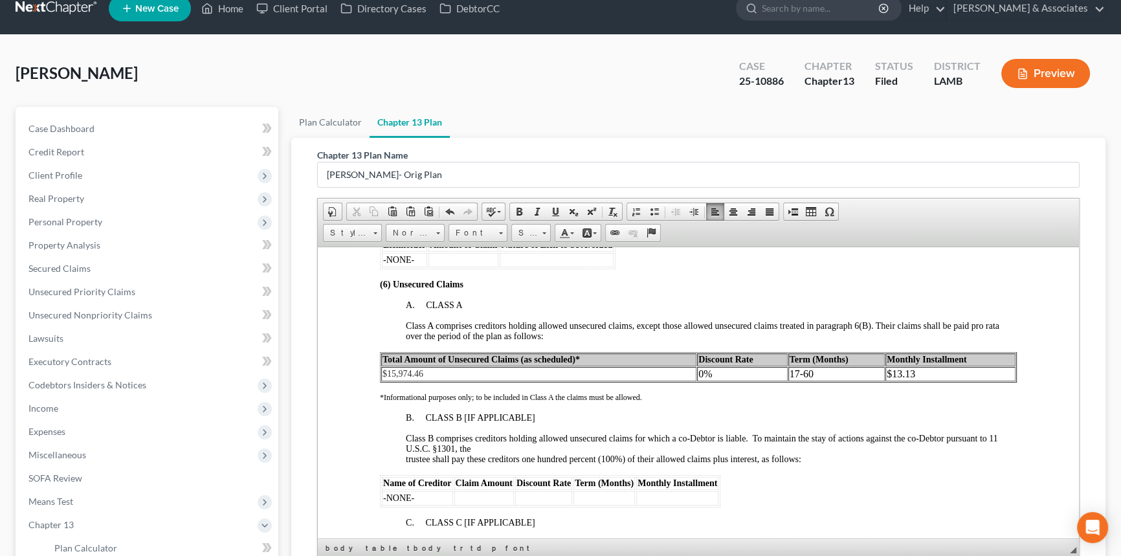
scroll to position [2141, 0]
drag, startPoint x: 434, startPoint y: 431, endPoint x: 387, endPoint y: 427, distance: 46.8
click at [387, 381] on td "$15,974.46" at bounding box center [538, 374] width 315 height 14
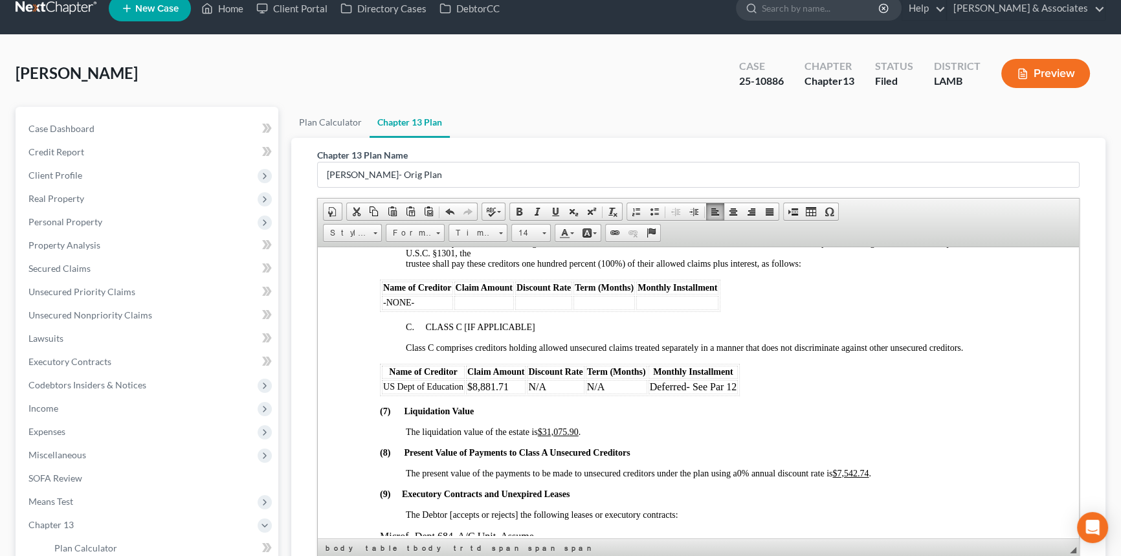
scroll to position [2318, 0]
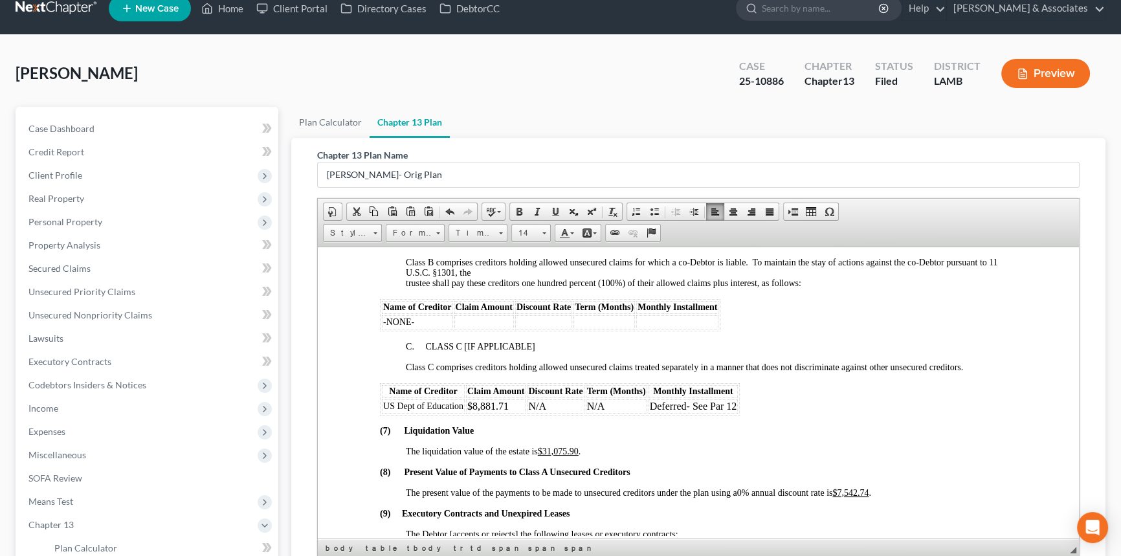
click at [434, 205] on td "$15,974.46" at bounding box center [538, 197] width 315 height 14
click at [388, 202] on span "$15,974.46" at bounding box center [403, 197] width 41 height 10
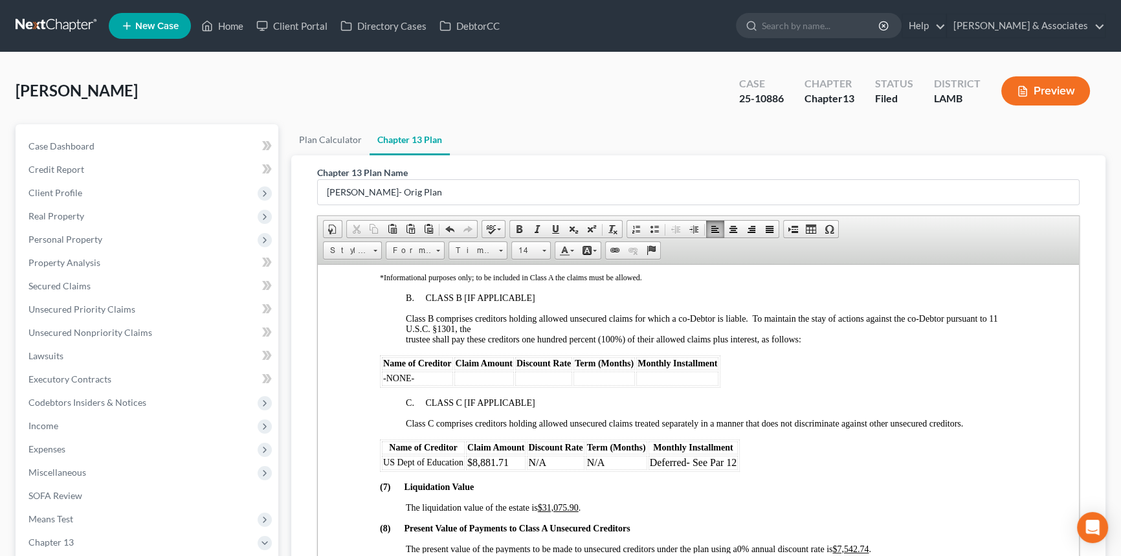
scroll to position [2259, 0]
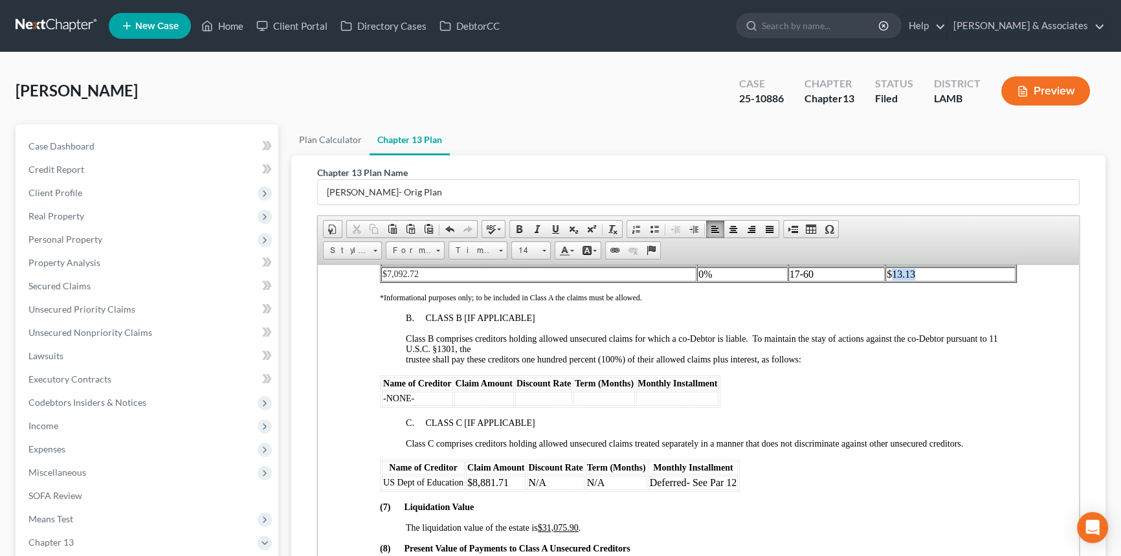
drag, startPoint x: 912, startPoint y: 330, endPoint x: 884, endPoint y: 329, distance: 28.5
click at [887, 280] on p "$13.13" at bounding box center [951, 274] width 128 height 12
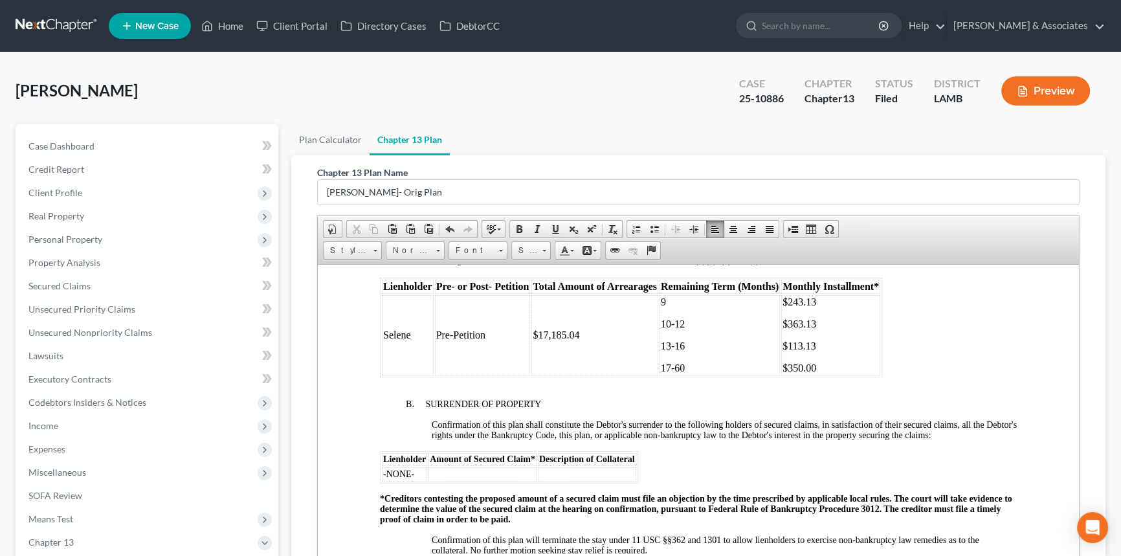
scroll to position [1258, 0]
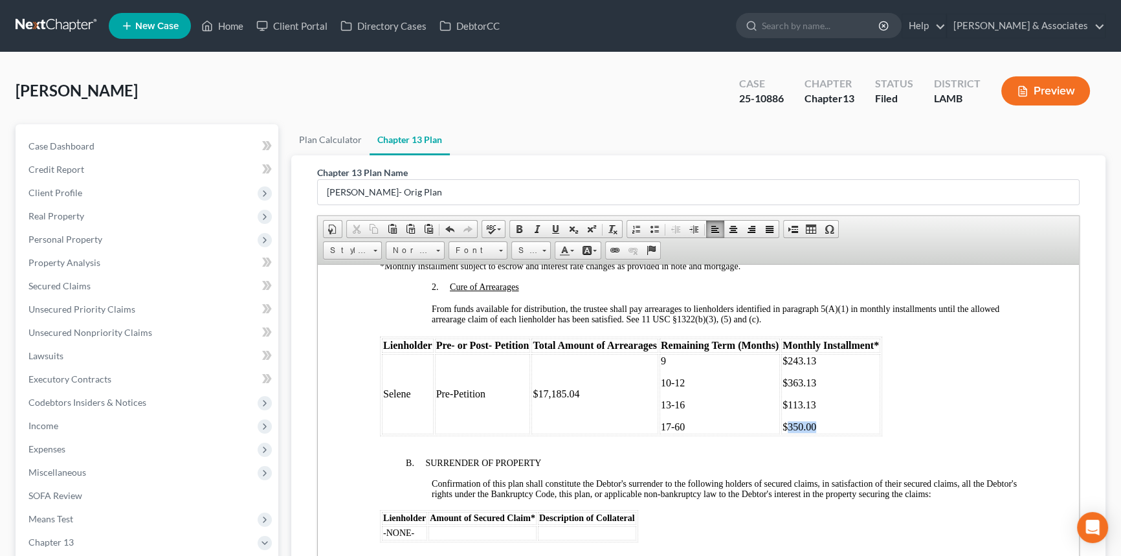
drag, startPoint x: 816, startPoint y: 472, endPoint x: 787, endPoint y: 470, distance: 29.2
click at [787, 432] on p "$350.00" at bounding box center [831, 427] width 96 height 12
drag, startPoint x: 555, startPoint y: 441, endPoint x: 585, endPoint y: 441, distance: 29.8
click at [585, 434] on td "$17,185.04" at bounding box center [595, 393] width 127 height 80
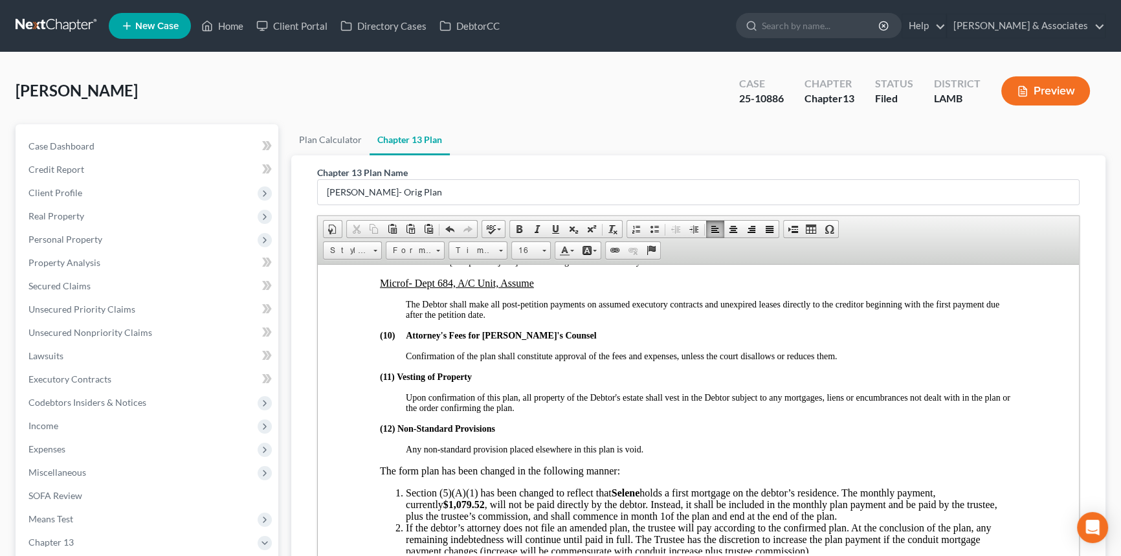
scroll to position [2612, 0]
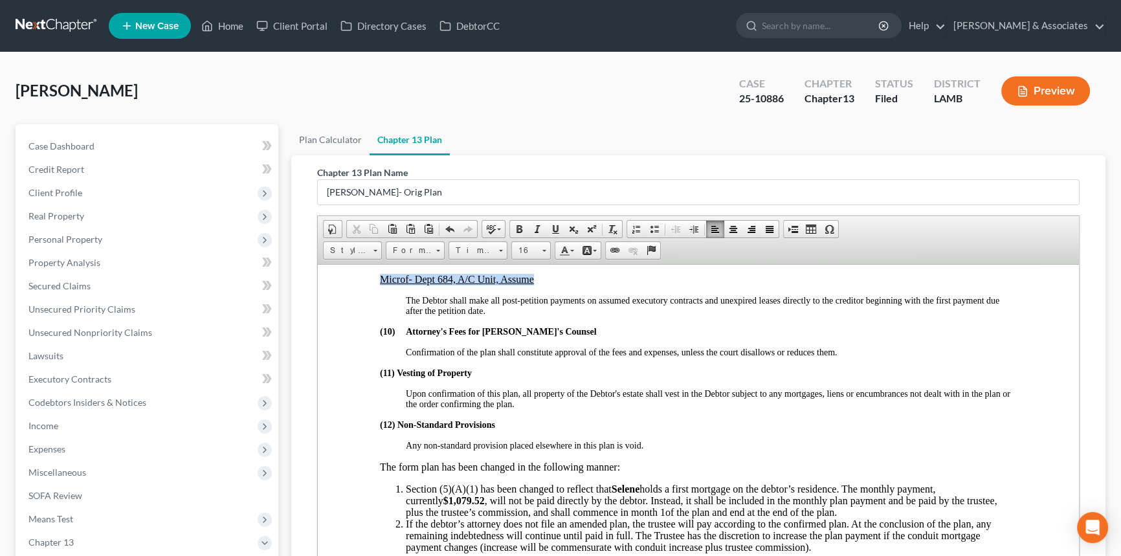
drag, startPoint x: 489, startPoint y: 342, endPoint x: 371, endPoint y: 344, distance: 118.5
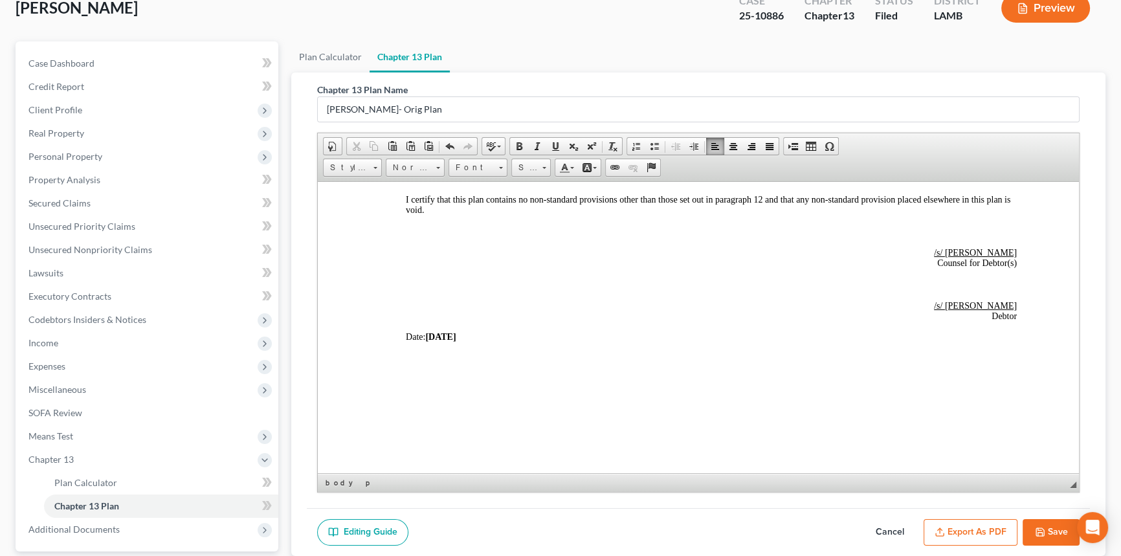
scroll to position [176, 0]
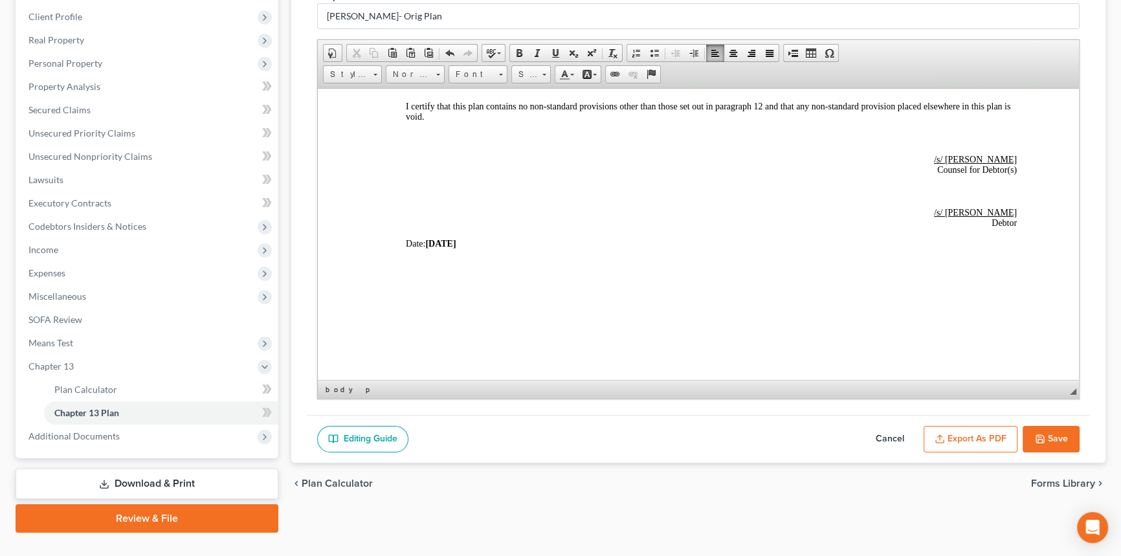
click at [1055, 434] on button "Save" at bounding box center [1051, 439] width 57 height 27
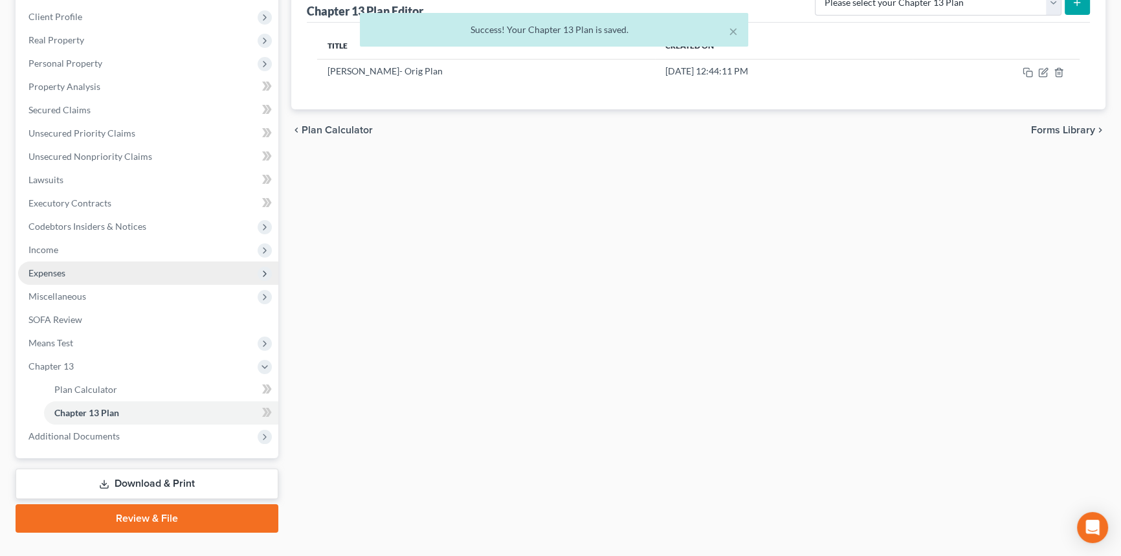
click at [95, 269] on span "Expenses" at bounding box center [148, 273] width 260 height 23
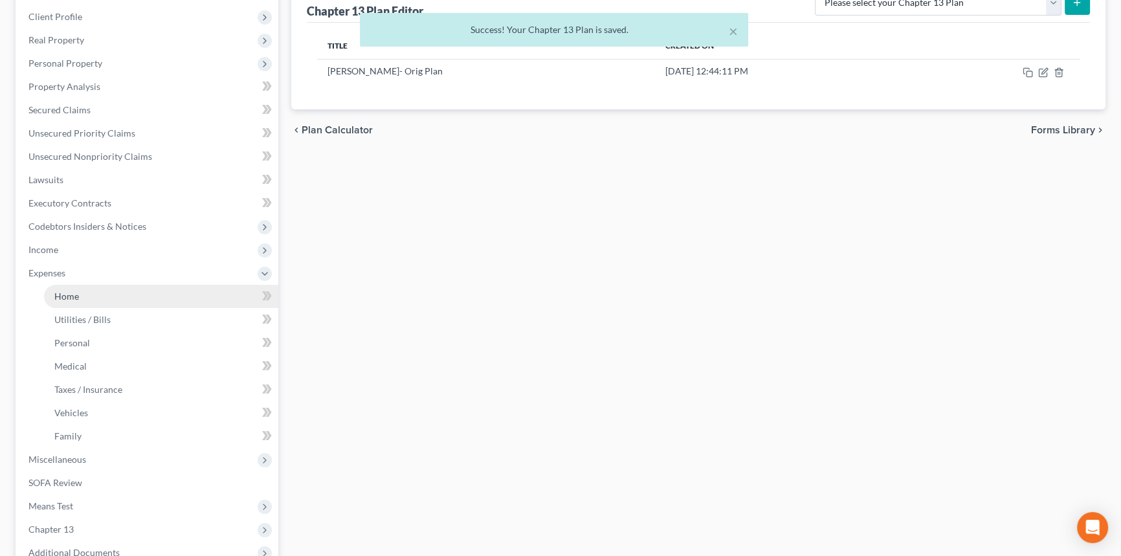
click at [96, 292] on link "Home" at bounding box center [161, 296] width 234 height 23
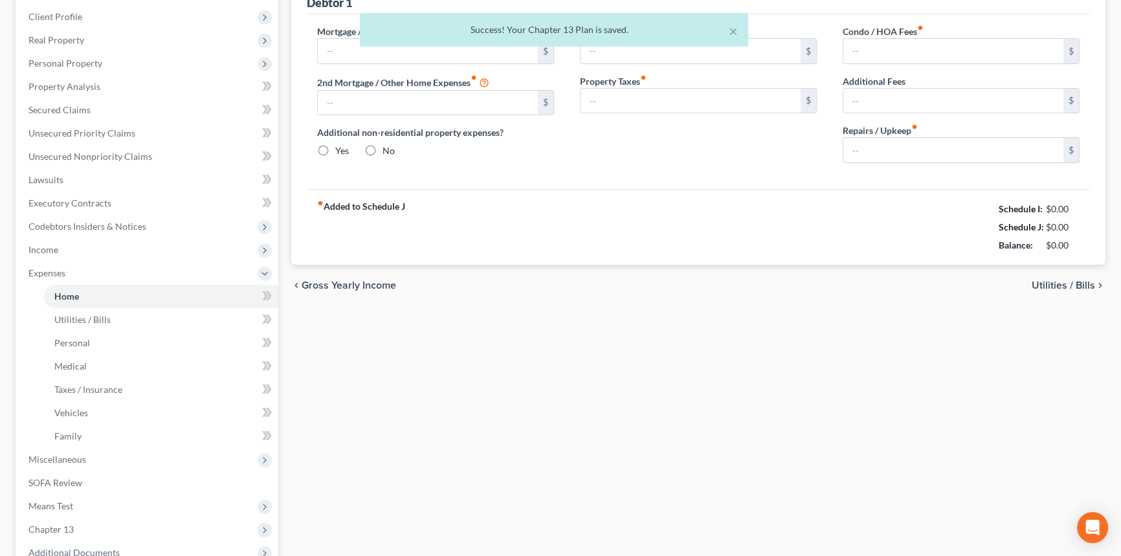
scroll to position [41, 0]
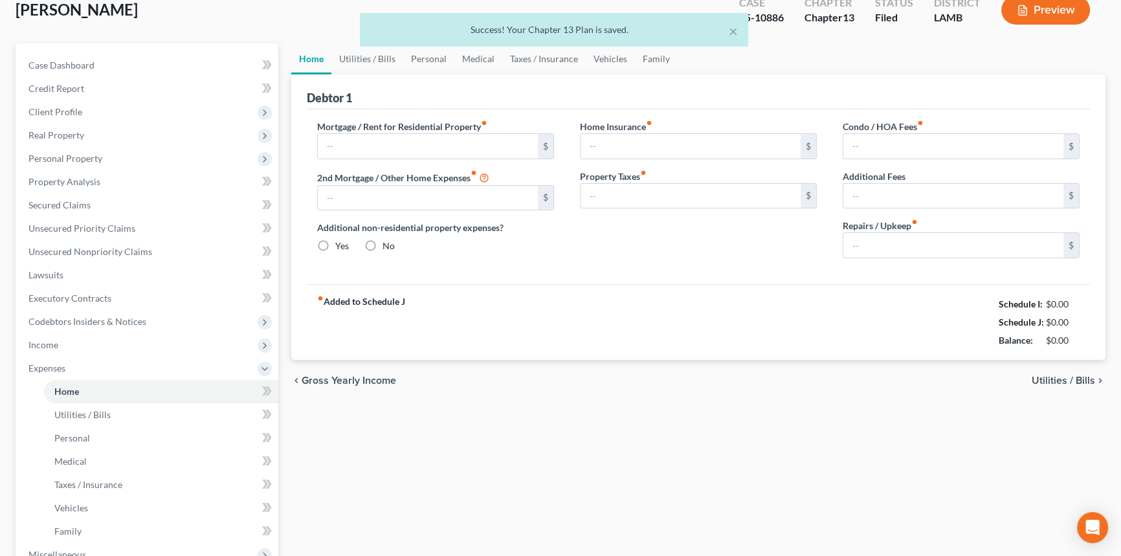
radio input "true"
type input "0.00"
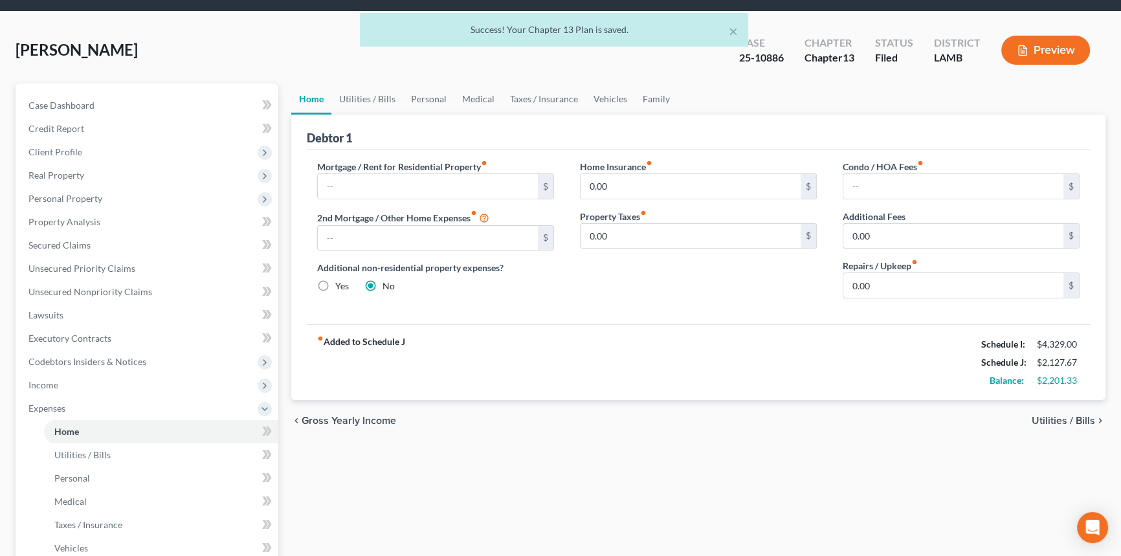
scroll to position [0, 0]
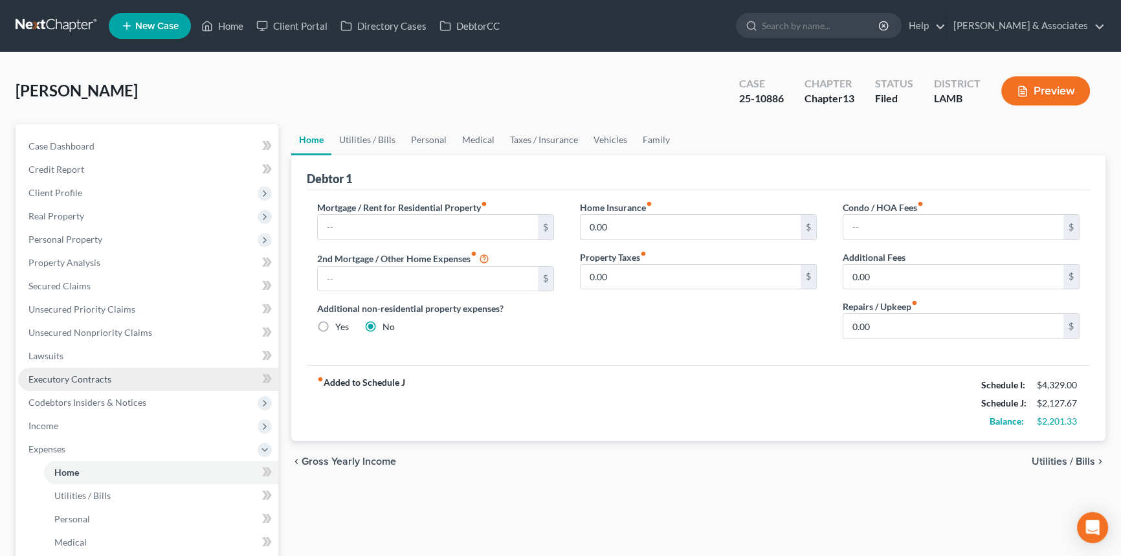
click at [91, 382] on span "Executory Contracts" at bounding box center [69, 379] width 83 height 11
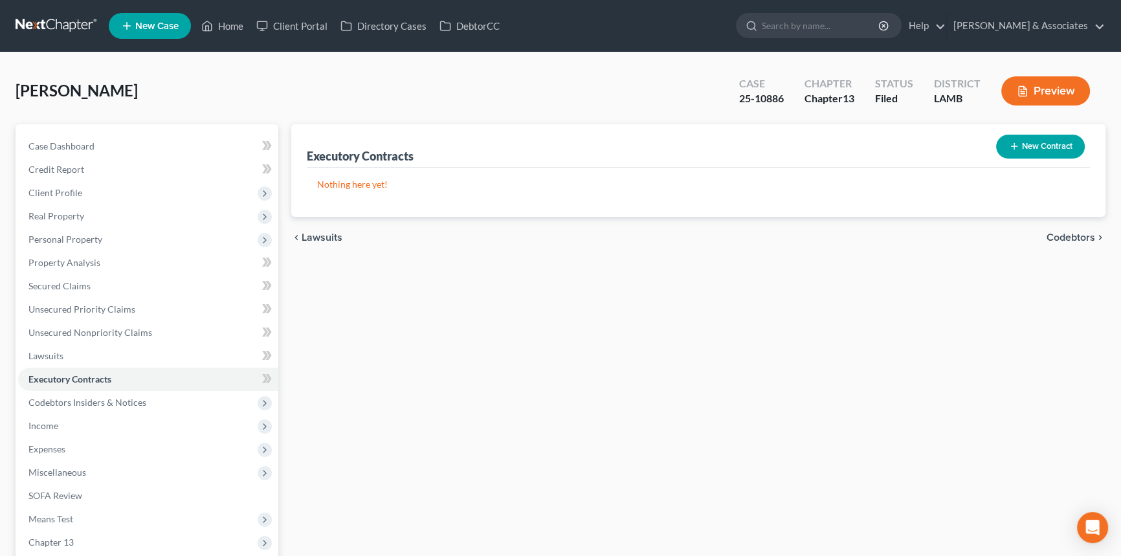
click at [78, 24] on link at bounding box center [57, 25] width 83 height 23
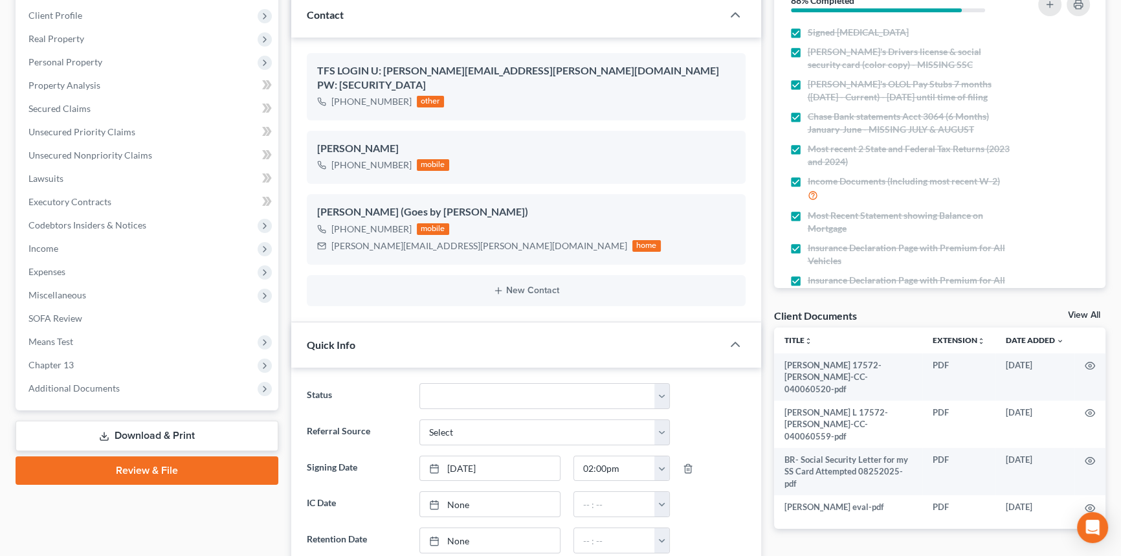
scroll to position [294, 0]
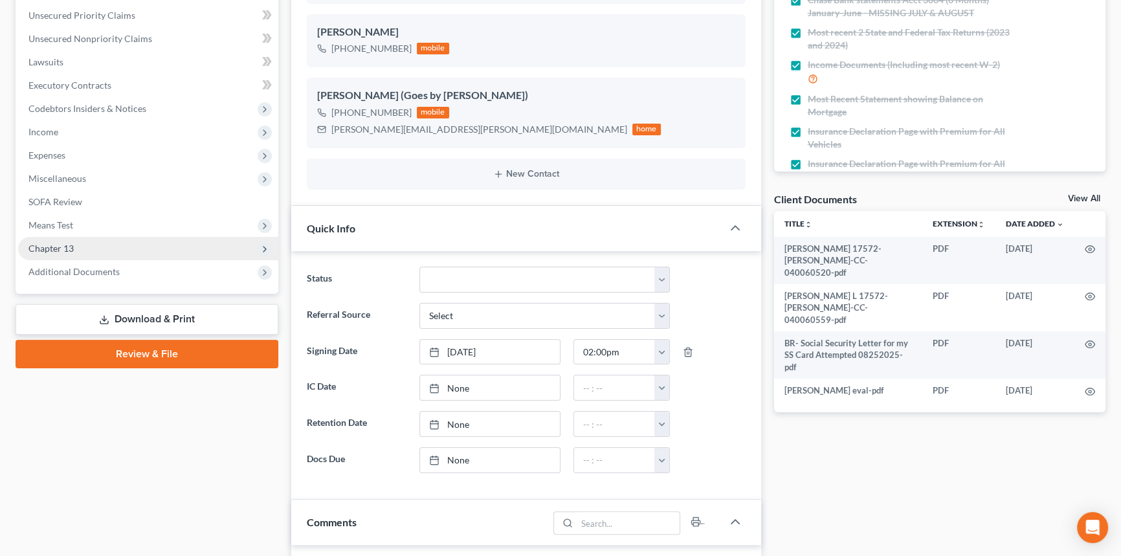
click at [159, 247] on span "Chapter 13" at bounding box center [148, 248] width 260 height 23
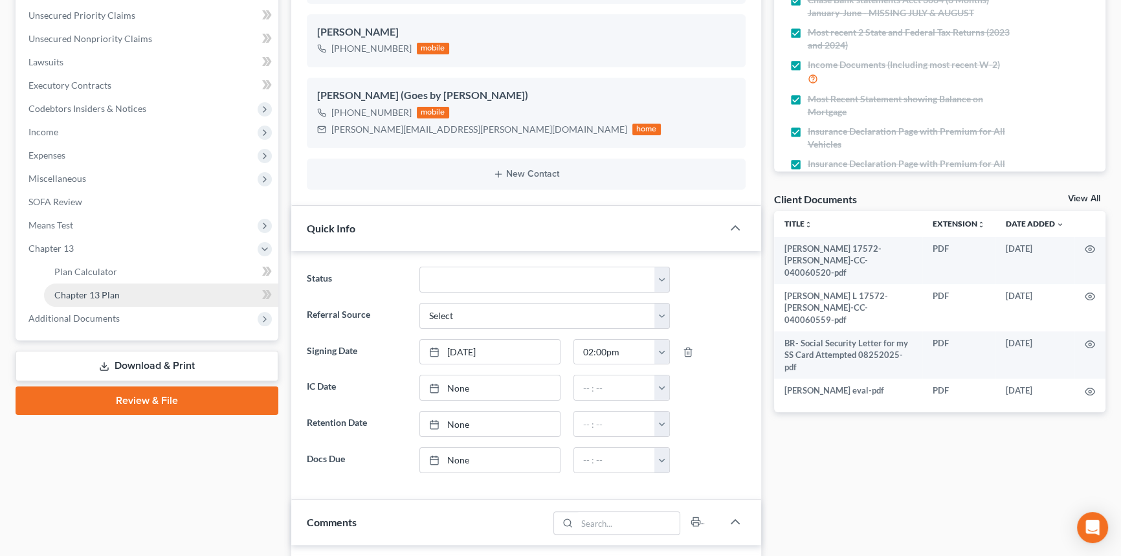
click at [140, 295] on link "Chapter 13 Plan" at bounding box center [161, 295] width 234 height 23
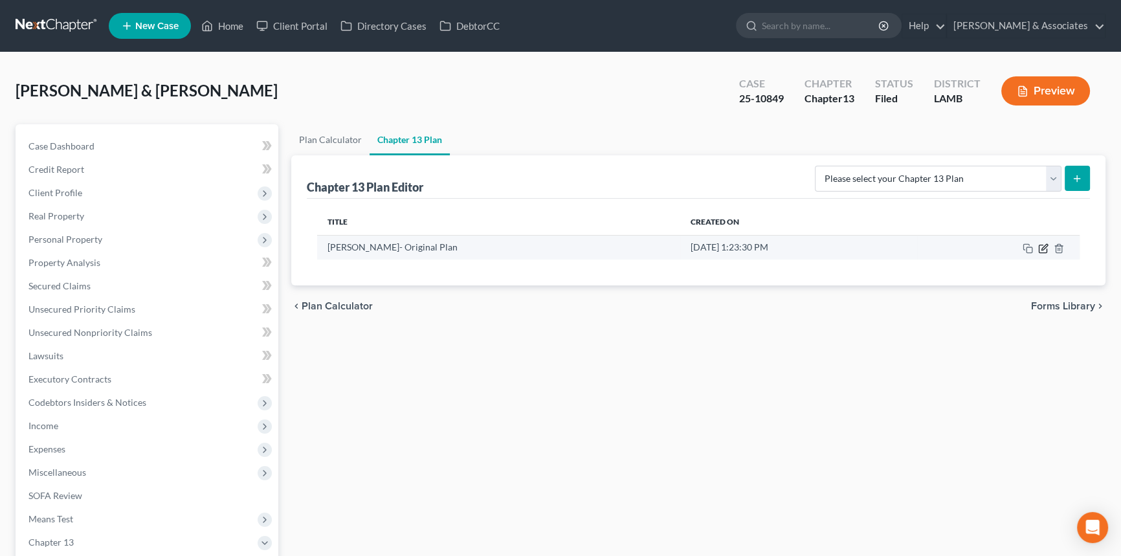
click at [1045, 248] on icon "button" at bounding box center [1043, 248] width 10 height 10
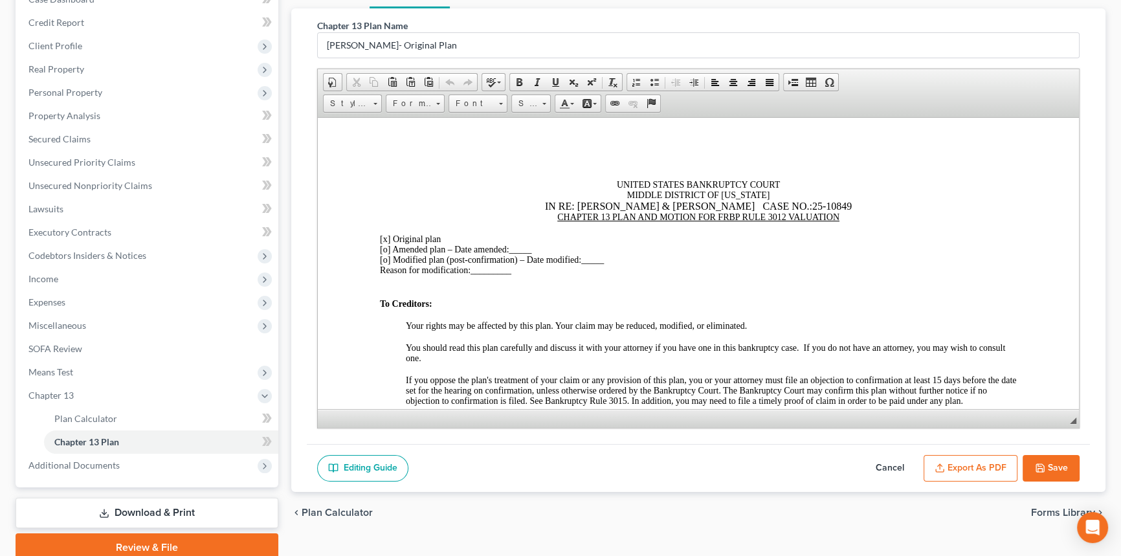
scroll to position [201, 0]
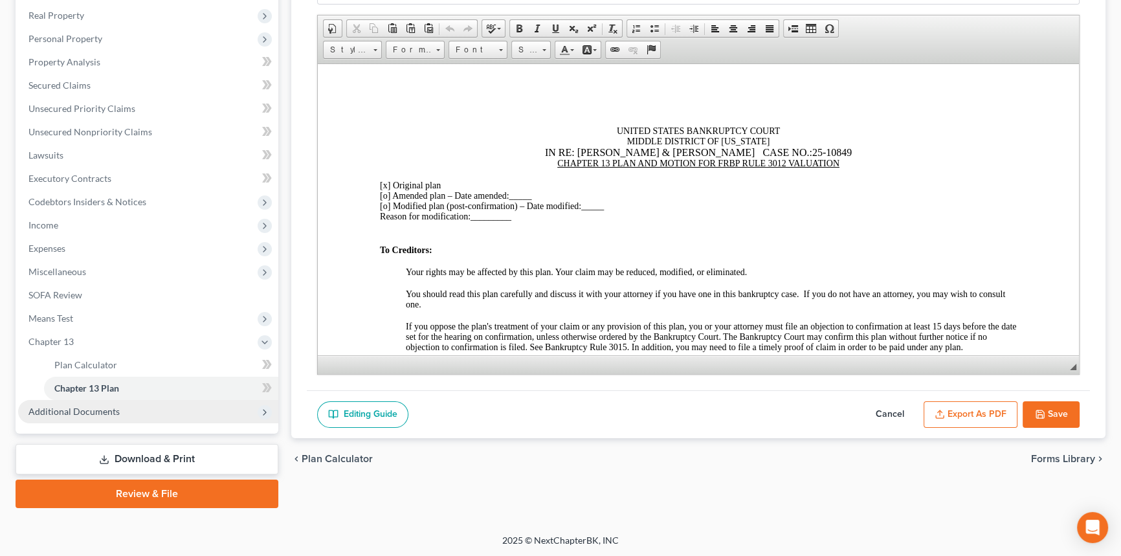
click at [89, 413] on span "Additional Documents" at bounding box center [73, 411] width 91 height 11
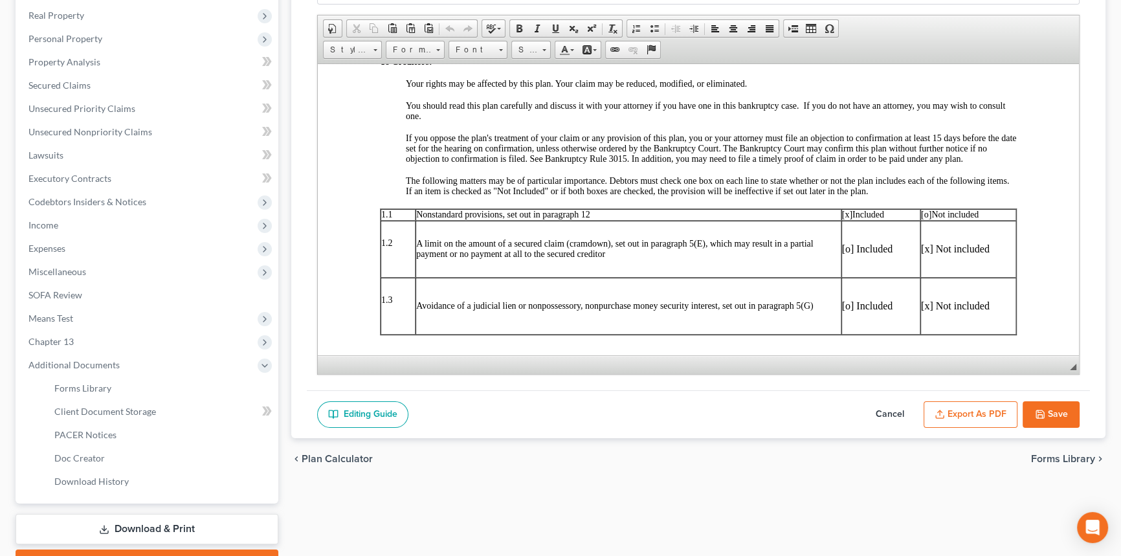
scroll to position [0, 0]
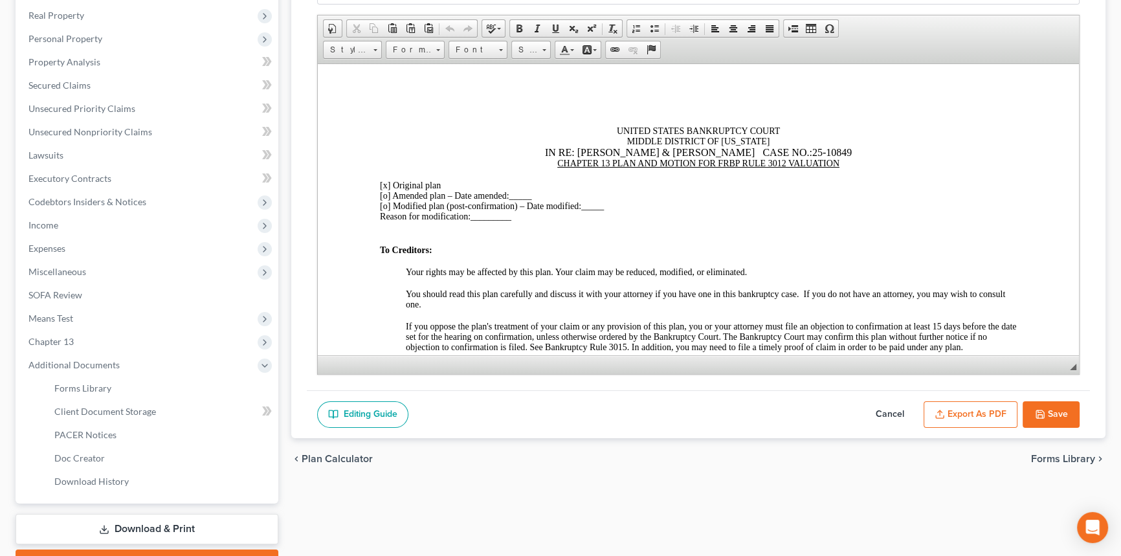
drag, startPoint x: 873, startPoint y: 412, endPoint x: 903, endPoint y: 425, distance: 32.2
click at [874, 412] on button "Cancel" at bounding box center [890, 414] width 57 height 27
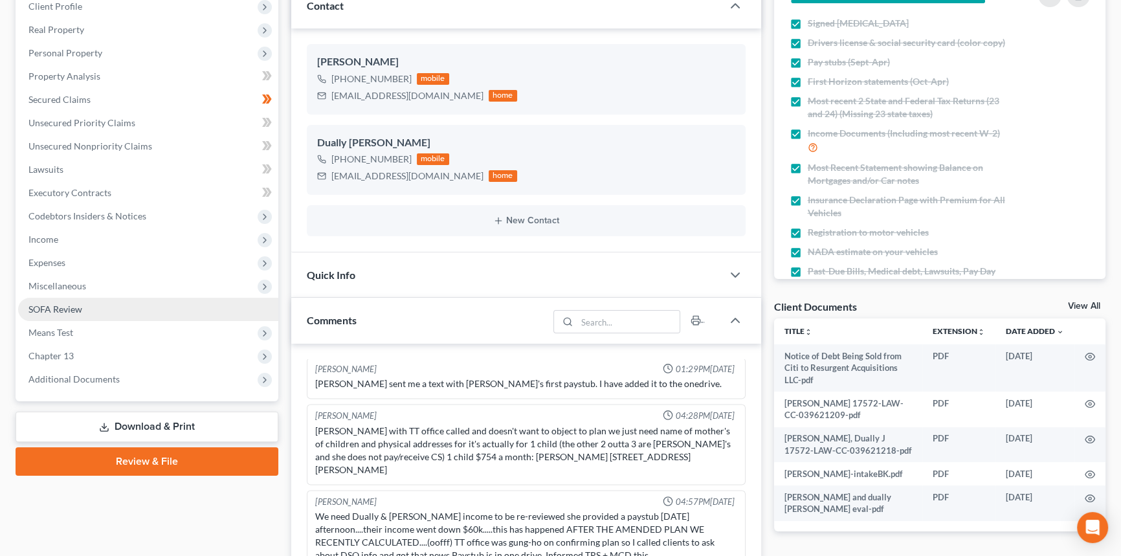
scroll to position [235, 0]
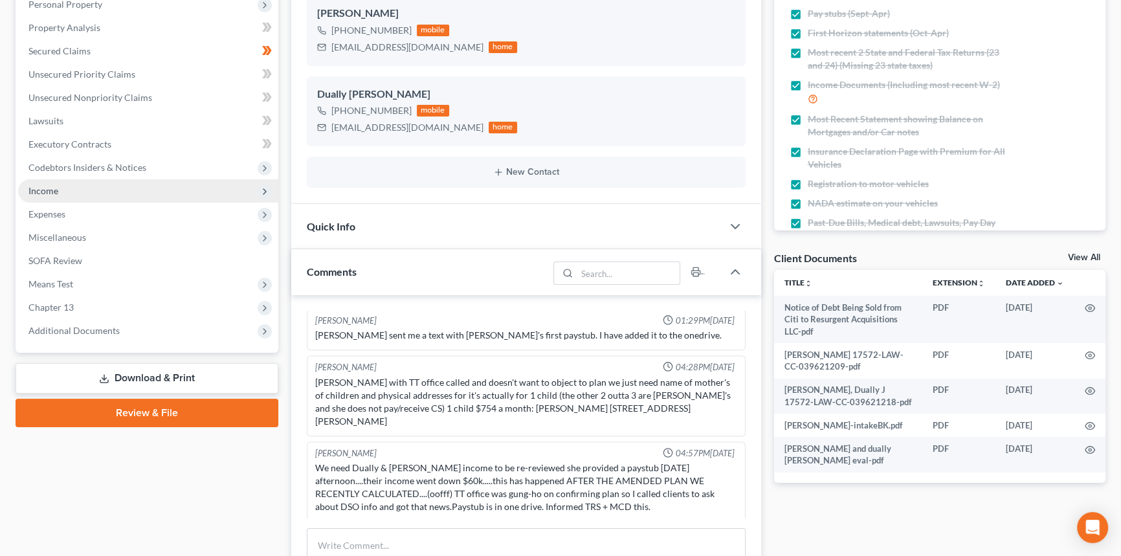
click at [103, 194] on span "Income" at bounding box center [148, 190] width 260 height 23
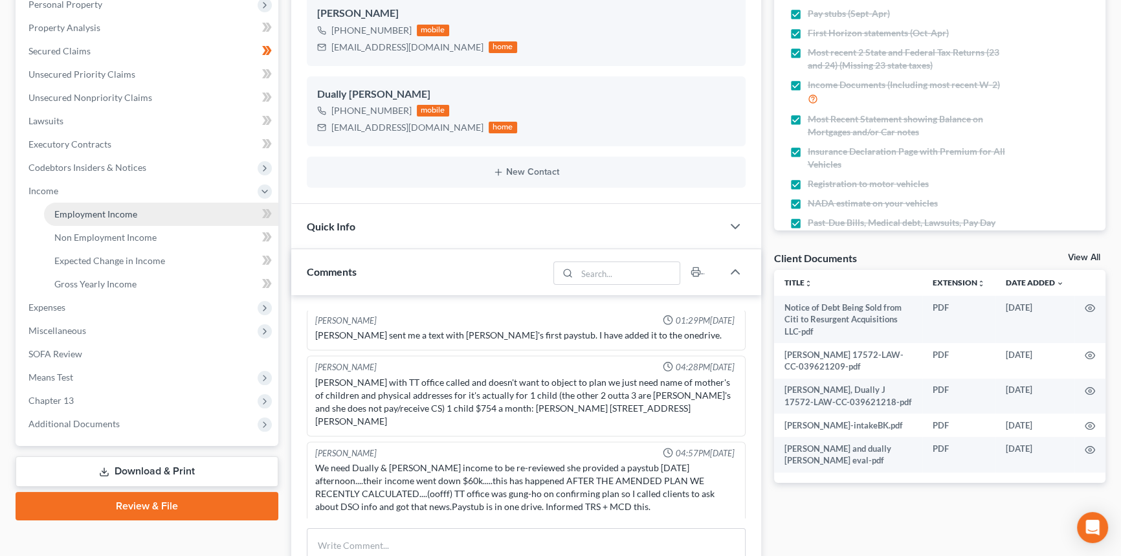
click at [97, 220] on link "Employment Income" at bounding box center [161, 214] width 234 height 23
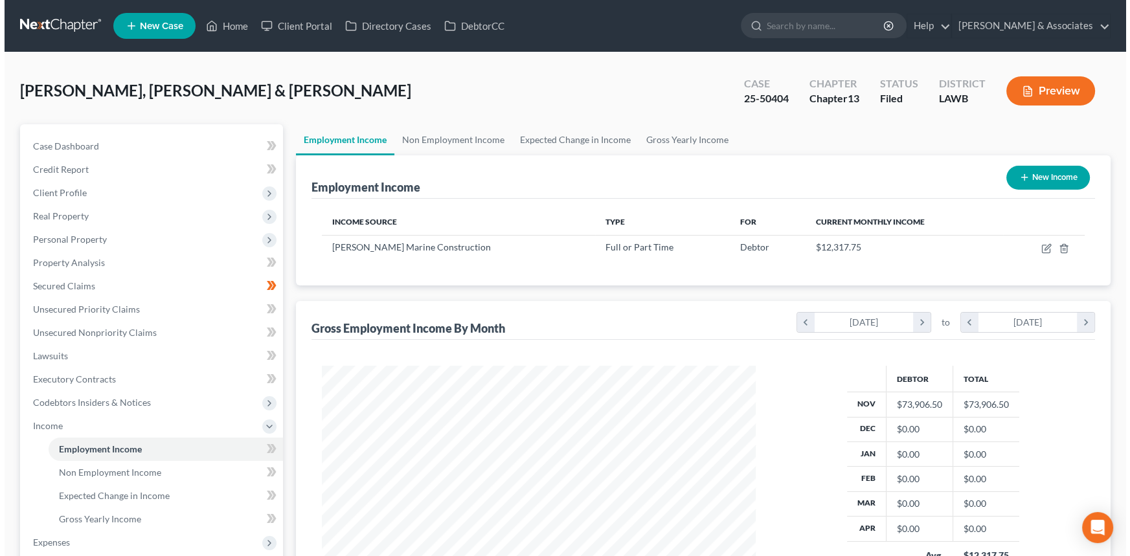
scroll to position [232, 460]
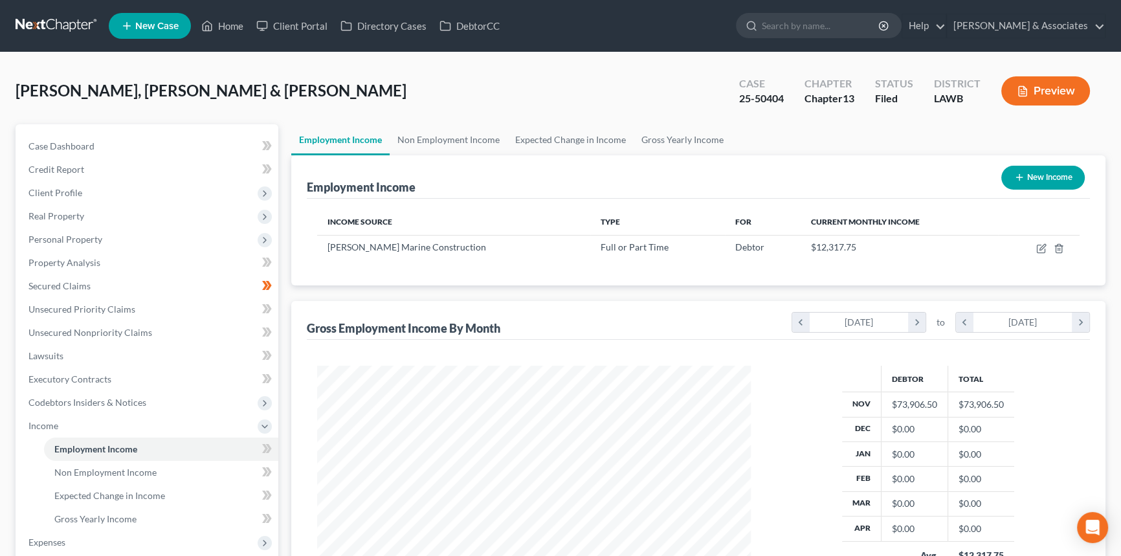
click at [1023, 186] on button "New Income" at bounding box center [1044, 178] width 84 height 24
select select "0"
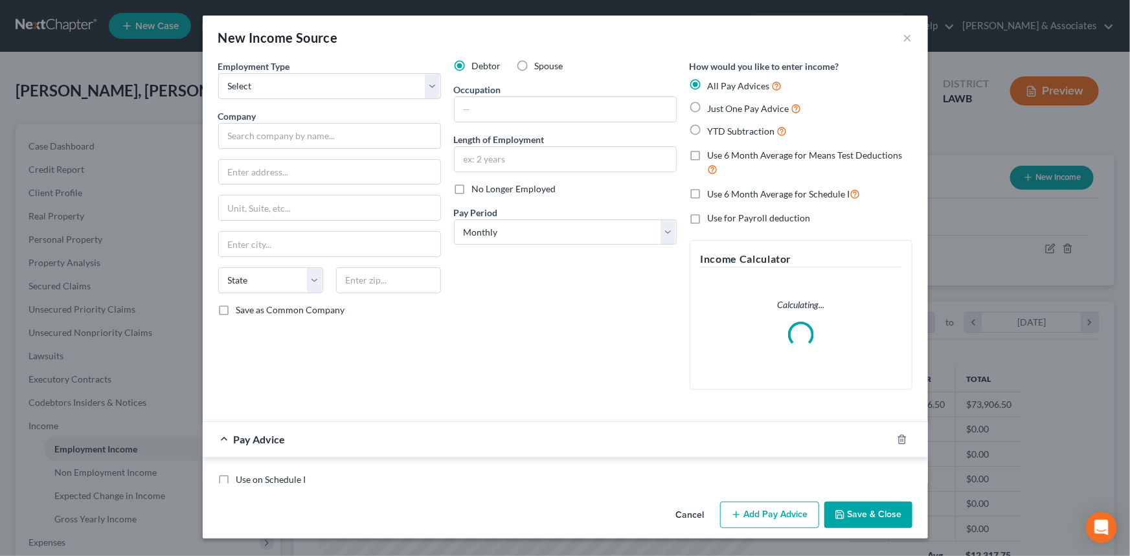
scroll to position [232, 464]
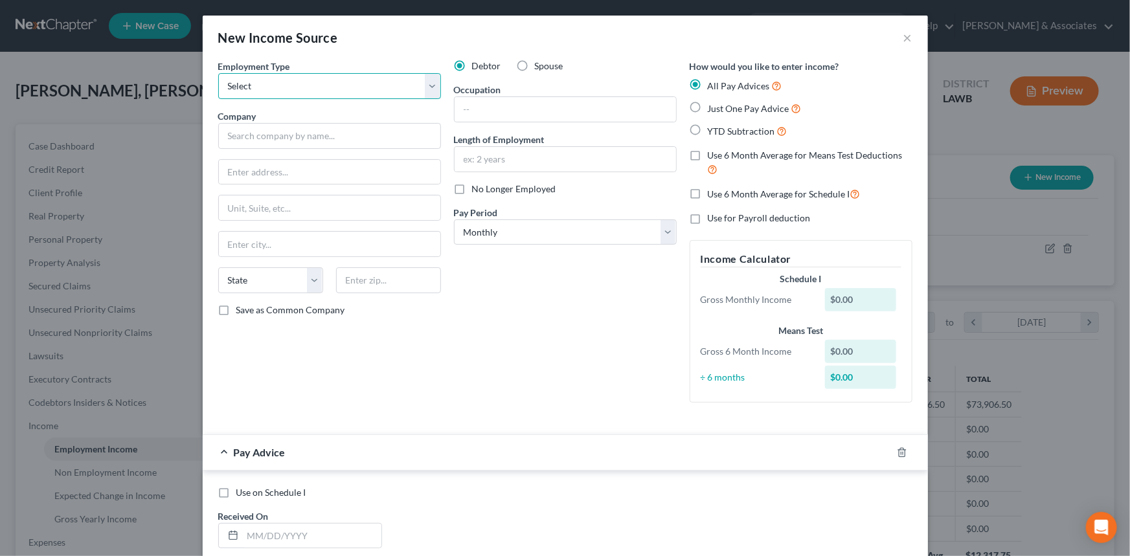
click at [256, 81] on select "Select Full or [DEMOGRAPHIC_DATA] Employment Self Employment" at bounding box center [329, 86] width 223 height 26
select select "0"
click at [218, 73] on select "Select Full or [DEMOGRAPHIC_DATA] Employment Self Employment" at bounding box center [329, 86] width 223 height 26
click at [261, 127] on input "text" at bounding box center [329, 136] width 223 height 26
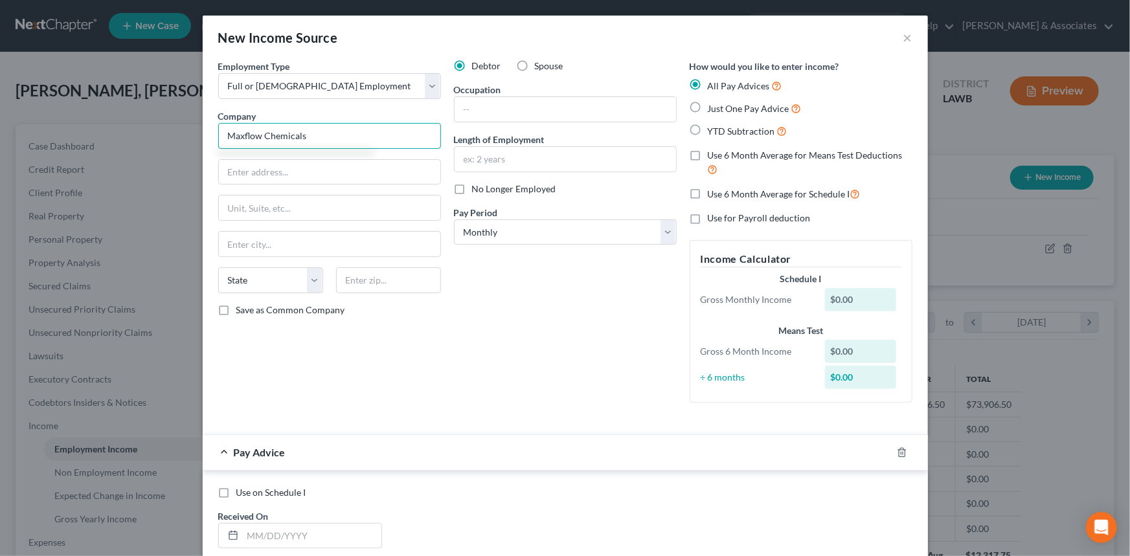
type input "Maxflow Chemicals"
type input "2699 SE Loop"
type input "Carthage"
select select "45"
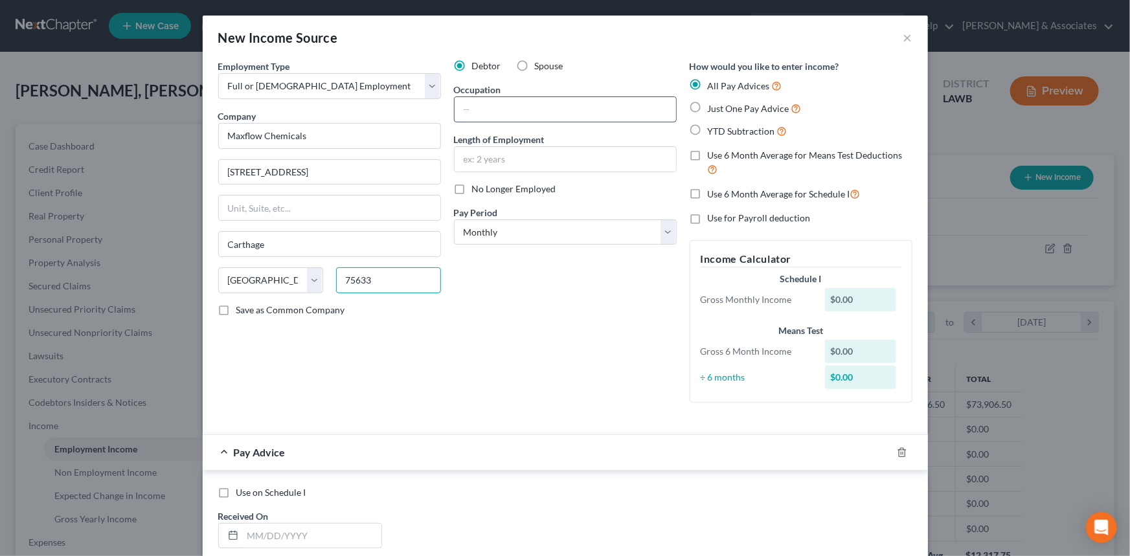
type input "75633"
click at [523, 112] on input "text" at bounding box center [564, 109] width 221 height 25
type input "Technician"
type input "2 weeks"
click at [525, 337] on div "Debtor Spouse Occupation Technician Length of Employment 2 weeks No Longer Empl…" at bounding box center [565, 236] width 236 height 353
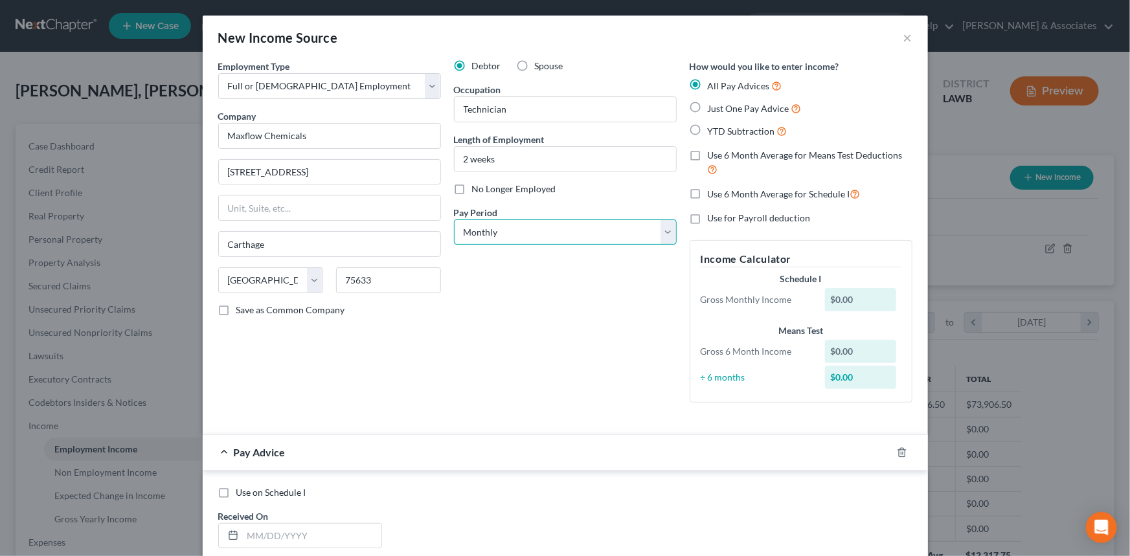
click at [500, 236] on select "Select Monthly Twice Monthly Every Other Week Weekly" at bounding box center [565, 232] width 223 height 26
select select "3"
click at [454, 219] on select "Select Monthly Twice Monthly Every Other Week Weekly" at bounding box center [565, 232] width 223 height 26
click at [478, 346] on div "Debtor Spouse Occupation Technician Length of Employment 2 weeks No Longer Empl…" at bounding box center [565, 236] width 236 height 353
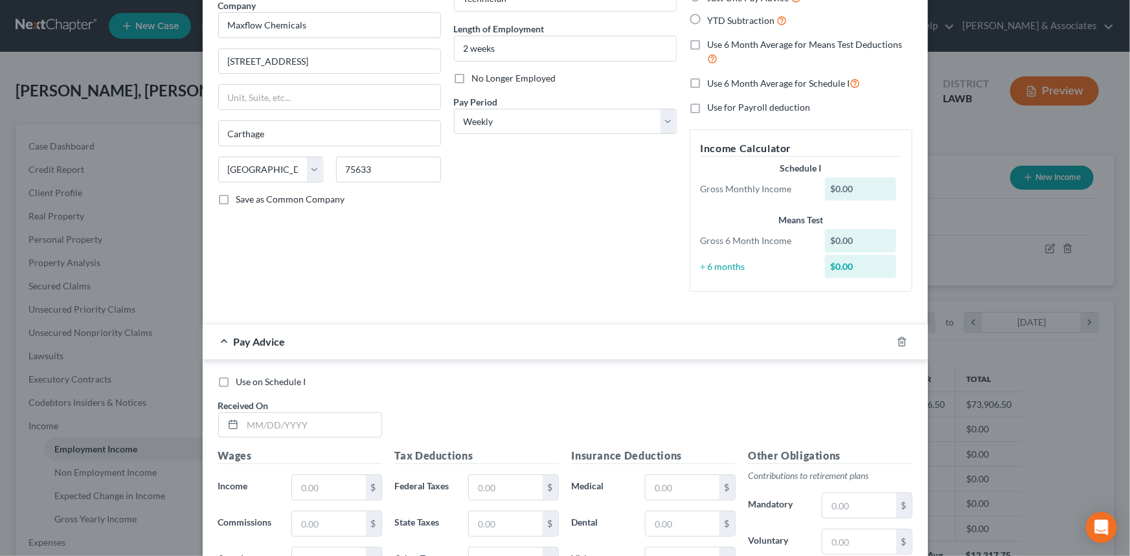
scroll to position [117, 0]
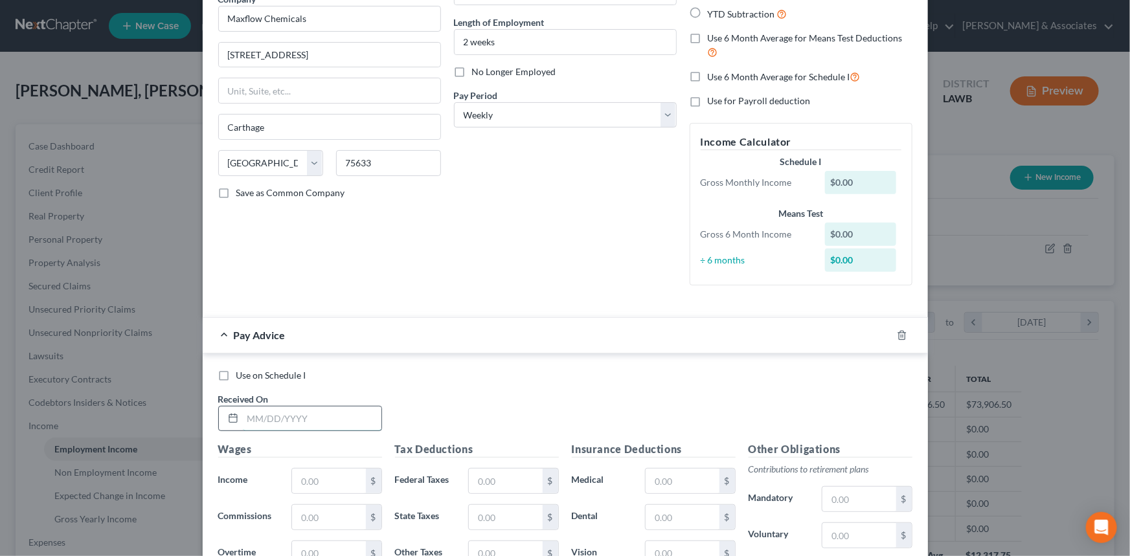
click at [290, 408] on input "text" at bounding box center [312, 419] width 139 height 25
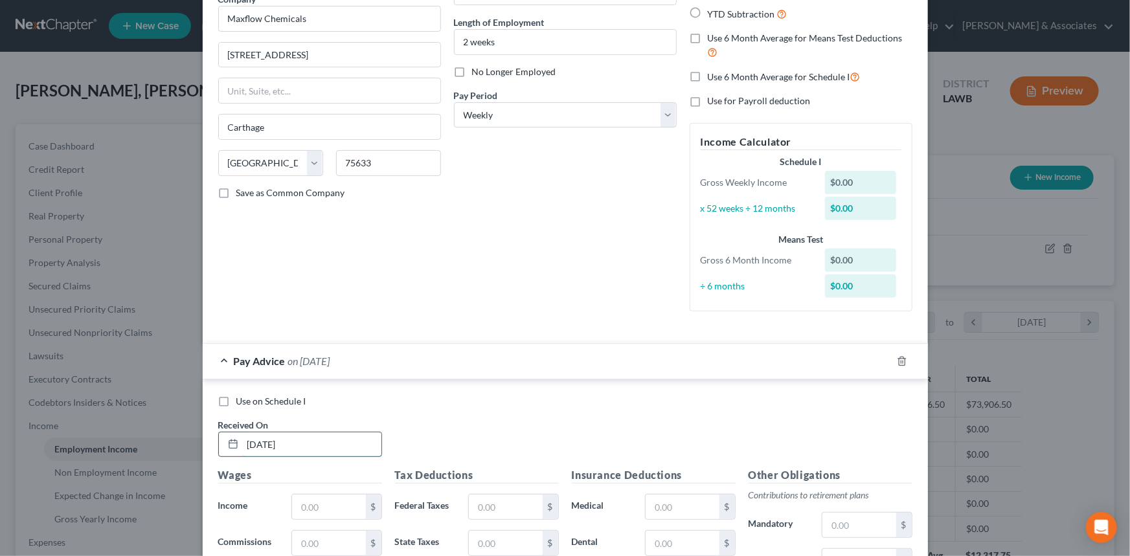
type input "10/3/2021"
type input "1,730.77"
click at [480, 508] on input "text" at bounding box center [505, 507] width 73 height 25
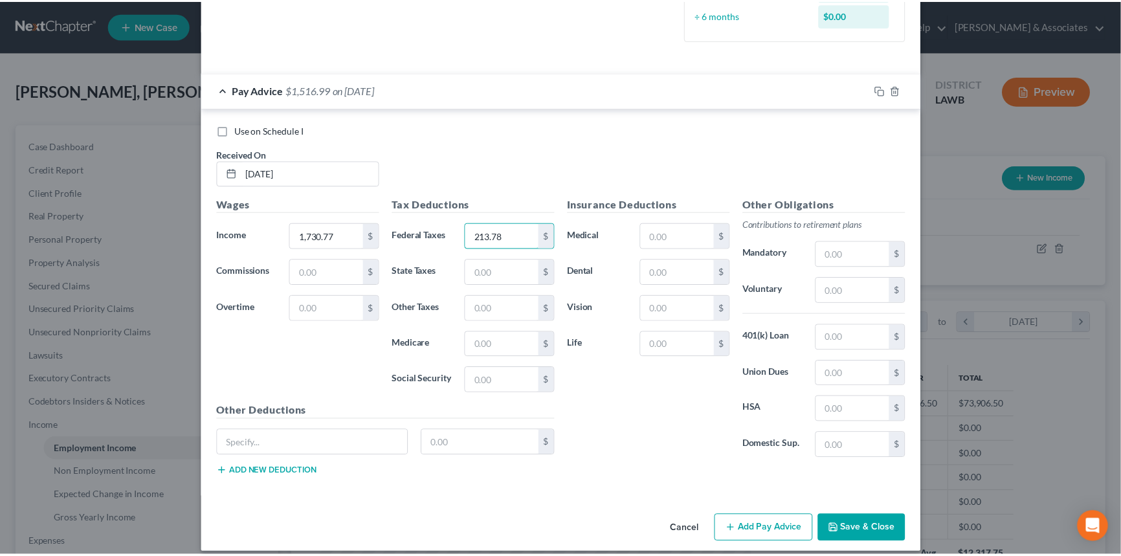
scroll to position [399, 0]
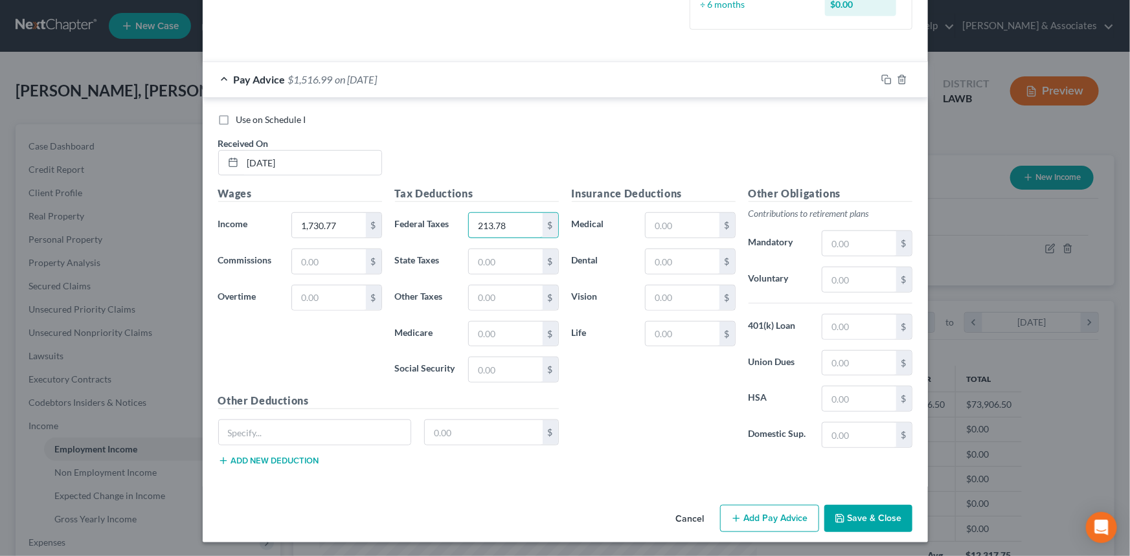
type input "213.78"
click at [269, 121] on span "Use on Schedule I" at bounding box center [271, 119] width 70 height 11
click at [250, 121] on input "Use on Schedule I" at bounding box center [245, 117] width 8 height 8
checkbox input "true"
click at [853, 511] on button "Save & Close" at bounding box center [868, 518] width 88 height 27
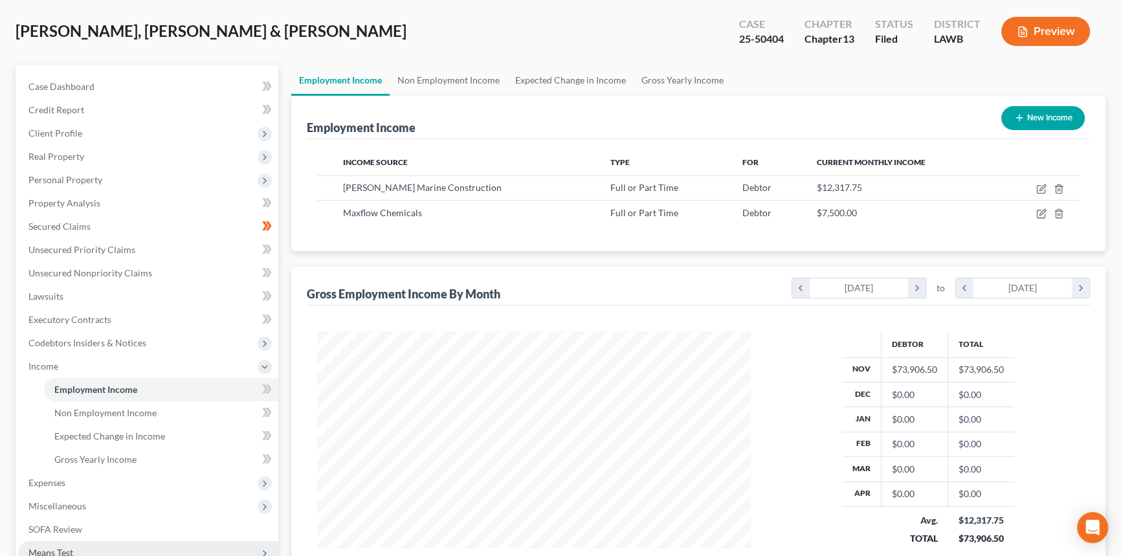
scroll to position [117, 0]
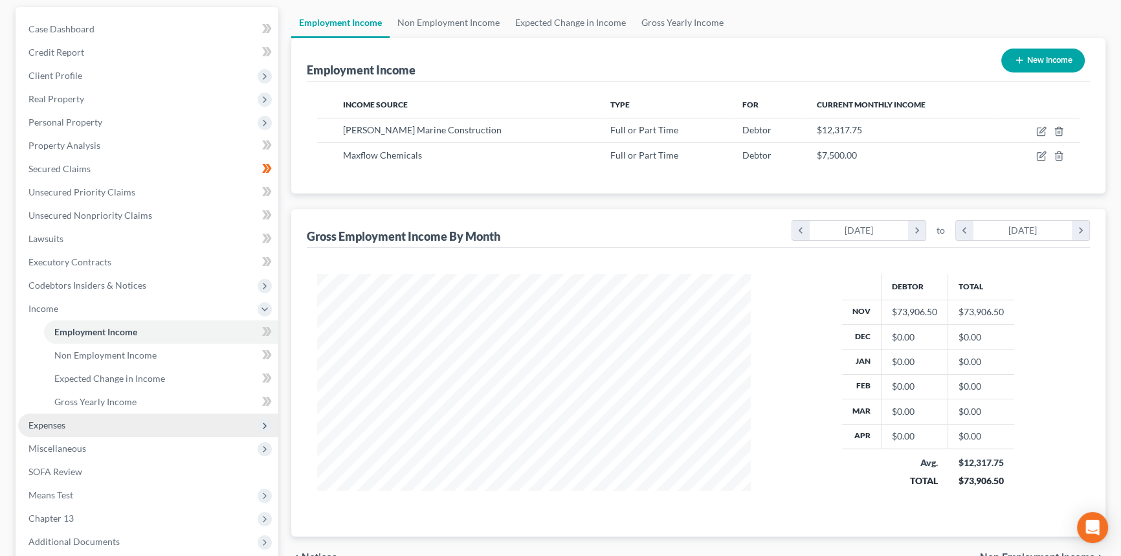
click at [57, 414] on span "Expenses" at bounding box center [148, 425] width 260 height 23
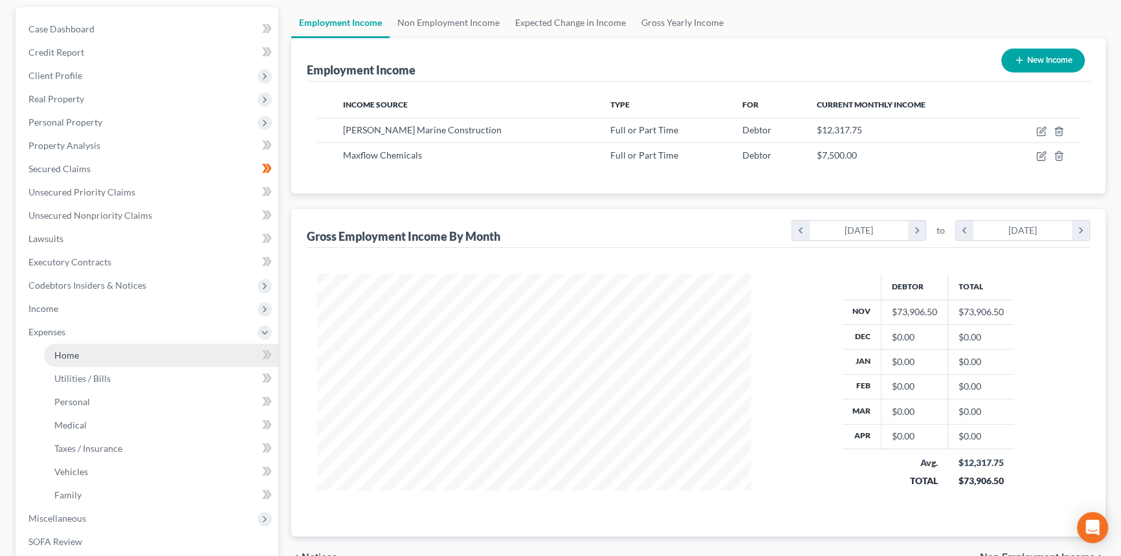
click at [78, 358] on span "Home" at bounding box center [66, 355] width 25 height 11
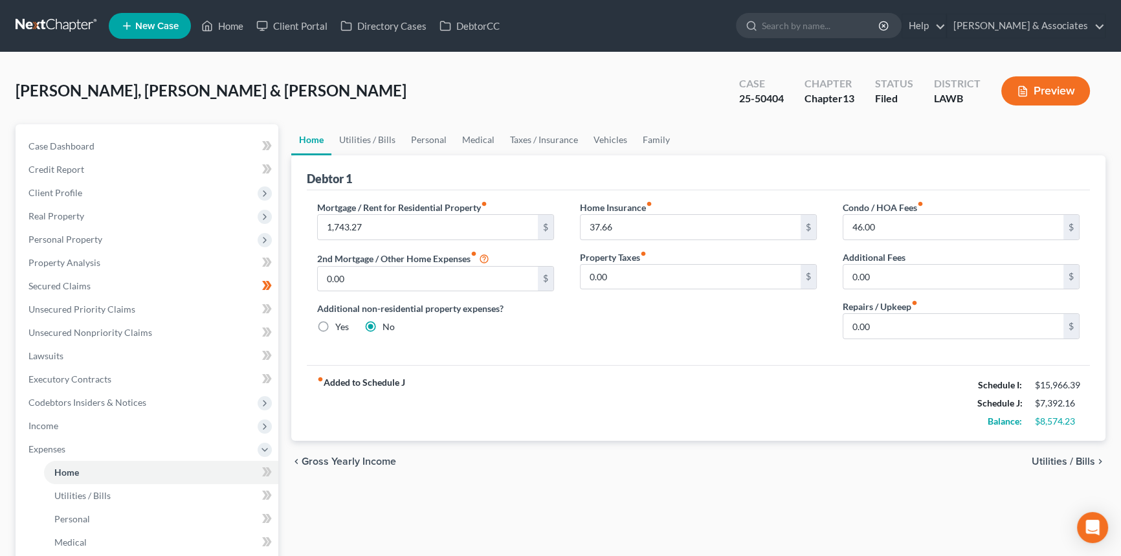
drag, startPoint x: 801, startPoint y: 494, endPoint x: 808, endPoint y: 492, distance: 7.4
click at [802, 493] on div "Home Utilities / Bills Personal Medical Taxes / Insurance Vehicles Family Debto…" at bounding box center [698, 474] width 827 height 701
click at [75, 420] on span "Income" at bounding box center [148, 425] width 260 height 23
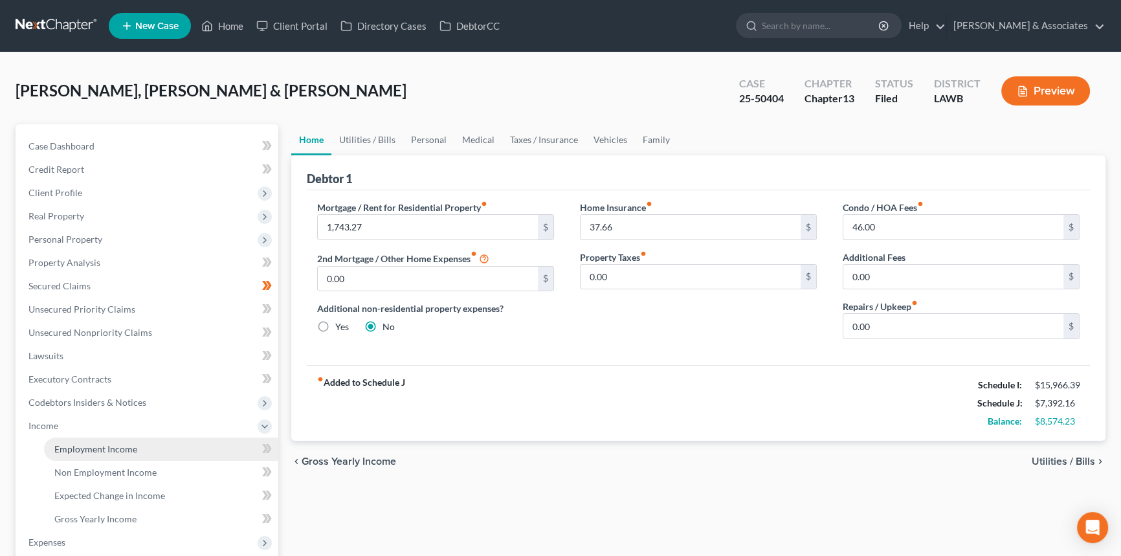
click at [81, 441] on link "Employment Income" at bounding box center [161, 449] width 234 height 23
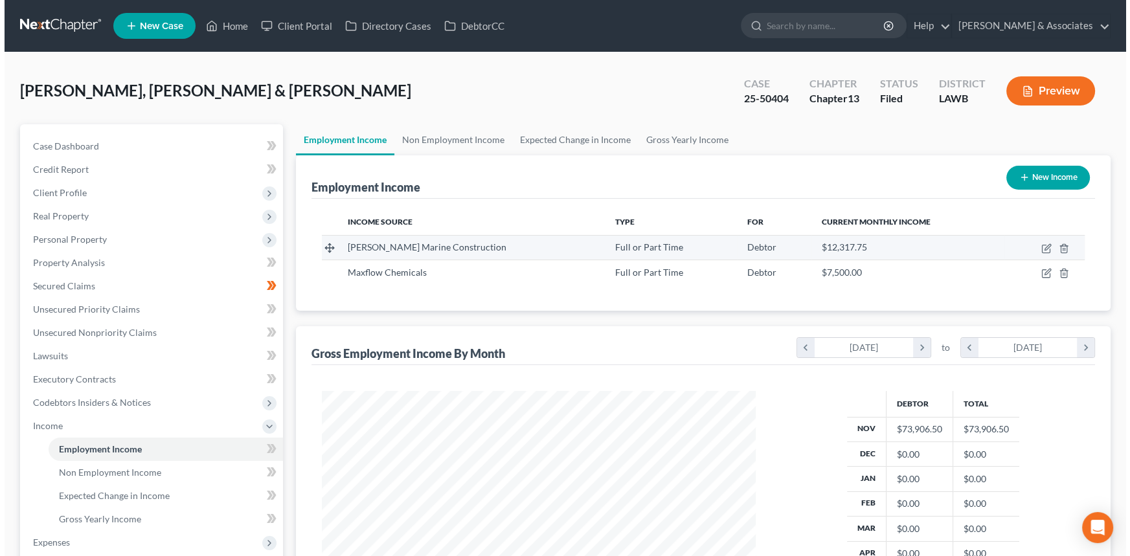
scroll to position [232, 460]
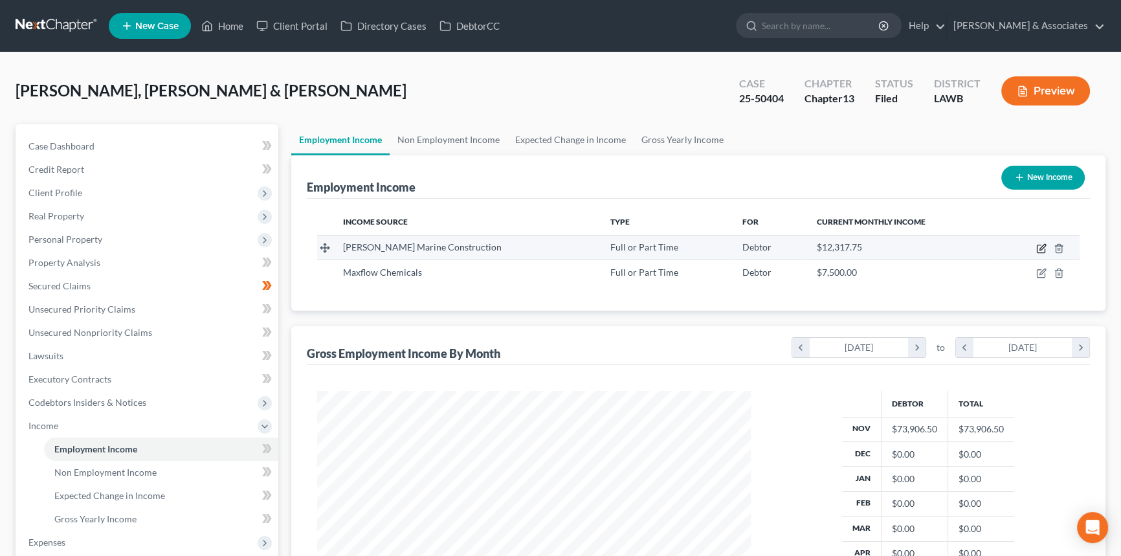
click at [1042, 245] on icon "button" at bounding box center [1041, 248] width 10 height 10
select select "0"
select select "50"
select select "0"
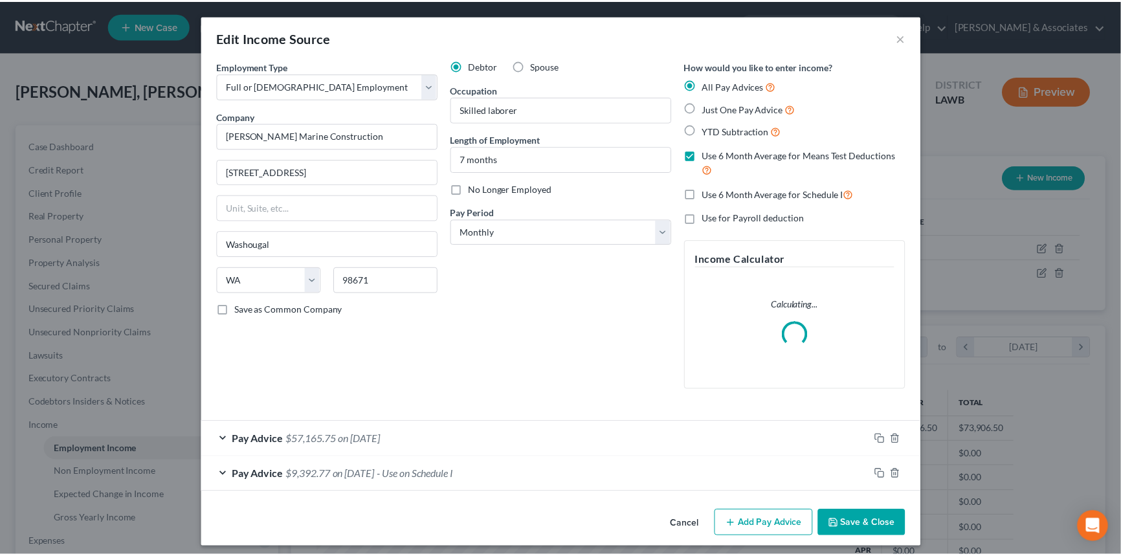
scroll to position [232, 464]
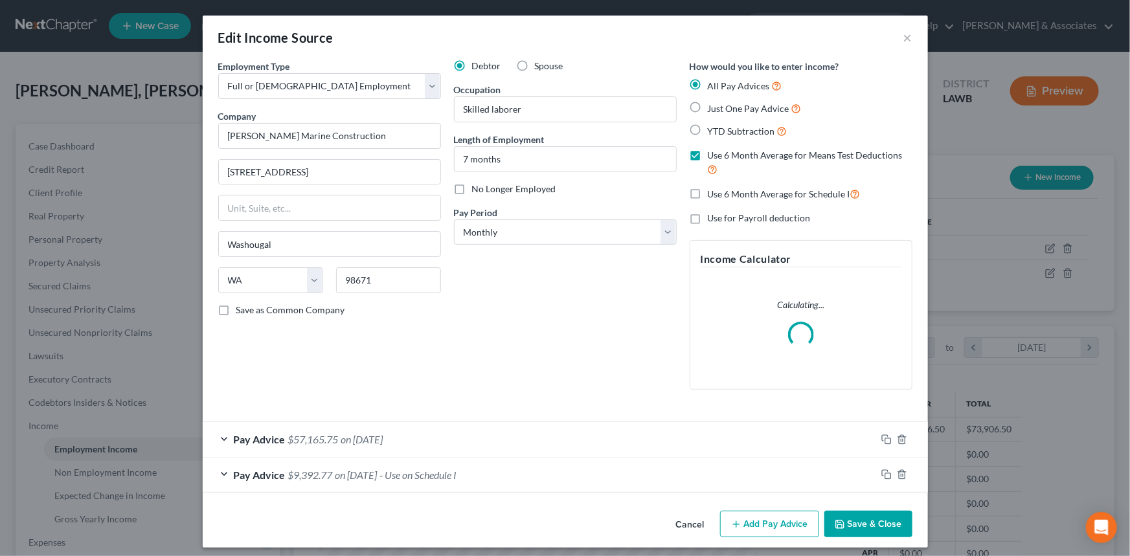
click at [491, 178] on div "Debtor Spouse Occupation Skilled laborer Length of Employment 7 months No Longe…" at bounding box center [565, 230] width 236 height 341
click at [490, 183] on label "No Longer Employed" at bounding box center [514, 189] width 84 height 13
click at [486, 183] on input "No Longer Employed" at bounding box center [481, 187] width 8 height 8
checkbox input "true"
click at [848, 507] on div "Cancel Add Pay Advice Save & Close" at bounding box center [565, 527] width 725 height 43
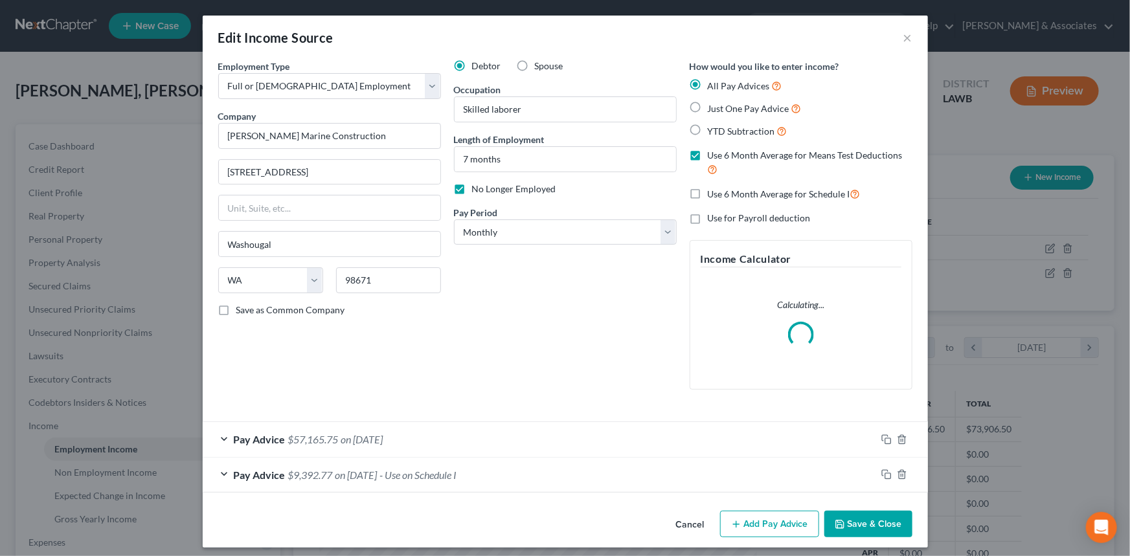
click at [848, 516] on button "Save & Close" at bounding box center [868, 524] width 88 height 27
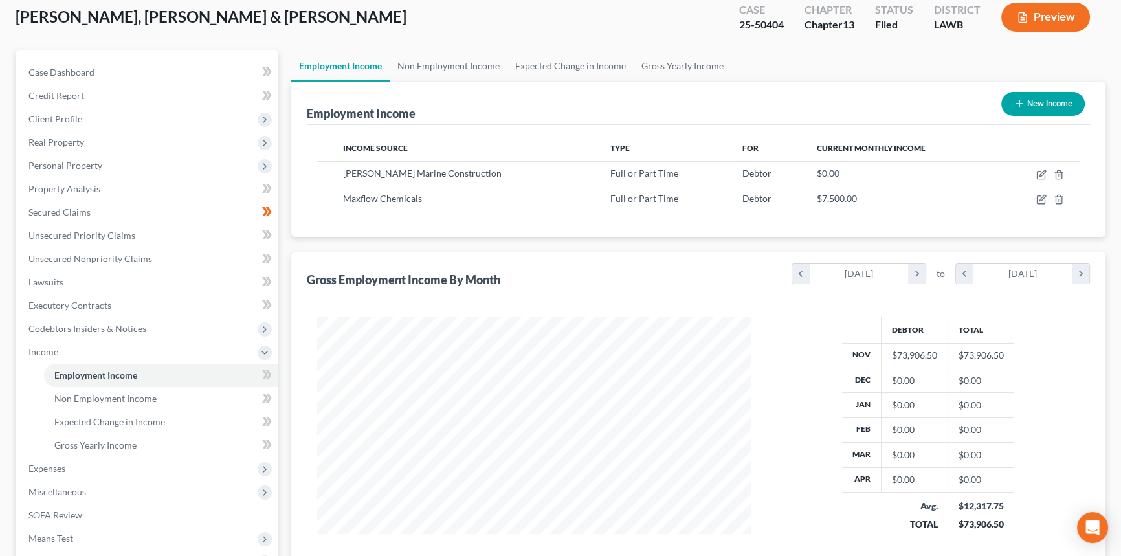
scroll to position [176, 0]
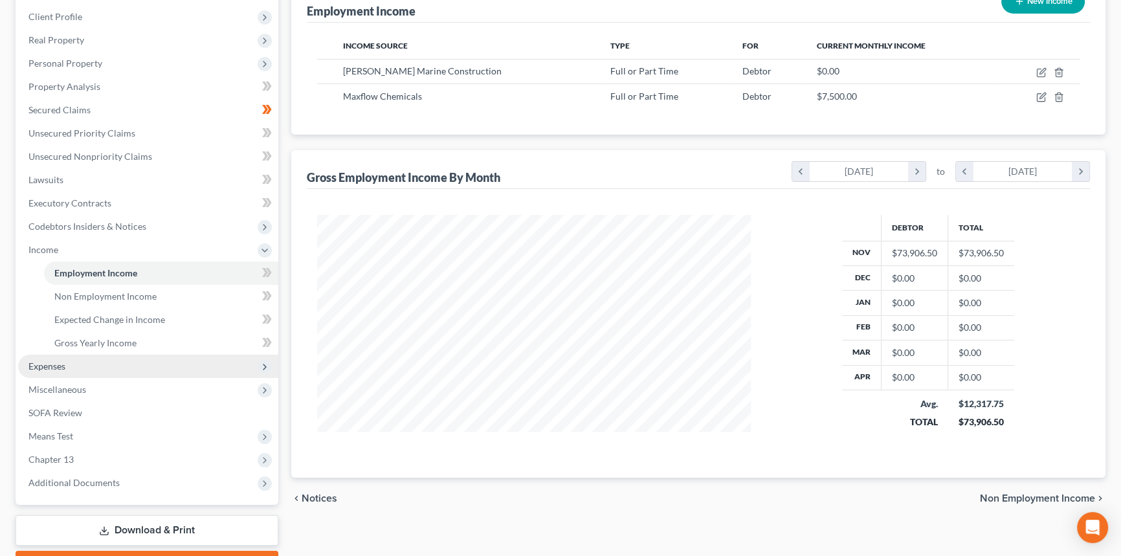
click at [81, 363] on span "Expenses" at bounding box center [148, 366] width 260 height 23
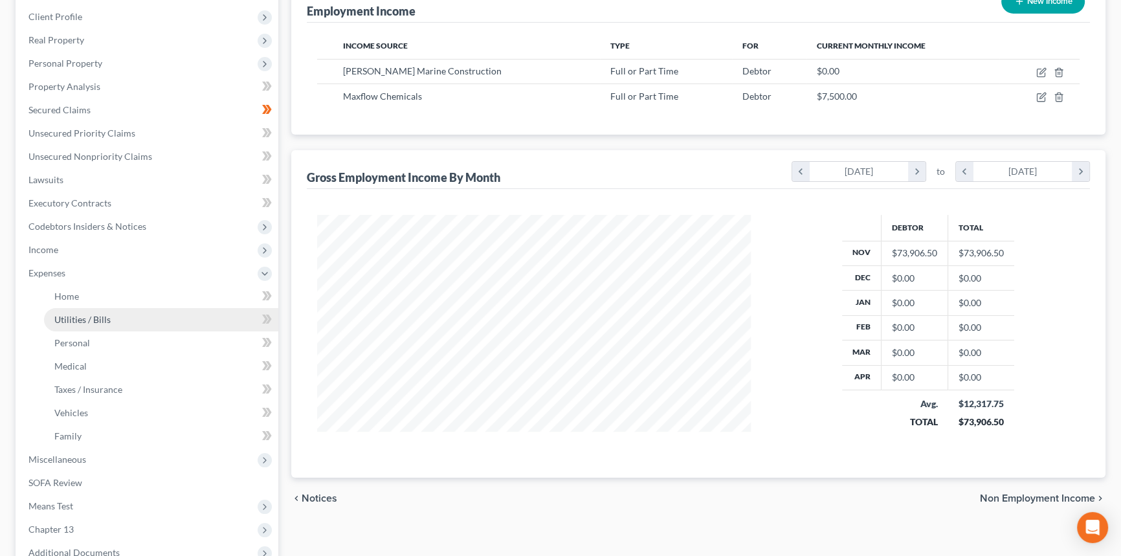
click at [87, 315] on span "Utilities / Bills" at bounding box center [82, 319] width 56 height 11
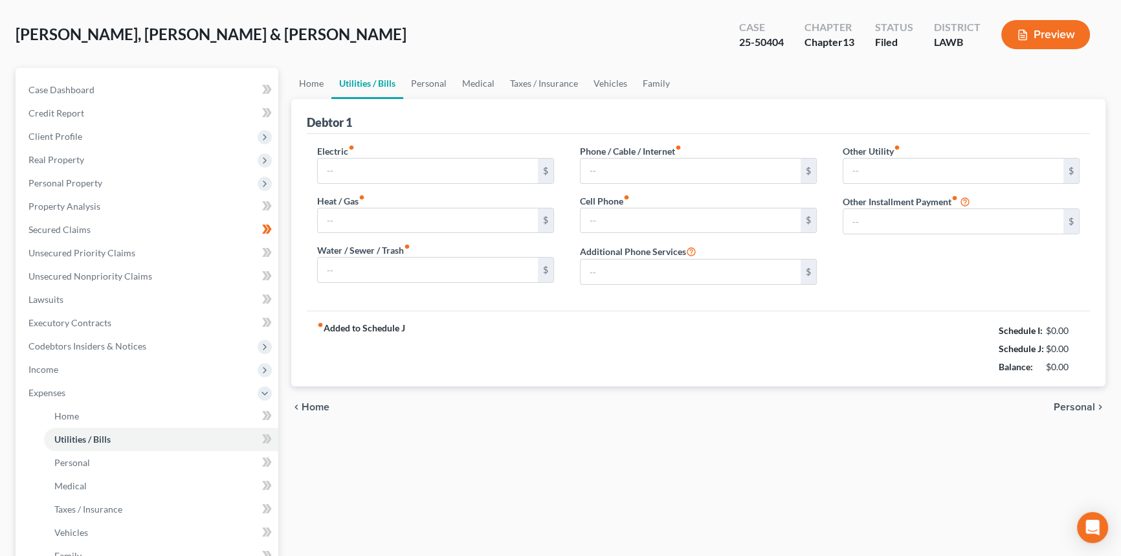
type input "200.00"
type input "100.00"
type input "198.00"
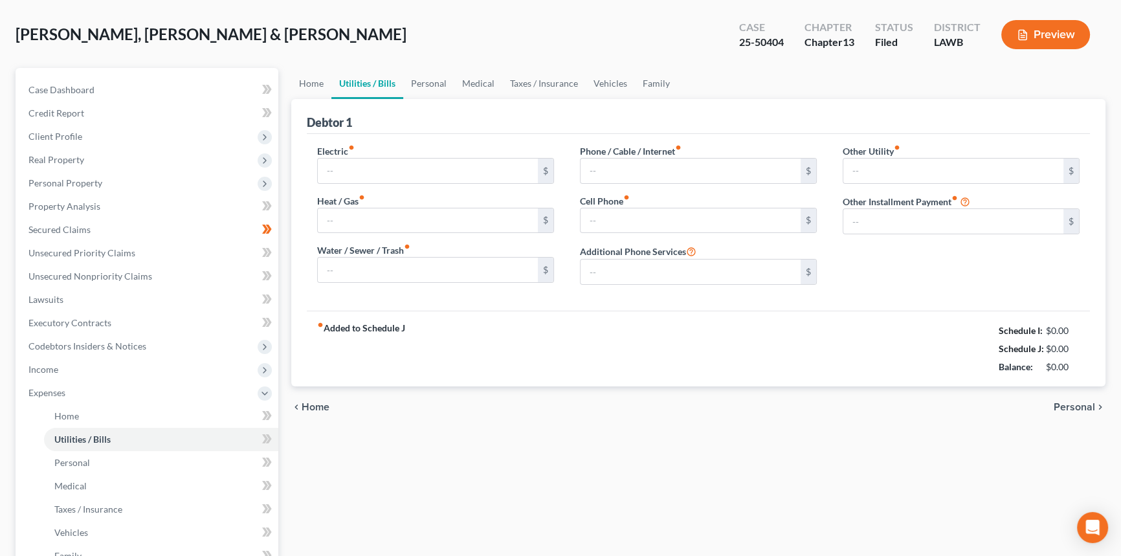
type input "0.00"
type input "50.00"
type input "Amazon, Netflix, Youtube"
type input "900.00"
type input "South Carolina portion of rent ($800) and utilities ($100)"
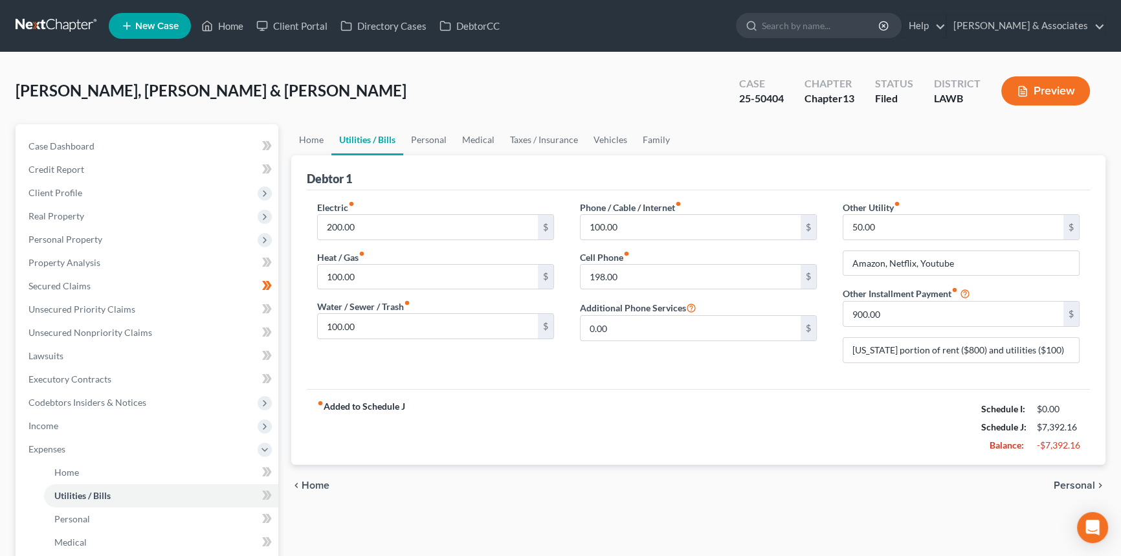
click at [767, 450] on div "fiber_manual_record Added to Schedule J Schedule I: $0.00 Schedule J: $7,392.16…" at bounding box center [698, 427] width 783 height 76
click at [935, 355] on input "South Carolina portion of rent ($800) and utilities ($100)" at bounding box center [962, 350] width 236 height 25
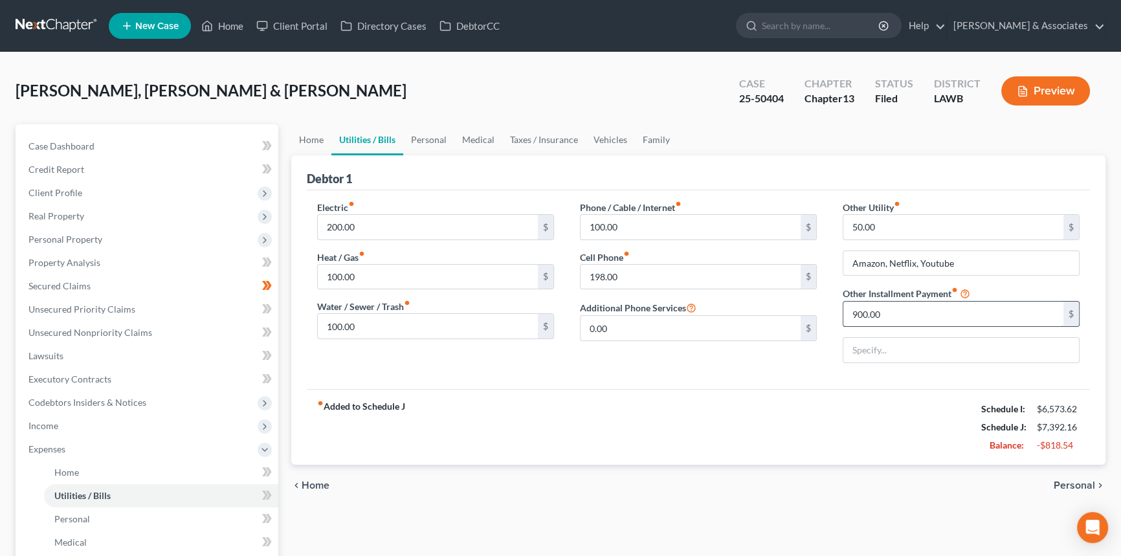
click at [938, 320] on input "900.00" at bounding box center [954, 314] width 220 height 25
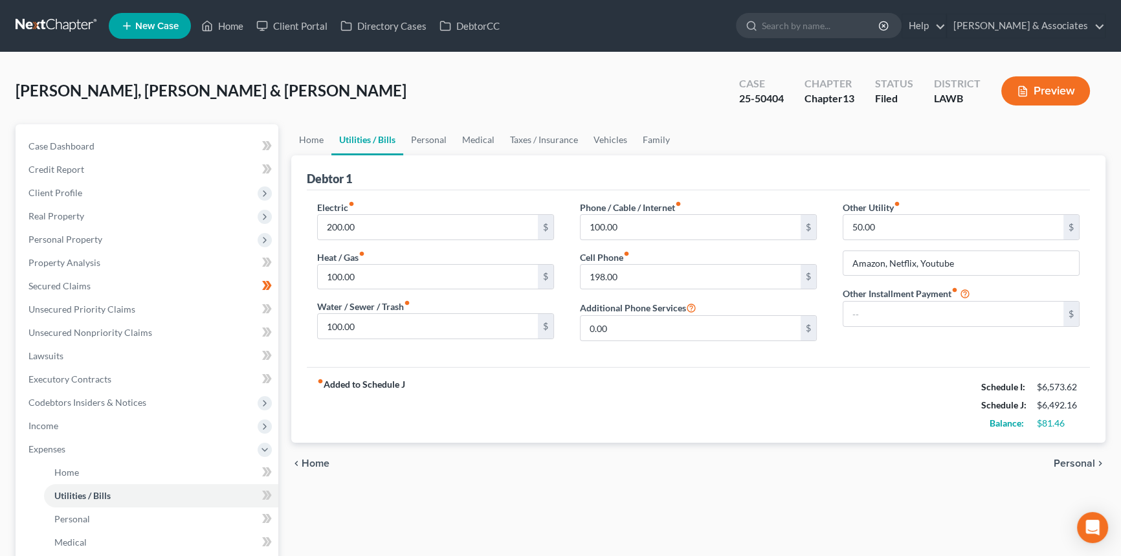
click at [836, 438] on div "fiber_manual_record Added to Schedule J Schedule I: $6,573.62 Schedule J: $6,49…" at bounding box center [698, 405] width 783 height 76
click at [291, 132] on link "Home" at bounding box center [311, 139] width 40 height 31
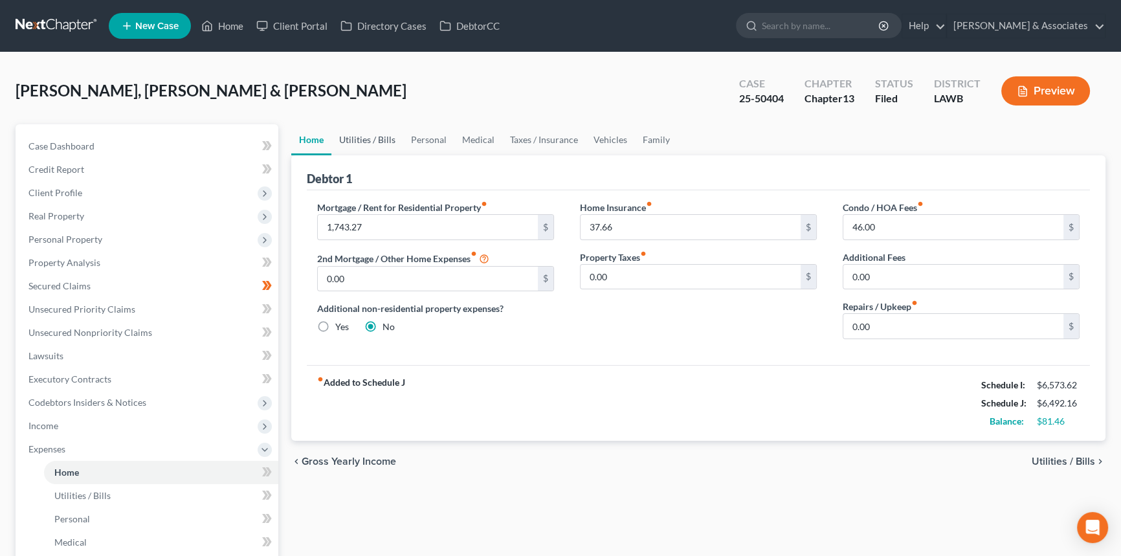
click at [355, 139] on link "Utilities / Bills" at bounding box center [367, 139] width 72 height 31
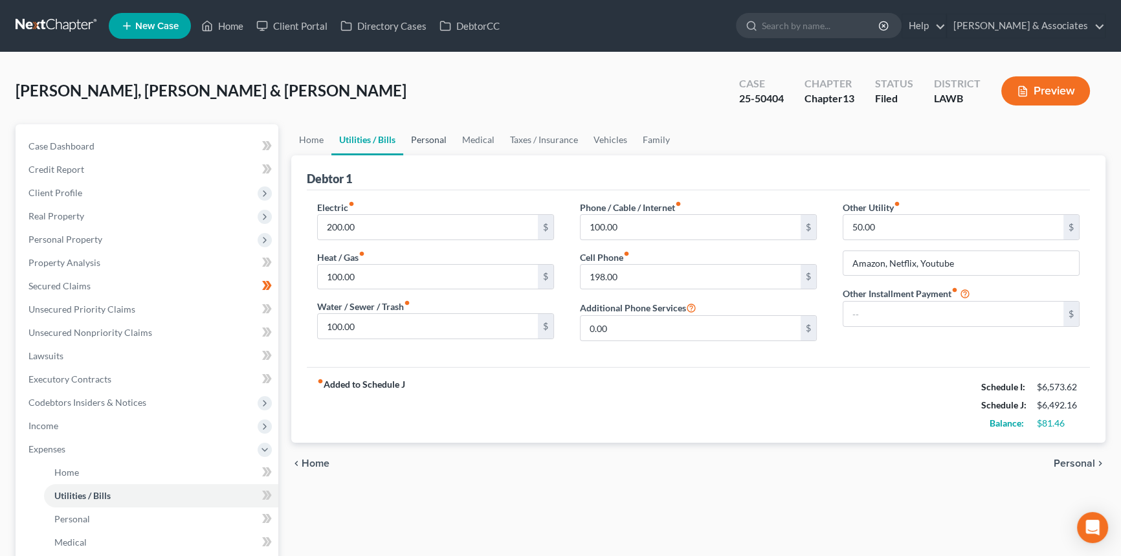
click at [427, 139] on link "Personal" at bounding box center [428, 139] width 51 height 31
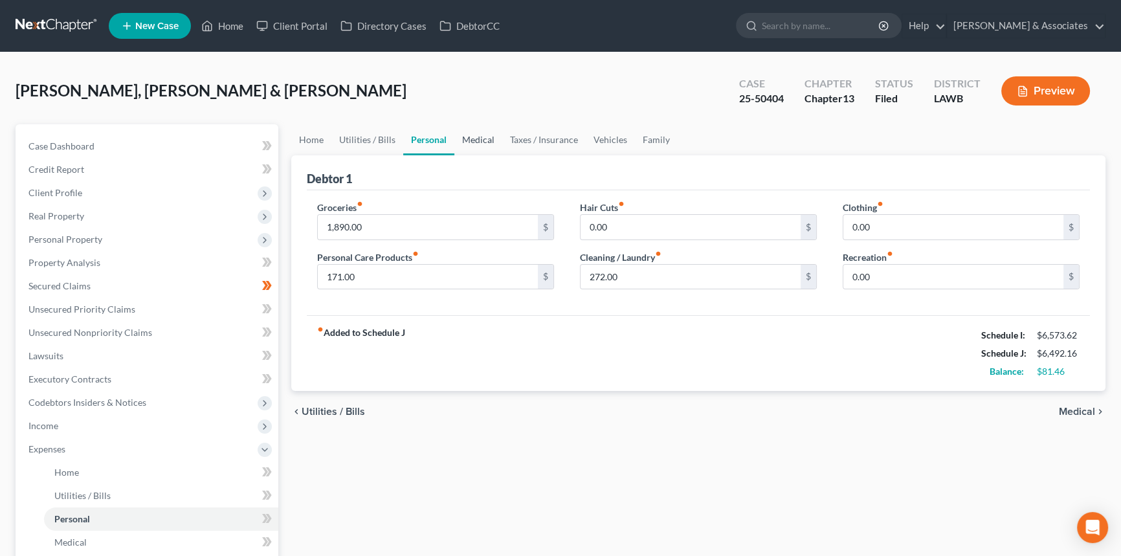
click at [490, 139] on link "Medical" at bounding box center [478, 139] width 48 height 31
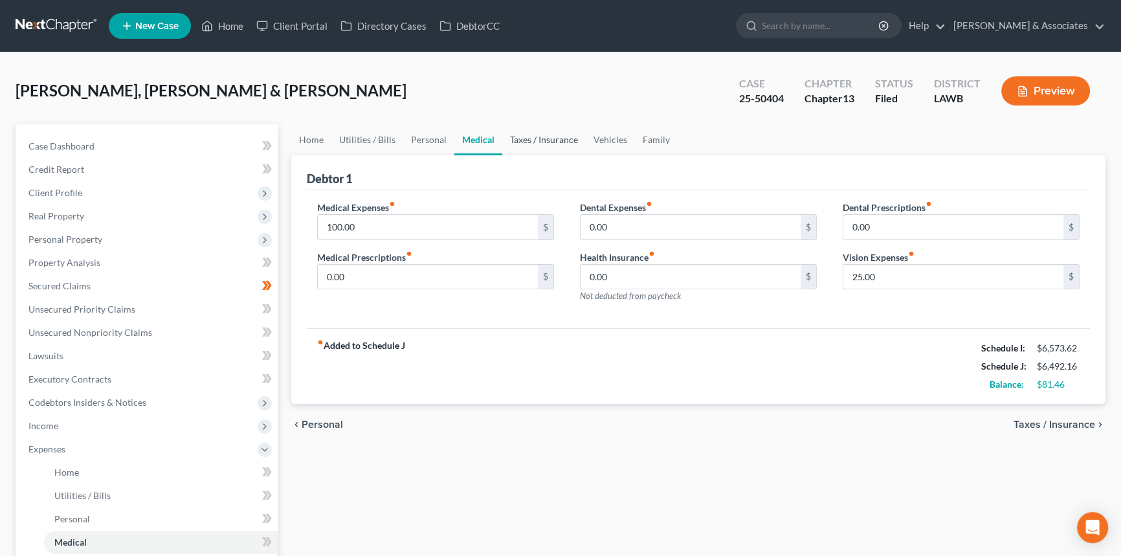
click at [521, 139] on link "Taxes / Insurance" at bounding box center [544, 139] width 84 height 31
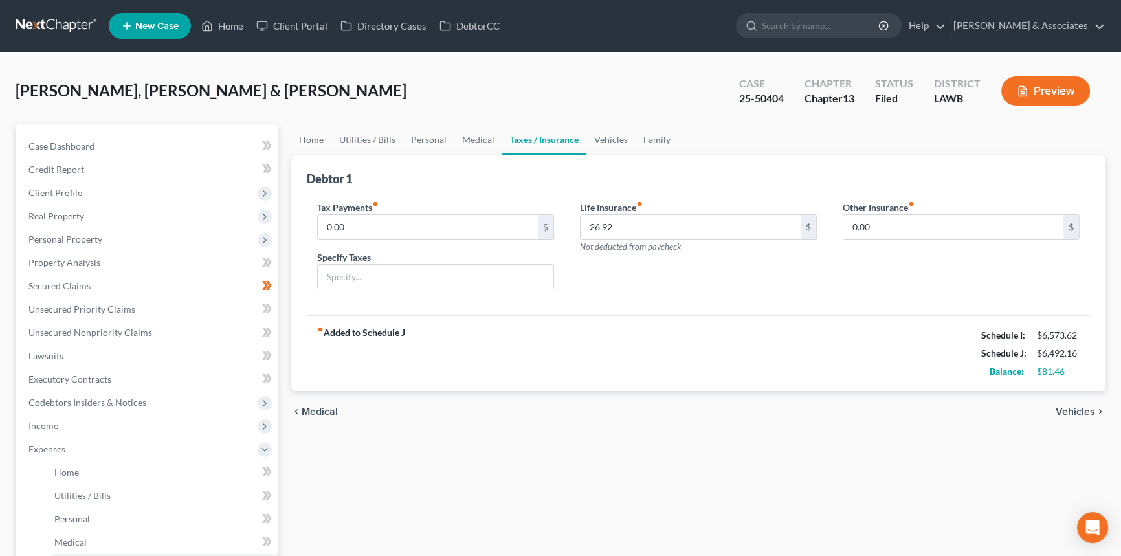
click at [572, 137] on link "Taxes / Insurance" at bounding box center [544, 139] width 84 height 31
click at [601, 137] on link "Vehicles" at bounding box center [611, 139] width 49 height 31
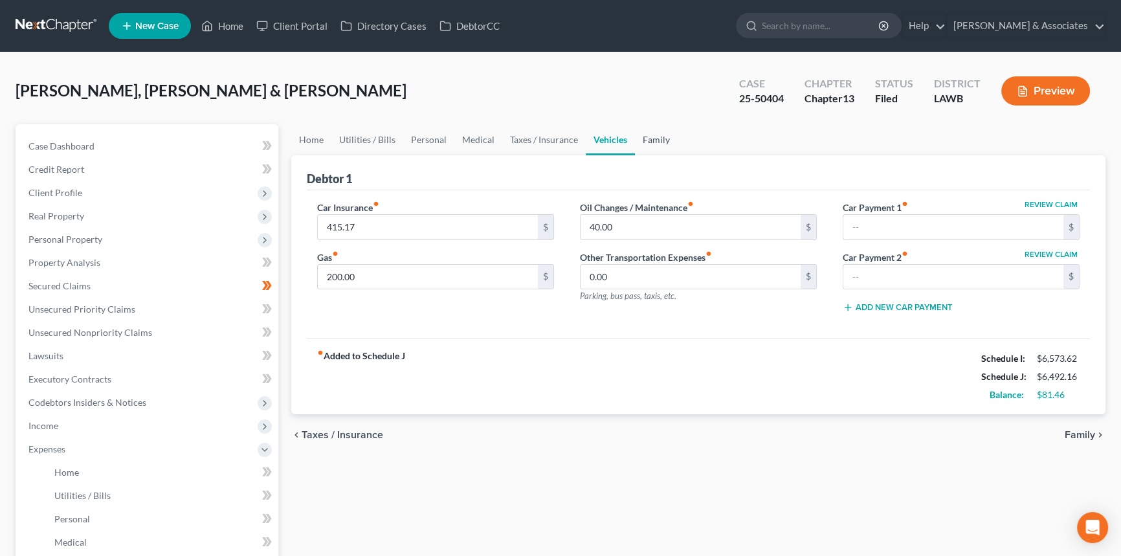
click at [671, 136] on link "Family" at bounding box center [656, 139] width 43 height 31
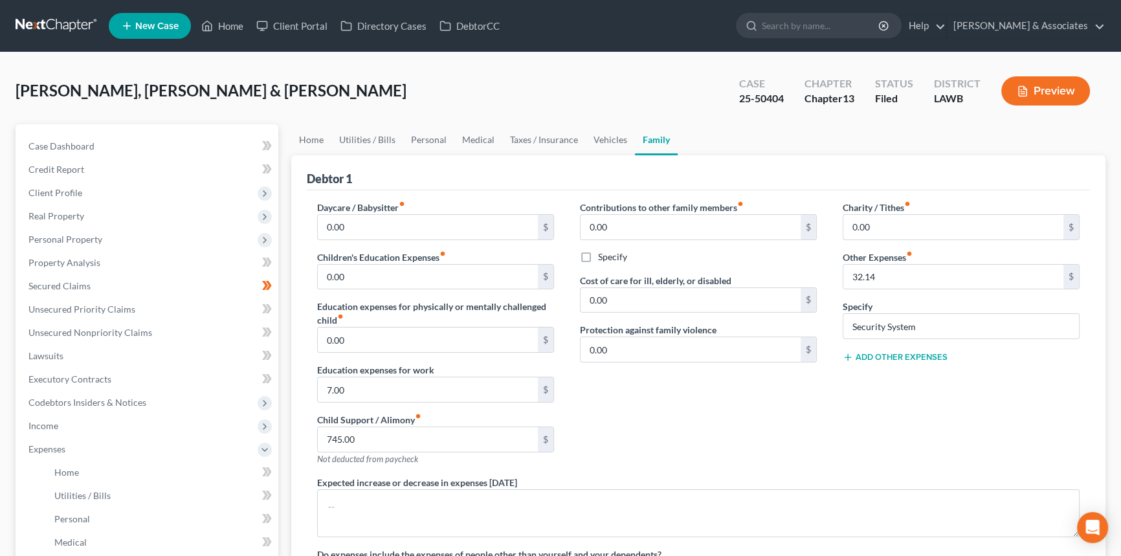
click at [756, 409] on div "Contributions to other family members fiber_manual_record 0.00 $ Specify Cost o…" at bounding box center [698, 338] width 263 height 275
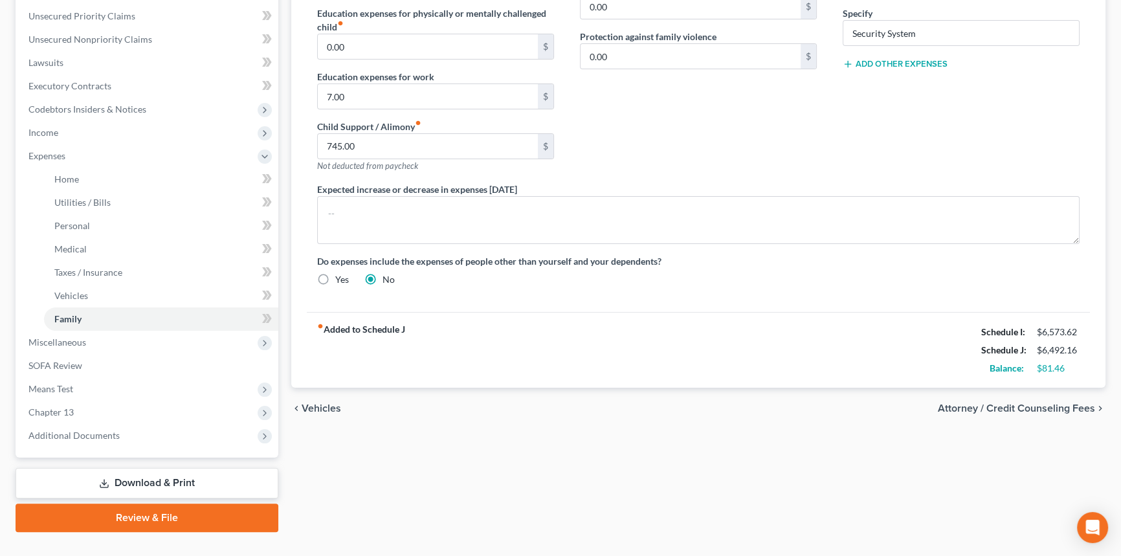
scroll to position [294, 0]
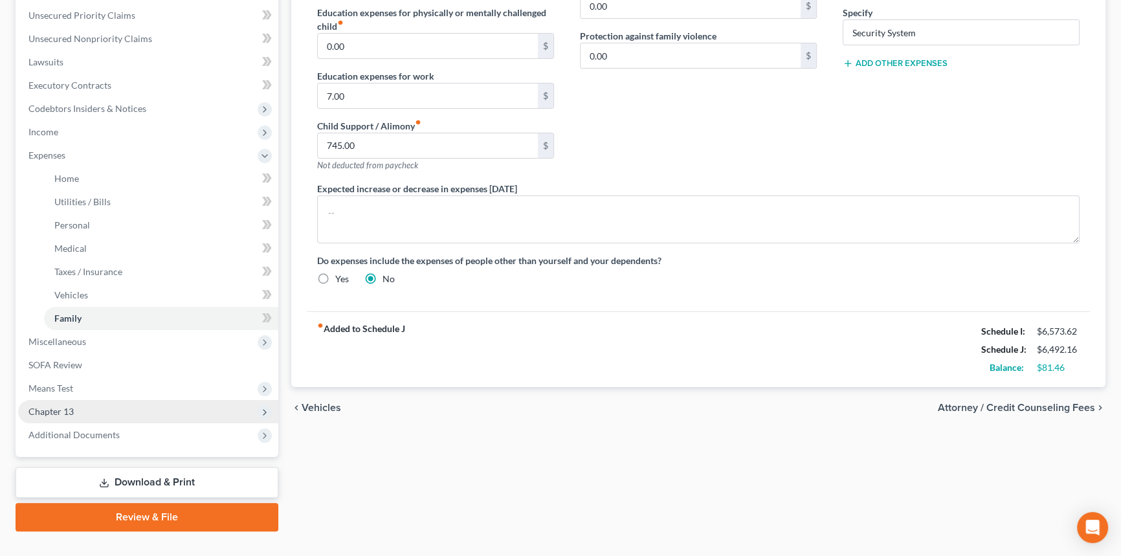
click at [70, 403] on span "Chapter 13" at bounding box center [148, 411] width 260 height 23
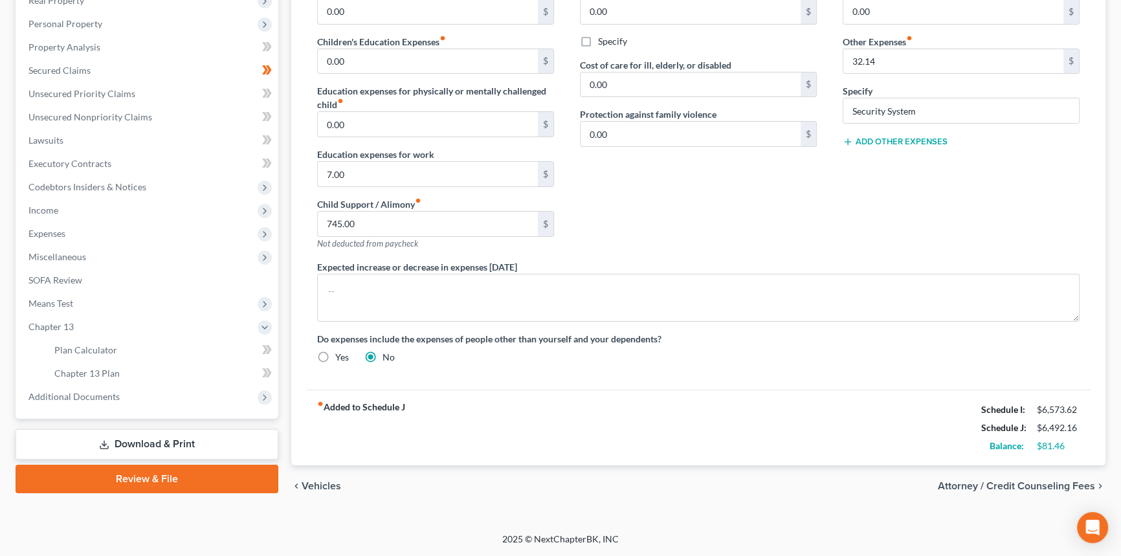
scroll to position [214, 0]
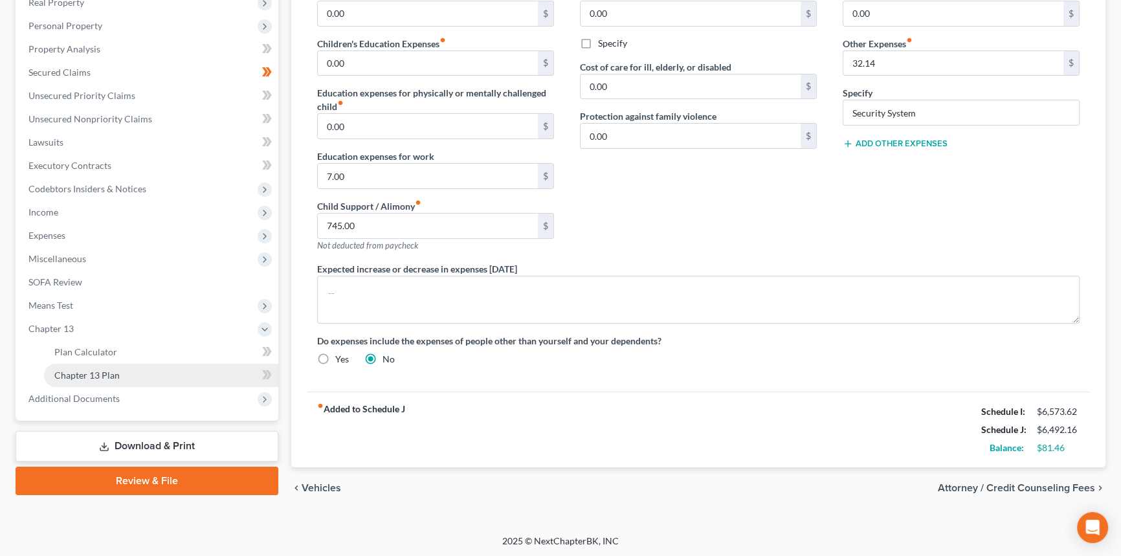
click at [128, 371] on link "Chapter 13 Plan" at bounding box center [161, 375] width 234 height 23
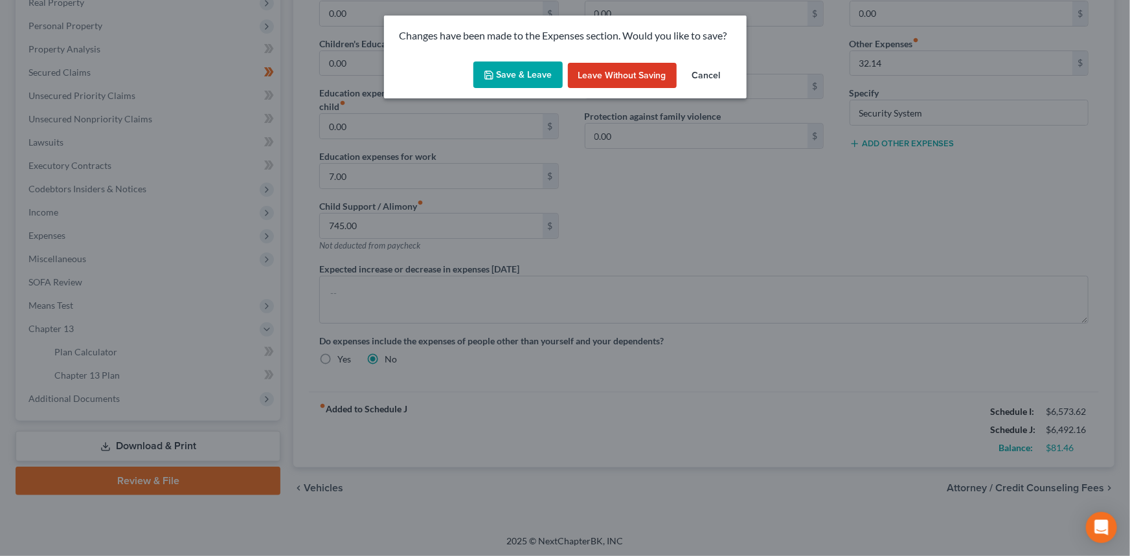
click at [546, 85] on button "Save & Leave" at bounding box center [517, 75] width 89 height 27
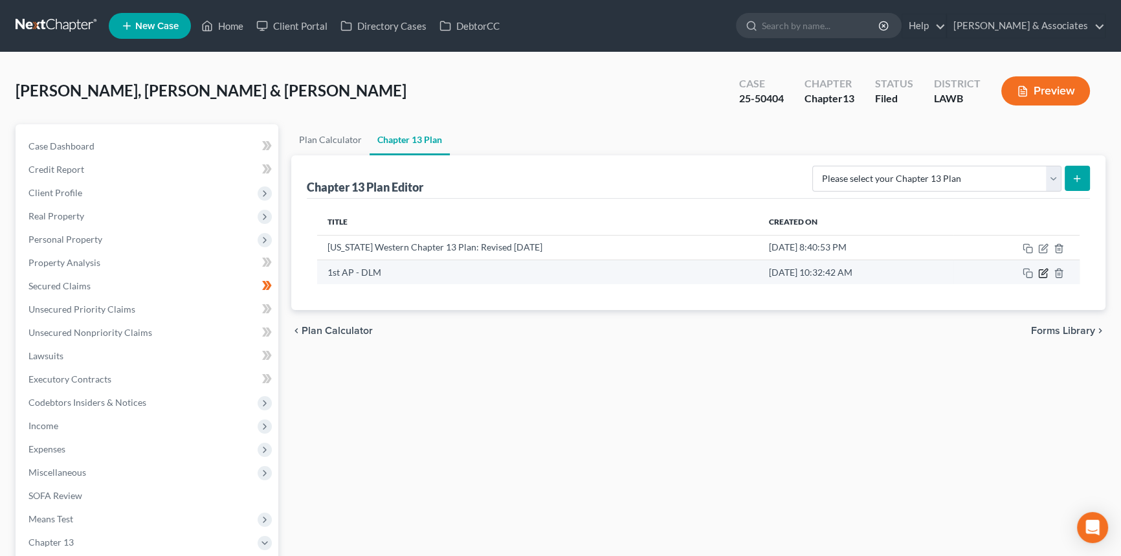
click at [1046, 272] on icon "button" at bounding box center [1043, 273] width 10 height 10
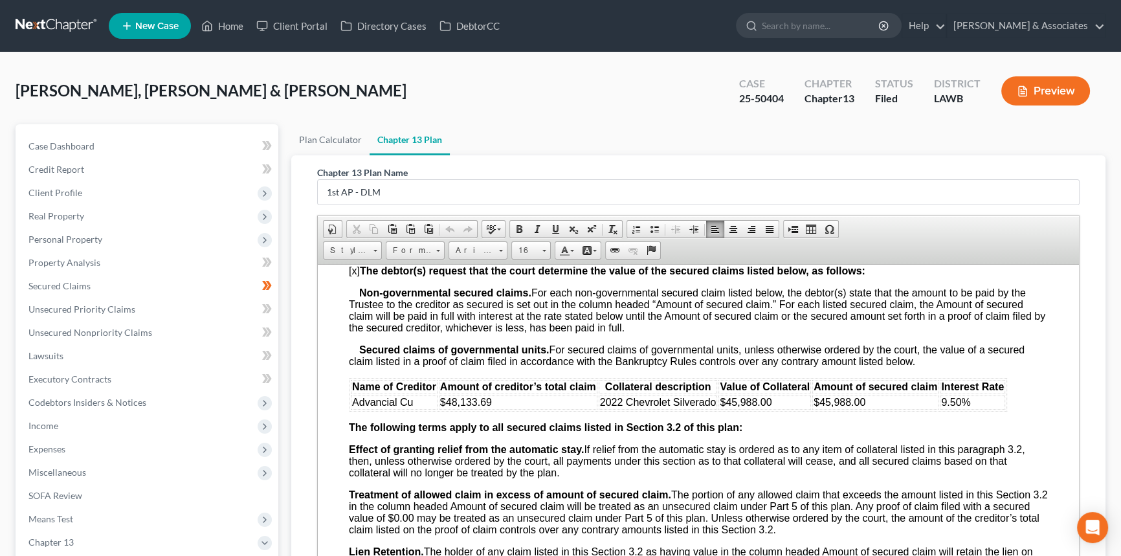
scroll to position [352, 0]
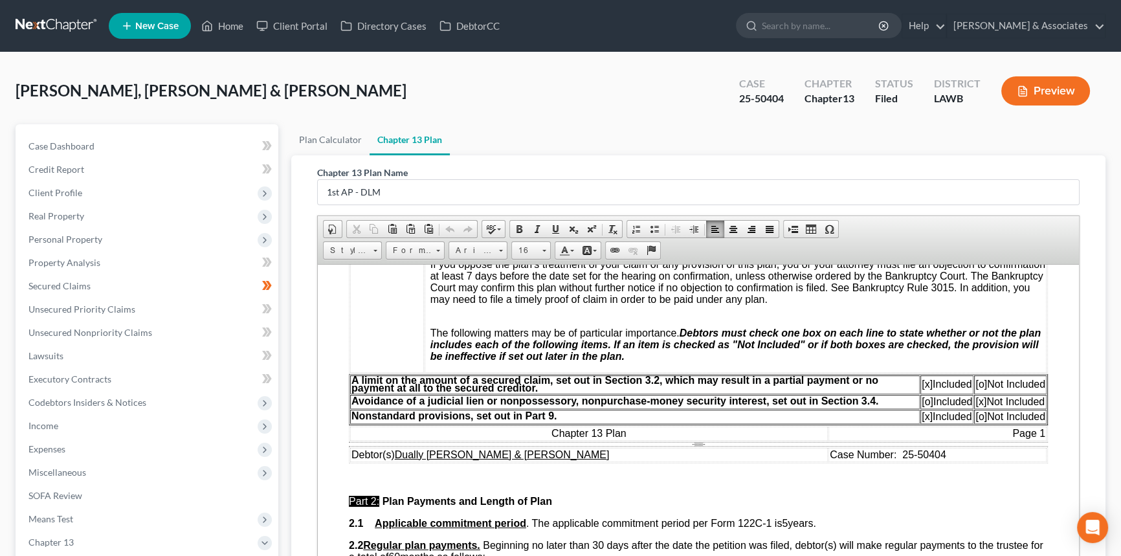
drag, startPoint x: 732, startPoint y: 430, endPoint x: 735, endPoint y: 174, distance: 256.4
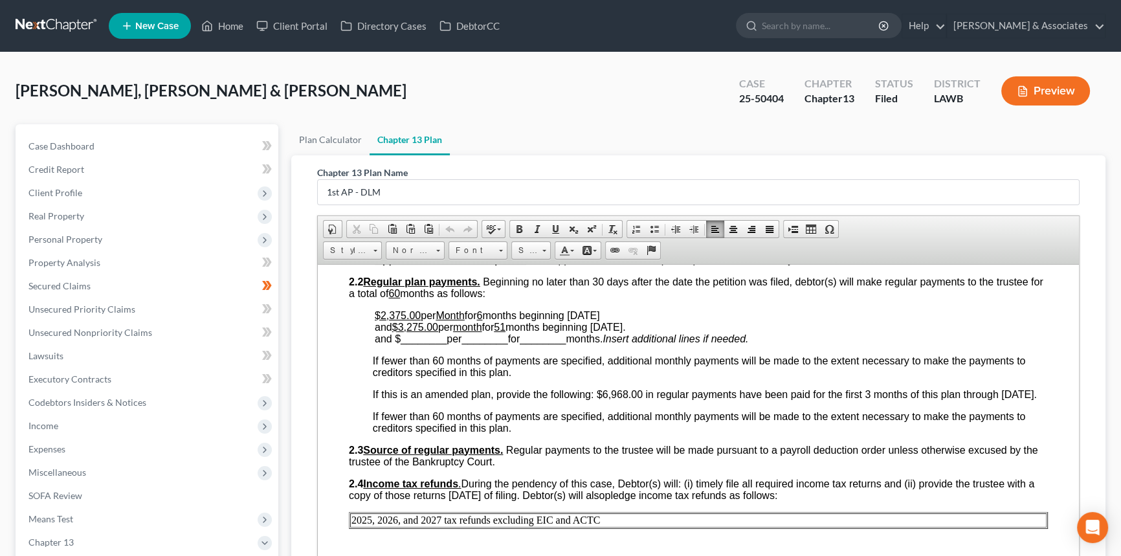
scroll to position [647, 0]
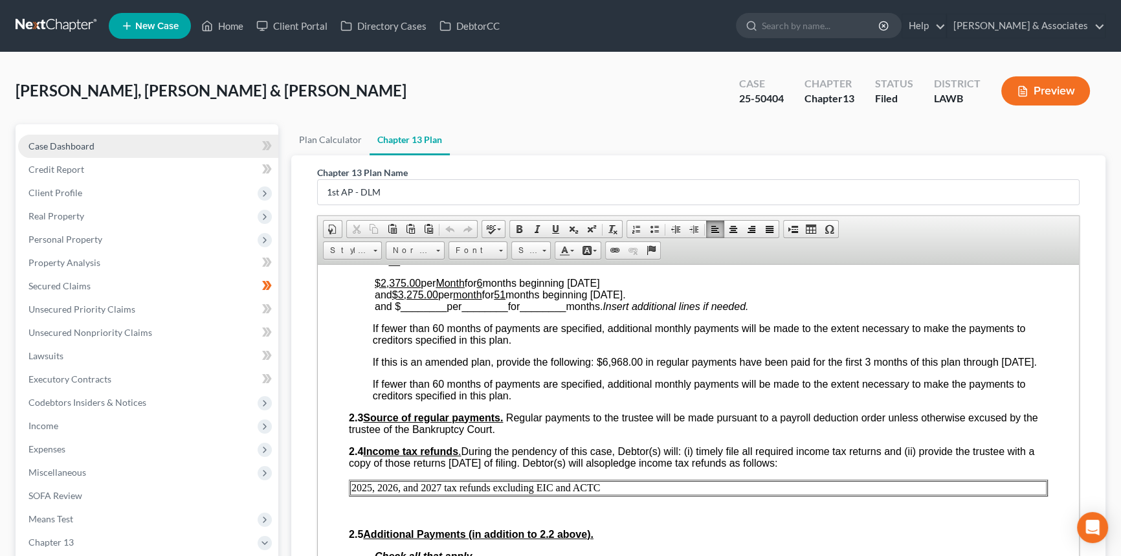
drag, startPoint x: 89, startPoint y: 140, endPoint x: 112, endPoint y: 142, distance: 23.4
click at [89, 140] on span "Case Dashboard" at bounding box center [61, 145] width 66 height 11
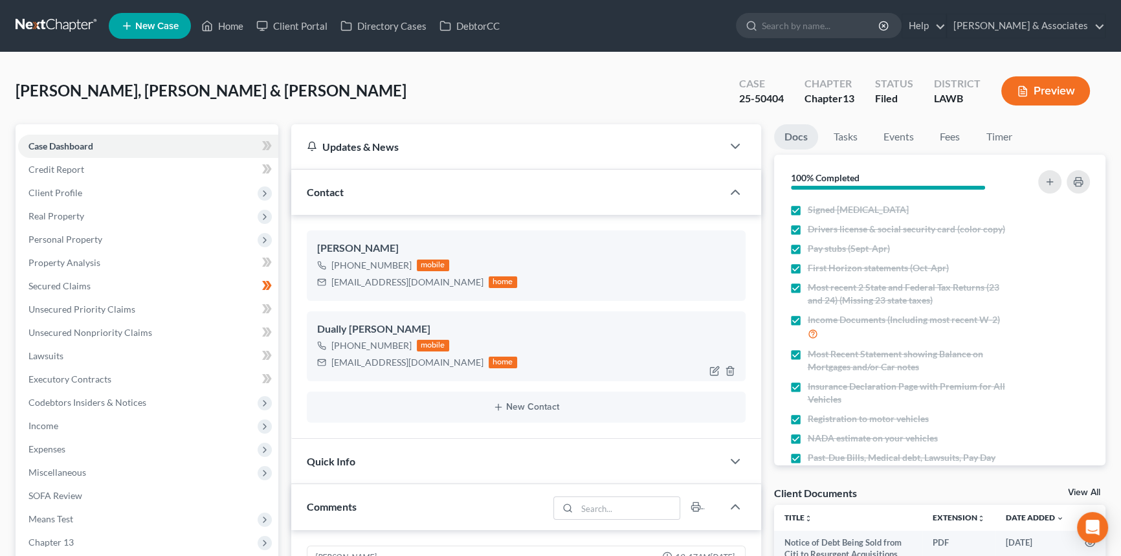
scroll to position [2716, 0]
drag, startPoint x: 26, startPoint y: 92, endPoint x: 93, endPoint y: 93, distance: 66.7
click at [93, 93] on div "Robicheaux, Dually & Josie Upgraded Case 25-50404 Chapter Chapter 13 Status Fil…" at bounding box center [560, 562] width 1121 height 1020
click at [150, 93] on span "Robicheaux, Dually & Josie" at bounding box center [211, 90] width 391 height 19
click at [77, 450] on span "Expenses" at bounding box center [148, 449] width 260 height 23
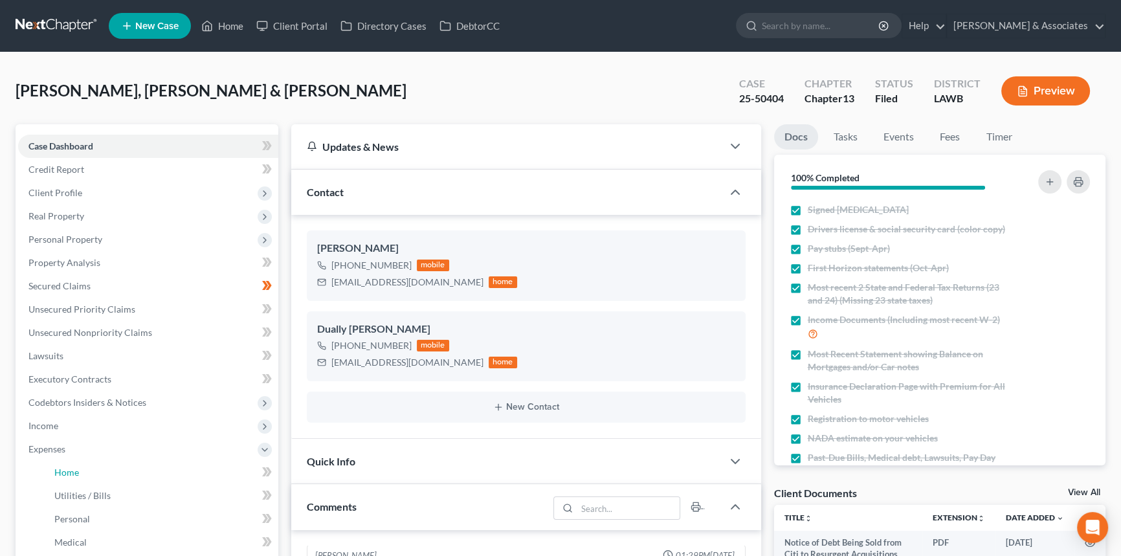
click at [87, 467] on link "Home" at bounding box center [161, 472] width 234 height 23
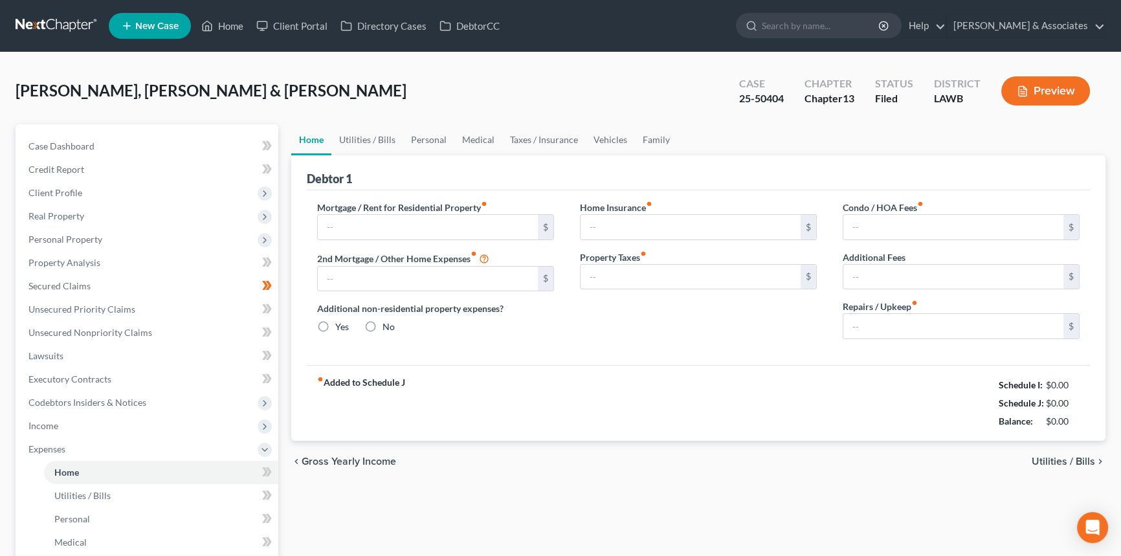
type input "1,743.27"
type input "0.00"
radio input "true"
type input "37.66"
type input "0.00"
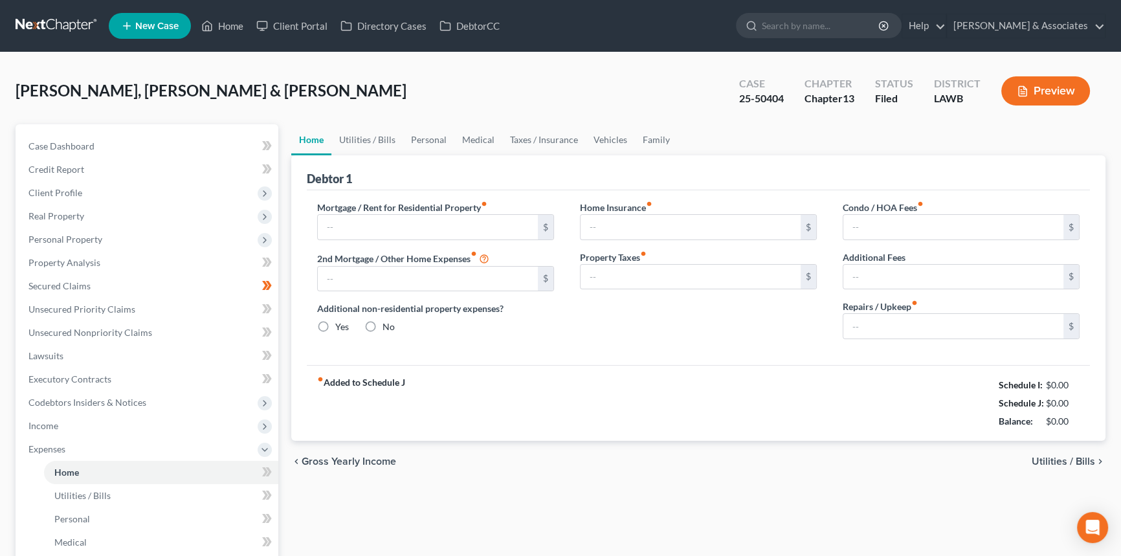
type input "46.00"
type input "0.00"
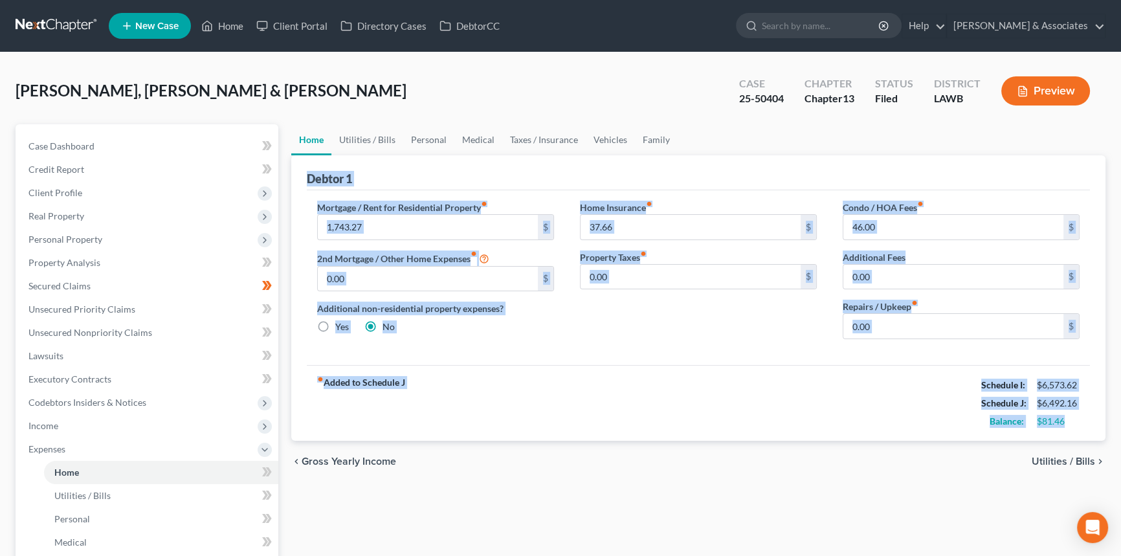
drag, startPoint x: 304, startPoint y: 174, endPoint x: 1092, endPoint y: 416, distance: 824.9
click at [1092, 416] on div "Debtor 1 Mortgage / Rent for Residential Property fiber_manual_record 1,743.27 …" at bounding box center [698, 298] width 814 height 286
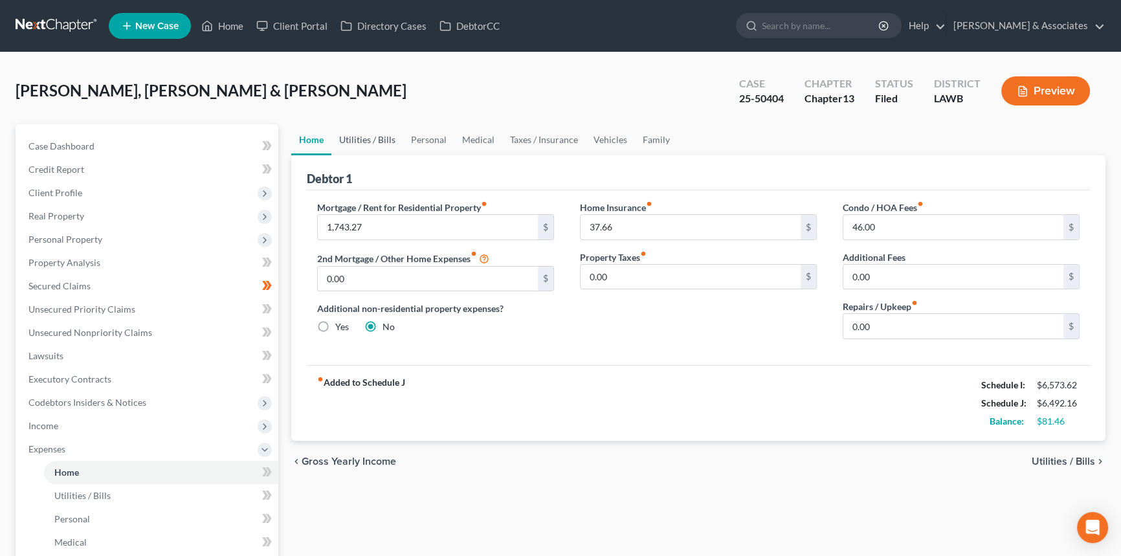
click at [383, 146] on link "Utilities / Bills" at bounding box center [367, 139] width 72 height 31
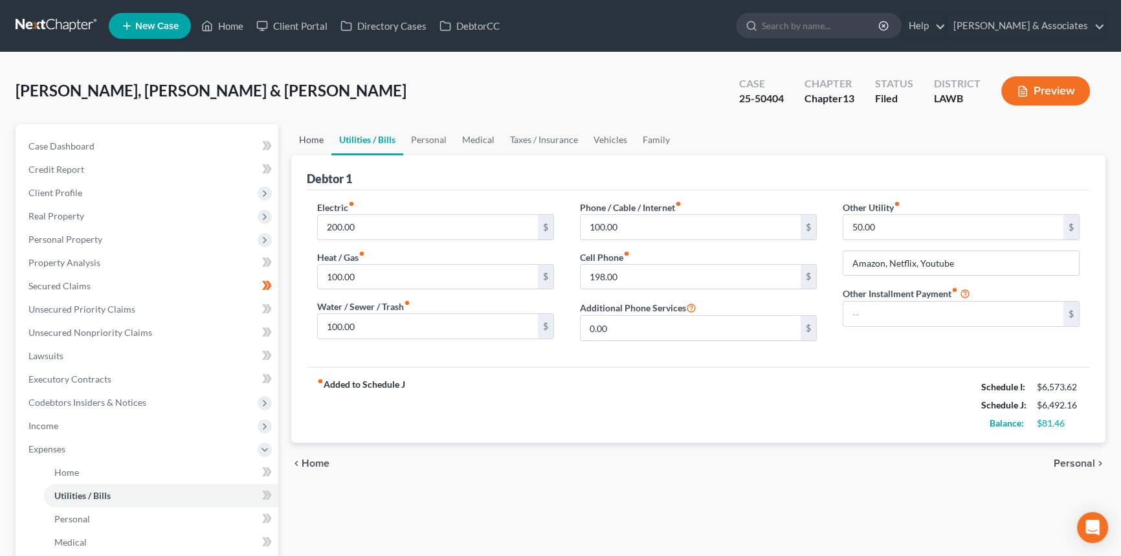
click at [306, 142] on link "Home" at bounding box center [311, 139] width 40 height 31
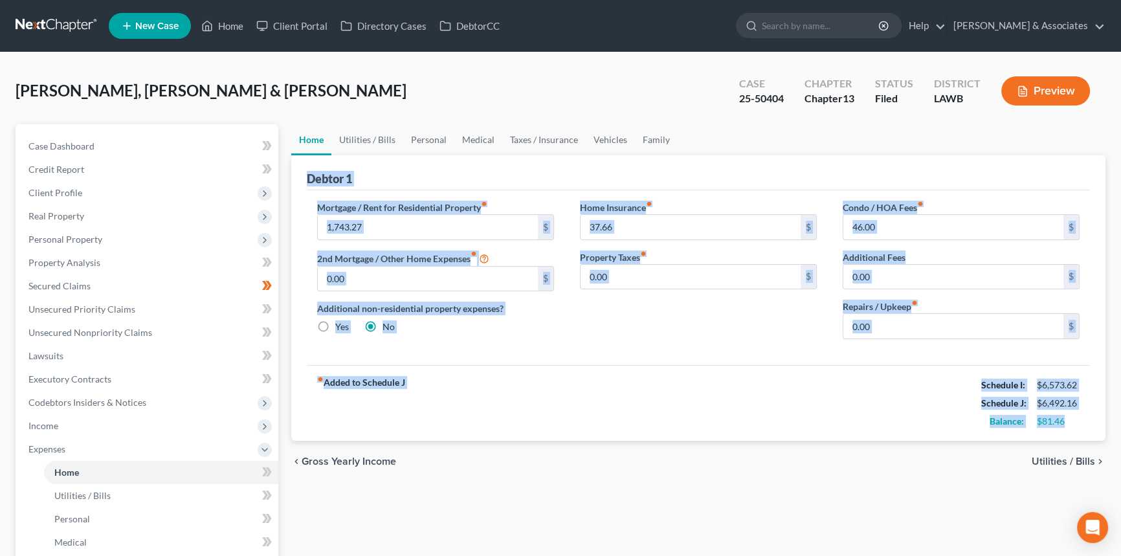
drag, startPoint x: 346, startPoint y: 183, endPoint x: 1086, endPoint y: 425, distance: 779.4
click at [1086, 425] on div "Debtor 1 Mortgage / Rent for Residential Property fiber_manual_record 1,743.27 …" at bounding box center [698, 298] width 814 height 286
click at [1086, 425] on div "fiber_manual_record Added to Schedule J Schedule I: $6,573.62 Schedule J: $6,49…" at bounding box center [698, 403] width 783 height 76
drag, startPoint x: 1086, startPoint y: 425, endPoint x: 325, endPoint y: 168, distance: 803.8
click at [325, 168] on div "Debtor 1 Mortgage / Rent for Residential Property fiber_manual_record 1,743.27 …" at bounding box center [698, 298] width 814 height 286
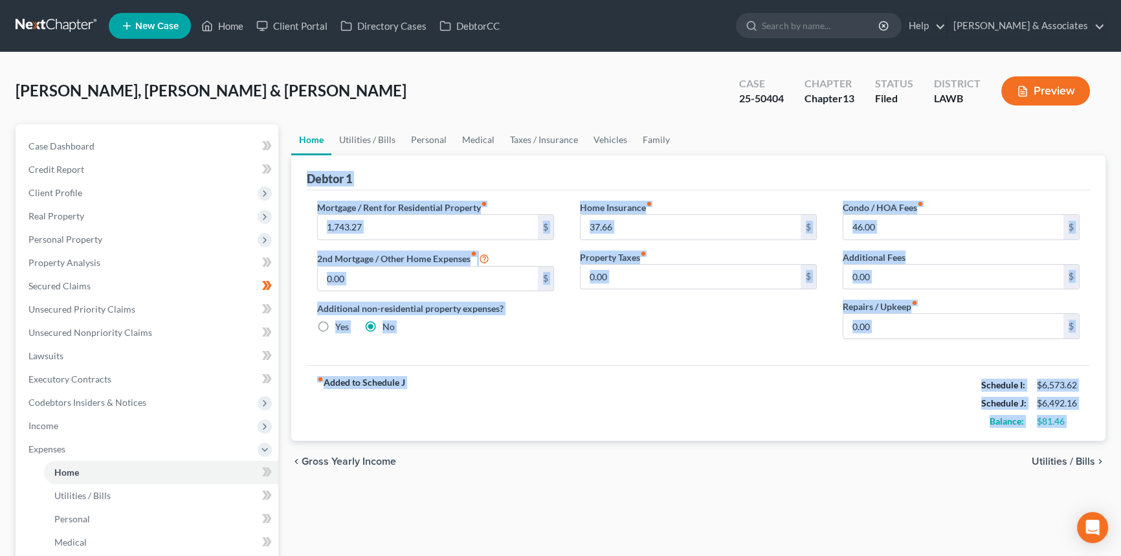
click at [320, 173] on div "Debtor 1" at bounding box center [329, 179] width 45 height 16
drag, startPoint x: 308, startPoint y: 180, endPoint x: 1079, endPoint y: 440, distance: 814.2
click at [1079, 440] on ui-view "Home Utilities / Bills Personal Medical Taxes / Insurance Vehicles Family Debto…" at bounding box center [698, 303] width 814 height 358
click at [705, 344] on div "Home Insurance fiber_manual_record 37.66 $ Property Taxes fiber_manual_record 0…" at bounding box center [698, 275] width 263 height 149
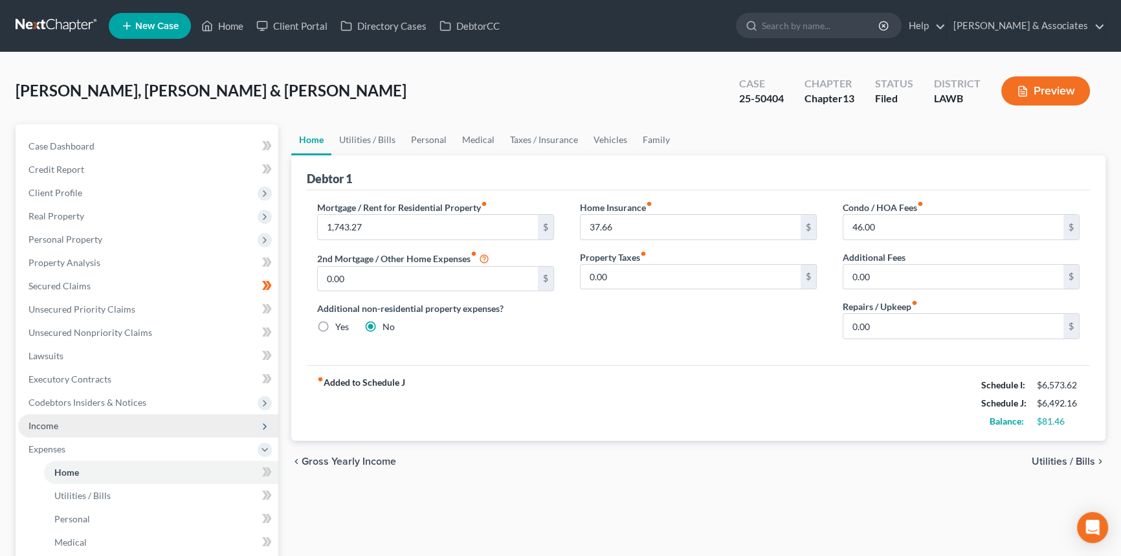
click at [115, 427] on span "Income" at bounding box center [148, 425] width 260 height 23
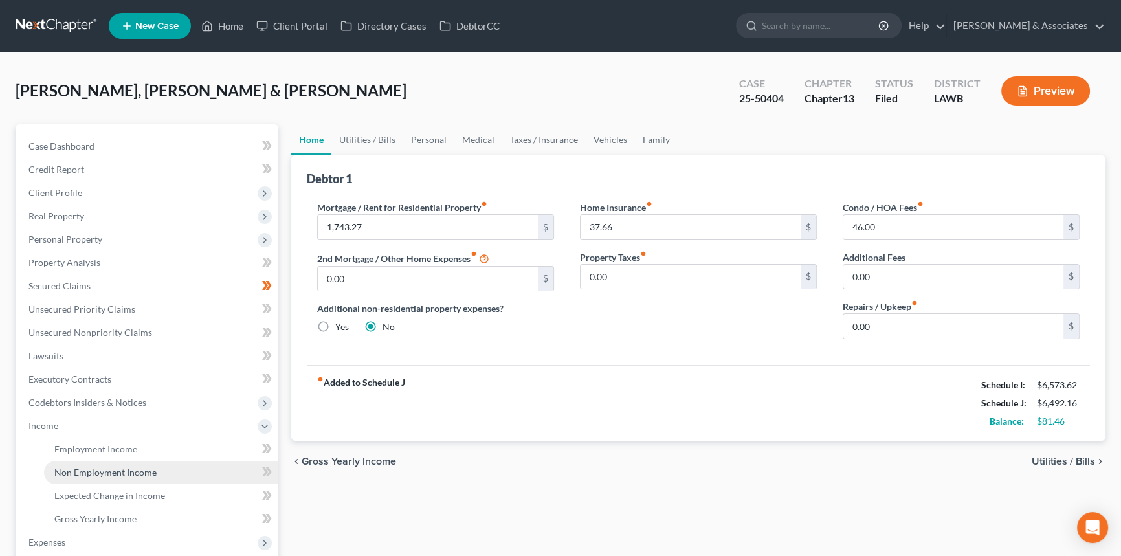
click at [112, 465] on link "Non Employment Income" at bounding box center [161, 472] width 234 height 23
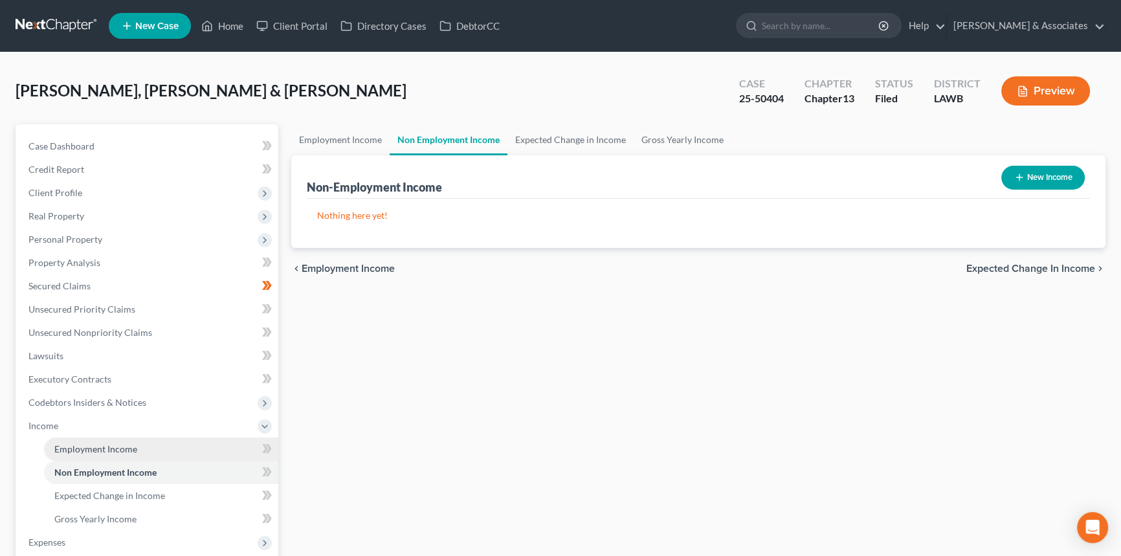
click at [120, 447] on span "Employment Income" at bounding box center [95, 448] width 83 height 11
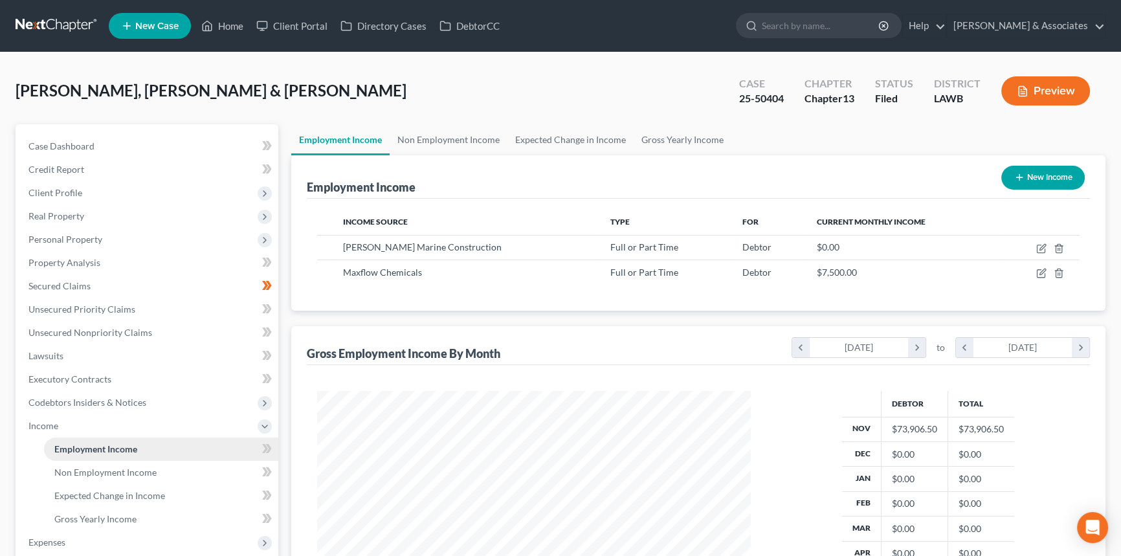
scroll to position [232, 460]
click at [77, 538] on span "Expenses" at bounding box center [148, 542] width 260 height 23
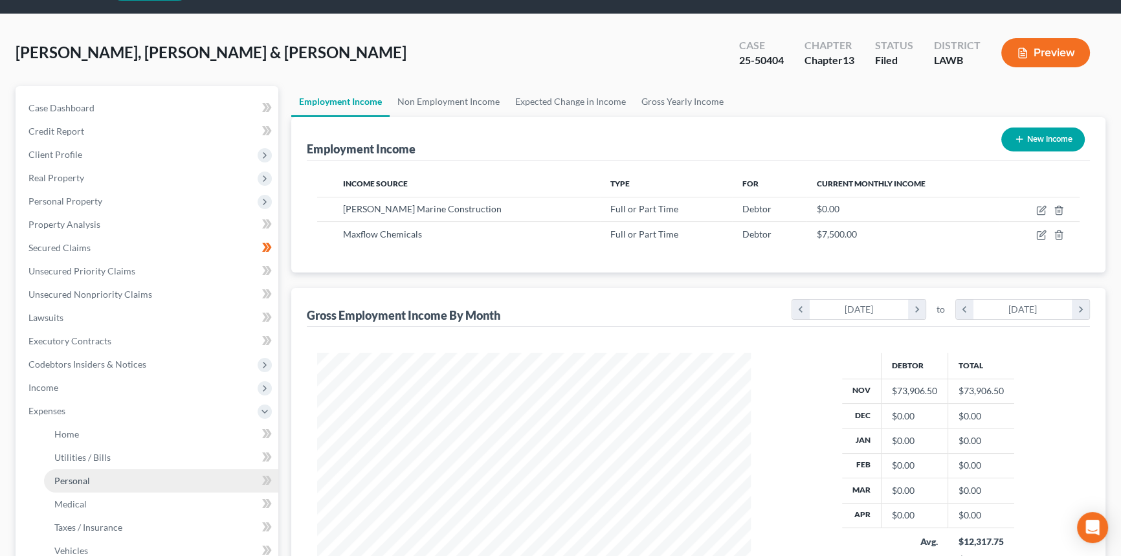
scroll to position [58, 0]
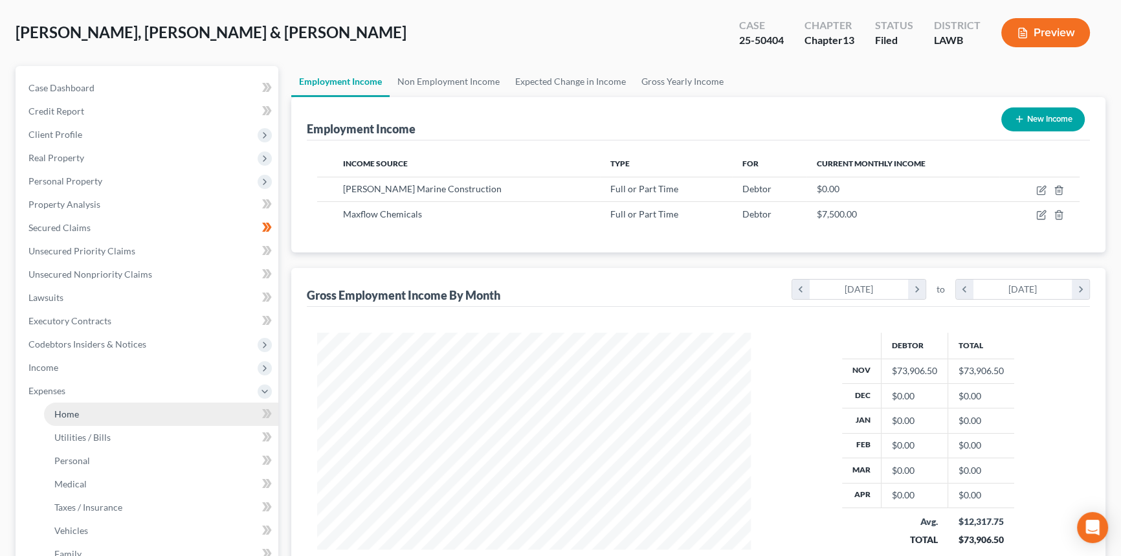
click at [111, 416] on link "Home" at bounding box center [161, 414] width 234 height 23
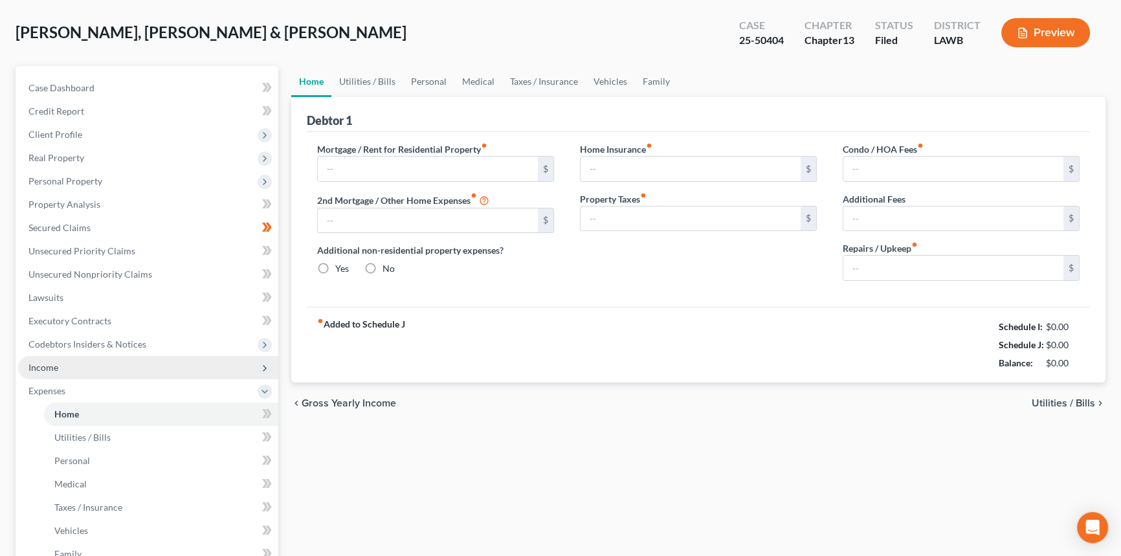
scroll to position [2, 0]
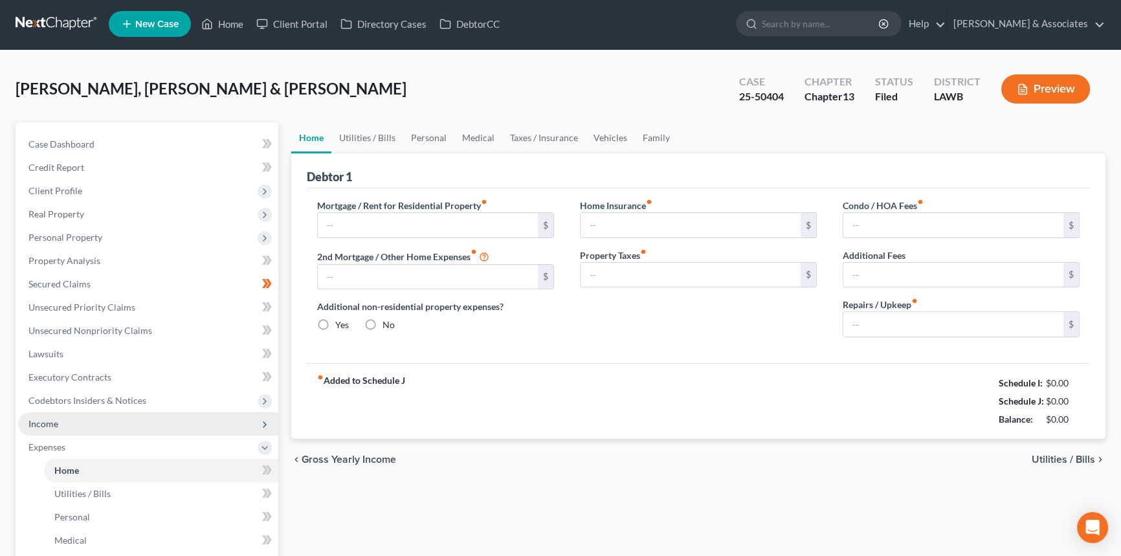
type input "1,743.27"
type input "0.00"
radio input "true"
type input "37.66"
type input "0.00"
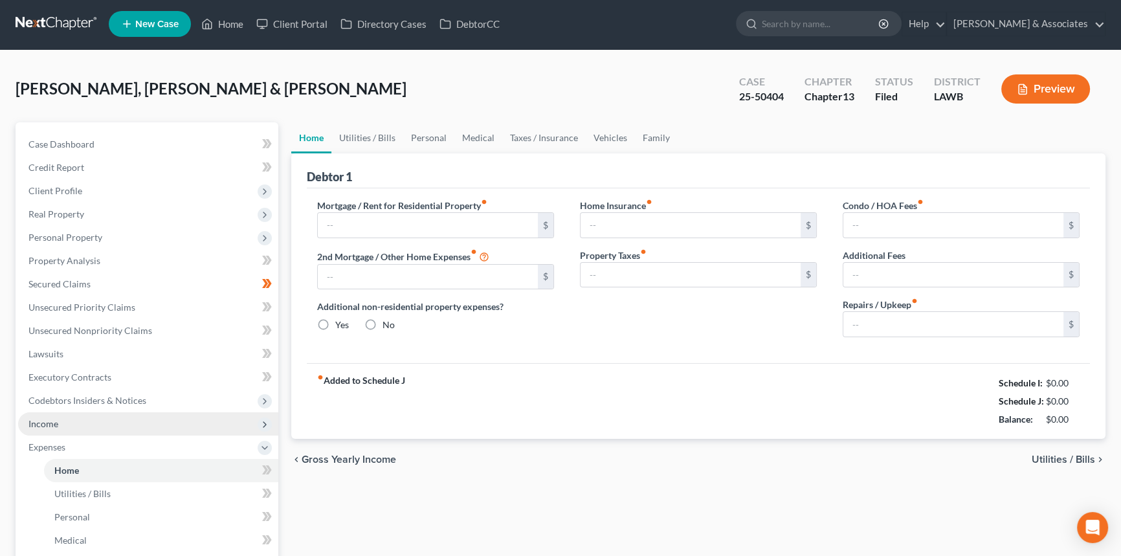
type input "46.00"
type input "0.00"
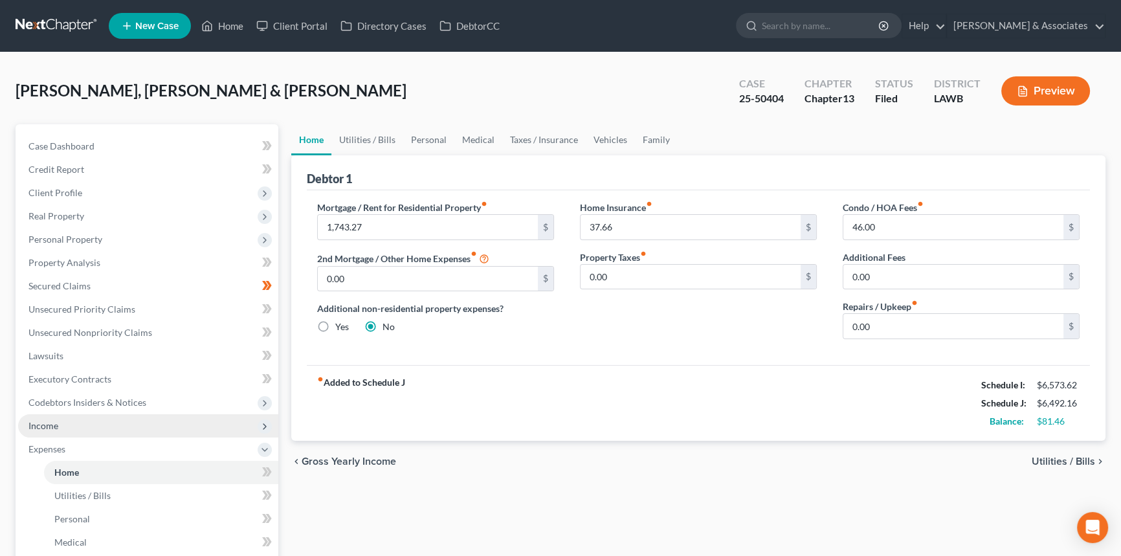
click at [84, 429] on span "Income" at bounding box center [148, 425] width 260 height 23
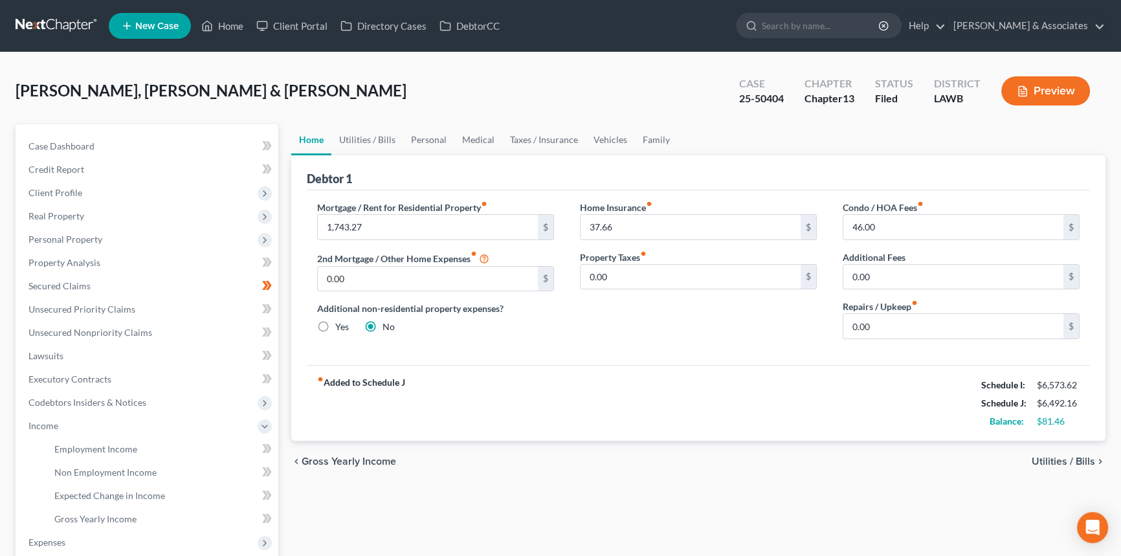
click at [515, 478] on div "chevron_left Gross Yearly Income Utilities / Bills chevron_right" at bounding box center [698, 461] width 814 height 41
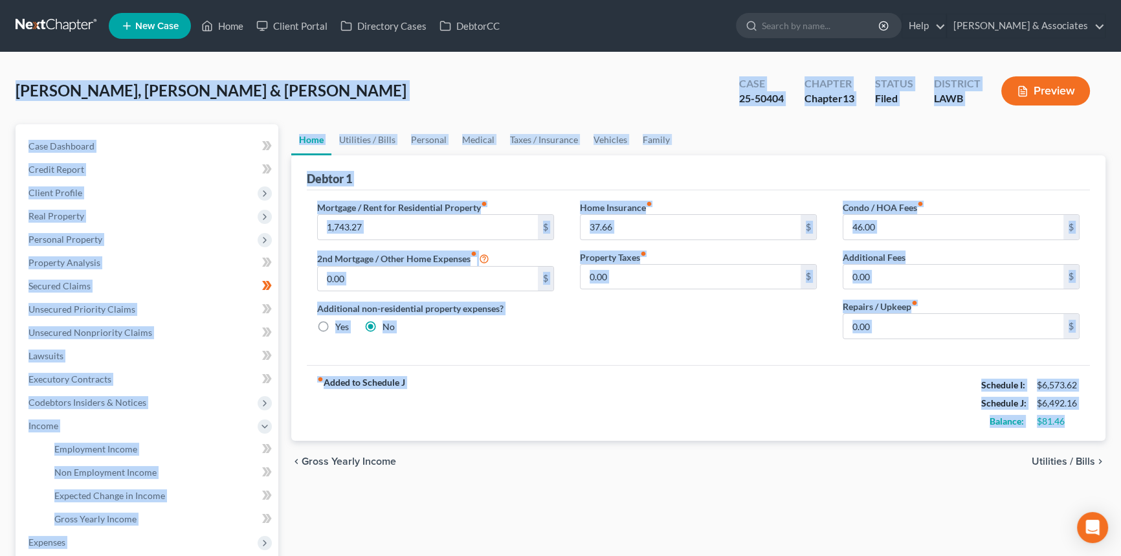
drag, startPoint x: 1068, startPoint y: 421, endPoint x: 18, endPoint y: 87, distance: 1101.9
click at [18, 87] on div "Robicheaux, Dually & Josie Upgraded Case 25-50404 Chapter Chapter 13 Status Fil…" at bounding box center [561, 417] width 1090 height 698
click at [18, 87] on span "Robicheaux, Dually & Josie" at bounding box center [211, 90] width 391 height 19
drag, startPoint x: 17, startPoint y: 87, endPoint x: 1103, endPoint y: 421, distance: 1135.7
click at [1103, 421] on div "Robicheaux, Dually & Josie Upgraded Case 25-50404 Chapter Chapter 13 Status Fil…" at bounding box center [561, 417] width 1090 height 698
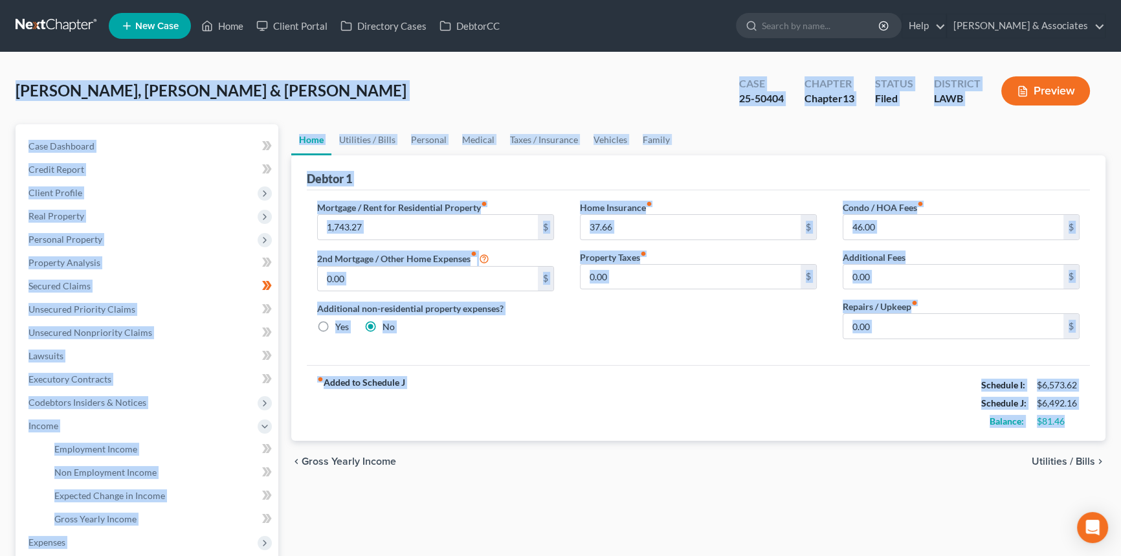
click at [1103, 421] on div "Debtor 1 Mortgage / Rent for Residential Property fiber_manual_record 1,743.27 …" at bounding box center [698, 298] width 814 height 286
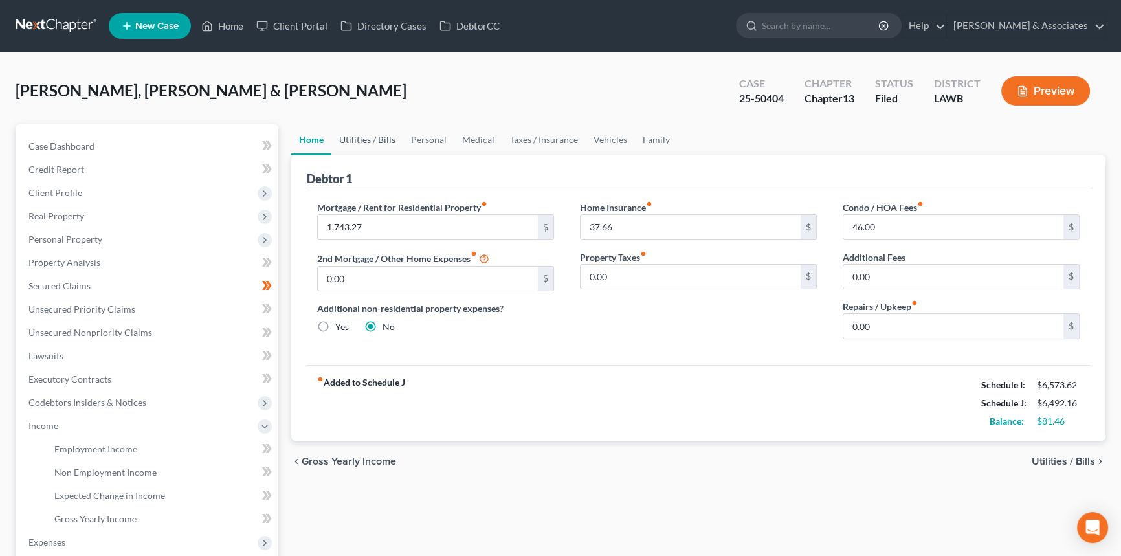
click at [368, 142] on link "Utilities / Bills" at bounding box center [367, 139] width 72 height 31
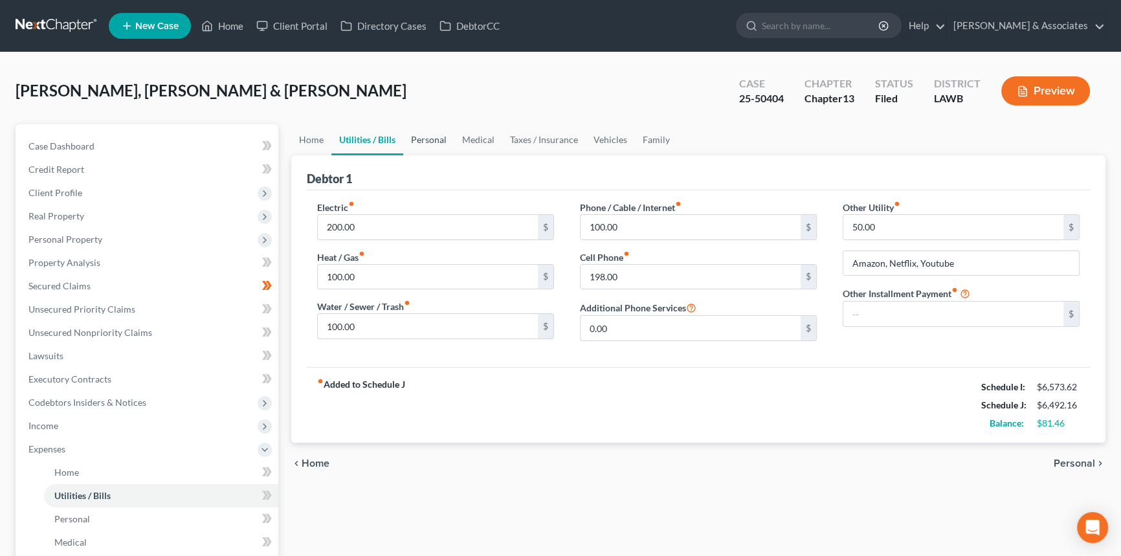
click at [423, 143] on link "Personal" at bounding box center [428, 139] width 51 height 31
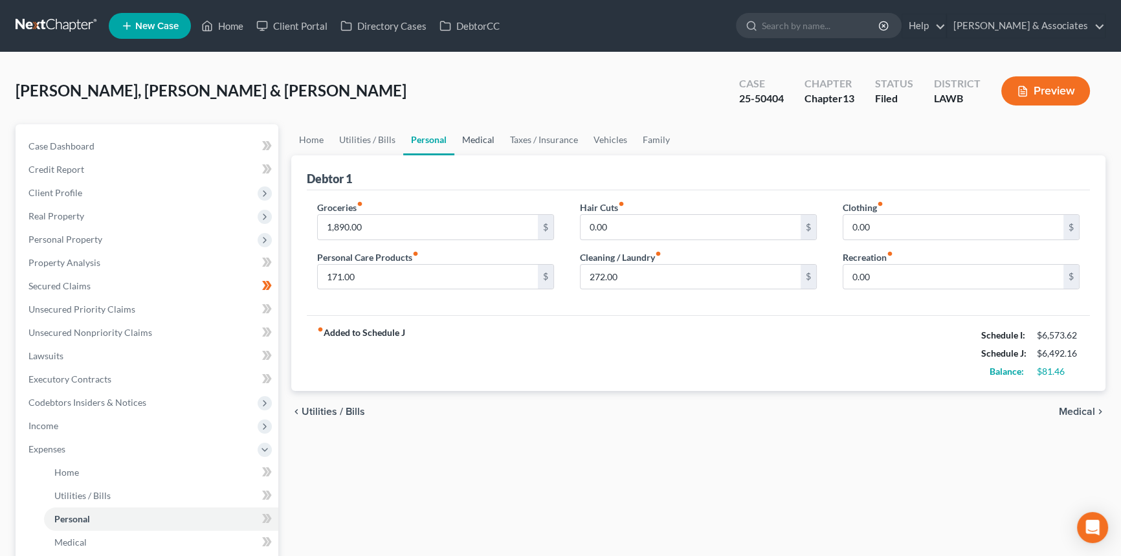
click at [486, 133] on link "Medical" at bounding box center [478, 139] width 48 height 31
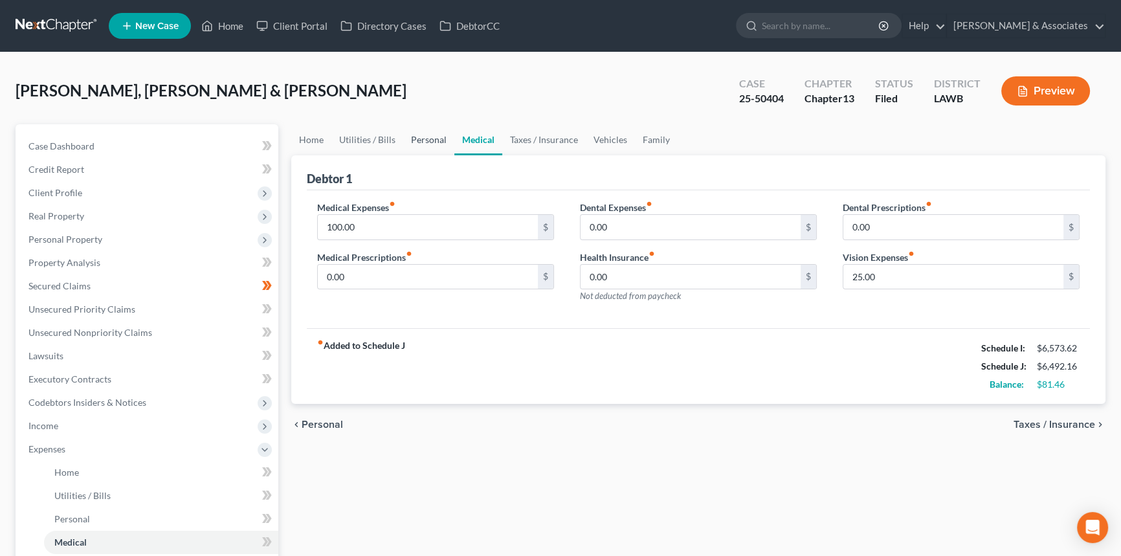
click at [434, 131] on link "Personal" at bounding box center [428, 139] width 51 height 31
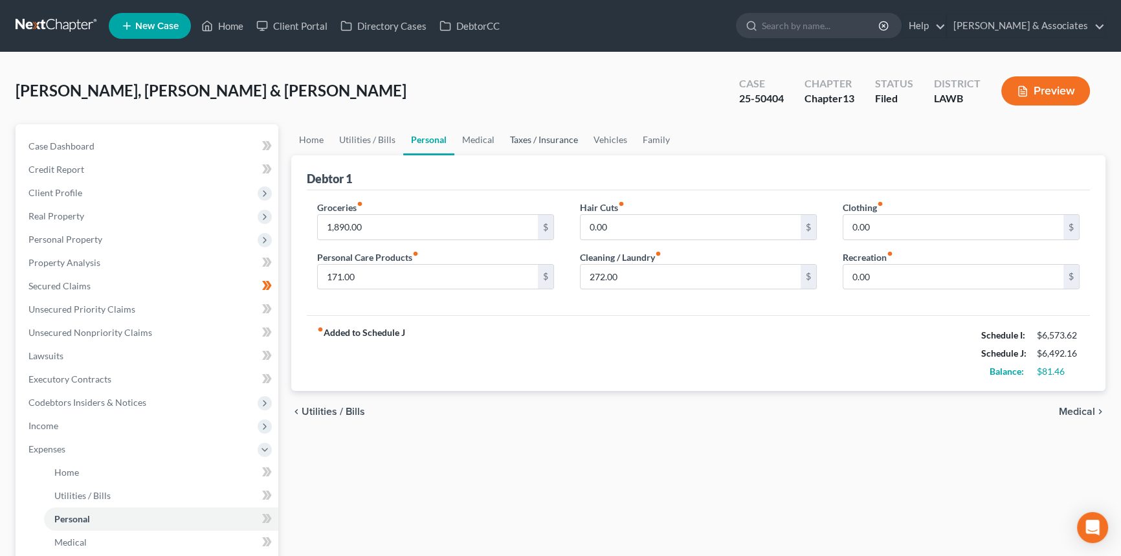
click at [524, 150] on link "Taxes / Insurance" at bounding box center [544, 139] width 84 height 31
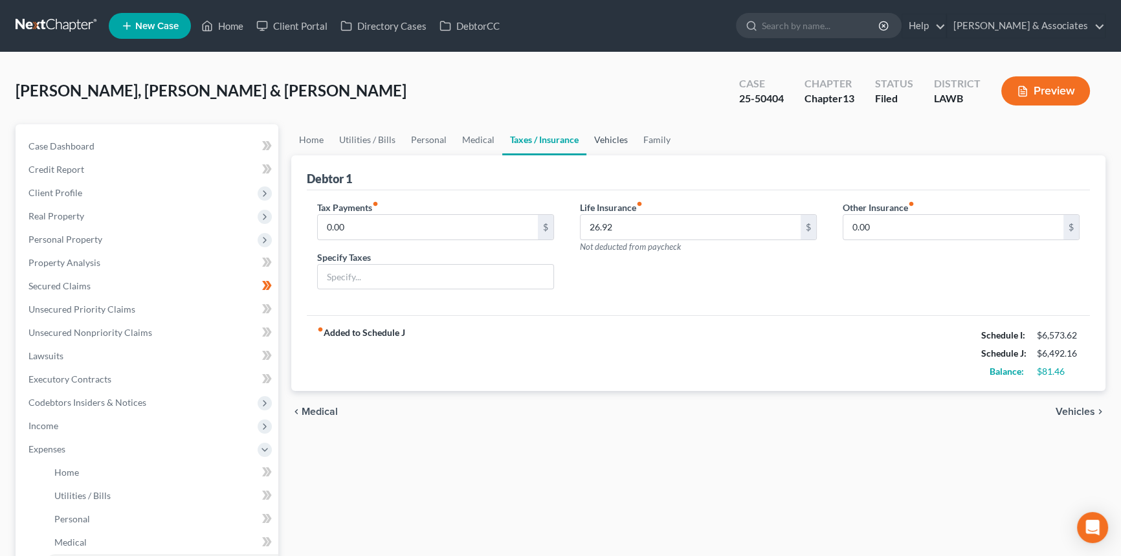
click at [606, 141] on link "Vehicles" at bounding box center [611, 139] width 49 height 31
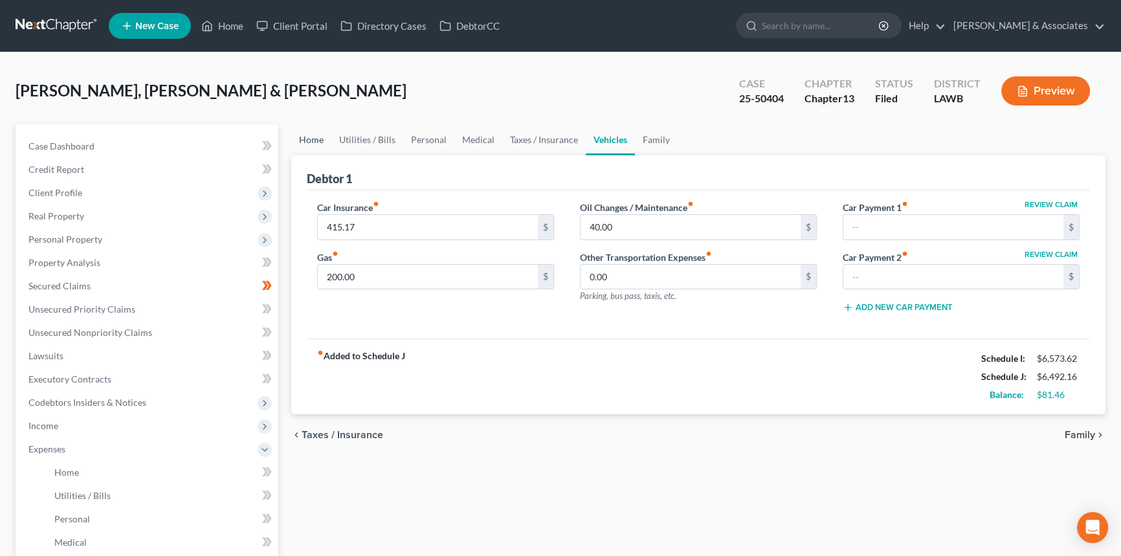
click at [315, 138] on link "Home" at bounding box center [311, 139] width 40 height 31
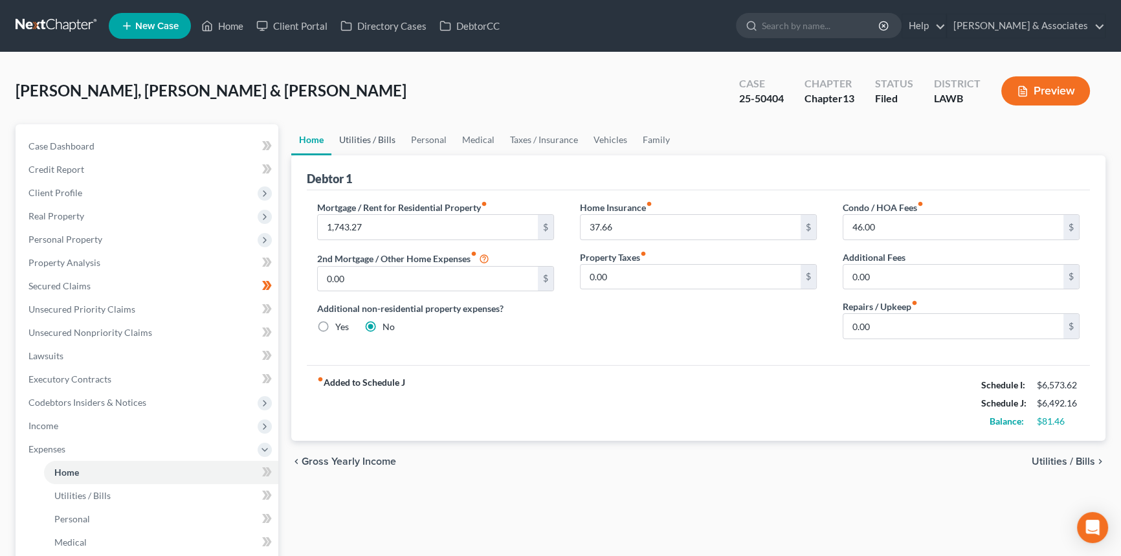
click at [348, 132] on link "Utilities / Bills" at bounding box center [367, 139] width 72 height 31
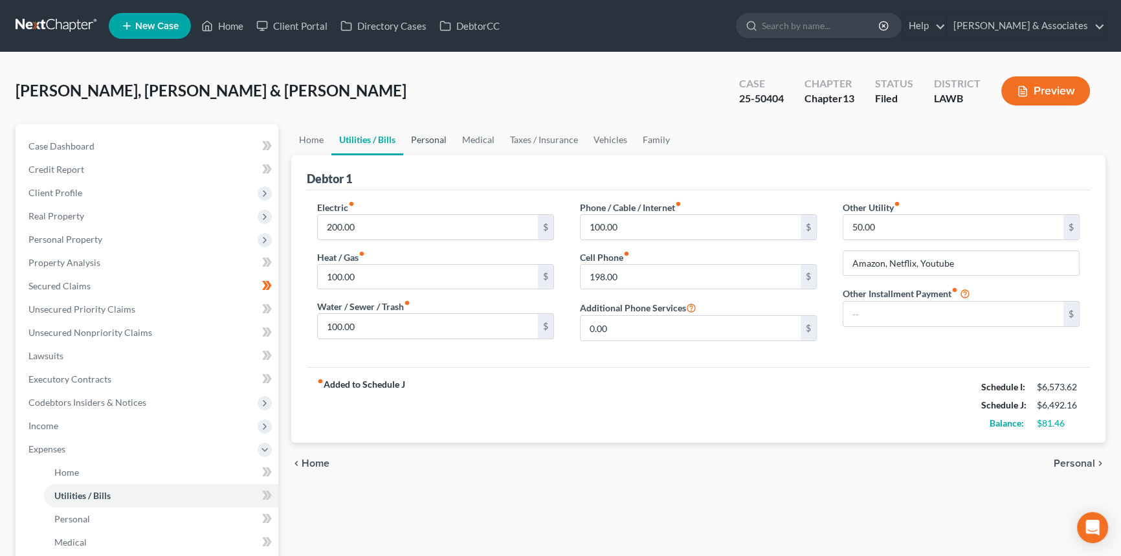
click at [405, 132] on link "Personal" at bounding box center [428, 139] width 51 height 31
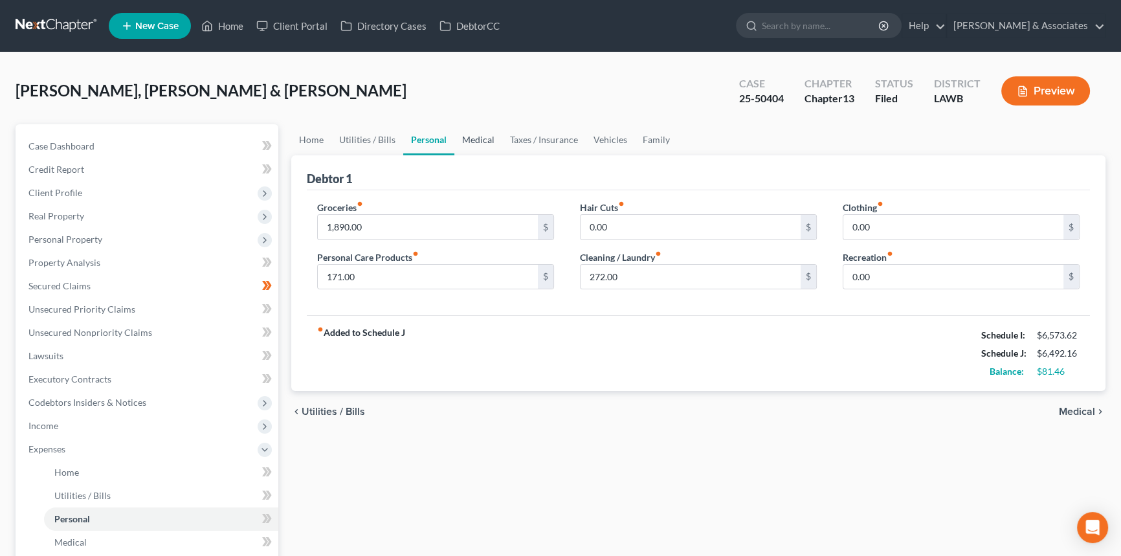
click at [485, 142] on link "Medical" at bounding box center [478, 139] width 48 height 31
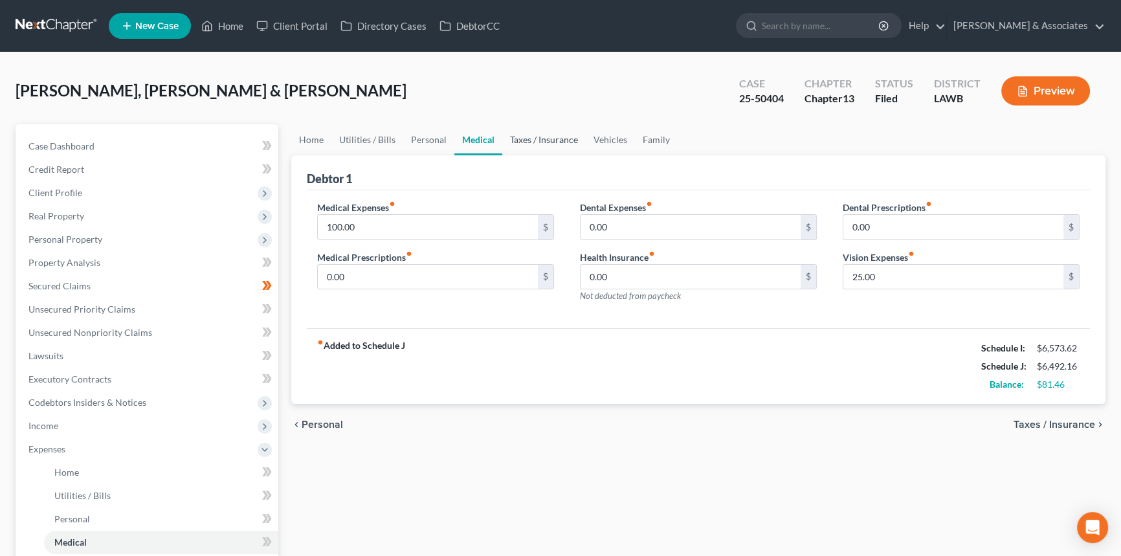
click at [528, 137] on link "Taxes / Insurance" at bounding box center [544, 139] width 84 height 31
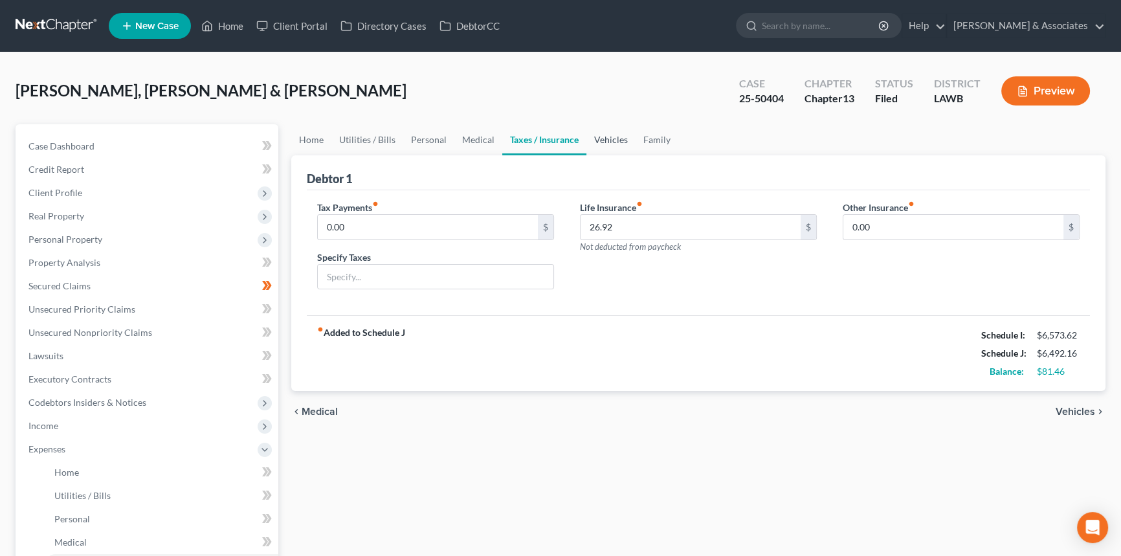
click at [618, 137] on link "Vehicles" at bounding box center [611, 139] width 49 height 31
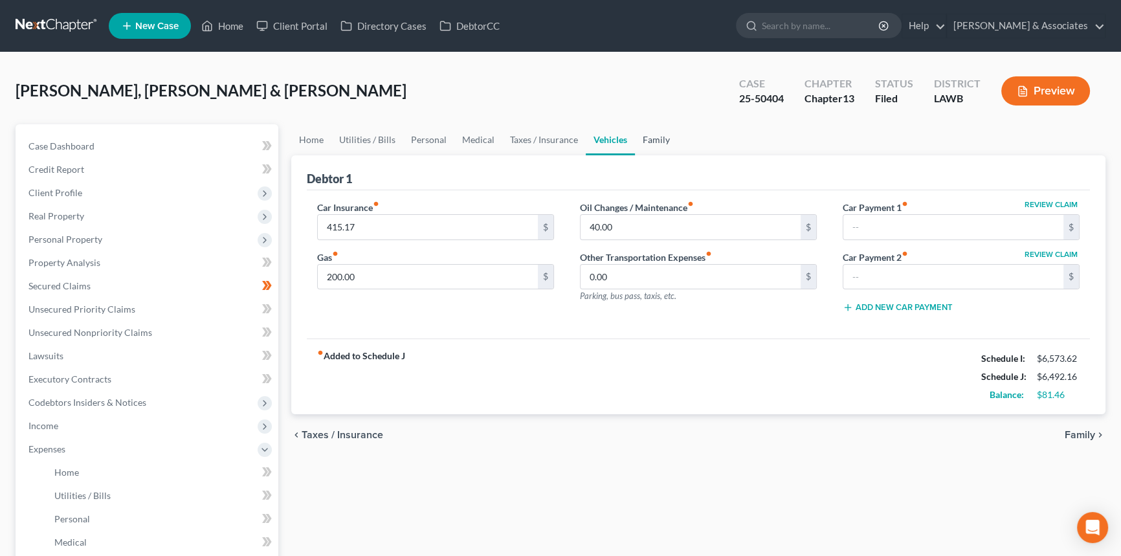
click at [653, 132] on link "Family" at bounding box center [656, 139] width 43 height 31
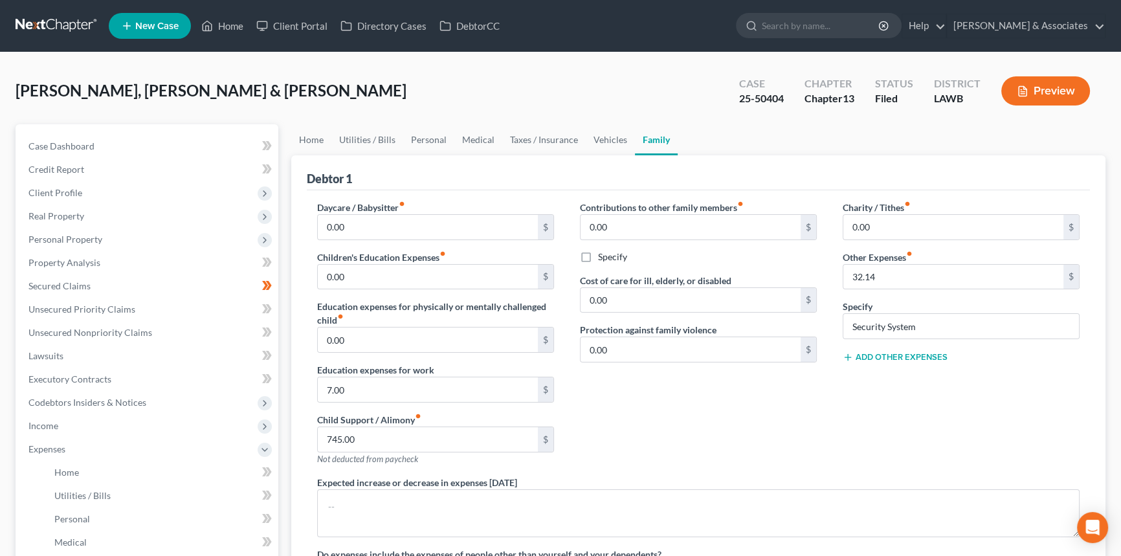
click at [757, 412] on div "Contributions to other family members fiber_manual_record 0.00 $ Specify Cost o…" at bounding box center [698, 338] width 263 height 275
click at [98, 262] on link "Property Analysis" at bounding box center [148, 262] width 260 height 23
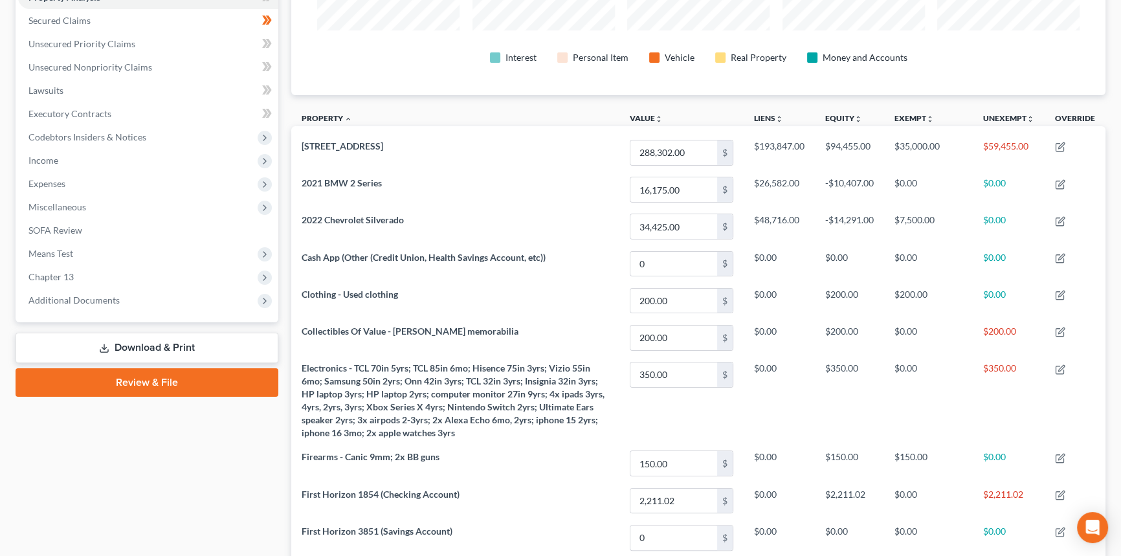
scroll to position [245, 0]
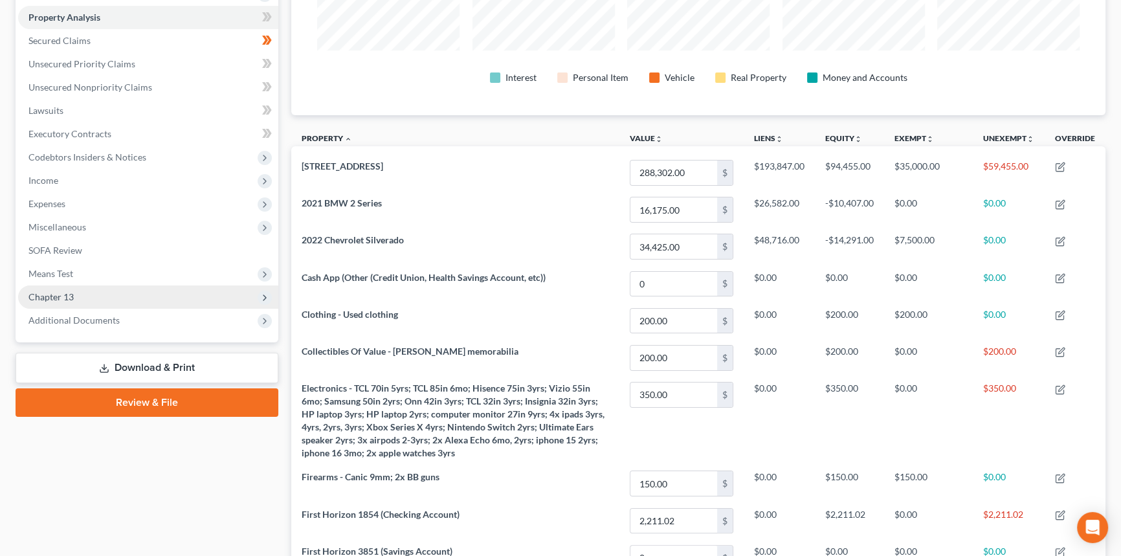
drag, startPoint x: 96, startPoint y: 297, endPoint x: 96, endPoint y: 304, distance: 7.1
click at [96, 297] on span "Chapter 13" at bounding box center [148, 297] width 260 height 23
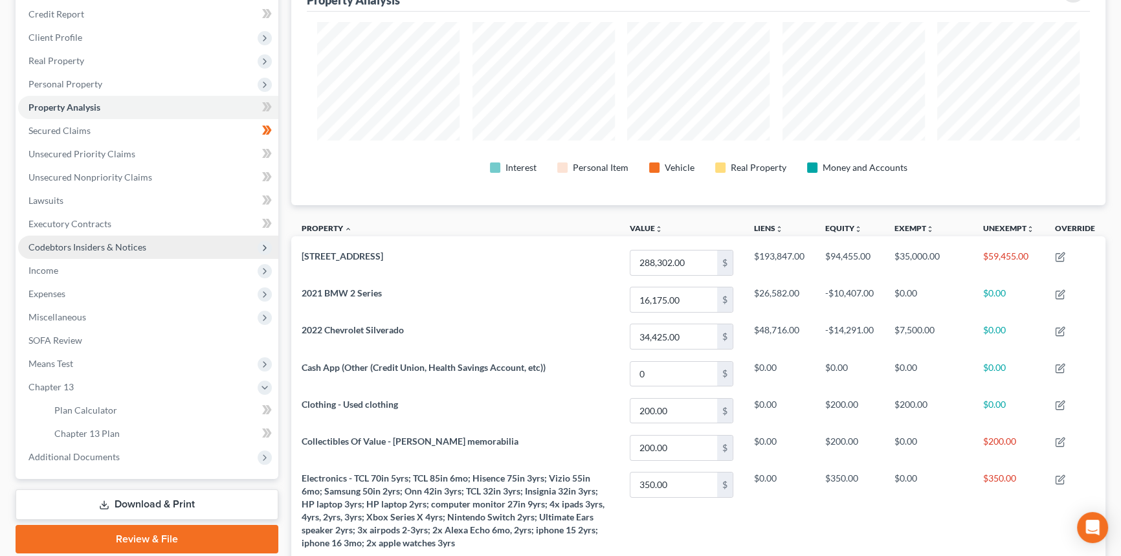
scroll to position [176, 0]
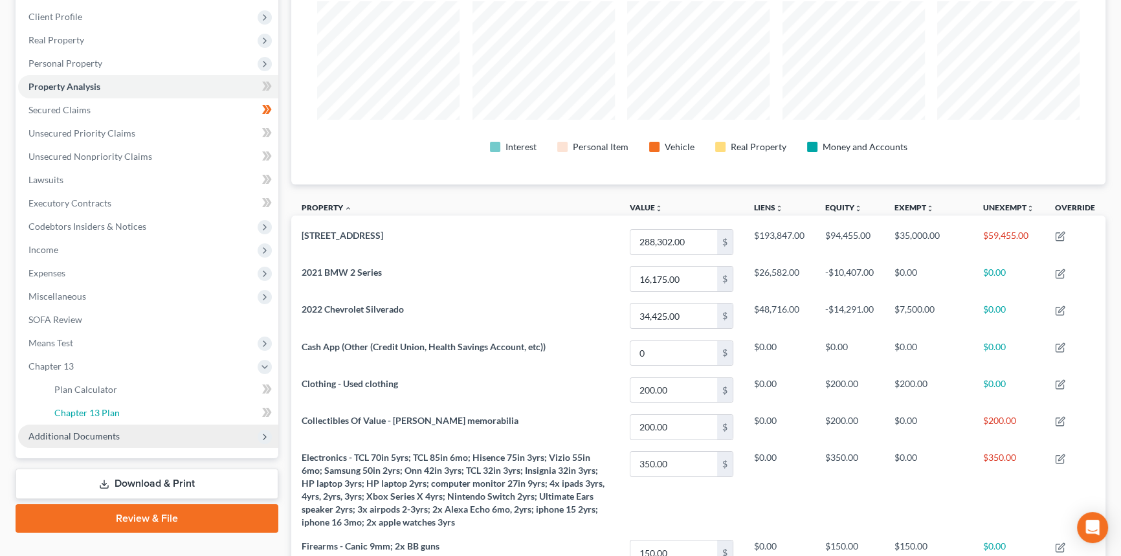
drag, startPoint x: 98, startPoint y: 411, endPoint x: 156, endPoint y: 434, distance: 62.5
click at [98, 411] on span "Chapter 13 Plan" at bounding box center [86, 412] width 65 height 11
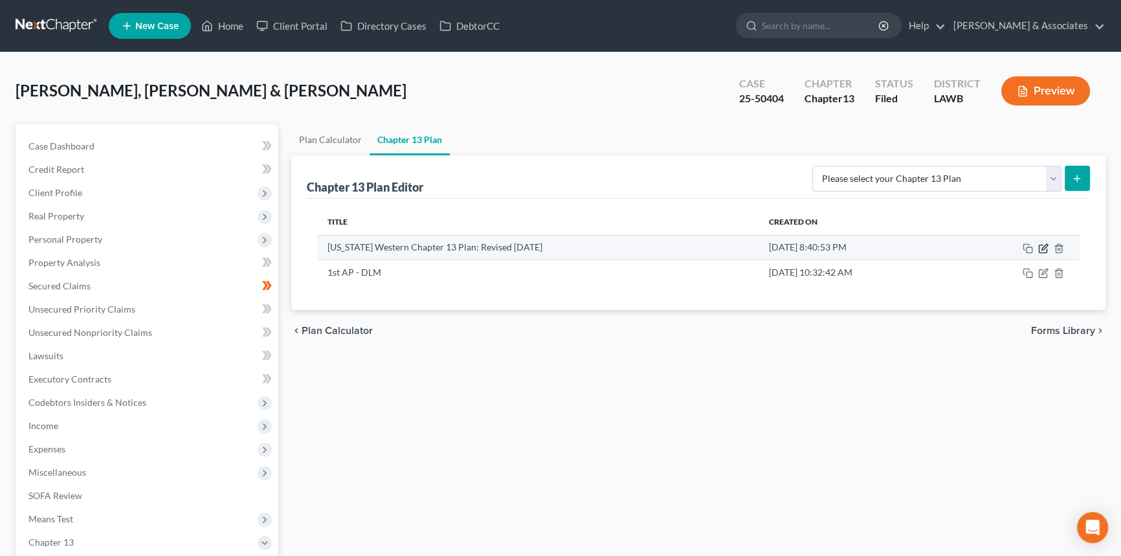
click at [1043, 245] on icon "button" at bounding box center [1043, 248] width 10 height 10
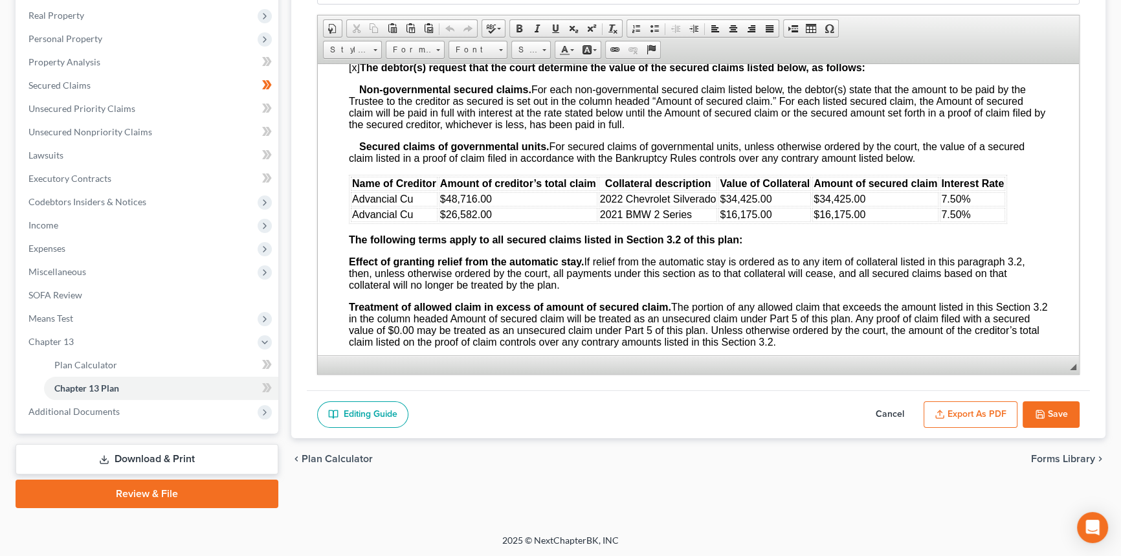
scroll to position [1648, 0]
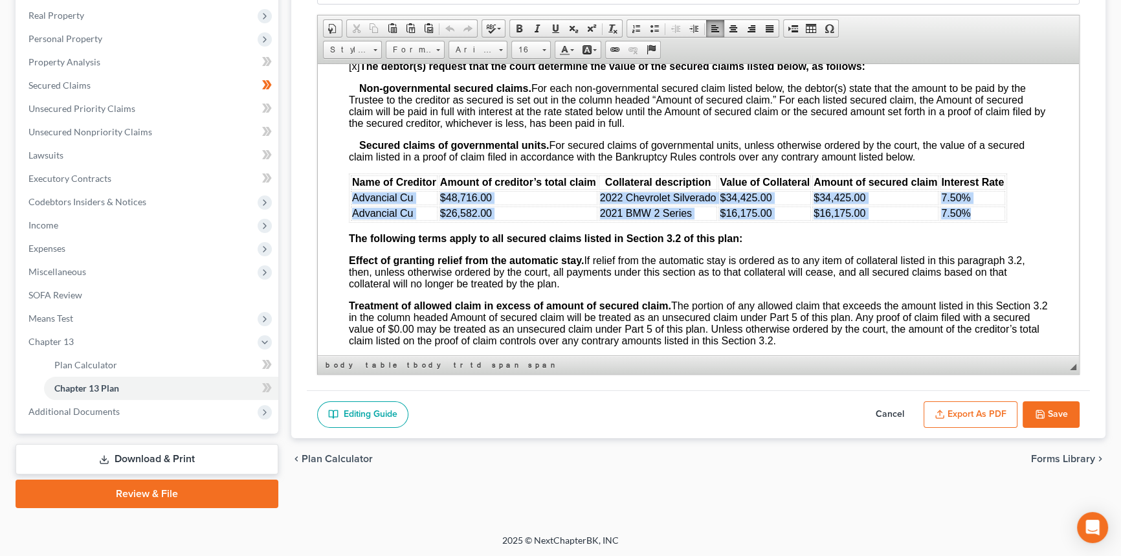
drag, startPoint x: 972, startPoint y: 273, endPoint x: 350, endPoint y: 266, distance: 622.2
click at [351, 220] on tbody "Advancial Cu $48,716.00 2022 Chevrolet Silverado $34,425.00 $34,425.00 7.50% Ad…" at bounding box center [678, 205] width 655 height 30
click at [351, 205] on td "Advancial Cu" at bounding box center [394, 197] width 87 height 14
drag, startPoint x: 972, startPoint y: 279, endPoint x: 354, endPoint y: 258, distance: 618.0
click at [354, 220] on tbody "Advancial Cu $48,716.00 2022 Chevrolet Silverado $34,425.00 $34,425.00 7.50% Ad…" at bounding box center [678, 205] width 655 height 30
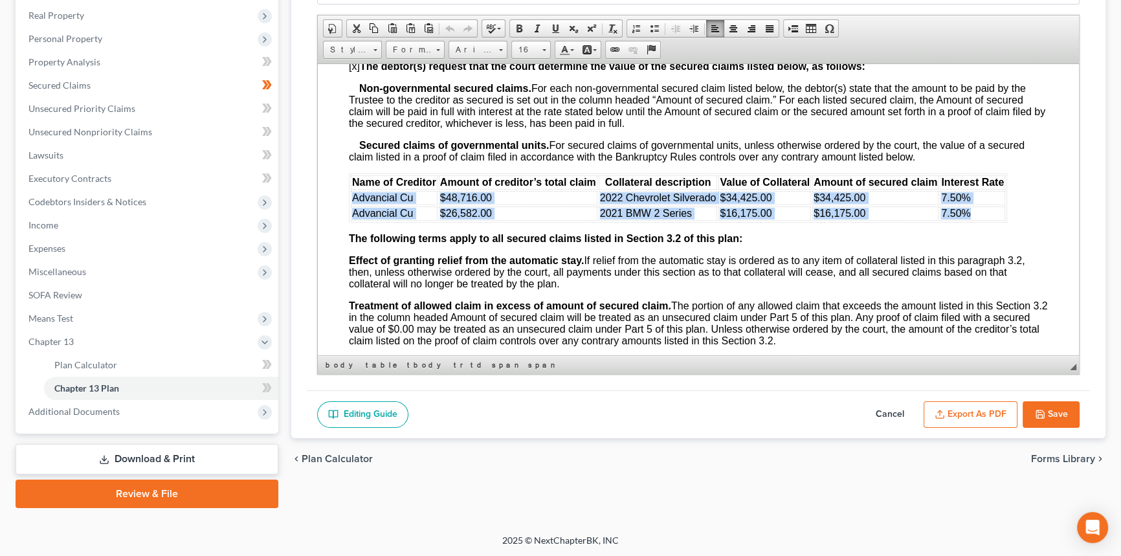
click at [354, 203] on span "Advancial Cu" at bounding box center [382, 197] width 61 height 11
drag, startPoint x: 354, startPoint y: 258, endPoint x: 1030, endPoint y: 275, distance: 676.1
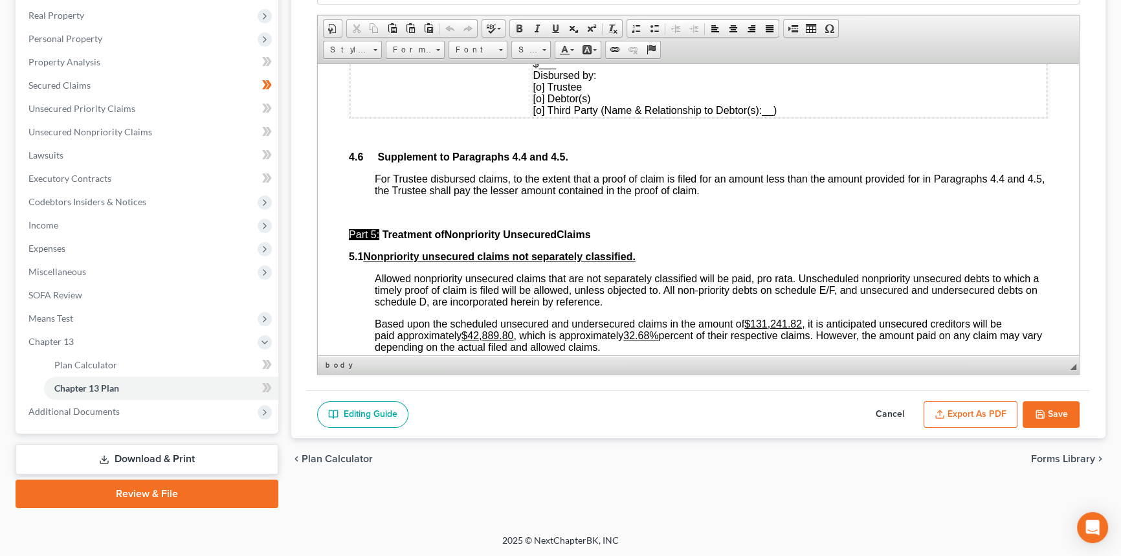
scroll to position [3413, 0]
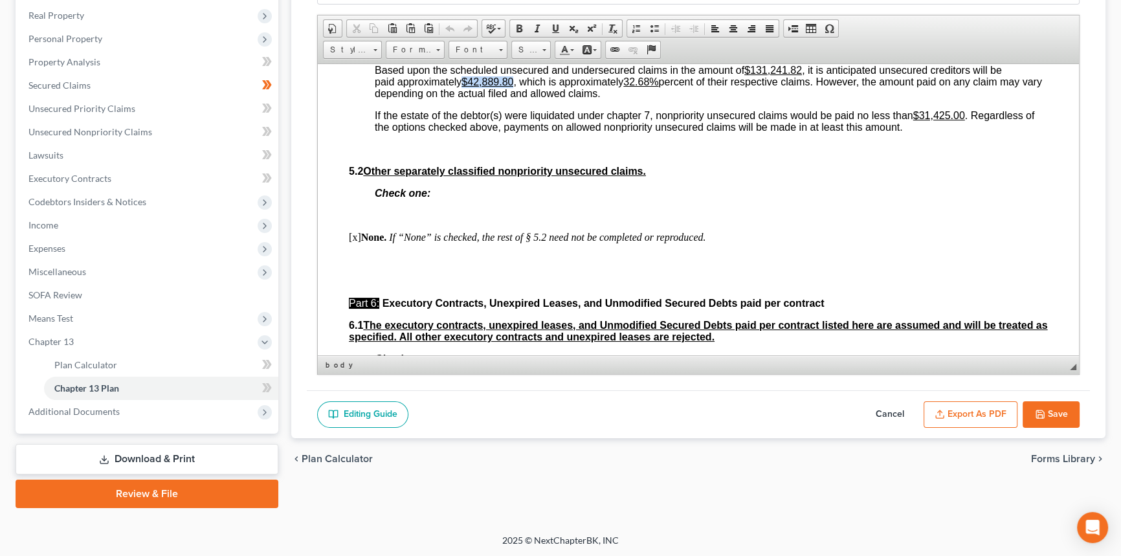
drag, startPoint x: 463, startPoint y: 205, endPoint x: 517, endPoint y: 199, distance: 54.7
click at [517, 98] on span "Based upon the scheduled unsecured and undersecured claims in the amount of $13…" at bounding box center [708, 81] width 667 height 34
drag, startPoint x: 465, startPoint y: 201, endPoint x: 515, endPoint y: 203, distance: 49.9
click at [513, 87] on u "$42,889.80" at bounding box center [488, 81] width 52 height 11
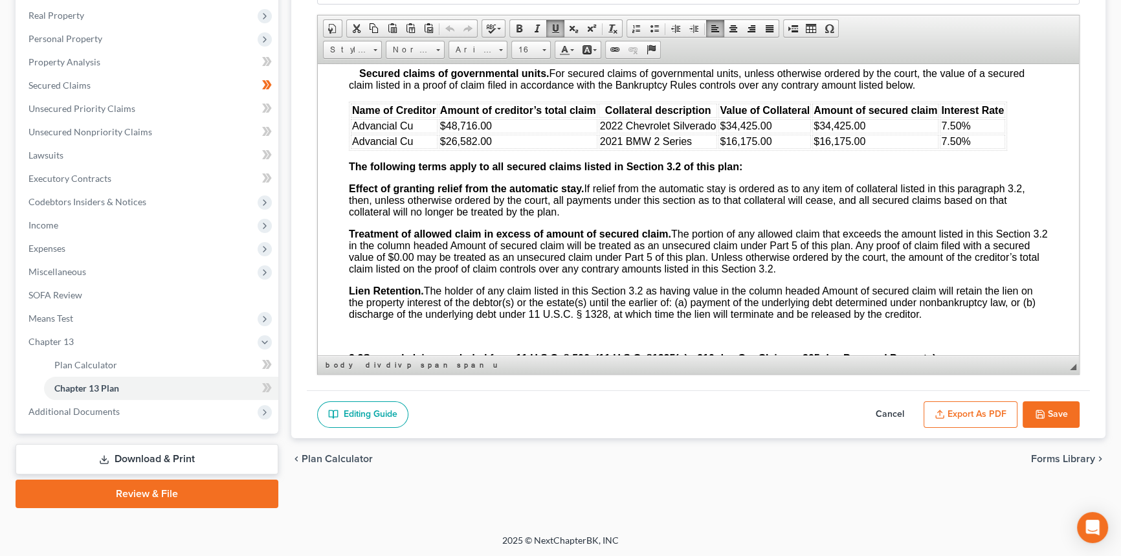
scroll to position [1707, 0]
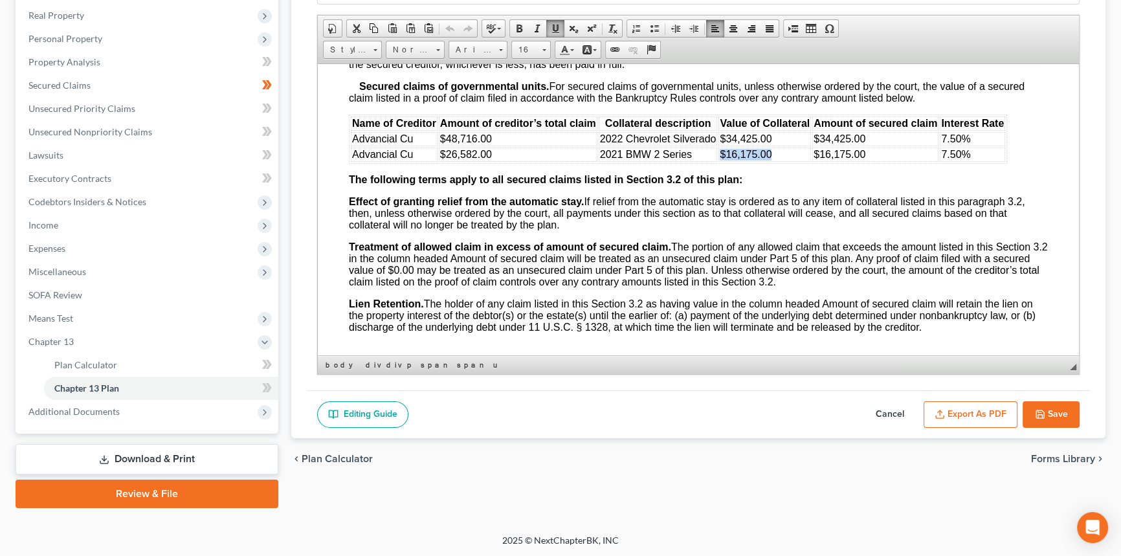
drag, startPoint x: 770, startPoint y: 216, endPoint x: 717, endPoint y: 218, distance: 52.5
click at [719, 161] on td "$16,175.00" at bounding box center [765, 154] width 93 height 14
click at [749, 159] on span "$16,175.00" at bounding box center [746, 153] width 52 height 11
drag, startPoint x: 781, startPoint y: 213, endPoint x: 721, endPoint y: 213, distance: 60.2
click at [721, 161] on td "$16,175.00" at bounding box center [765, 154] width 93 height 14
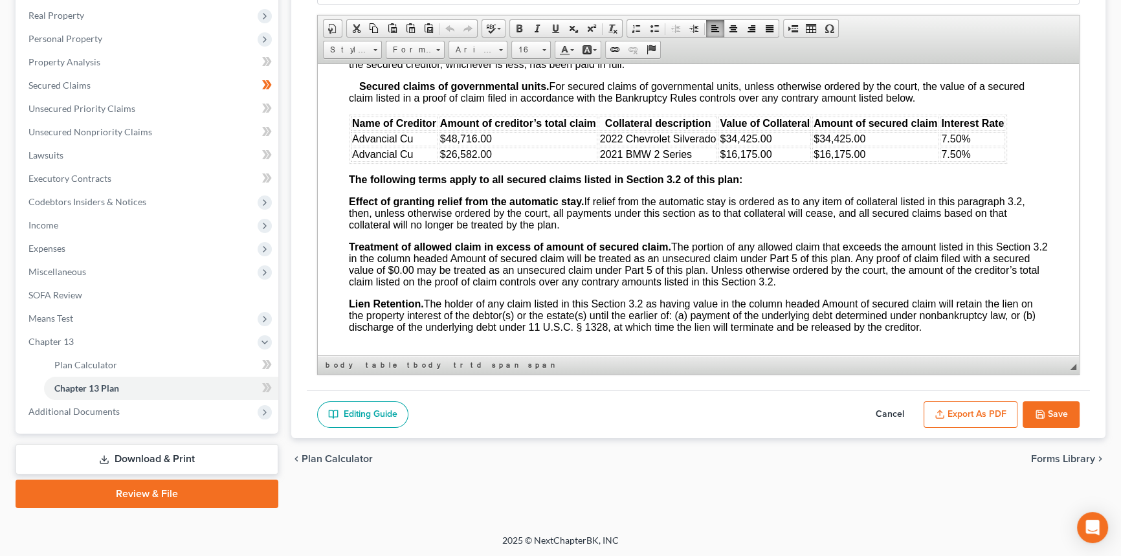
click at [516, 146] on td "$48,716.00" at bounding box center [518, 138] width 159 height 14
drag, startPoint x: 488, startPoint y: 201, endPoint x: 441, endPoint y: 201, distance: 47.3
click at [441, 144] on span "$48,716.00" at bounding box center [466, 138] width 52 height 11
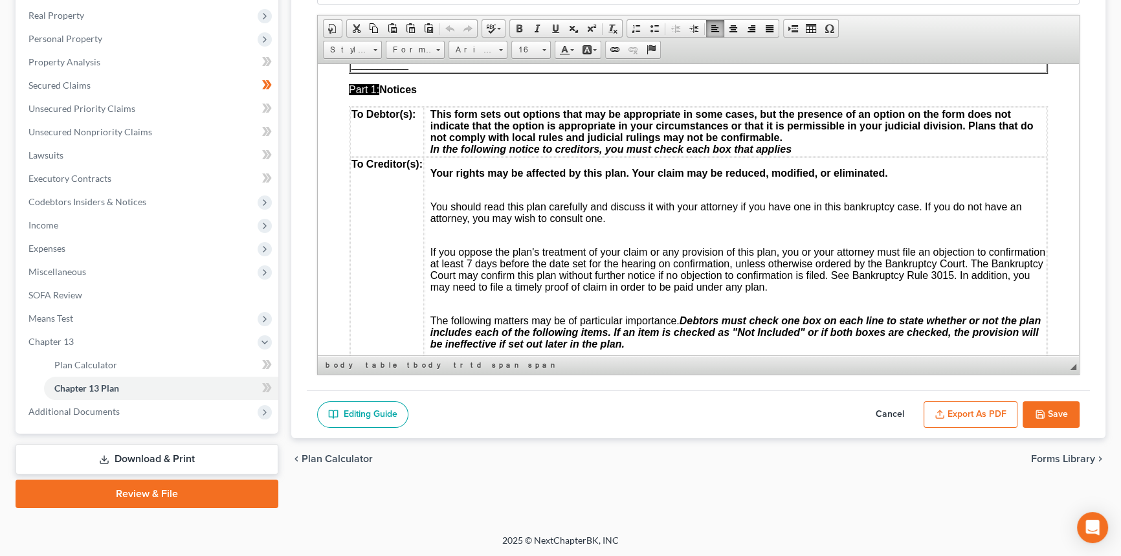
scroll to position [0, 0]
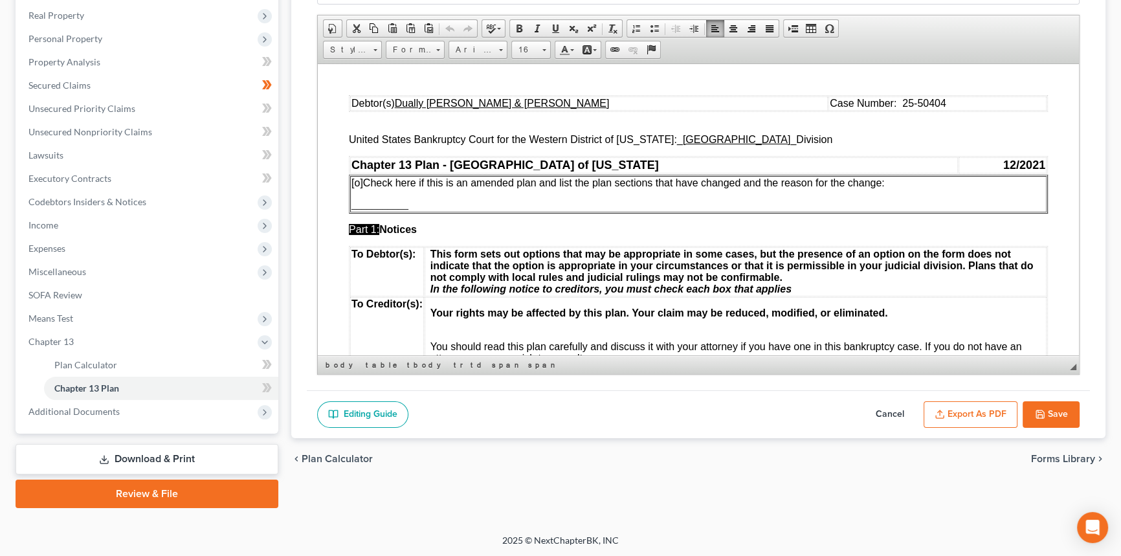
drag, startPoint x: 888, startPoint y: 394, endPoint x: 880, endPoint y: 427, distance: 33.9
click at [888, 394] on div "Editing Guide Cancel Export as PDF Save" at bounding box center [698, 414] width 783 height 49
click at [880, 429] on div "Editing Guide Cancel Export as PDF Save" at bounding box center [698, 414] width 783 height 49
click at [887, 413] on button "Cancel" at bounding box center [890, 414] width 57 height 27
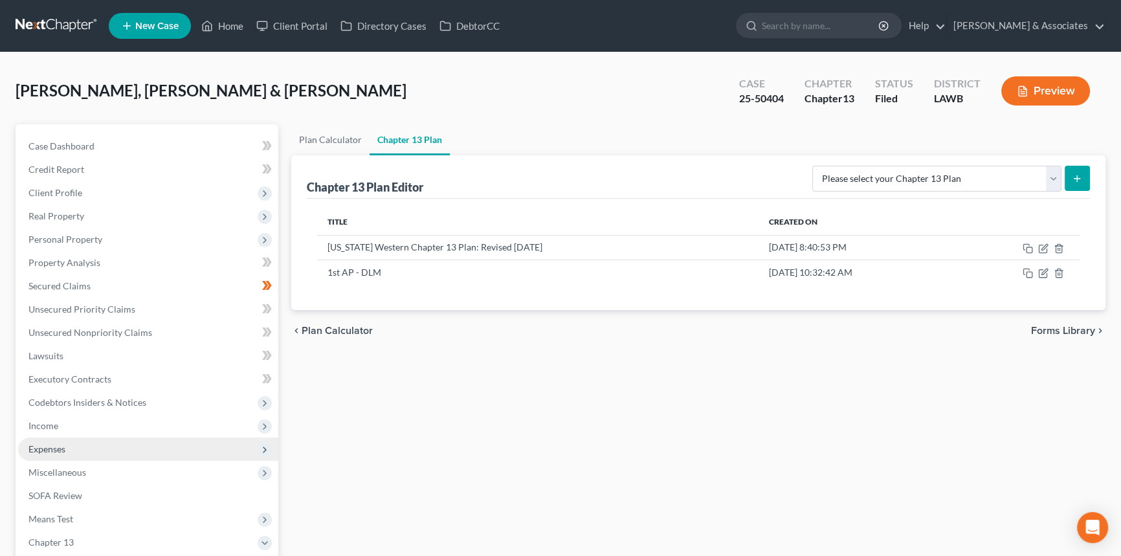
click at [108, 445] on span "Expenses" at bounding box center [148, 449] width 260 height 23
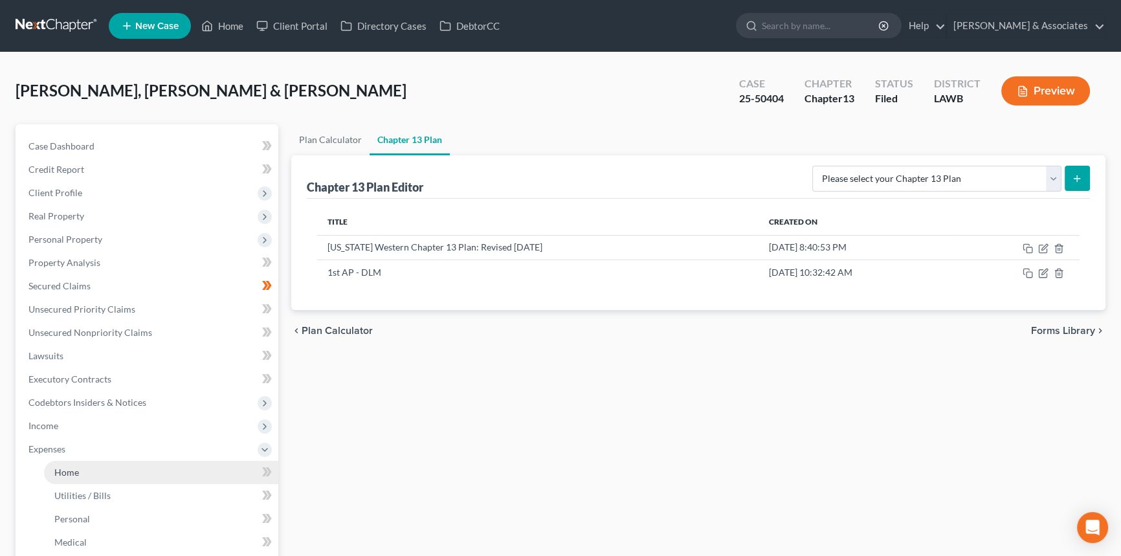
click at [99, 466] on link "Home" at bounding box center [161, 472] width 234 height 23
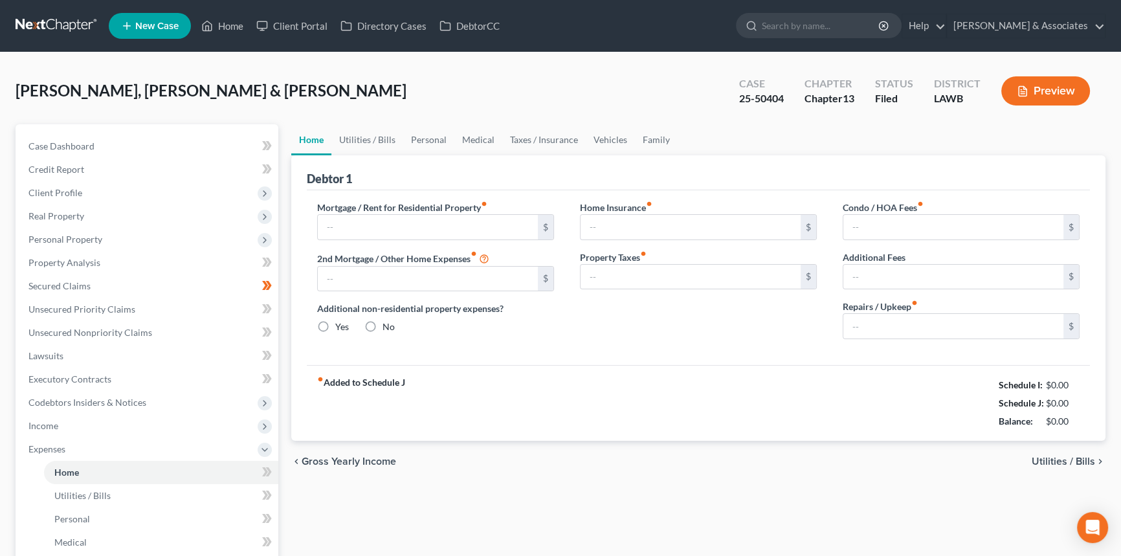
type input "1,743.27"
type input "0.00"
radio input "true"
type input "37.66"
type input "0.00"
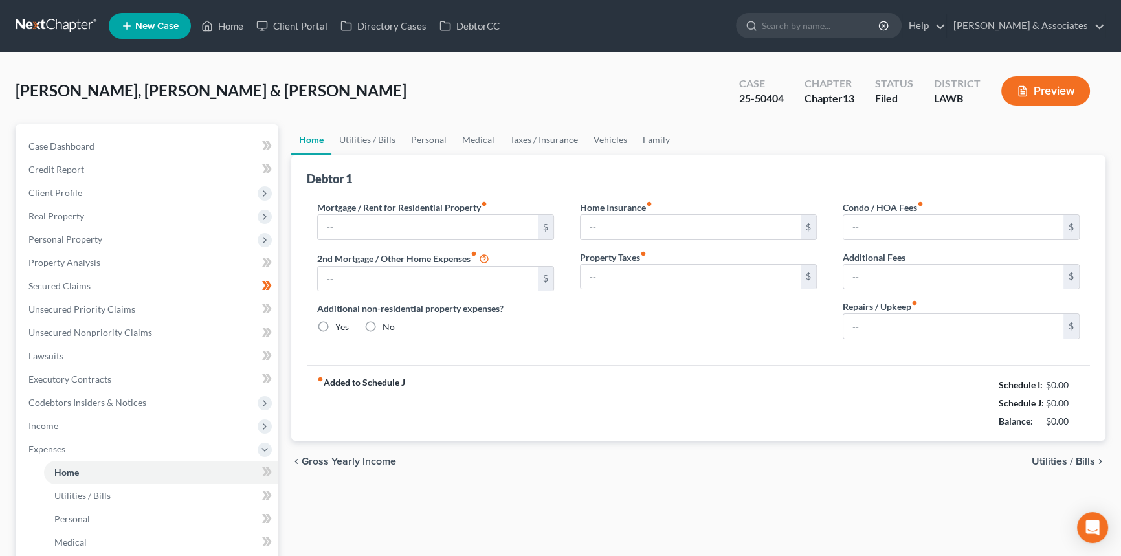
type input "46.00"
type input "0.00"
click at [373, 139] on link "Utilities / Bills" at bounding box center [367, 139] width 72 height 31
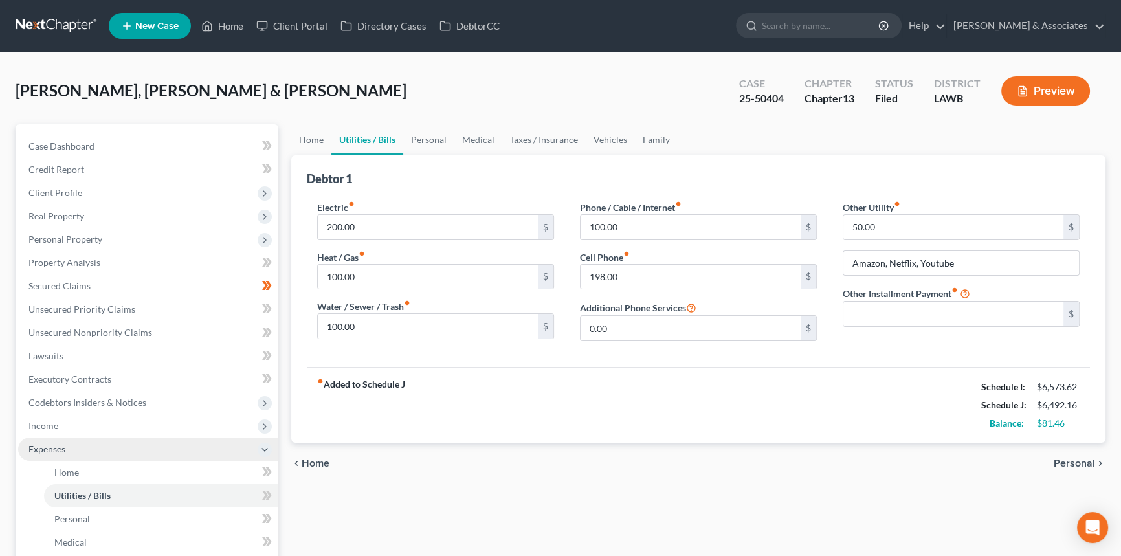
click at [139, 452] on span "Expenses" at bounding box center [148, 449] width 260 height 23
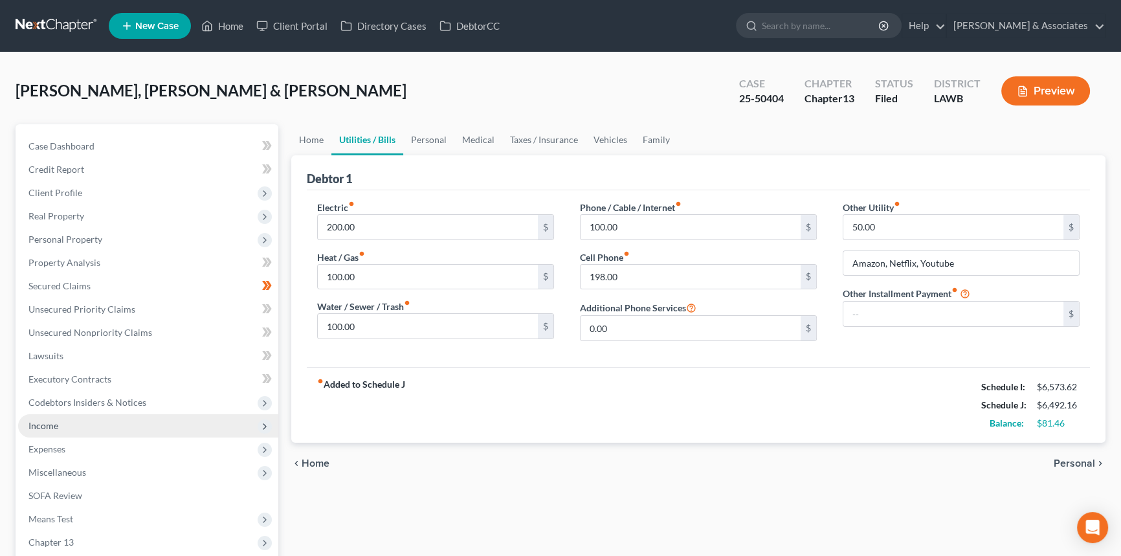
click at [118, 421] on span "Income" at bounding box center [148, 425] width 260 height 23
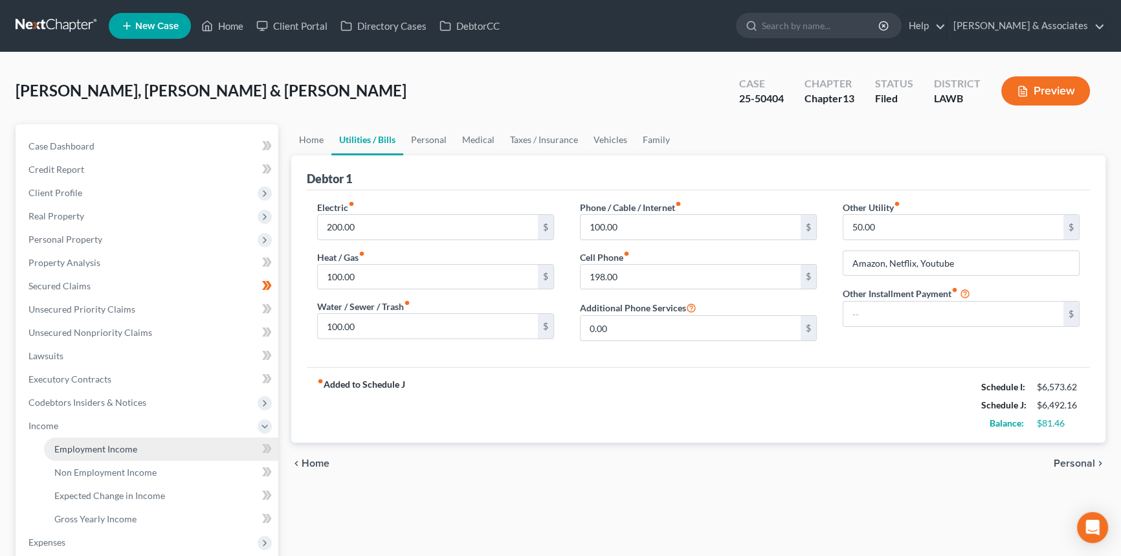
click at [115, 447] on span "Employment Income" at bounding box center [95, 448] width 83 height 11
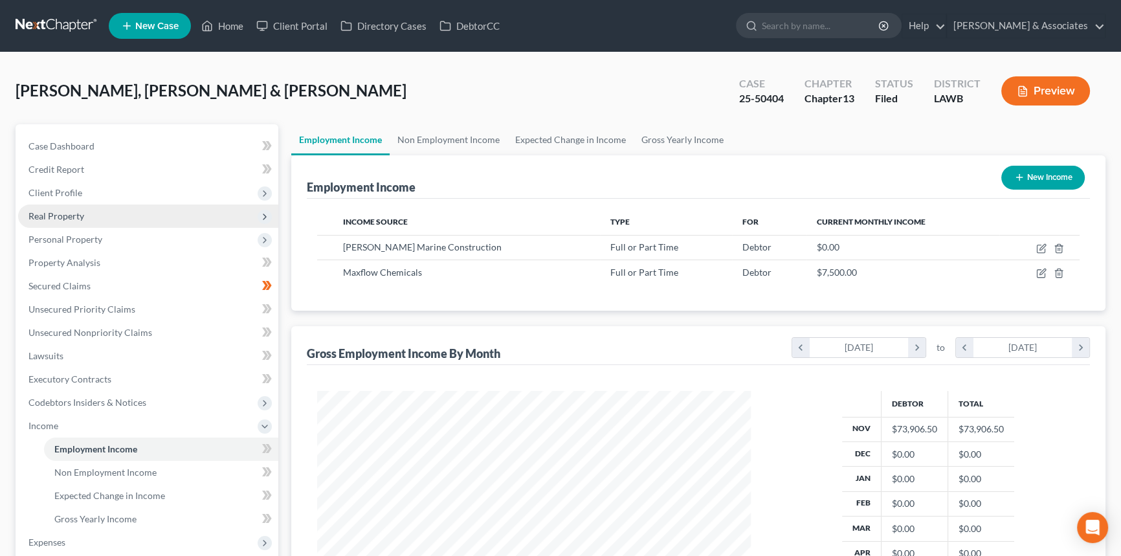
scroll to position [232, 460]
click at [106, 192] on span "Client Profile" at bounding box center [148, 192] width 260 height 23
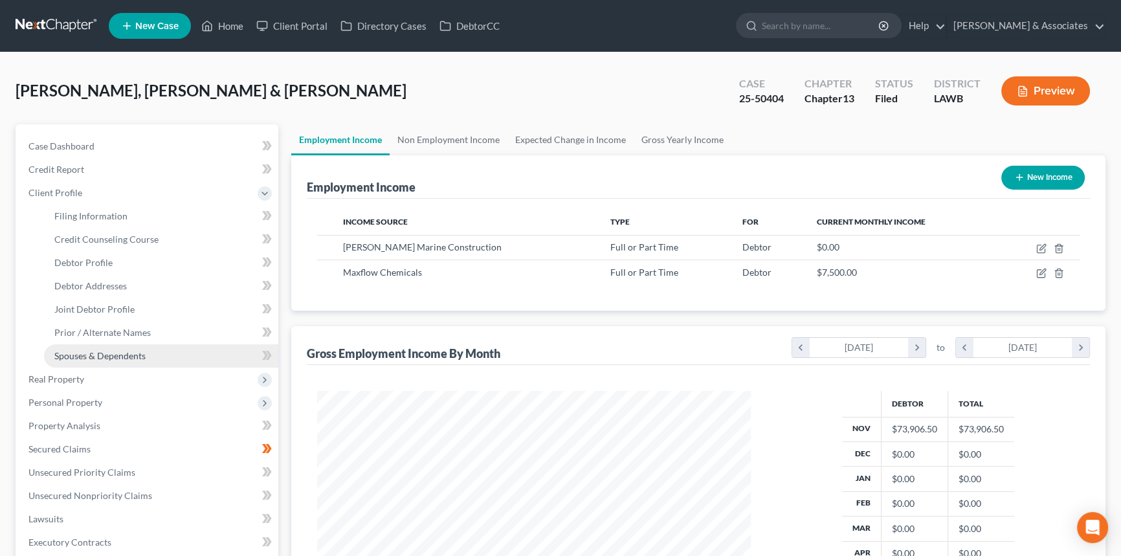
click at [110, 353] on span "Spouses & Dependents" at bounding box center [99, 355] width 91 height 11
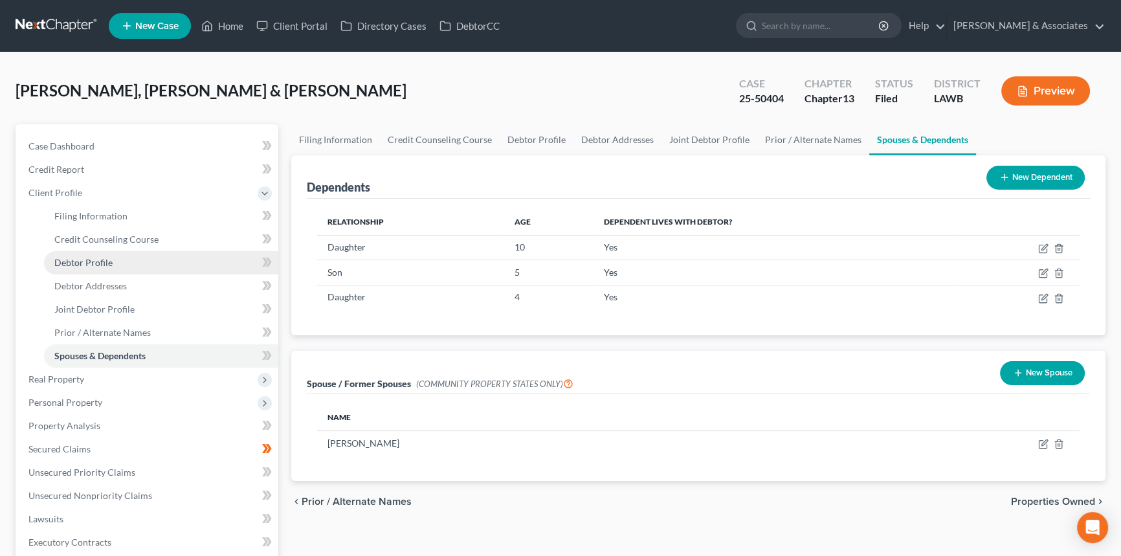
click at [144, 265] on link "Debtor Profile" at bounding box center [161, 262] width 234 height 23
select select "1"
select select "4"
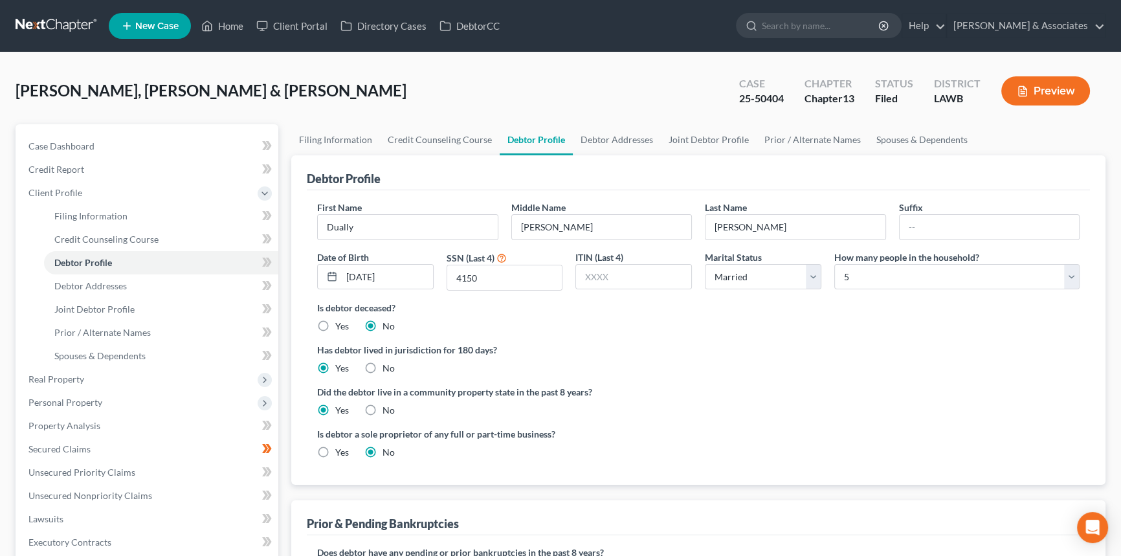
click at [273, 112] on div "Robicheaux, Dually & Josie Upgraded Case 25-50404 Chapter Chapter 13 Status Fil…" at bounding box center [561, 96] width 1090 height 56
click at [148, 194] on span "Client Profile" at bounding box center [148, 192] width 260 height 23
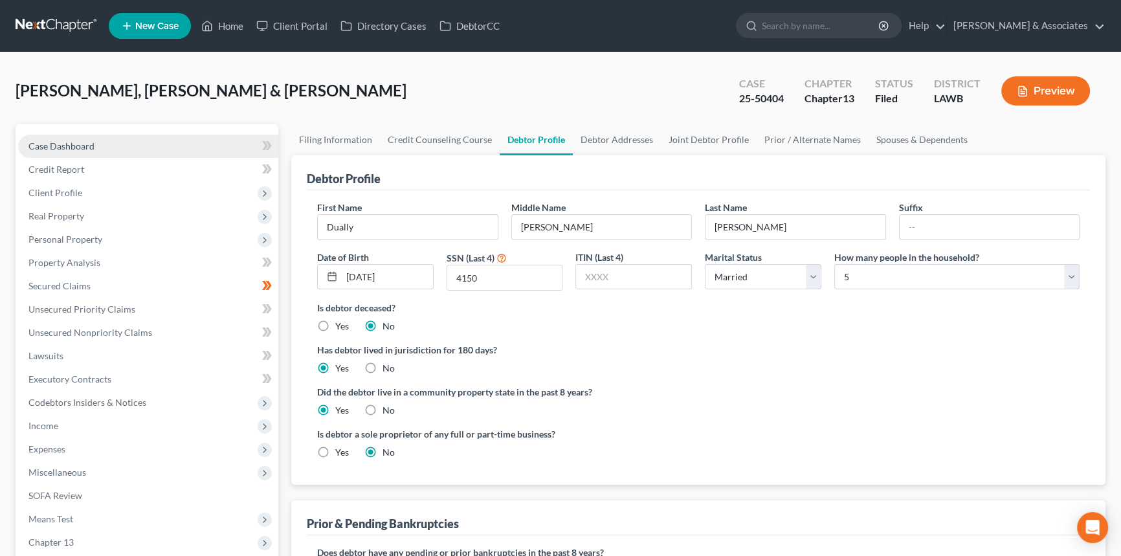
click at [145, 148] on link "Case Dashboard" at bounding box center [148, 146] width 260 height 23
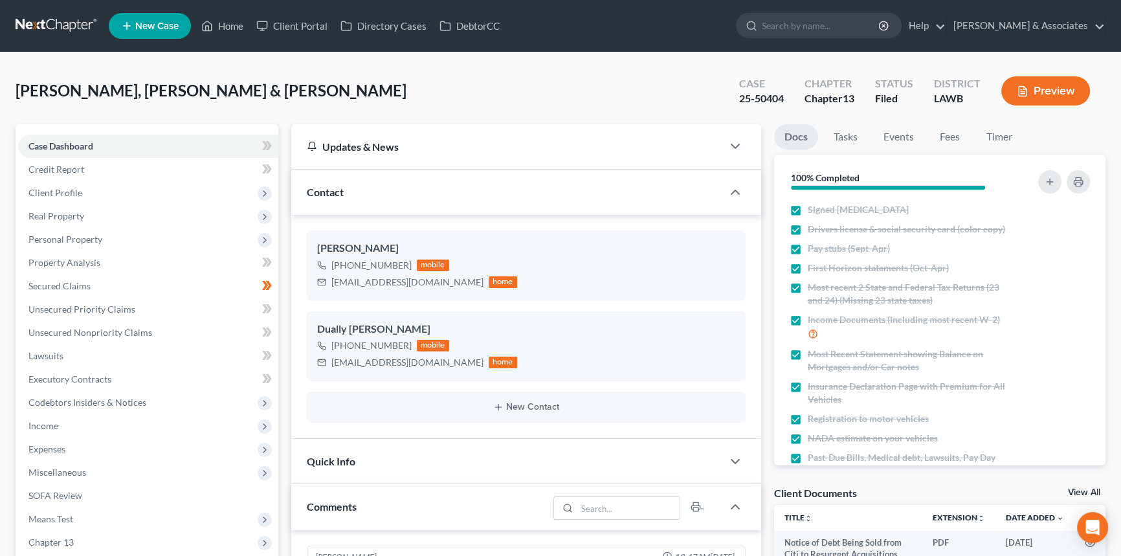
scroll to position [2716, 0]
drag, startPoint x: 91, startPoint y: 453, endPoint x: 85, endPoint y: 471, distance: 19.0
click at [91, 453] on span "Expenses" at bounding box center [148, 449] width 260 height 23
click at [98, 459] on span "Expenses" at bounding box center [148, 449] width 260 height 23
click at [100, 449] on span "Expenses" at bounding box center [148, 449] width 260 height 23
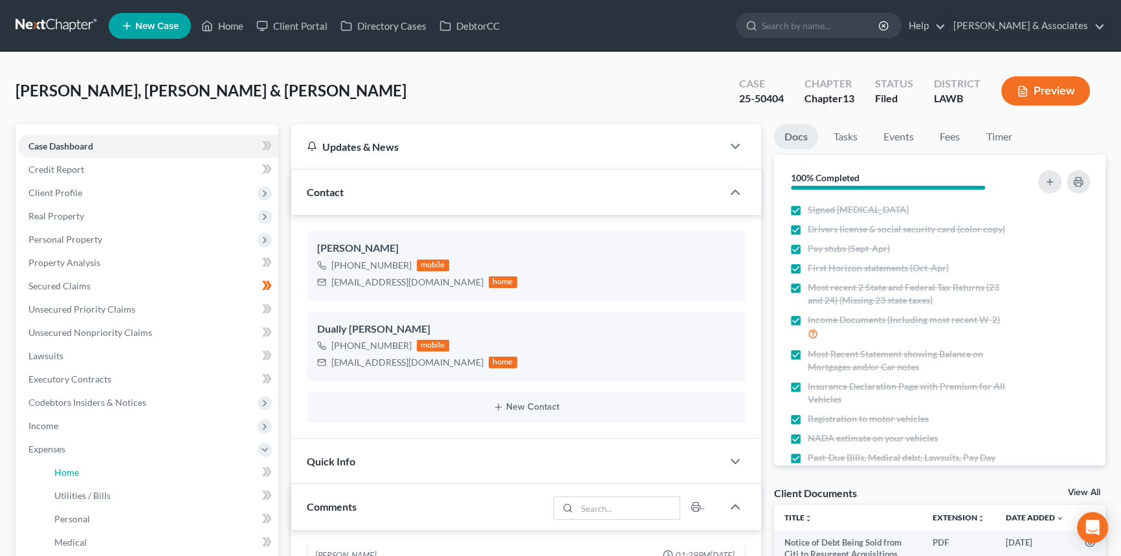
click at [98, 467] on link "Home" at bounding box center [161, 472] width 234 height 23
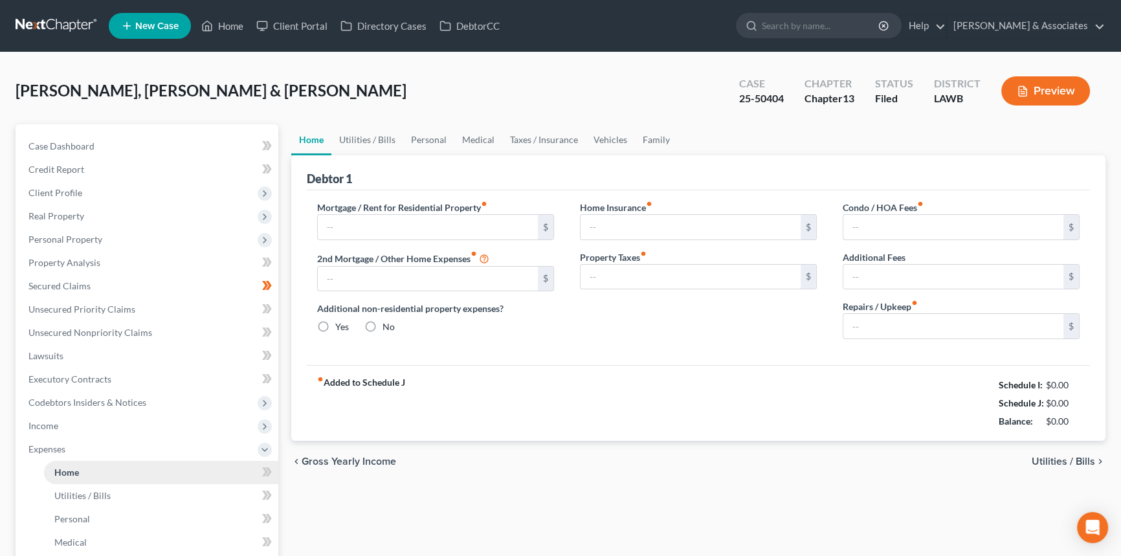
type input "1,743.27"
type input "0.00"
radio input "true"
type input "37.66"
type input "0.00"
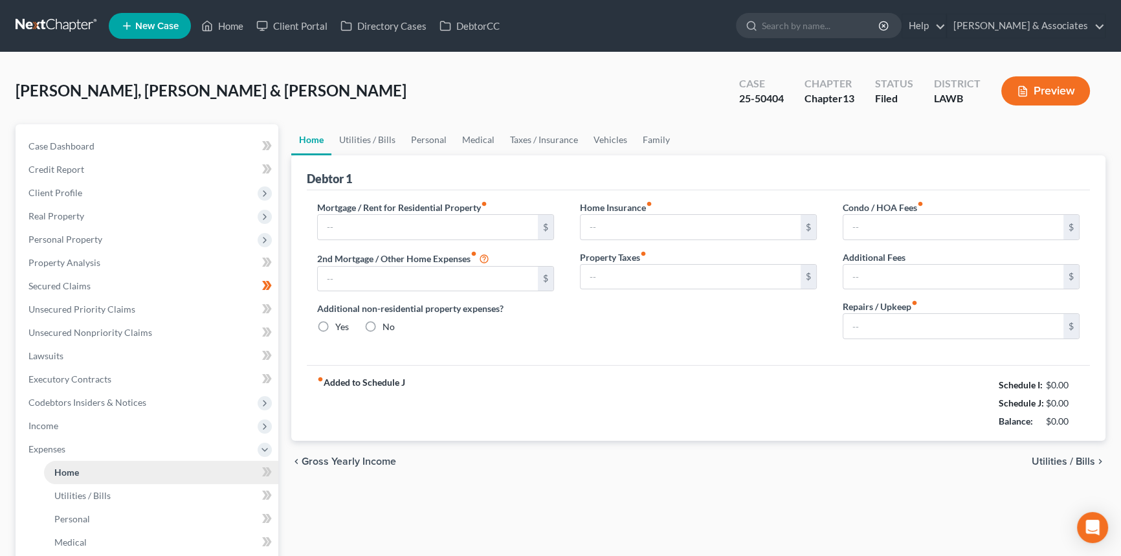
type input "46.00"
type input "0.00"
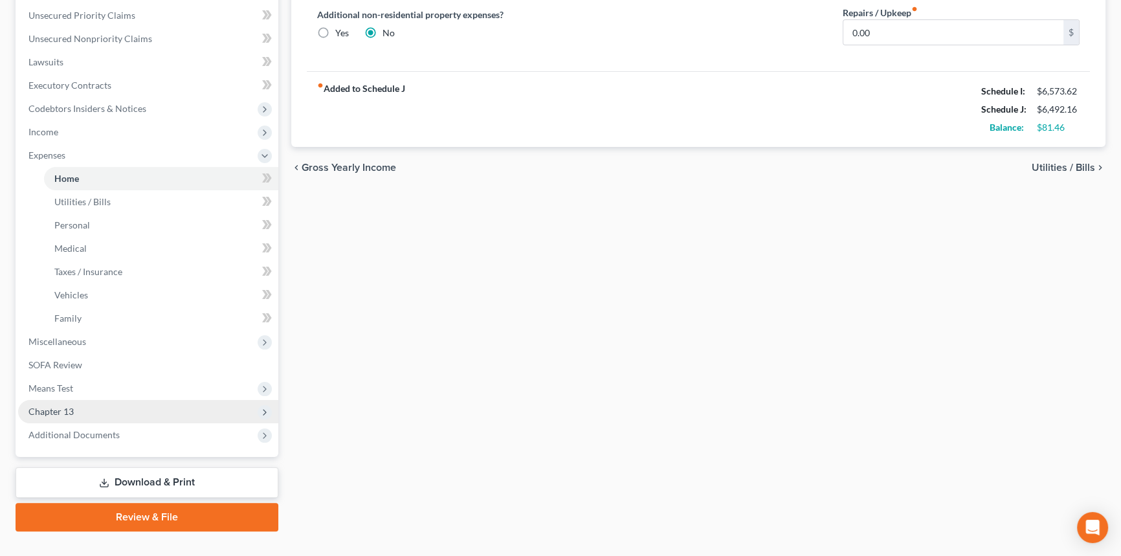
drag, startPoint x: 118, startPoint y: 403, endPoint x: 120, endPoint y: 416, distance: 13.2
click at [118, 403] on span "Chapter 13" at bounding box center [148, 411] width 260 height 23
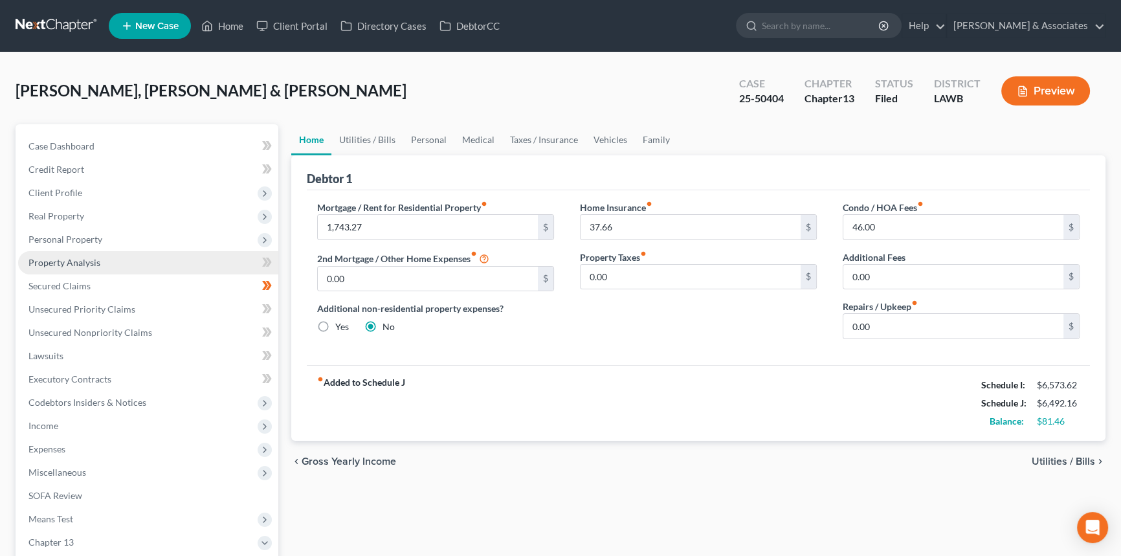
drag, startPoint x: 144, startPoint y: 266, endPoint x: 151, endPoint y: 271, distance: 8.4
click at [144, 266] on link "Property Analysis" at bounding box center [148, 262] width 260 height 23
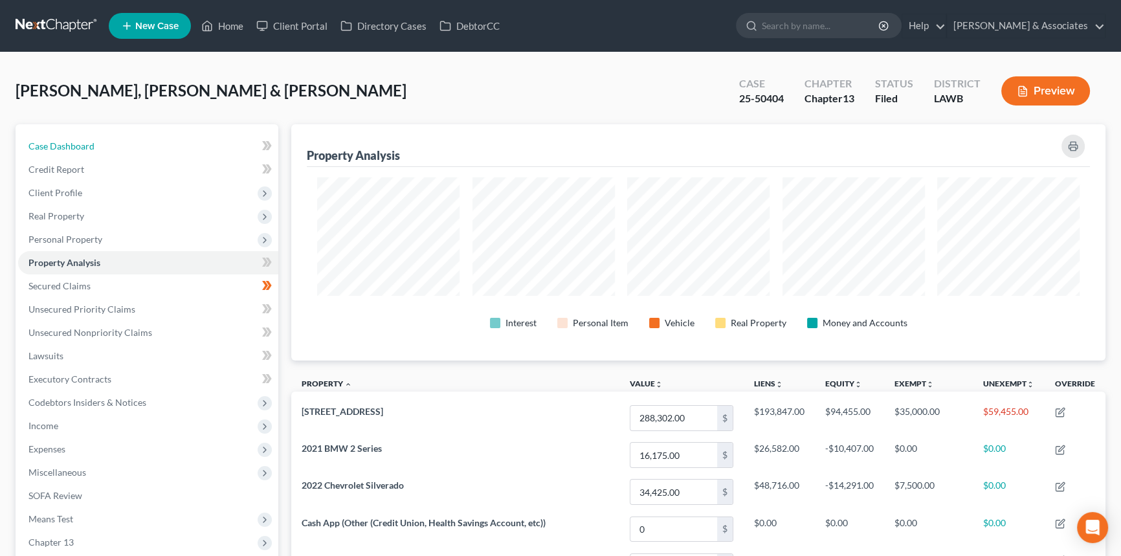
drag, startPoint x: 149, startPoint y: 134, endPoint x: 544, endPoint y: 149, distance: 395.2
click at [149, 135] on link "Case Dashboard" at bounding box center [148, 146] width 260 height 23
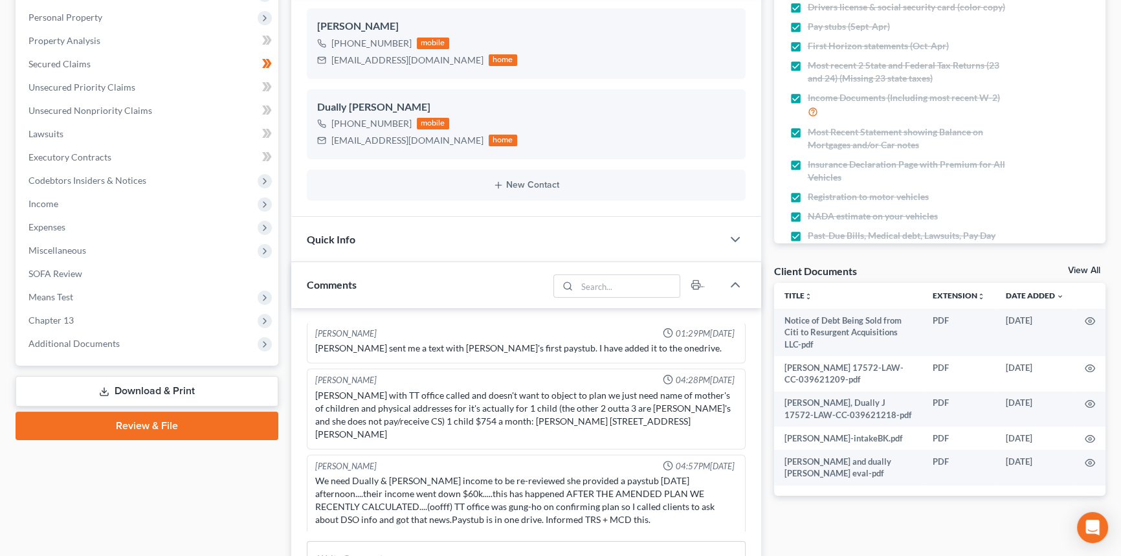
scroll to position [294, 0]
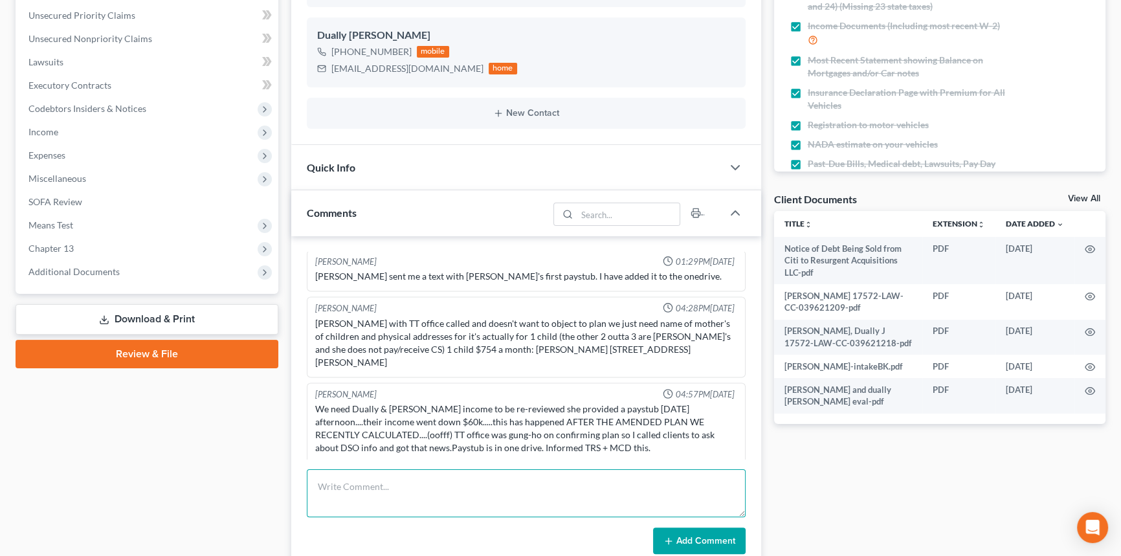
click at [390, 501] on textarea at bounding box center [526, 493] width 439 height 48
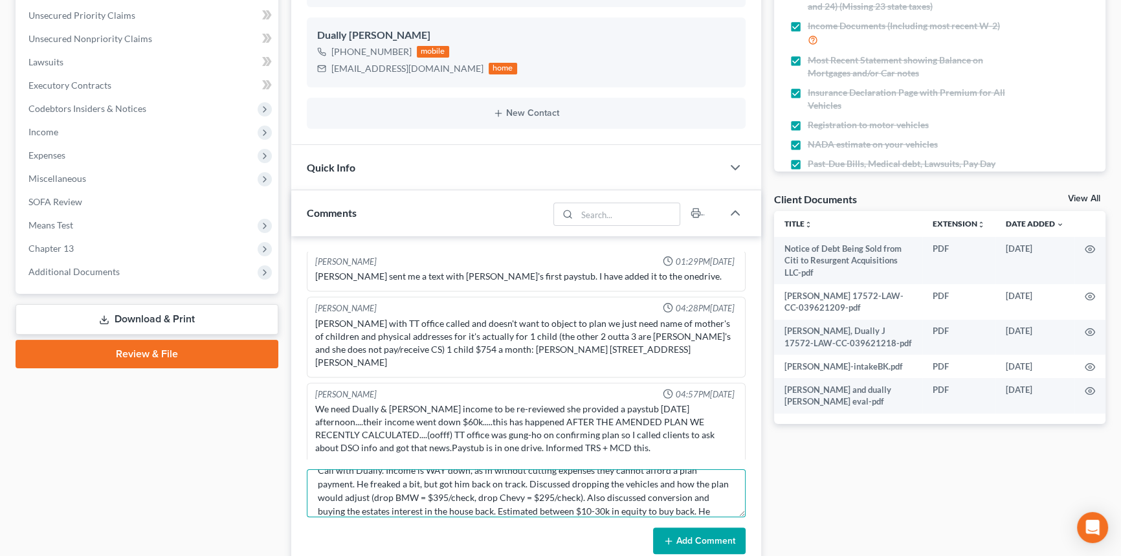
scroll to position [30, 0]
type textarea "Call with Dually. Income is WAY down, as in without cutting expenses they canno…"
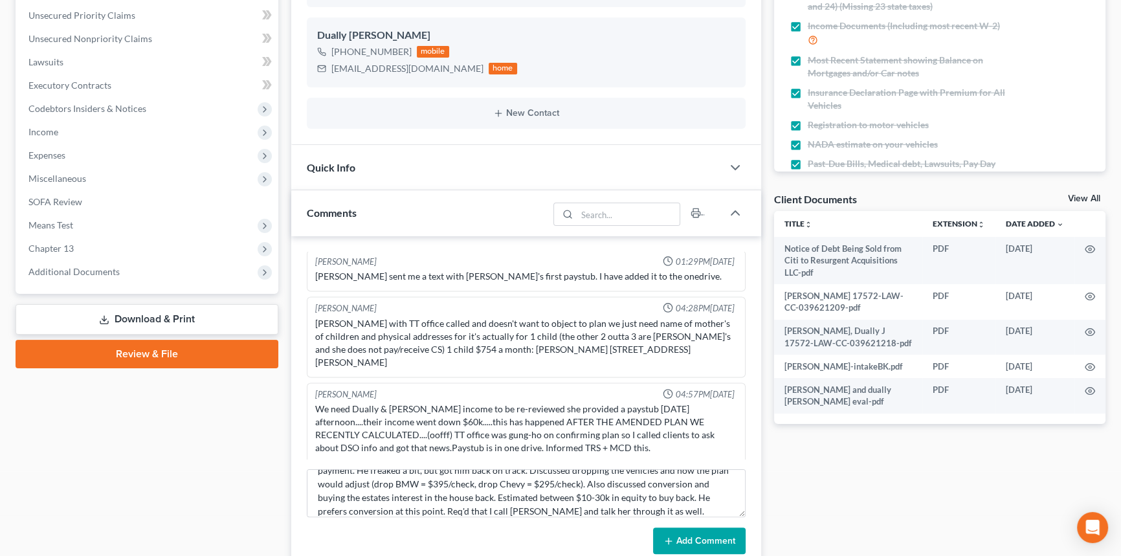
click at [713, 545] on button "Add Comment" at bounding box center [699, 541] width 93 height 27
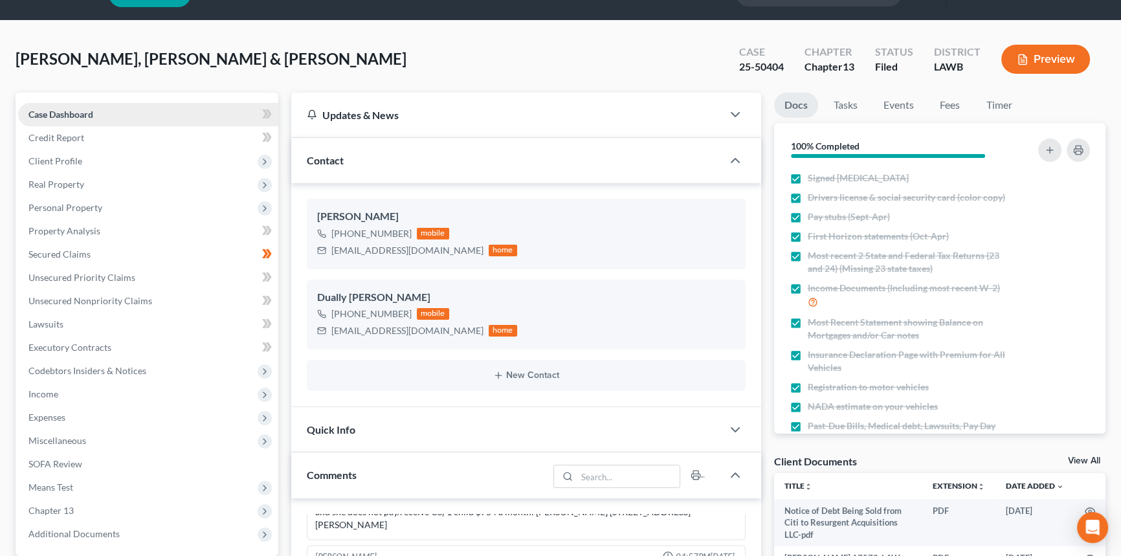
scroll to position [0, 0]
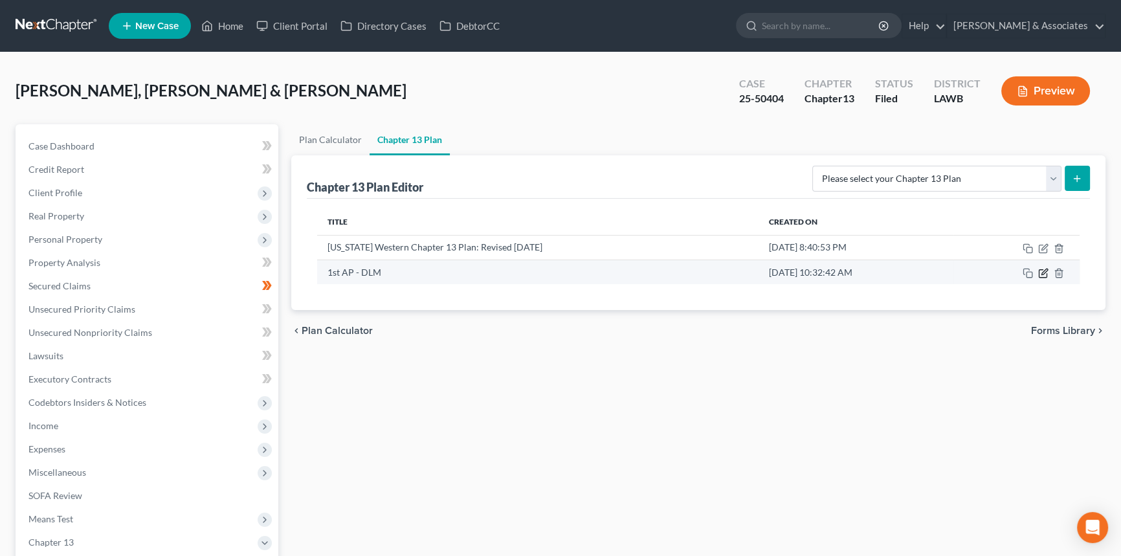
click at [1044, 276] on icon "button" at bounding box center [1043, 274] width 8 height 8
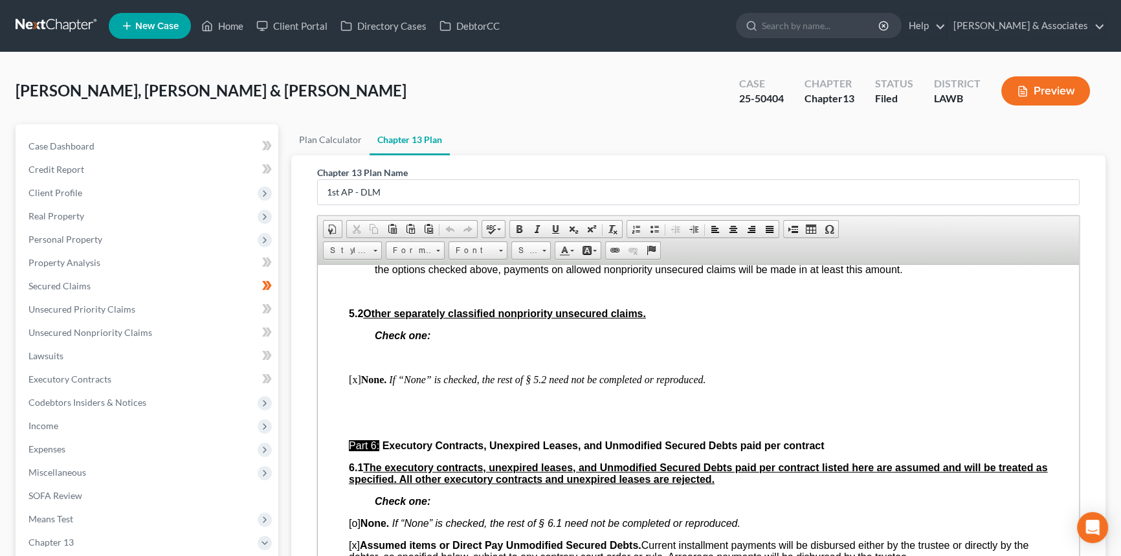
scroll to position [3708, 0]
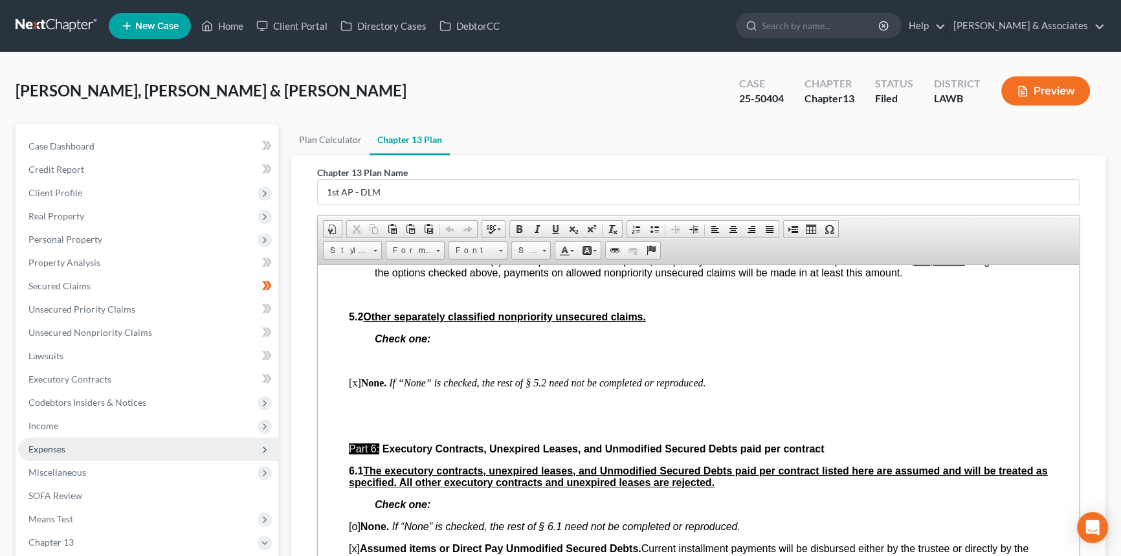
click at [86, 454] on span "Expenses" at bounding box center [148, 449] width 260 height 23
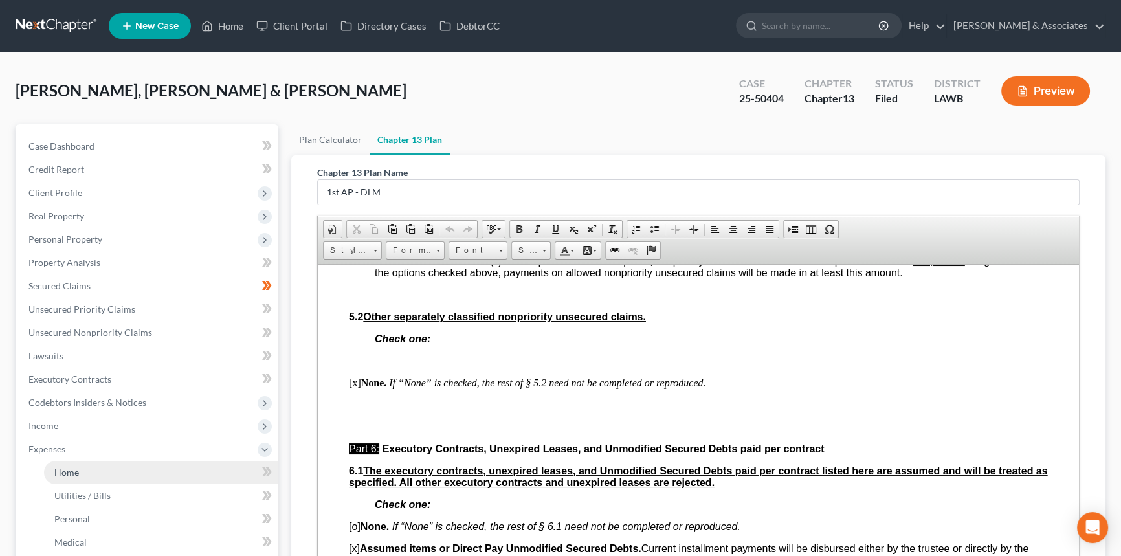
click at [89, 467] on link "Home" at bounding box center [161, 472] width 234 height 23
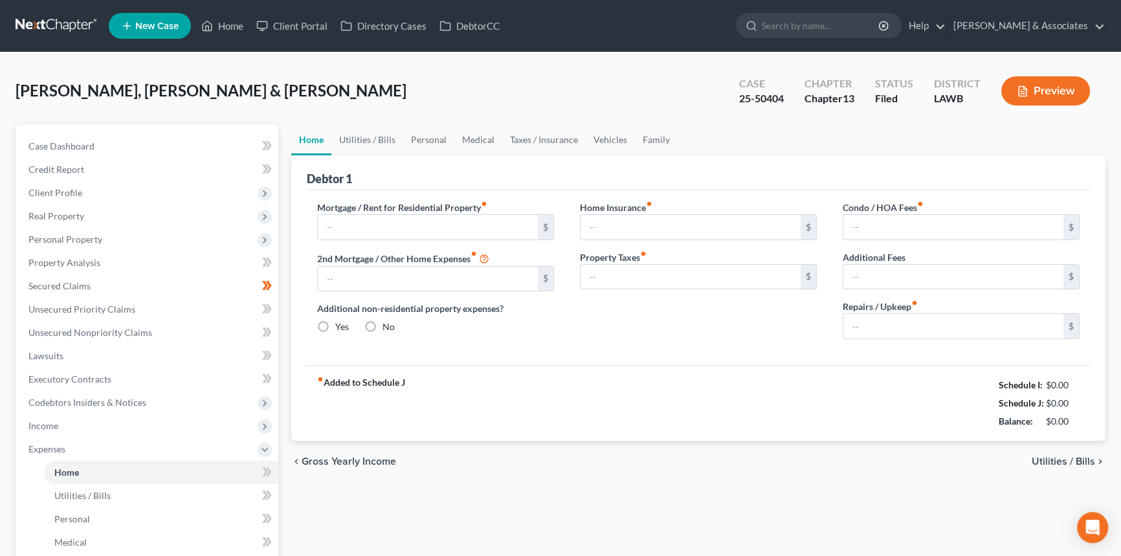
type input "1,743.27"
type input "0.00"
radio input "true"
type input "37.66"
type input "0.00"
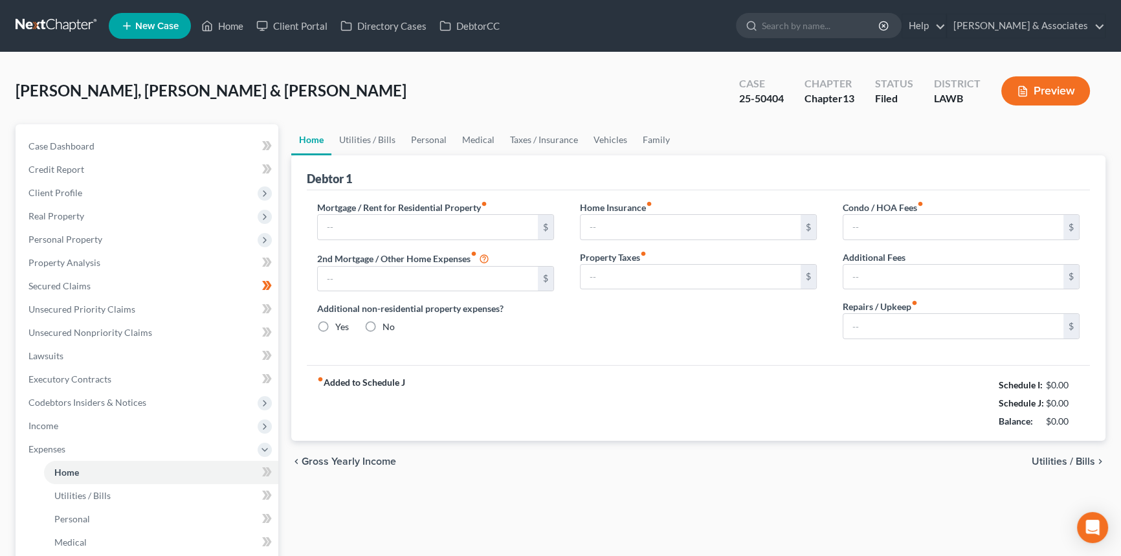
type input "46.00"
type input "0.00"
click at [614, 139] on link "Vehicles" at bounding box center [610, 139] width 49 height 31
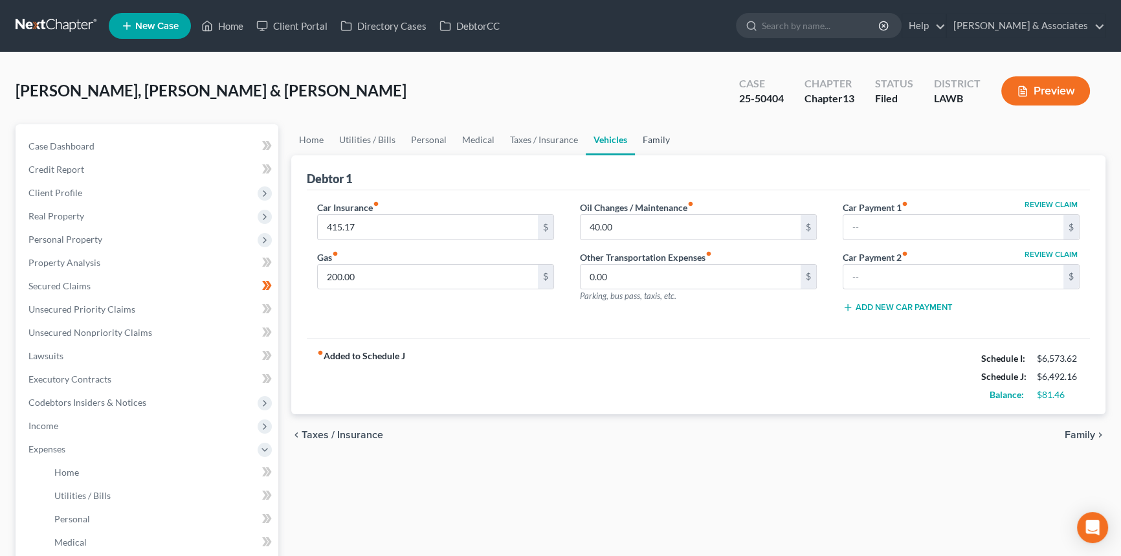
click at [654, 134] on link "Family" at bounding box center [656, 139] width 43 height 31
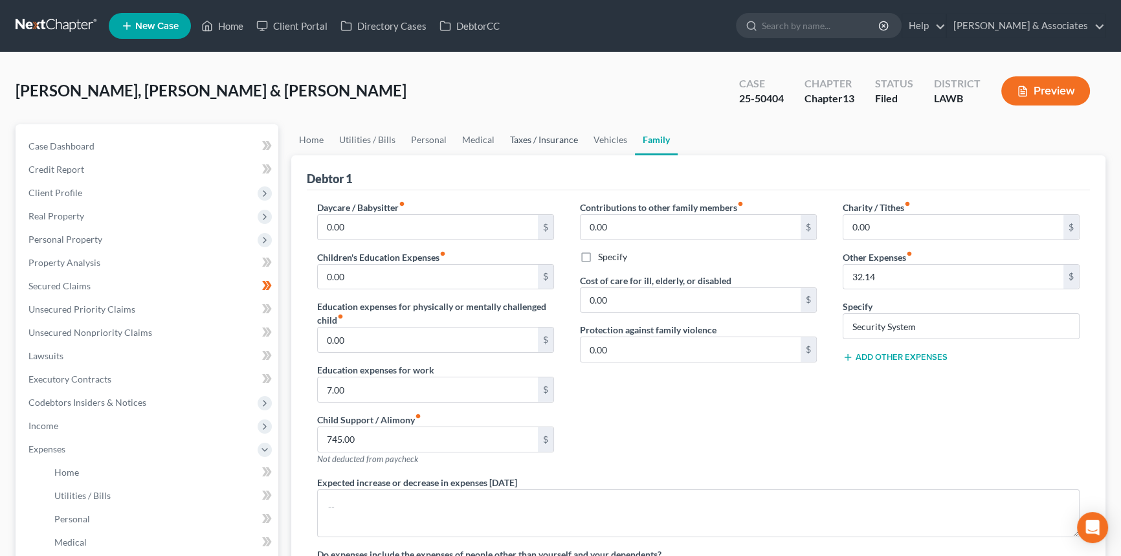
click at [541, 133] on link "Taxes / Insurance" at bounding box center [544, 139] width 84 height 31
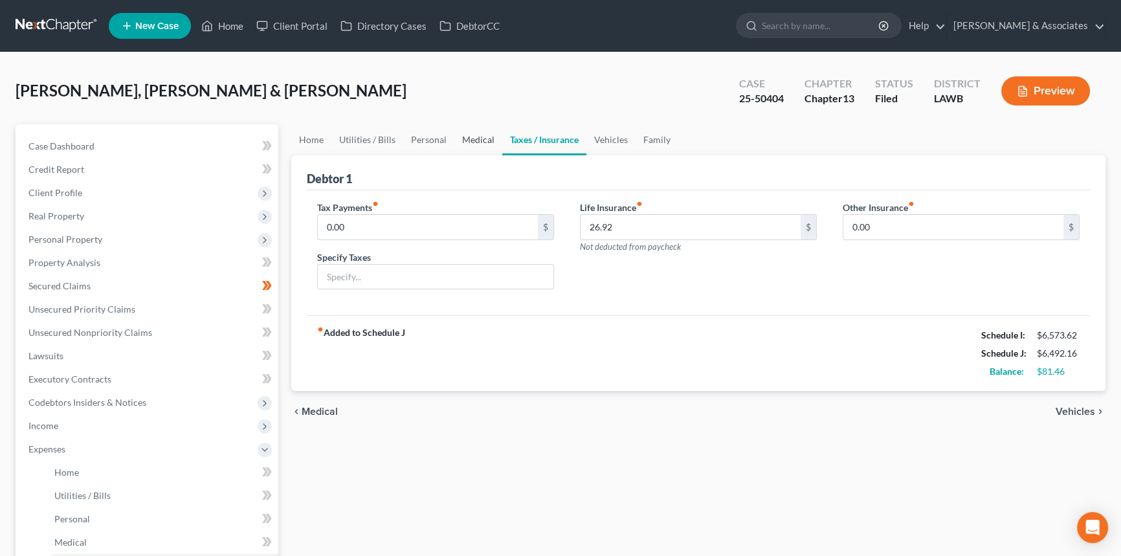
click at [495, 137] on link "Medical" at bounding box center [478, 139] width 48 height 31
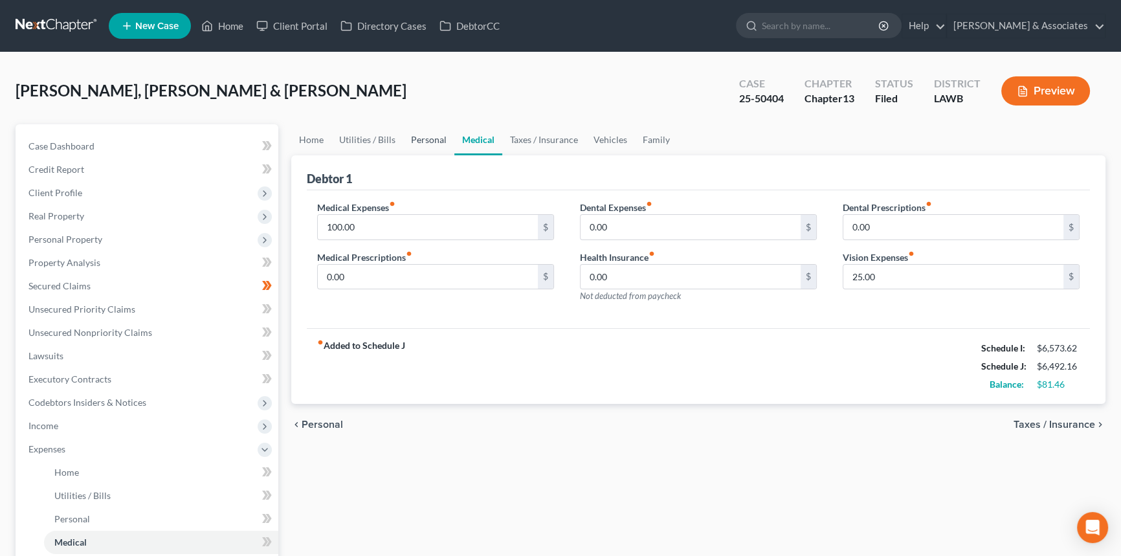
click at [449, 142] on link "Personal" at bounding box center [428, 139] width 51 height 31
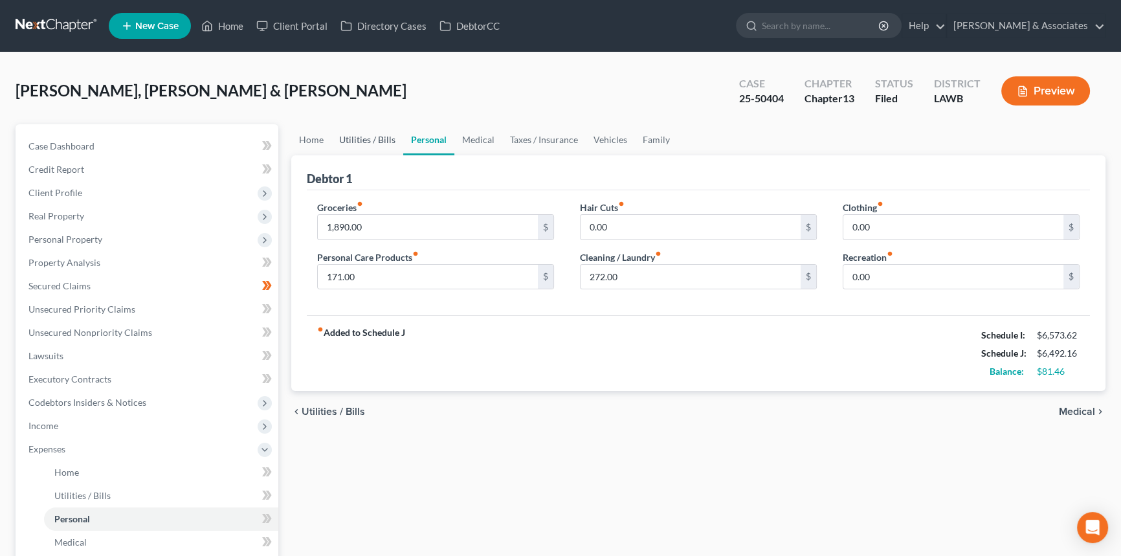
click at [364, 133] on link "Utilities / Bills" at bounding box center [367, 139] width 72 height 31
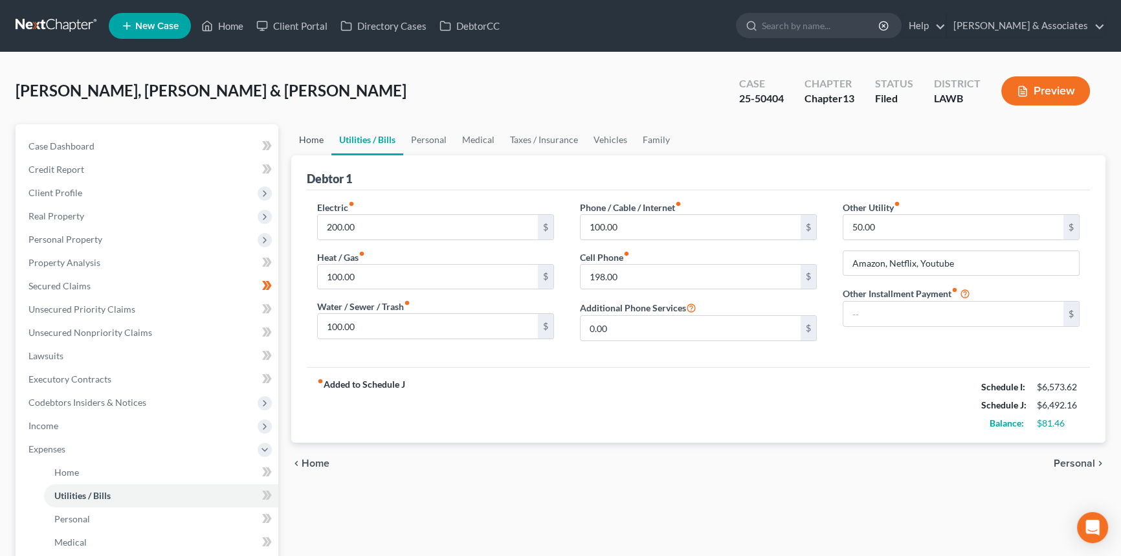
click at [319, 140] on link "Home" at bounding box center [311, 139] width 40 height 31
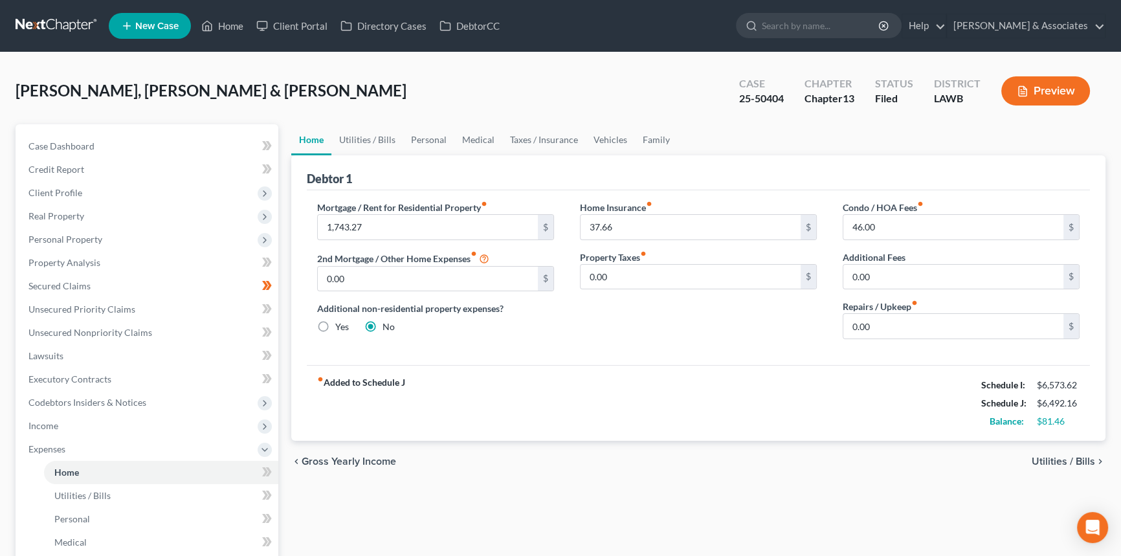
click at [328, 98] on div "Robicheaux, Dually & Josie Upgraded Case 25-50404 Chapter Chapter 13 Status Fil…" at bounding box center [561, 96] width 1090 height 56
click at [95, 451] on span "Expenses" at bounding box center [148, 449] width 260 height 23
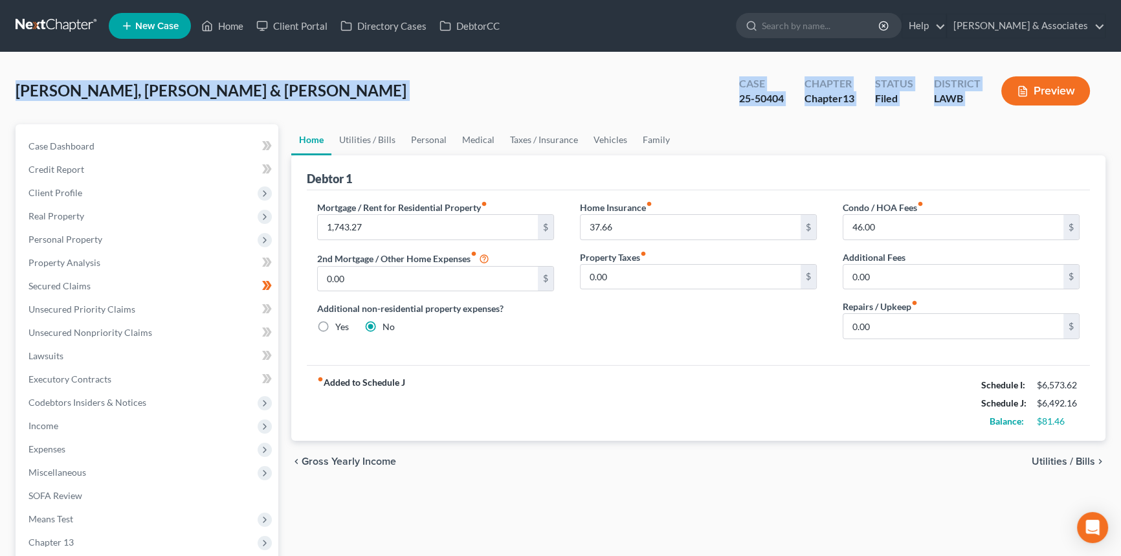
drag, startPoint x: 19, startPoint y: 90, endPoint x: 1106, endPoint y: 106, distance: 1087.7
click at [1106, 106] on div "Robicheaux, Dually & Josie Upgraded Case 25-50404 Chapter Chapter 13 Status Fil…" at bounding box center [560, 370] width 1121 height 636
click at [432, 93] on div "Robicheaux, Dually & Josie Upgraded Case 25-50404 Chapter Chapter 13 Status Fil…" at bounding box center [561, 96] width 1090 height 56
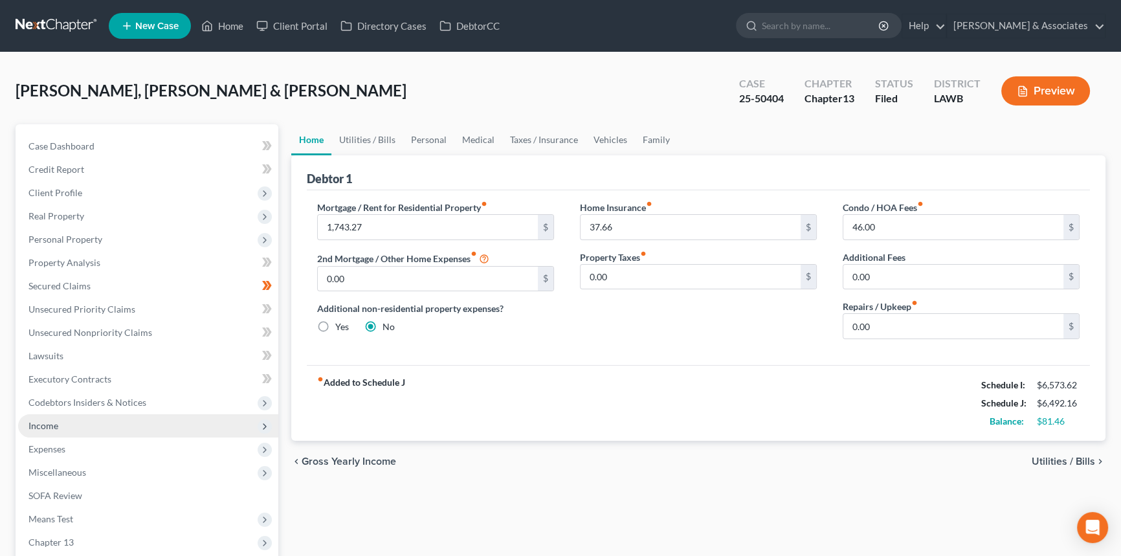
click at [118, 421] on span "Income" at bounding box center [148, 425] width 260 height 23
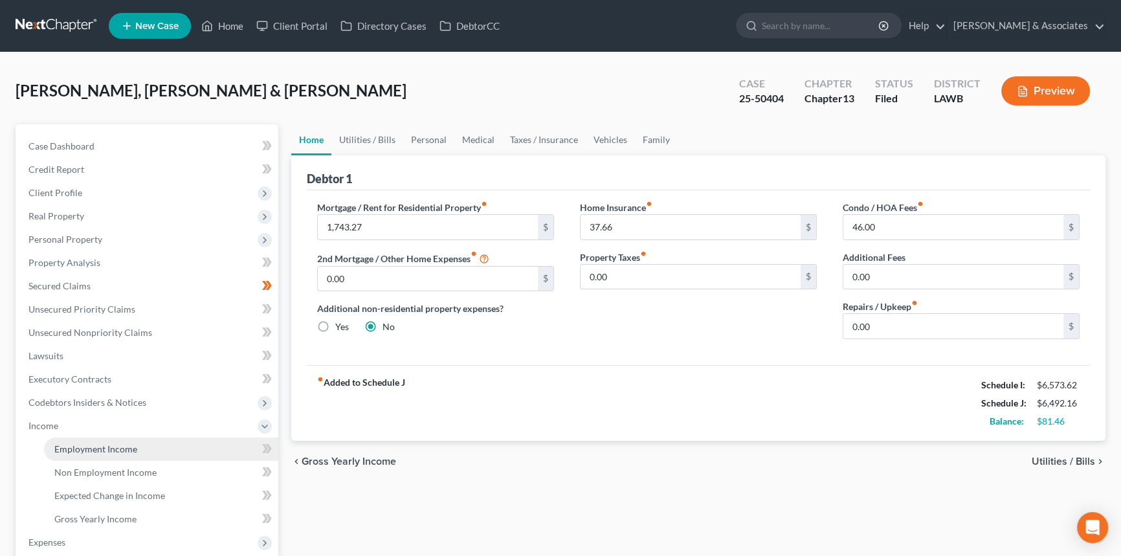
click at [120, 443] on span "Employment Income" at bounding box center [95, 448] width 83 height 11
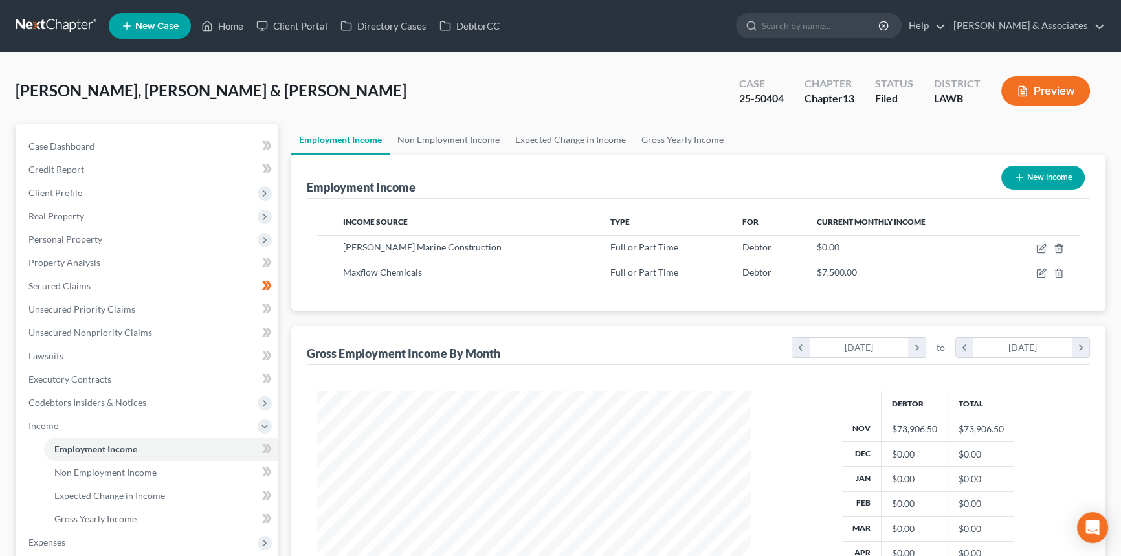
scroll to position [232, 460]
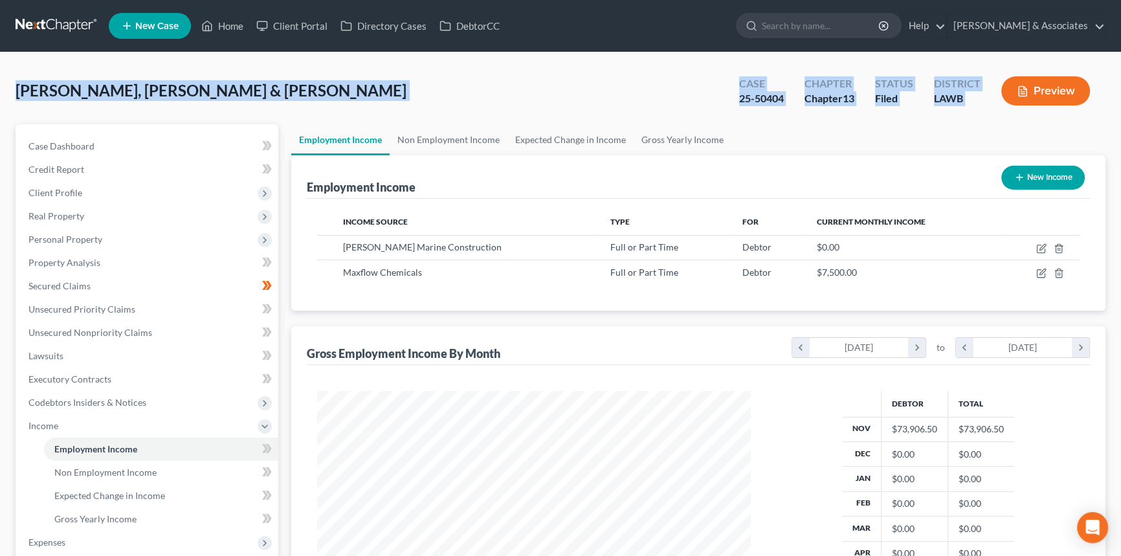
drag, startPoint x: 17, startPoint y: 90, endPoint x: 1051, endPoint y: 110, distance: 1033.4
click at [1051, 110] on div "Robicheaux, Dually & Josie Upgraded Case 25-50404 Chapter Chapter 13 Status Fil…" at bounding box center [561, 96] width 1090 height 56
click at [254, 78] on div "Robicheaux, Dually & Josie Upgraded Case 25-50404 Chapter Chapter 13 Status Fil…" at bounding box center [561, 96] width 1090 height 56
drag, startPoint x: 19, startPoint y: 88, endPoint x: 1038, endPoint y: 123, distance: 1020.2
click at [1038, 123] on div "Robicheaux, Dually & Josie Upgraded Case 25-50404 Chapter Chapter 13 Status Fil…" at bounding box center [561, 417] width 1090 height 698
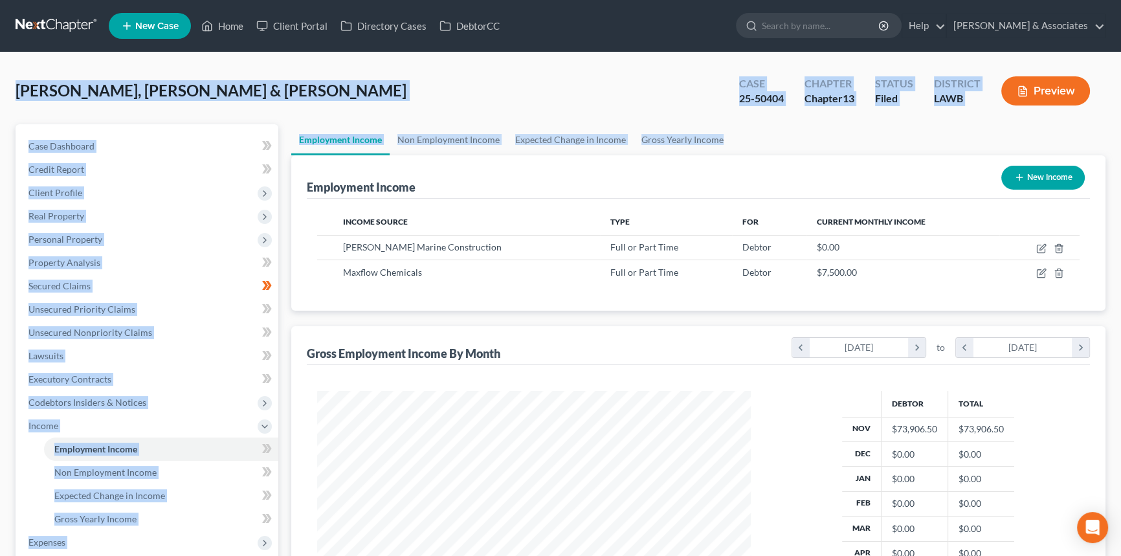
click at [876, 107] on div "Status Filed" at bounding box center [894, 92] width 59 height 38
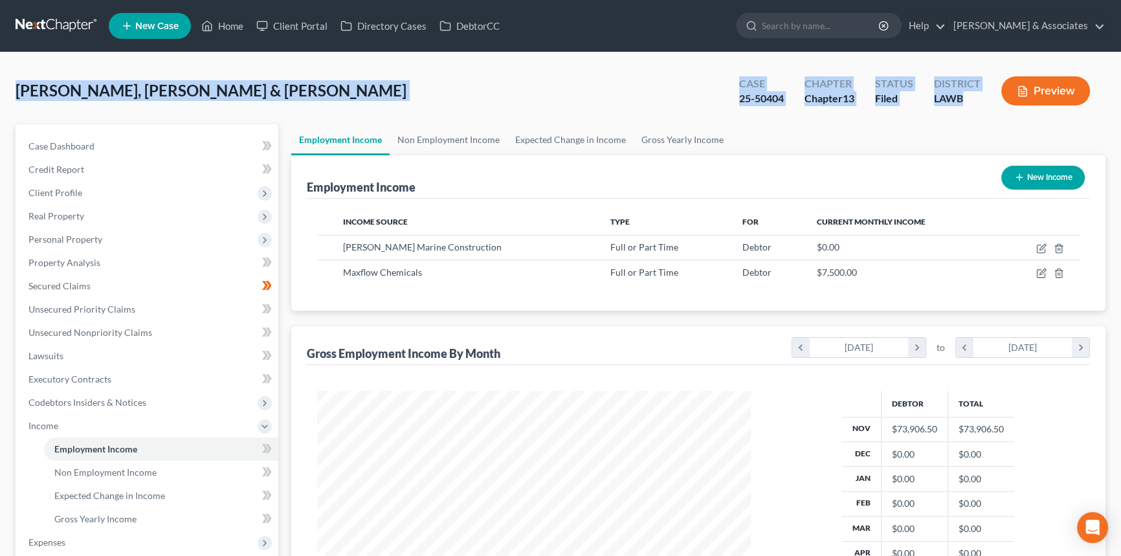
drag, startPoint x: 976, startPoint y: 101, endPoint x: 17, endPoint y: 95, distance: 958.2
click at [17, 95] on div "Robicheaux, Dually & Josie Upgraded Case 25-50404 Chapter Chapter 13 Status Fil…" at bounding box center [561, 96] width 1090 height 56
click at [17, 95] on span "[PERSON_NAME], [PERSON_NAME] & [PERSON_NAME]" at bounding box center [211, 90] width 391 height 19
drag, startPoint x: 10, startPoint y: 93, endPoint x: 1137, endPoint y: 111, distance: 1126.6
click at [1121, 111] on html "Home New Case Client Portal Directory Cases DebtorCC Diment & Associates postp@…" at bounding box center [560, 402] width 1121 height 805
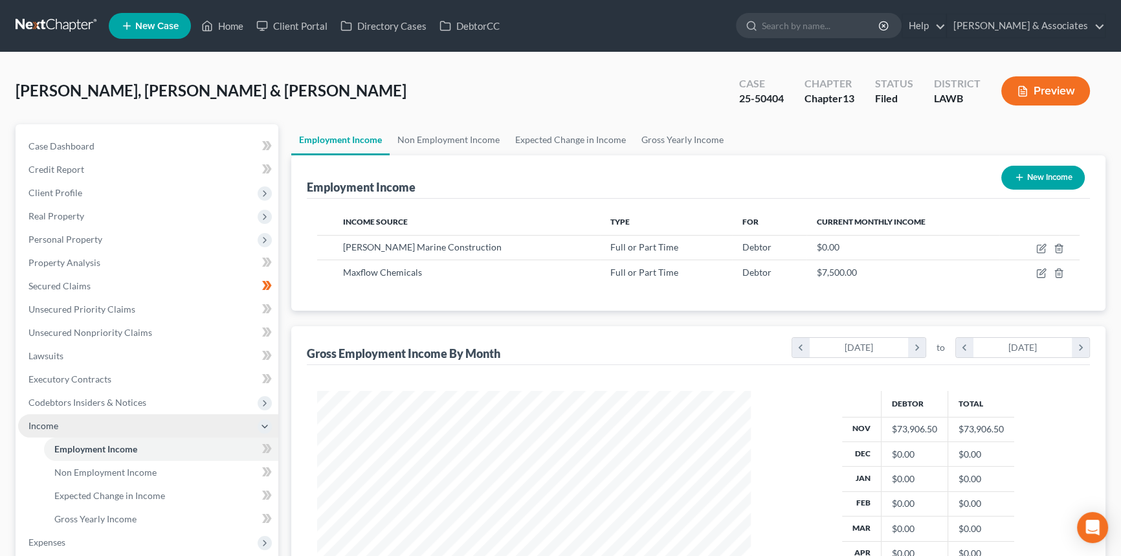
click at [79, 425] on span "Income" at bounding box center [148, 425] width 260 height 23
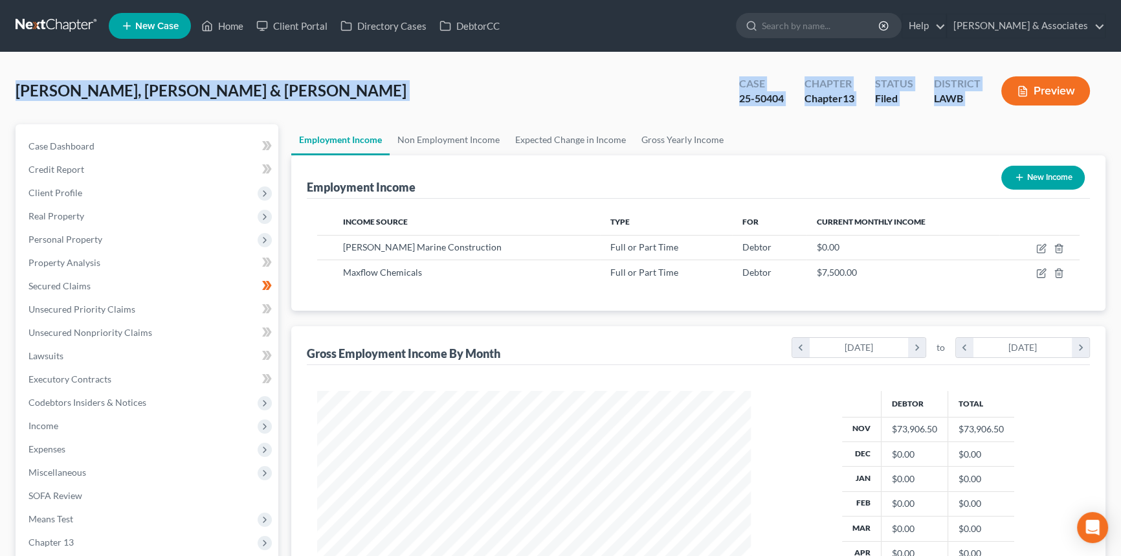
drag, startPoint x: 20, startPoint y: 94, endPoint x: 1039, endPoint y: 115, distance: 1019.2
click at [1039, 115] on div "Robicheaux, Dually & Josie Upgraded Case 25-50404 Chapter Chapter 13 Status Fil…" at bounding box center [561, 96] width 1090 height 56
click at [1018, 122] on div "Robicheaux, Dually & Josie Upgraded Case 25-50404 Chapter Chapter 13 Status Fil…" at bounding box center [561, 96] width 1090 height 56
drag, startPoint x: 19, startPoint y: 92, endPoint x: 1049, endPoint y: 118, distance: 1030.3
click at [1049, 118] on div "Robicheaux, Dually & Josie Upgraded Case 25-50404 Chapter Chapter 13 Status Fil…" at bounding box center [561, 96] width 1090 height 56
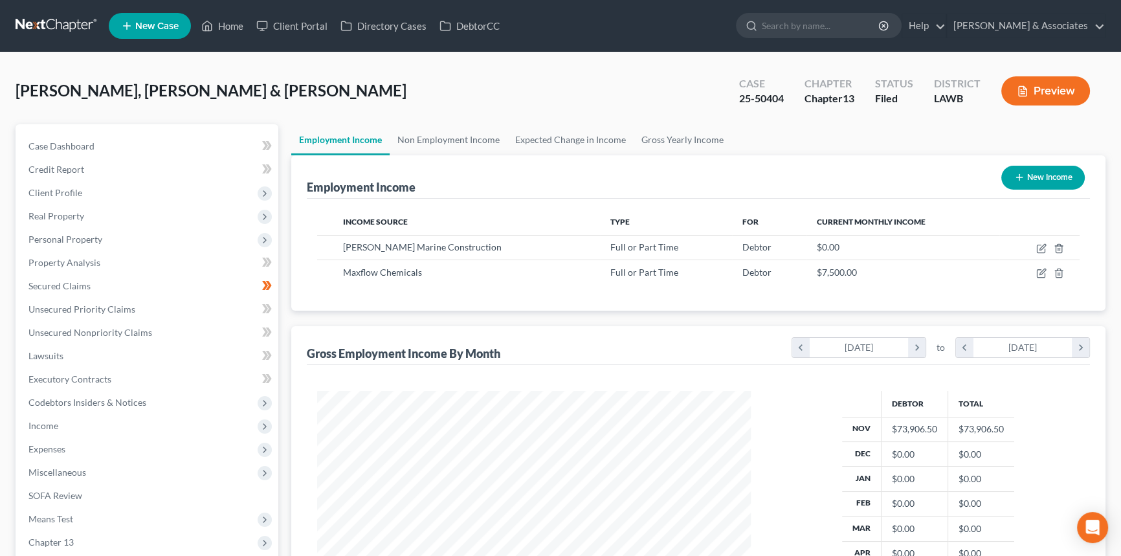
click at [1022, 128] on ul "Employment Income Non Employment Income Expected Change in Income Gross Yearly …" at bounding box center [698, 139] width 814 height 31
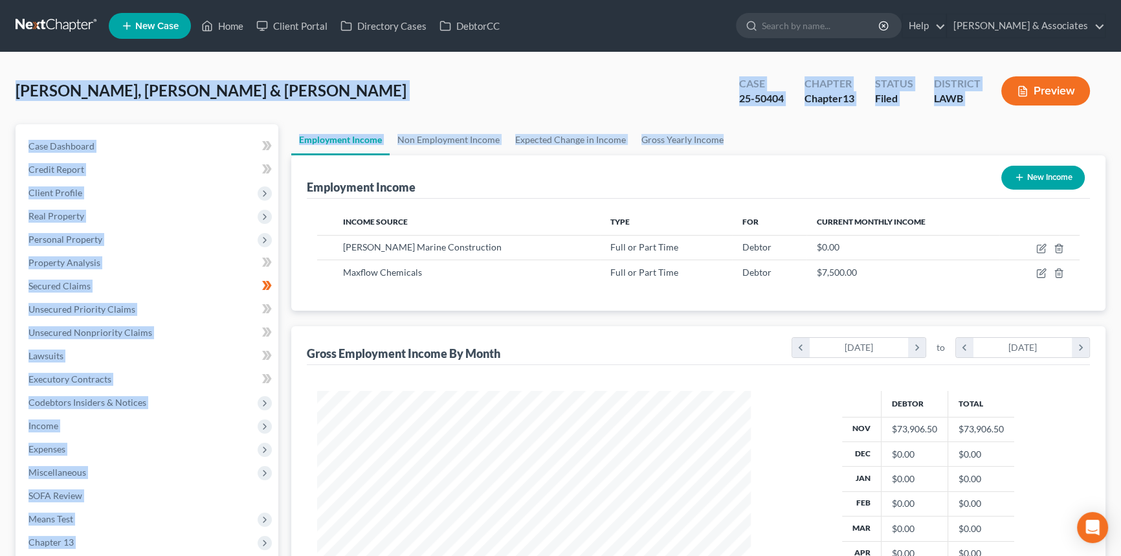
drag, startPoint x: 771, startPoint y: 92, endPoint x: 6, endPoint y: 80, distance: 764.7
click at [6, 80] on div "Robicheaux, Dually & Josie Upgraded Case 25-50404 Chapter Chapter 13 Status Fil…" at bounding box center [560, 386] width 1121 height 669
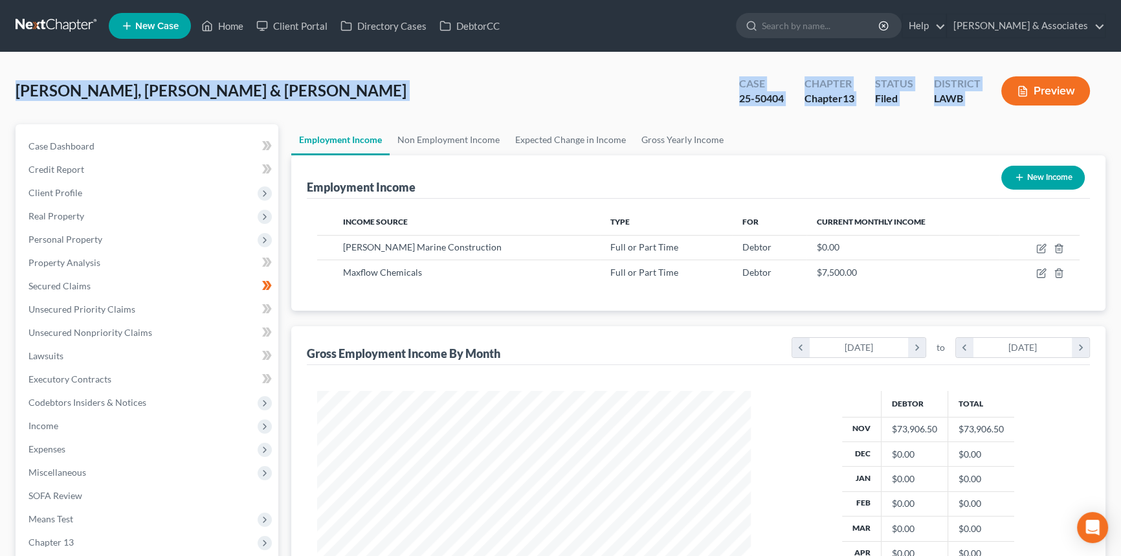
drag, startPoint x: 6, startPoint y: 80, endPoint x: 980, endPoint y: 92, distance: 973.1
click at [980, 92] on div "Robicheaux, Dually & Josie Upgraded Case 25-50404 Chapter Chapter 13 Status Fil…" at bounding box center [560, 386] width 1121 height 669
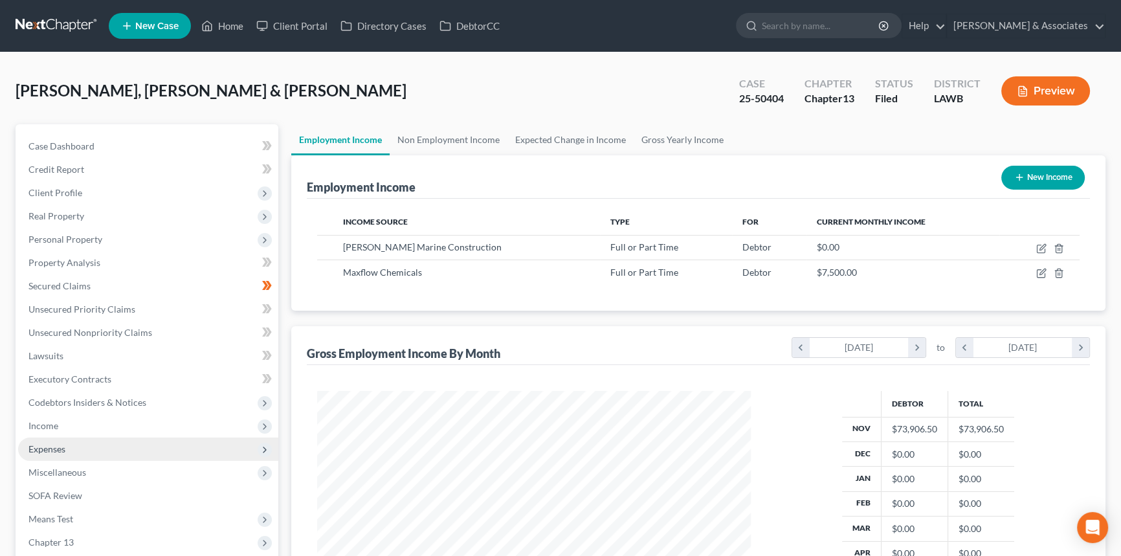
click at [80, 447] on span "Expenses" at bounding box center [148, 449] width 260 height 23
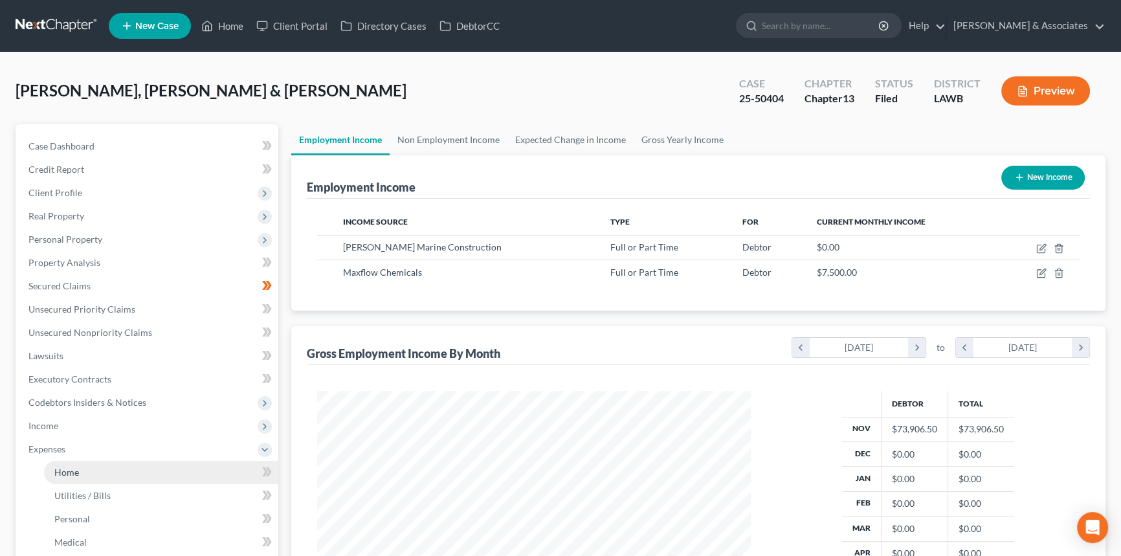
click at [74, 464] on link "Home" at bounding box center [161, 472] width 234 height 23
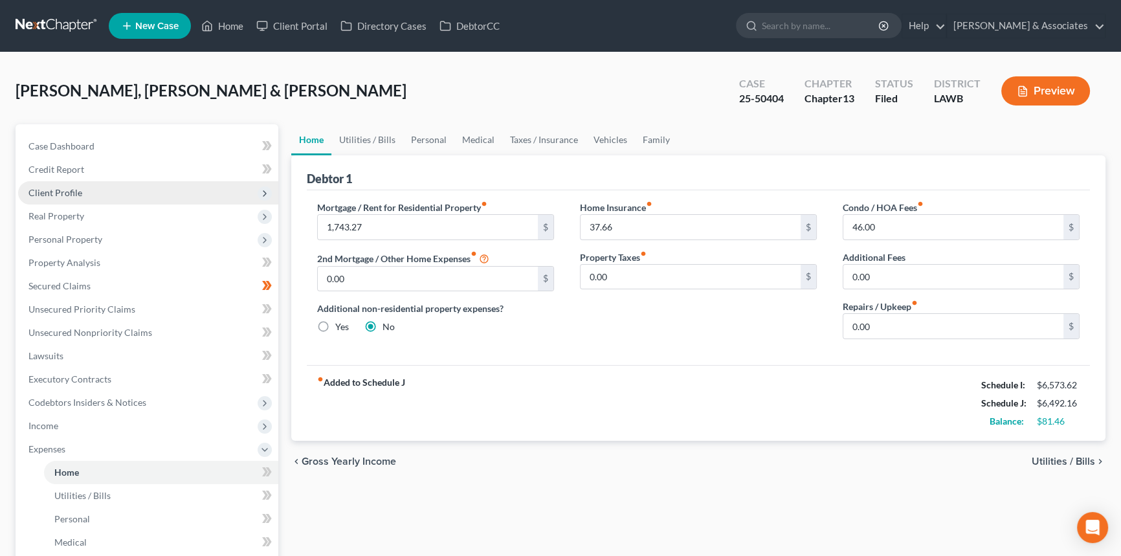
click at [101, 200] on span "Client Profile" at bounding box center [148, 192] width 260 height 23
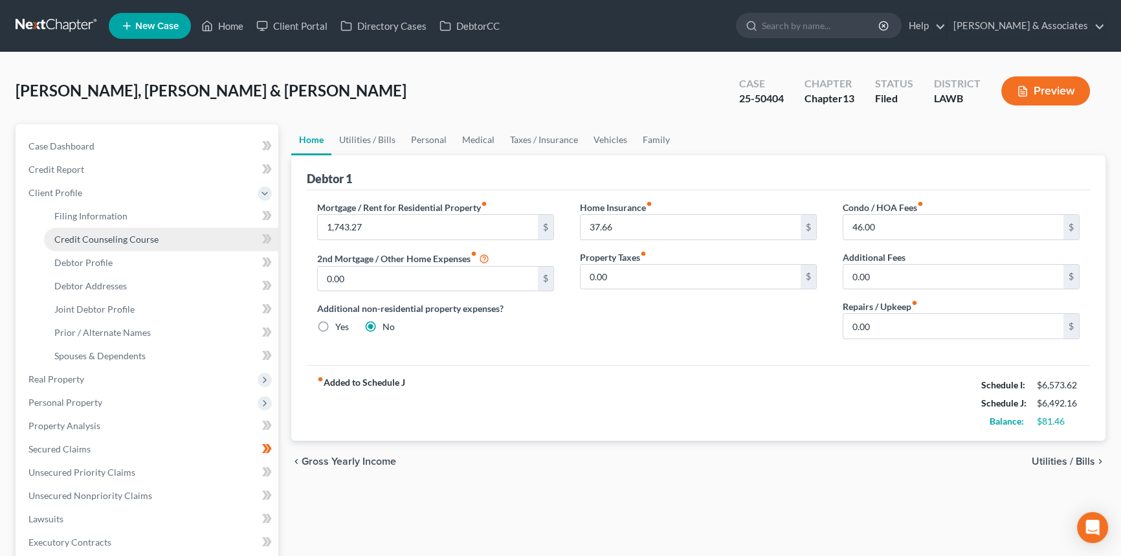
click at [97, 228] on link "Credit Counseling Course" at bounding box center [161, 239] width 234 height 23
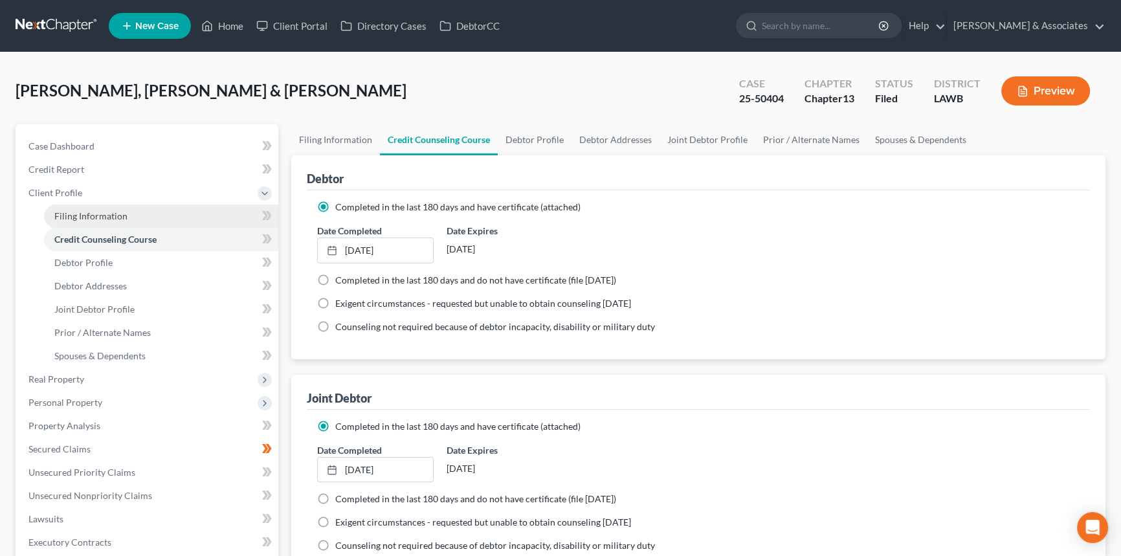
click at [119, 215] on span "Filing Information" at bounding box center [90, 215] width 73 height 11
select select "1"
select select "3"
select select "19"
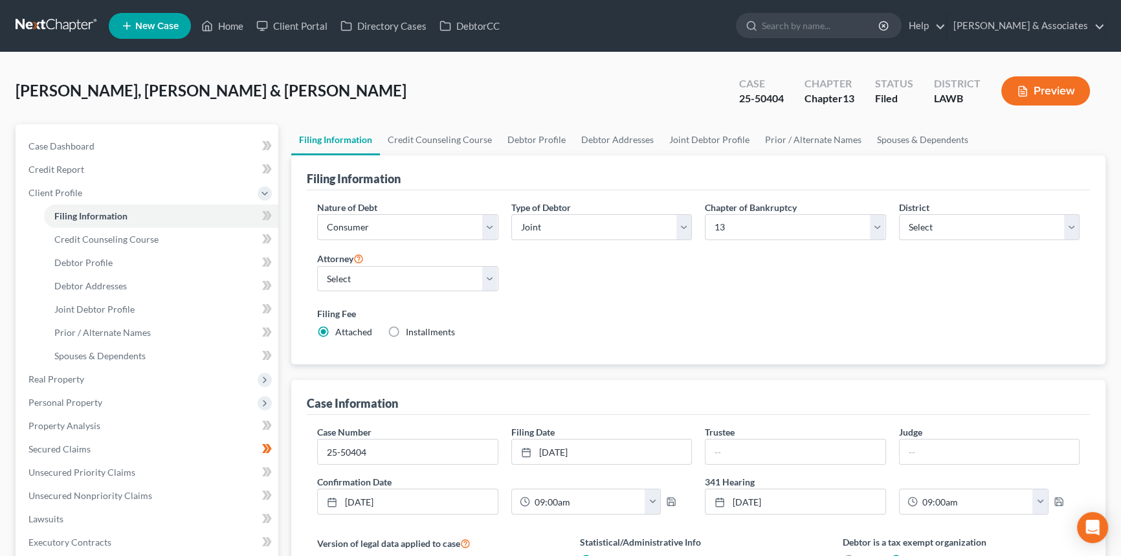
drag, startPoint x: 818, startPoint y: 350, endPoint x: 728, endPoint y: 359, distance: 90.5
click at [818, 350] on div "Nature of Debt Select Business Consumer Other Nature of Business Select Clearin…" at bounding box center [698, 277] width 783 height 175
click at [147, 289] on link "Debtor Addresses" at bounding box center [161, 285] width 234 height 23
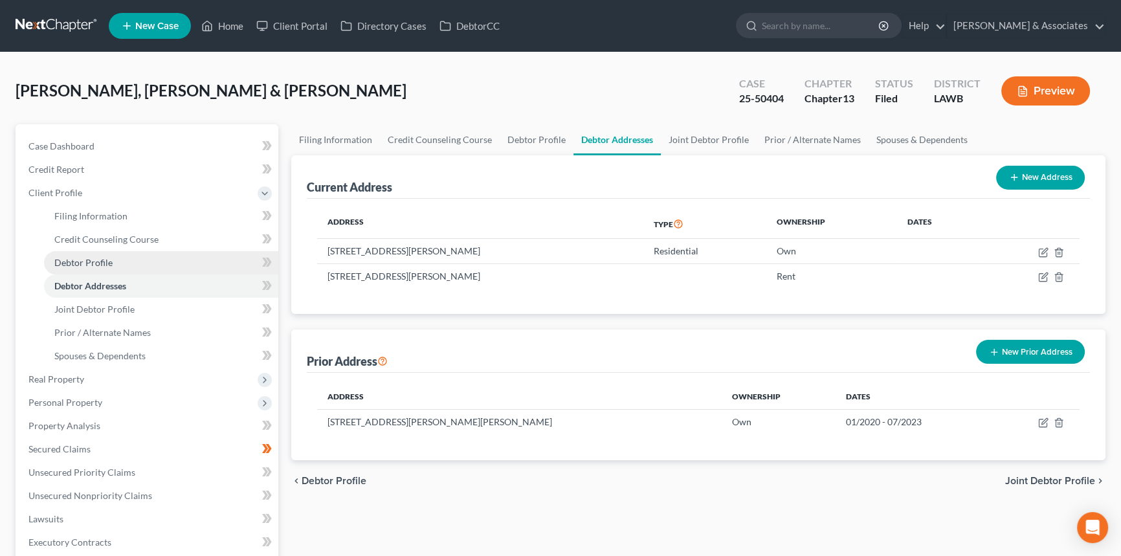
click at [144, 262] on link "Debtor Profile" at bounding box center [161, 262] width 234 height 23
select select "1"
select select "4"
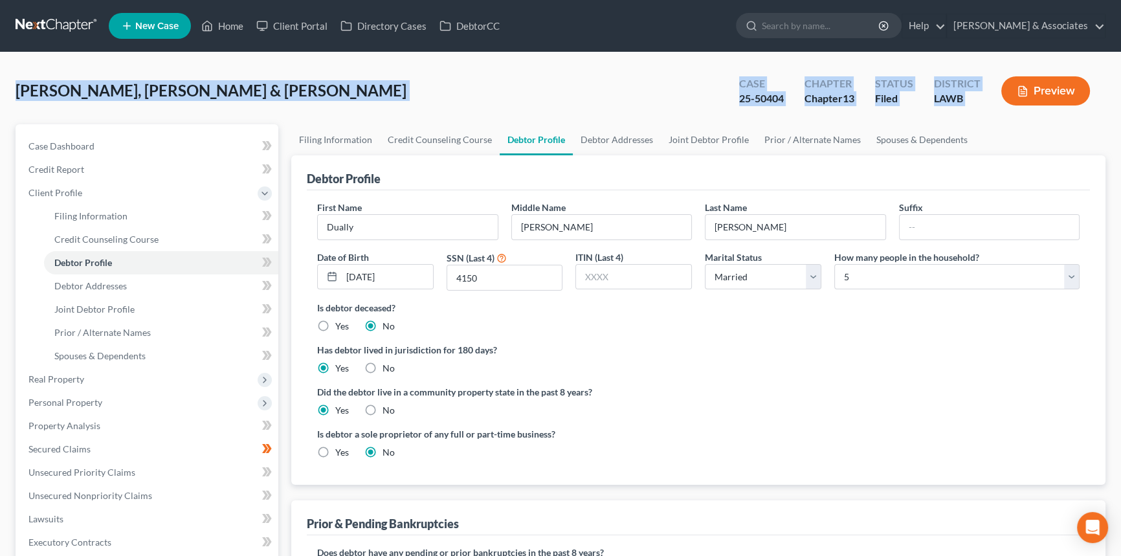
drag, startPoint x: 84, startPoint y: 98, endPoint x: 1088, endPoint y: 117, distance: 1003.6
click at [1088, 117] on div "Robicheaux, Dually & Josie Upgraded Case 25-50404 Chapter Chapter 13 Status Fil…" at bounding box center [561, 96] width 1090 height 56
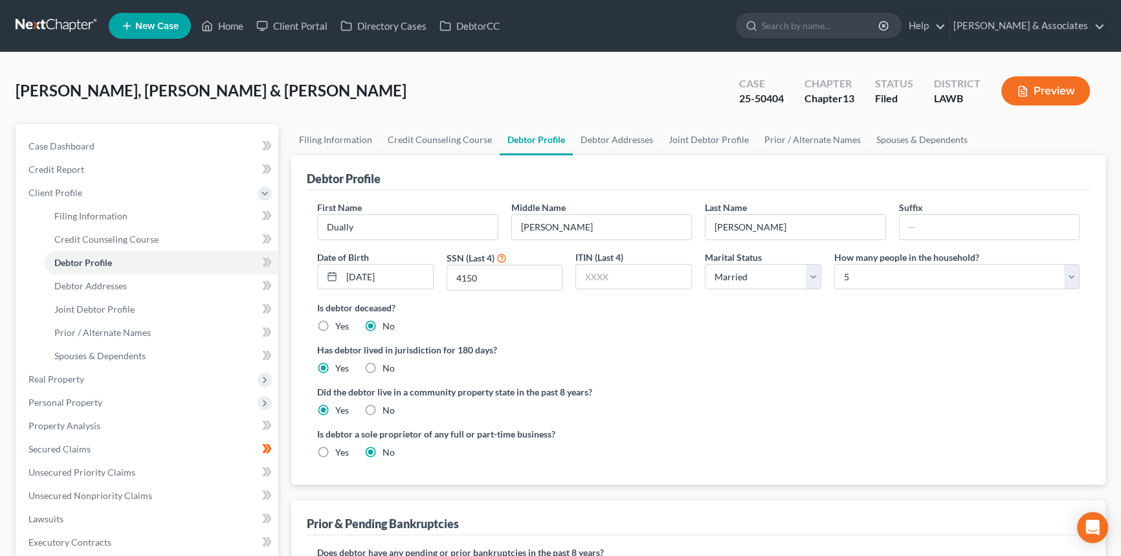
click at [1045, 411] on div "Did the debtor live in a community property state in the past 8 years? Yes No" at bounding box center [698, 401] width 763 height 32
click at [124, 351] on span "Spouses & Dependents" at bounding box center [99, 355] width 91 height 11
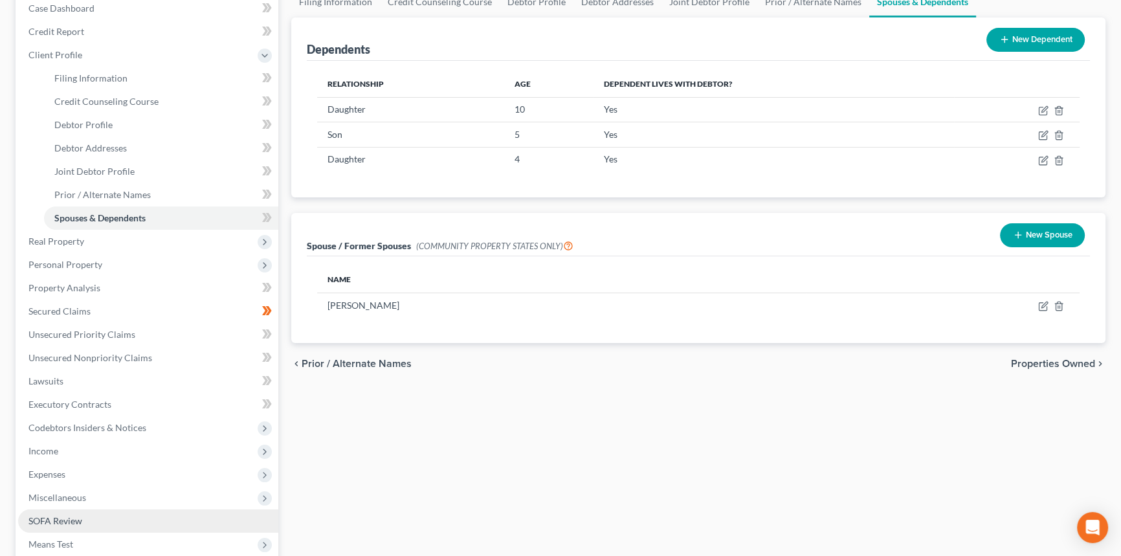
scroll to position [176, 0]
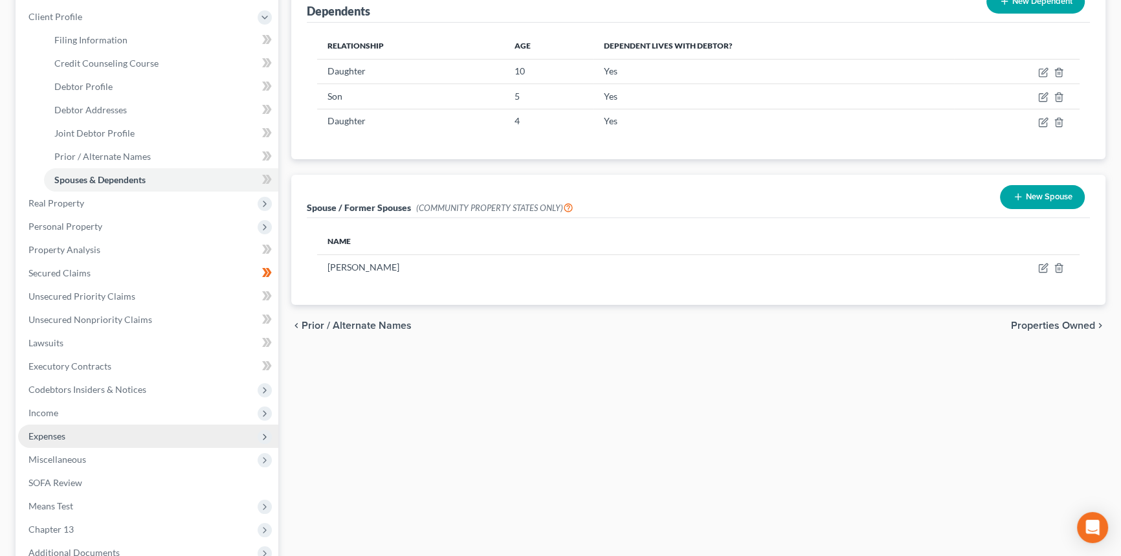
click at [76, 432] on span "Expenses" at bounding box center [148, 436] width 260 height 23
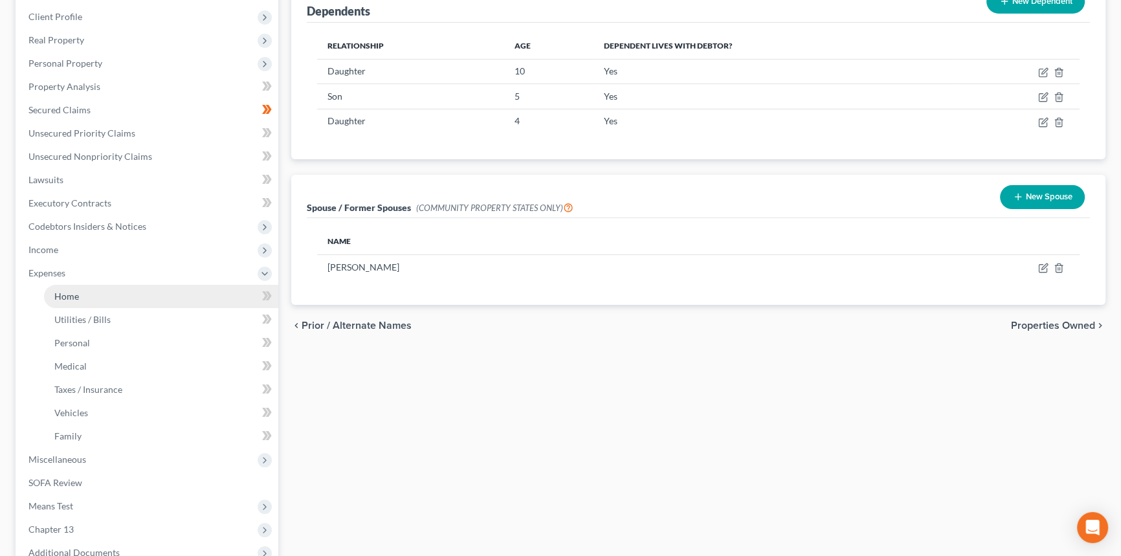
click at [105, 294] on link "Home" at bounding box center [161, 296] width 234 height 23
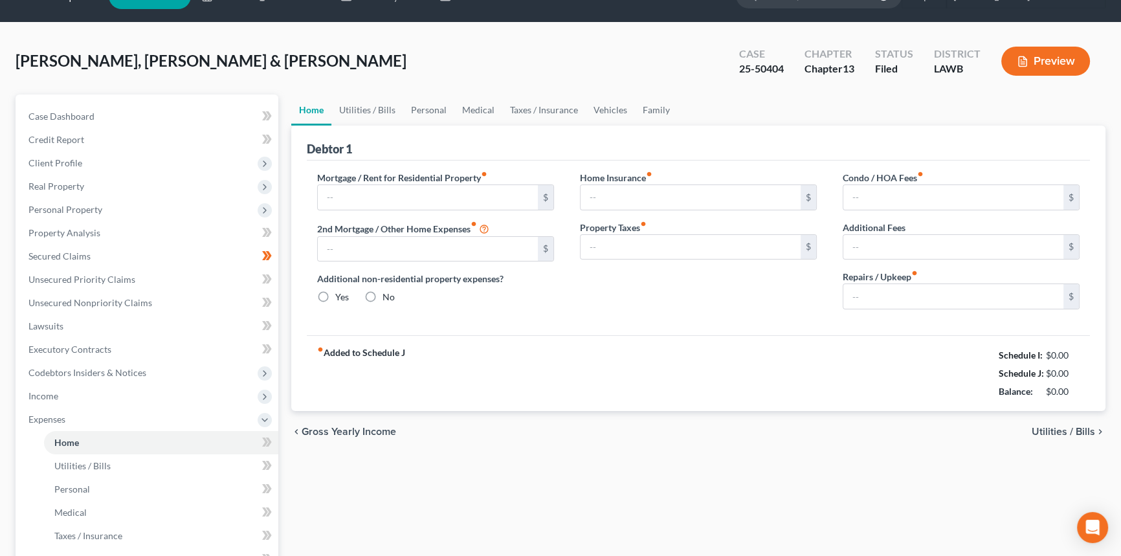
type input "1,743.27"
type input "0.00"
radio input "true"
type input "37.66"
type input "0.00"
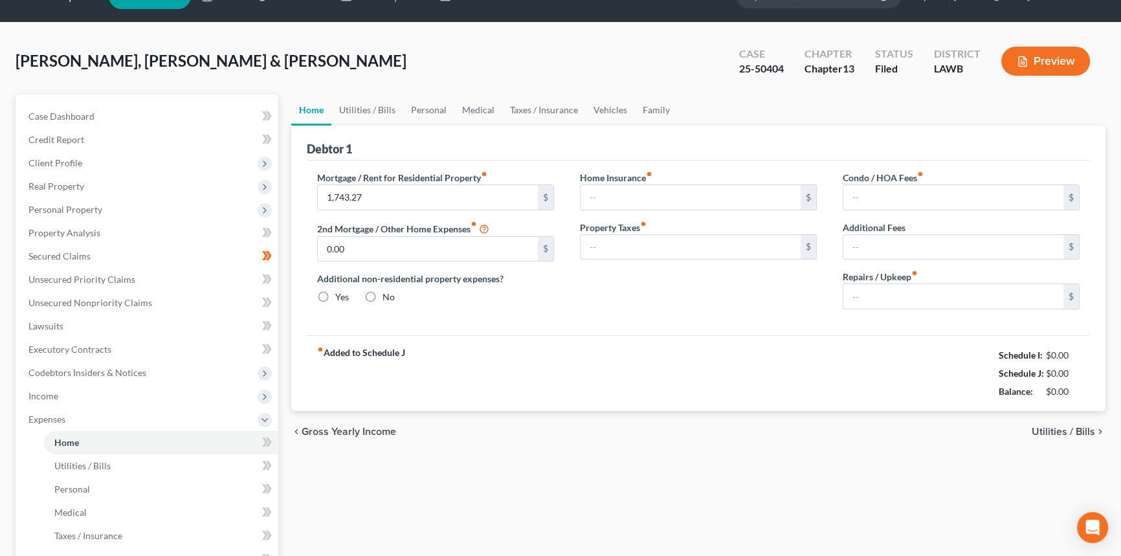
type input "46.00"
type input "0.00"
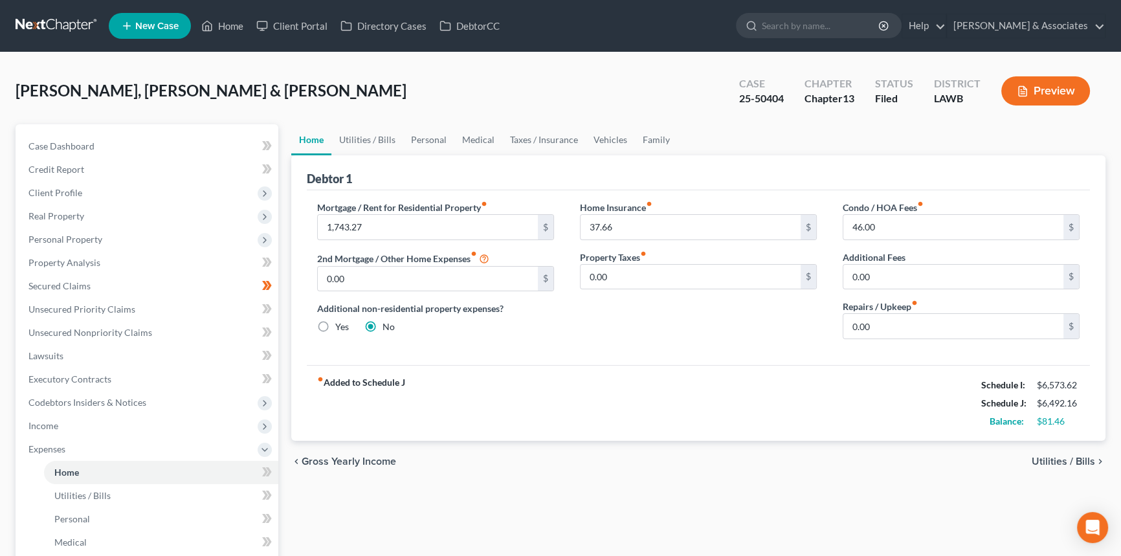
click at [548, 427] on div "fiber_manual_record Added to Schedule J Schedule I: $6,573.62 Schedule J: $6,49…" at bounding box center [698, 403] width 783 height 76
click at [75, 451] on span "Expenses" at bounding box center [148, 449] width 260 height 23
click at [686, 446] on div "chevron_left Gross Yearly Income Utilities / Bills chevron_right" at bounding box center [698, 461] width 814 height 41
click at [603, 449] on div "chevron_left Gross Yearly Income Utilities / Bills chevron_right" at bounding box center [698, 461] width 814 height 41
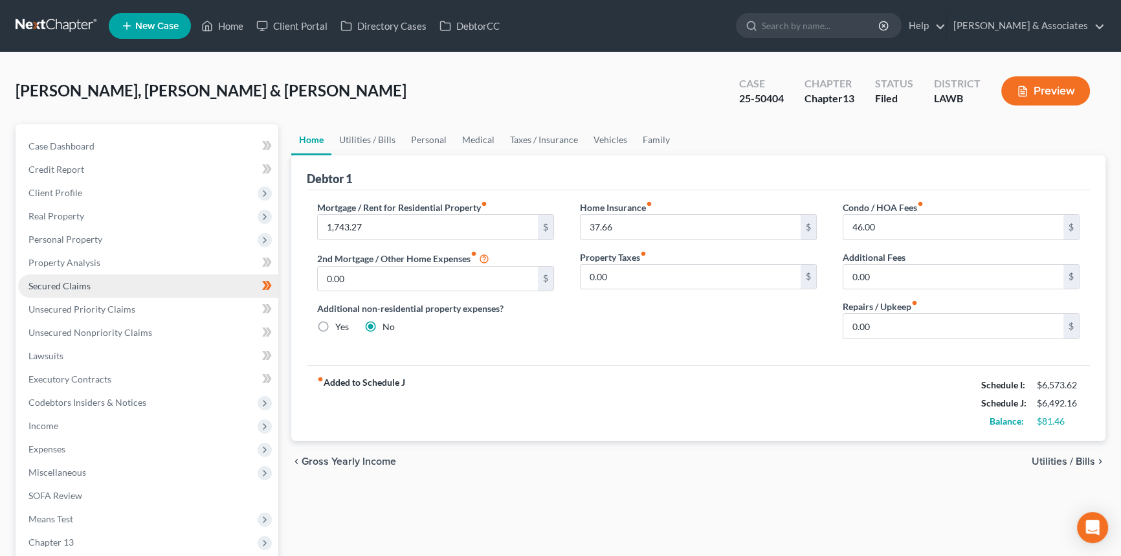
click at [71, 287] on span "Secured Claims" at bounding box center [59, 285] width 62 height 11
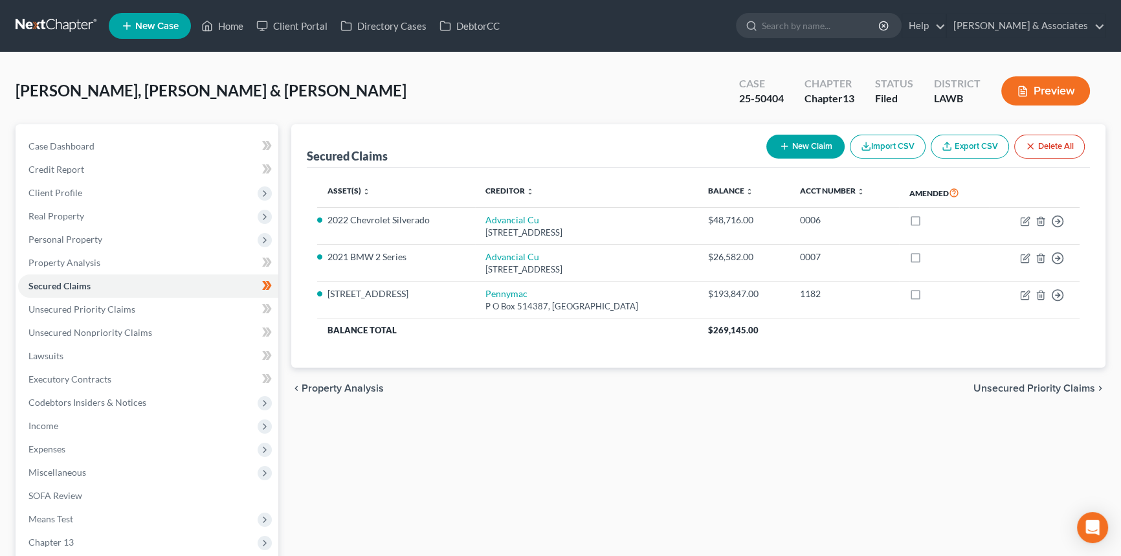
click at [586, 420] on div "Secured Claims New Claim Import CSV Export CSV Delete All Asset(s) expand_more …" at bounding box center [698, 393] width 827 height 538
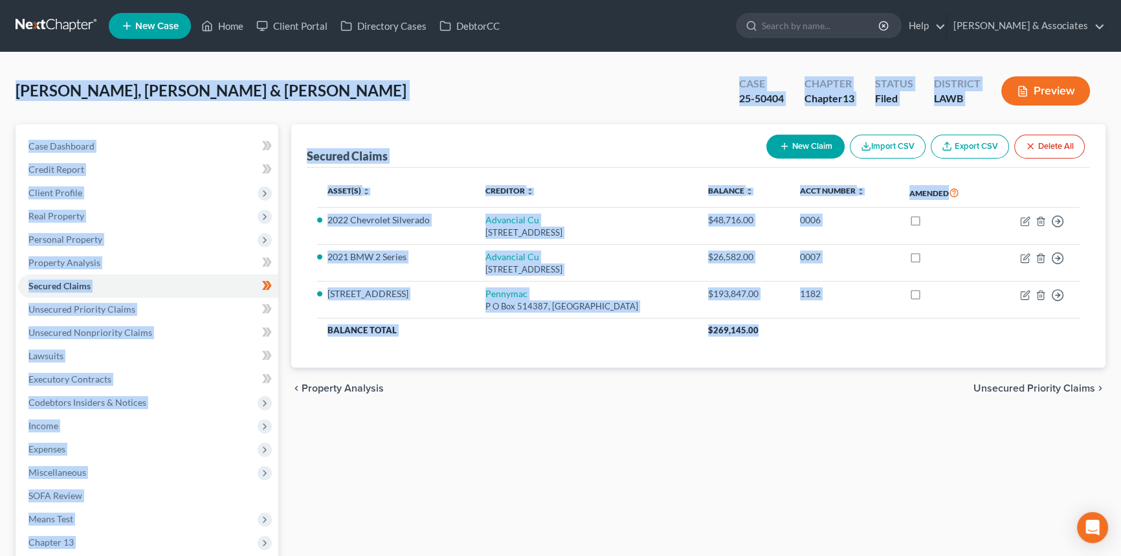
drag, startPoint x: 777, startPoint y: 330, endPoint x: 9, endPoint y: 88, distance: 804.9
click at [9, 88] on div "Robicheaux, Dually & Josie Upgraded Case 25-50404 Chapter Chapter 13 Status Fil…" at bounding box center [560, 370] width 1121 height 636
click at [28, 93] on span "[PERSON_NAME], [PERSON_NAME] & [PERSON_NAME]" at bounding box center [211, 90] width 391 height 19
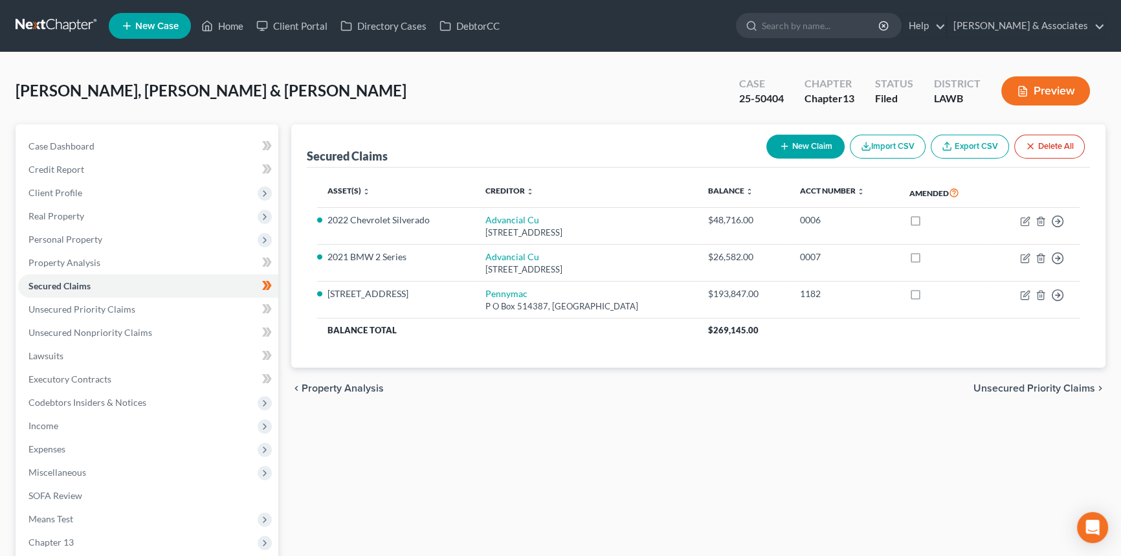
click at [516, 429] on div "Secured Claims New Claim Import CSV Export CSV Delete All Asset(s) expand_more …" at bounding box center [698, 393] width 827 height 538
click at [688, 440] on div "Secured Claims New Claim Import CSV Export CSV Delete All Asset(s) expand_more …" at bounding box center [698, 393] width 827 height 538
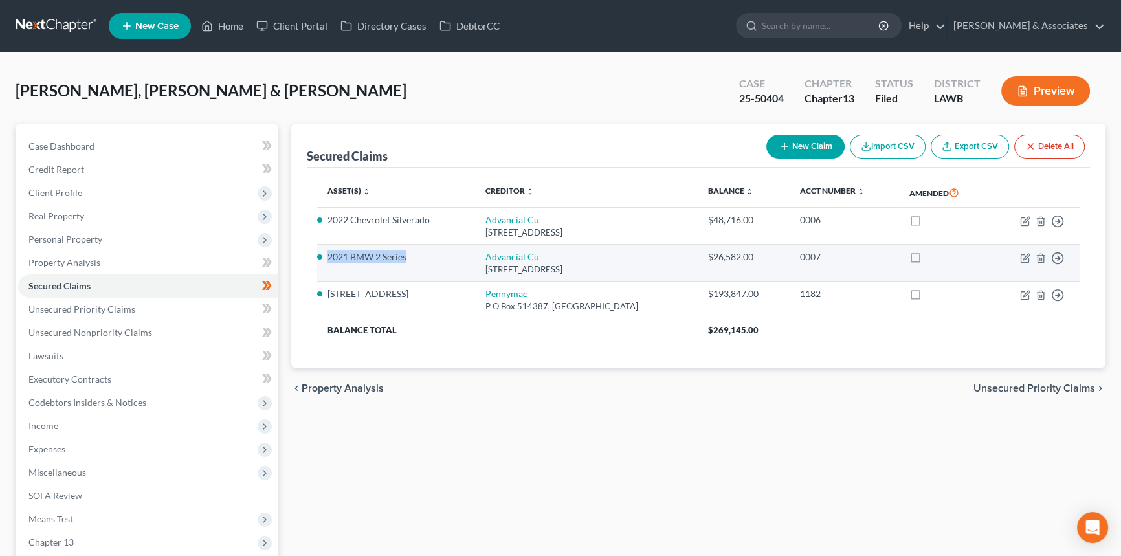
drag, startPoint x: 412, startPoint y: 258, endPoint x: 322, endPoint y: 257, distance: 90.0
click at [328, 257] on li "2021 BMW 2 Series" at bounding box center [396, 257] width 137 height 13
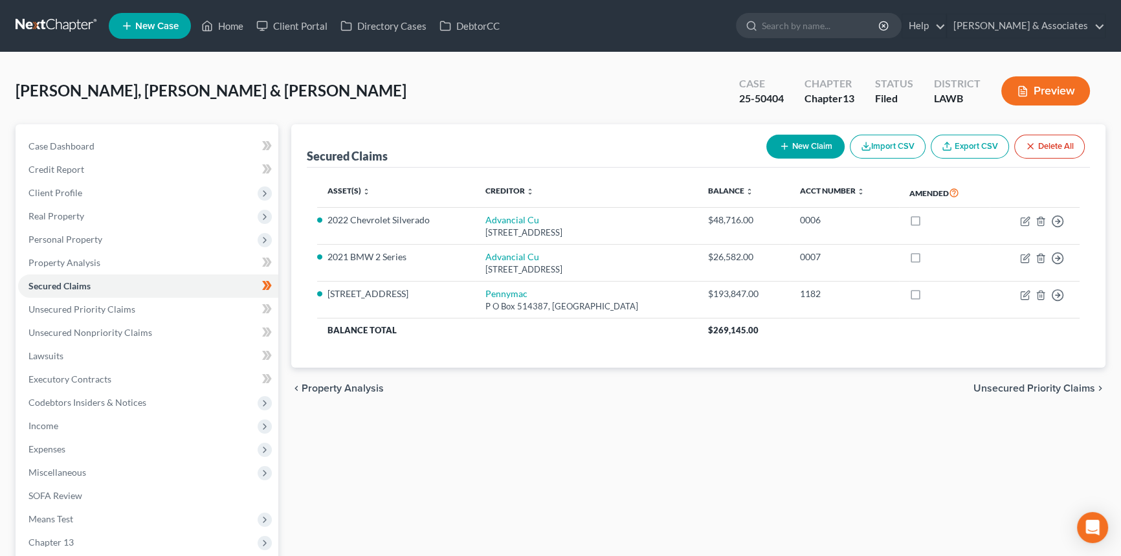
click at [556, 403] on div "chevron_left Property Analysis Unsecured Priority Claims chevron_right" at bounding box center [698, 388] width 814 height 41
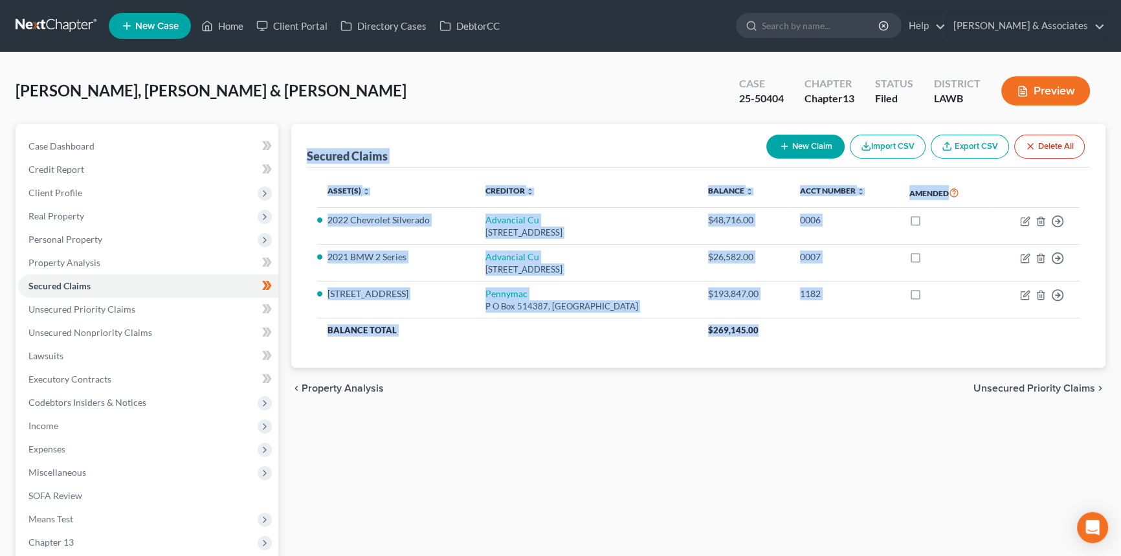
drag, startPoint x: 821, startPoint y: 335, endPoint x: 305, endPoint y: 159, distance: 545.2
click at [305, 159] on div "Secured Claims New Claim Import CSV Export CSV Delete All Asset(s) expand_more …" at bounding box center [698, 246] width 814 height 244
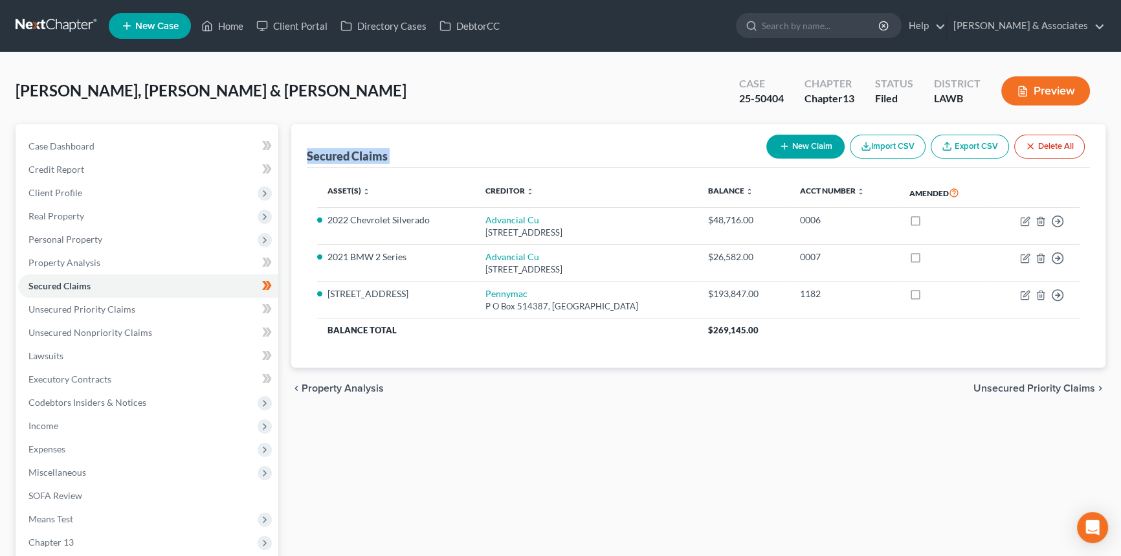
drag, startPoint x: 306, startPoint y: 155, endPoint x: 822, endPoint y: 357, distance: 553.7
click at [822, 357] on div "Secured Claims New Claim Import CSV Export CSV Delete All Asset(s) expand_more …" at bounding box center [698, 246] width 814 height 244
click at [746, 423] on div "Secured Claims New Claim Import CSV Export CSV Delete All Asset(s) expand_more …" at bounding box center [698, 393] width 827 height 538
click at [599, 50] on nav "Home New Case Client Portal Directory Cases DebtorCC Diment & Associates postp@…" at bounding box center [560, 26] width 1121 height 52
click at [667, 66] on div "Robicheaux, Dually & Josie Upgraded Case 25-50404 Chapter Chapter 13 Status Fil…" at bounding box center [560, 370] width 1121 height 636
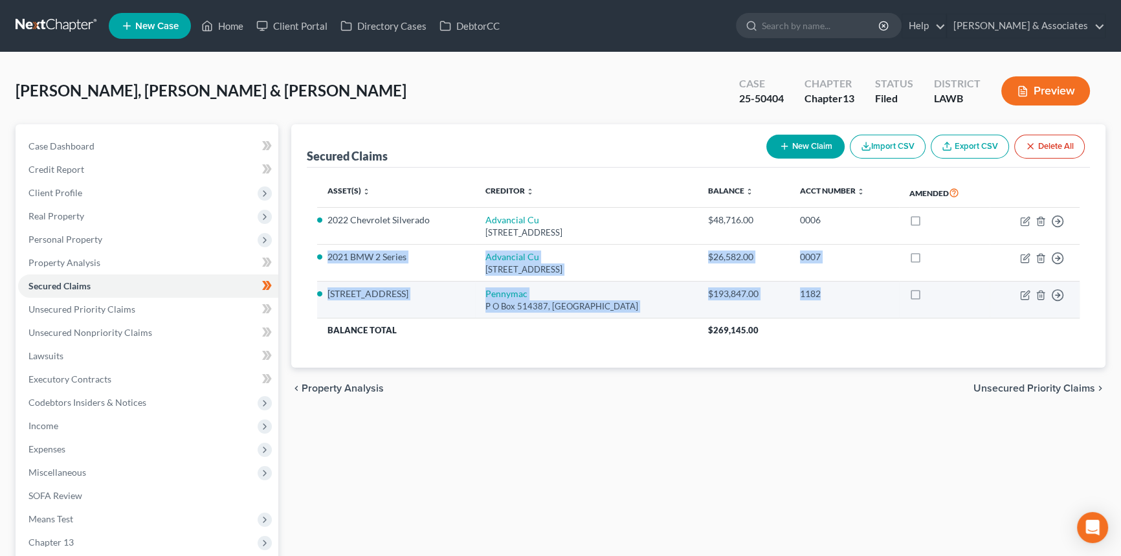
drag, startPoint x: 328, startPoint y: 259, endPoint x: 835, endPoint y: 303, distance: 509.5
click at [833, 293] on tbody "2022 Chevrolet Silverado Advancial Cu 1600 Pacific Av, Dallas, TX 75201 $48,716…" at bounding box center [698, 275] width 763 height 134
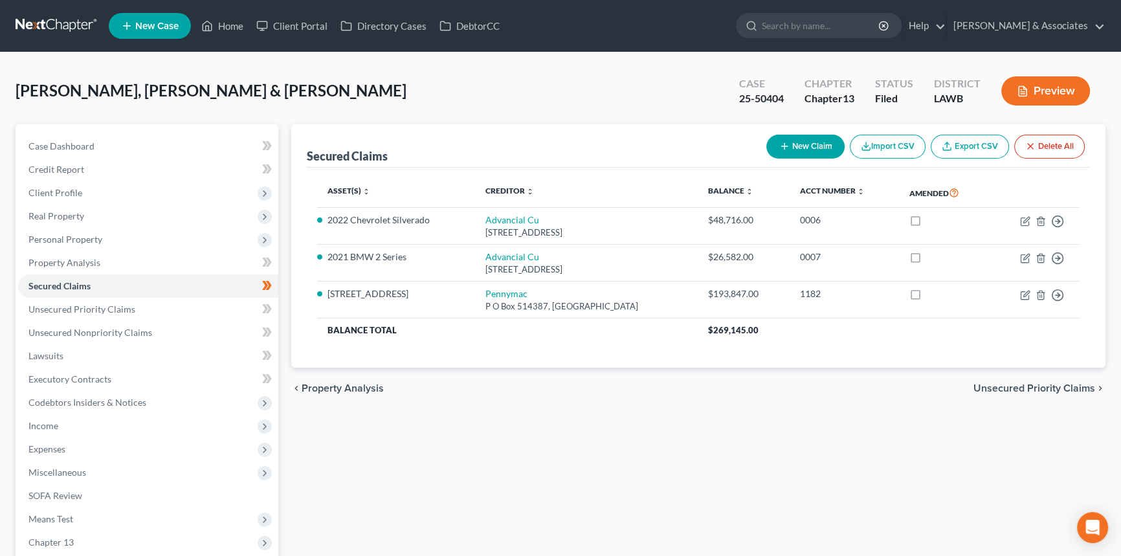
click at [822, 405] on div "chevron_left Property Analysis Unsecured Priority Claims chevron_right" at bounding box center [698, 388] width 814 height 41
drag, startPoint x: 813, startPoint y: 348, endPoint x: 289, endPoint y: 156, distance: 557.9
click at [289, 156] on div "Secured Claims New Claim Import CSV Export CSV Delete All Asset(s) expand_more …" at bounding box center [698, 393] width 827 height 538
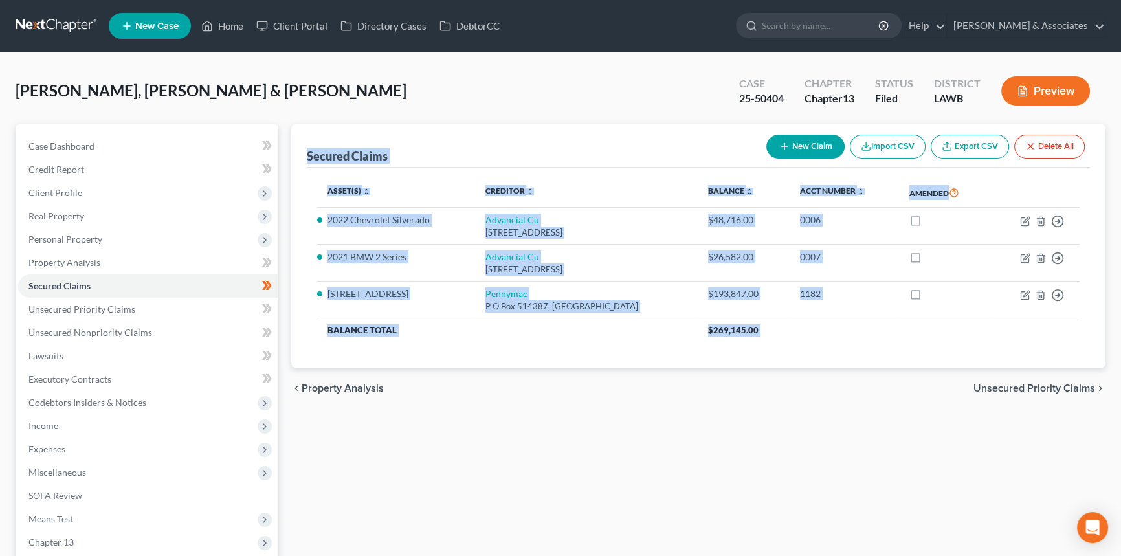
drag, startPoint x: 305, startPoint y: 155, endPoint x: 842, endPoint y: 373, distance: 579.9
click at [842, 373] on ui-view "Secured Claims New Claim Import CSV Export CSV Delete All Asset(s) expand_more …" at bounding box center [698, 267] width 814 height 286
click at [843, 377] on div "chevron_left Property Analysis Unsecured Priority Claims chevron_right" at bounding box center [698, 388] width 814 height 41
click at [844, 379] on div "chevron_left Property Analysis Unsecured Priority Claims chevron_right" at bounding box center [698, 388] width 814 height 41
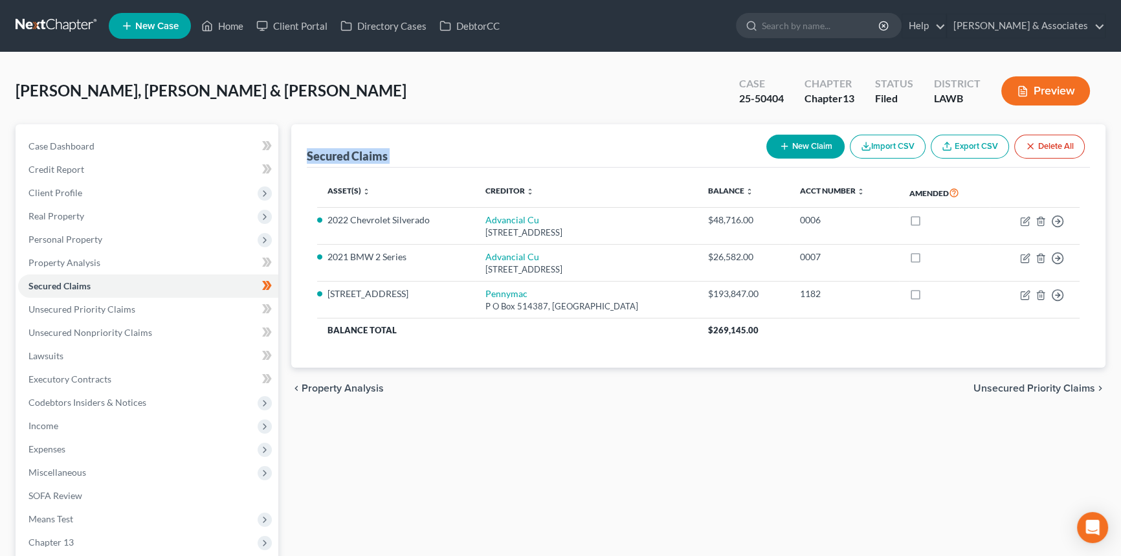
drag, startPoint x: 781, startPoint y: 342, endPoint x: 308, endPoint y: 139, distance: 515.4
click at [308, 139] on div "Secured Claims New Claim Import CSV Export CSV Delete All Asset(s) expand_more …" at bounding box center [698, 246] width 814 height 244
click at [308, 139] on div "Secured Claims New Claim Import CSV Export CSV Delete All" at bounding box center [698, 145] width 783 height 43
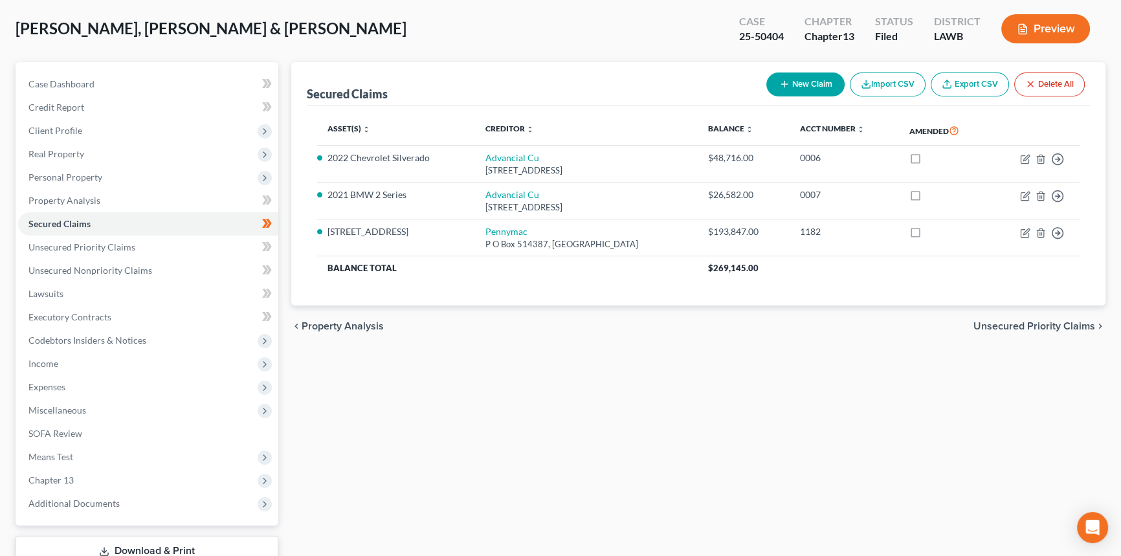
scroll to position [153, 0]
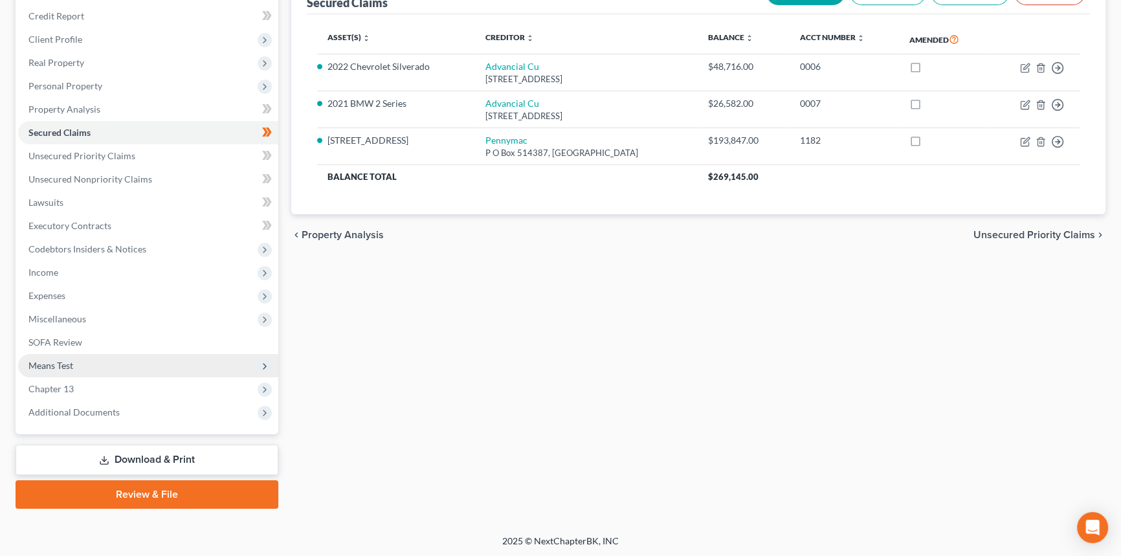
click at [75, 366] on span "Means Test" at bounding box center [148, 365] width 260 height 23
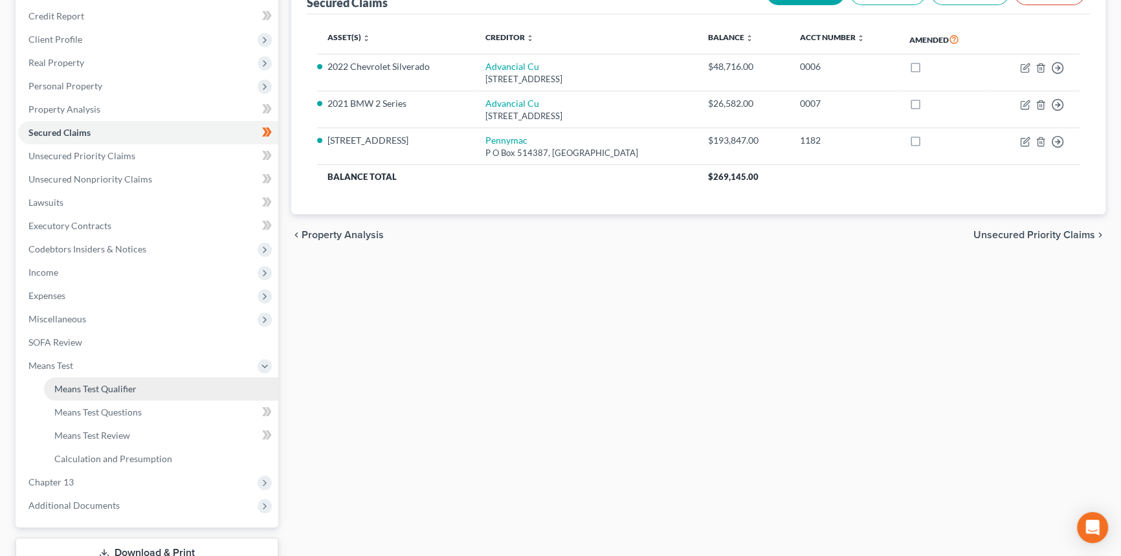
click at [81, 379] on link "Means Test Qualifier" at bounding box center [161, 388] width 234 height 23
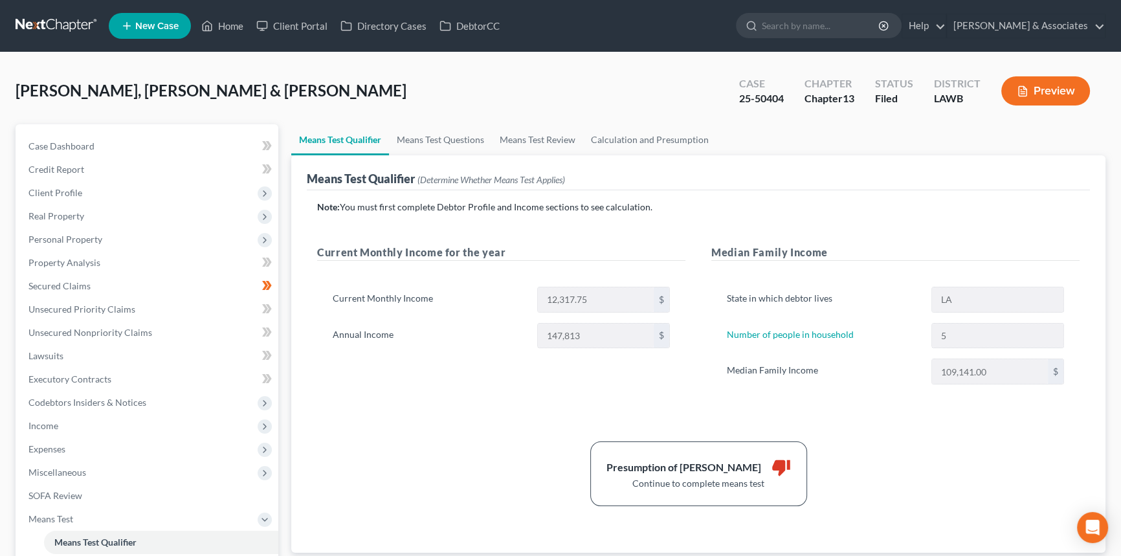
click at [150, 80] on div "Robicheaux, Dually & Josie Upgraded" at bounding box center [211, 90] width 391 height 21
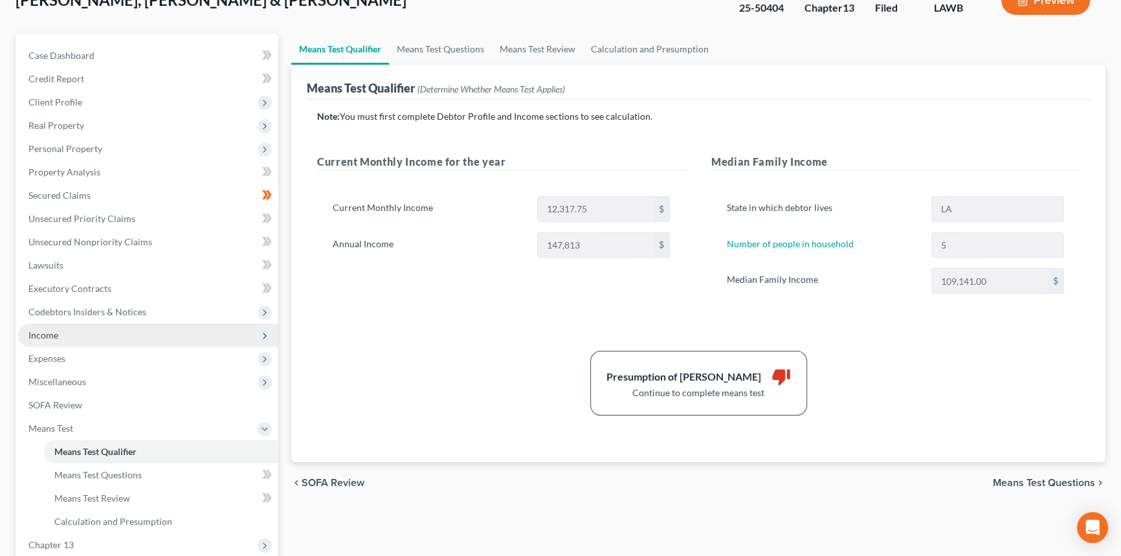
scroll to position [235, 0]
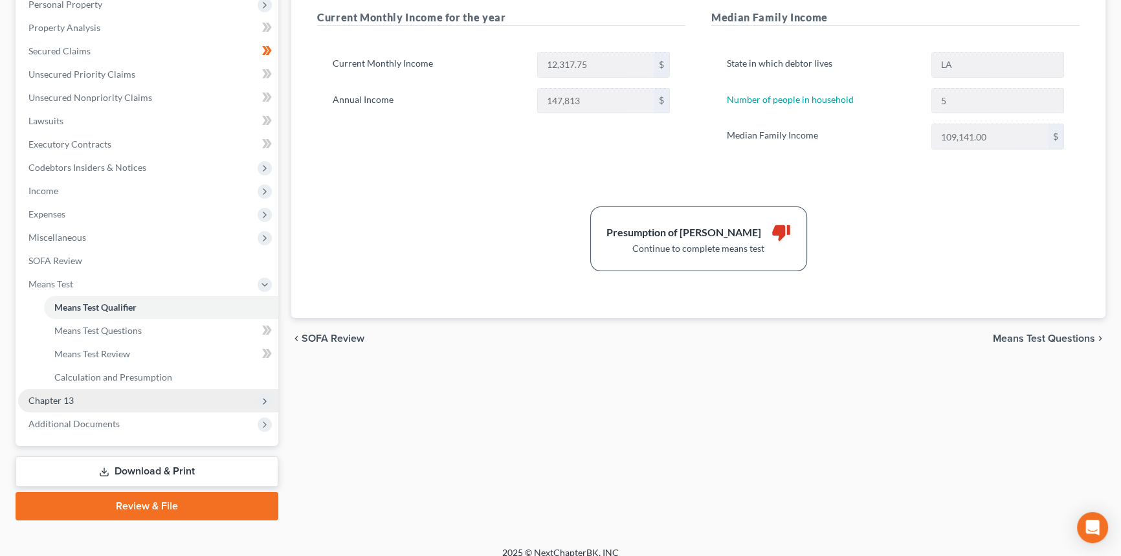
click at [88, 398] on span "Chapter 13" at bounding box center [148, 400] width 260 height 23
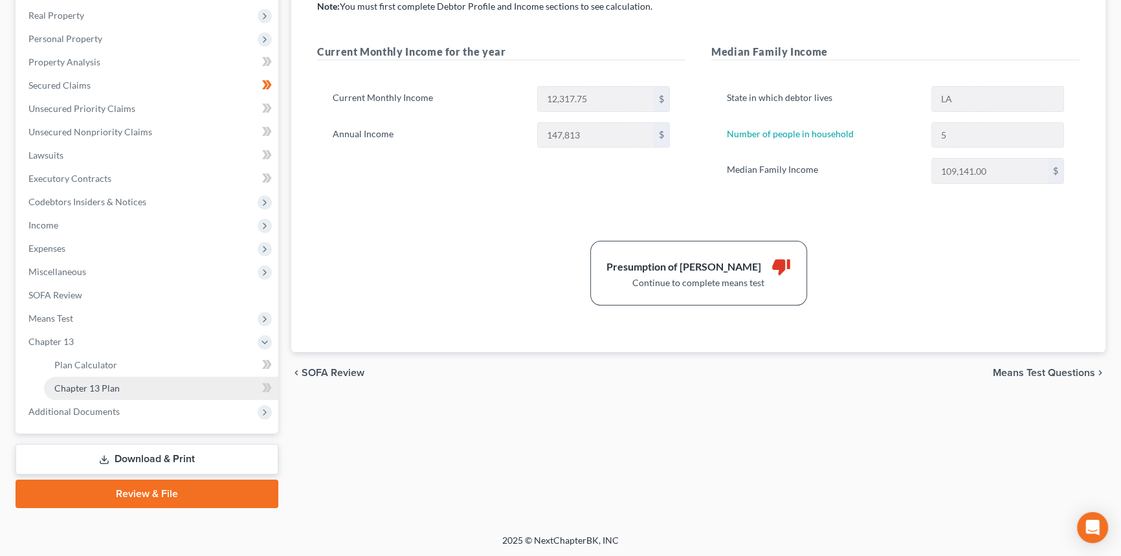
click at [129, 393] on link "Chapter 13 Plan" at bounding box center [161, 388] width 234 height 23
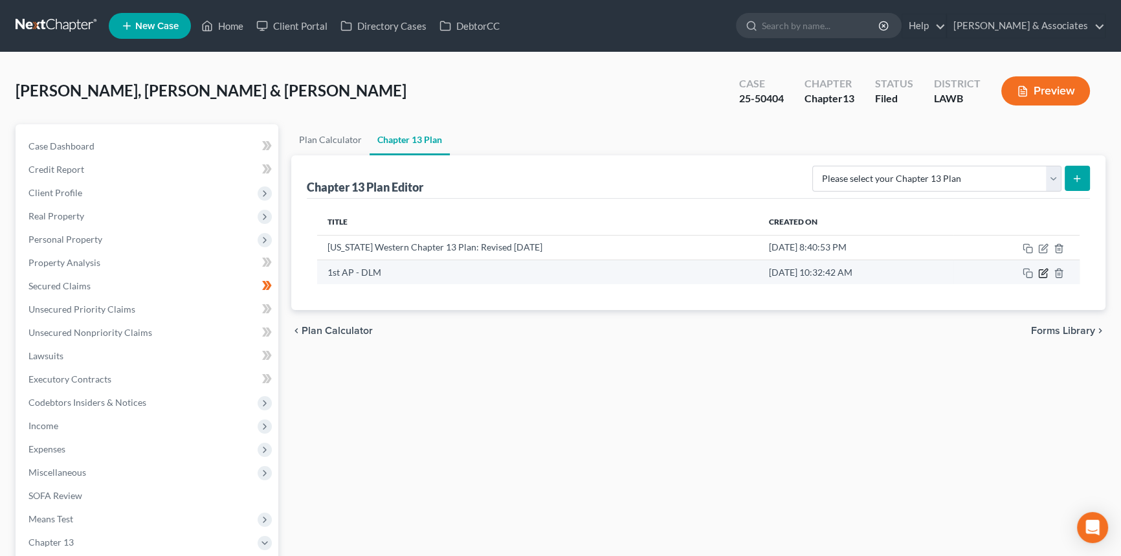
click at [1039, 274] on icon "button" at bounding box center [1043, 274] width 8 height 8
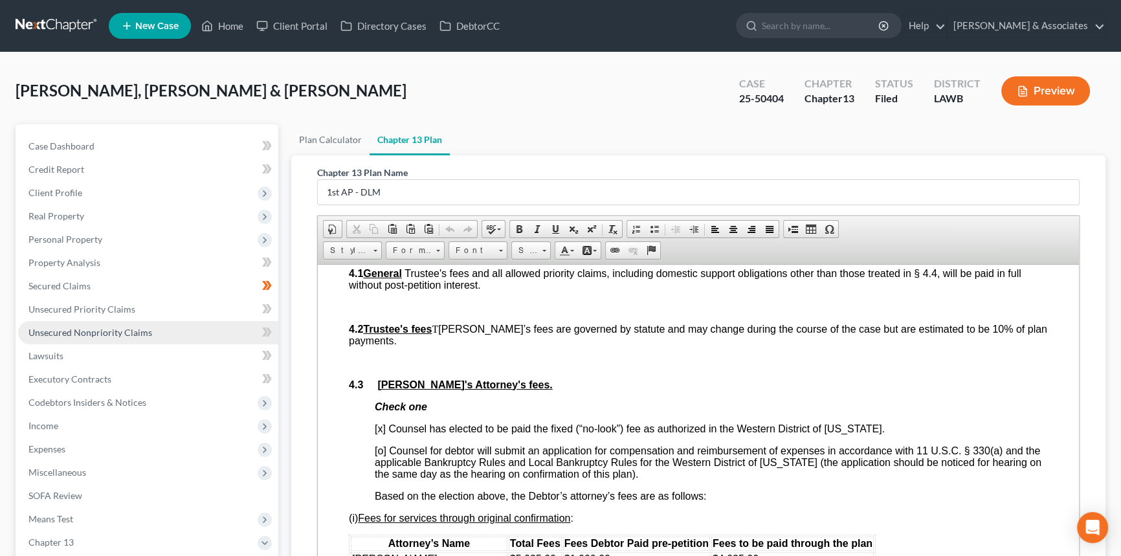
scroll to position [2590, 0]
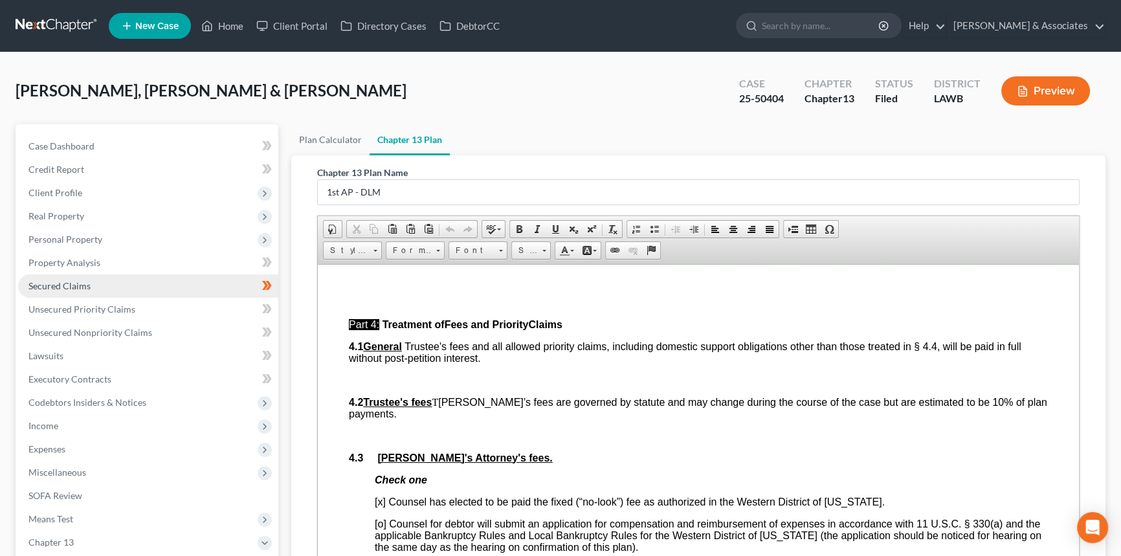
click at [84, 285] on span "Secured Claims" at bounding box center [59, 285] width 62 height 11
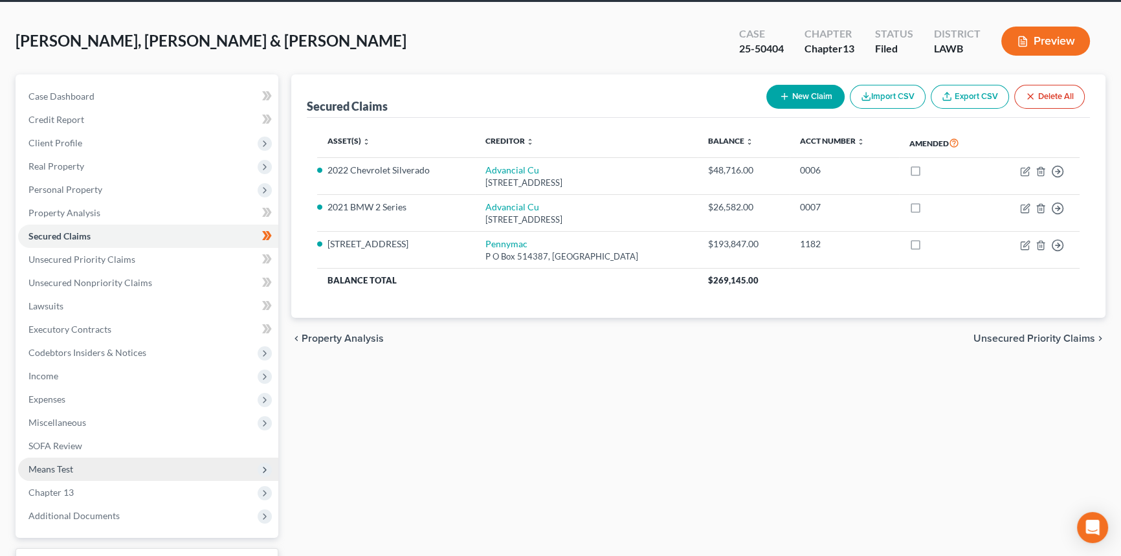
scroll to position [117, 0]
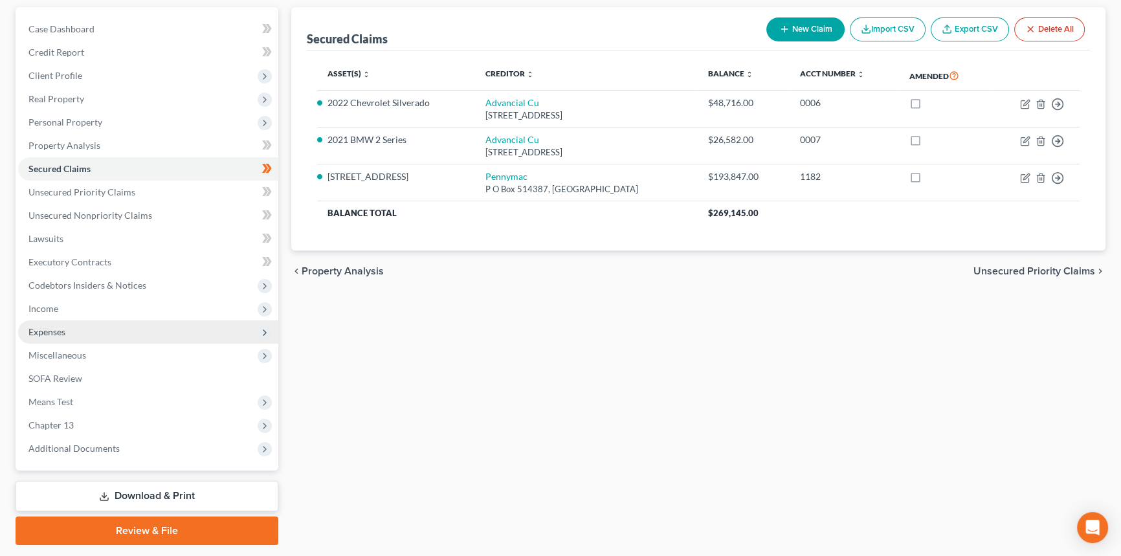
click at [123, 320] on span "Expenses" at bounding box center [148, 331] width 260 height 23
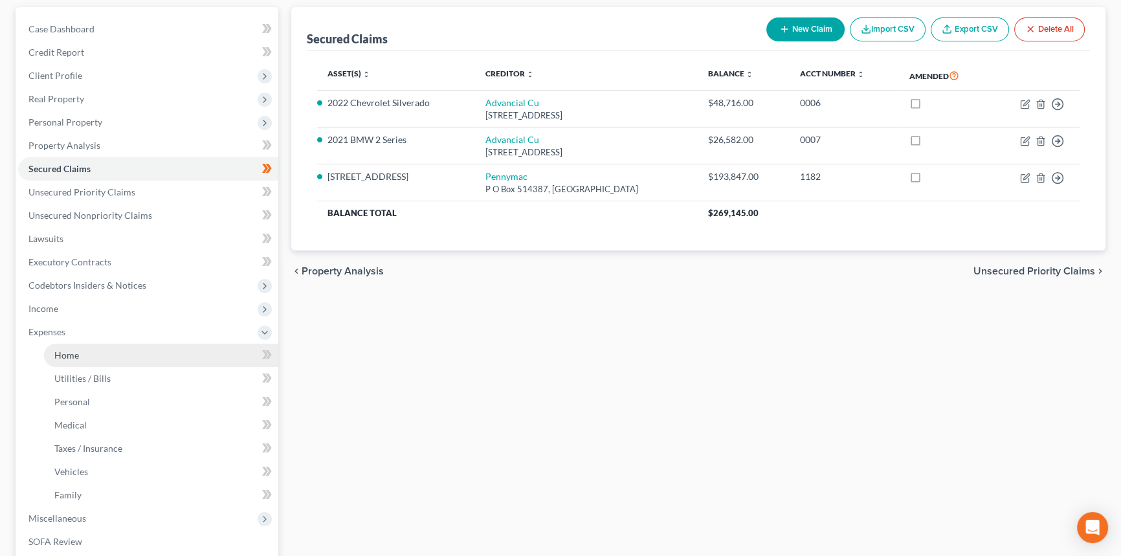
click at [99, 358] on link "Home" at bounding box center [161, 355] width 234 height 23
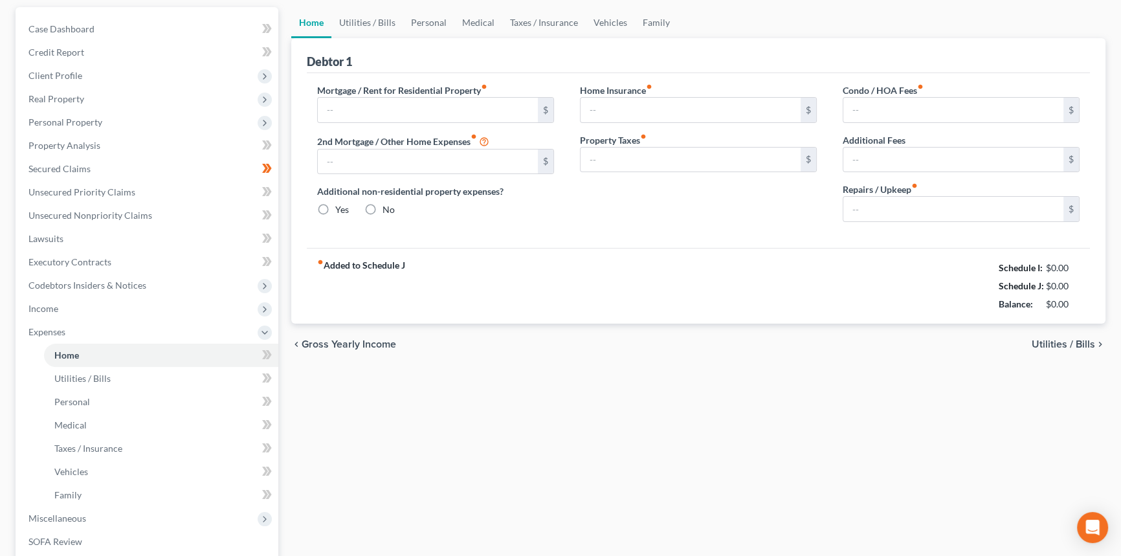
scroll to position [16, 0]
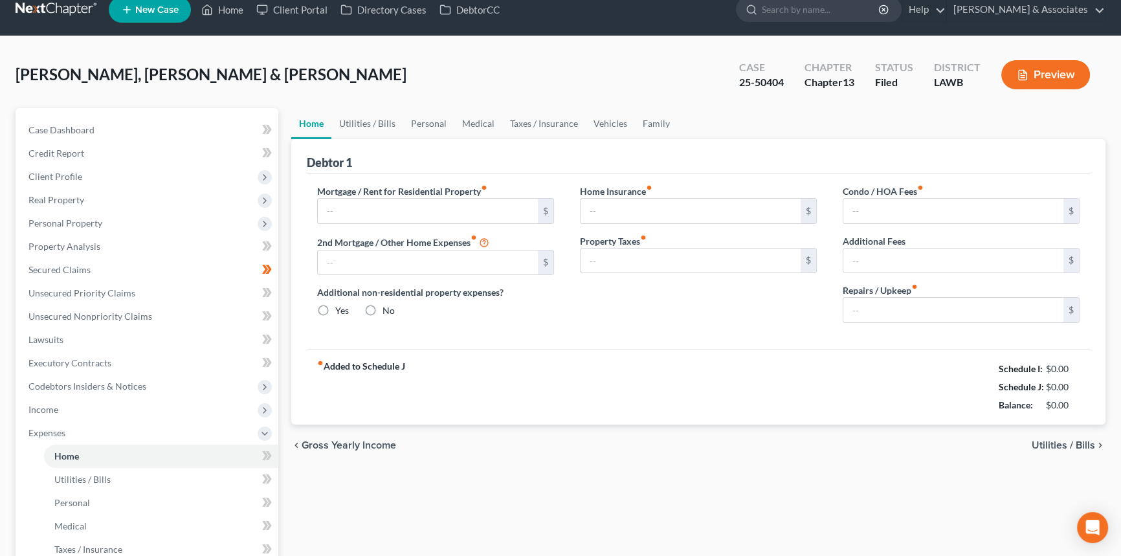
type input "1,743.27"
type input "0.00"
radio input "true"
type input "37.66"
type input "0.00"
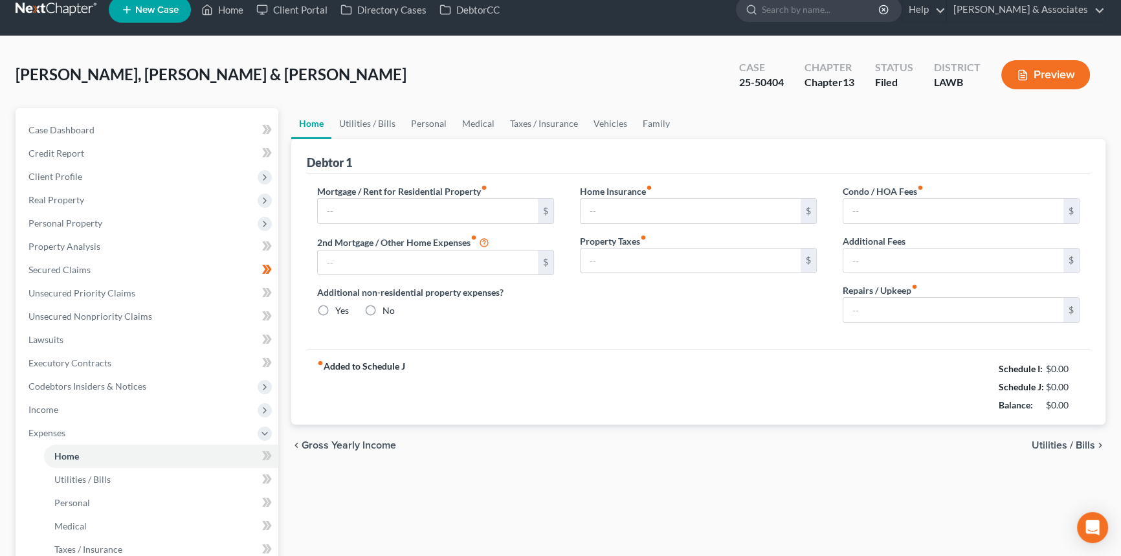
type input "46.00"
type input "0.00"
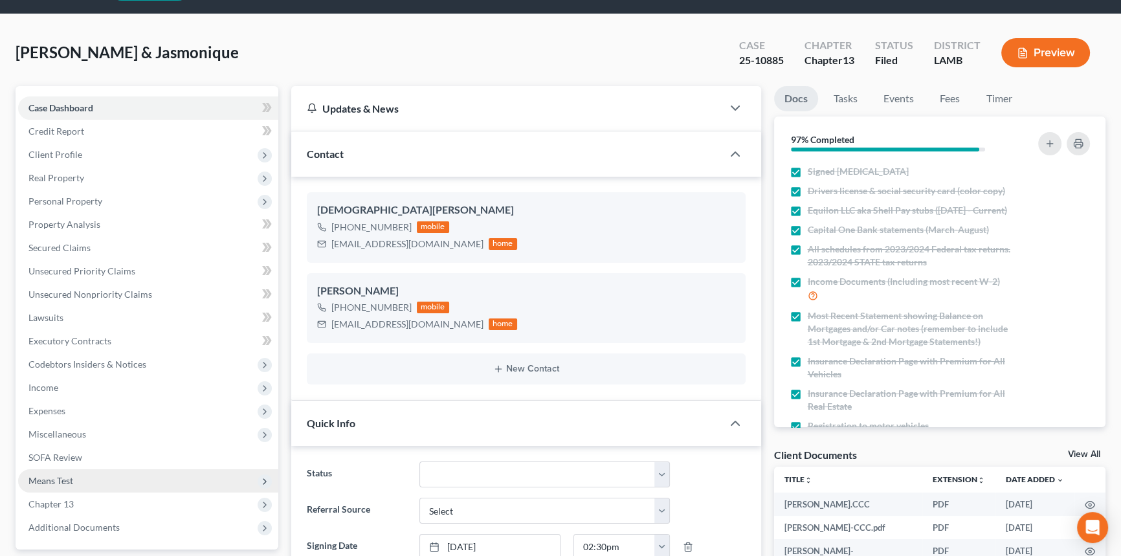
scroll to position [58, 0]
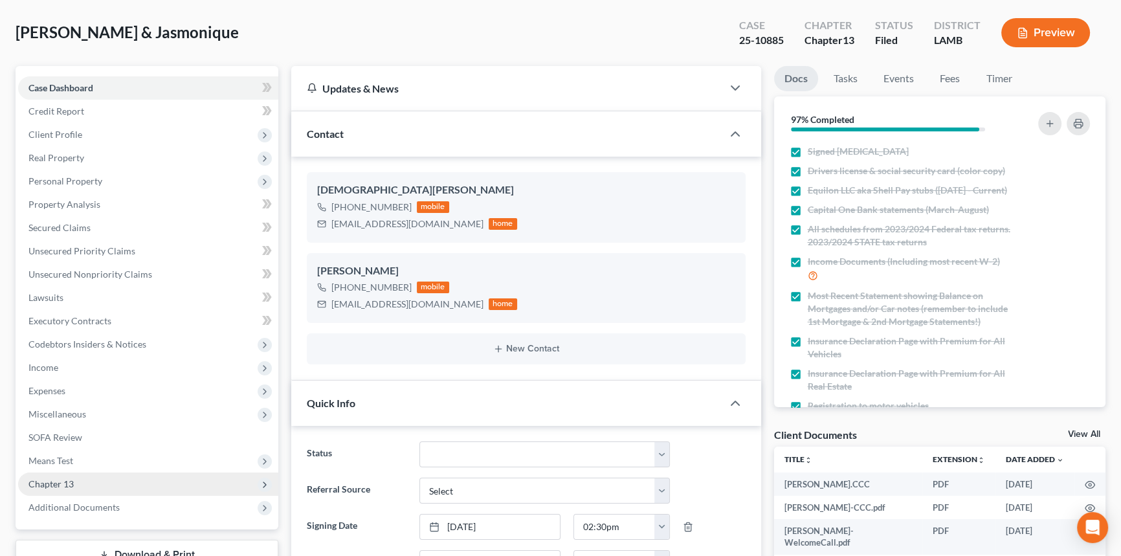
click at [76, 476] on span "Chapter 13" at bounding box center [148, 484] width 260 height 23
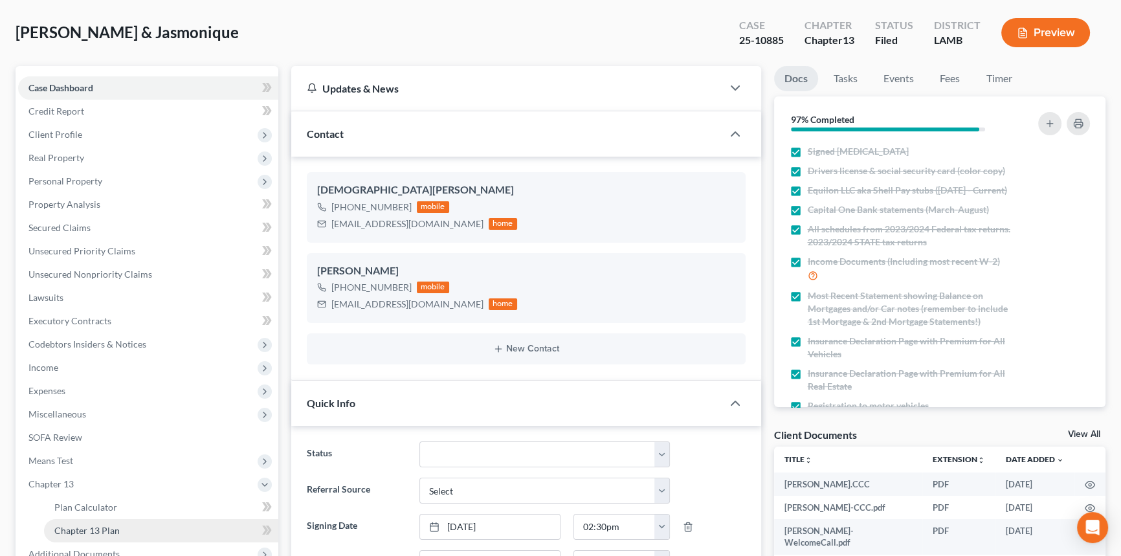
click at [100, 525] on span "Chapter 13 Plan" at bounding box center [86, 530] width 65 height 11
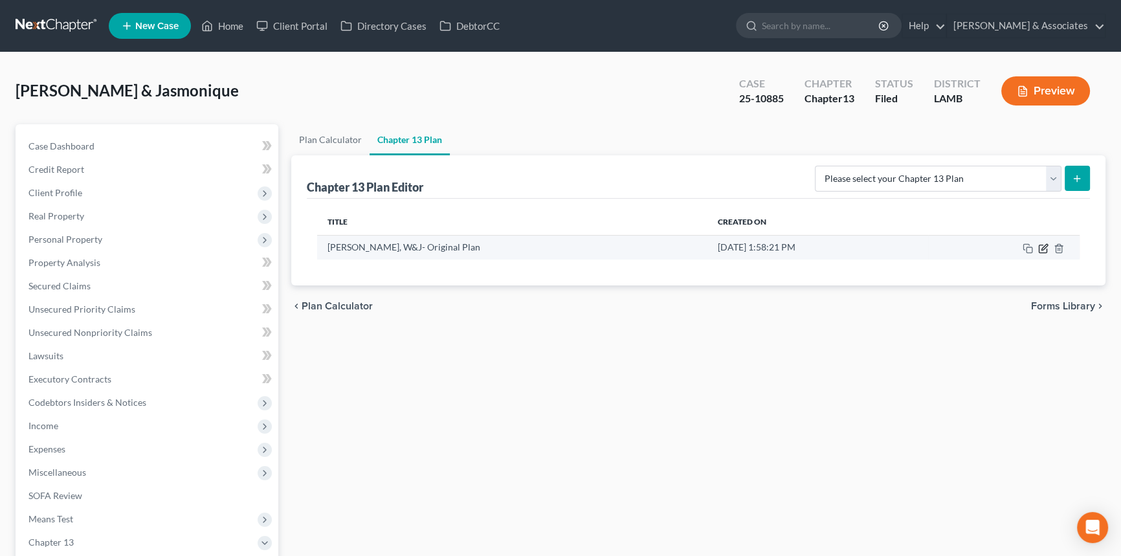
click at [1042, 251] on icon "button" at bounding box center [1043, 248] width 10 height 10
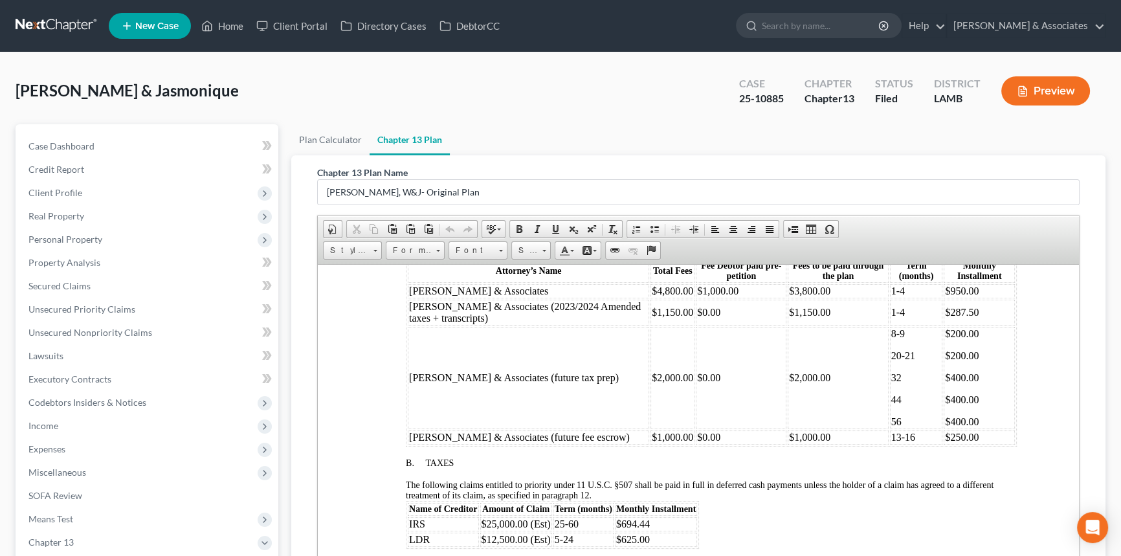
scroll to position [647, 0]
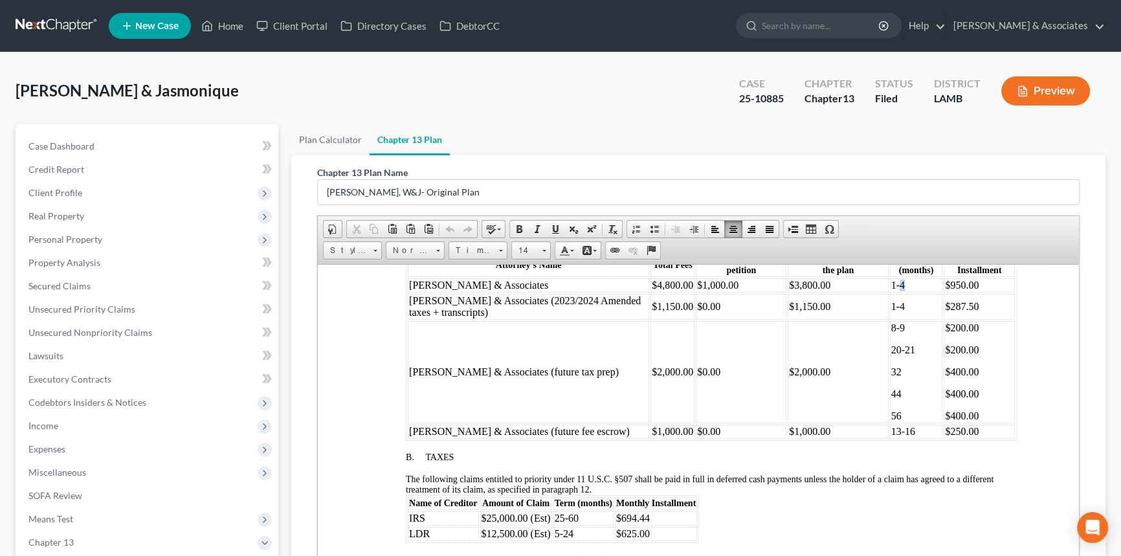
click at [890, 292] on td "1-4" at bounding box center [916, 285] width 53 height 14
drag, startPoint x: 893, startPoint y: 329, endPoint x: 884, endPoint y: 329, distance: 9.1
click at [890, 319] on td "1-4" at bounding box center [916, 306] width 53 height 26
click at [915, 319] on td "1-4" at bounding box center [916, 306] width 53 height 26
click at [906, 333] on p "8-9" at bounding box center [916, 328] width 50 height 12
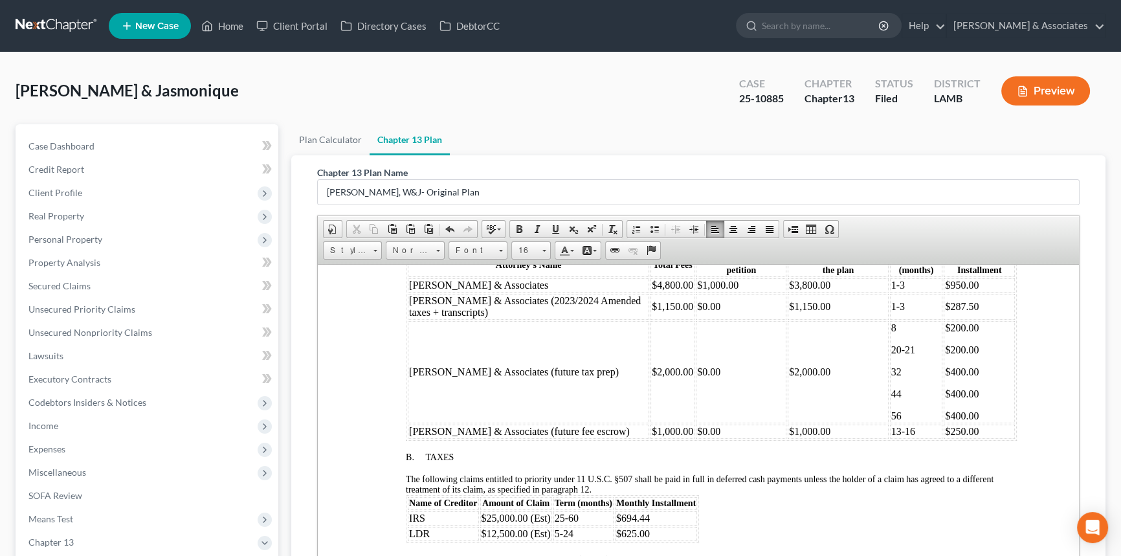
click at [901, 355] on span "20-21" at bounding box center [903, 349] width 24 height 11
click at [945, 355] on span "$200.00" at bounding box center [962, 349] width 34 height 11
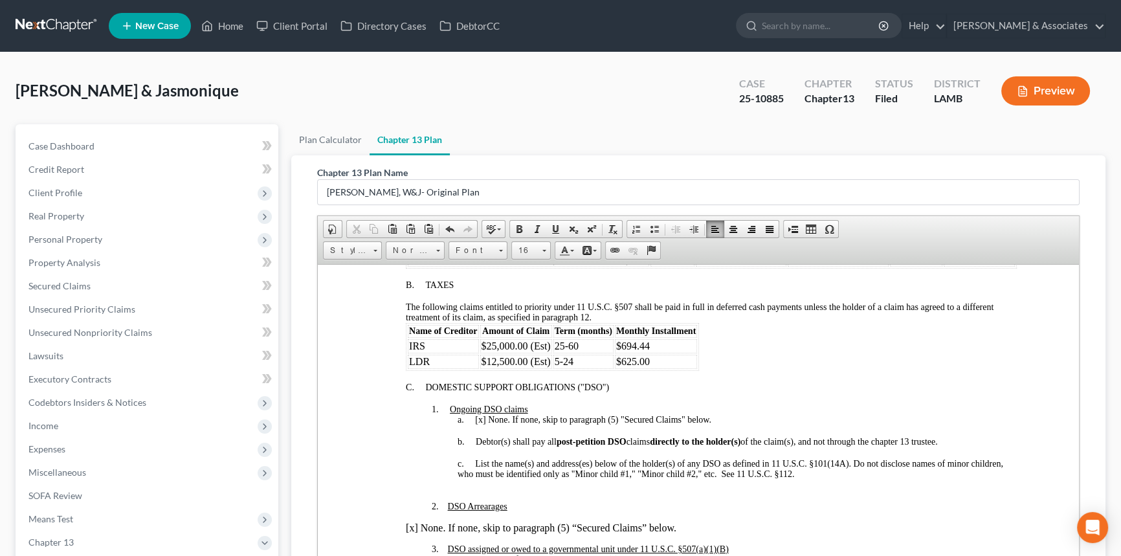
scroll to position [823, 0]
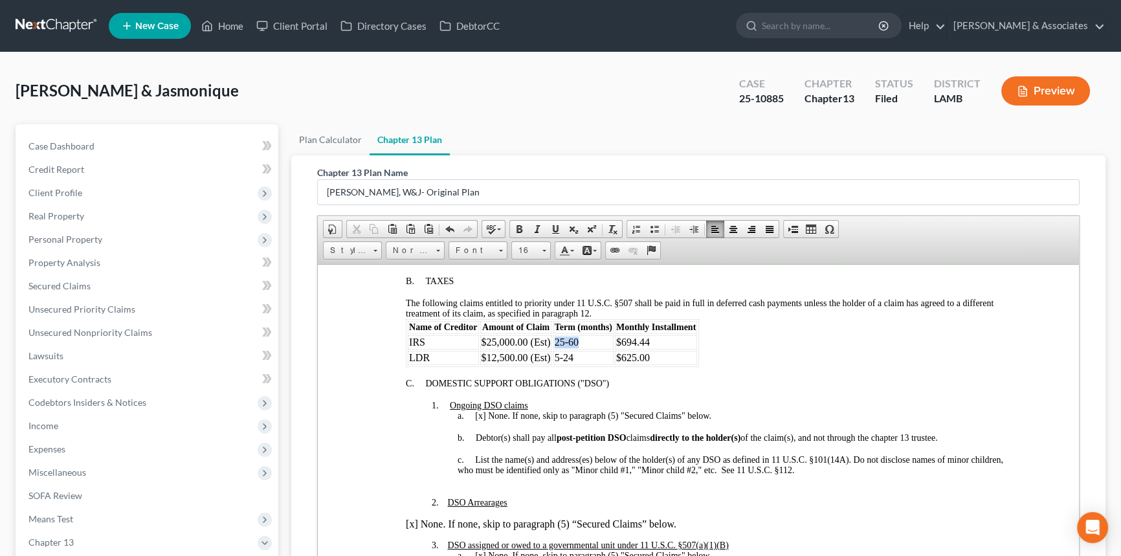
drag, startPoint x: 575, startPoint y: 370, endPoint x: 555, endPoint y: 369, distance: 20.1
click at [555, 349] on td "25-60" at bounding box center [584, 342] width 60 height 14
drag, startPoint x: 567, startPoint y: 386, endPoint x: 555, endPoint y: 385, distance: 11.7
click at [555, 364] on td "5-24" at bounding box center [584, 357] width 60 height 14
drag, startPoint x: 651, startPoint y: 369, endPoint x: 621, endPoint y: 370, distance: 30.5
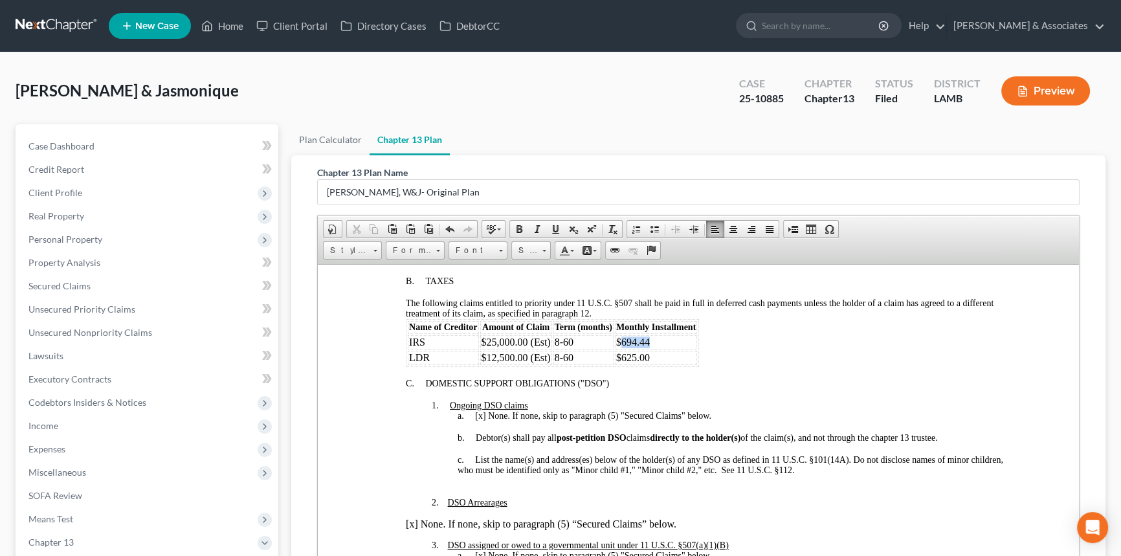
click at [621, 349] on td "$694.44" at bounding box center [656, 342] width 82 height 14
drag, startPoint x: 649, startPoint y: 381, endPoint x: 622, endPoint y: 384, distance: 28.0
click at [622, 364] on td "$625.00" at bounding box center [656, 357] width 82 height 14
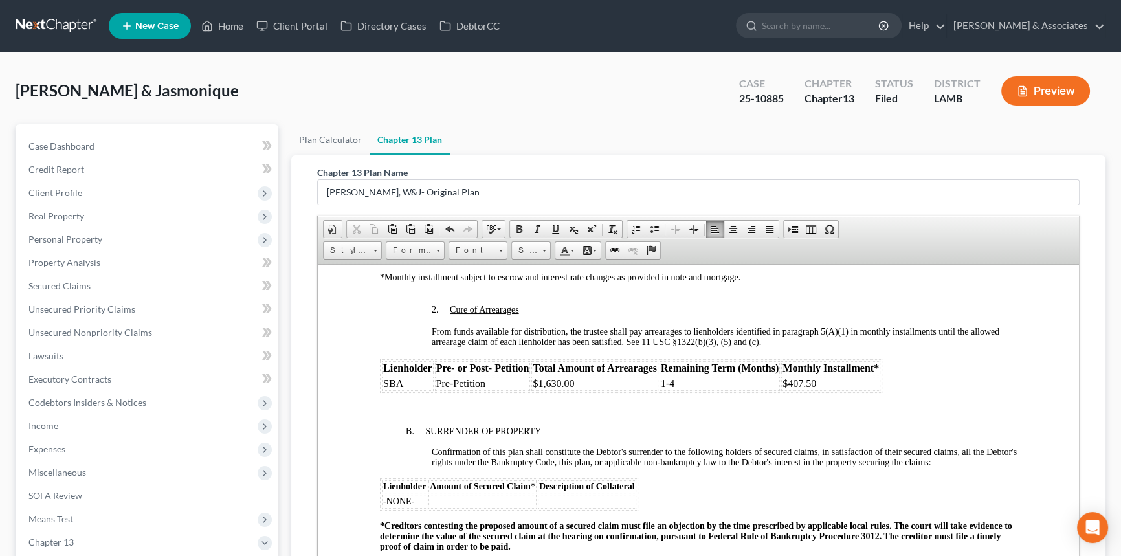
scroll to position [1412, 0]
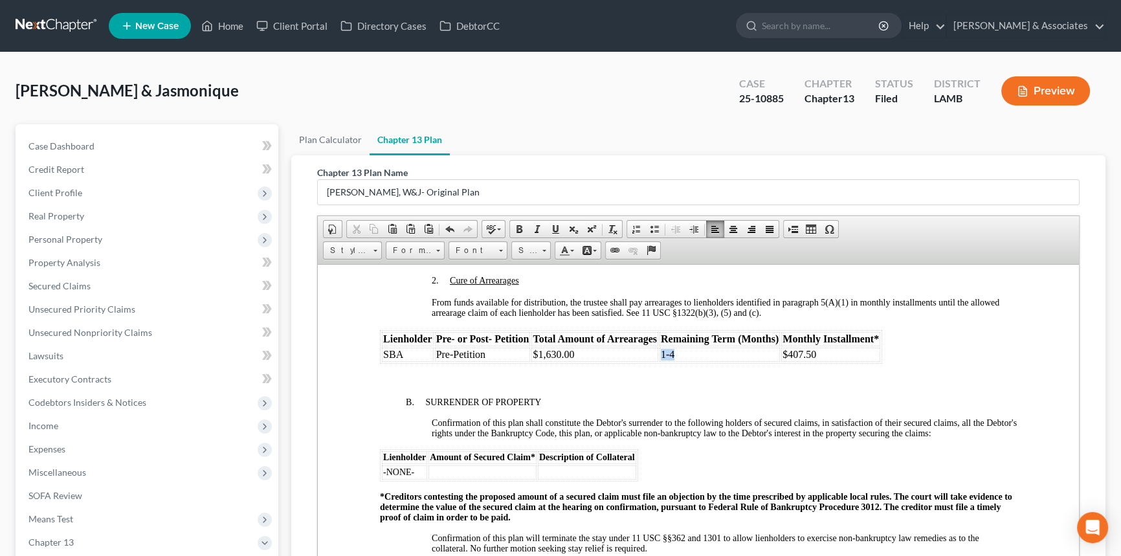
drag, startPoint x: 674, startPoint y: 405, endPoint x: 659, endPoint y: 405, distance: 14.9
click at [660, 361] on td "1-4" at bounding box center [720, 354] width 120 height 14
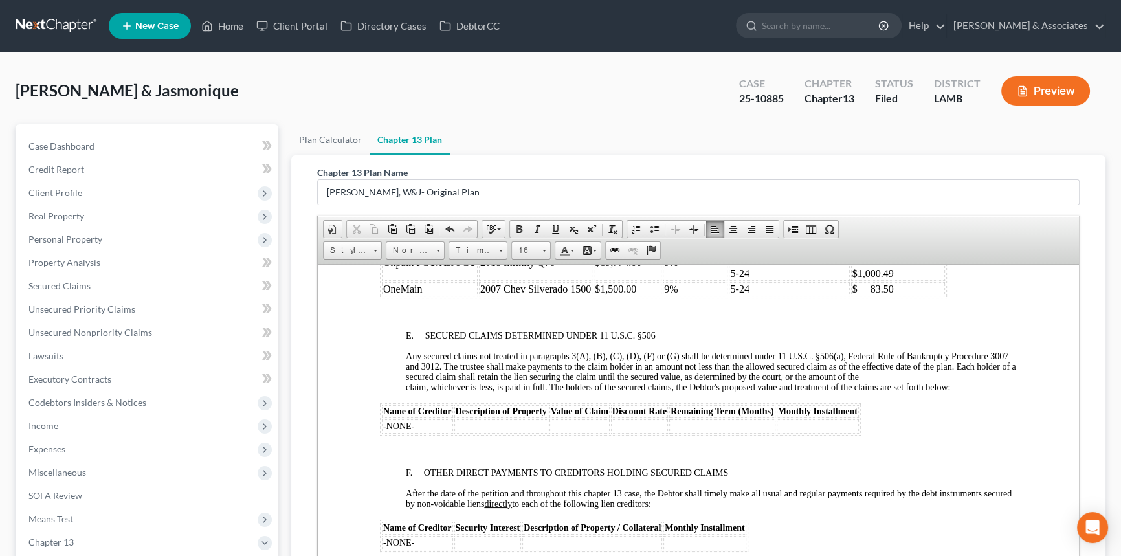
scroll to position [1942, 0]
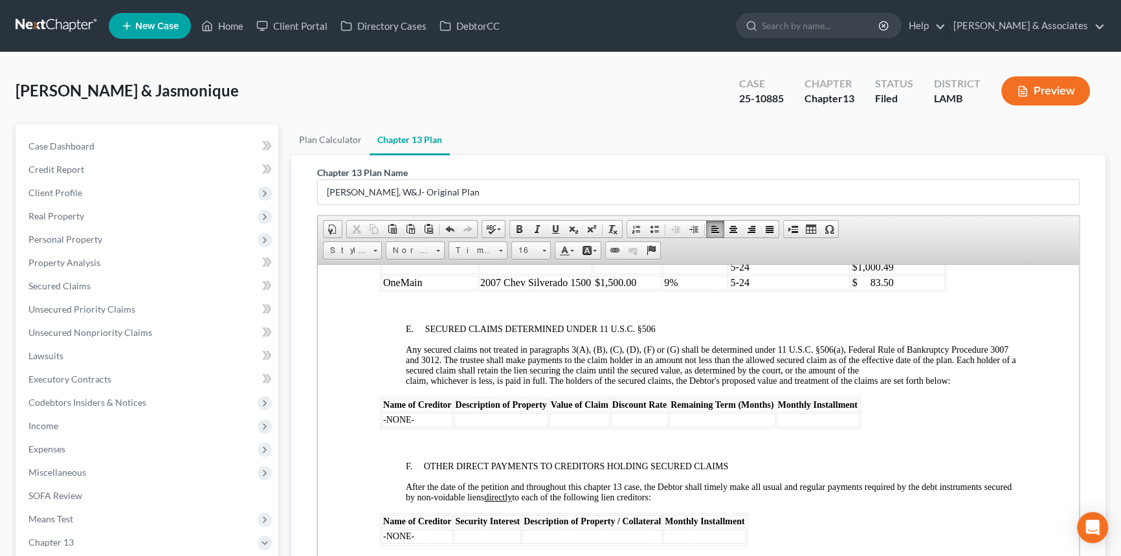
drag, startPoint x: 671, startPoint y: 310, endPoint x: 664, endPoint y: 309, distance: 6.6
click at [664, 261] on span "9%" at bounding box center [671, 255] width 14 height 11
click at [758, 251] on p "1-4" at bounding box center [789, 245] width 118 height 12
drag, startPoint x: 753, startPoint y: 340, endPoint x: 730, endPoint y: 341, distance: 22.7
click at [730, 288] on p "5-24" at bounding box center [789, 282] width 118 height 12
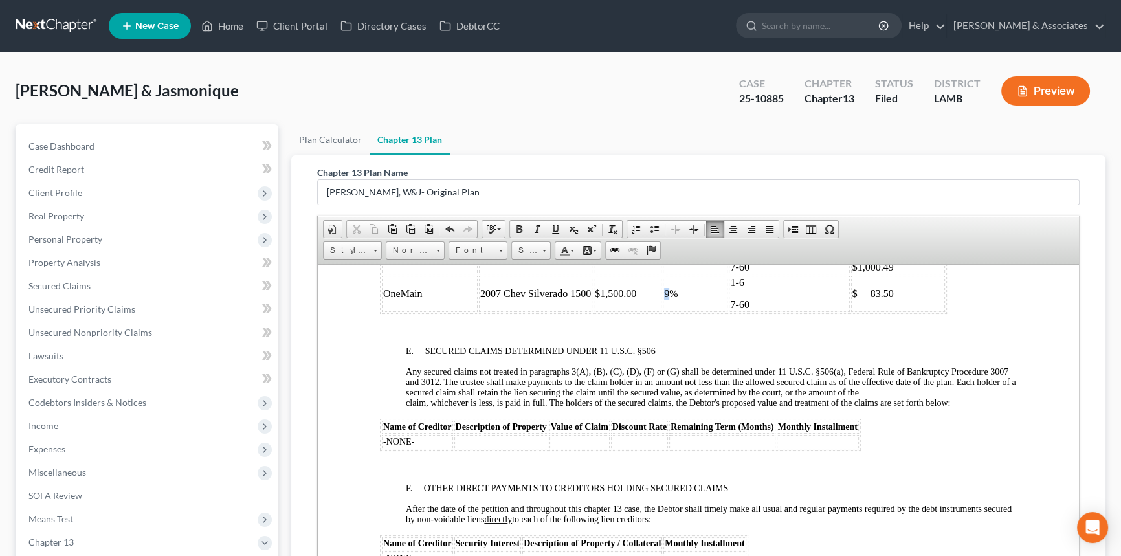
click at [667, 298] on span "9%" at bounding box center [671, 292] width 14 height 11
drag, startPoint x: 894, startPoint y: 300, endPoint x: 855, endPoint y: 300, distance: 38.8
click at [855, 251] on p "$ 459.00" at bounding box center [898, 245] width 91 height 12
drag, startPoint x: 880, startPoint y: 354, endPoint x: 855, endPoint y: 351, distance: 25.5
click at [855, 299] on p "$ 83.50" at bounding box center [898, 293] width 91 height 12
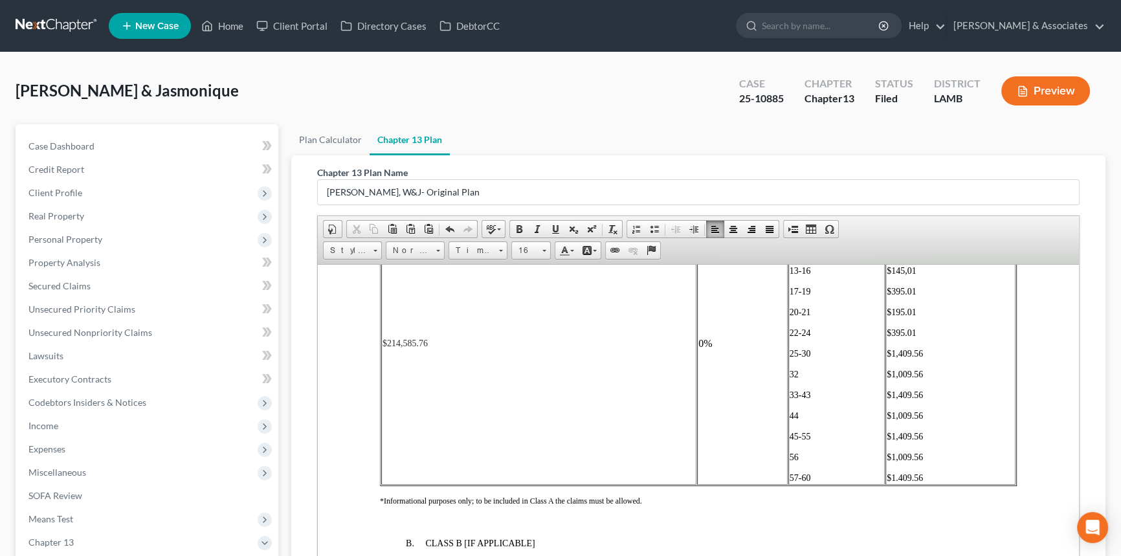
scroll to position [2590, 0]
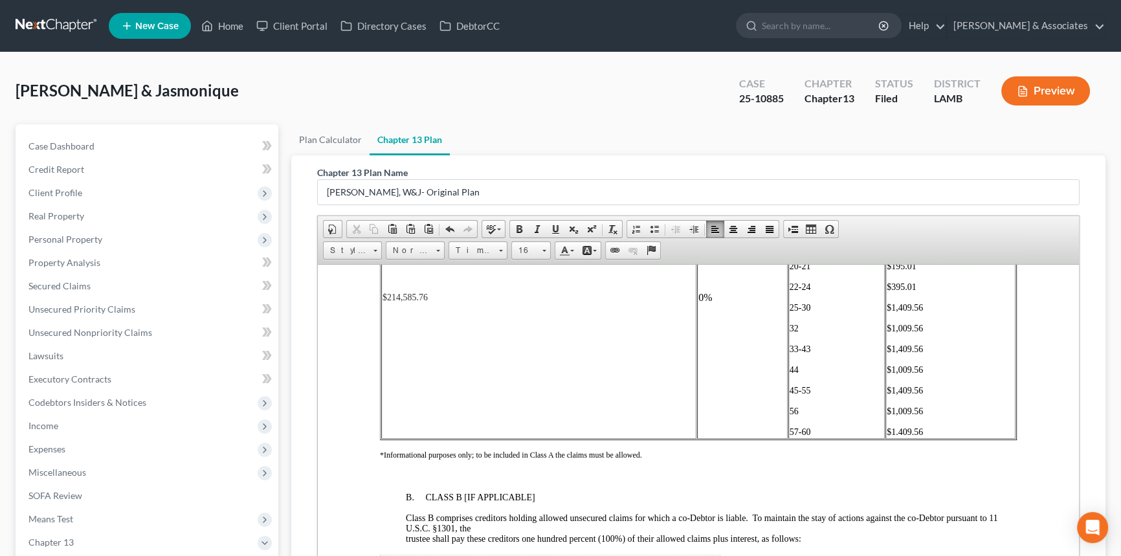
click at [810, 437] on p "57-60" at bounding box center [837, 432] width 95 height 10
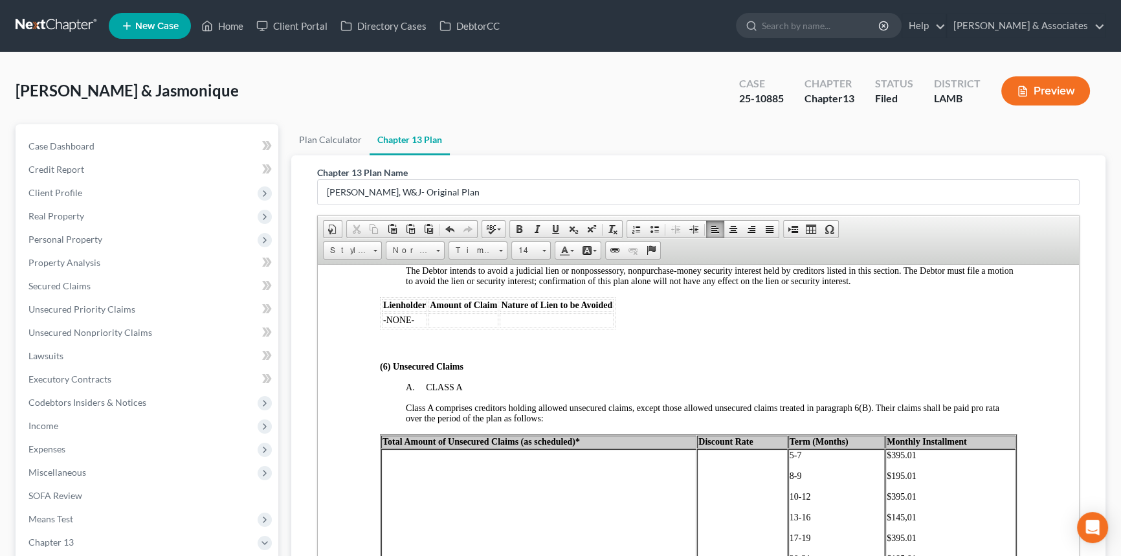
scroll to position [2295, 0]
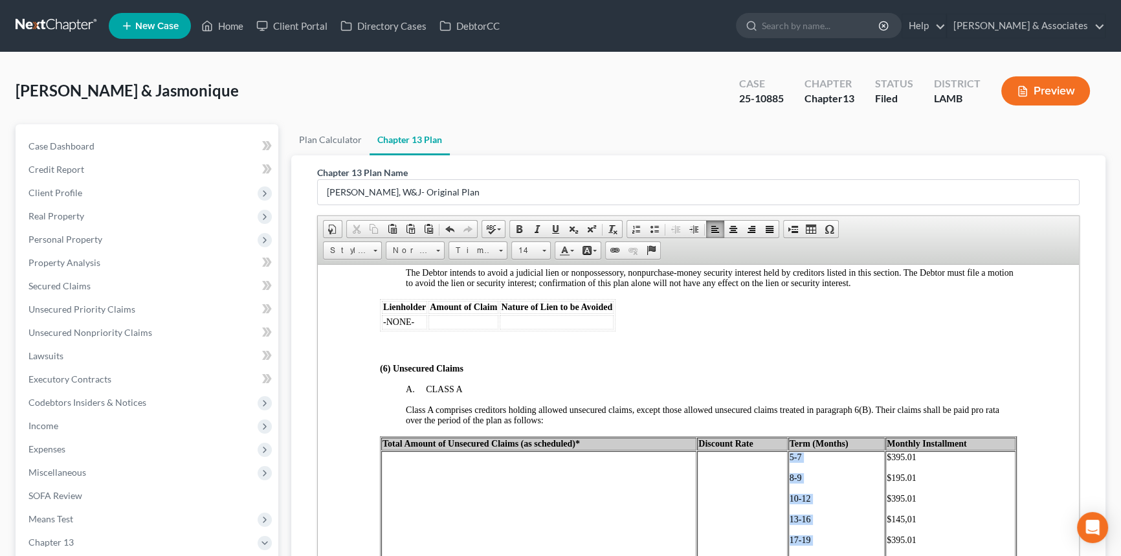
click at [790, 462] on span "5-7" at bounding box center [796, 457] width 12 height 10
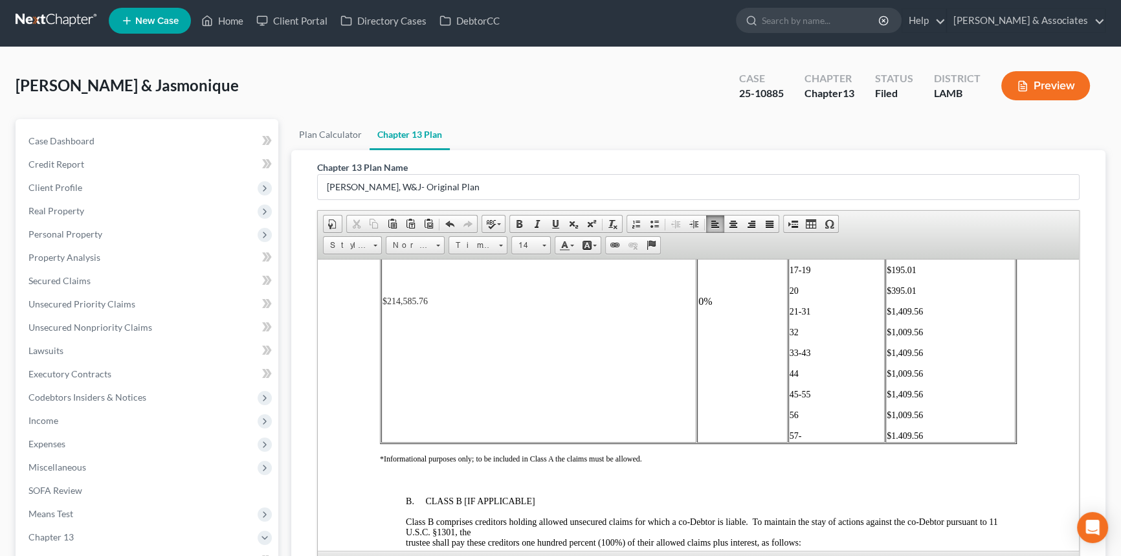
scroll to position [2598, 0]
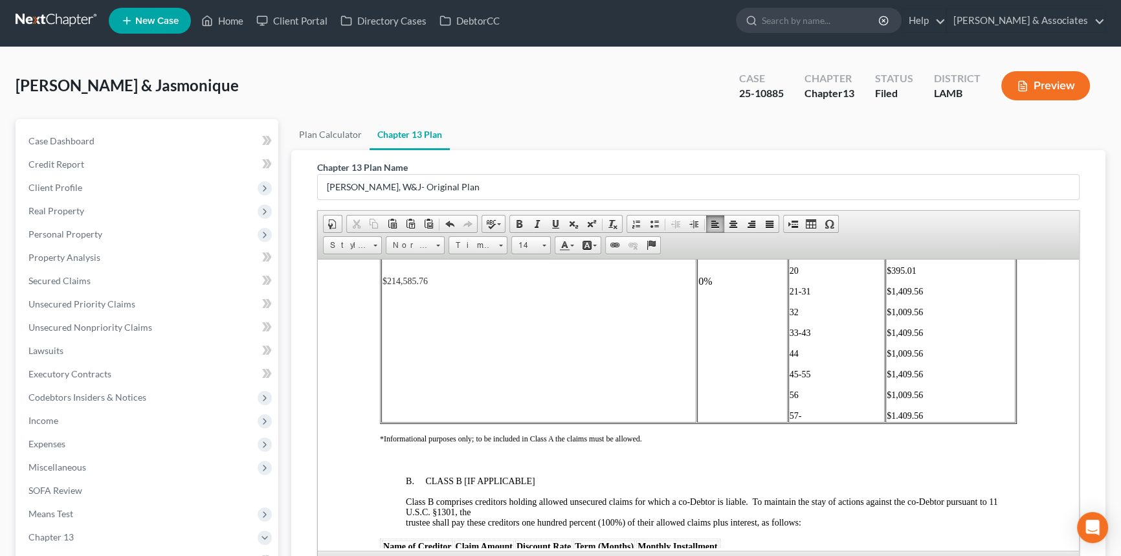
click at [816, 421] on p "57-" at bounding box center [837, 415] width 95 height 10
click at [927, 421] on p "$1.409.56" at bounding box center [951, 415] width 128 height 10
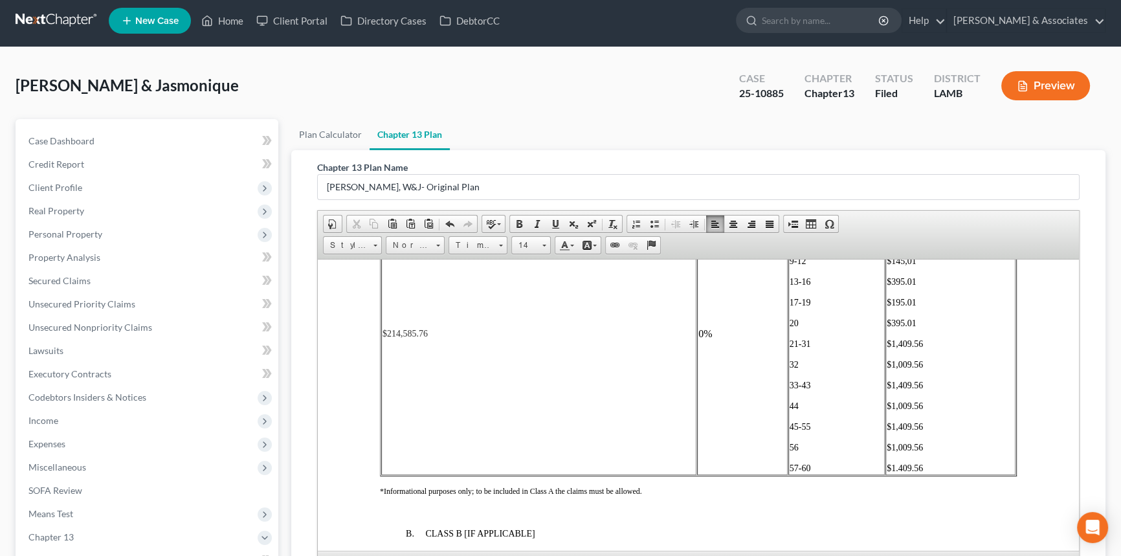
scroll to position [2480, 0]
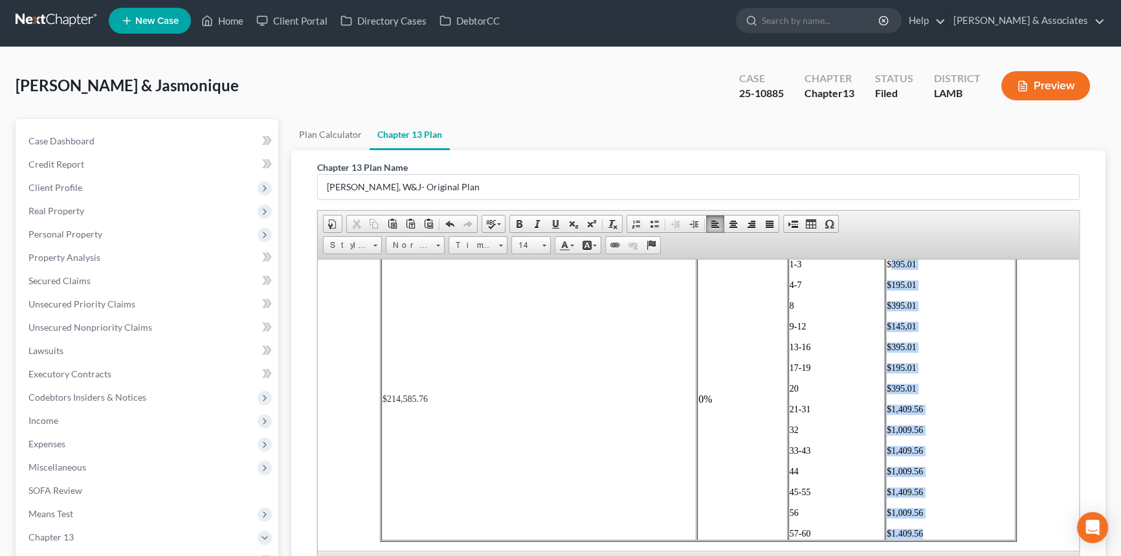
click at [887, 269] on span "$395.01" at bounding box center [902, 264] width 30 height 10
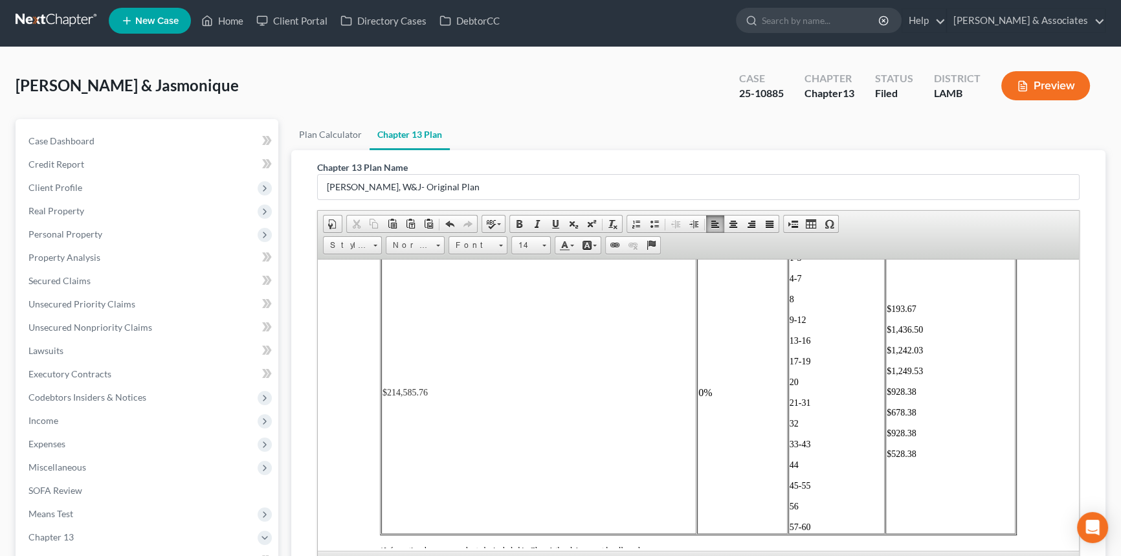
scroll to position [2487, 0]
copy td "$928.38 $528.38"
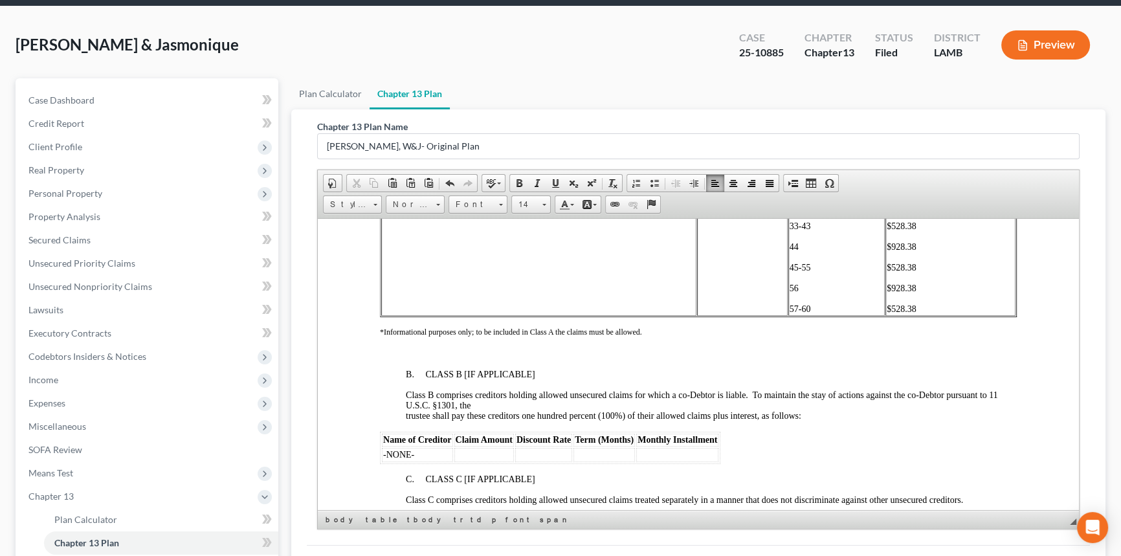
scroll to position [2674, 0]
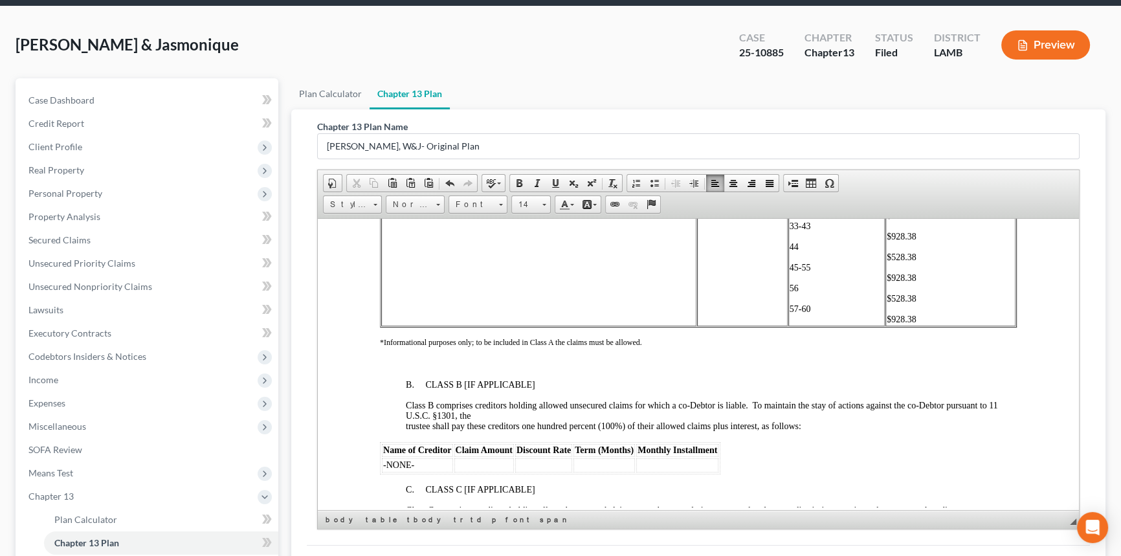
click at [664, 315] on td "$214,585.76" at bounding box center [538, 174] width 315 height 303
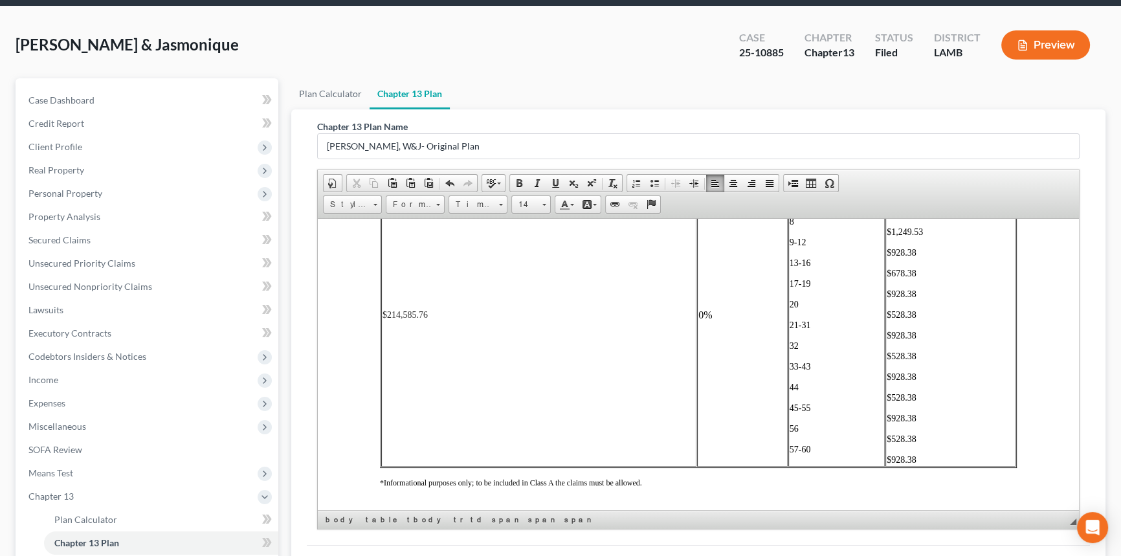
scroll to position [2322, 0]
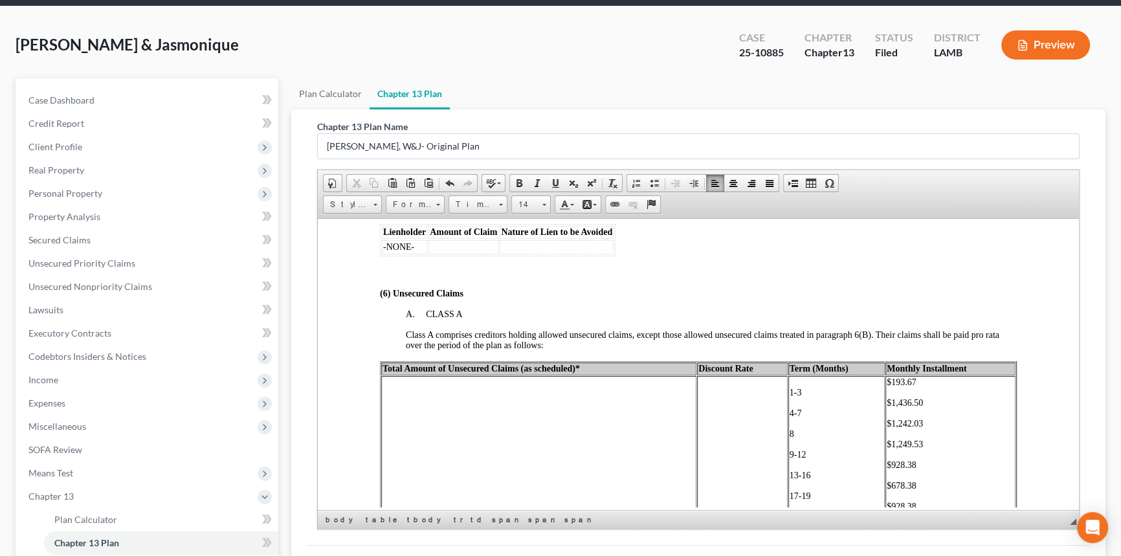
click at [915, 387] on p "$193.67" at bounding box center [951, 382] width 128 height 10
click at [925, 408] on p "$1,436.50" at bounding box center [951, 403] width 128 height 10
click at [926, 429] on p "$1,242.03" at bounding box center [951, 423] width 128 height 10
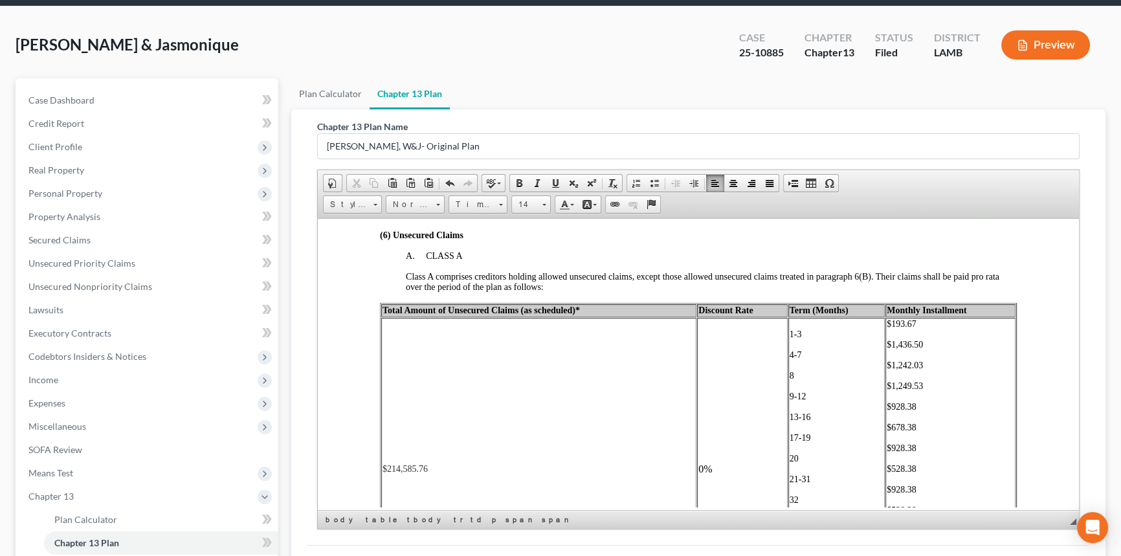
scroll to position [2380, 0]
click at [920, 390] on p "$1,249.53" at bounding box center [951, 385] width 128 height 10
click at [910, 411] on p "$928.38" at bounding box center [951, 406] width 128 height 10
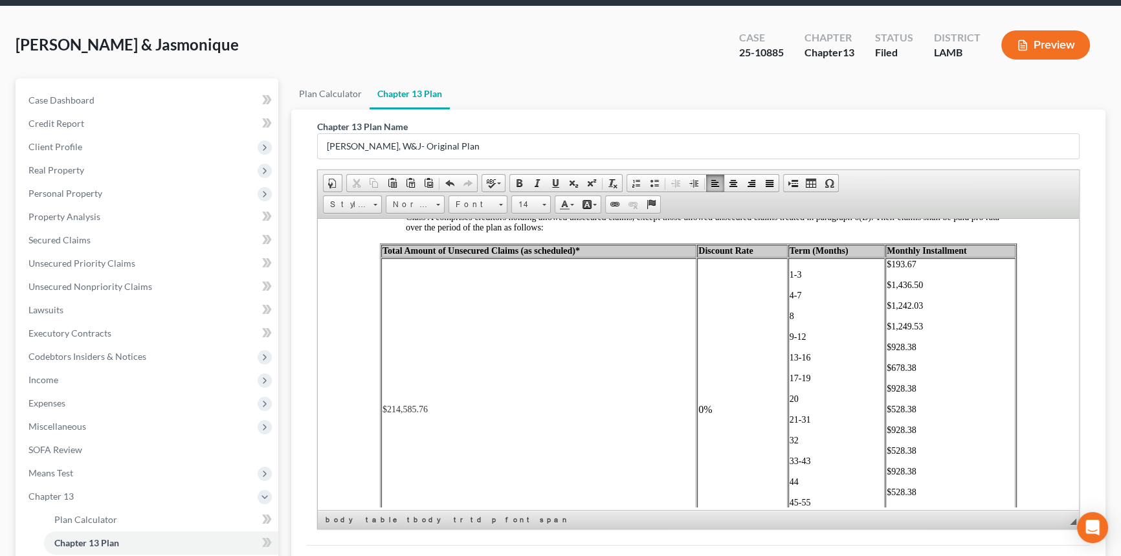
click at [916, 373] on p "$678.38" at bounding box center [951, 368] width 128 height 10
click at [791, 300] on span "4-7" at bounding box center [796, 295] width 12 height 10
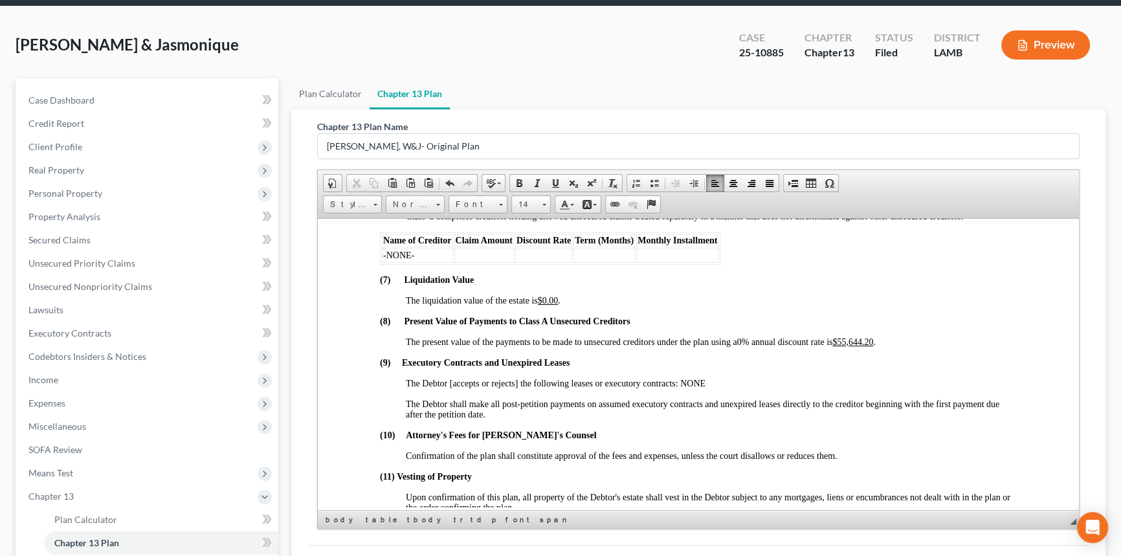
scroll to position [2969, 0]
drag, startPoint x: 847, startPoint y: 412, endPoint x: 878, endPoint y: 412, distance: 30.4
click at [873, 346] on u "$55,644.20" at bounding box center [853, 341] width 41 height 10
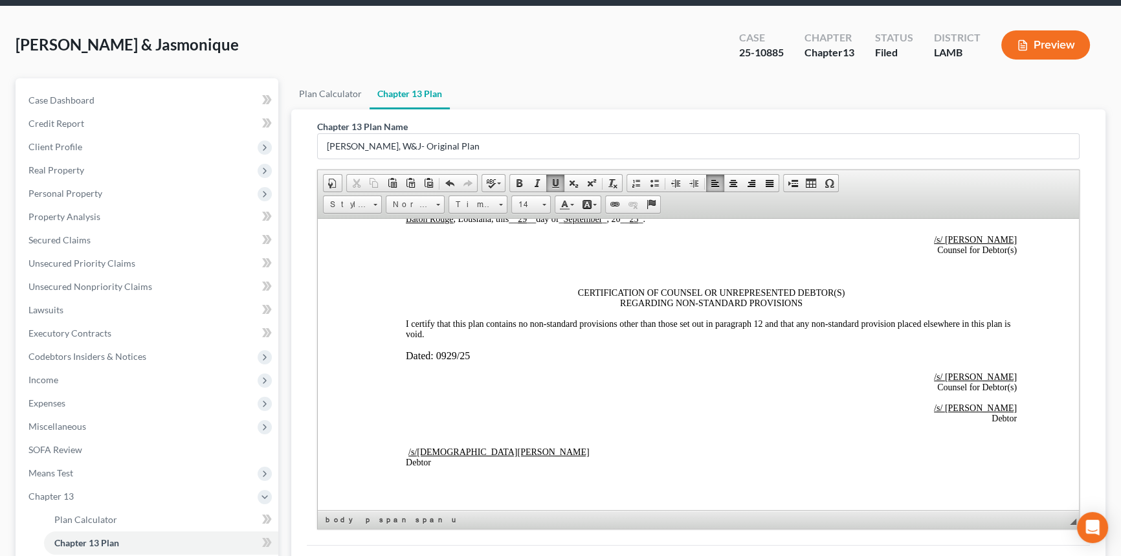
scroll to position [3759, 0]
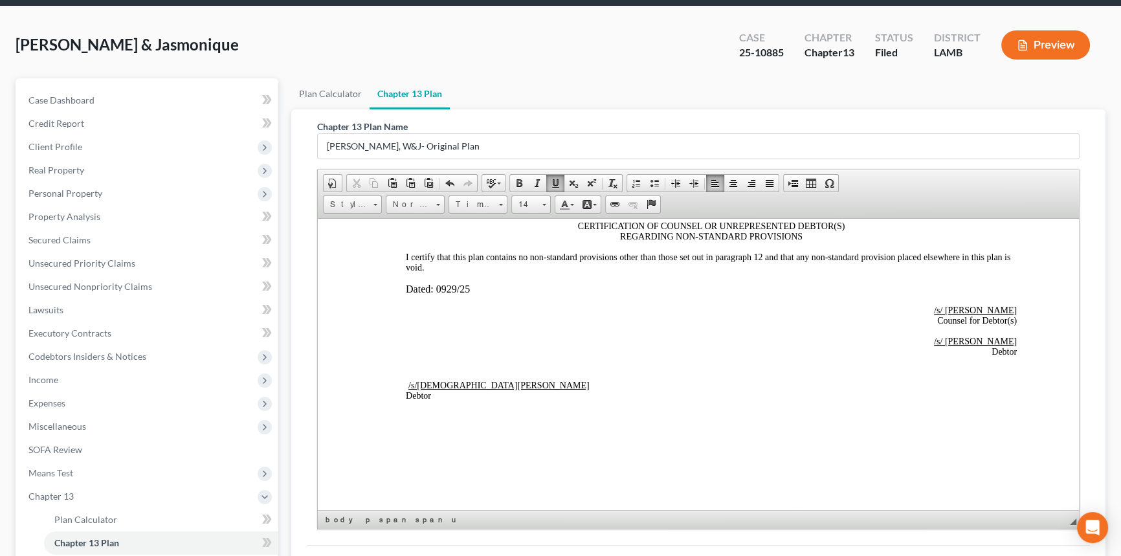
click at [409, 372] on p "/s/[PERSON_NAME] Debtor" at bounding box center [711, 384] width 611 height 34
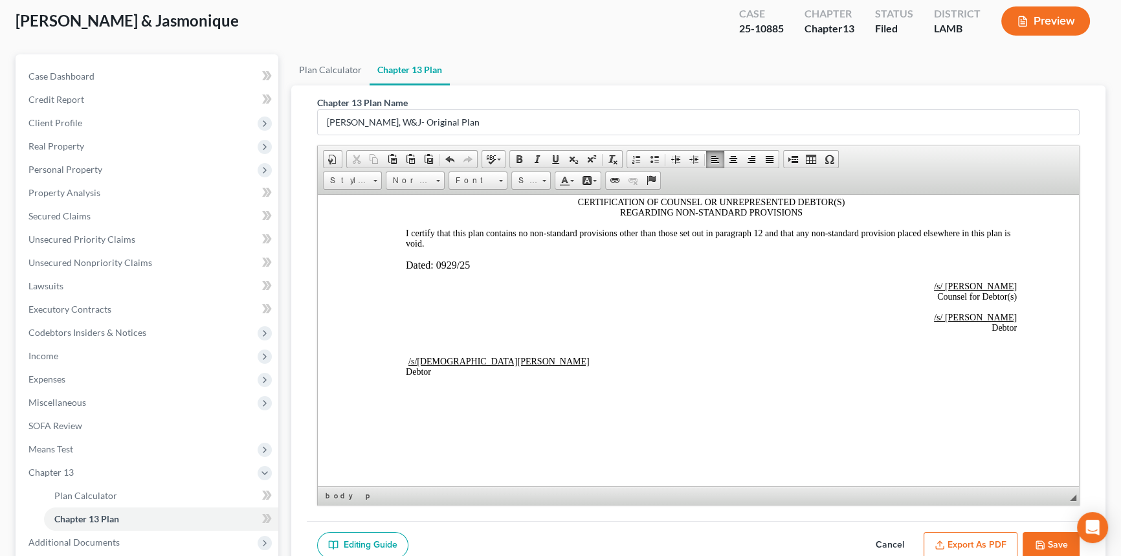
click at [410, 345] on p "/s/[PERSON_NAME] Debtor" at bounding box center [711, 360] width 611 height 34
click at [409, 350] on p "/s/[PERSON_NAME] Debtor" at bounding box center [711, 360] width 611 height 34
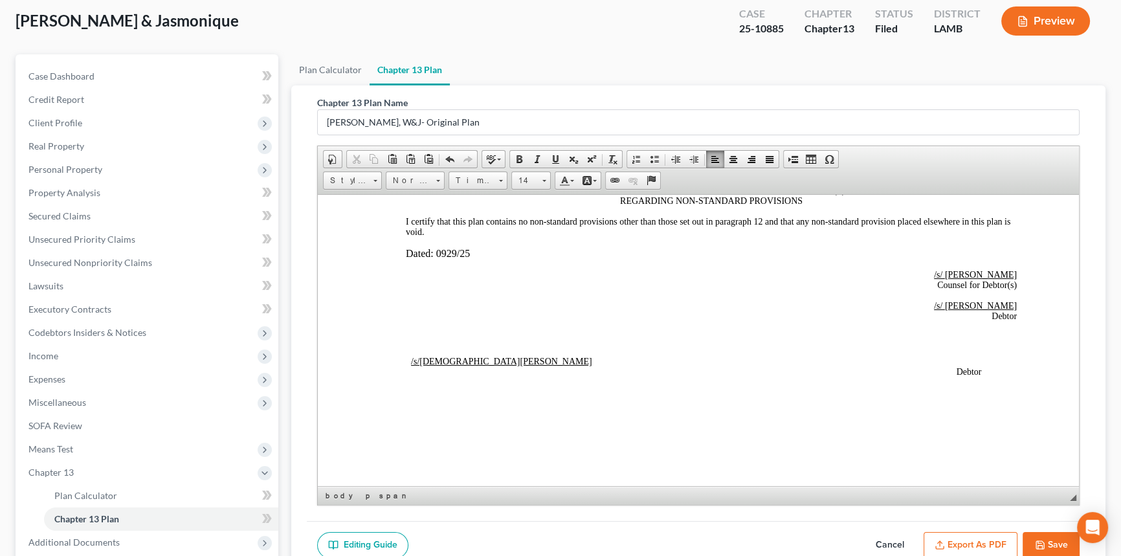
scroll to position [3748, 0]
click at [445, 258] on p "Dated: 0929/25" at bounding box center [711, 253] width 611 height 12
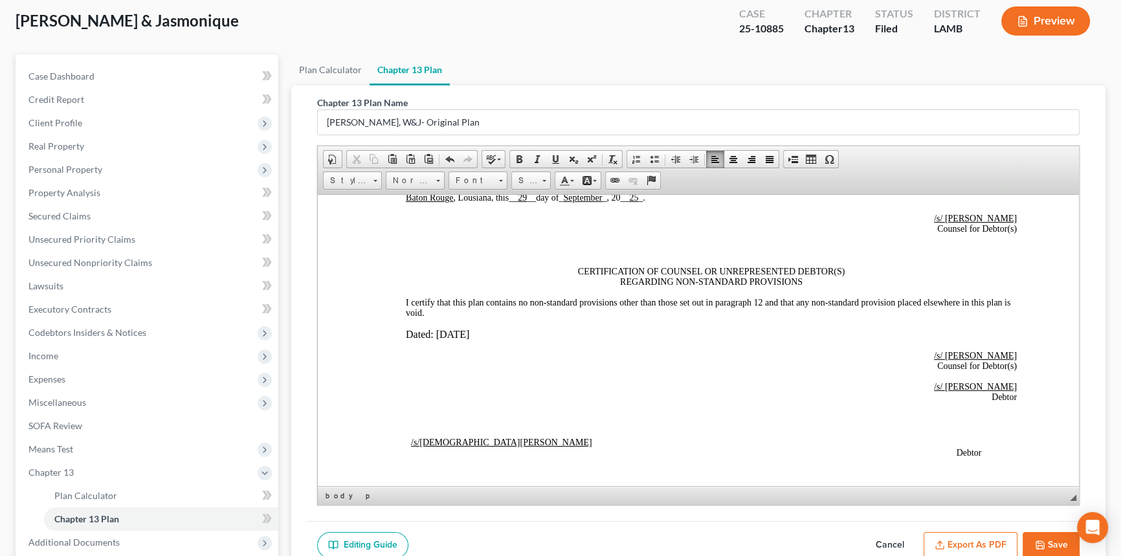
scroll to position [3572, 0]
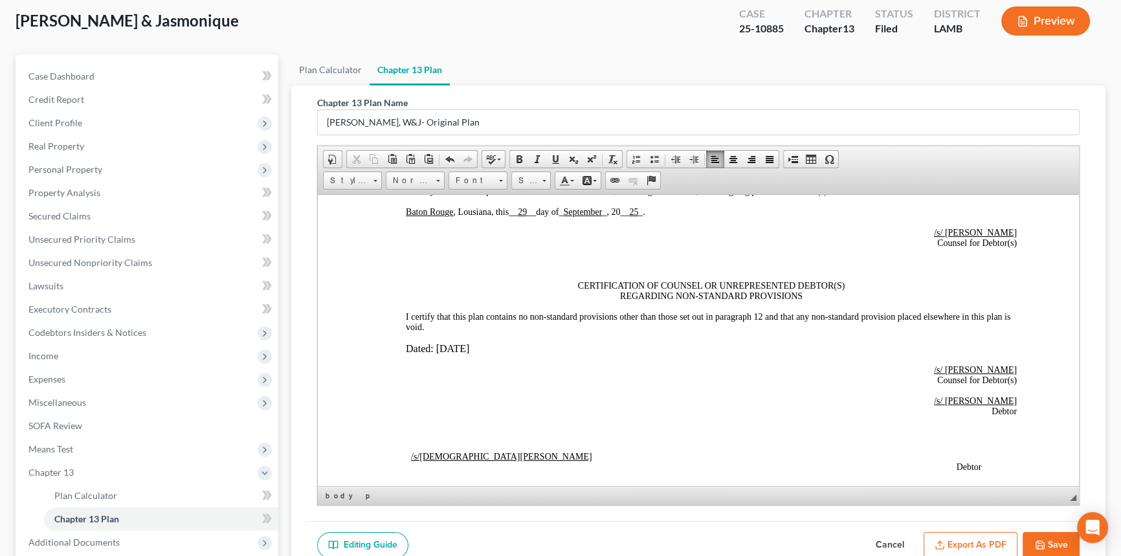
click at [1036, 540] on icon "button" at bounding box center [1040, 545] width 10 height 10
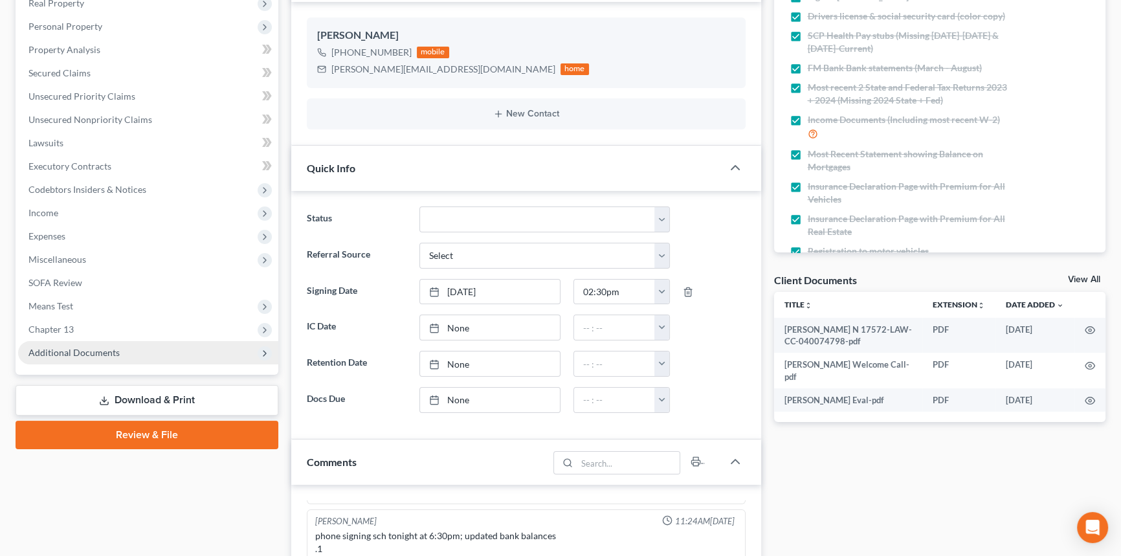
scroll to position [294, 0]
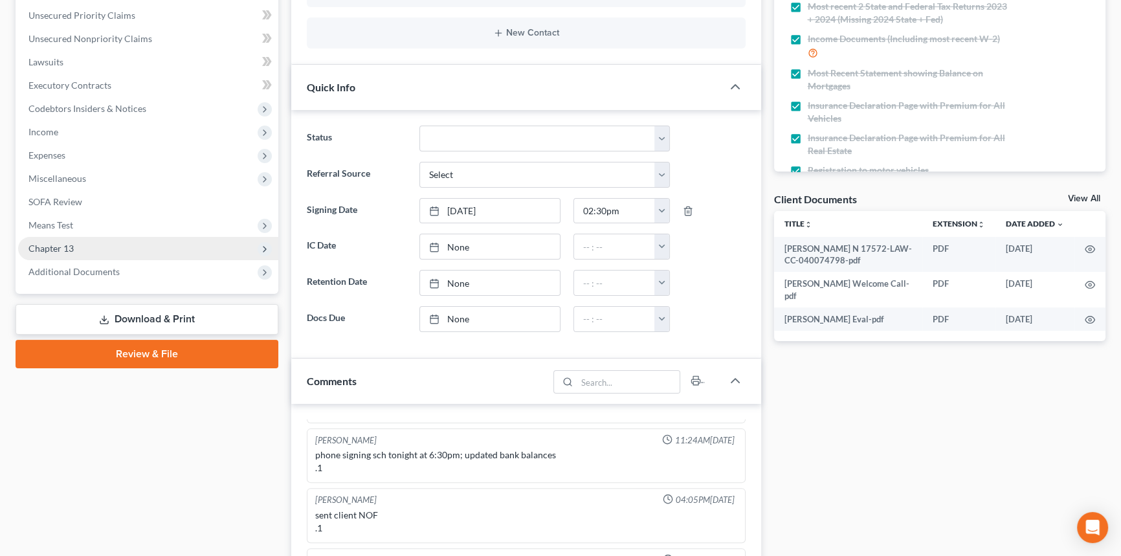
click at [106, 255] on span "Chapter 13" at bounding box center [148, 248] width 260 height 23
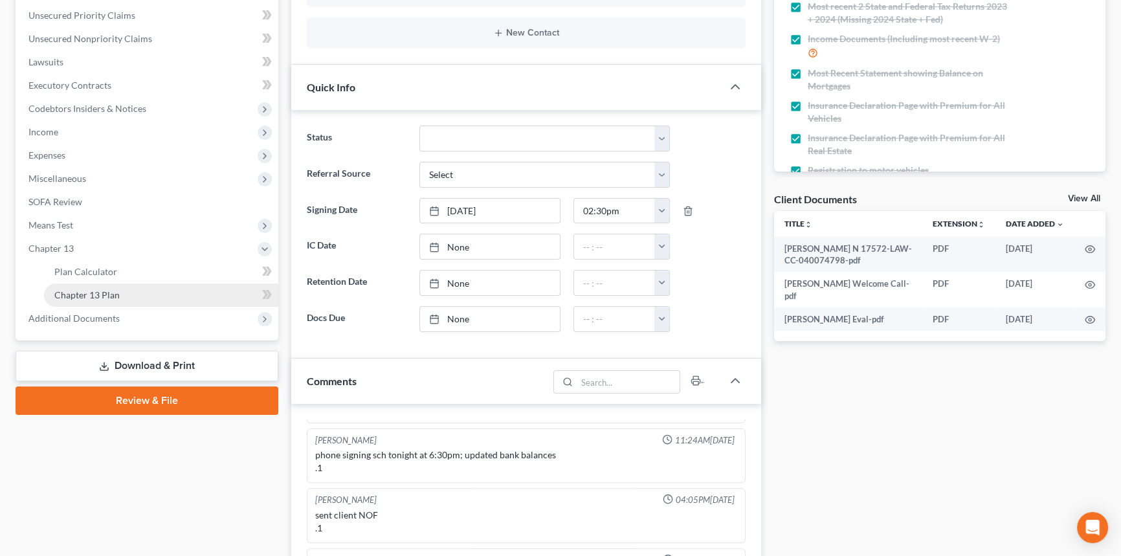
click at [123, 289] on link "Chapter 13 Plan" at bounding box center [161, 295] width 234 height 23
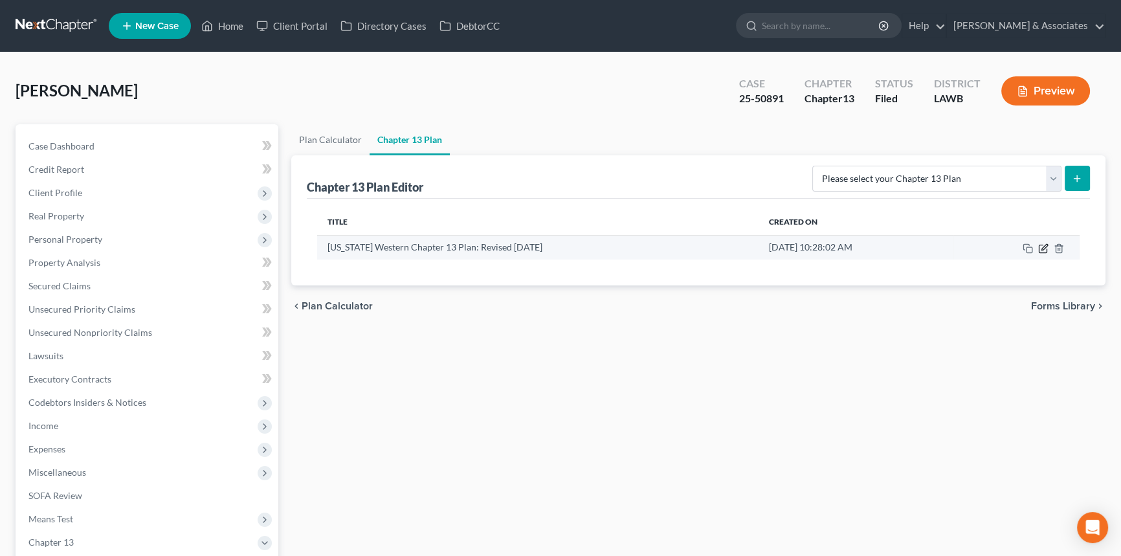
click at [1043, 245] on icon "button" at bounding box center [1043, 248] width 10 height 10
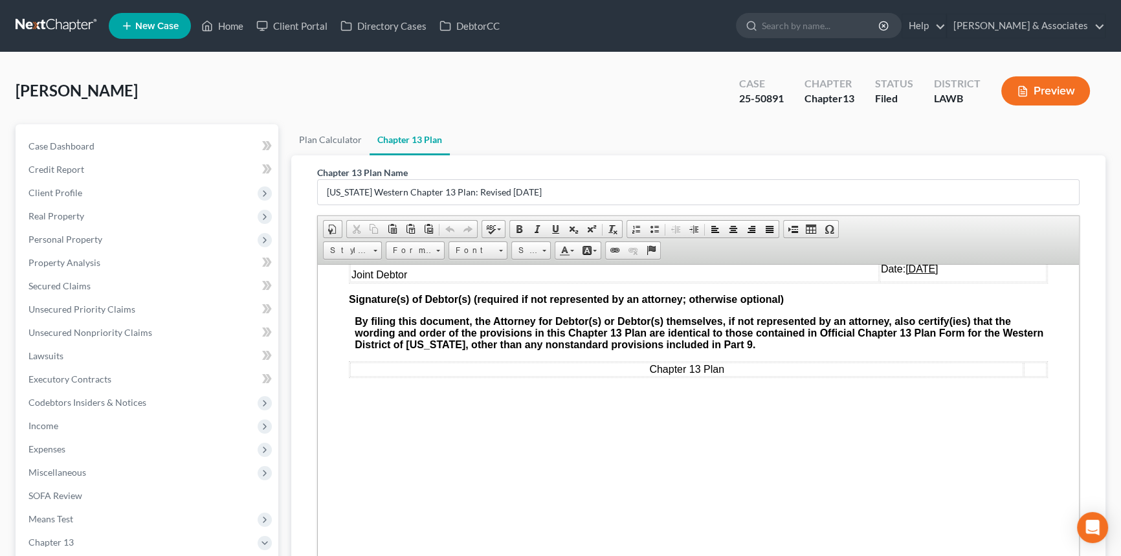
scroll to position [4413, 0]
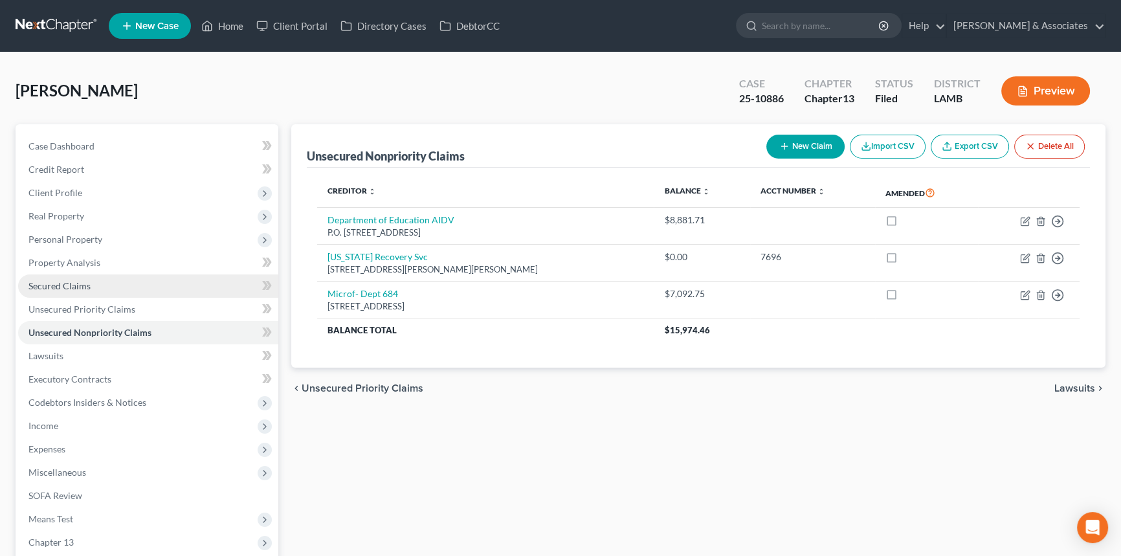
click at [135, 278] on link "Secured Claims" at bounding box center [148, 285] width 260 height 23
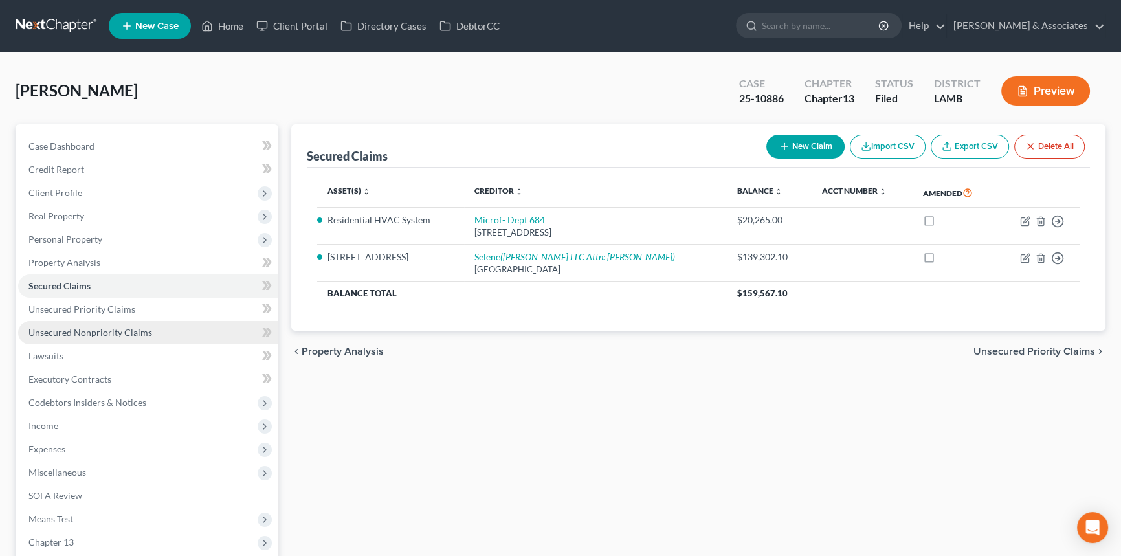
click at [105, 330] on span "Unsecured Nonpriority Claims" at bounding box center [90, 332] width 124 height 11
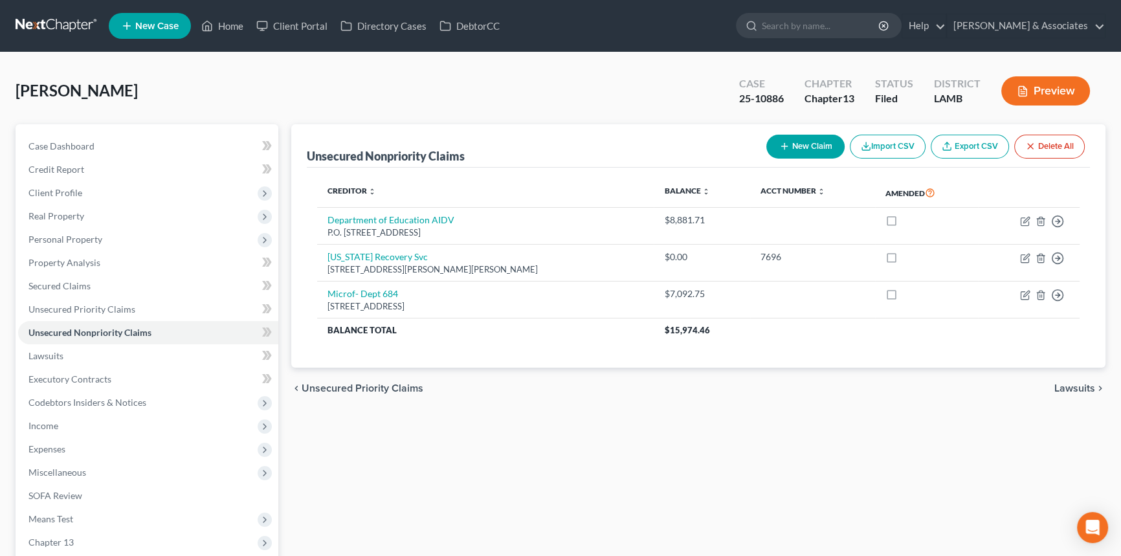
click at [549, 447] on div "Unsecured Nonpriority Claims New Claim Import CSV Export CSV Delete All Credito…" at bounding box center [698, 393] width 827 height 538
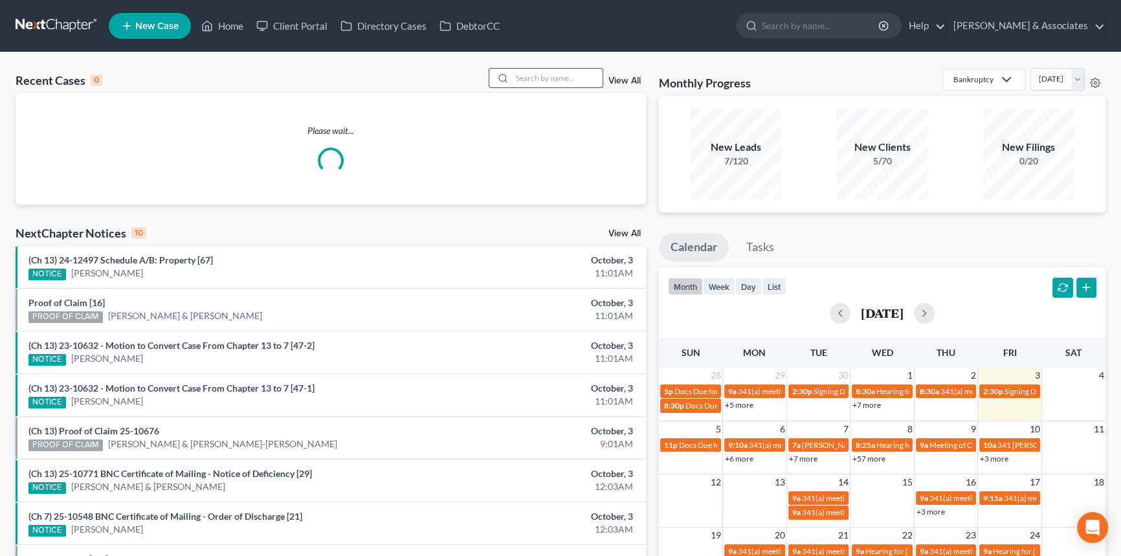
click at [565, 83] on input "search" at bounding box center [557, 78] width 91 height 19
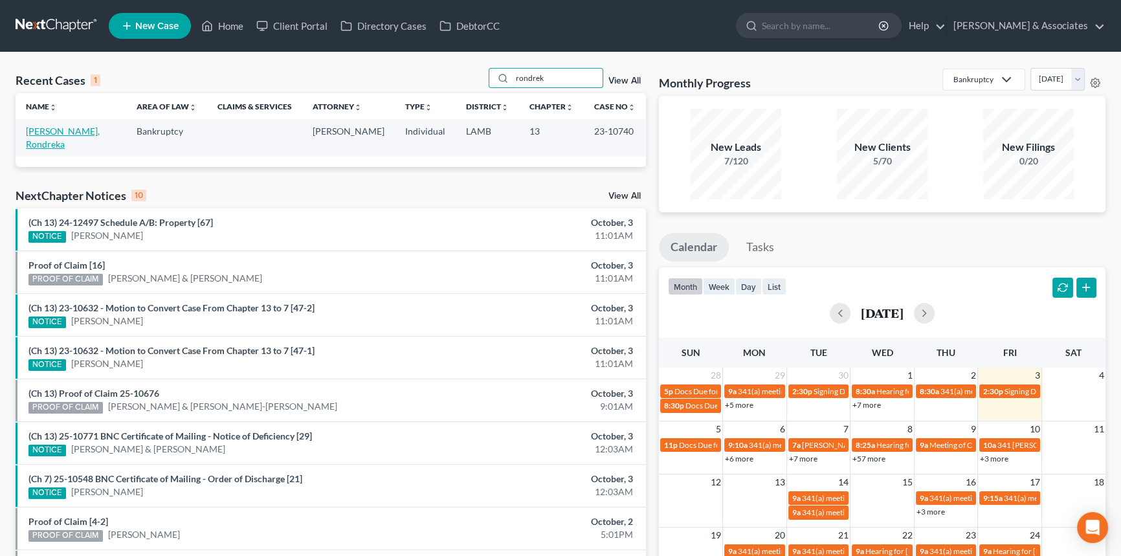
type input "rondrek"
click at [51, 132] on link "[PERSON_NAME], Rondreka" at bounding box center [63, 138] width 74 height 24
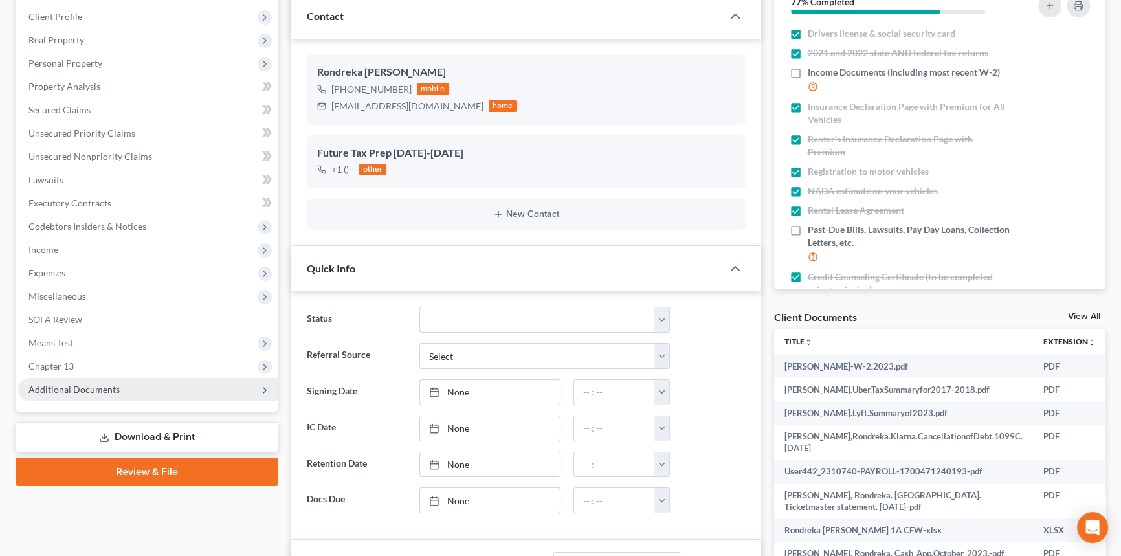
scroll to position [2777, 0]
click at [129, 392] on span "Additional Documents" at bounding box center [148, 389] width 260 height 23
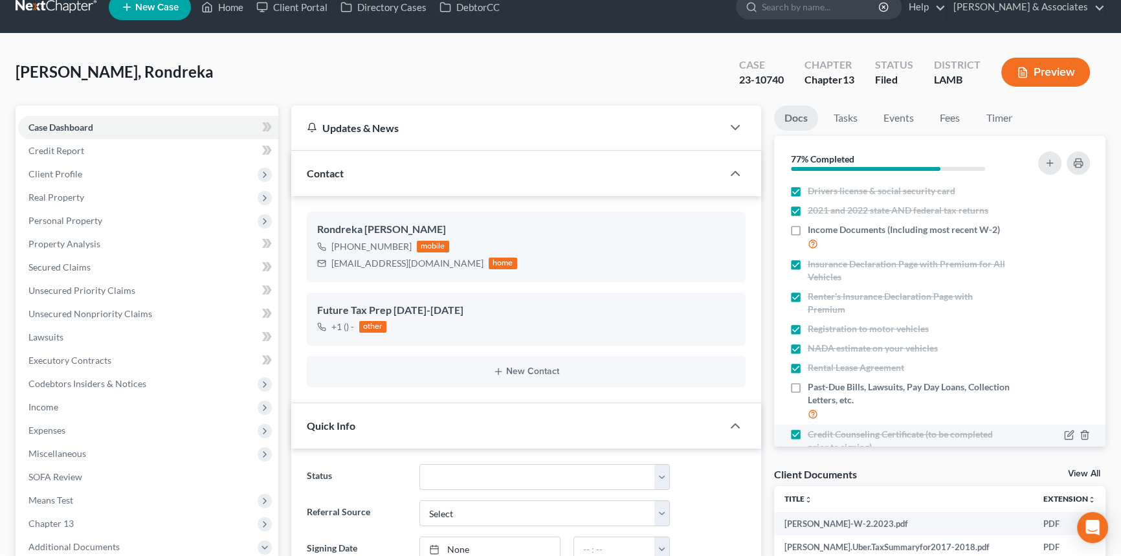
scroll to position [0, 0]
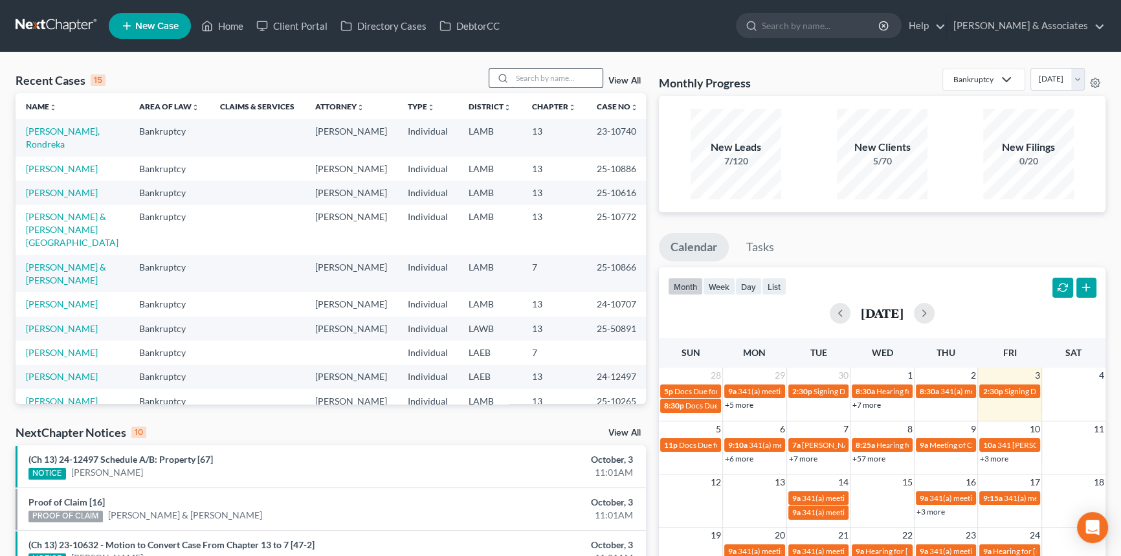
click at [543, 71] on input "search" at bounding box center [557, 78] width 91 height 19
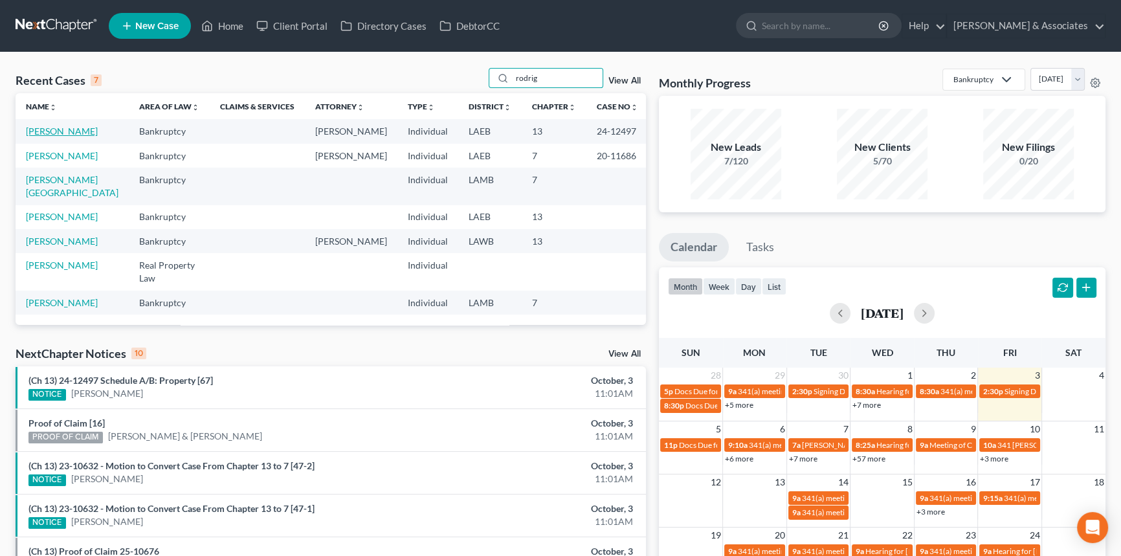
click at [55, 131] on link "[PERSON_NAME]" at bounding box center [62, 131] width 72 height 11
click at [588, 75] on input "rodrig" at bounding box center [557, 78] width 91 height 19
click at [588, 74] on input "rodrig" at bounding box center [557, 78] width 91 height 19
type input "d"
type input "single"
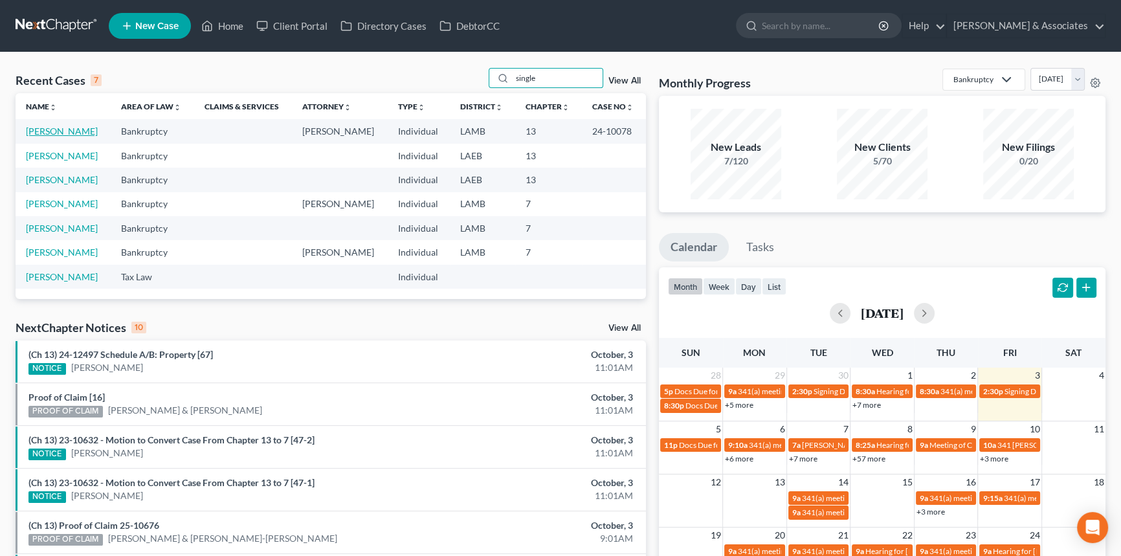
click at [84, 133] on link "[PERSON_NAME]" at bounding box center [62, 131] width 72 height 11
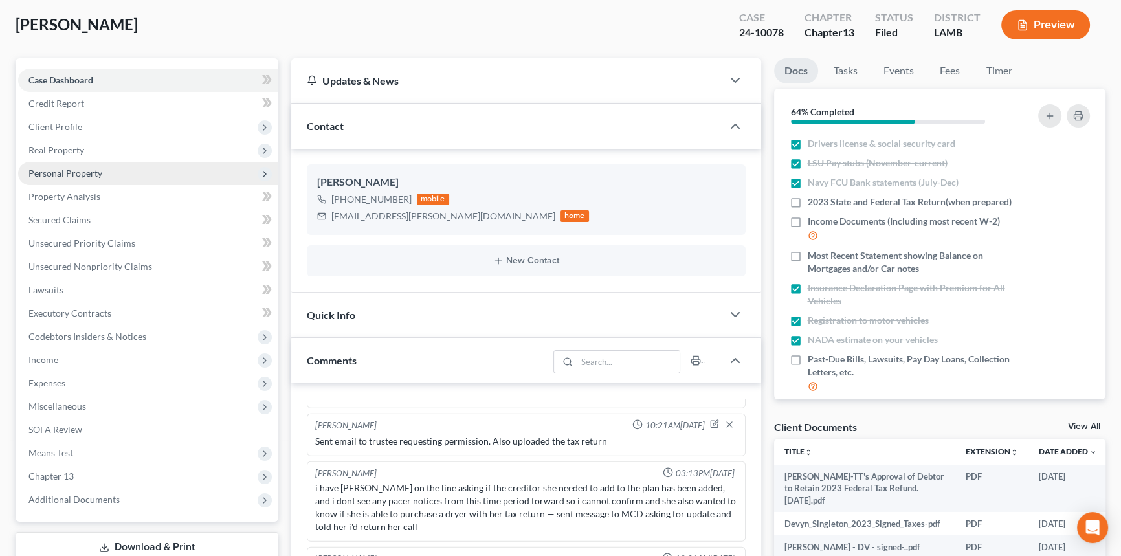
scroll to position [235, 0]
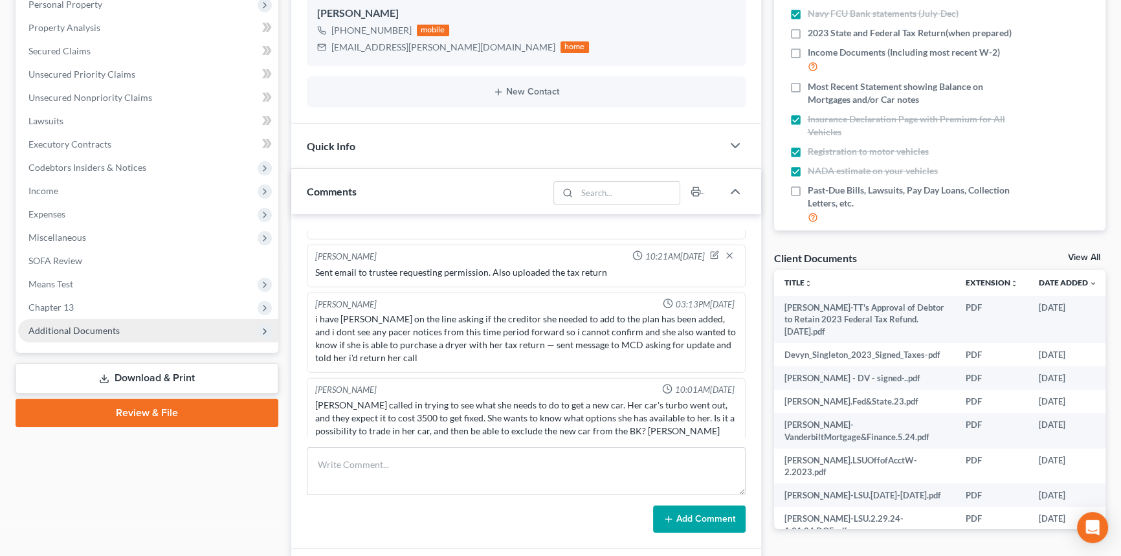
drag, startPoint x: 122, startPoint y: 306, endPoint x: 122, endPoint y: 317, distance: 10.4
click at [122, 306] on span "Chapter 13" at bounding box center [148, 307] width 260 height 23
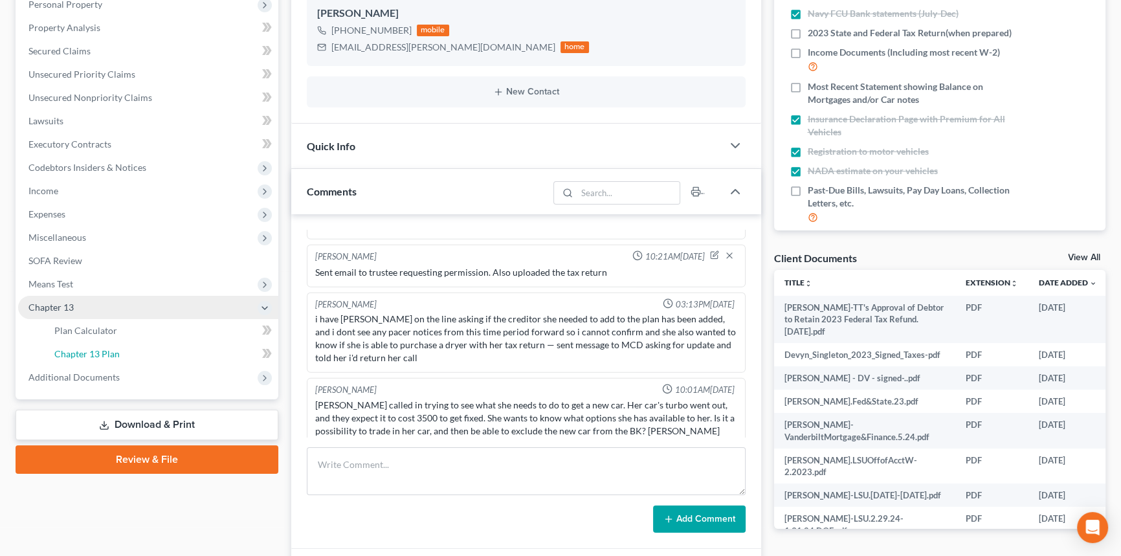
drag, startPoint x: 124, startPoint y: 350, endPoint x: 143, endPoint y: 350, distance: 18.8
click at [125, 350] on link "Chapter 13 Plan" at bounding box center [161, 353] width 234 height 23
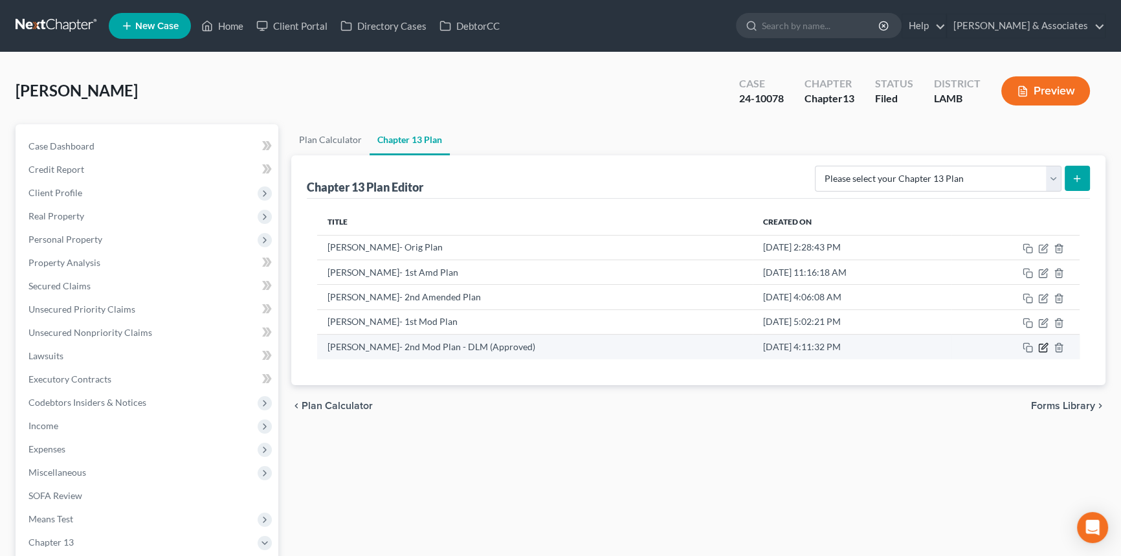
click at [1044, 347] on icon "button" at bounding box center [1045, 347] width 6 height 6
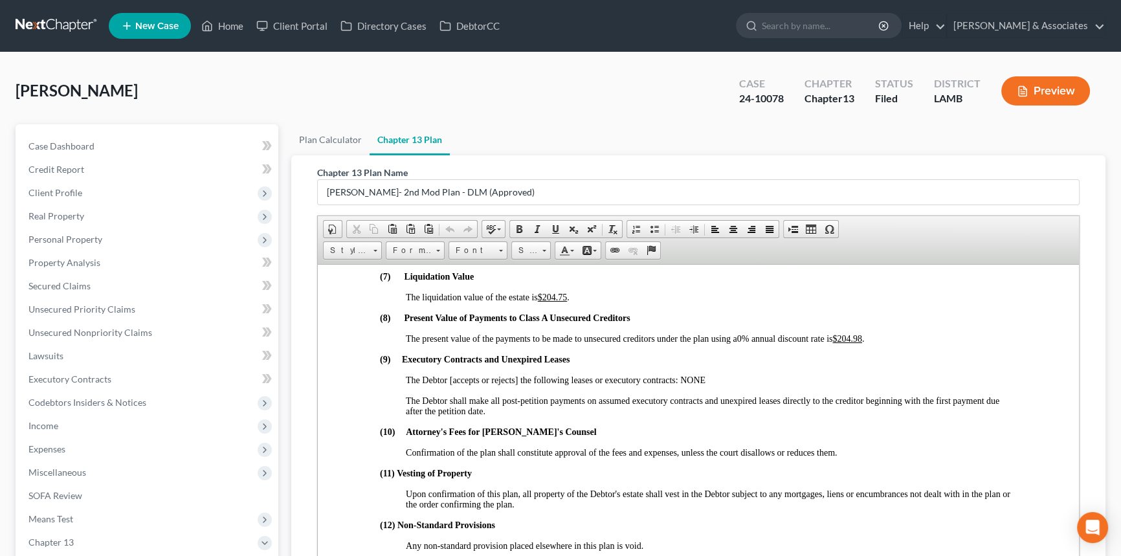
scroll to position [2531, 0]
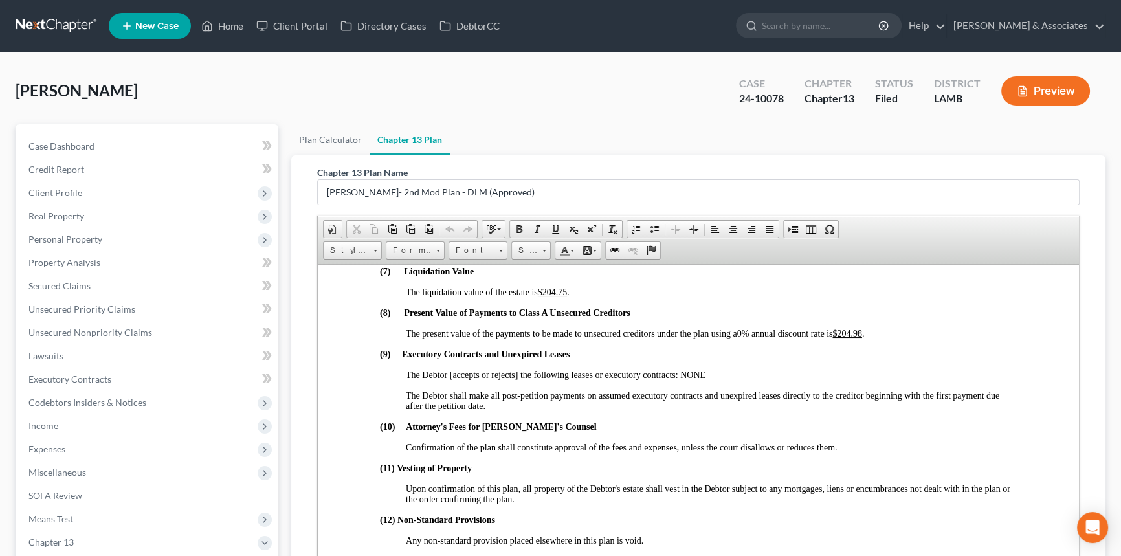
click at [280, 107] on div "[PERSON_NAME] Upgraded Case 24-10078 Chapter Chapter 13 Status Filed District […" at bounding box center [561, 96] width 1090 height 56
click at [182, 142] on link "Case Dashboard" at bounding box center [148, 146] width 260 height 23
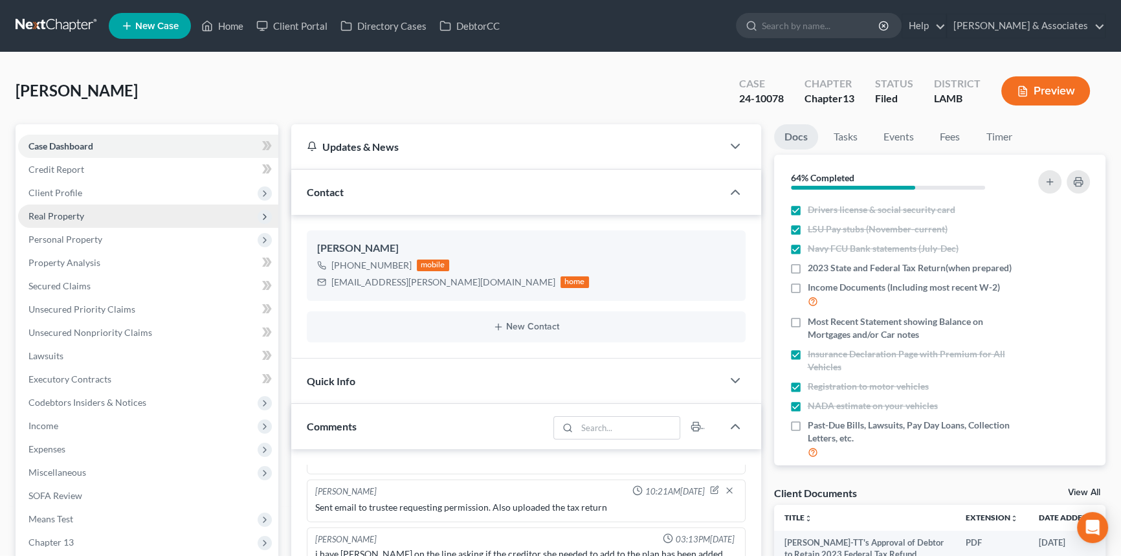
scroll to position [496, 0]
click at [177, 196] on span "Client Profile" at bounding box center [148, 192] width 260 height 23
click at [177, 218] on link "Filing Information" at bounding box center [161, 216] width 234 height 23
select select "1"
select select "0"
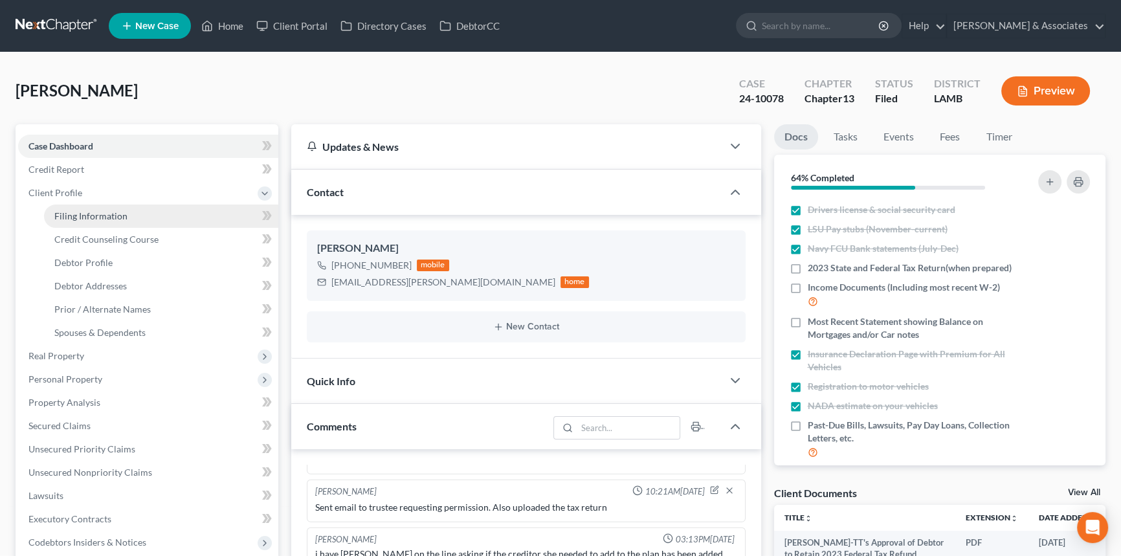
select select "3"
select select "19"
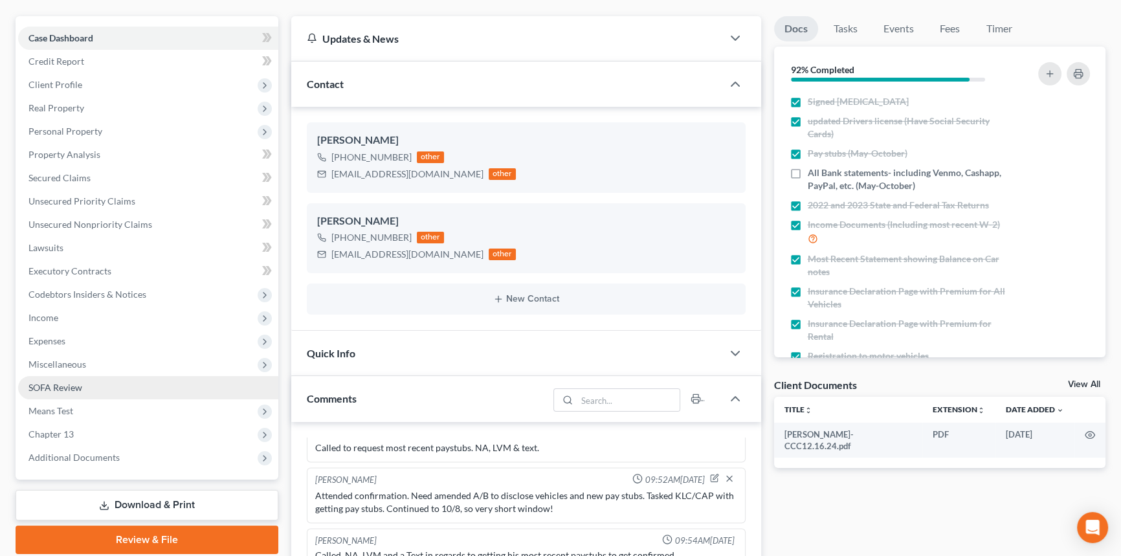
scroll to position [117, 0]
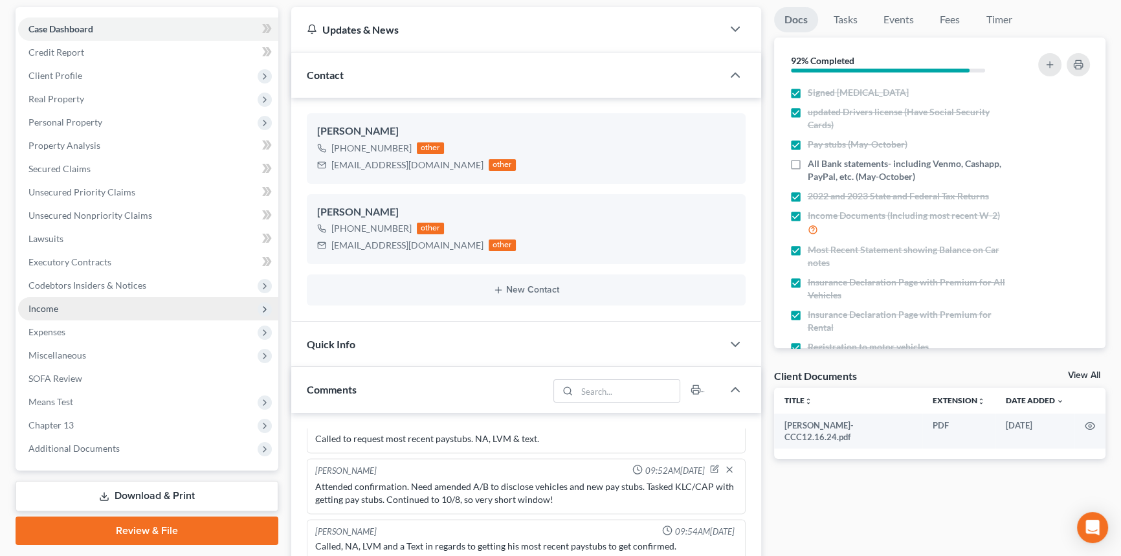
click at [107, 308] on span "Income" at bounding box center [148, 308] width 260 height 23
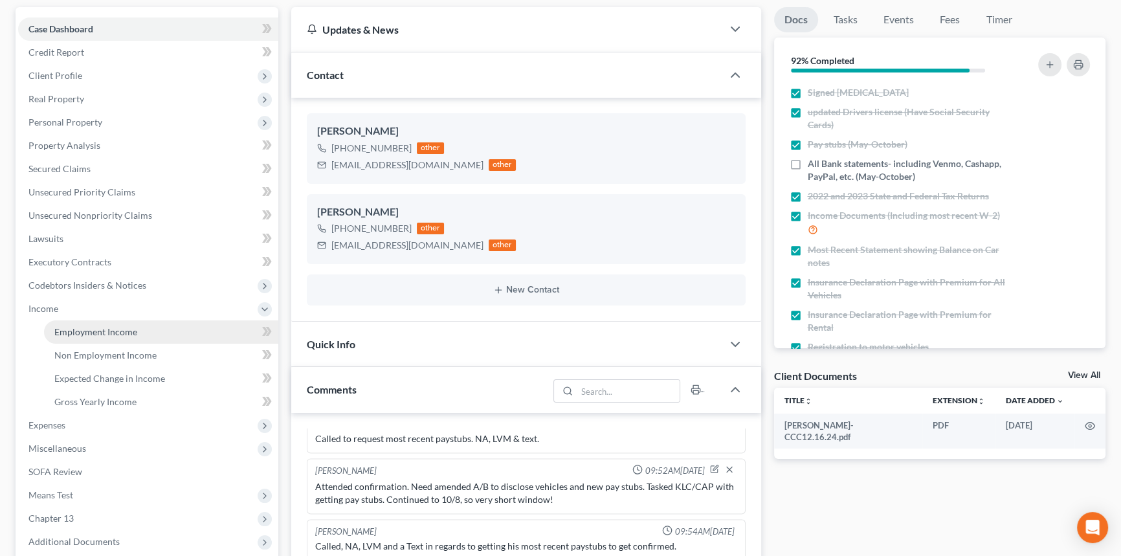
click at [109, 330] on span "Employment Income" at bounding box center [95, 331] width 83 height 11
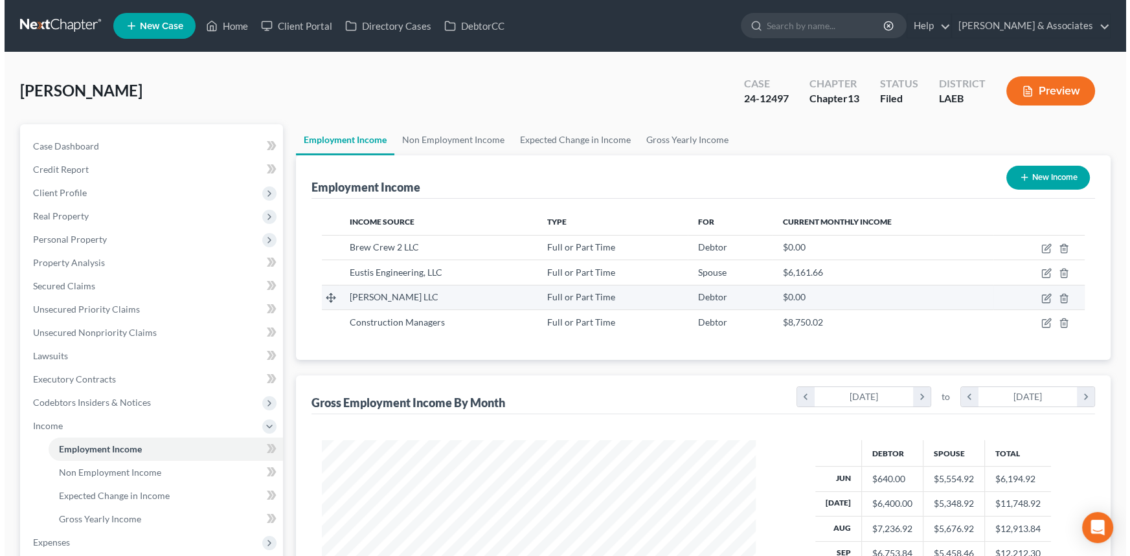
scroll to position [232, 460]
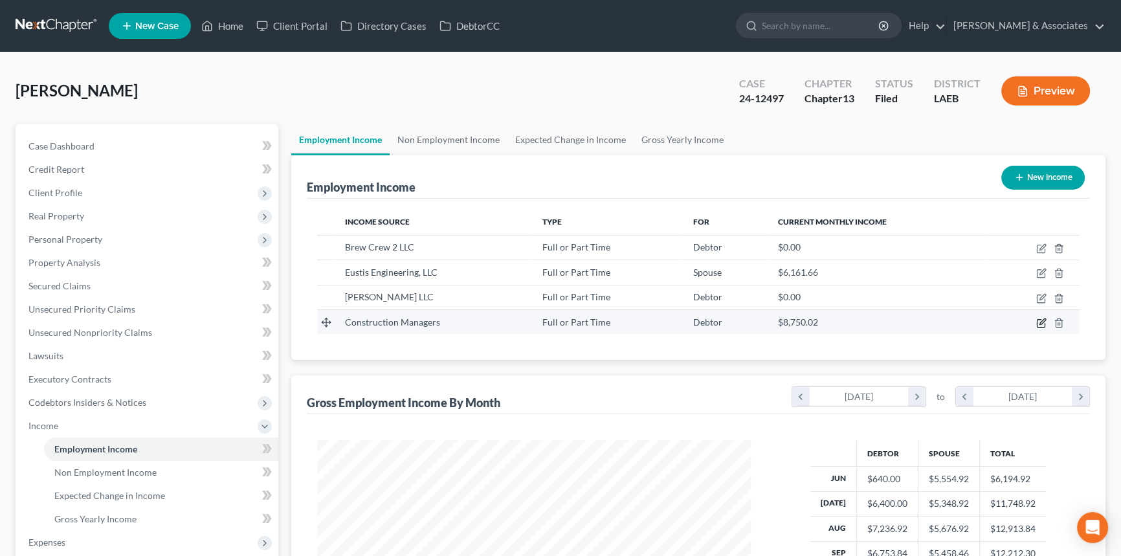
click at [1042, 324] on icon "button" at bounding box center [1041, 323] width 10 height 10
select select "0"
select select "28"
select select "2"
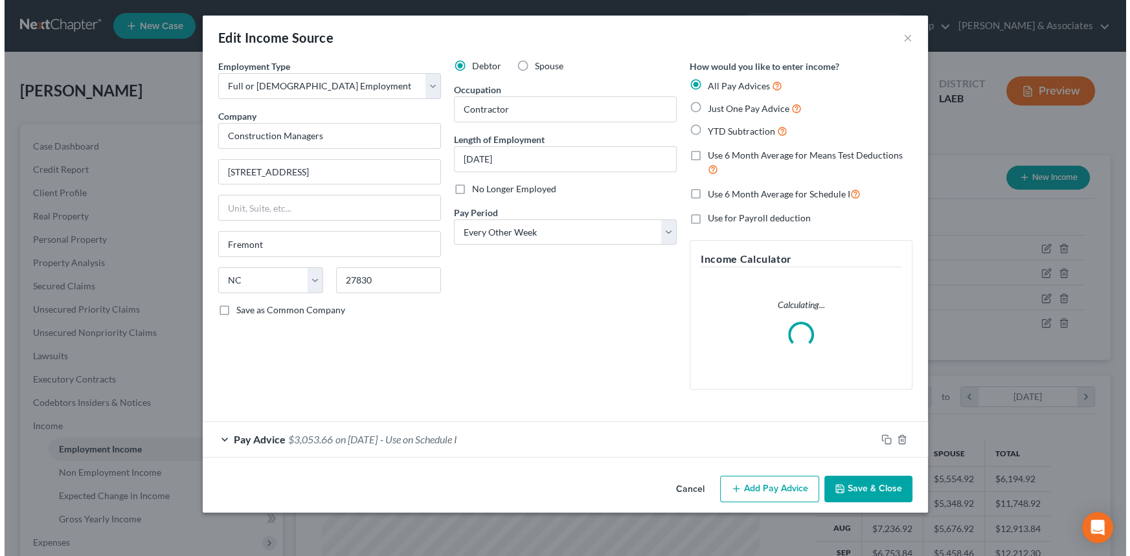
scroll to position [232, 464]
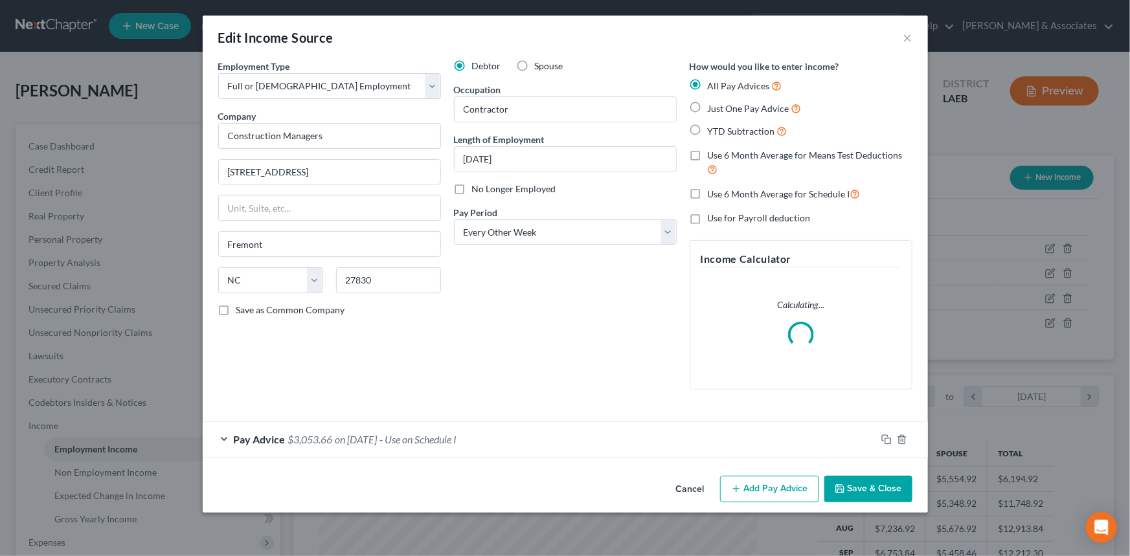
click at [792, 486] on button "Add Pay Advice" at bounding box center [769, 489] width 99 height 27
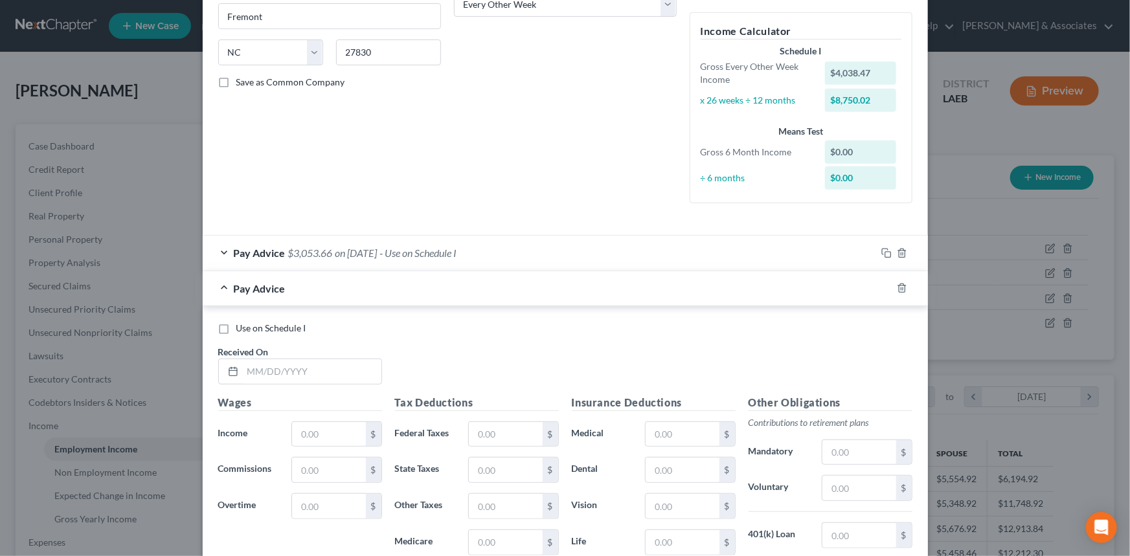
scroll to position [42, 0]
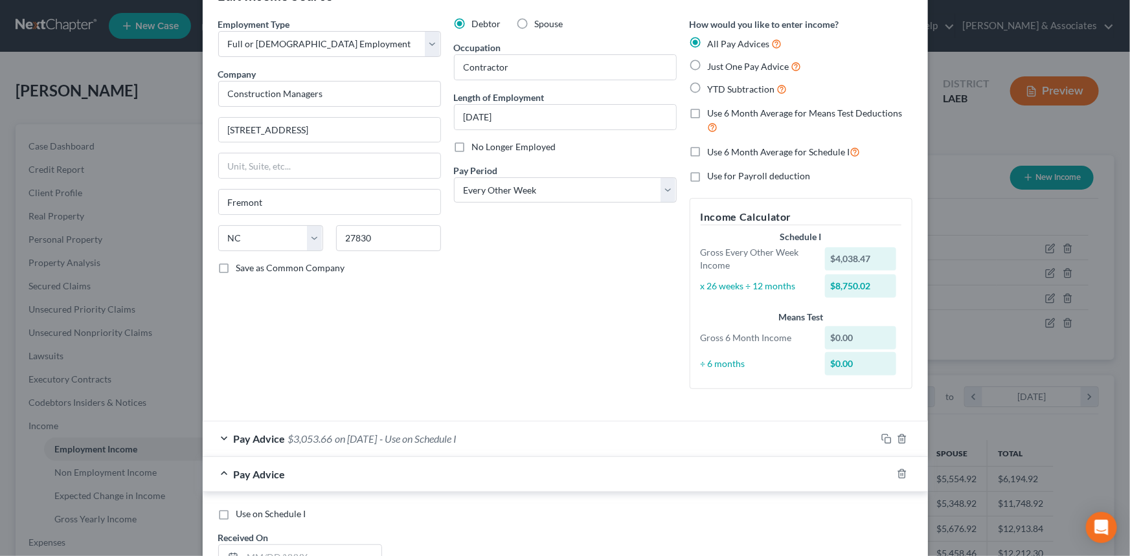
click at [505, 240] on div "Debtor Spouse Occupation Contractor Length of Employment July 14, 2025 No Longe…" at bounding box center [565, 208] width 236 height 382
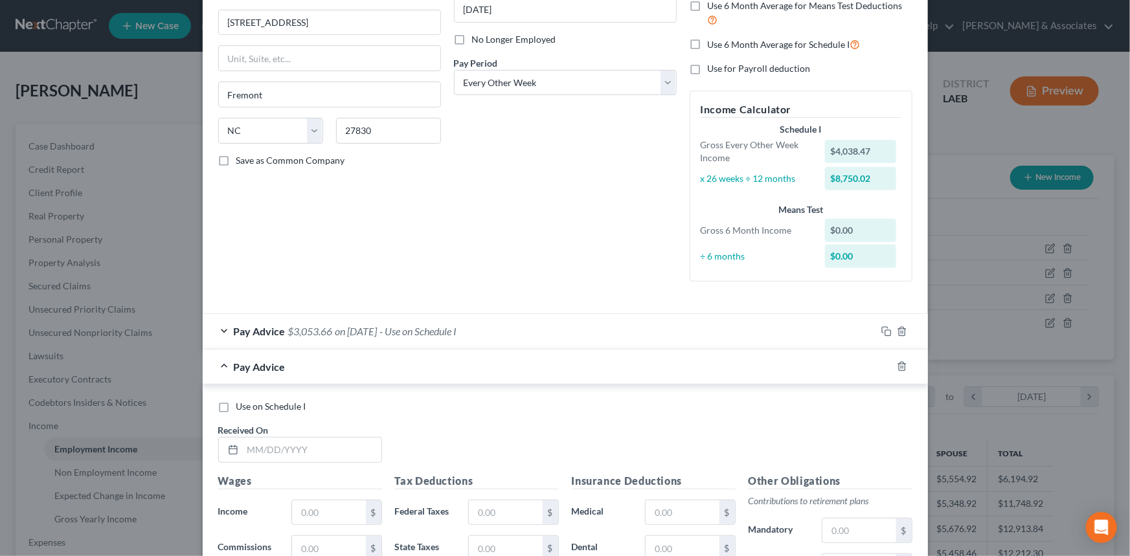
scroll to position [278, 0]
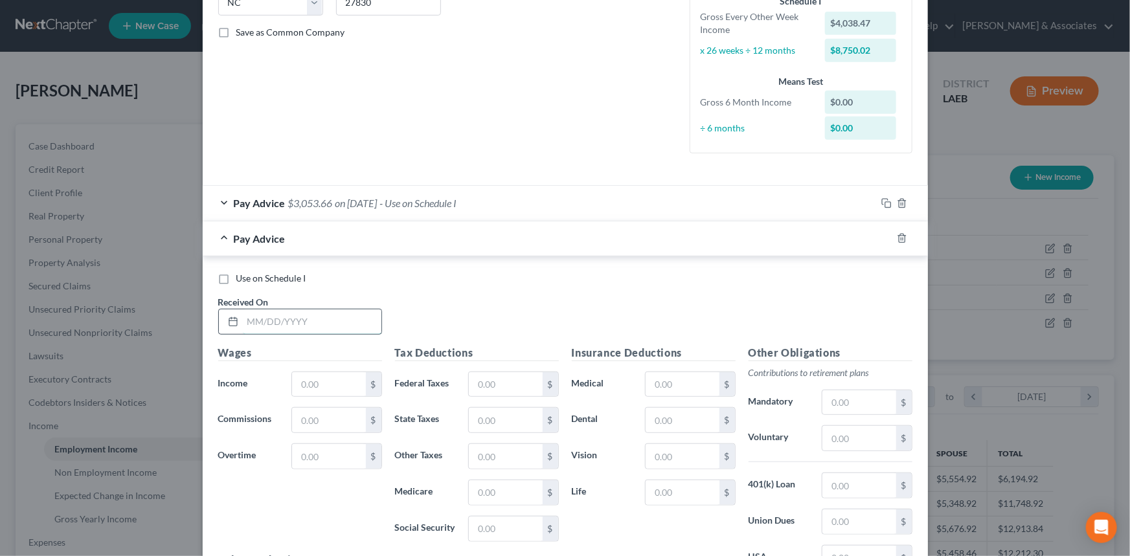
click at [313, 329] on input "text" at bounding box center [312, 321] width 139 height 25
type input "10/3/2021"
click at [339, 398] on div "Wages Income * $ Commissions $ Overtime $" at bounding box center [300, 448] width 177 height 207
click at [340, 390] on input "text" at bounding box center [328, 384] width 73 height 25
type input "4,038.2"
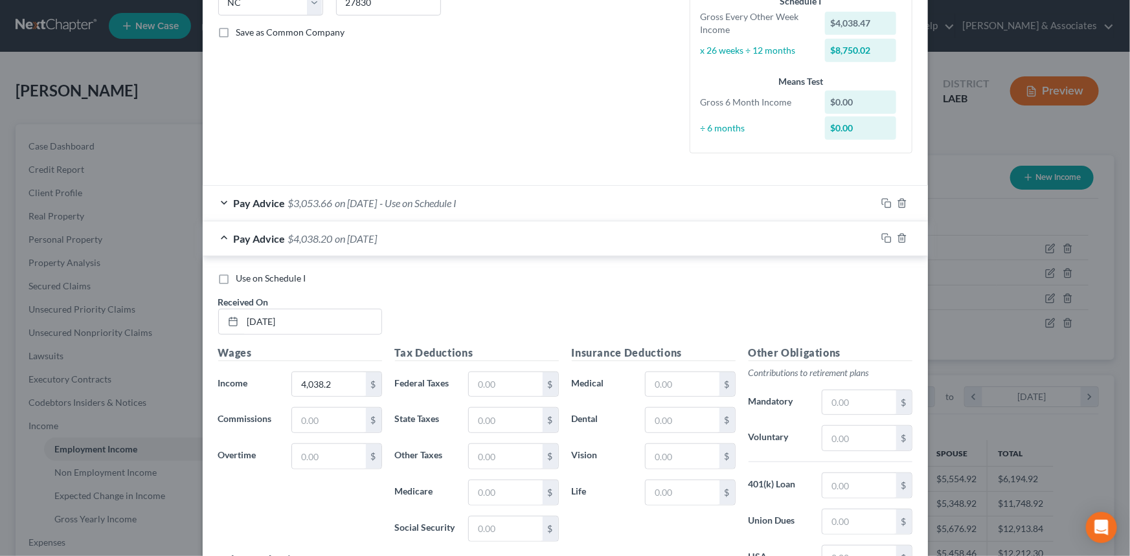
click at [407, 201] on span "- Use on Schedule I" at bounding box center [418, 203] width 77 height 12
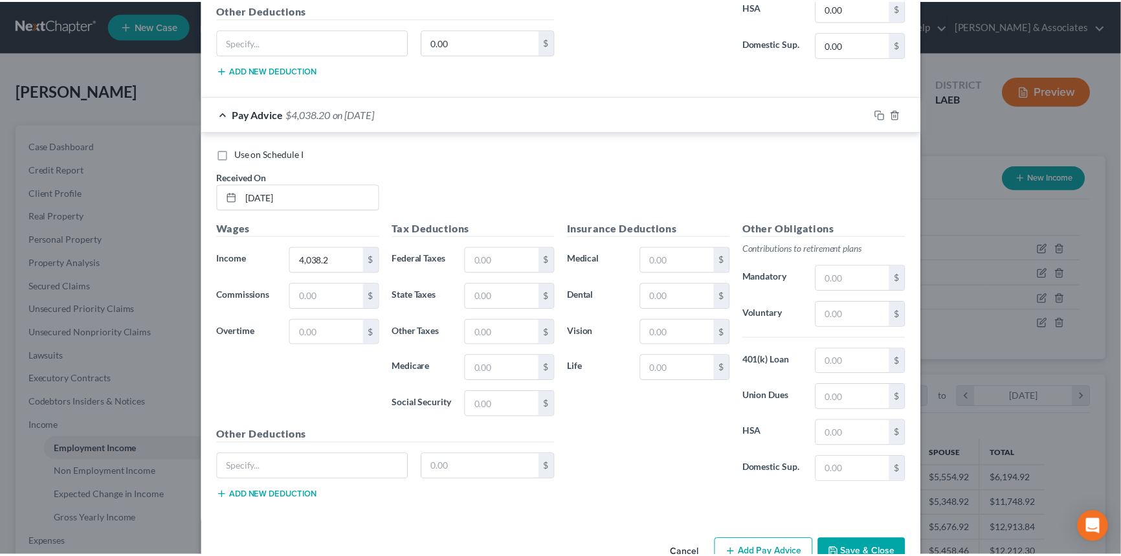
scroll to position [825, 0]
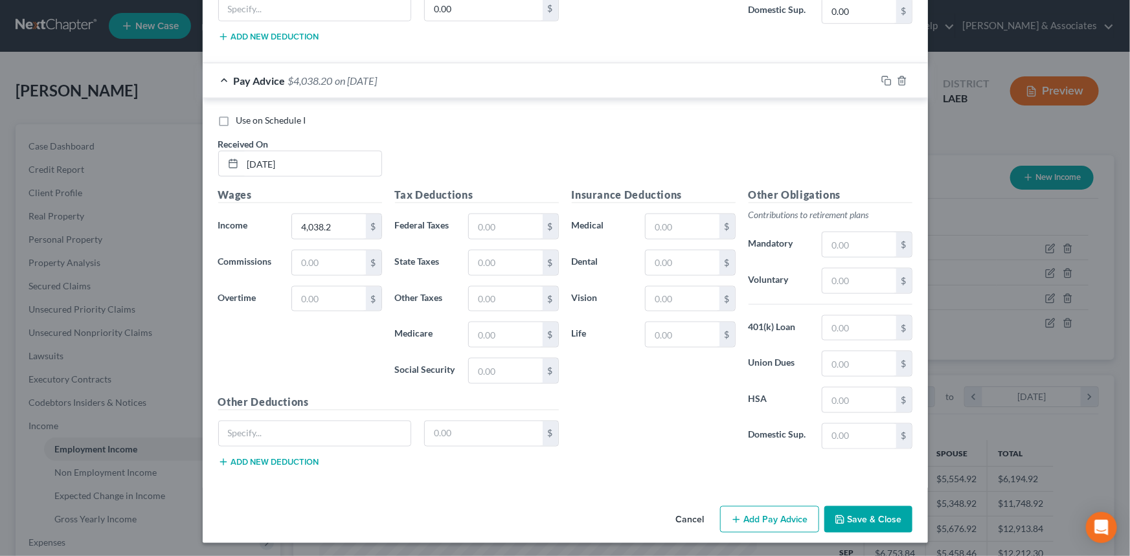
click at [706, 519] on button "Cancel" at bounding box center [690, 521] width 49 height 26
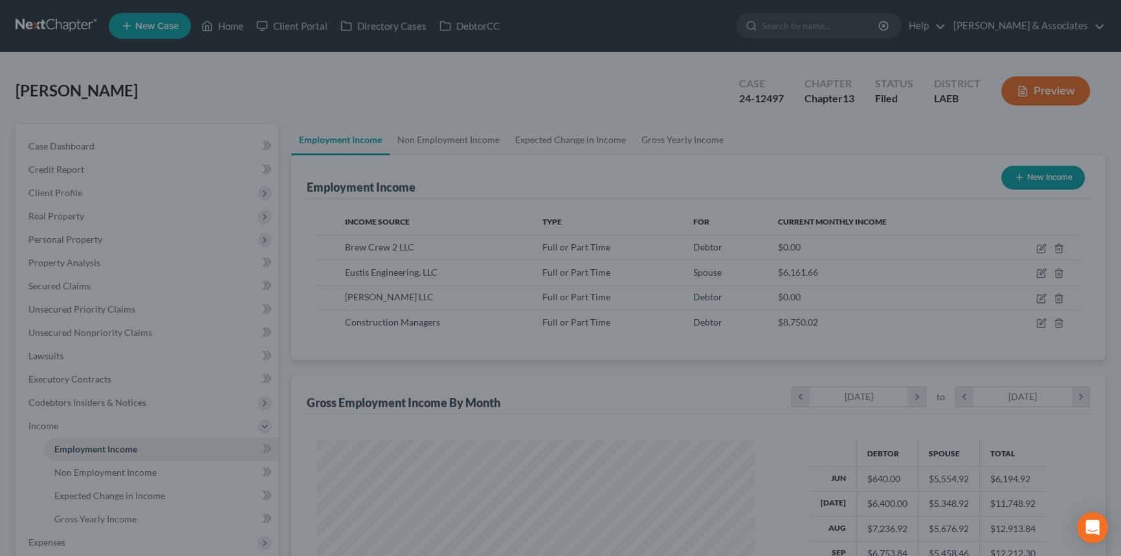
scroll to position [647165, 646937]
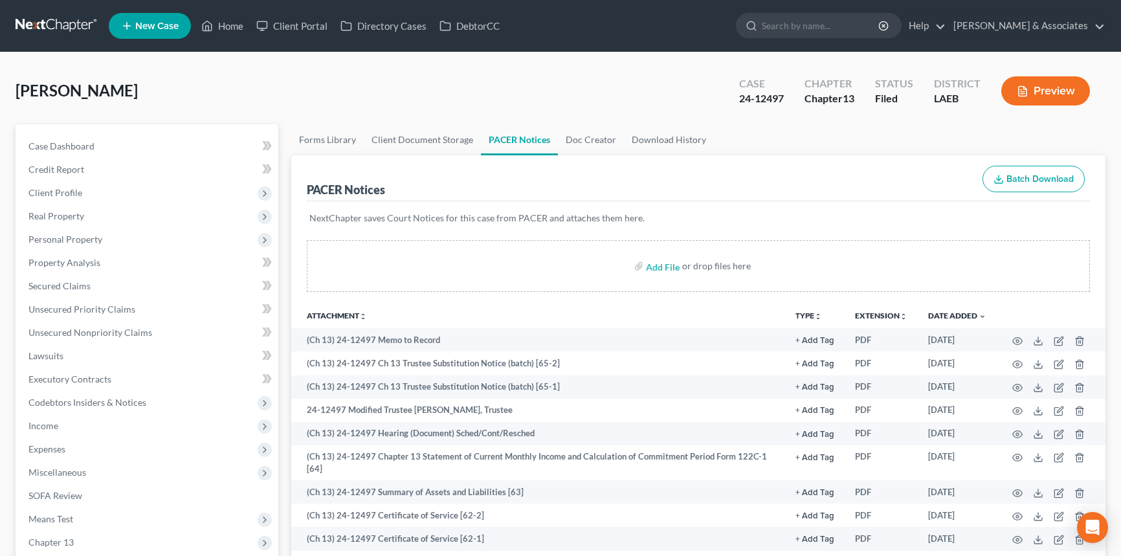
click at [75, 25] on link at bounding box center [57, 25] width 83 height 23
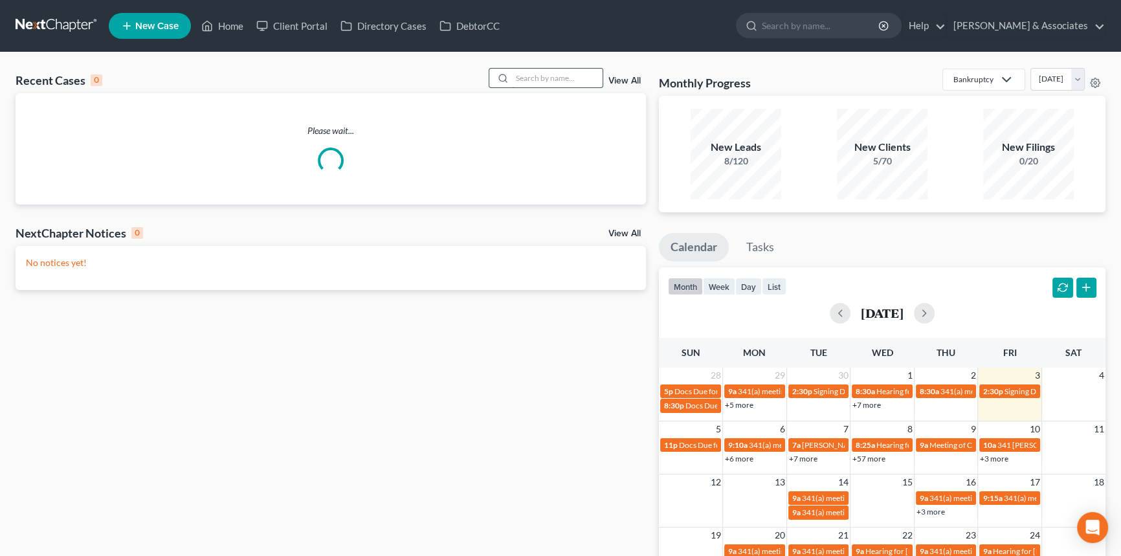
click at [552, 81] on input "search" at bounding box center [557, 78] width 91 height 19
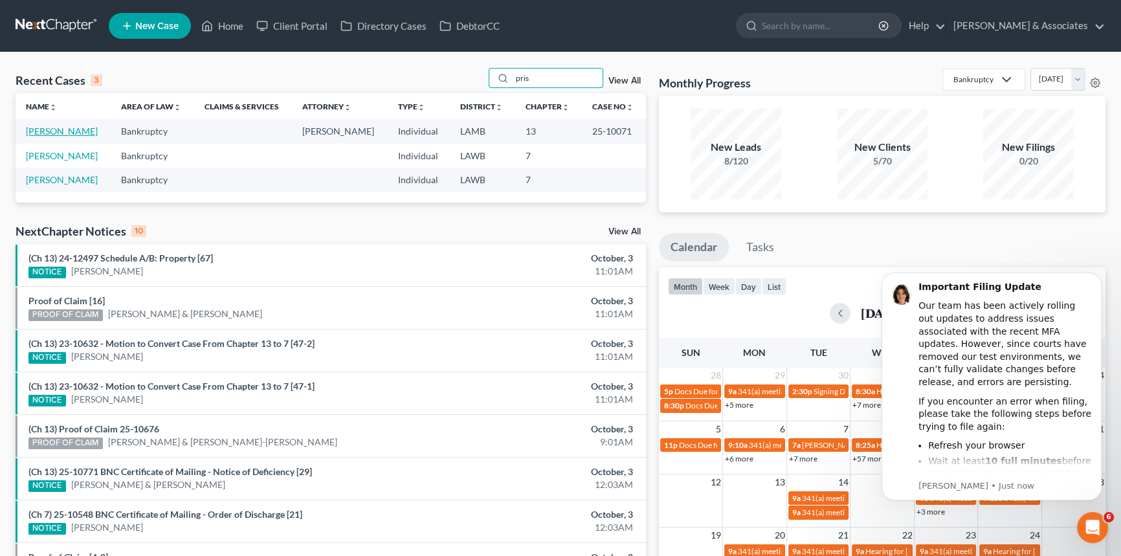
type input "pris"
click at [75, 133] on link "[PERSON_NAME]" at bounding box center [62, 131] width 72 height 11
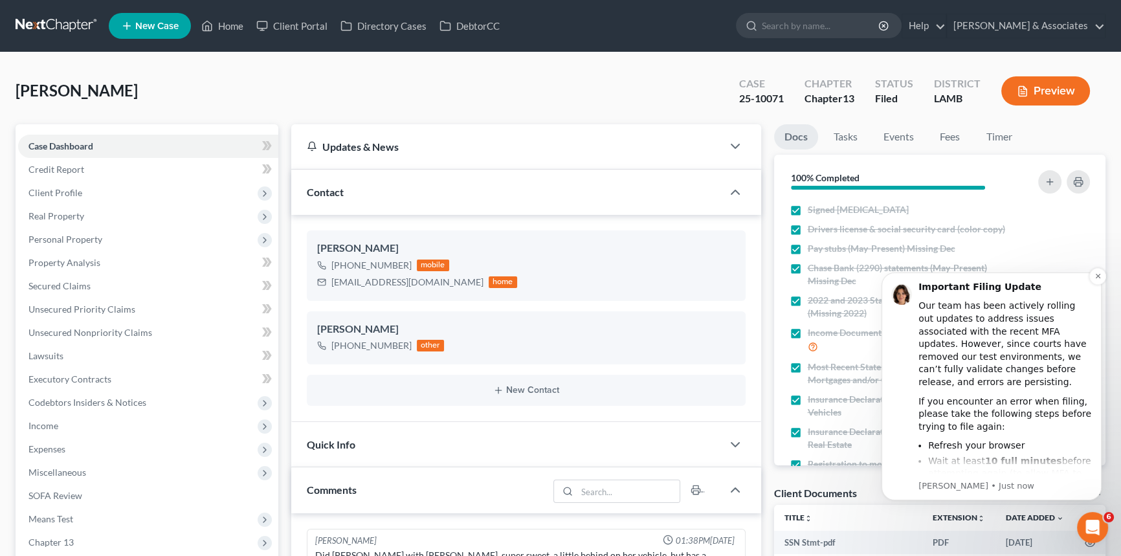
scroll to position [4815, 0]
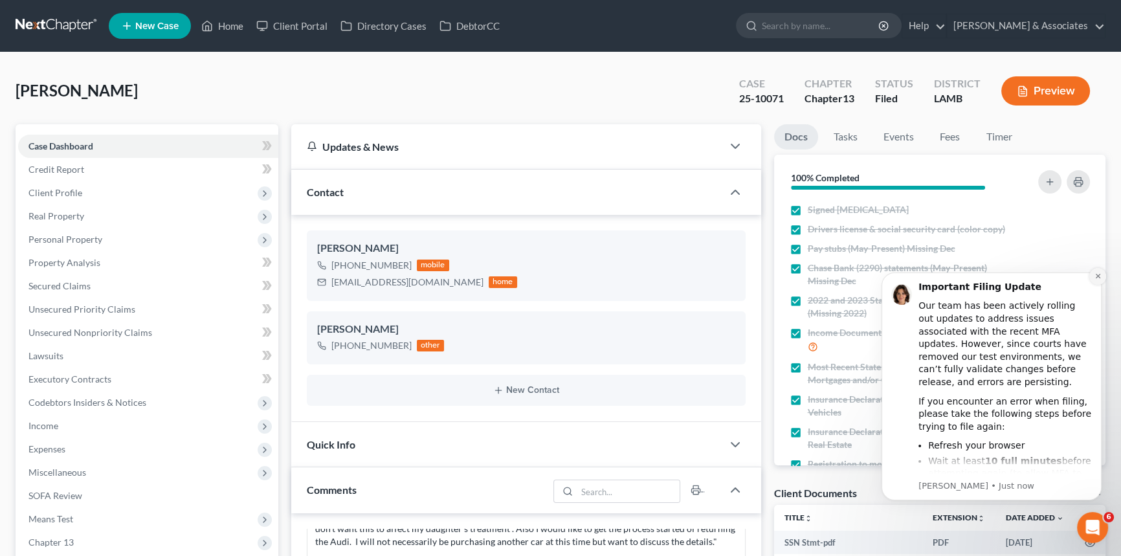
click at [1095, 281] on button "Dismiss notification" at bounding box center [1098, 276] width 17 height 17
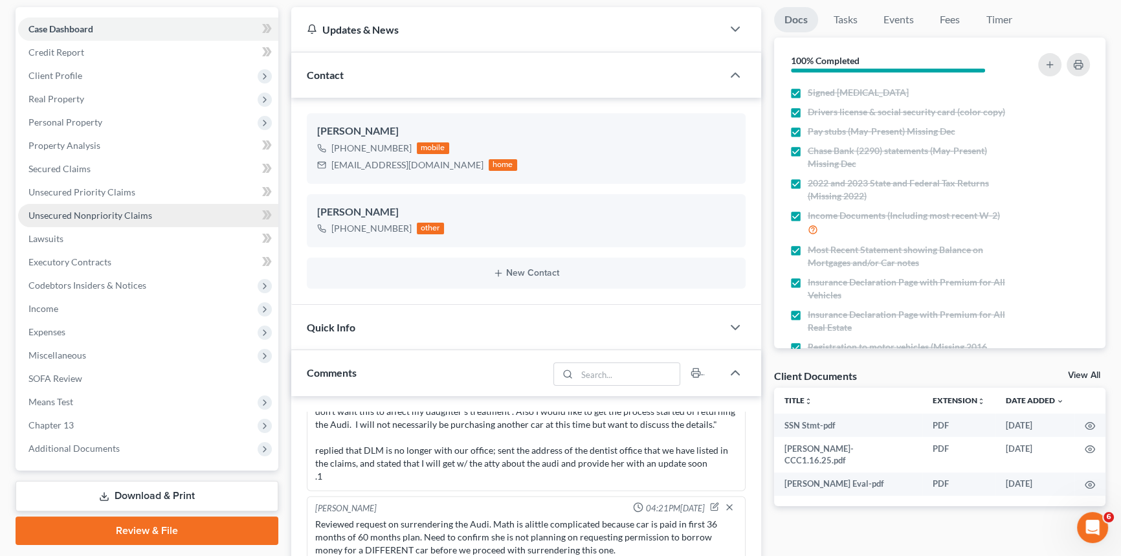
click at [132, 204] on link "Unsecured Nonpriority Claims" at bounding box center [148, 215] width 260 height 23
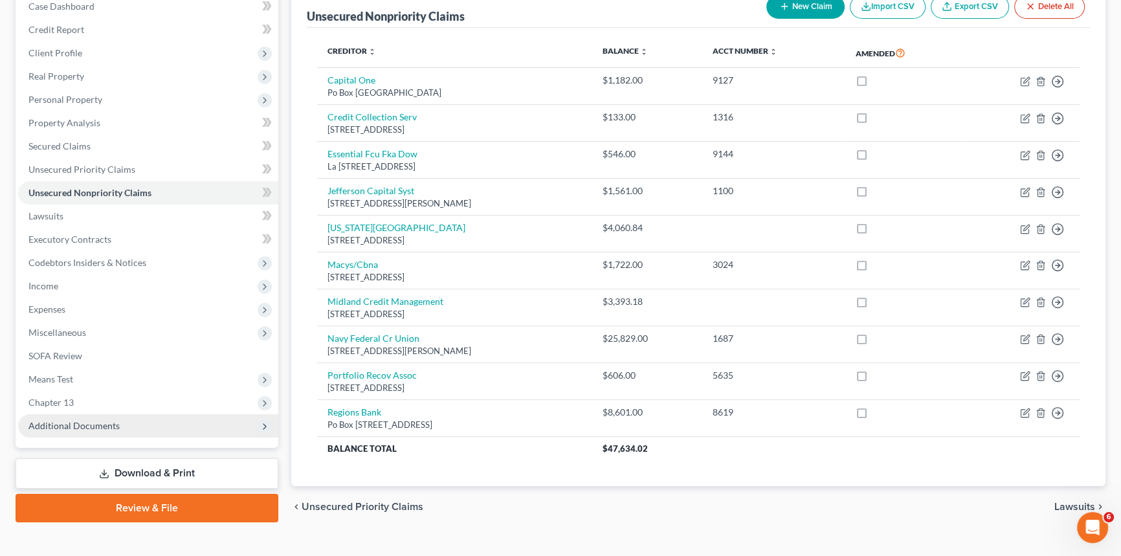
scroll to position [159, 0]
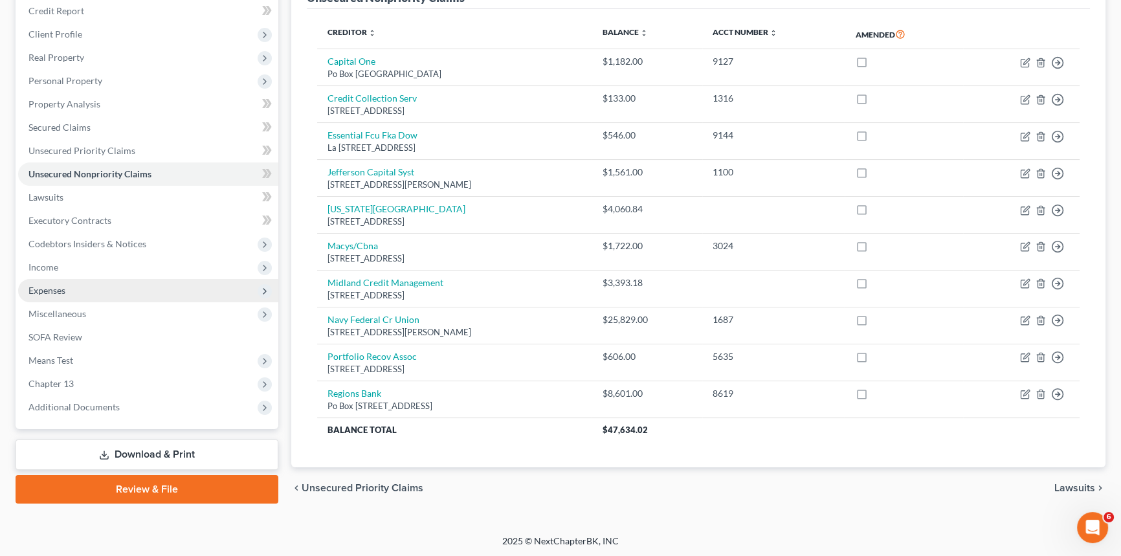
click at [62, 294] on span "Expenses" at bounding box center [46, 290] width 37 height 11
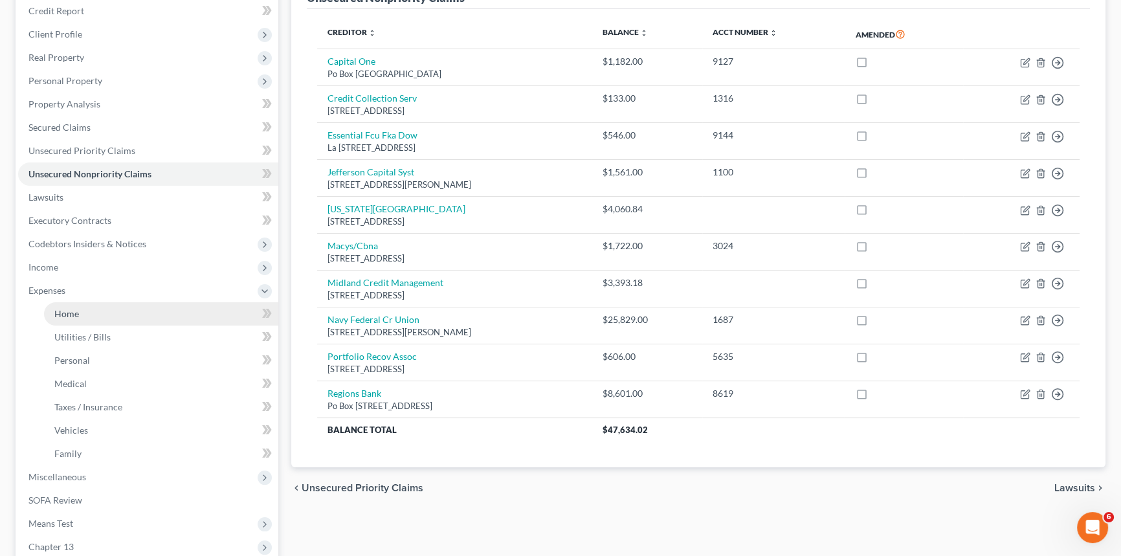
click at [77, 313] on span "Home" at bounding box center [66, 313] width 25 height 11
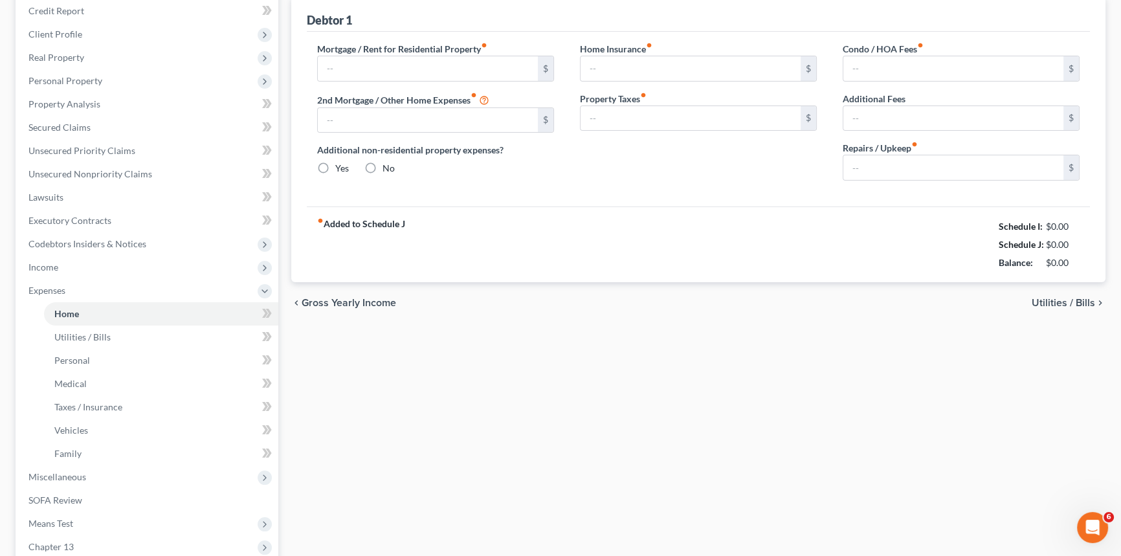
type input "1,324.54"
type input "0.00"
radio input "true"
type input "0.00"
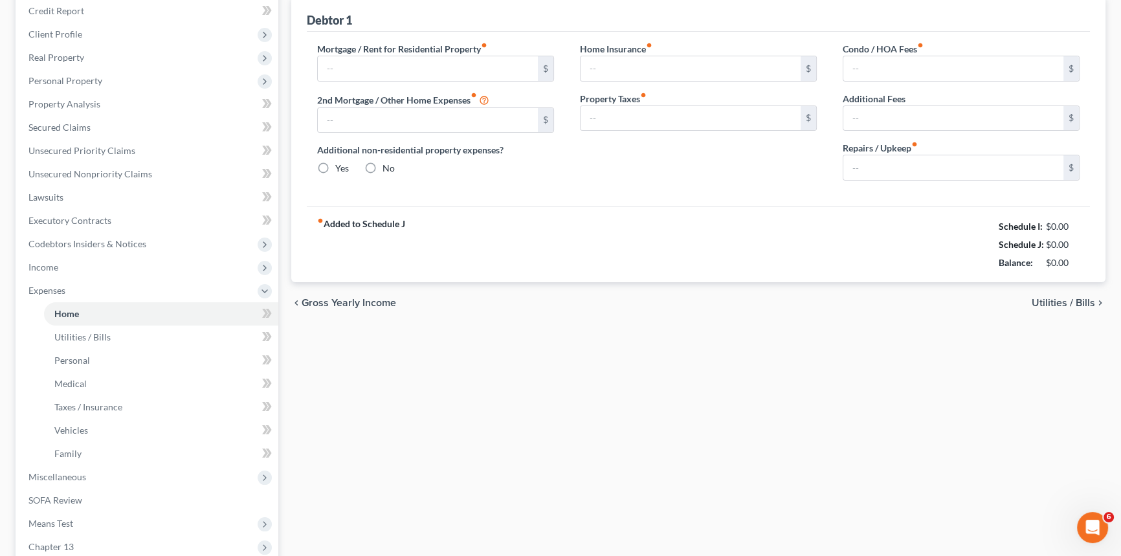
type input "60.00"
type input "0.00"
type input "72.50"
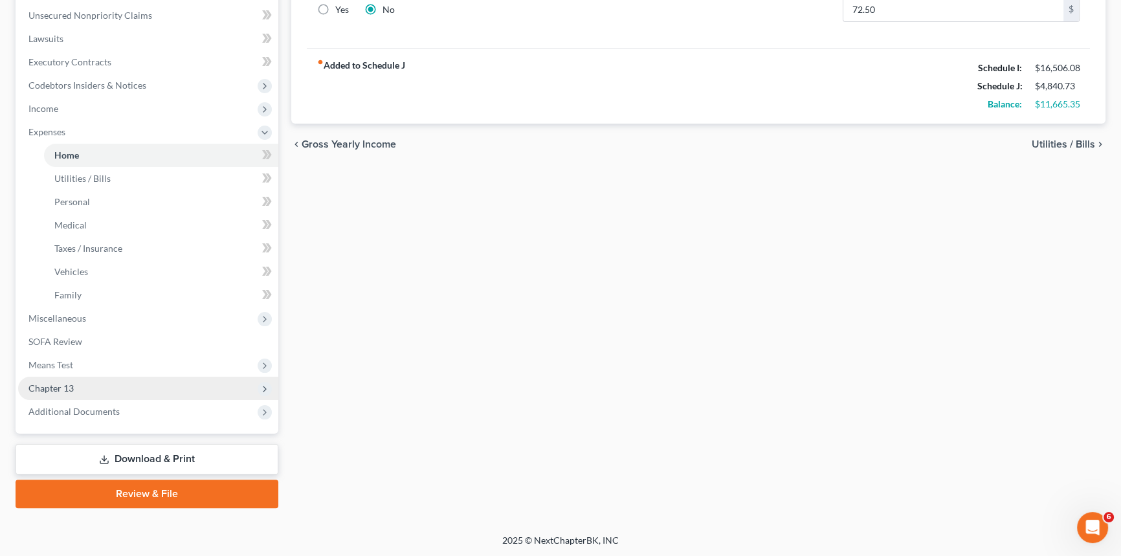
click at [50, 390] on span "Chapter 13" at bounding box center [50, 388] width 45 height 11
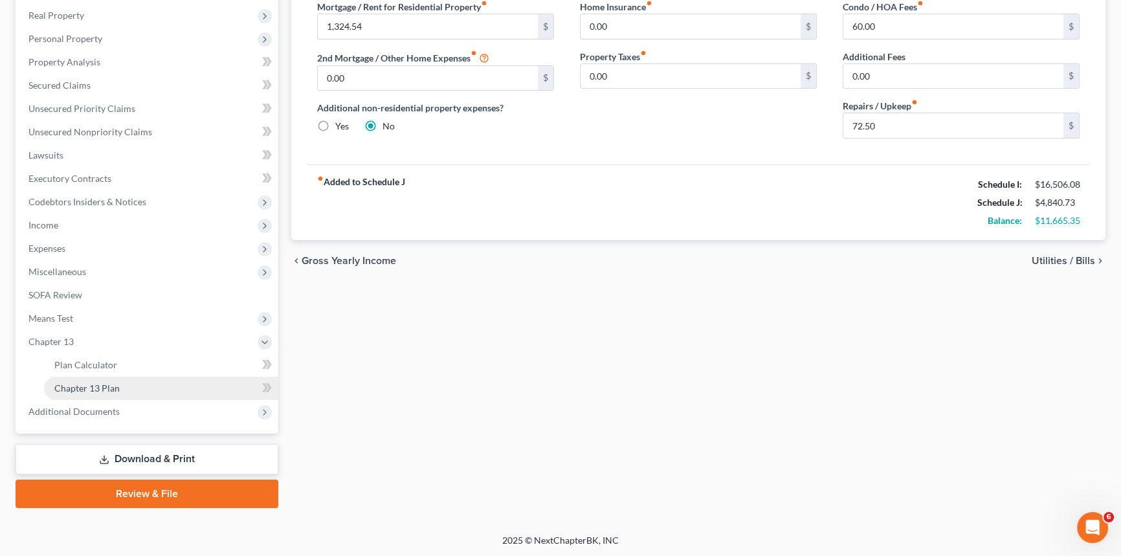
click at [136, 391] on link "Chapter 13 Plan" at bounding box center [161, 388] width 234 height 23
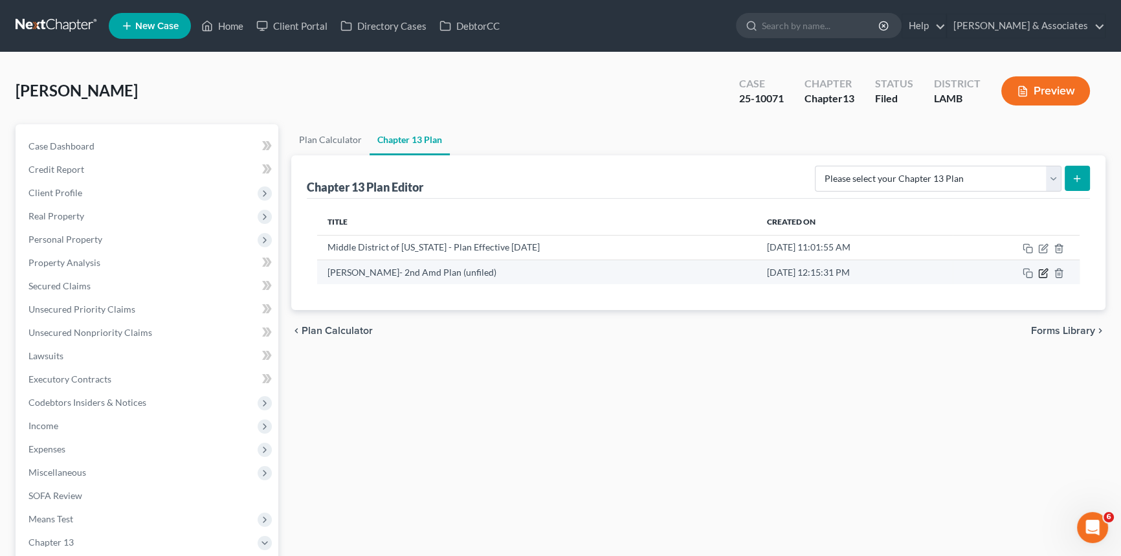
click at [1041, 272] on icon "button" at bounding box center [1043, 273] width 10 height 10
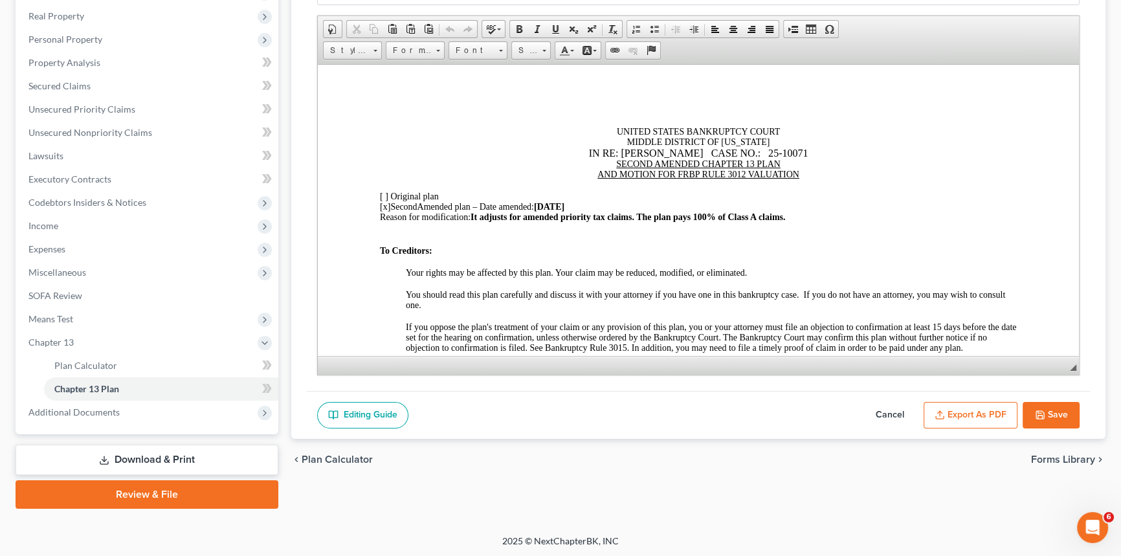
scroll to position [201, 0]
click at [120, 425] on div "Case Dashboard Payments Invoices Payments Payments Credit Report Client Profile…" at bounding box center [147, 179] width 263 height 510
click at [121, 410] on span "Additional Documents" at bounding box center [148, 411] width 260 height 23
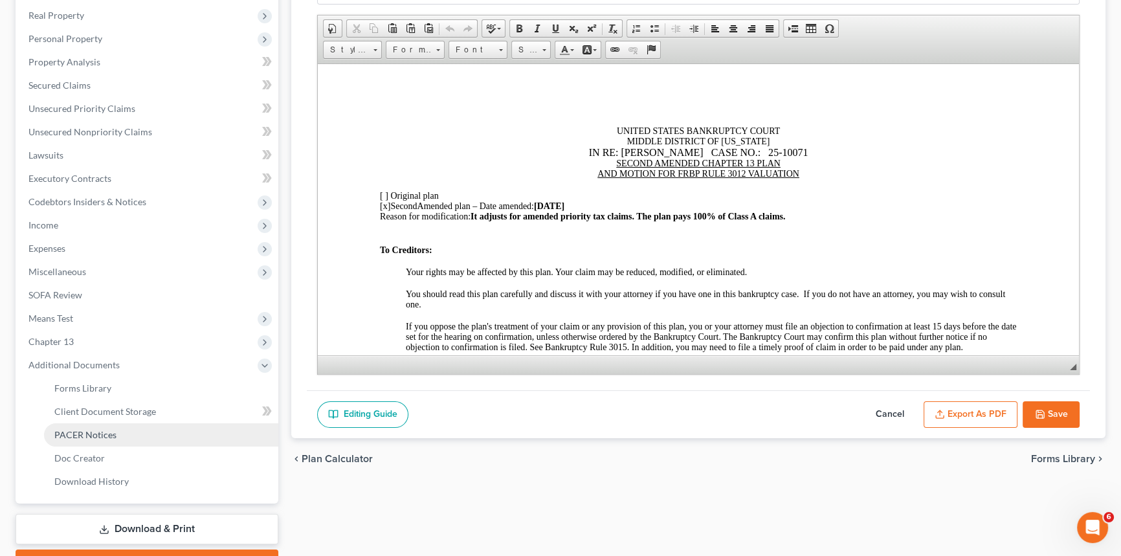
click at [104, 436] on span "PACER Notices" at bounding box center [85, 434] width 62 height 11
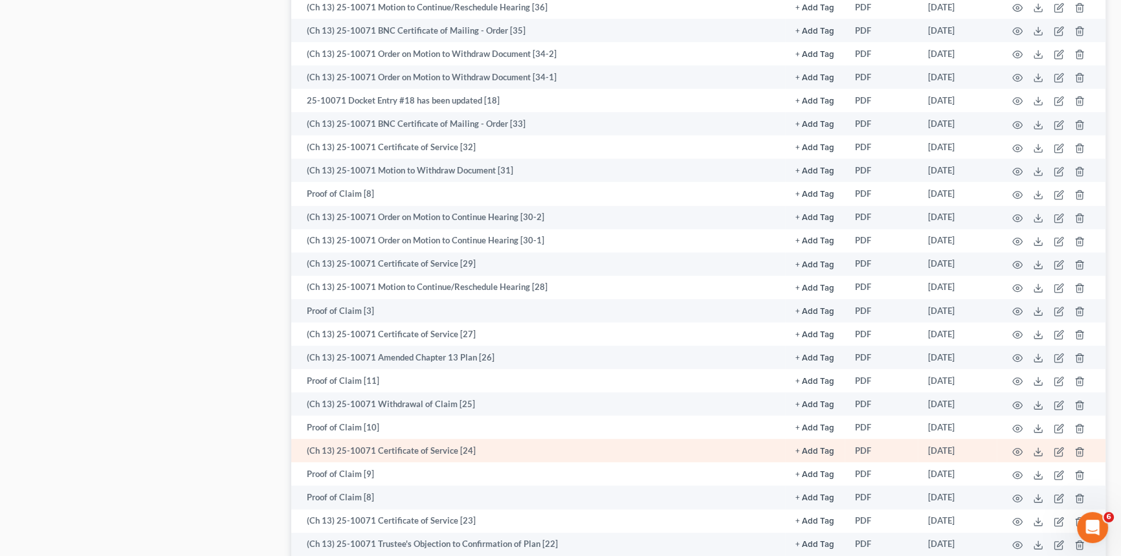
scroll to position [1059, 0]
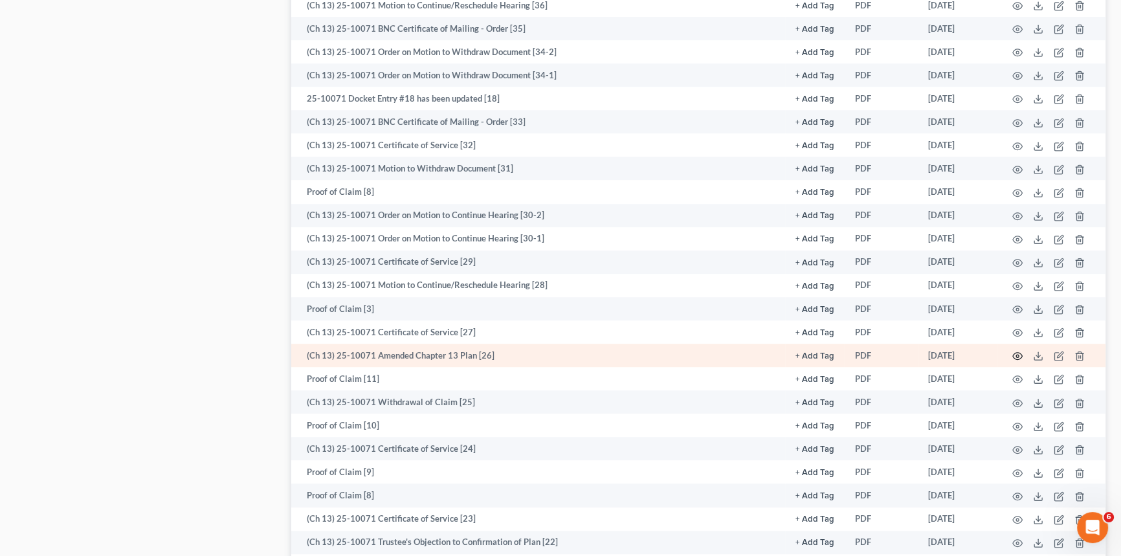
click at [1017, 354] on icon "button" at bounding box center [1018, 356] width 10 height 10
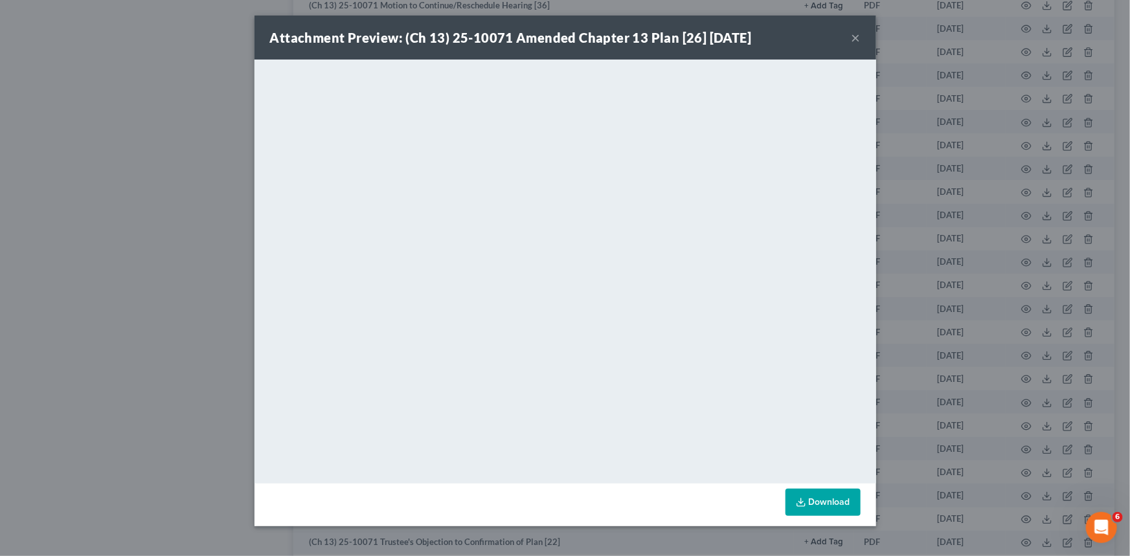
click at [857, 38] on button "×" at bounding box center [855, 38] width 9 height 16
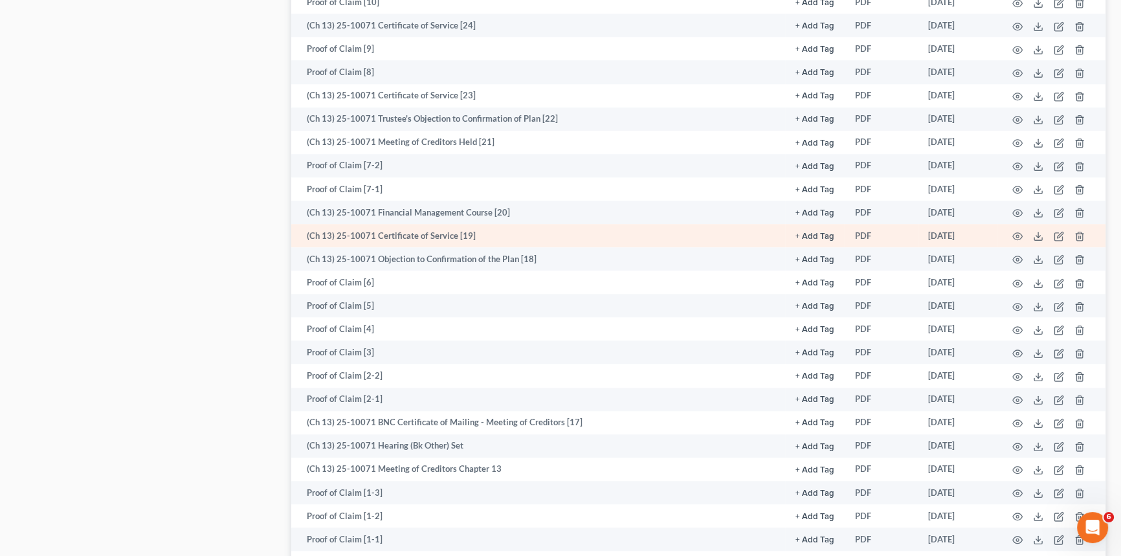
scroll to position [1589, 0]
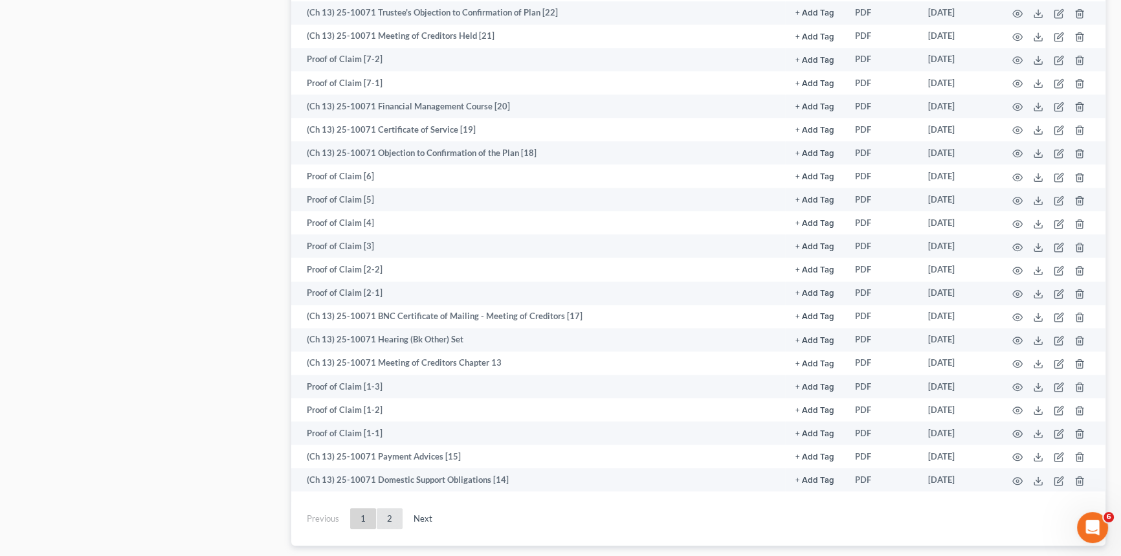
click at [390, 509] on link "2" at bounding box center [390, 518] width 26 height 21
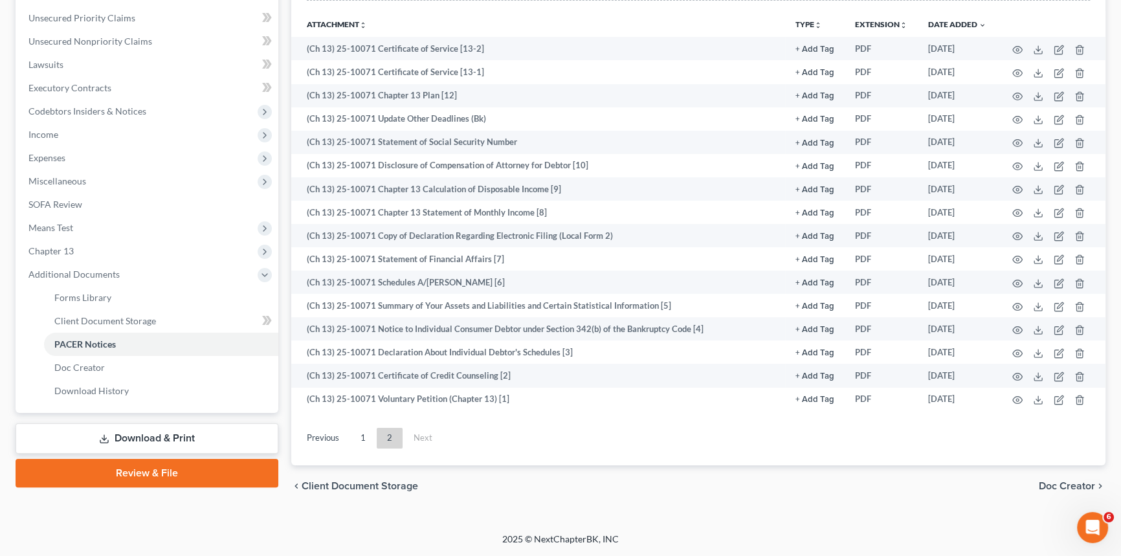
scroll to position [289, 0]
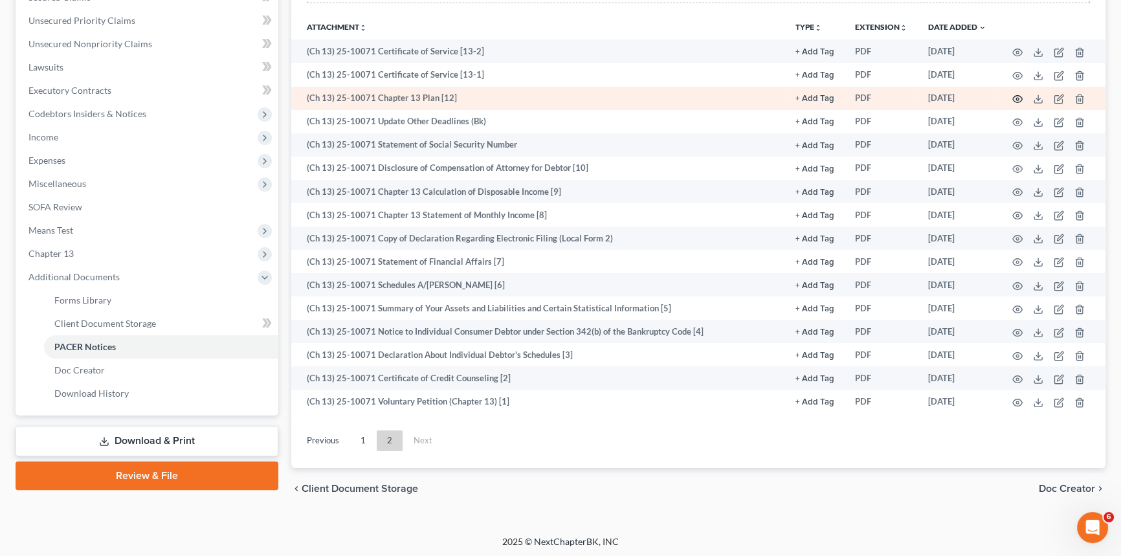
click at [1014, 96] on icon "button" at bounding box center [1018, 99] width 10 height 7
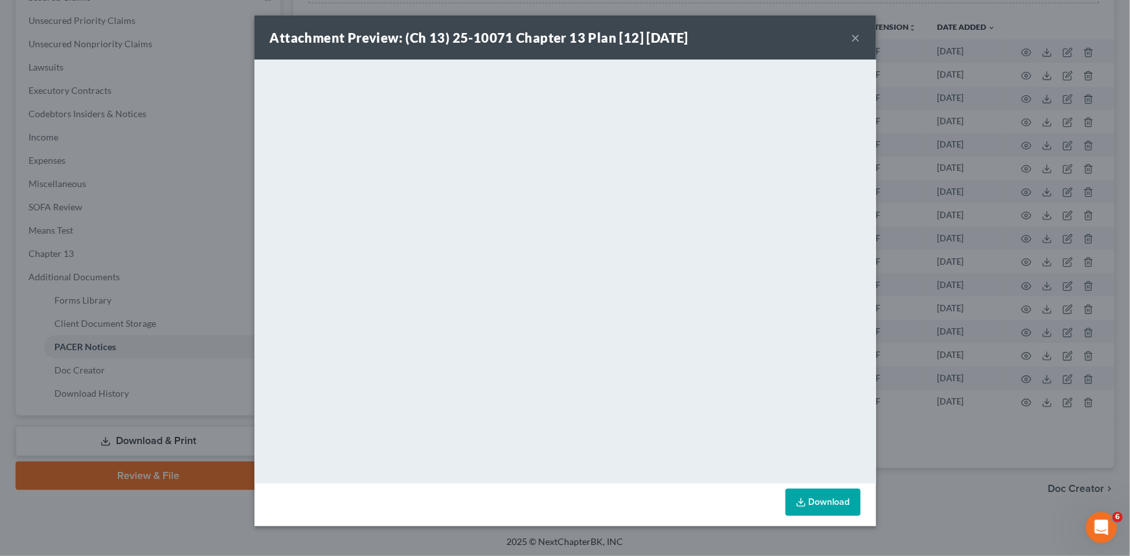
click at [855, 39] on div "Attachment Preview: (Ch 13) 25-10071 Chapter 13 Plan [12] [DATE] ×" at bounding box center [565, 38] width 622 height 44
click at [853, 39] on button "×" at bounding box center [855, 38] width 9 height 16
